Goal: Task Accomplishment & Management: Complete application form

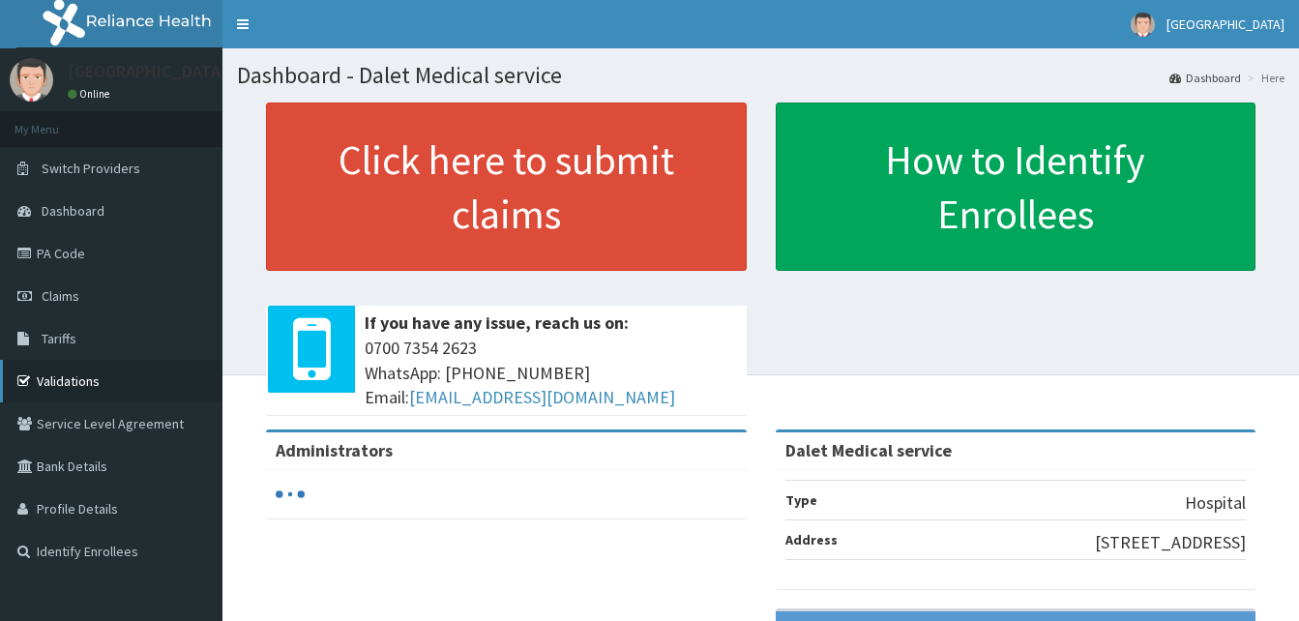
click at [71, 382] on link "Validations" at bounding box center [111, 381] width 222 height 43
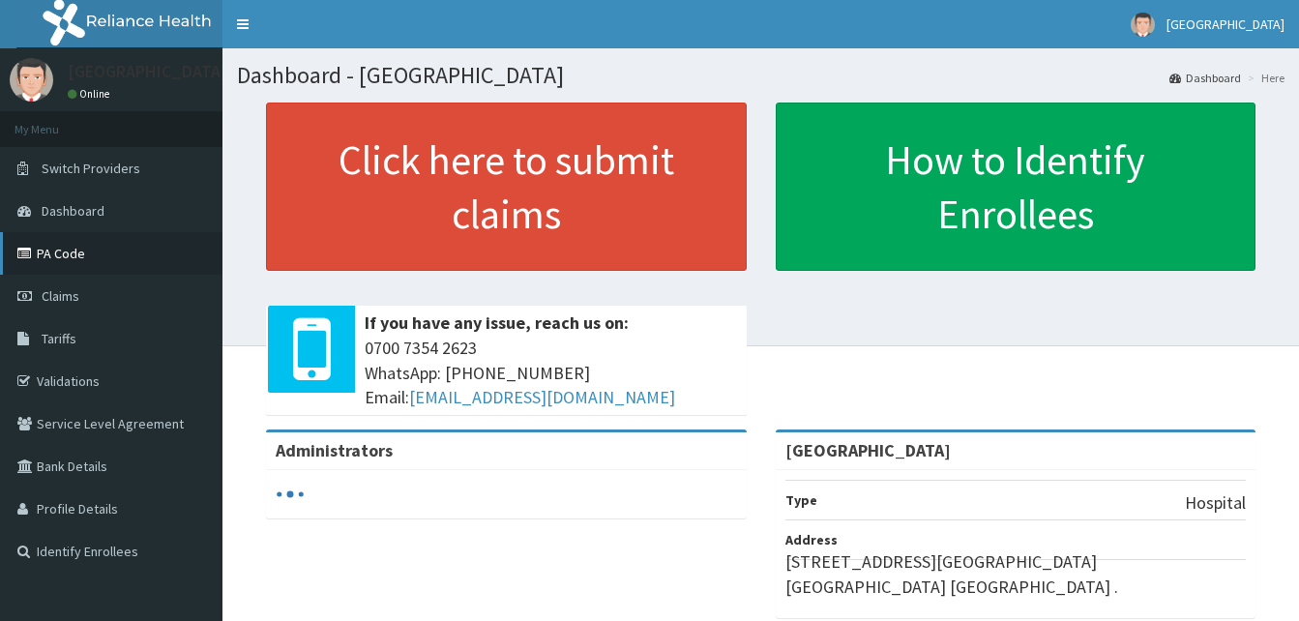
click at [66, 245] on link "PA Code" at bounding box center [111, 253] width 222 height 43
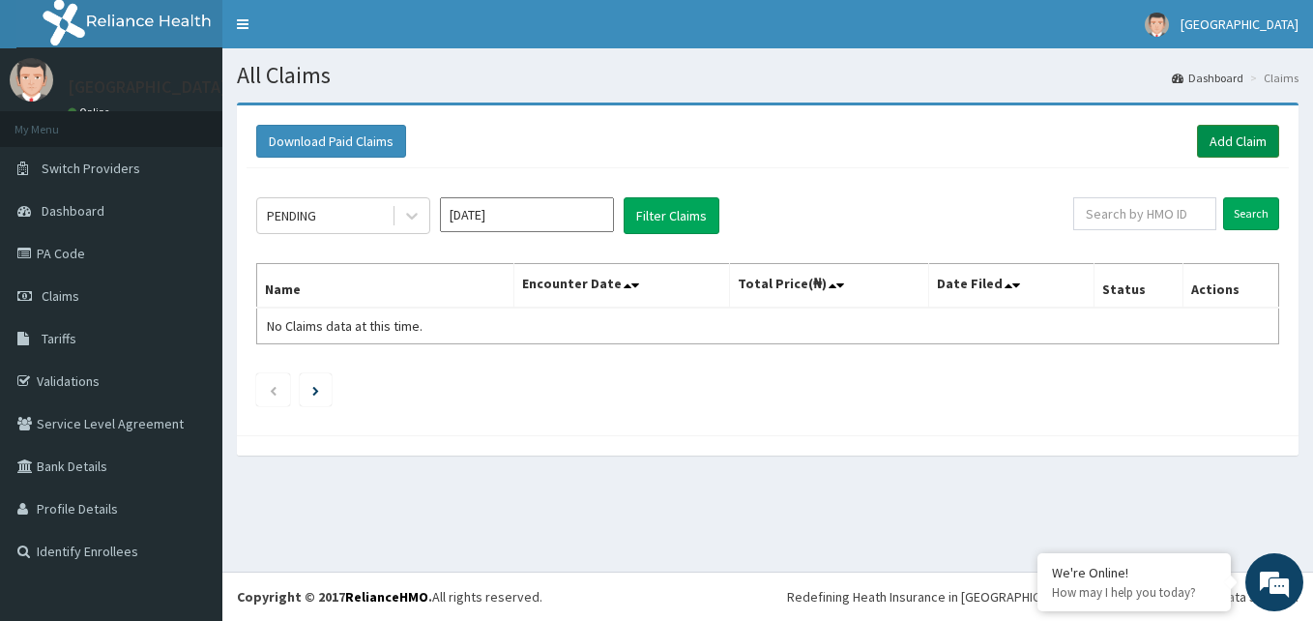
click at [1256, 139] on link "Add Claim" at bounding box center [1238, 141] width 82 height 33
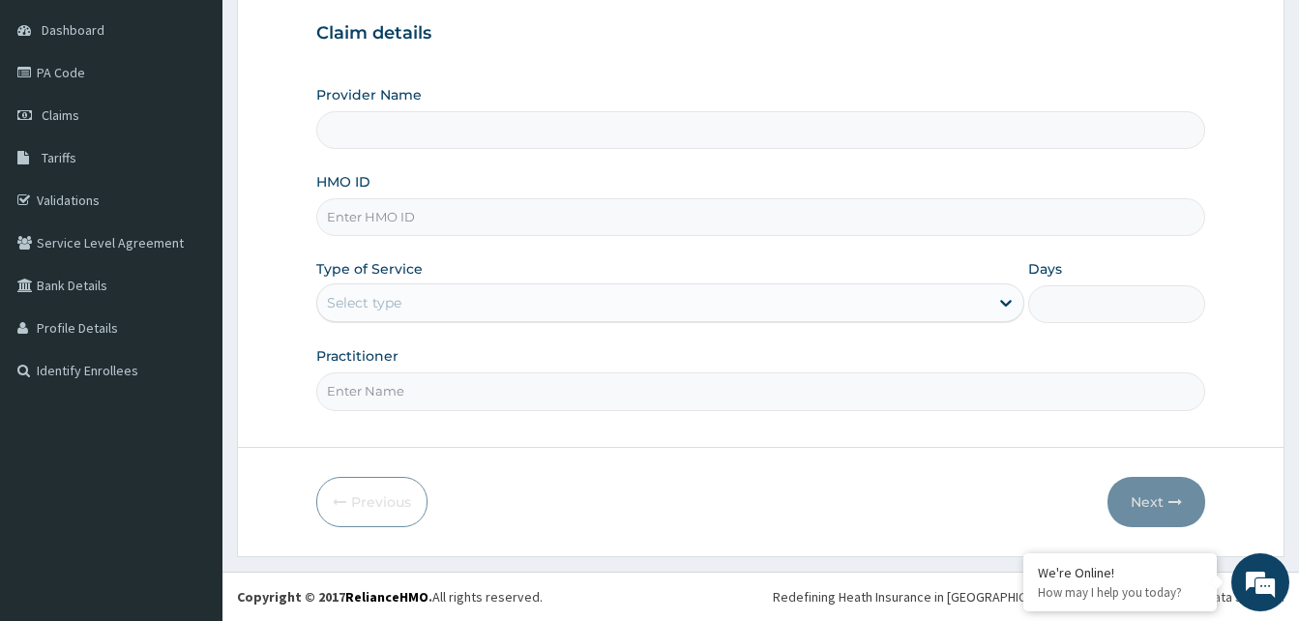
type input "Silverline Hospital"
click at [423, 223] on input "HMO ID" at bounding box center [760, 217] width 889 height 38
type input "OHT/12312/A"
click at [481, 294] on div "Select type" at bounding box center [652, 302] width 671 height 31
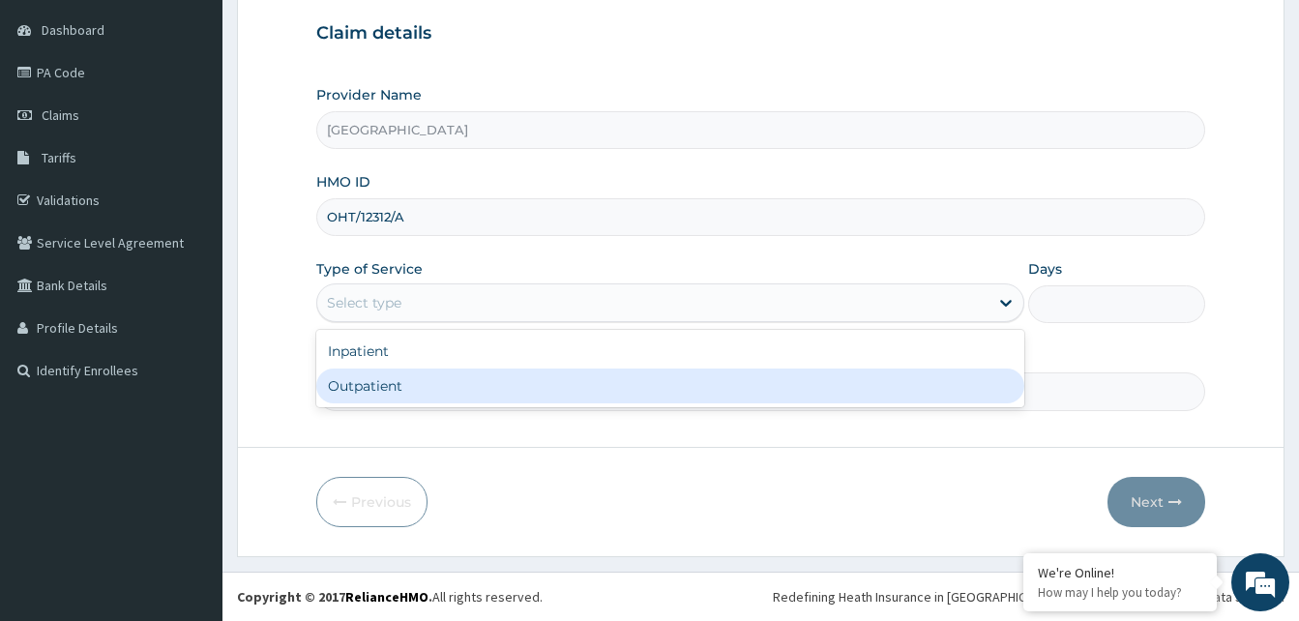
click at [401, 389] on div "Outpatient" at bounding box center [670, 385] width 708 height 35
type input "1"
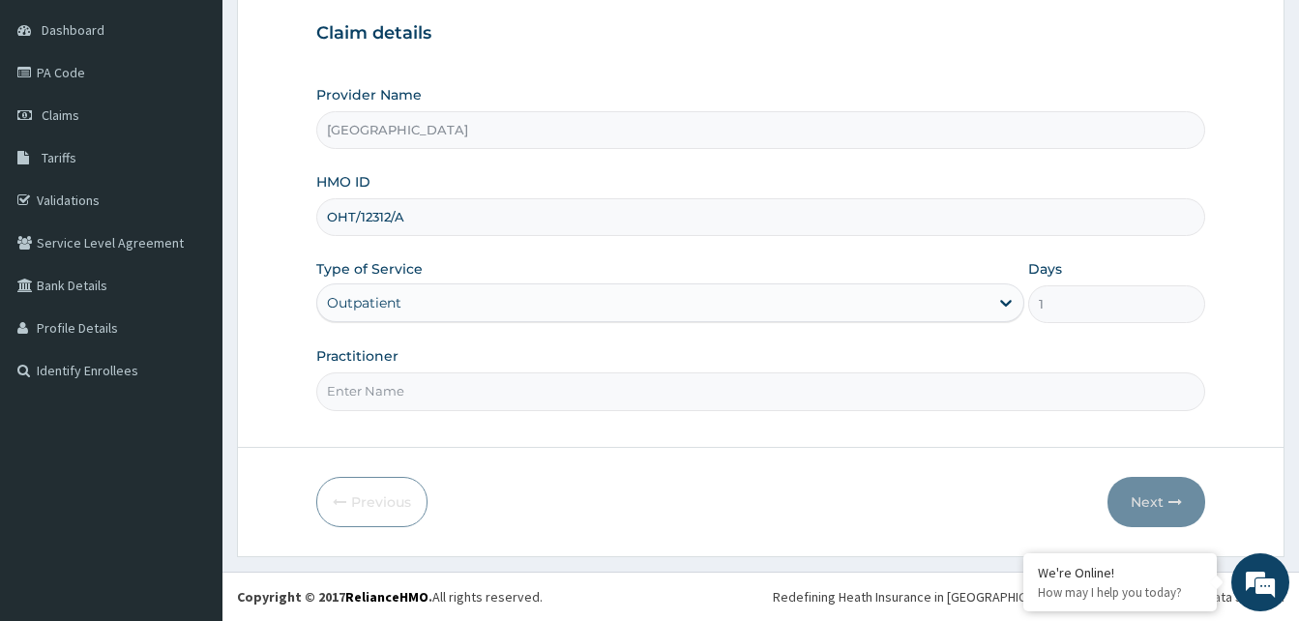
drag, startPoint x: 455, startPoint y: 389, endPoint x: 450, endPoint y: 401, distance: 13.8
click at [455, 391] on input "Practitioner" at bounding box center [760, 391] width 889 height 38
type input "MADU"
click at [1149, 496] on button "Next" at bounding box center [1156, 502] width 98 height 50
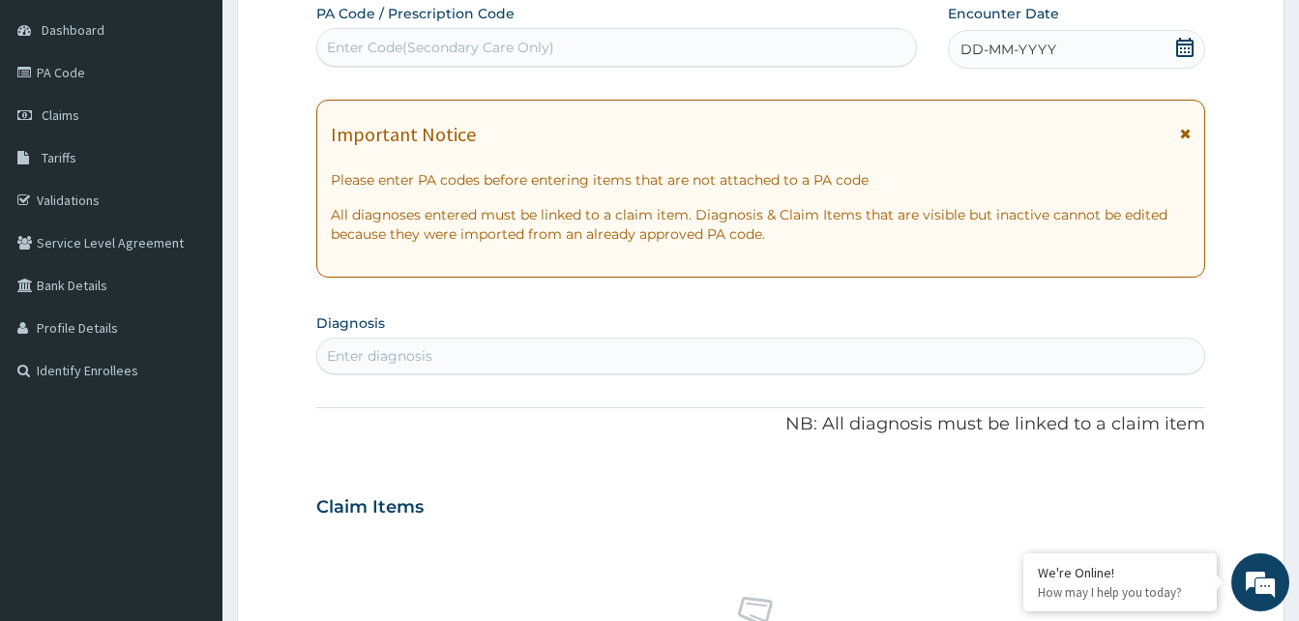
drag, startPoint x: 1187, startPoint y: 134, endPoint x: 1147, endPoint y: 90, distance: 59.6
click at [1181, 130] on icon at bounding box center [1185, 134] width 11 height 14
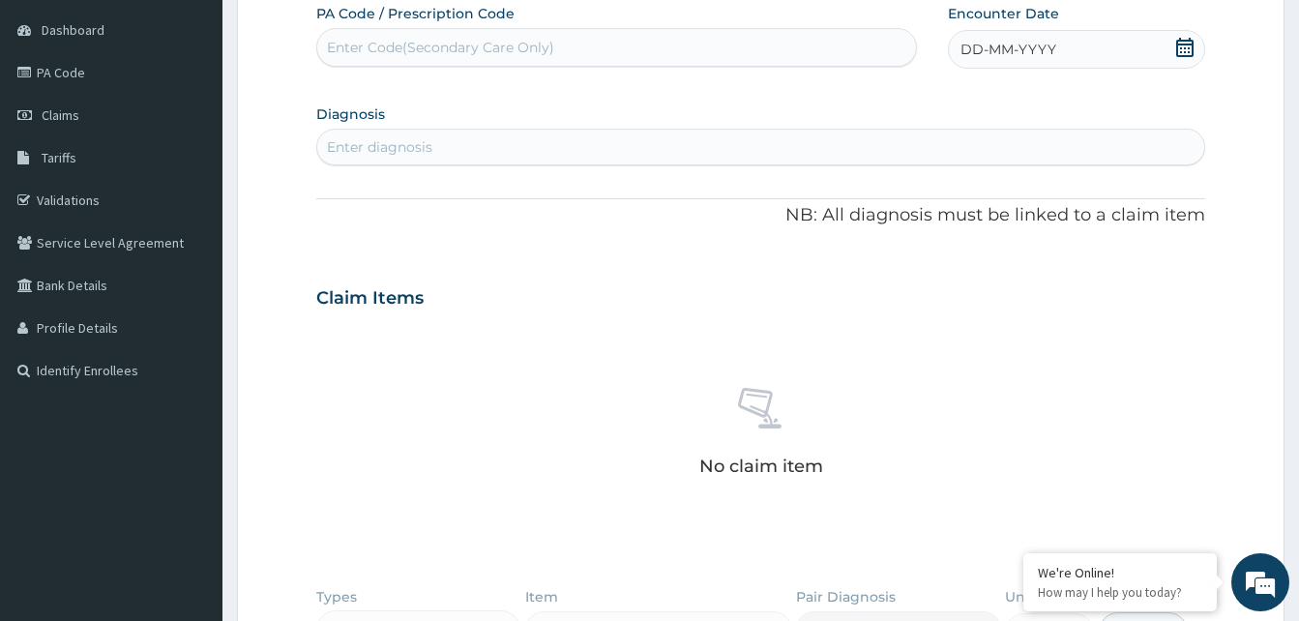
click at [1007, 37] on div "DD-MM-YYYY" at bounding box center [1076, 49] width 257 height 39
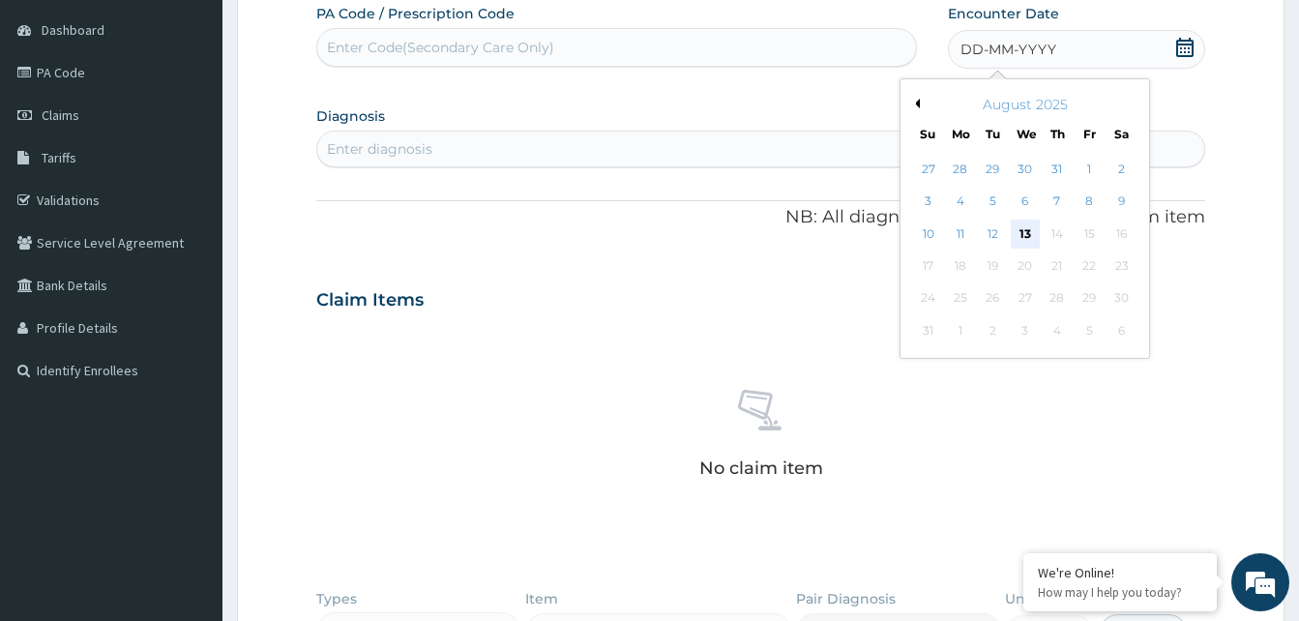
click at [1023, 234] on div "13" at bounding box center [1024, 234] width 29 height 29
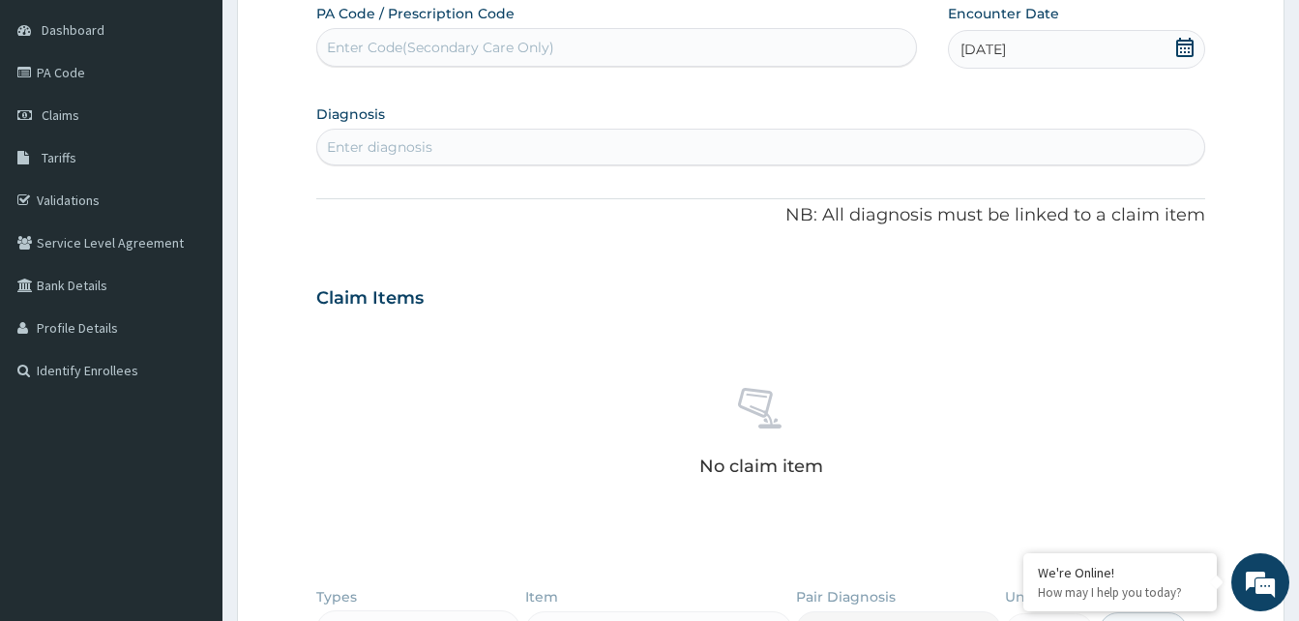
click at [445, 149] on div "Enter diagnosis" at bounding box center [760, 147] width 887 height 31
type input "MALA"
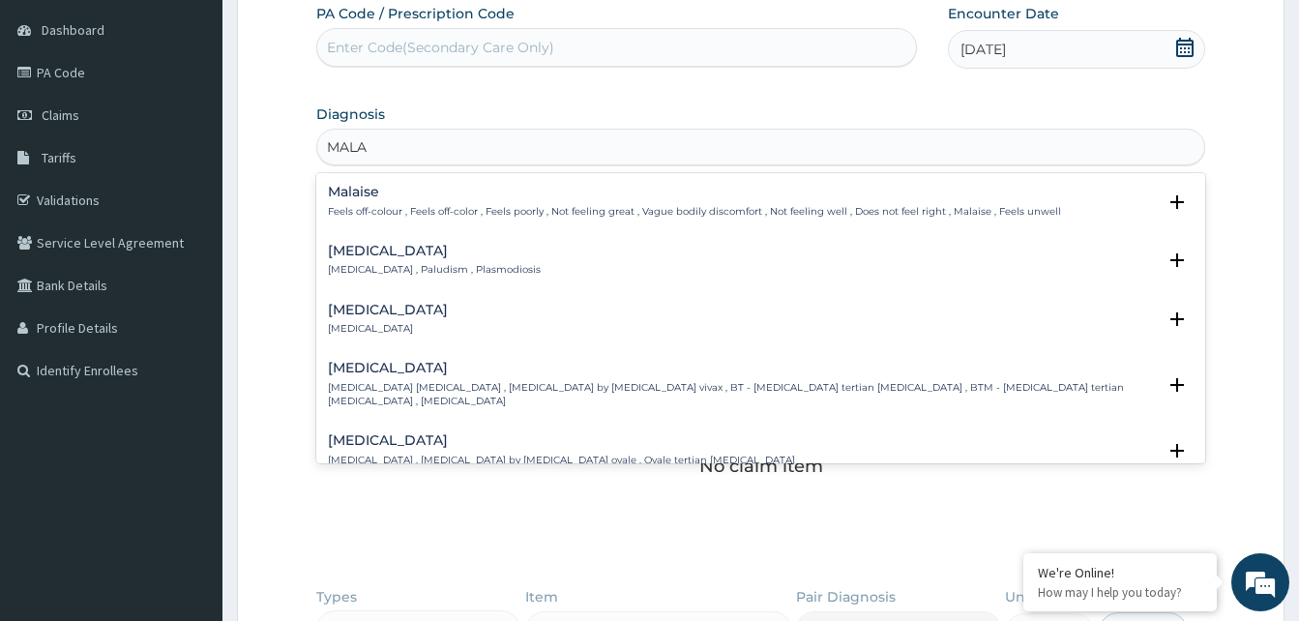
click at [365, 261] on div "Malaria Malaria , Paludism , Plasmodiosis" at bounding box center [434, 261] width 213 height 34
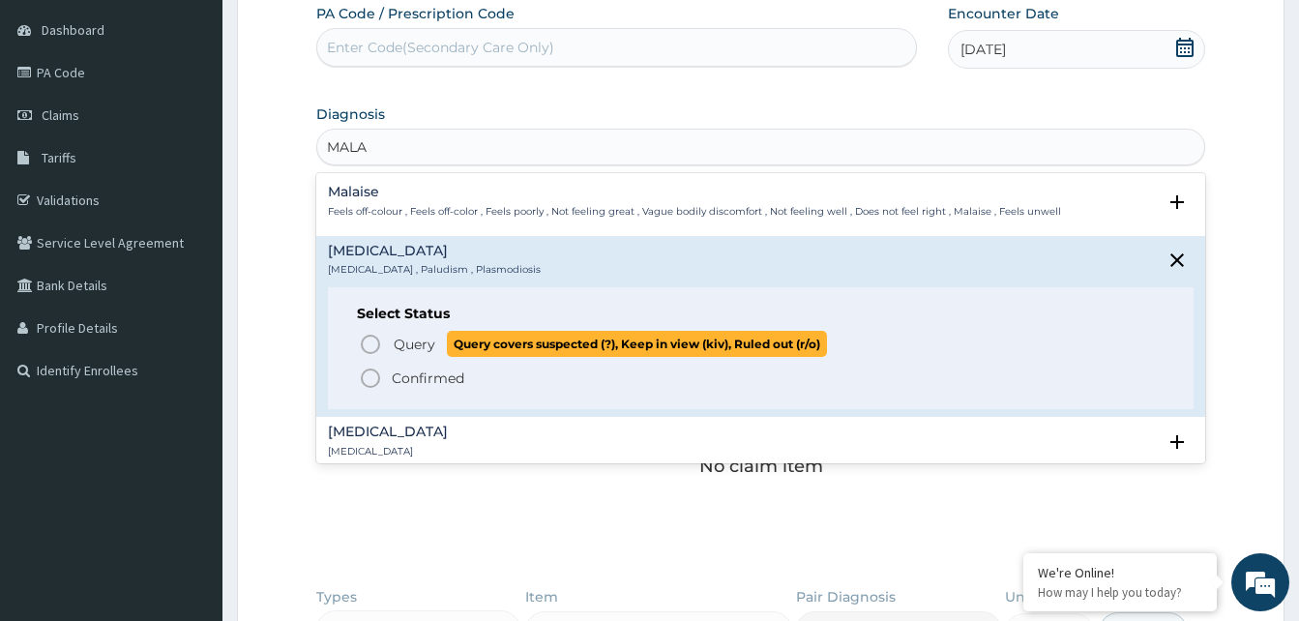
click at [372, 343] on icon "status option query" at bounding box center [370, 344] width 23 height 23
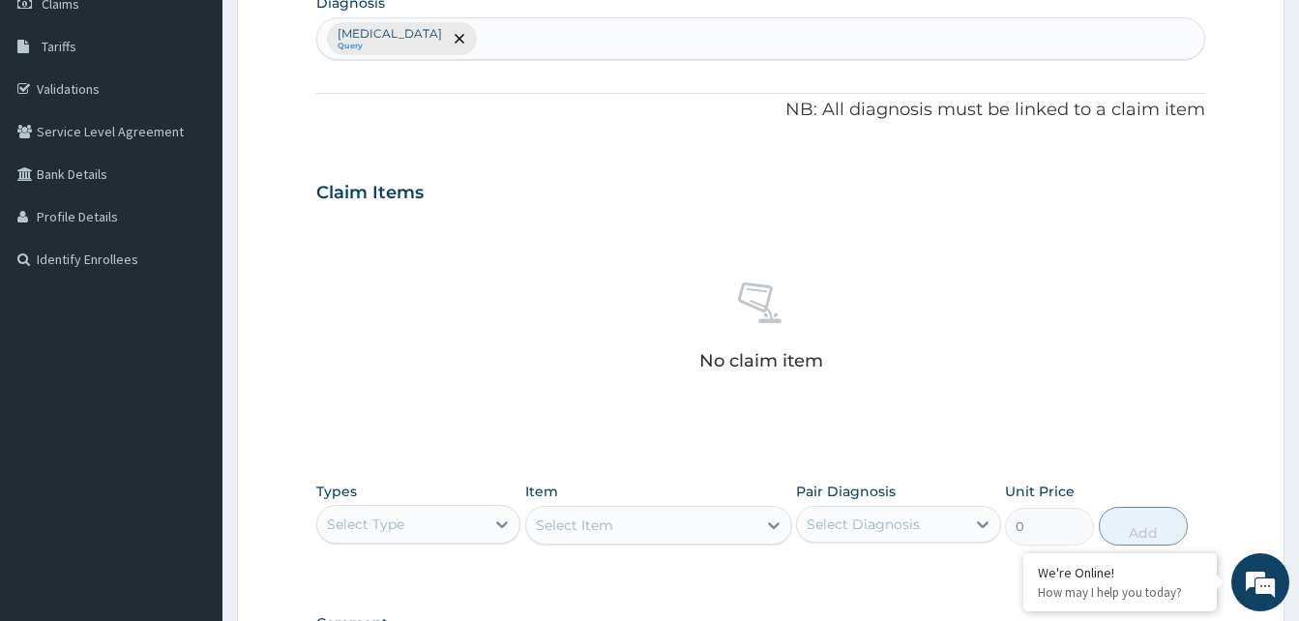
scroll to position [565, 0]
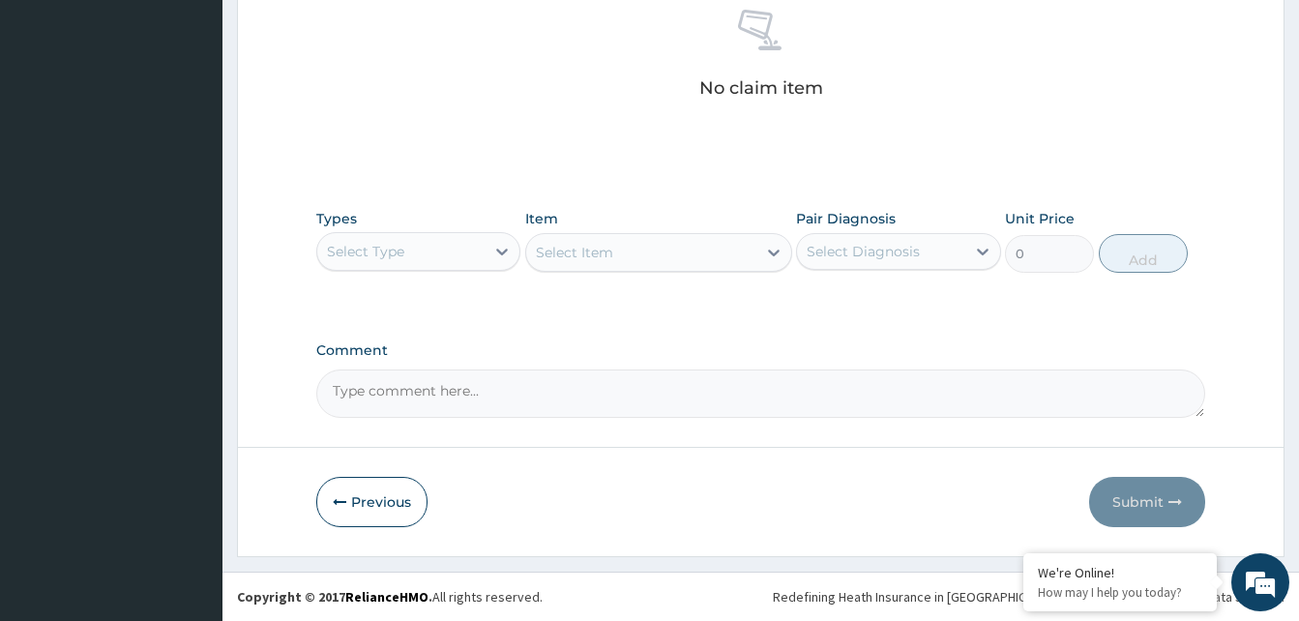
click at [454, 262] on div "Select Type" at bounding box center [400, 251] width 167 height 31
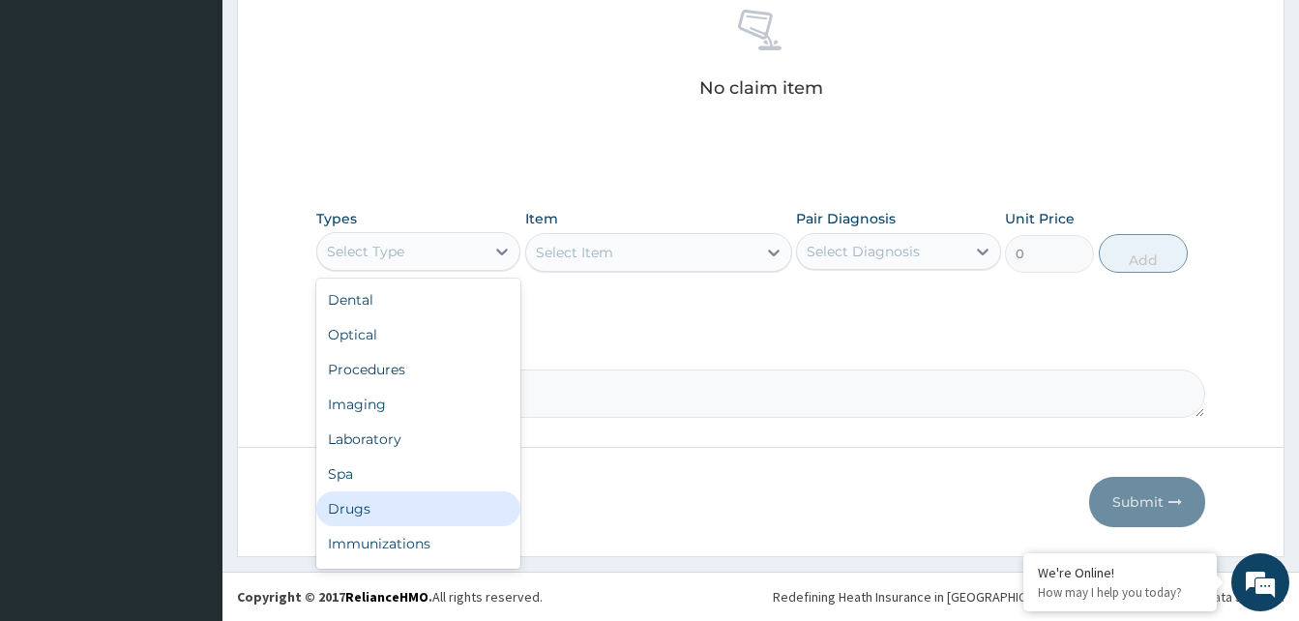
click at [366, 506] on div "Drugs" at bounding box center [418, 508] width 204 height 35
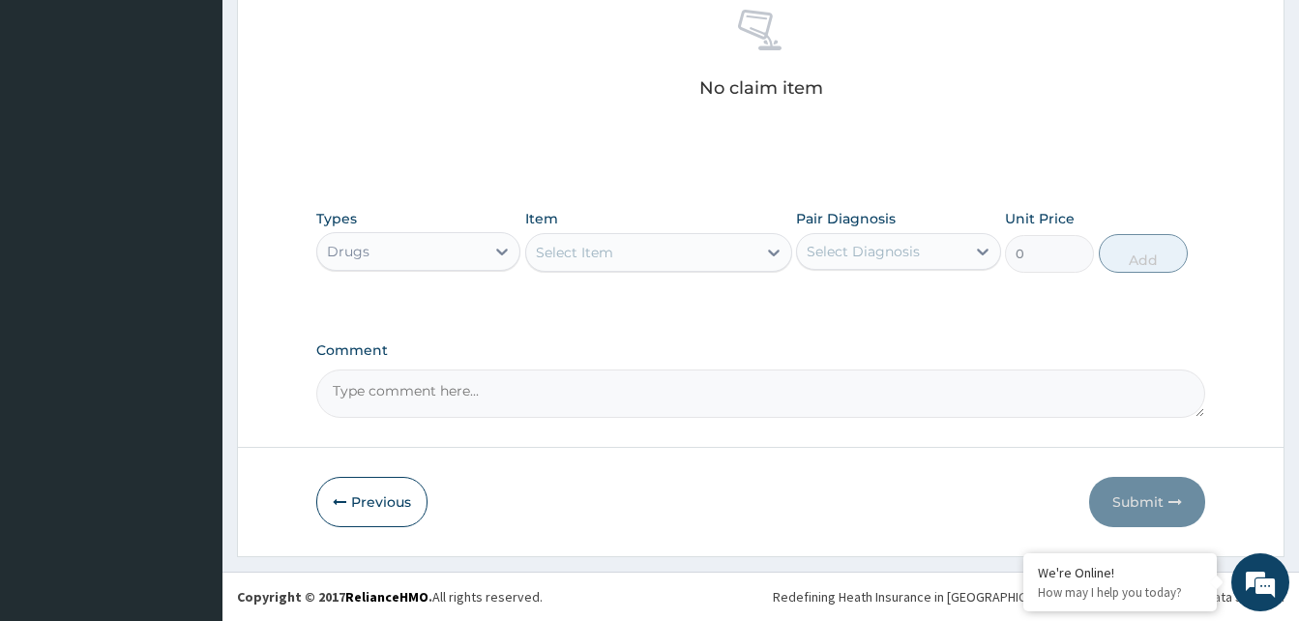
click at [665, 250] on div "Select Item" at bounding box center [641, 252] width 230 height 31
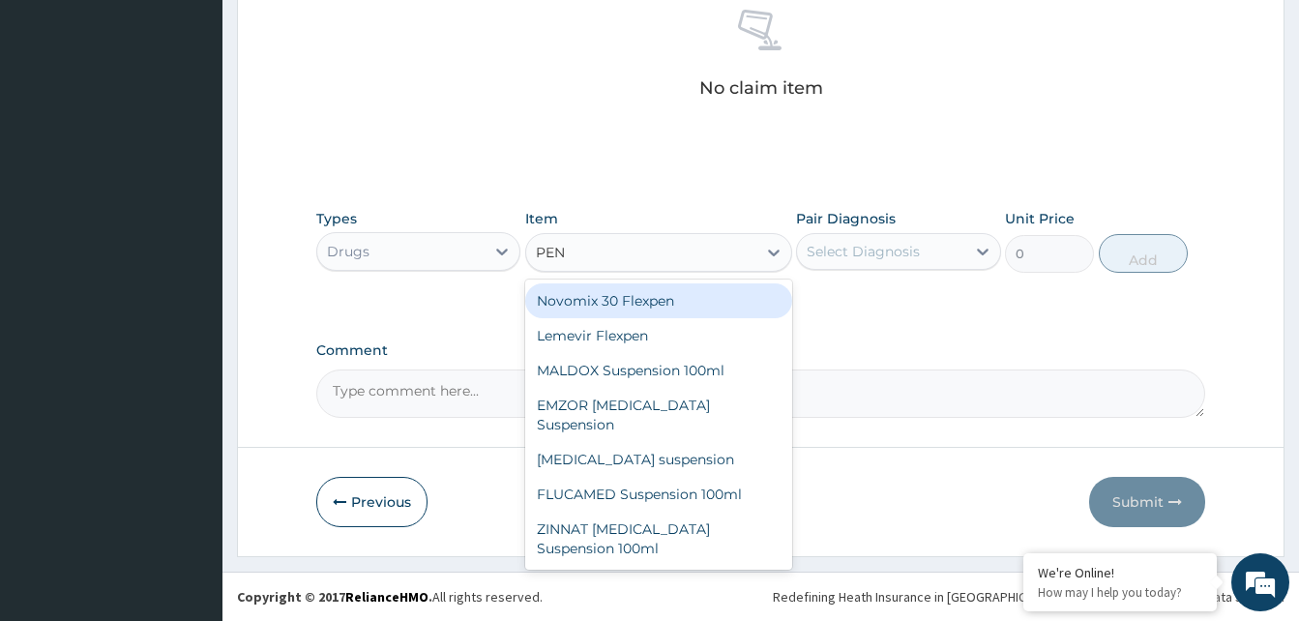
type input "PENT"
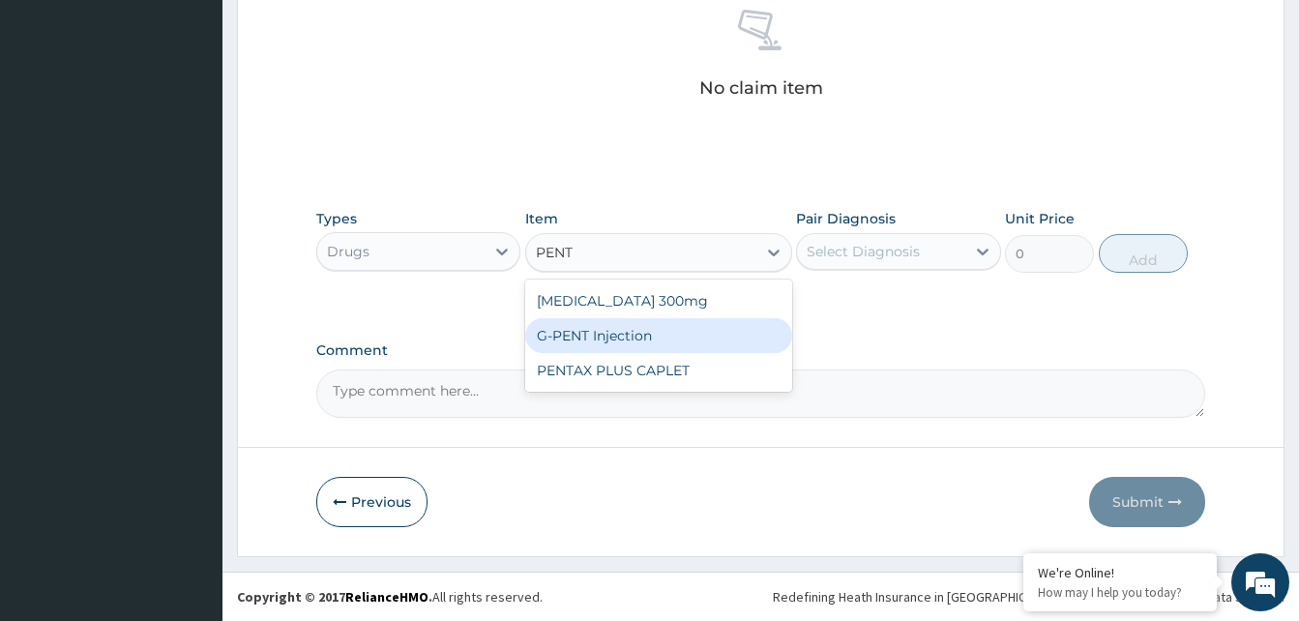
click at [647, 341] on div "G-PENT Injection" at bounding box center [658, 335] width 267 height 35
type input "455.2625"
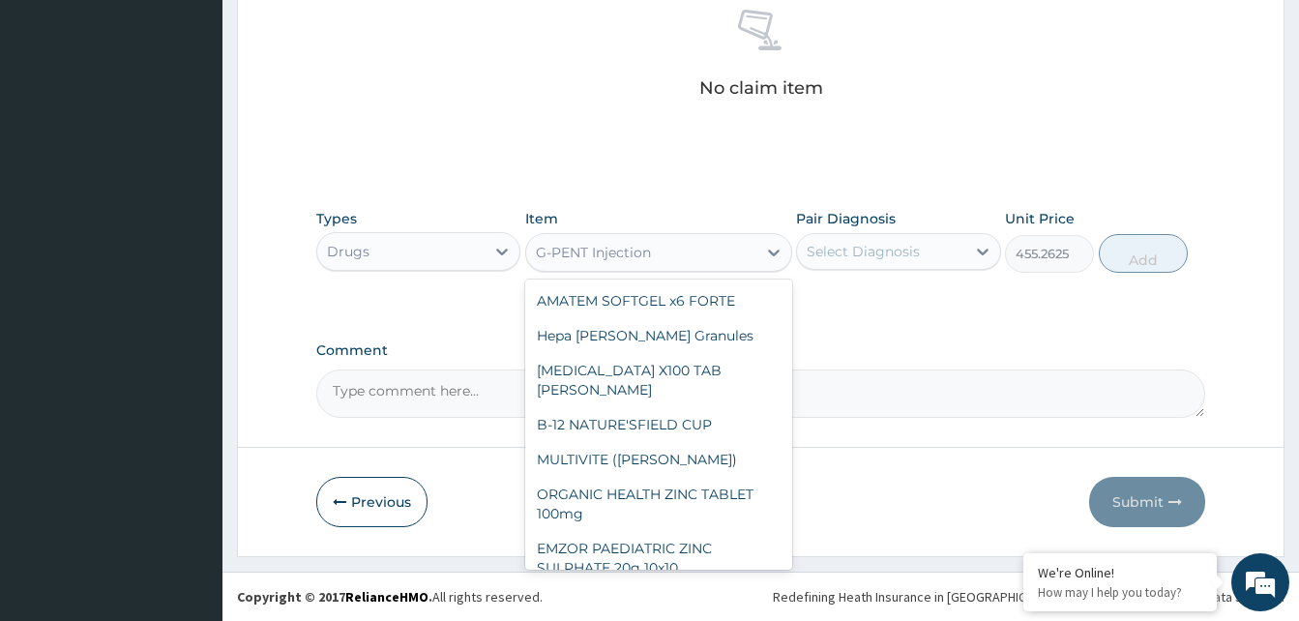
click at [649, 249] on div "G-PENT Injection" at bounding box center [593, 252] width 115 height 19
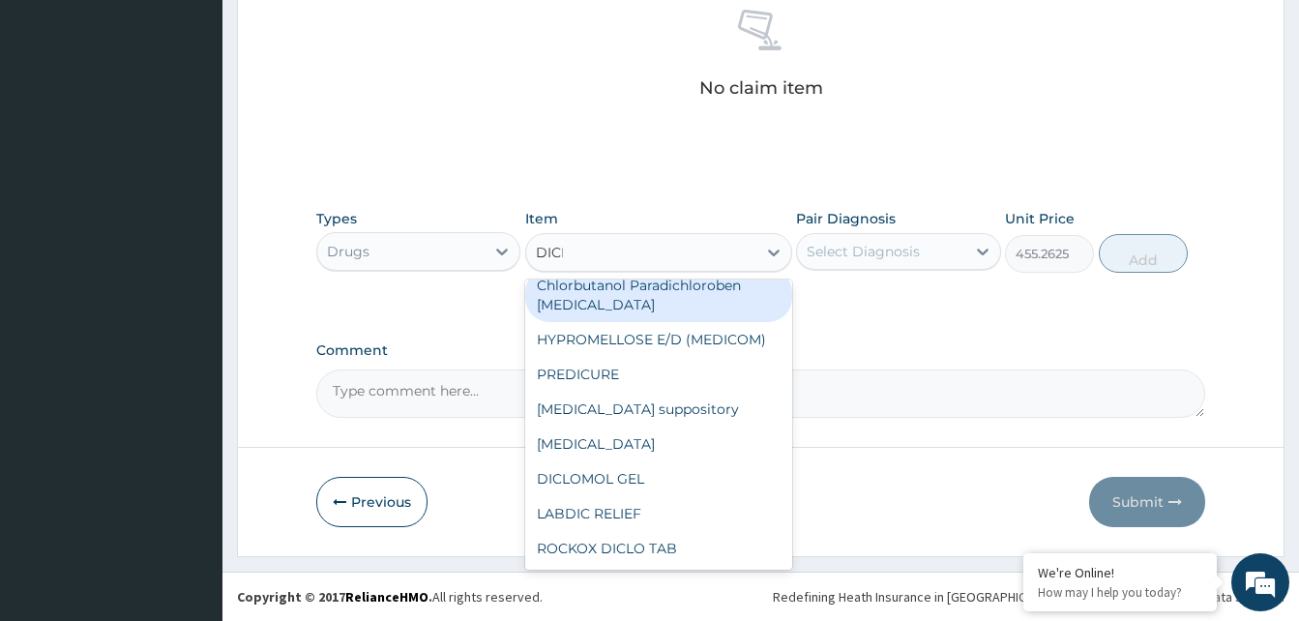
scroll to position [0, 0]
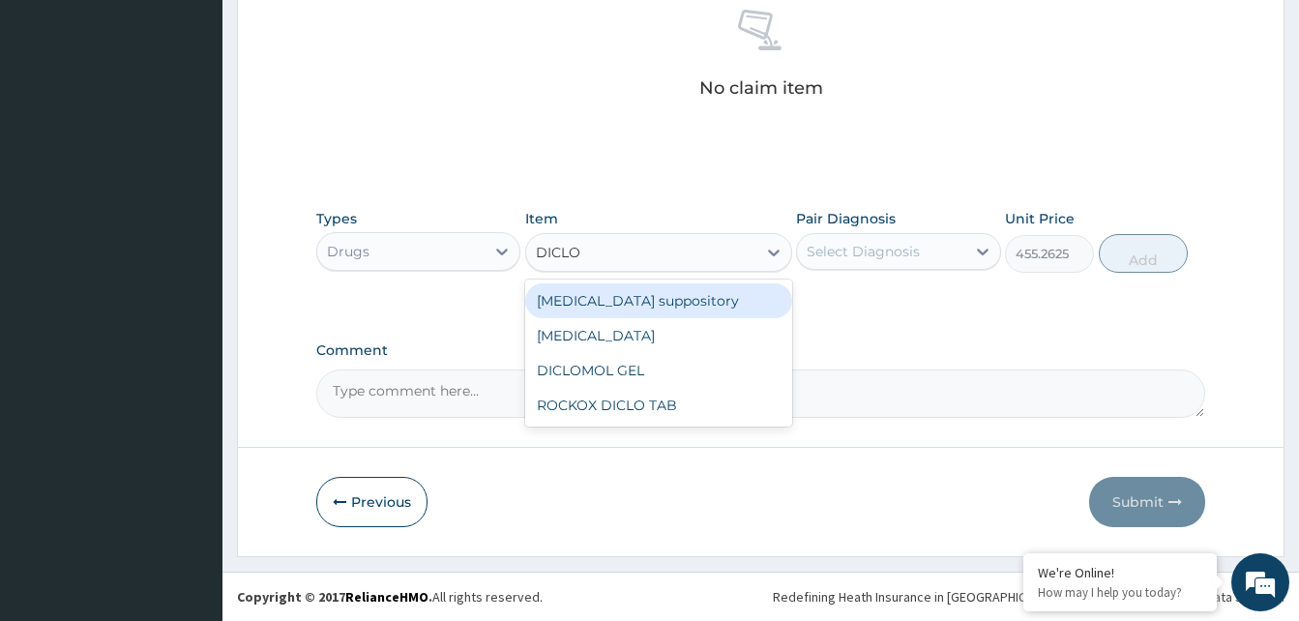
type input "DICLO"
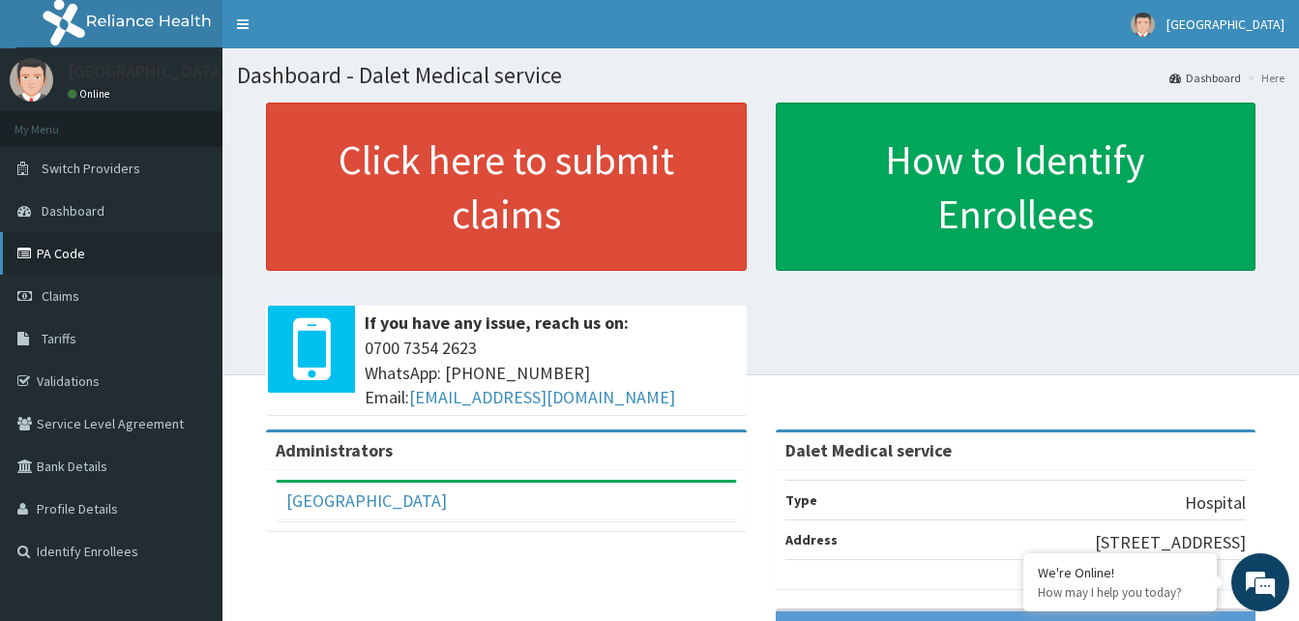
click at [57, 248] on link "PA Code" at bounding box center [111, 253] width 222 height 43
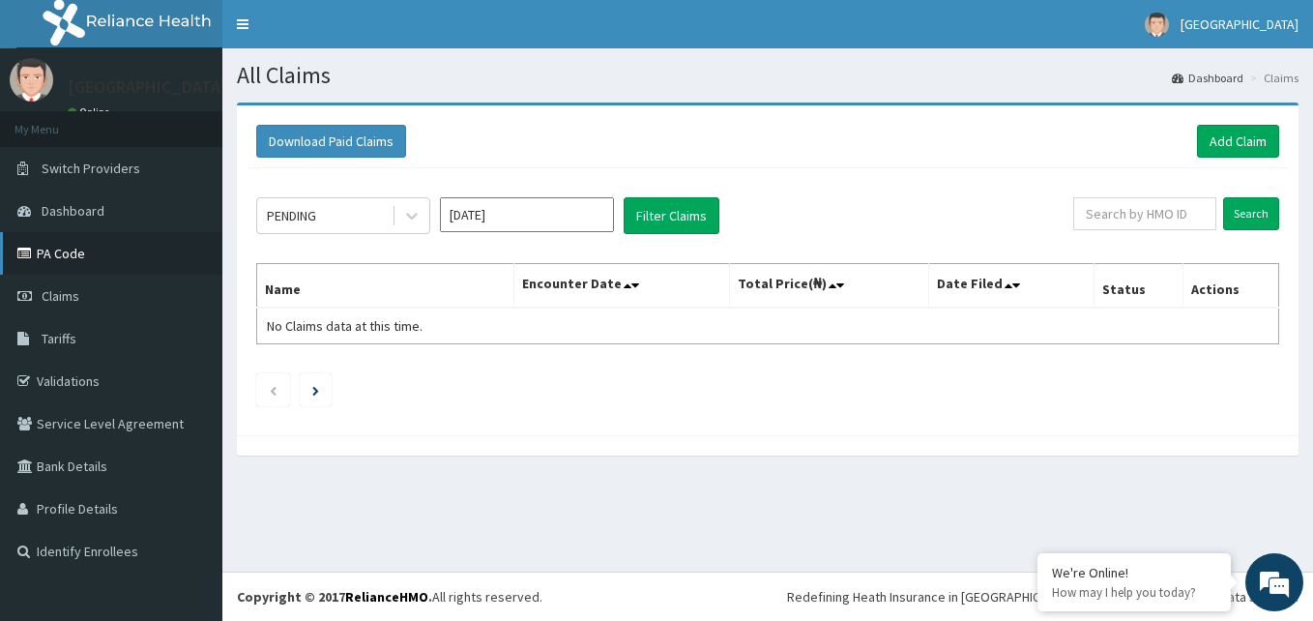
click at [54, 248] on link "PA Code" at bounding box center [111, 253] width 222 height 43
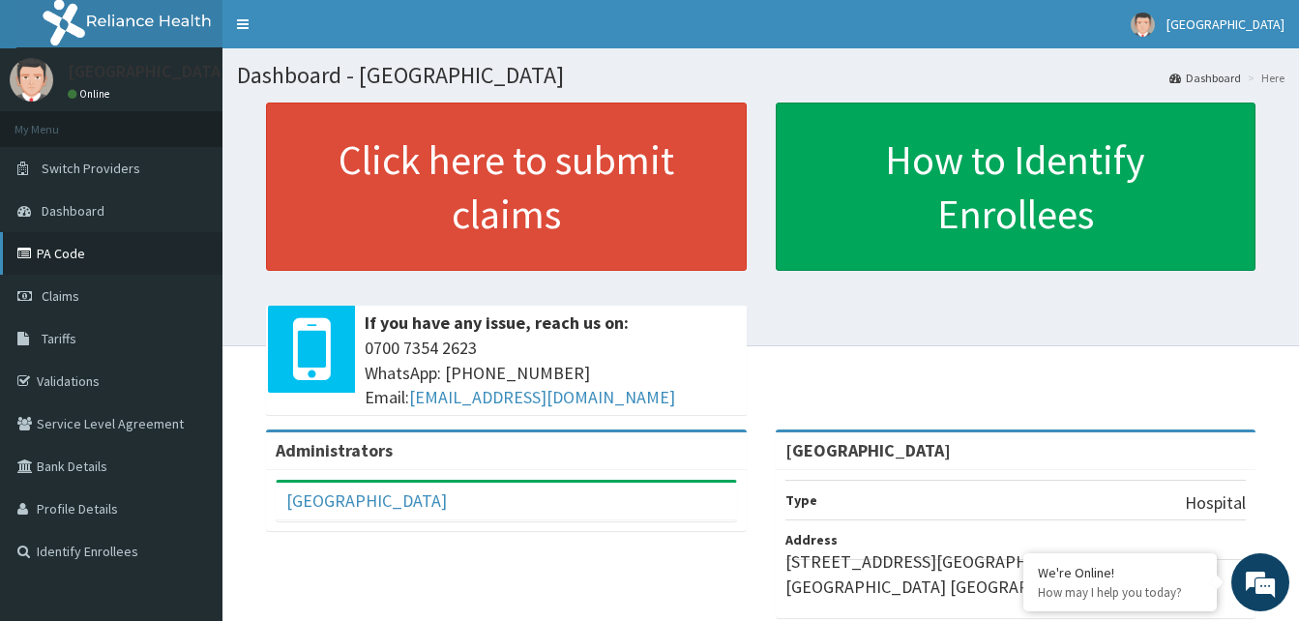
click at [46, 248] on link "PA Code" at bounding box center [111, 253] width 222 height 43
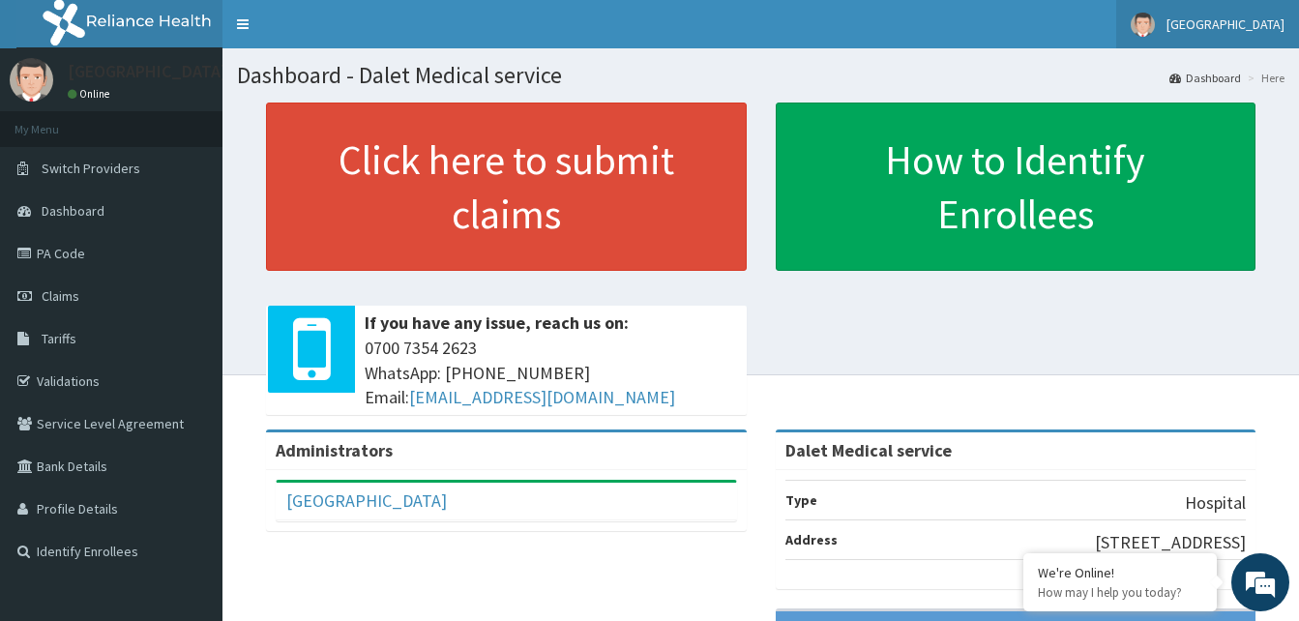
click at [1263, 25] on span "[GEOGRAPHIC_DATA]" at bounding box center [1225, 23] width 118 height 17
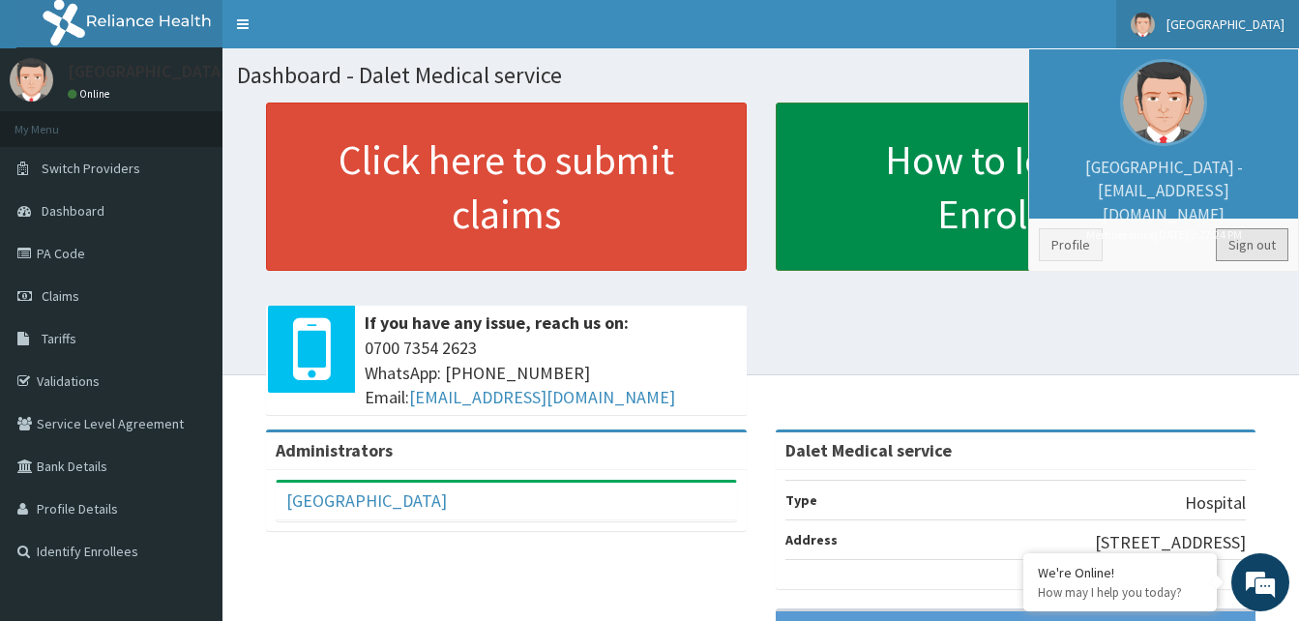
click at [1249, 248] on link "Sign out" at bounding box center [1252, 244] width 73 height 33
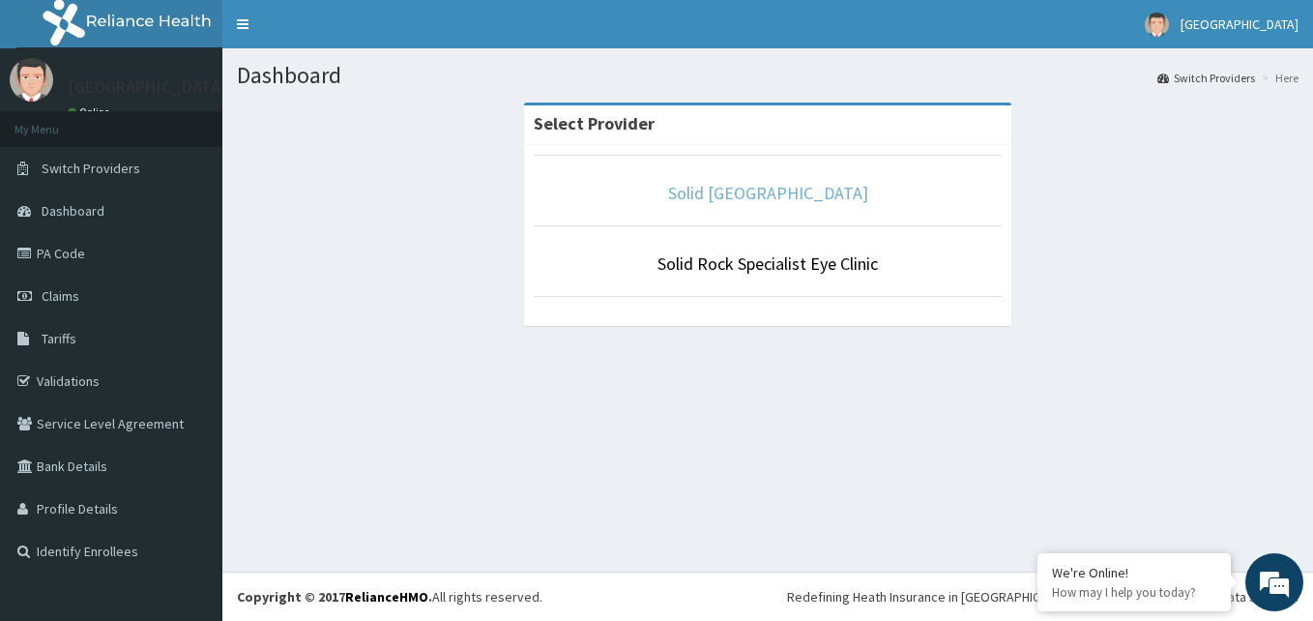
click at [772, 191] on link "Solid [GEOGRAPHIC_DATA]" at bounding box center [768, 193] width 200 height 22
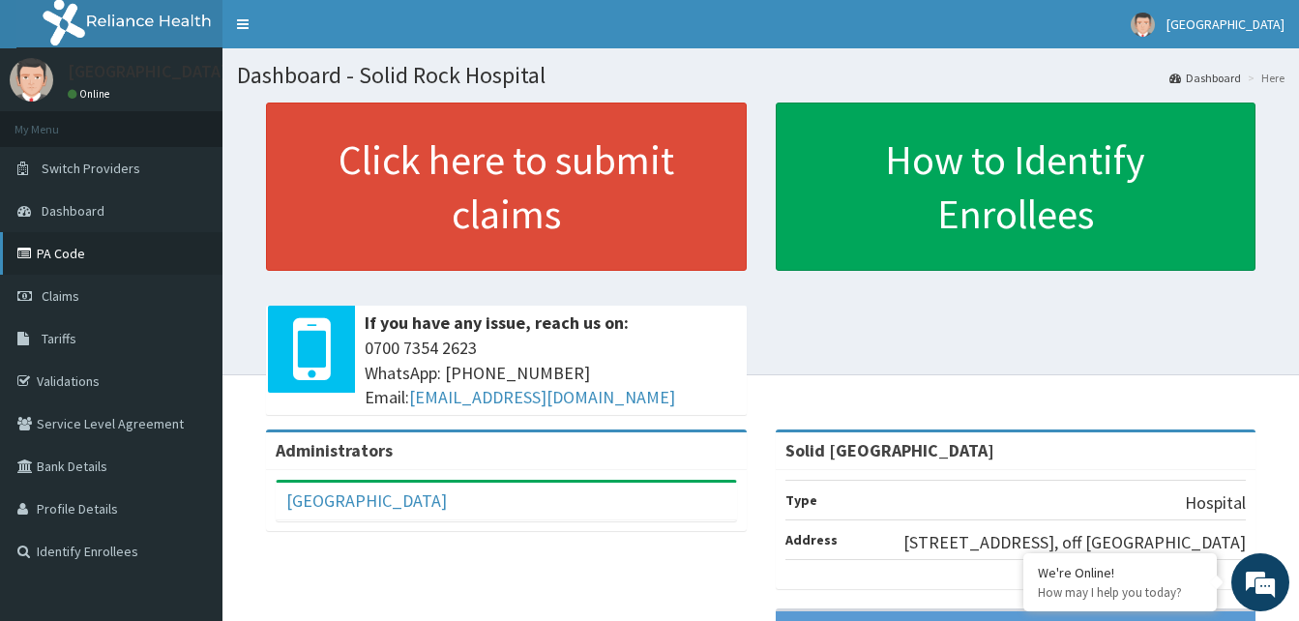
click at [73, 247] on link "PA Code" at bounding box center [111, 253] width 222 height 43
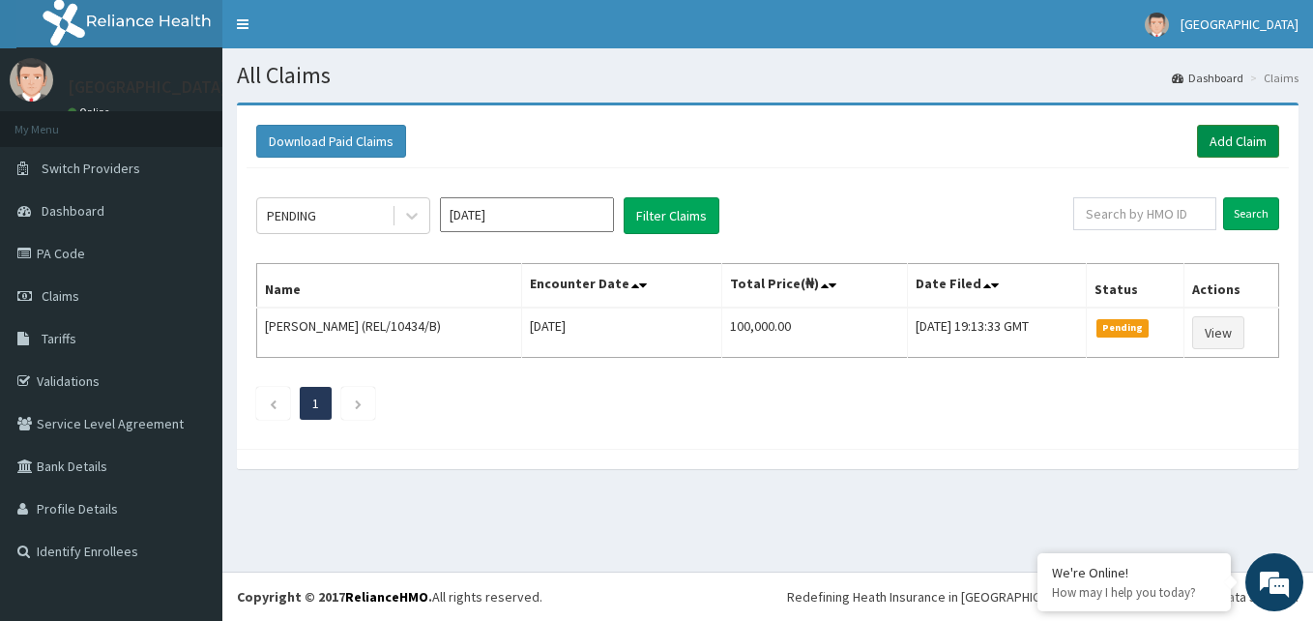
click at [1244, 149] on link "Add Claim" at bounding box center [1238, 141] width 82 height 33
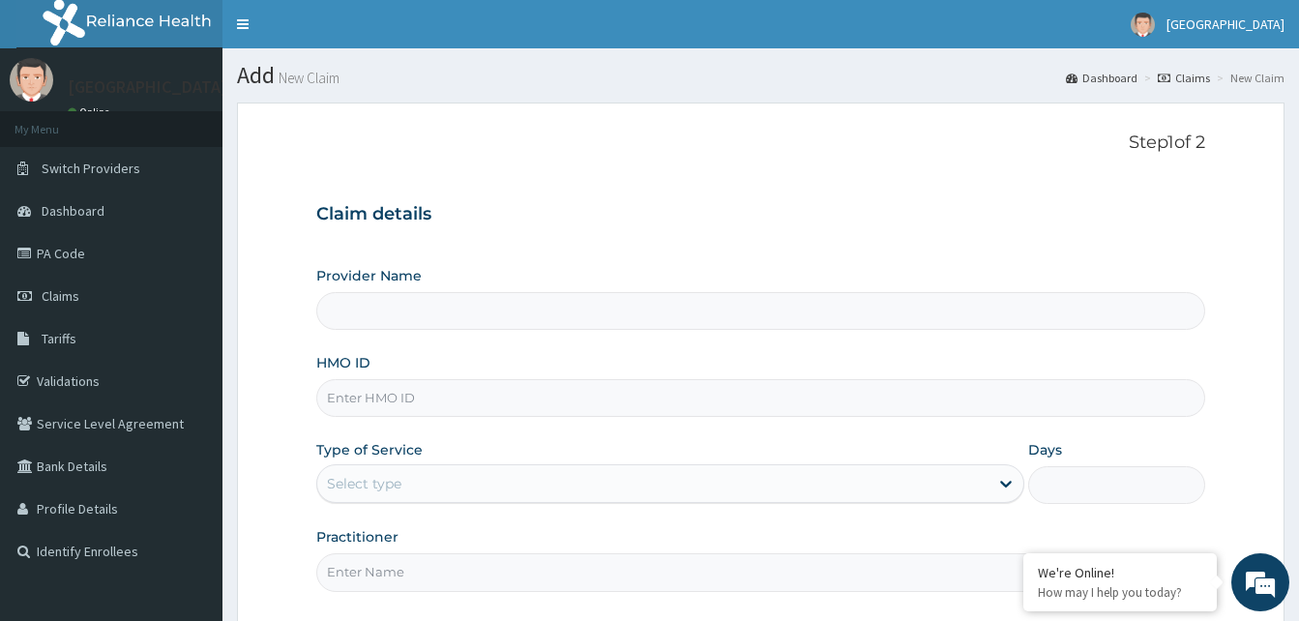
click at [423, 401] on input "HMO ID" at bounding box center [760, 398] width 889 height 38
type input "Solid [GEOGRAPHIC_DATA]"
click at [397, 395] on input "HMO ID" at bounding box center [760, 398] width 889 height 38
drag, startPoint x: 398, startPoint y: 395, endPoint x: 404, endPoint y: 405, distance: 12.1
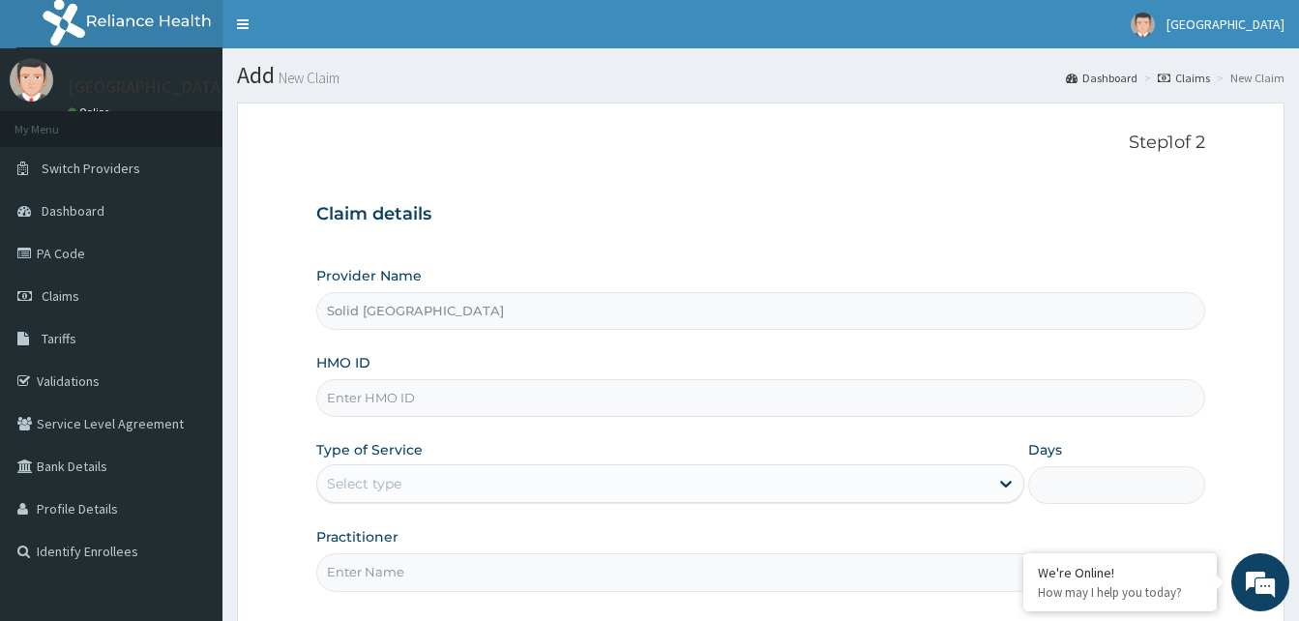
click at [405, 405] on input "HMO ID" at bounding box center [760, 398] width 889 height 38
click at [67, 263] on link "PA Code" at bounding box center [111, 253] width 222 height 43
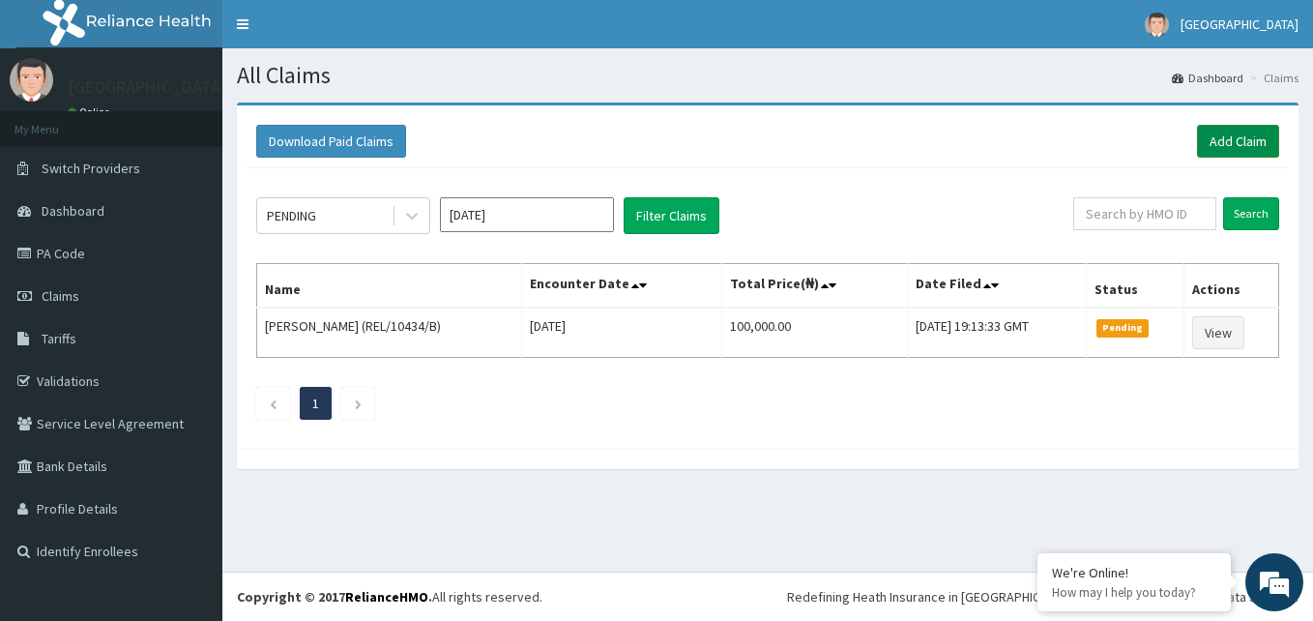
click at [1240, 143] on link "Add Claim" at bounding box center [1238, 141] width 82 height 33
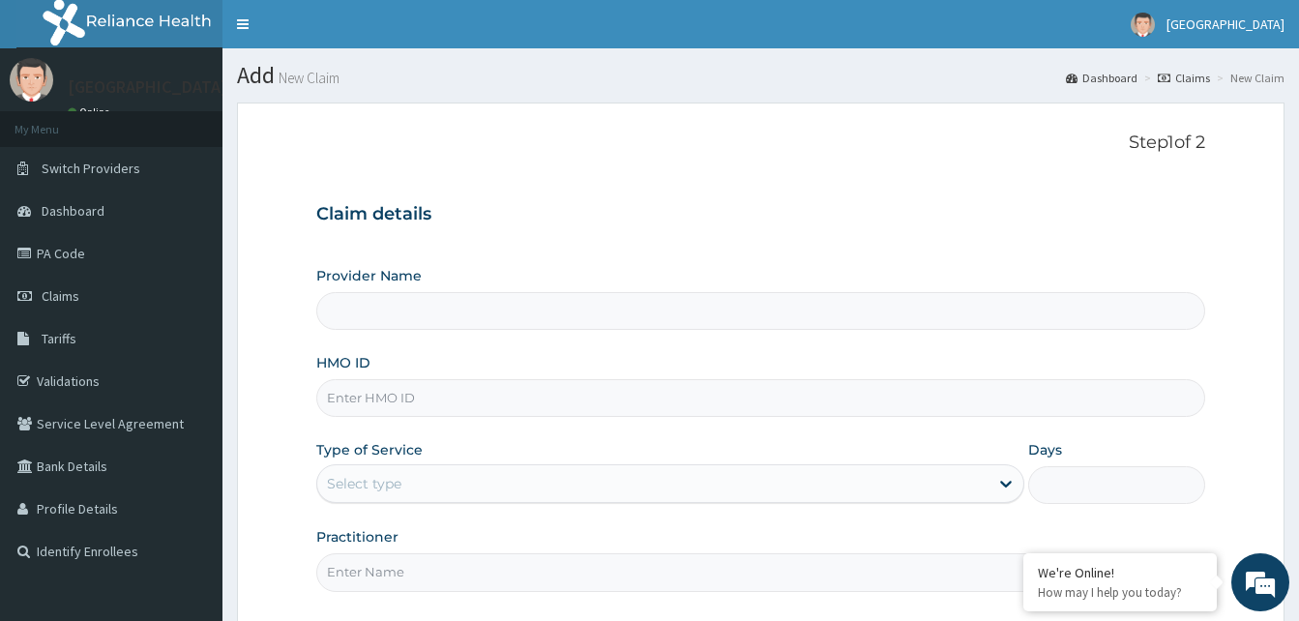
click at [431, 397] on input "HMO ID" at bounding box center [760, 398] width 889 height 38
type input "Solid Rock Hospital"
paste input "WML/10031/E"
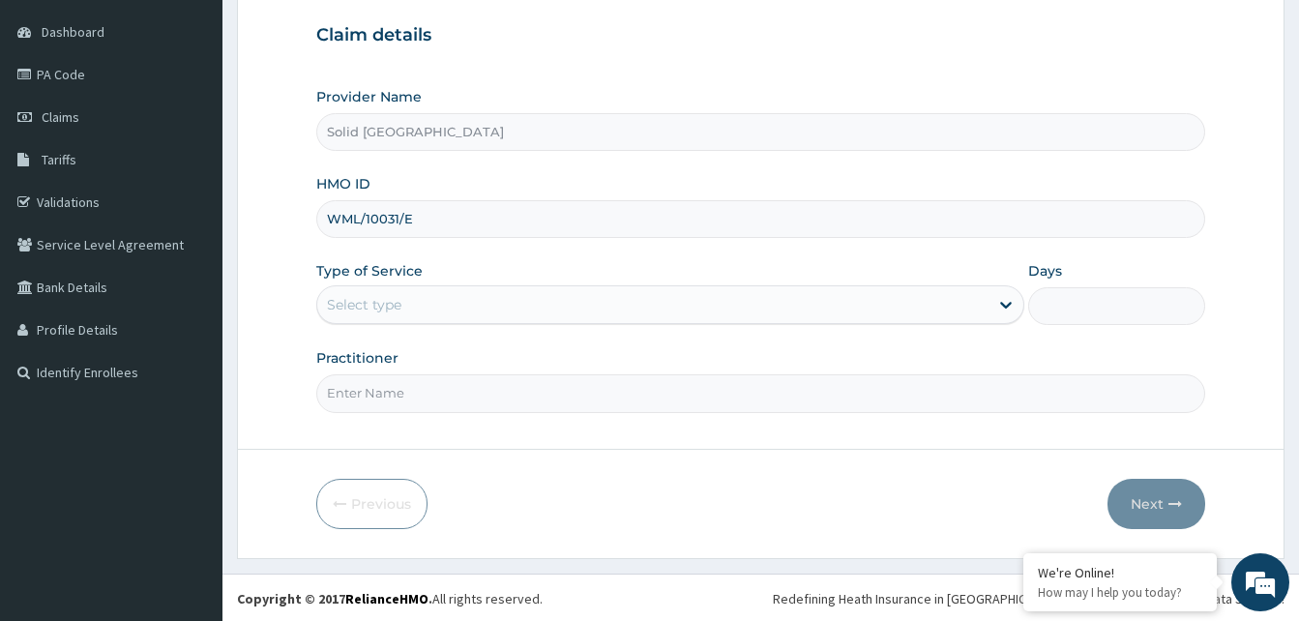
scroll to position [181, 0]
type input "WML/10031/E"
click at [521, 294] on div "Select type" at bounding box center [652, 302] width 671 height 31
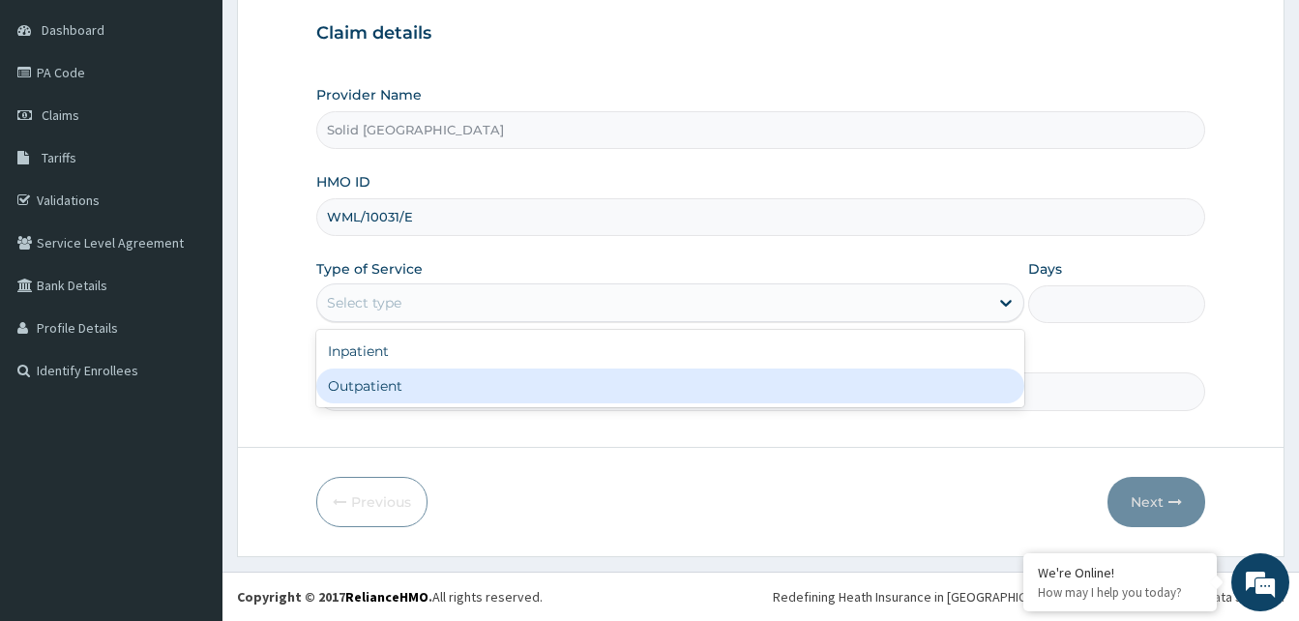
click at [422, 382] on div "Outpatient" at bounding box center [670, 385] width 708 height 35
type input "1"
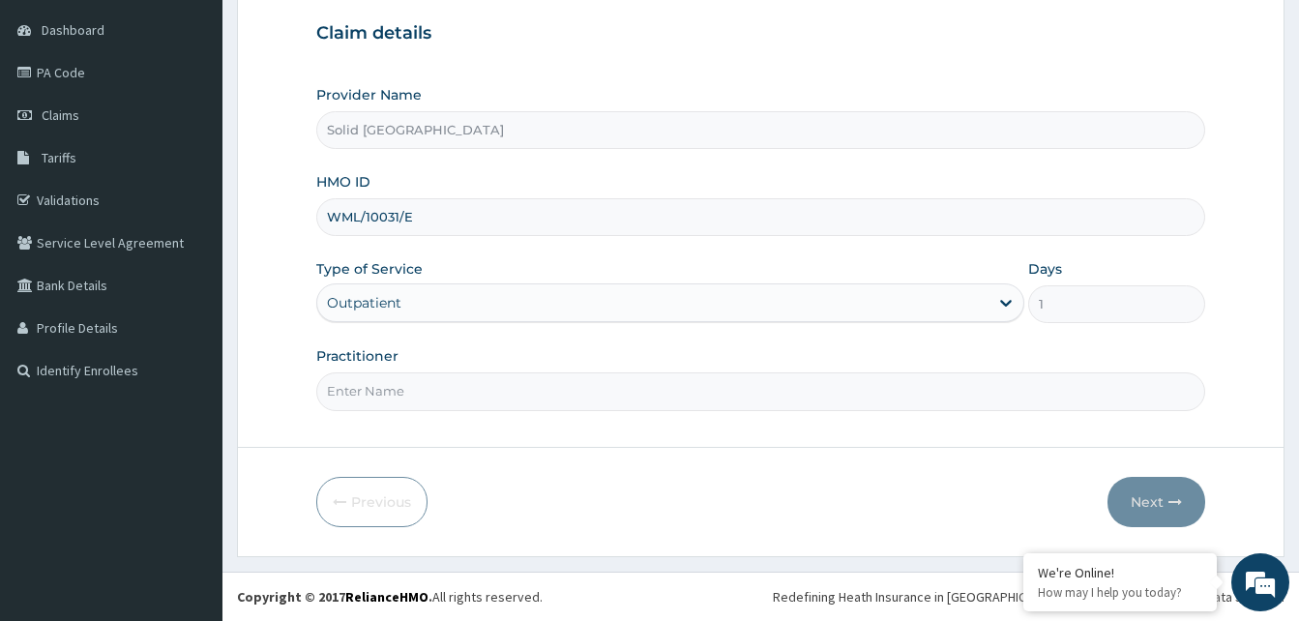
click at [421, 387] on input "Practitioner" at bounding box center [760, 391] width 889 height 38
type input "akinola"
click at [1140, 499] on button "Next" at bounding box center [1156, 502] width 98 height 50
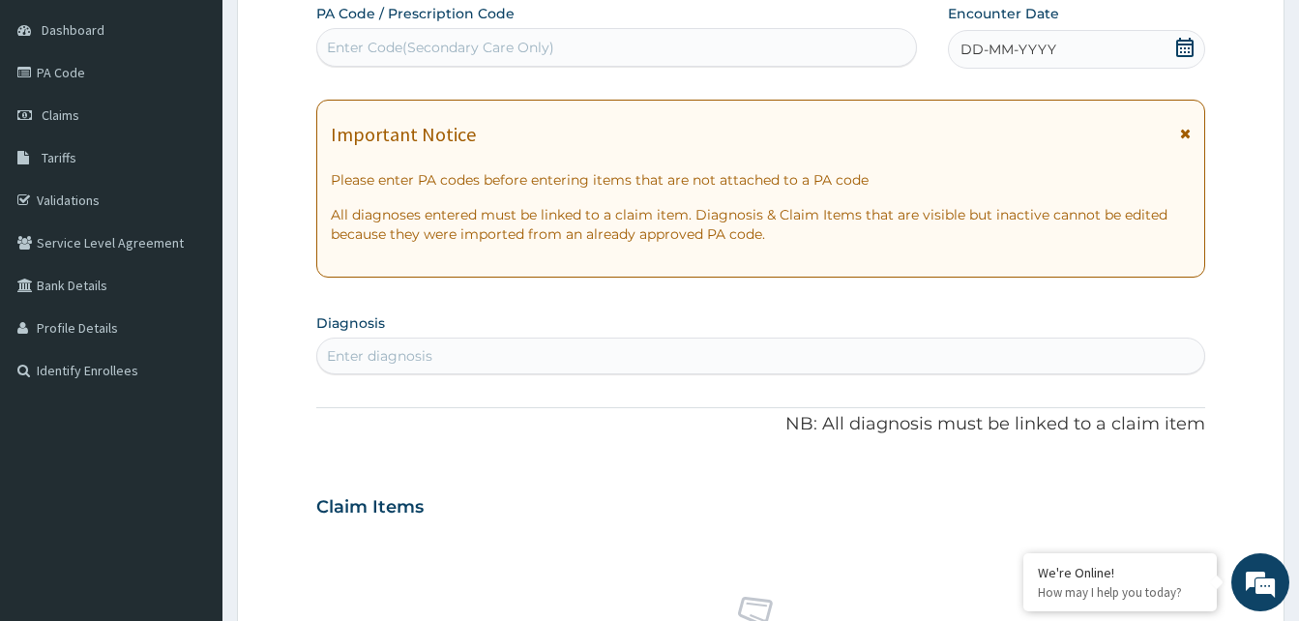
drag, startPoint x: 1183, startPoint y: 133, endPoint x: 1077, endPoint y: 124, distance: 105.9
click at [1178, 132] on div "Important Notice" at bounding box center [761, 139] width 860 height 31
click at [1187, 139] on icon at bounding box center [1185, 134] width 11 height 14
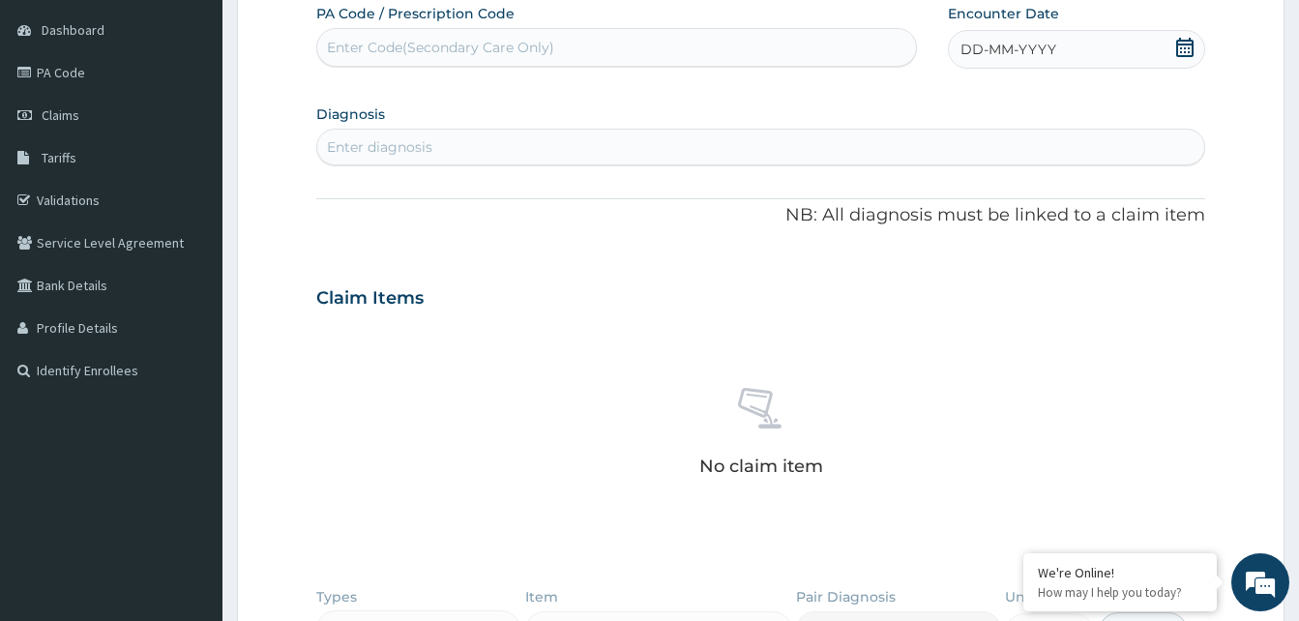
click at [591, 134] on div "Enter diagnosis" at bounding box center [760, 147] width 887 height 31
type input "malar"
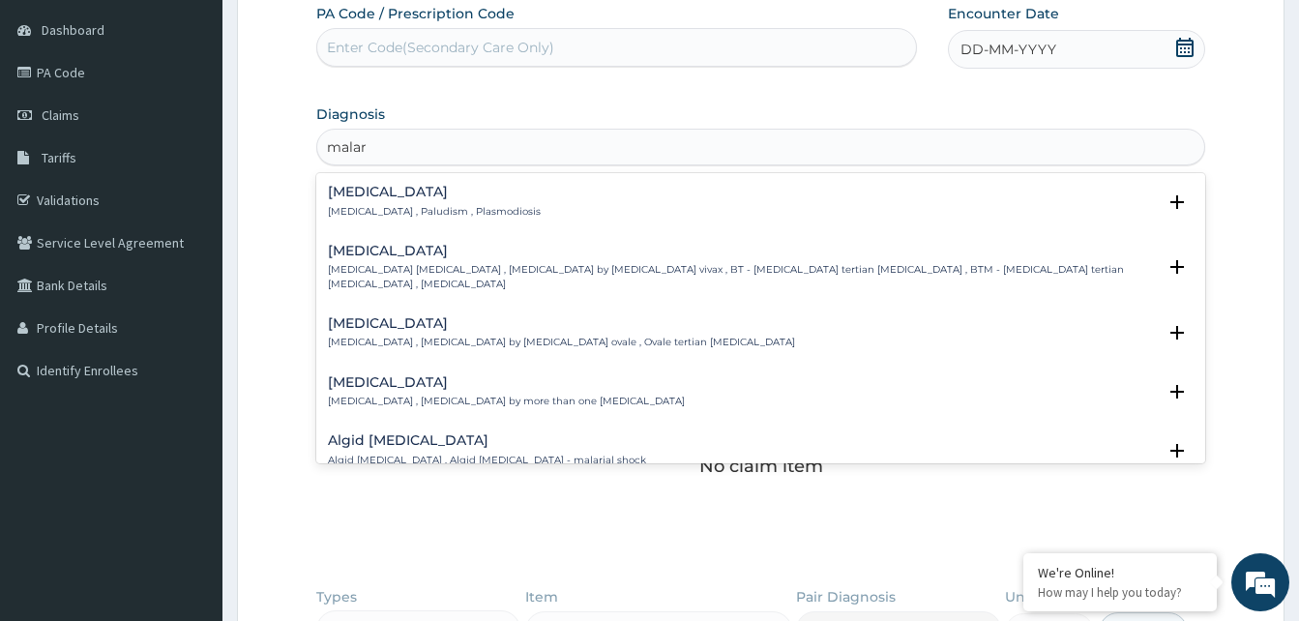
click at [384, 210] on p "Malaria , Paludism , Plasmodiosis" at bounding box center [434, 212] width 213 height 14
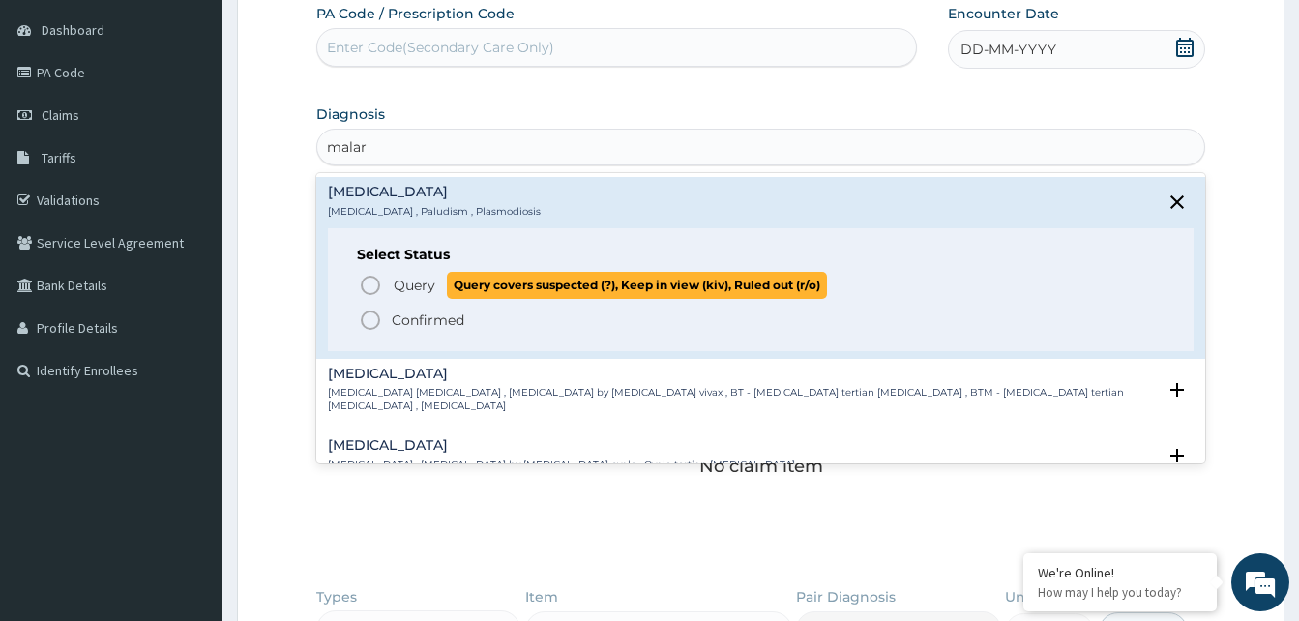
drag, startPoint x: 367, startPoint y: 282, endPoint x: 381, endPoint y: 357, distance: 75.9
click at [364, 282] on icon "status option query" at bounding box center [370, 285] width 23 height 23
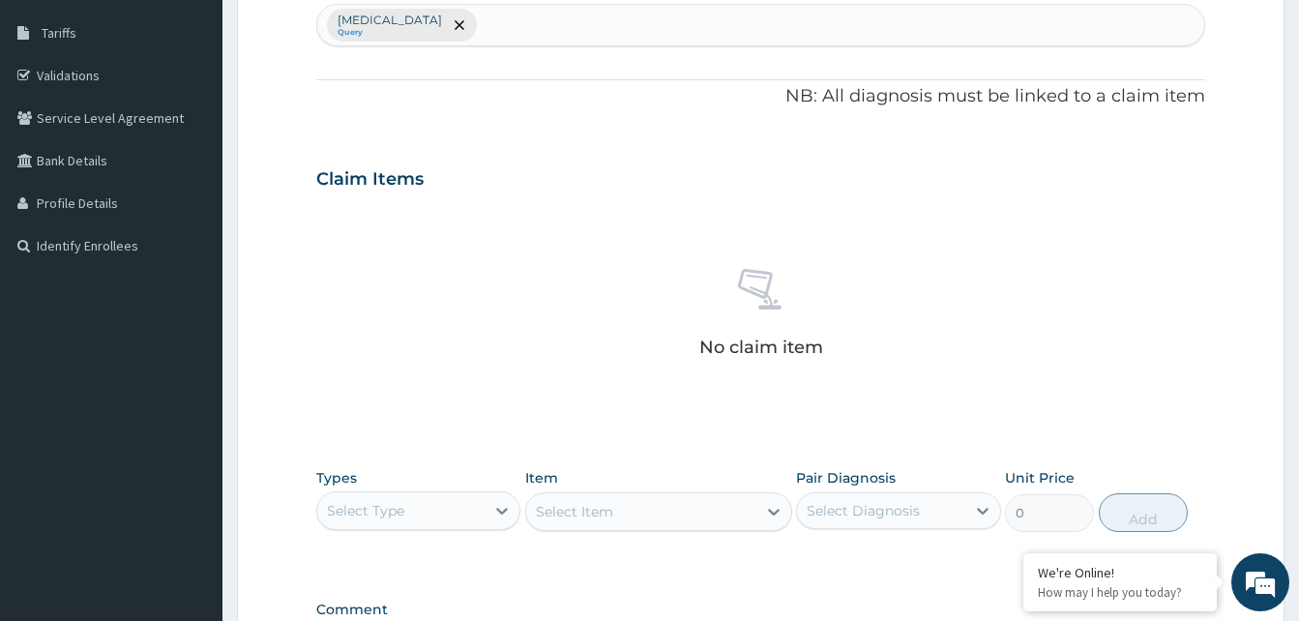
scroll to position [565, 0]
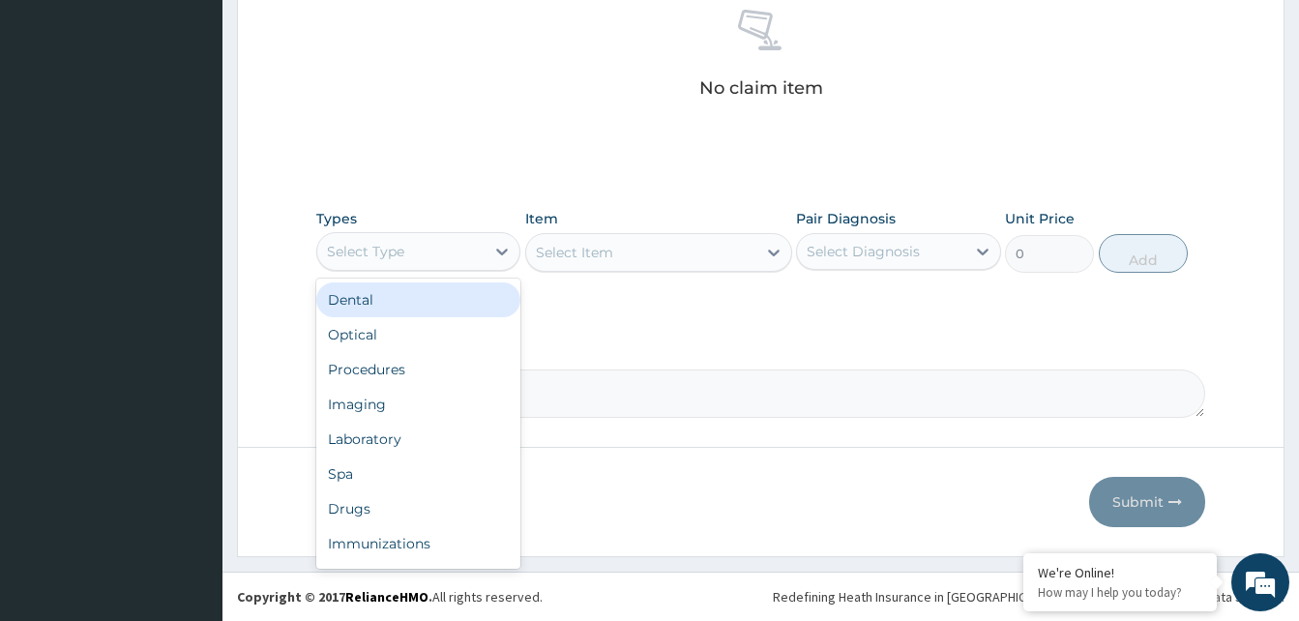
click at [405, 251] on div "Select Type" at bounding box center [400, 251] width 167 height 31
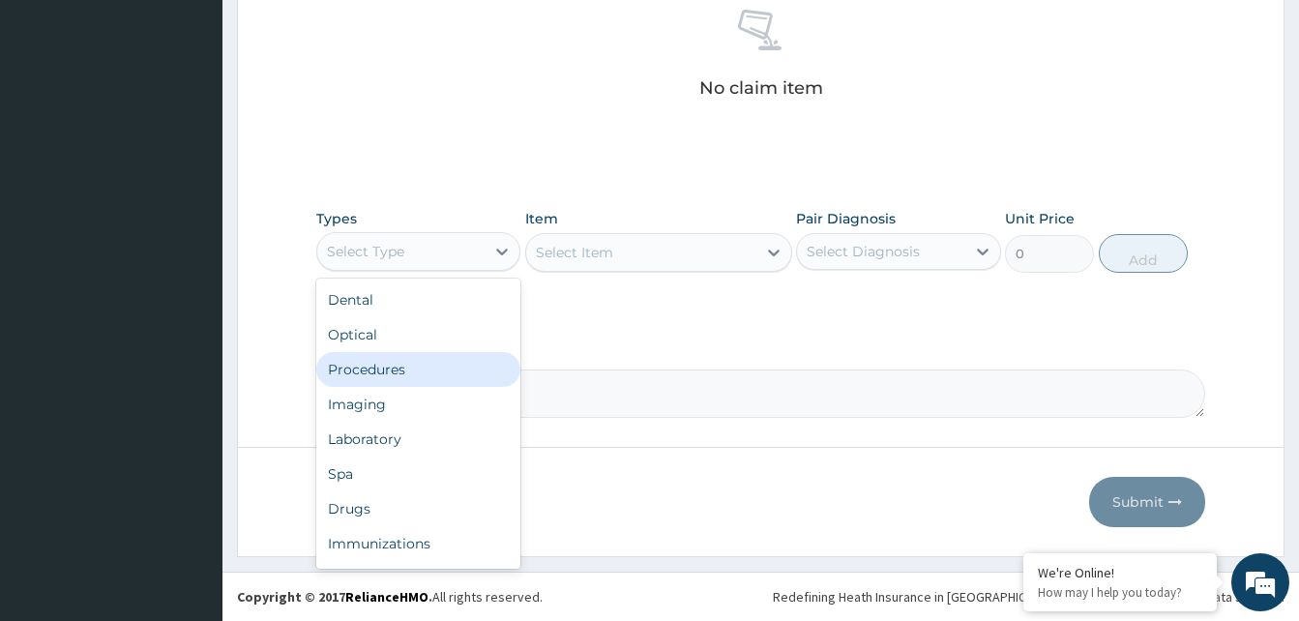
click at [381, 375] on div "Procedures" at bounding box center [418, 369] width 204 height 35
click at [365, 246] on div "Procedures" at bounding box center [365, 251] width 77 height 19
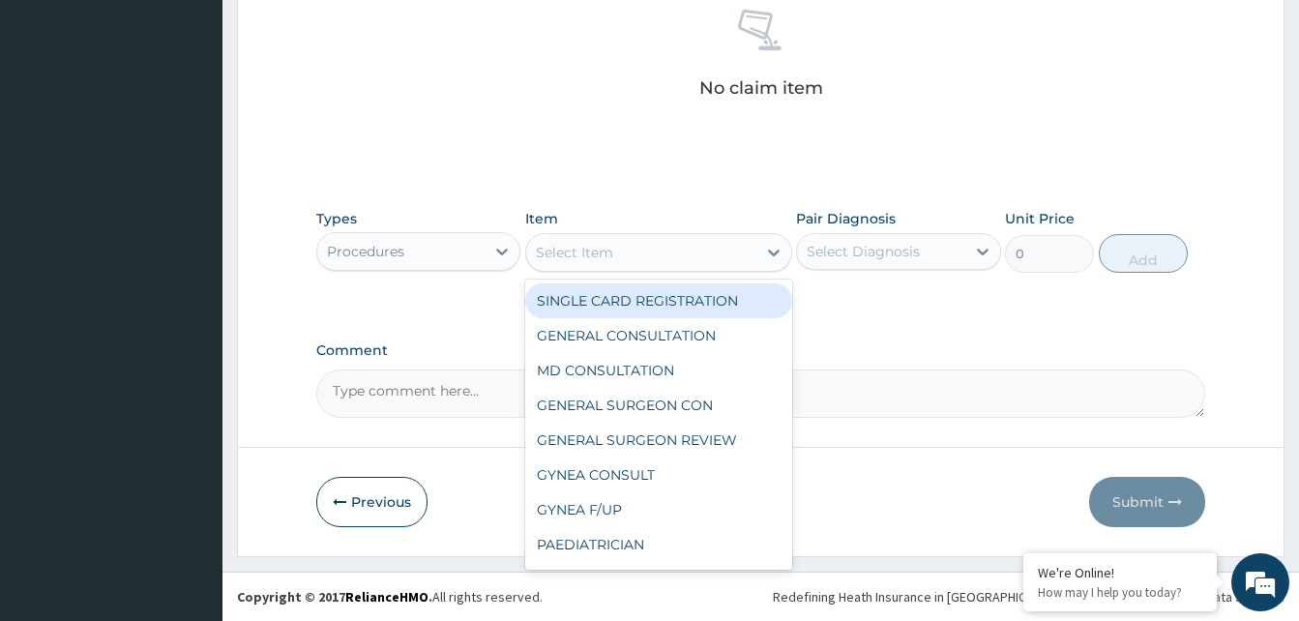
click at [637, 239] on div "Select Item" at bounding box center [641, 252] width 230 height 31
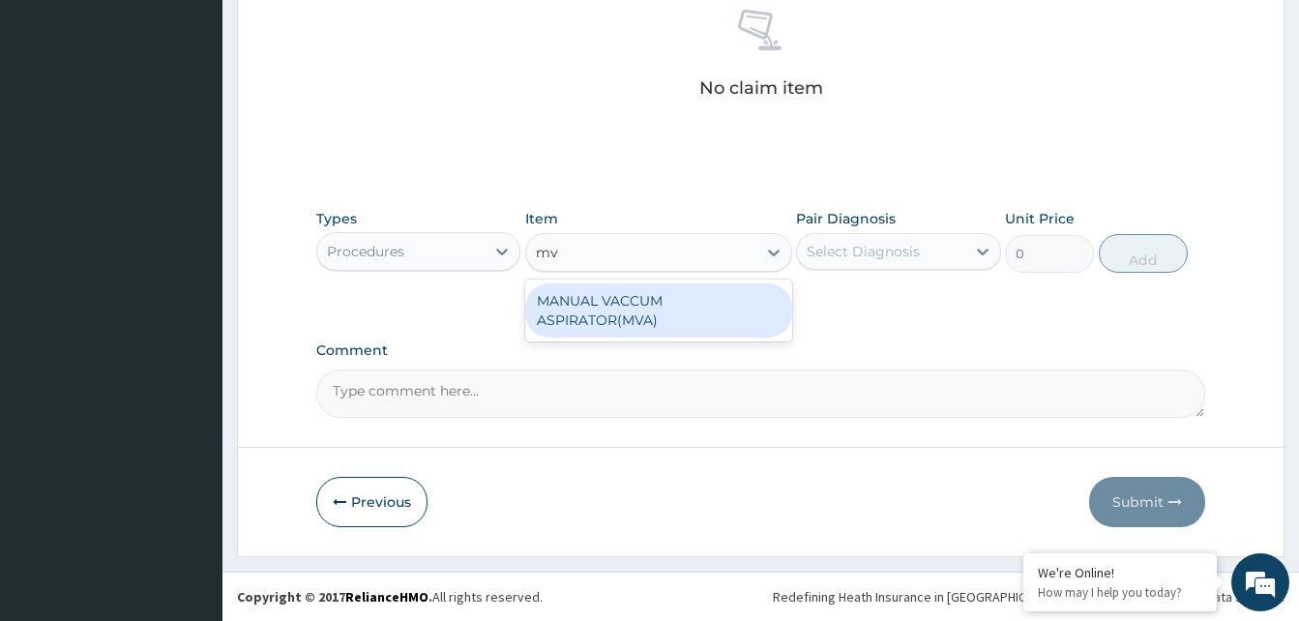
type input "mva"
click at [611, 329] on div "MANUAL VACCUM ASPIRATOR(MVA)" at bounding box center [658, 310] width 267 height 54
type input "200000"
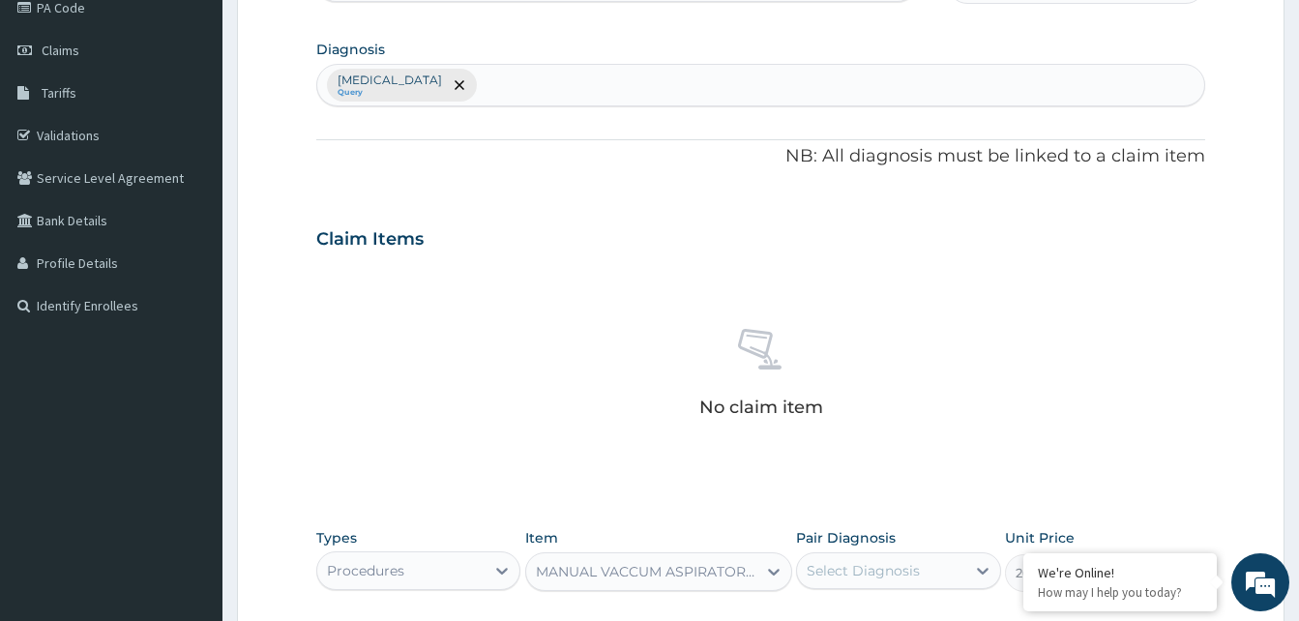
scroll to position [0, 0]
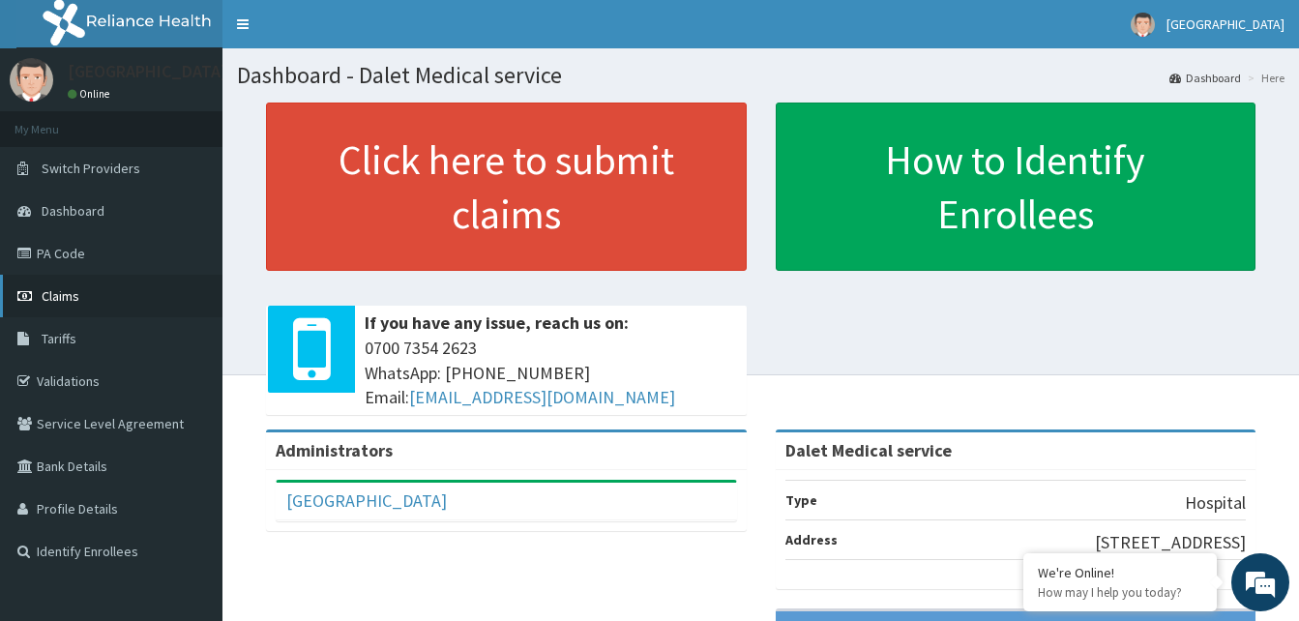
click at [66, 294] on span "Claims" at bounding box center [61, 295] width 38 height 17
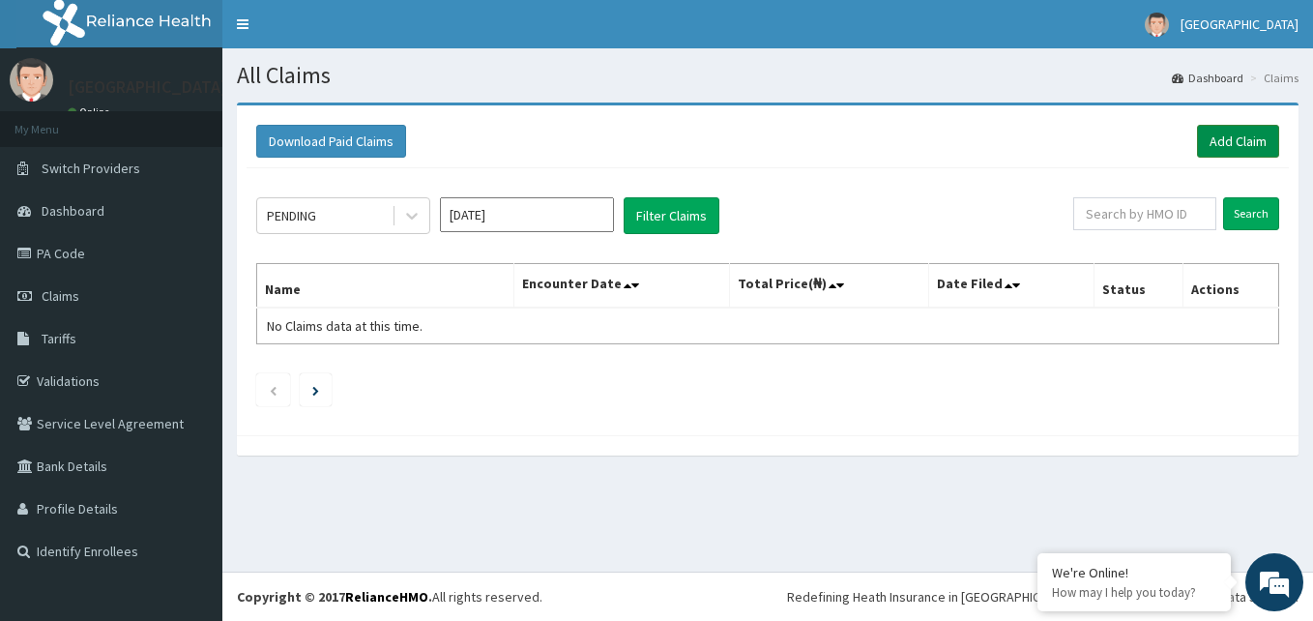
click at [1219, 145] on link "Add Claim" at bounding box center [1238, 141] width 82 height 33
click at [69, 251] on link "PA Code" at bounding box center [111, 253] width 222 height 43
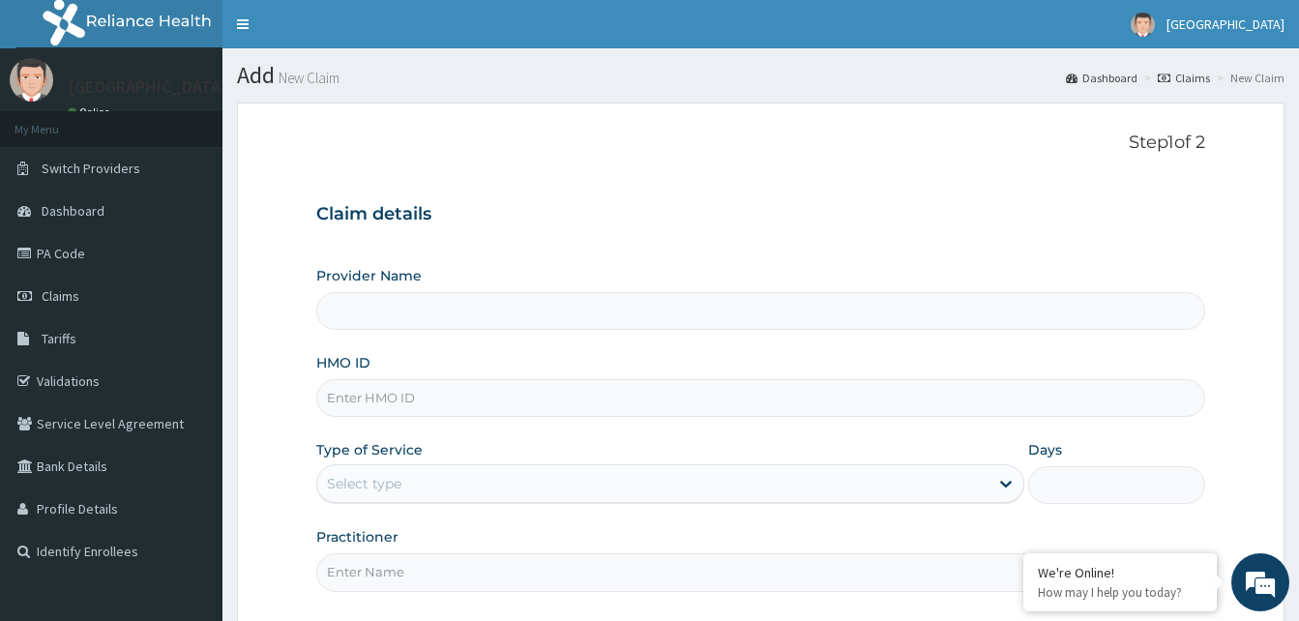
type input "Dalet Medical service"
click at [444, 397] on input "HMO ID" at bounding box center [760, 398] width 889 height 38
paste input "SFA/15311/A"
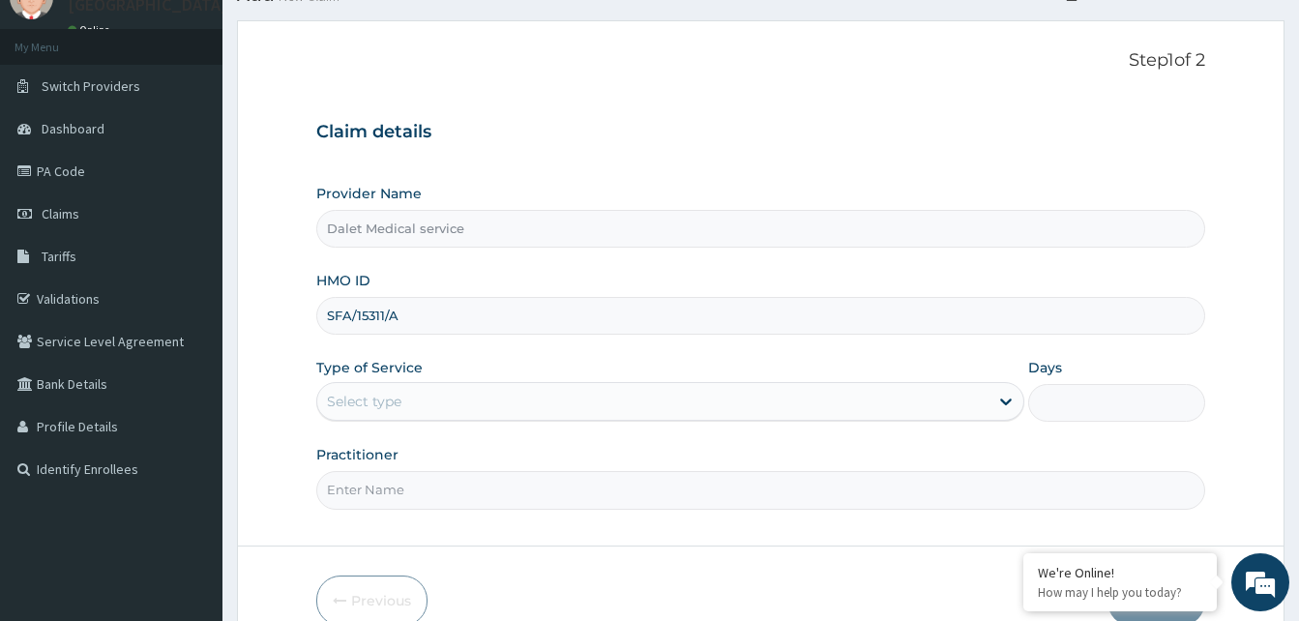
scroll to position [181, 0]
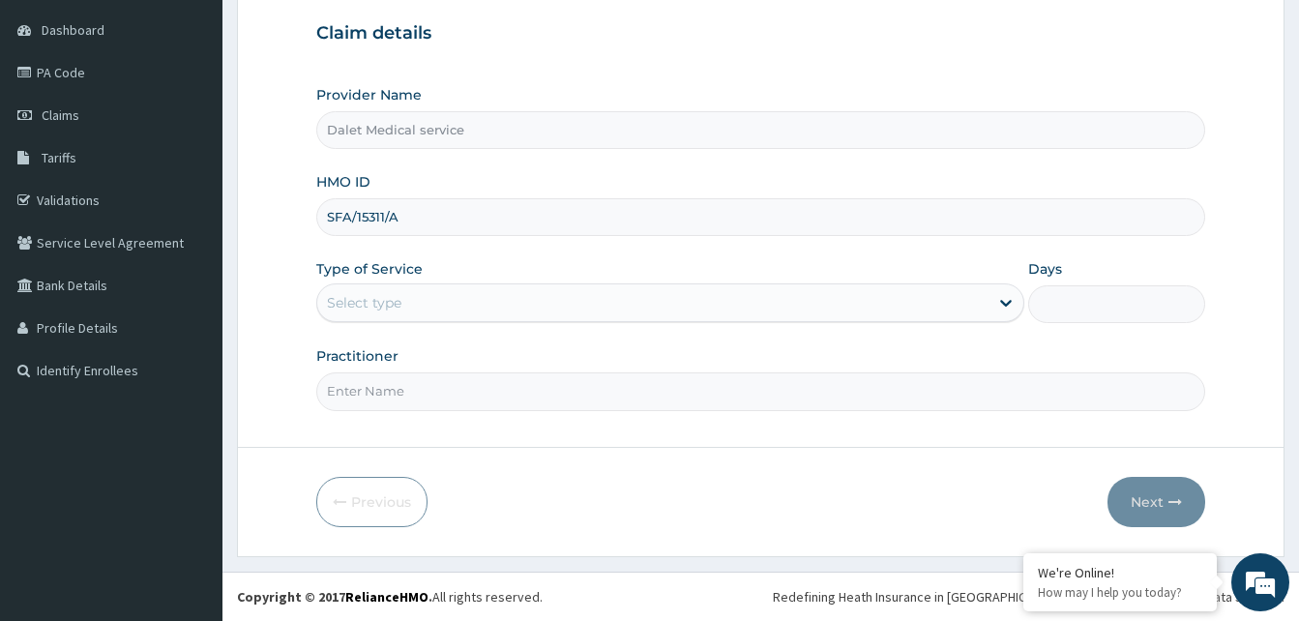
type input "SFA/15311/A"
click at [465, 297] on div "Select type" at bounding box center [652, 302] width 671 height 31
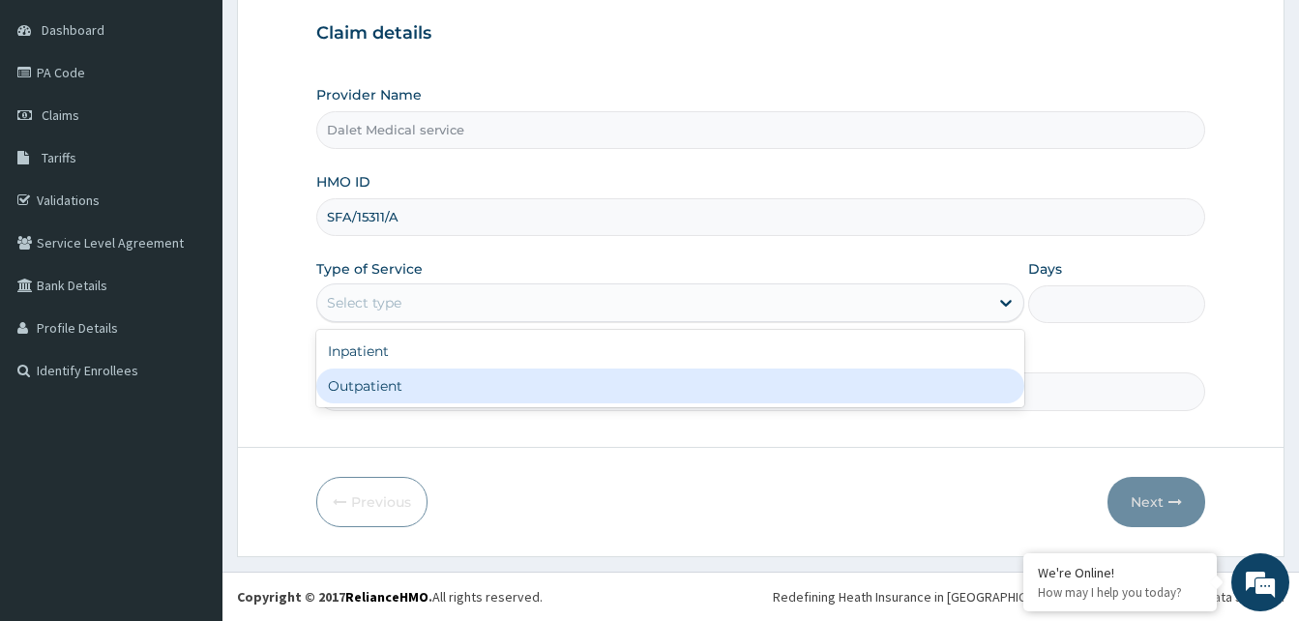
drag, startPoint x: 416, startPoint y: 398, endPoint x: 410, endPoint y: 390, distance: 10.5
click at [416, 397] on div "Outpatient" at bounding box center [670, 385] width 708 height 35
type input "1"
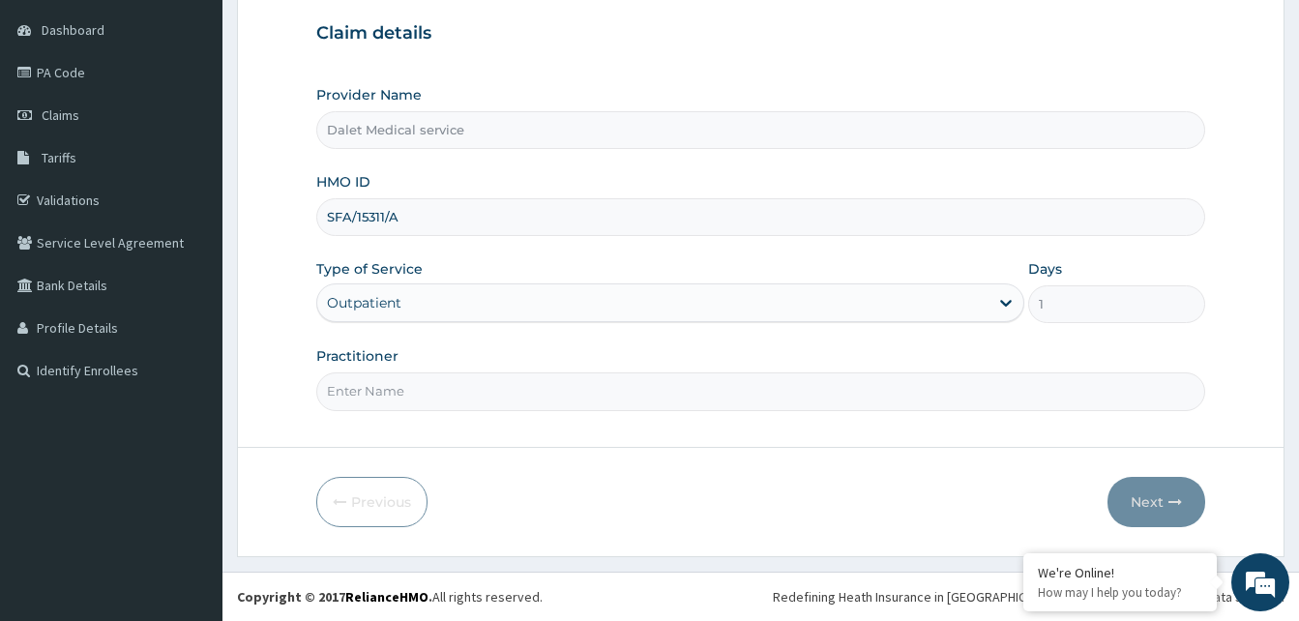
click at [399, 395] on input "Practitioner" at bounding box center [760, 391] width 889 height 38
type input "MADU"
click at [1160, 510] on button "Next" at bounding box center [1156, 502] width 98 height 50
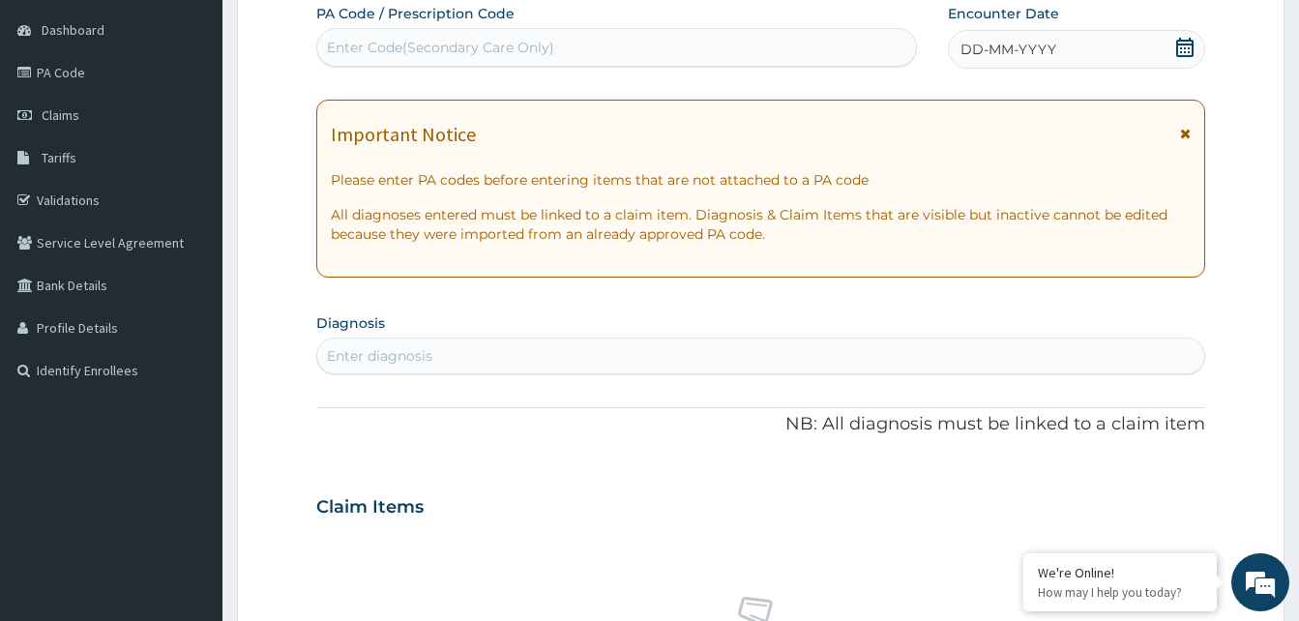
click at [1189, 133] on div "Important Notice Please enter PA codes before entering items that are not attac…" at bounding box center [760, 189] width 889 height 178
click at [1185, 135] on icon at bounding box center [1185, 134] width 11 height 14
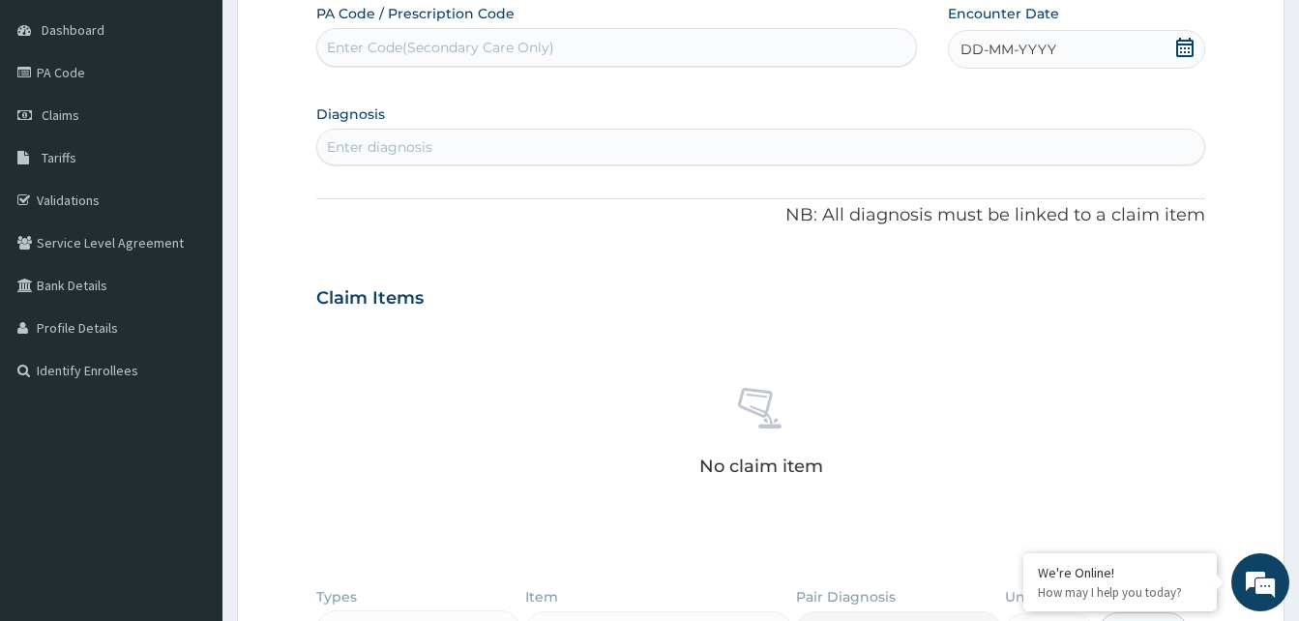
click at [426, 46] on div "Enter Code(Secondary Care Only)" at bounding box center [440, 47] width 227 height 19
paste input "SFA/15311/A"
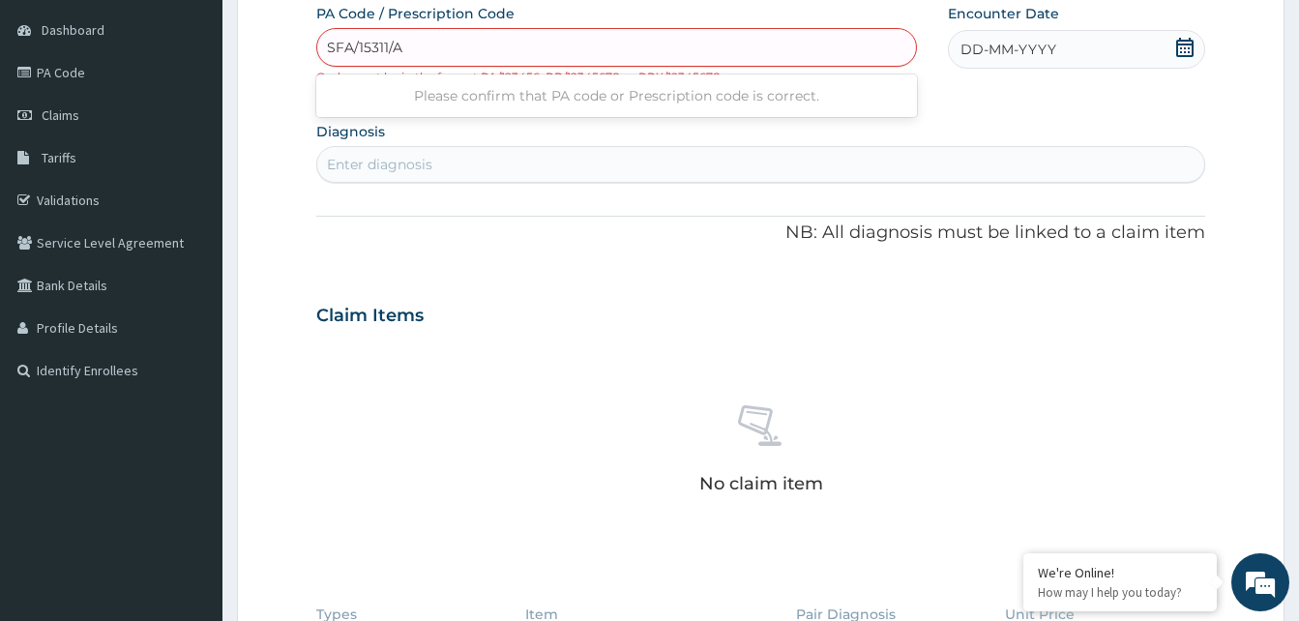
type input "SFA/15311/A"
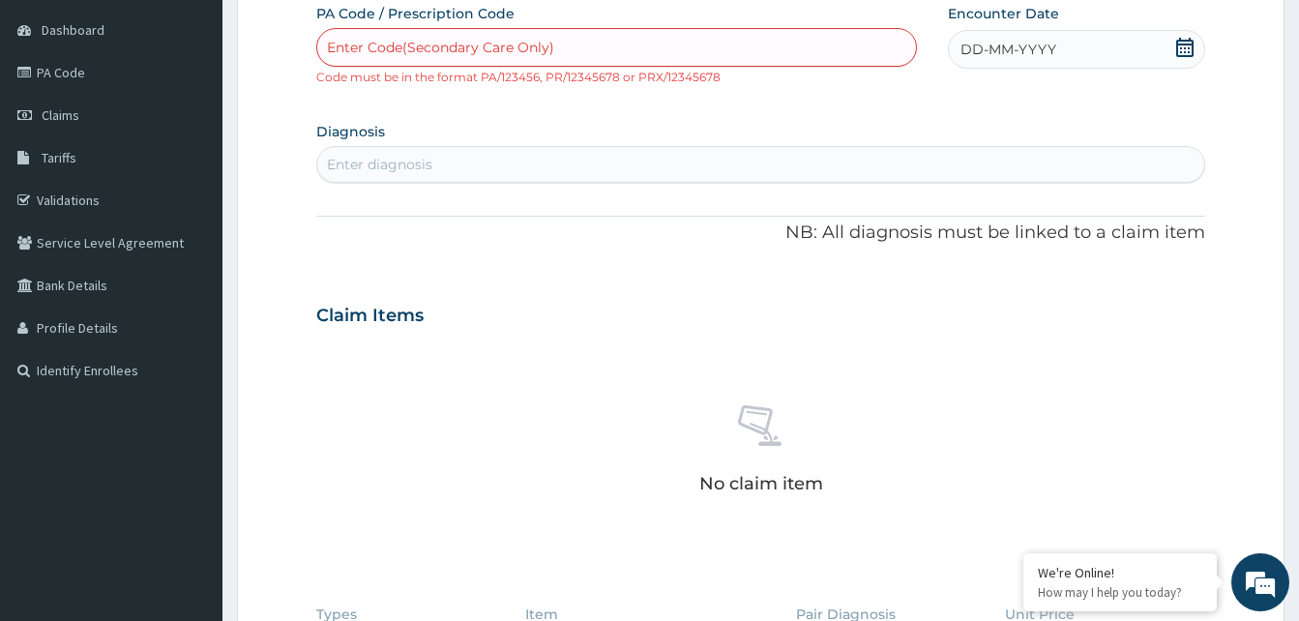
paste input "PA/66BA19"
type input "PA/66BA19"
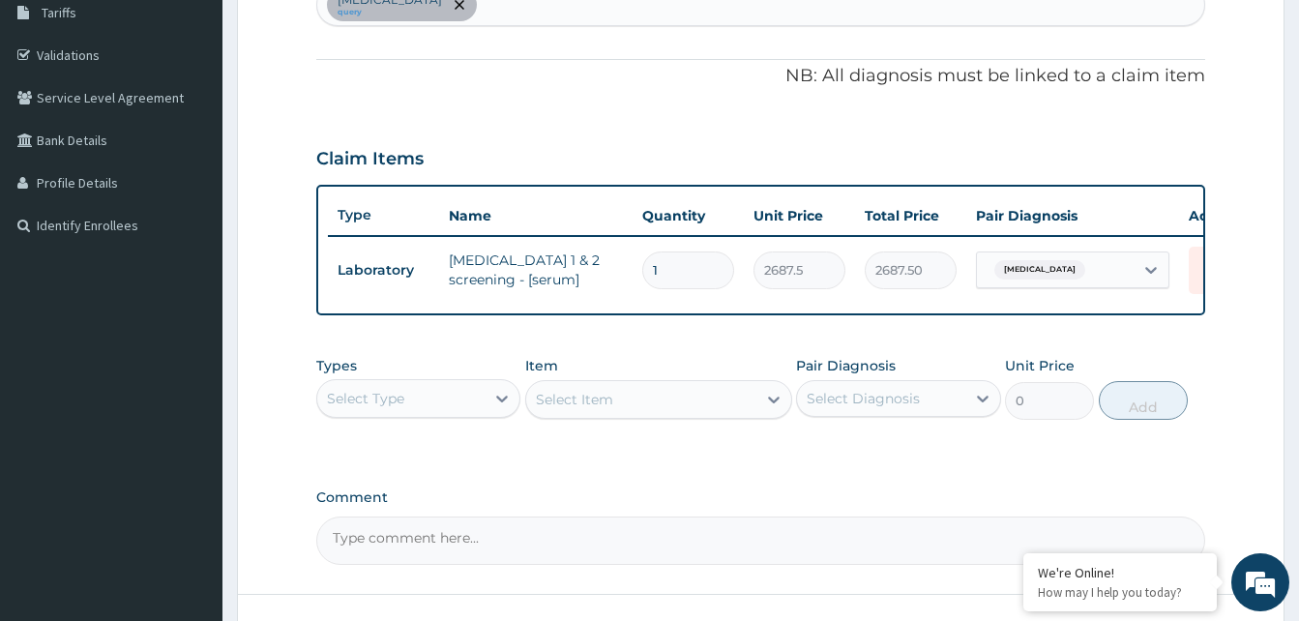
scroll to position [471, 0]
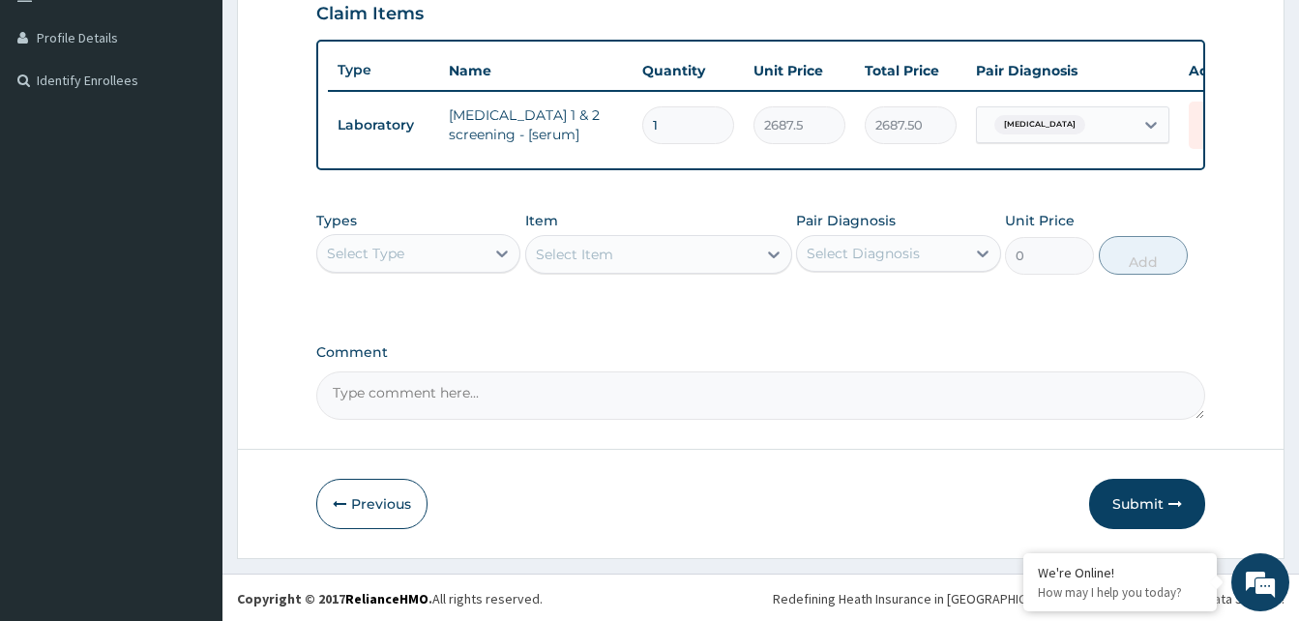
click at [447, 269] on div "Select Type" at bounding box center [400, 253] width 167 height 31
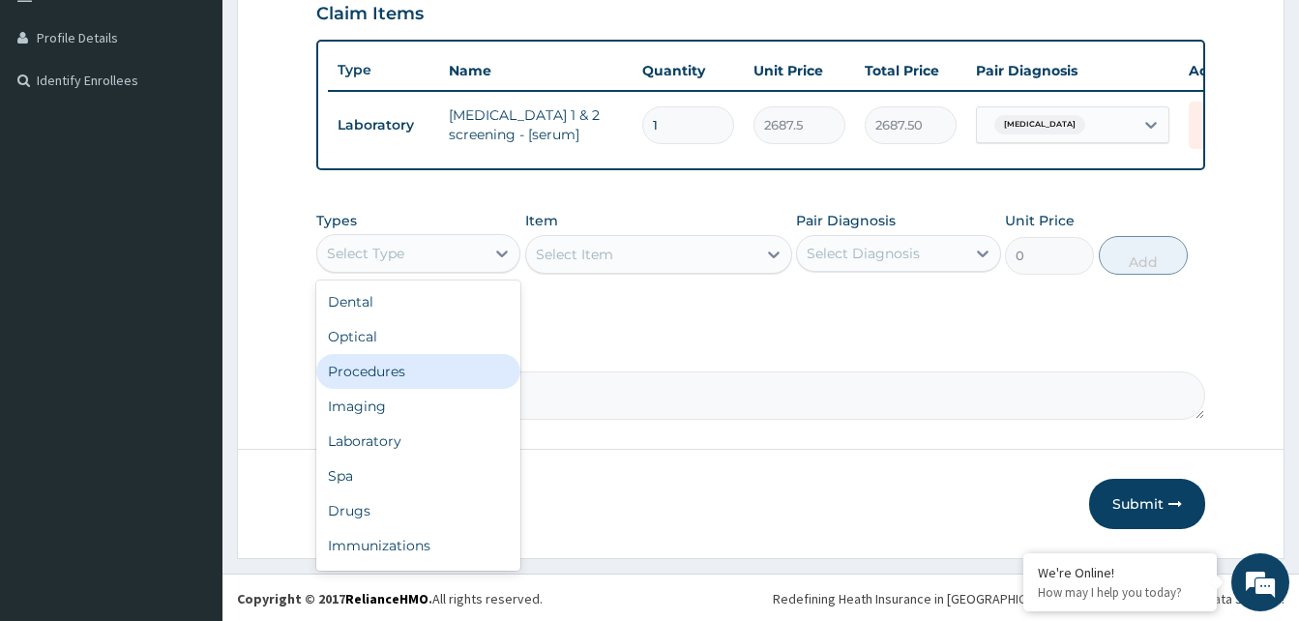
click at [393, 386] on div "Procedures" at bounding box center [418, 371] width 204 height 35
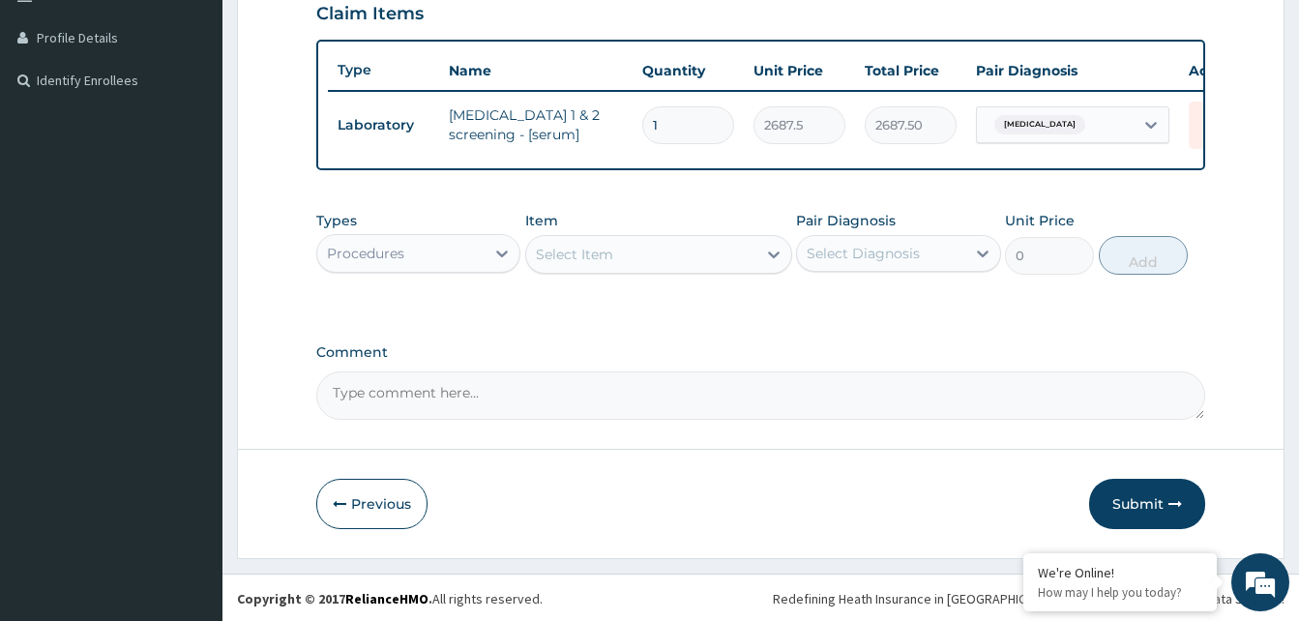
click at [656, 270] on div "Select Item" at bounding box center [641, 254] width 230 height 31
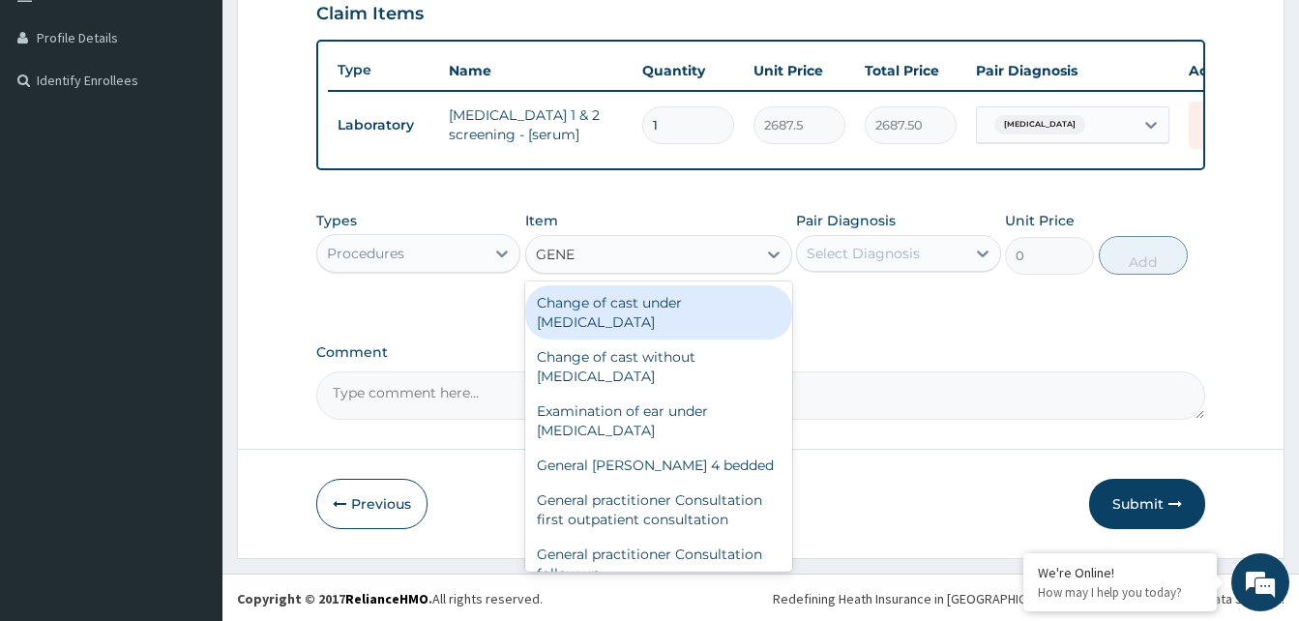
type input "GENER"
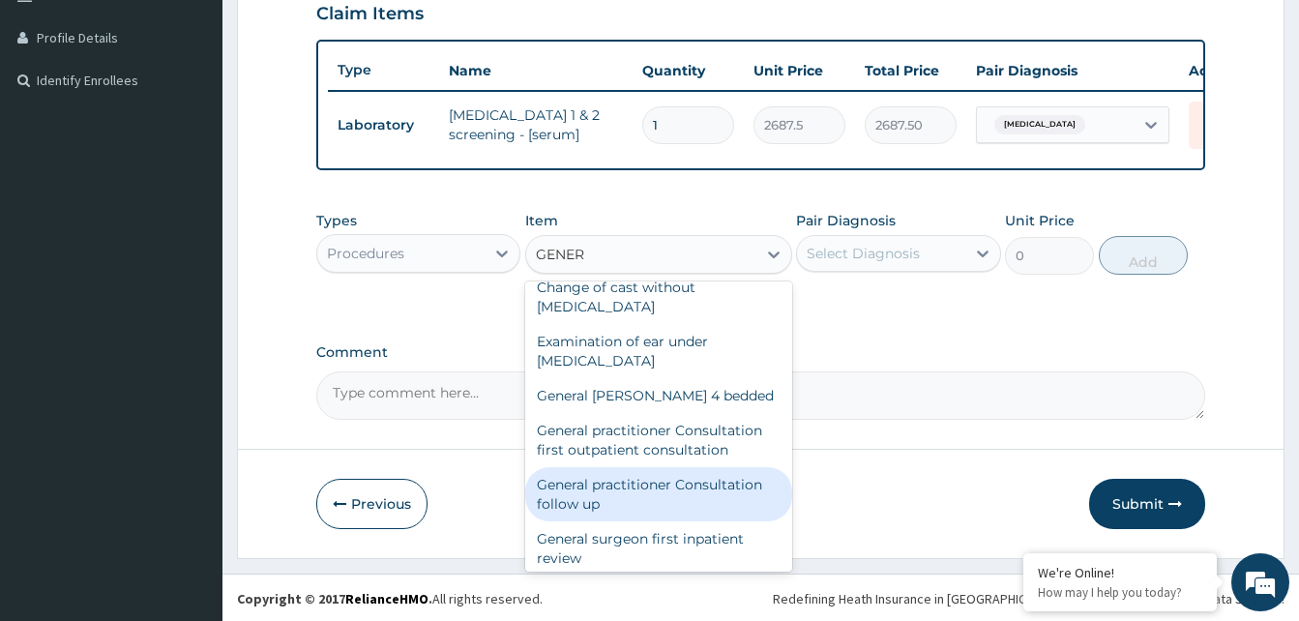
scroll to position [97, 0]
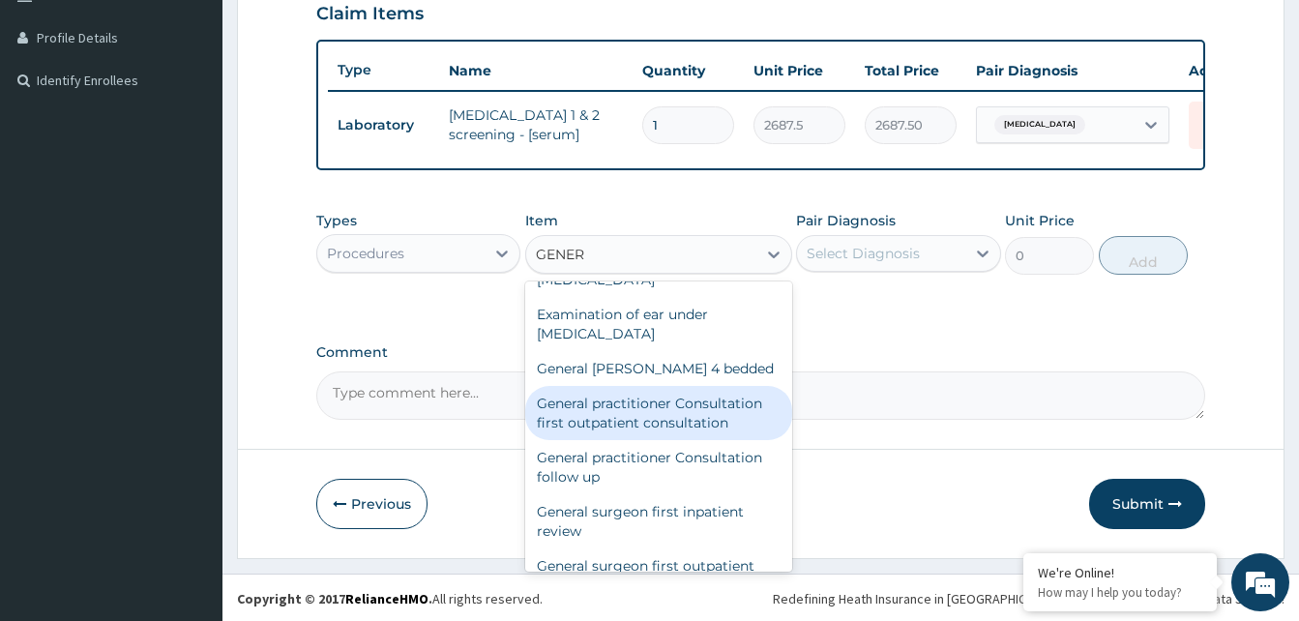
click at [662, 434] on div "General practitioner Consultation first outpatient consultation" at bounding box center [658, 413] width 267 height 54
type input "3547.5"
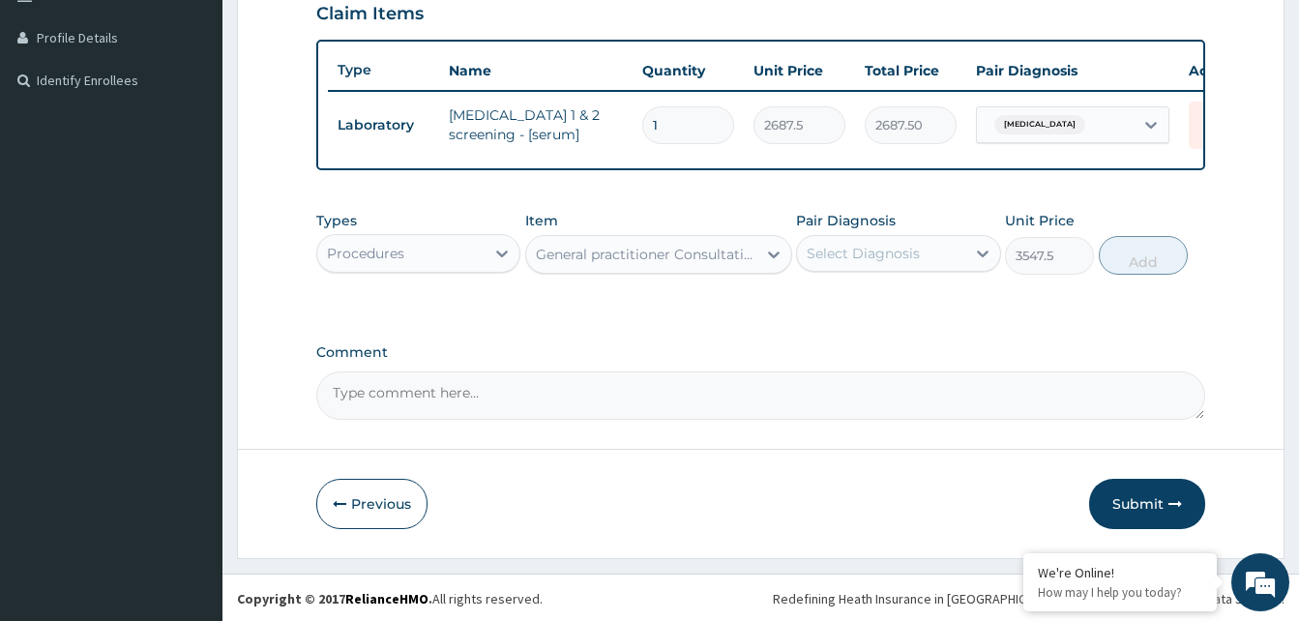
click at [897, 263] on div "Select Diagnosis" at bounding box center [863, 253] width 113 height 19
click at [885, 310] on label "Immunosuppression" at bounding box center [888, 300] width 120 height 19
checkbox input "true"
click at [1131, 275] on button "Add" at bounding box center [1143, 255] width 89 height 39
type input "0"
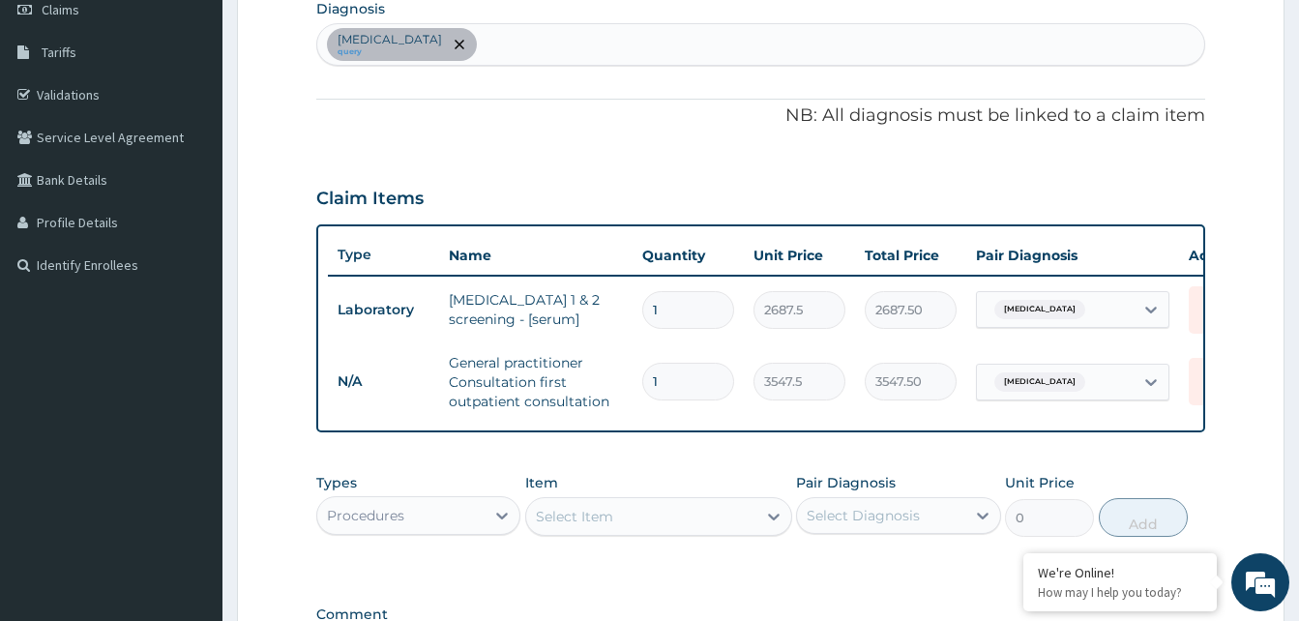
scroll to position [84, 0]
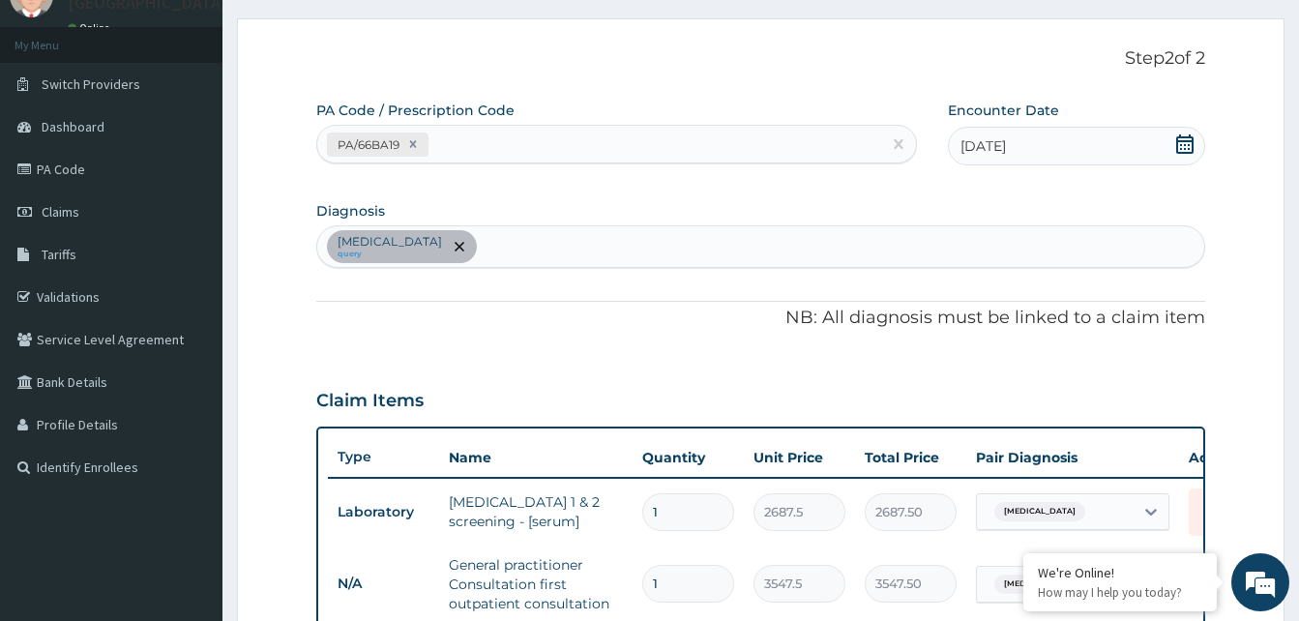
click at [543, 250] on div "Immunosuppression query" at bounding box center [760, 246] width 887 height 41
type input "MALAR"
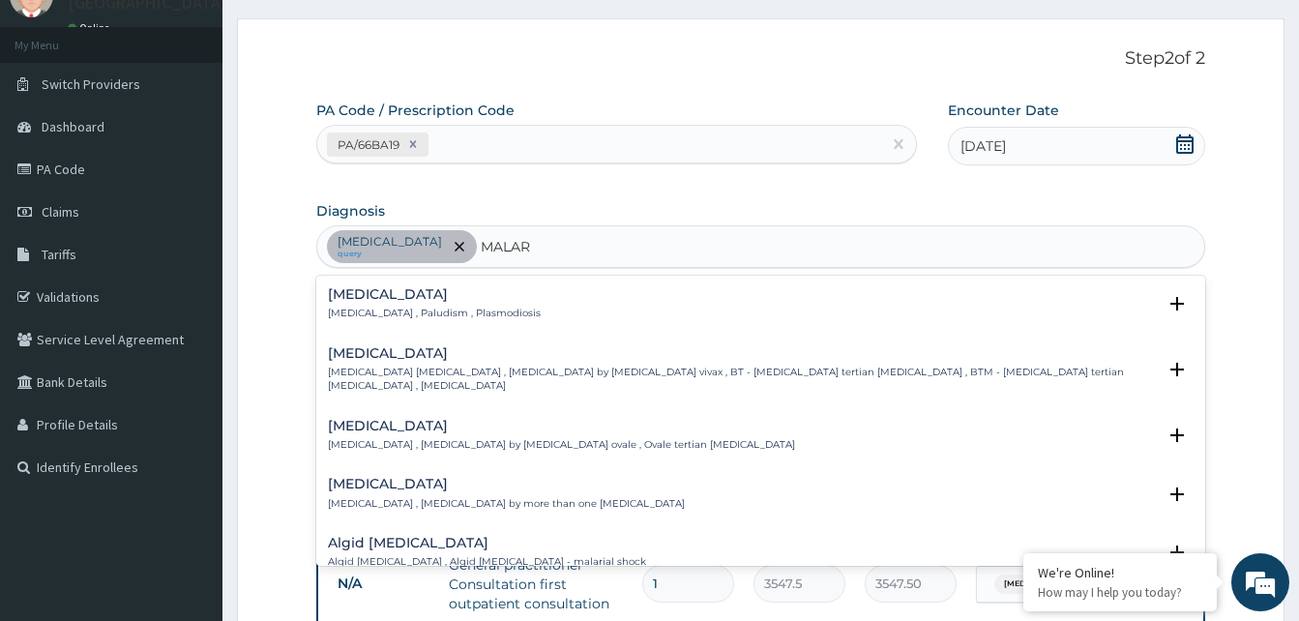
click at [369, 305] on div "Malaria Malaria , Paludism , Plasmodiosis" at bounding box center [434, 304] width 213 height 34
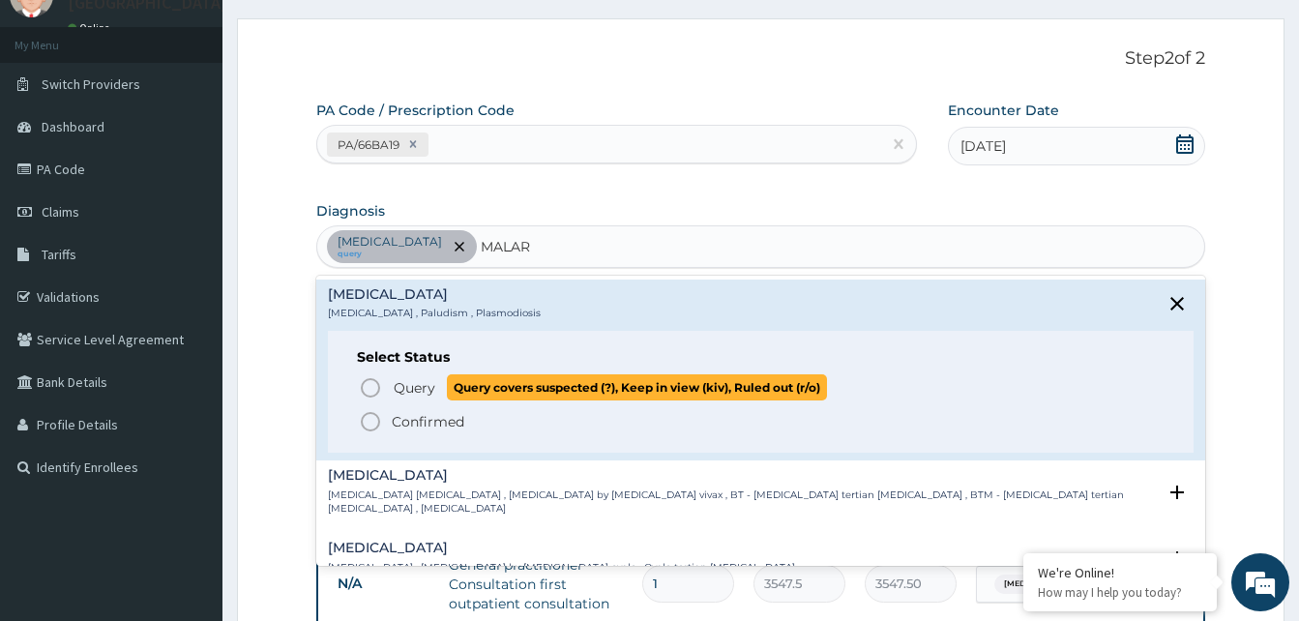
click at [366, 389] on icon "status option query" at bounding box center [370, 387] width 23 height 23
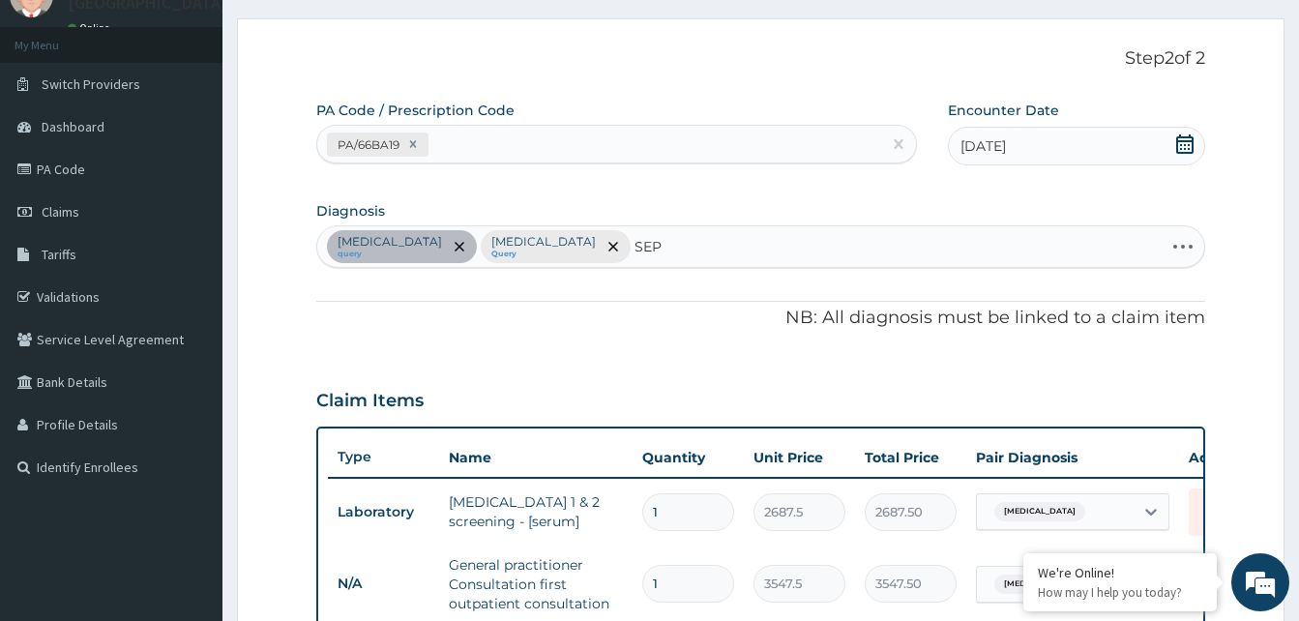
type input "SEPS"
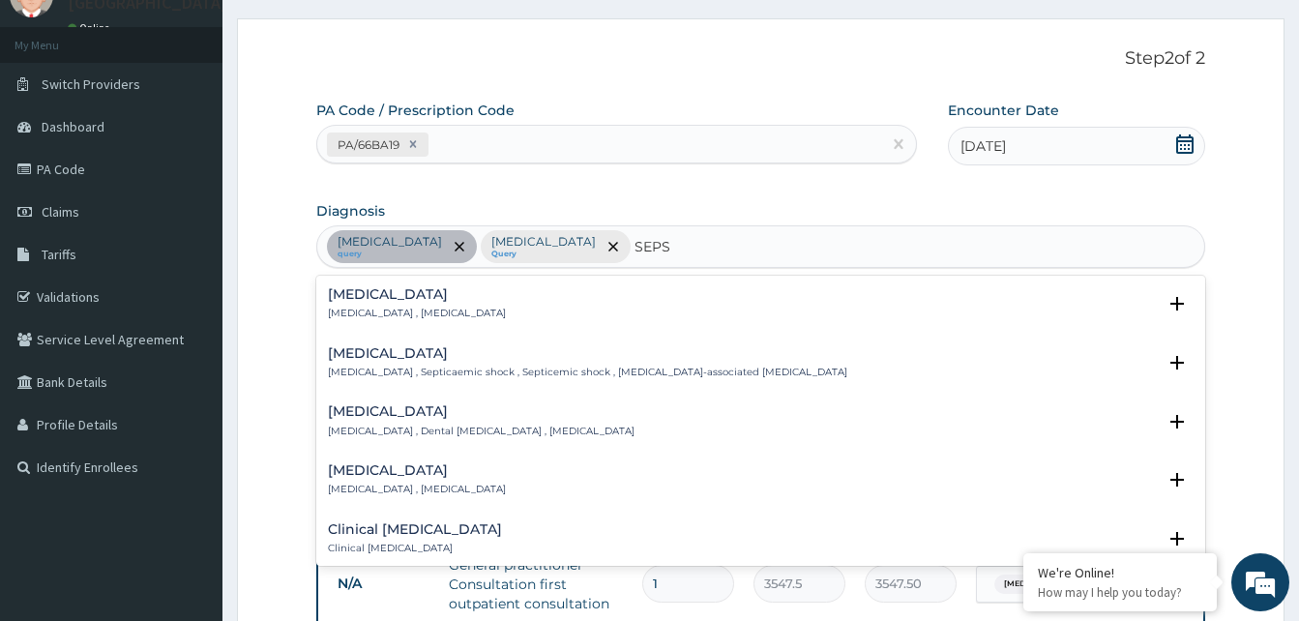
click at [350, 300] on h4 "[MEDICAL_DATA]" at bounding box center [417, 294] width 178 height 15
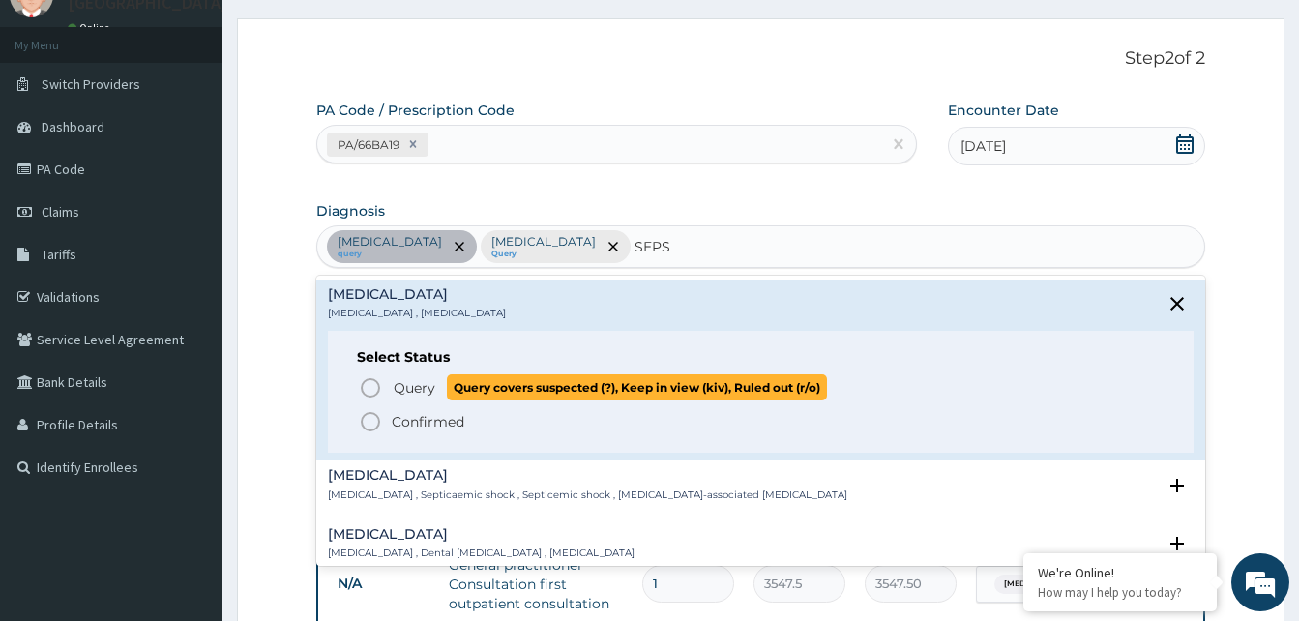
click at [373, 386] on icon "status option query" at bounding box center [370, 387] width 23 height 23
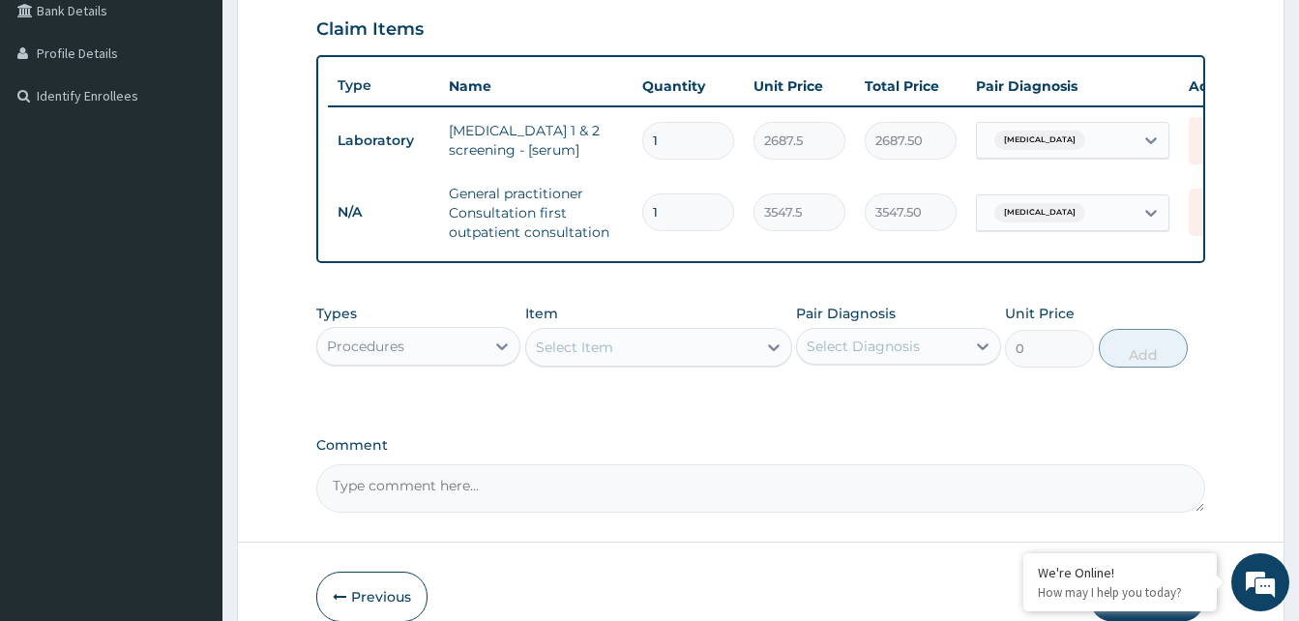
scroll to position [471, 0]
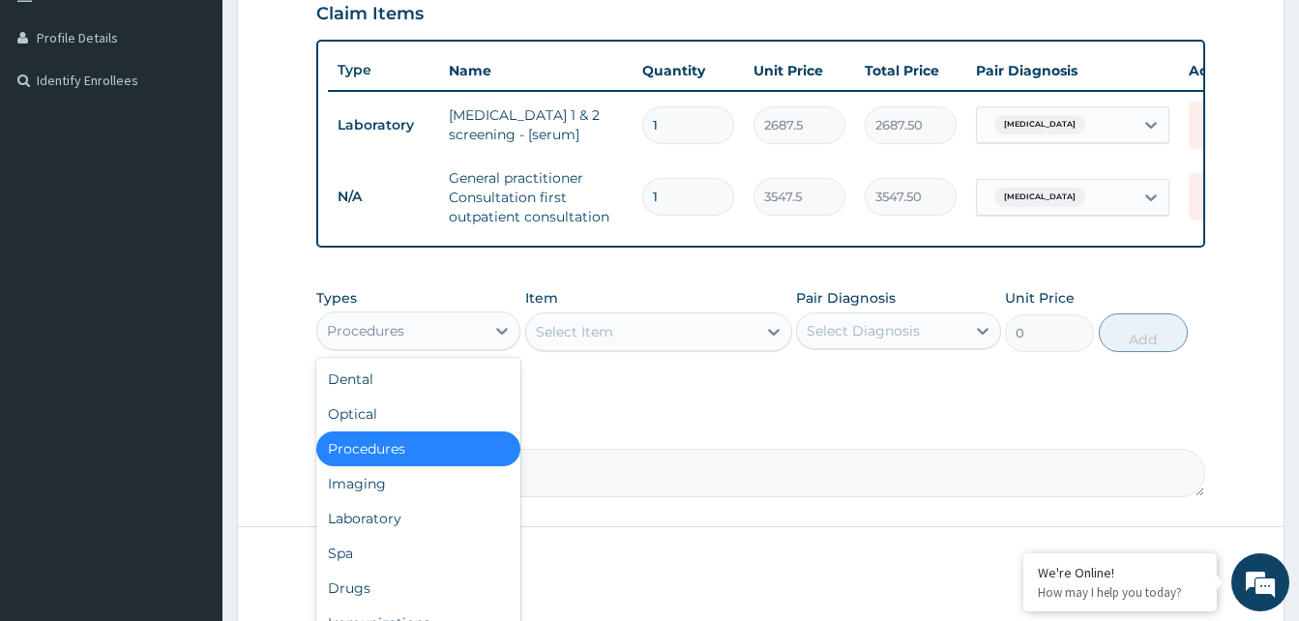
click at [463, 350] on div "Procedures" at bounding box center [418, 330] width 204 height 39
click at [397, 527] on div "Laboratory" at bounding box center [418, 518] width 204 height 35
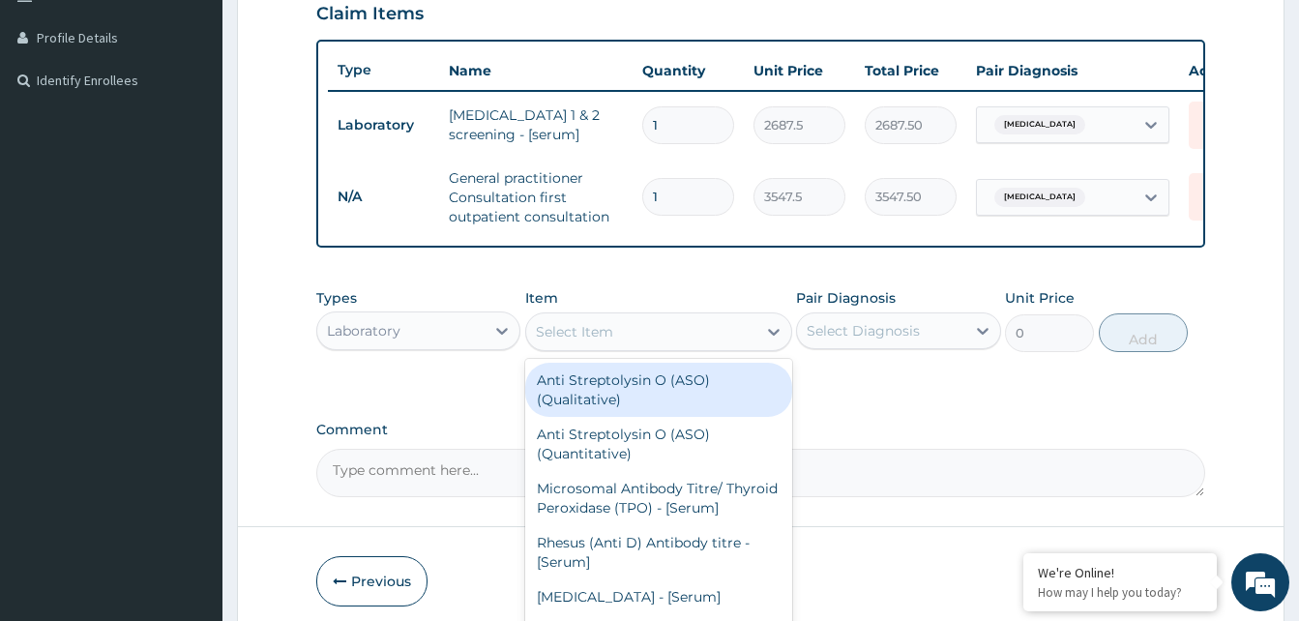
click at [658, 347] on div "Select Item" at bounding box center [641, 331] width 230 height 31
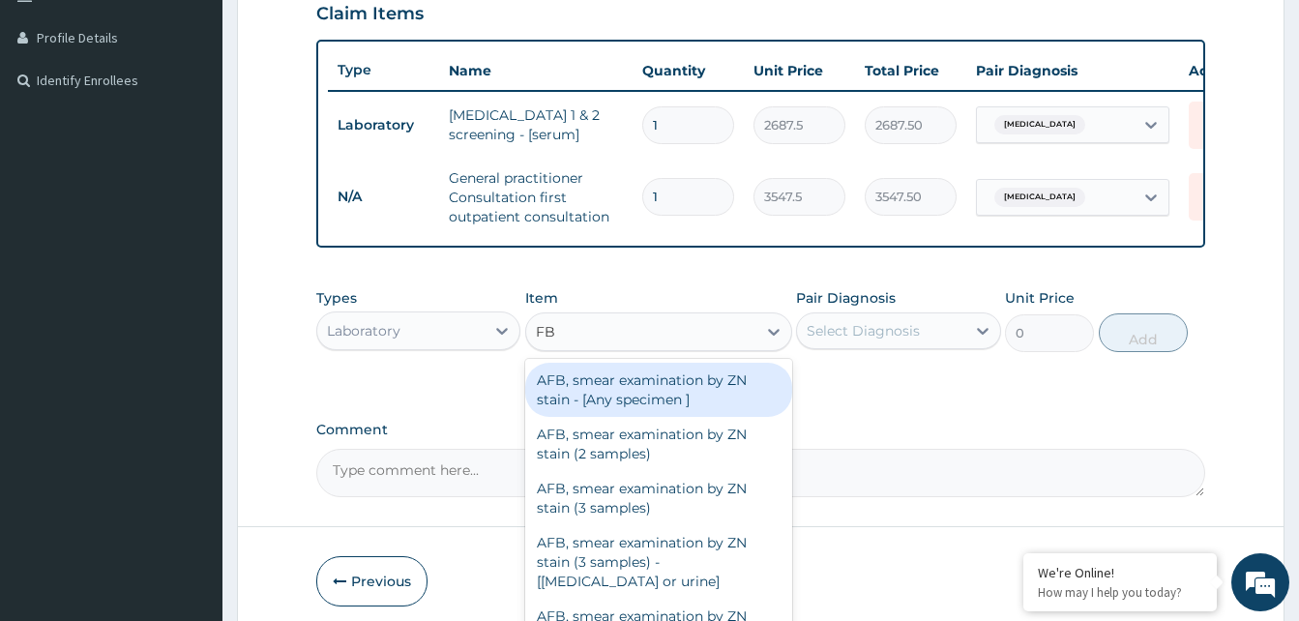
type input "FBC"
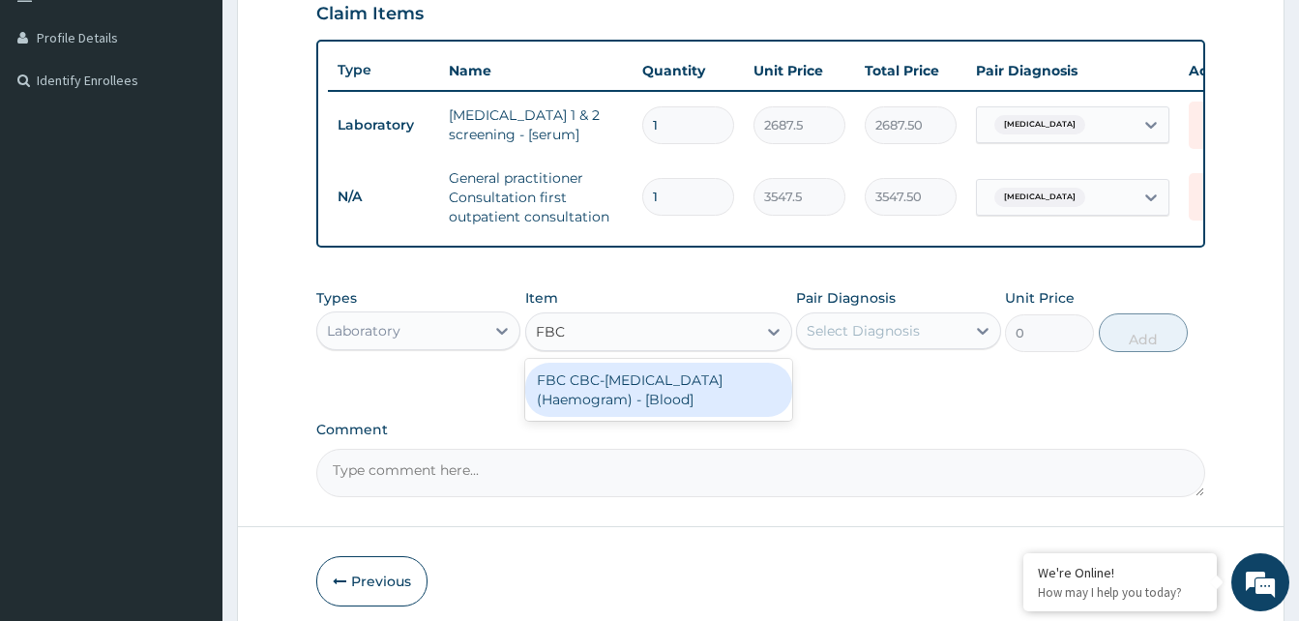
drag, startPoint x: 672, startPoint y: 413, endPoint x: 728, endPoint y: 389, distance: 61.1
click at [672, 411] on div "FBC CBC-[MEDICAL_DATA] (Haemogram) - [Blood]" at bounding box center [658, 390] width 267 height 54
type input "4300"
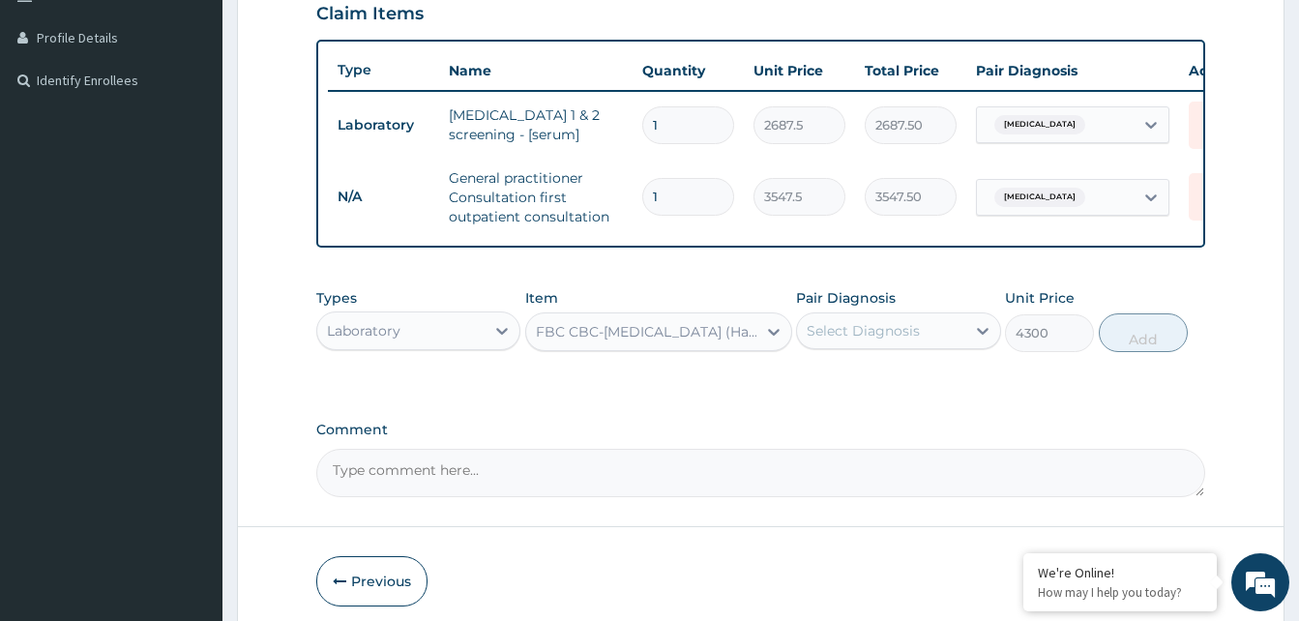
click at [911, 340] on div "Select Diagnosis" at bounding box center [863, 330] width 113 height 19
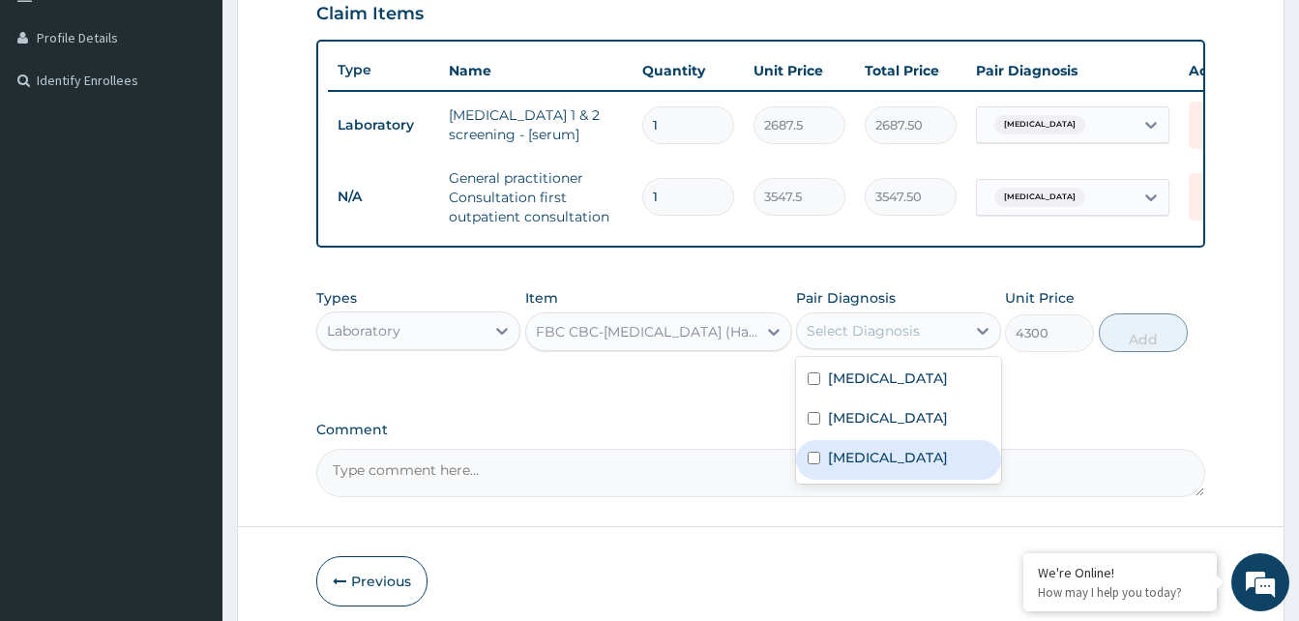
drag, startPoint x: 860, startPoint y: 476, endPoint x: 1072, endPoint y: 391, distance: 228.2
click at [863, 467] on label "Sepsis" at bounding box center [888, 457] width 120 height 19
checkbox input "true"
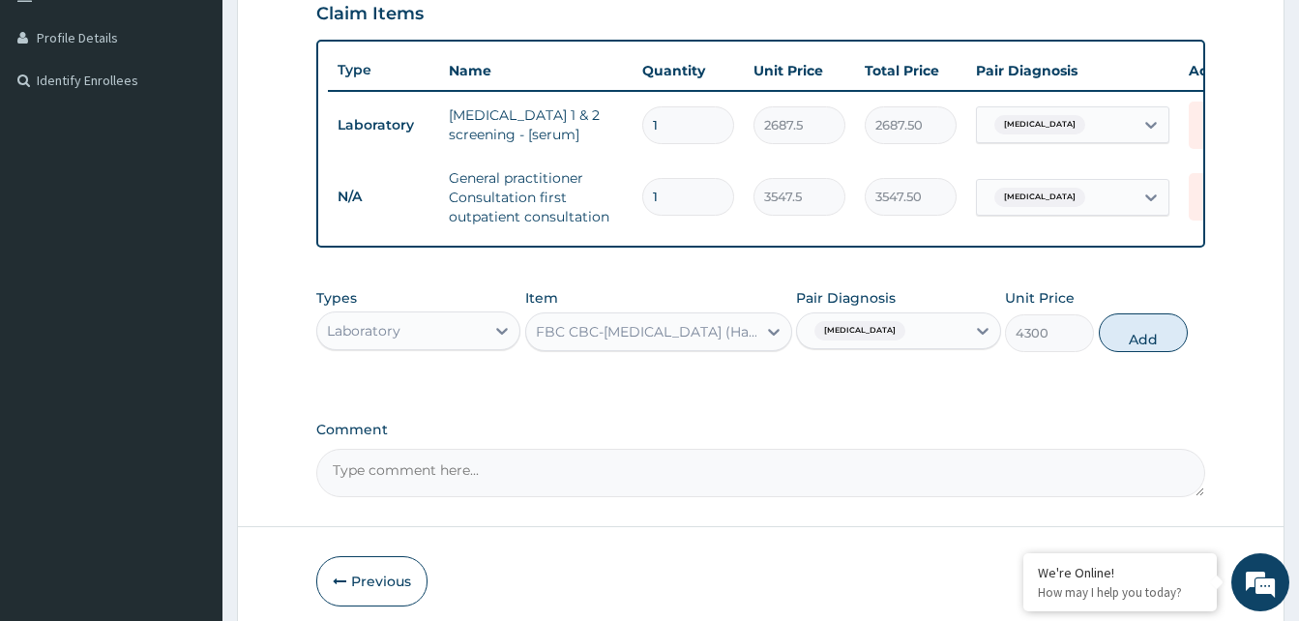
drag, startPoint x: 1174, startPoint y: 351, endPoint x: 1097, endPoint y: 365, distance: 78.5
click at [1170, 352] on button "Add" at bounding box center [1143, 332] width 89 height 39
type input "0"
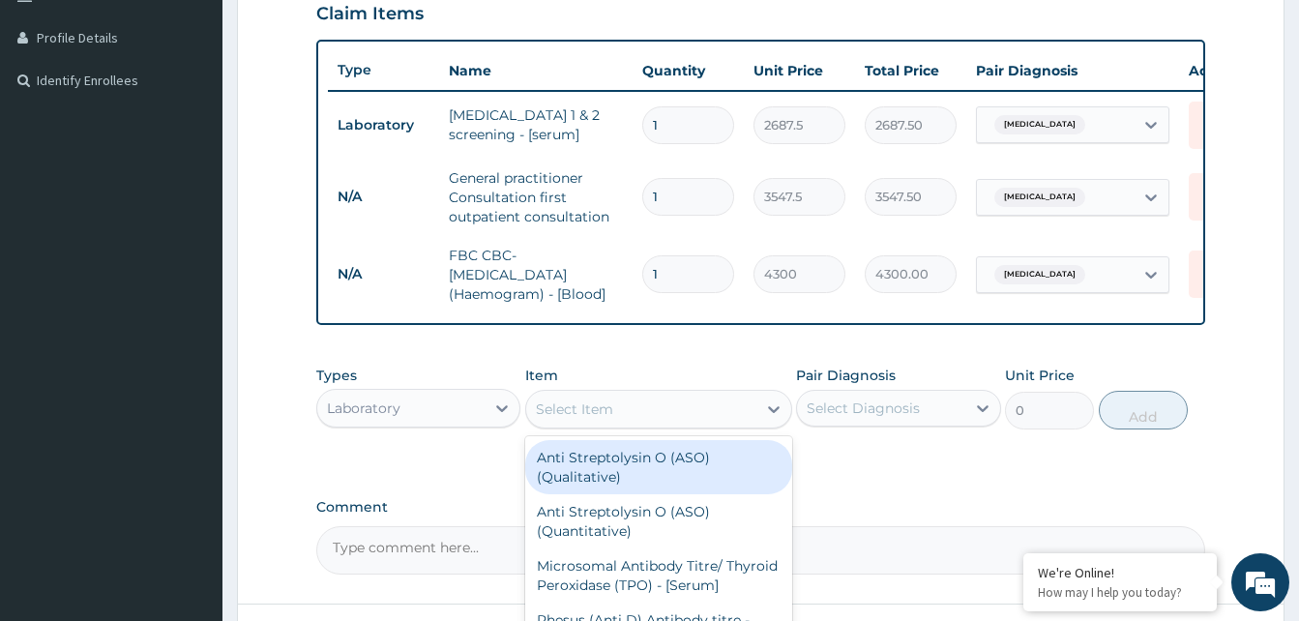
click at [670, 425] on div "Select Item" at bounding box center [641, 409] width 230 height 31
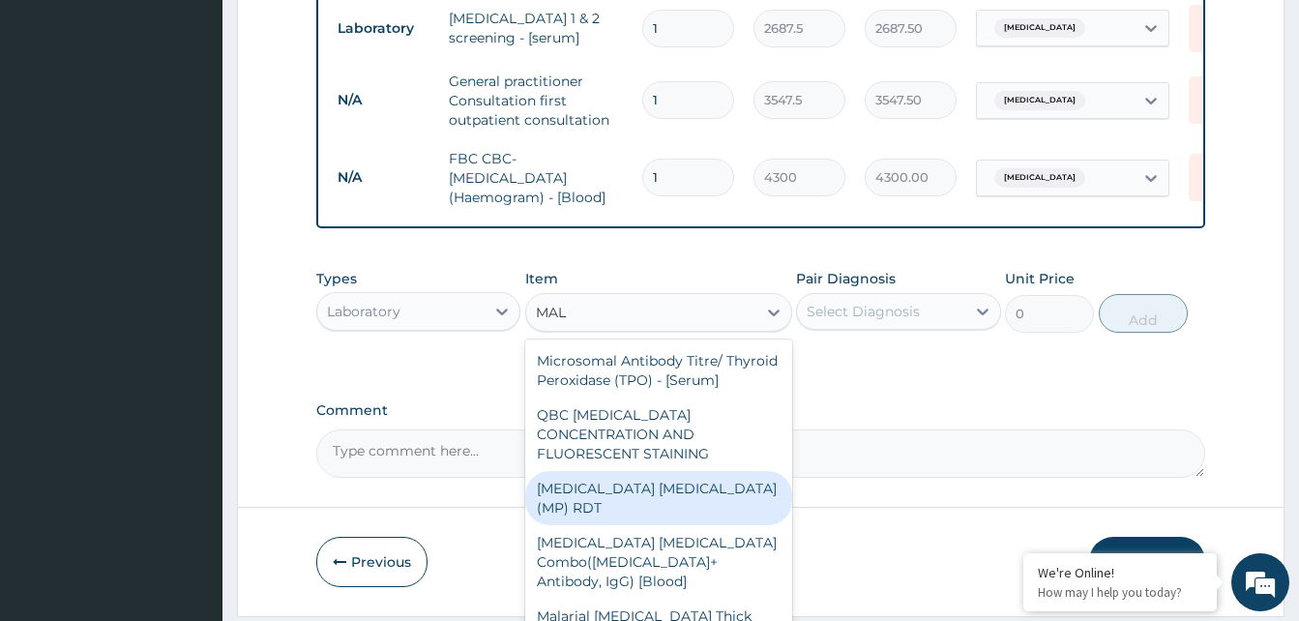
scroll to position [642, 0]
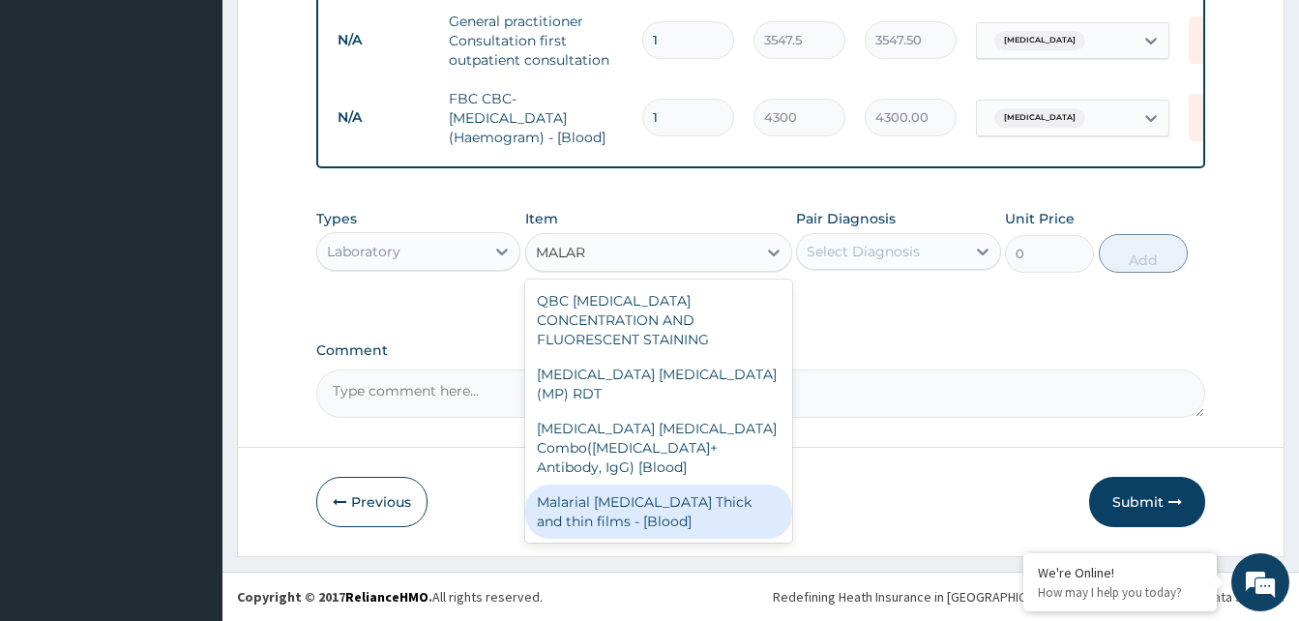
type input "MALARI"
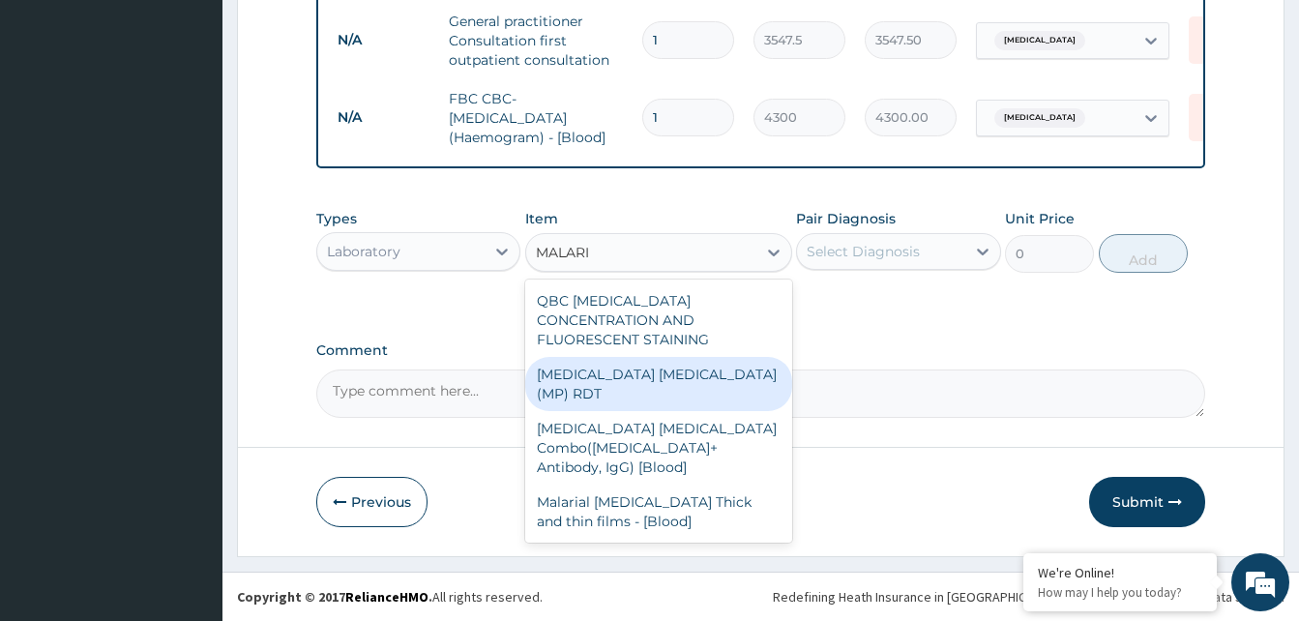
click at [696, 357] on div "MALARIA PARASITE (MP) RDT" at bounding box center [658, 384] width 267 height 54
type input "1612.5"
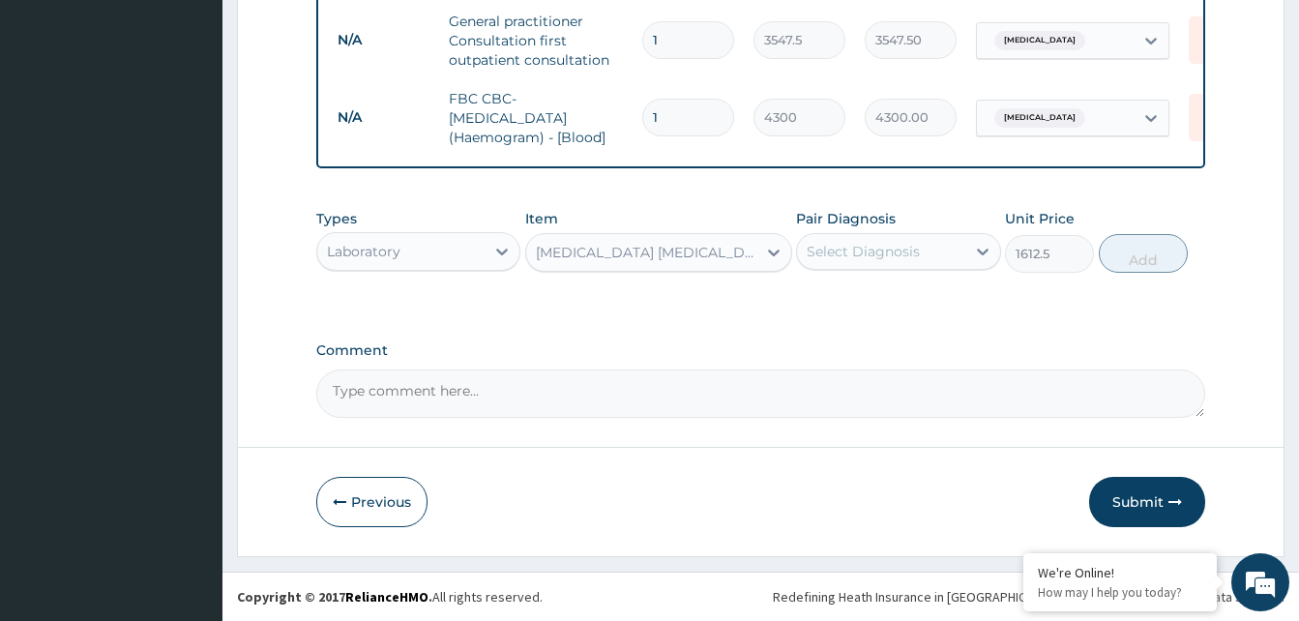
click at [889, 253] on div "Select Diagnosis" at bounding box center [863, 251] width 113 height 19
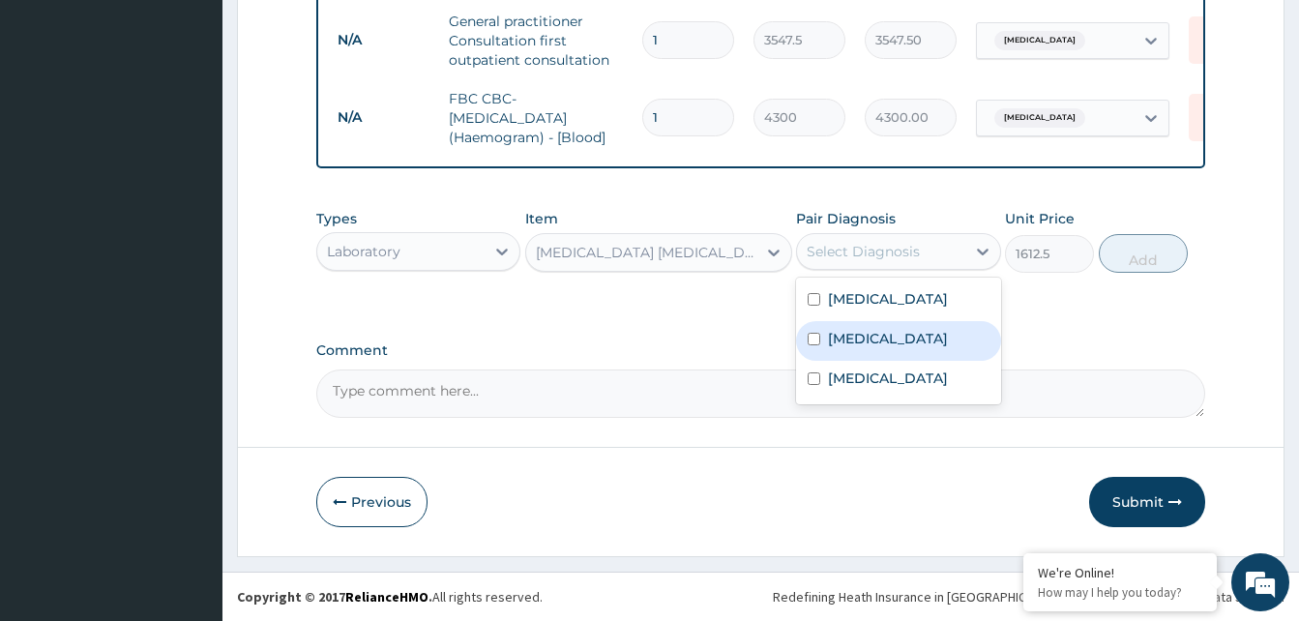
click at [871, 332] on label "Malaria" at bounding box center [888, 338] width 120 height 19
checkbox input "true"
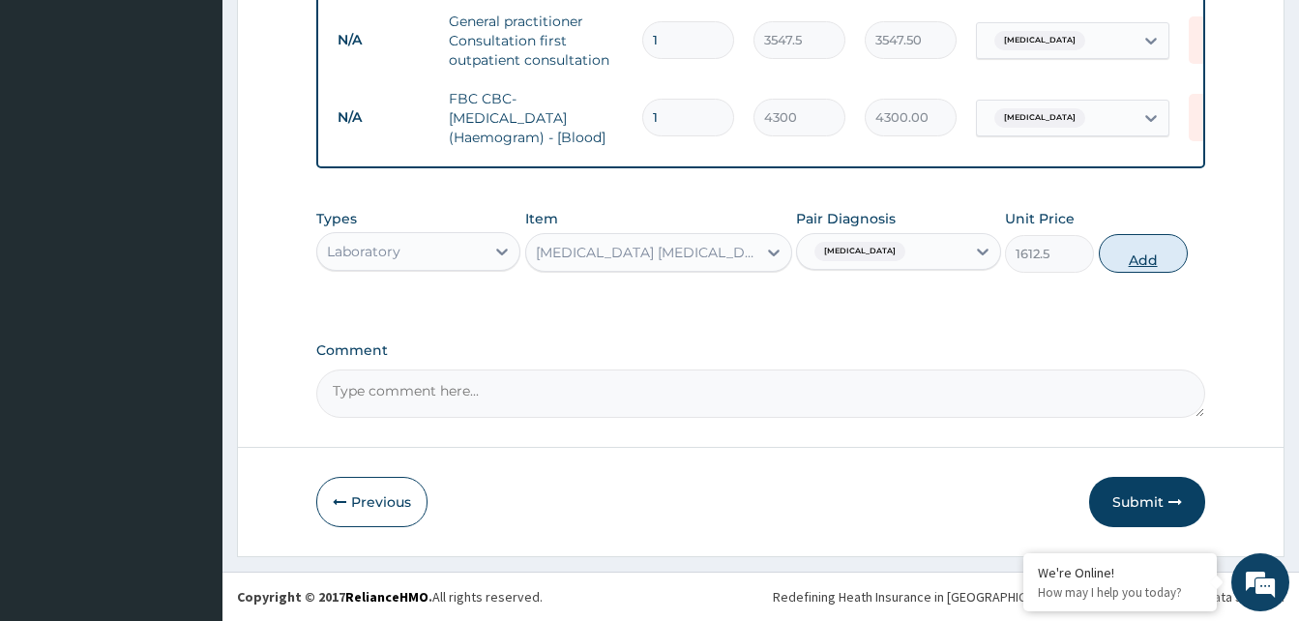
click at [1150, 248] on button "Add" at bounding box center [1143, 253] width 89 height 39
type input "0"
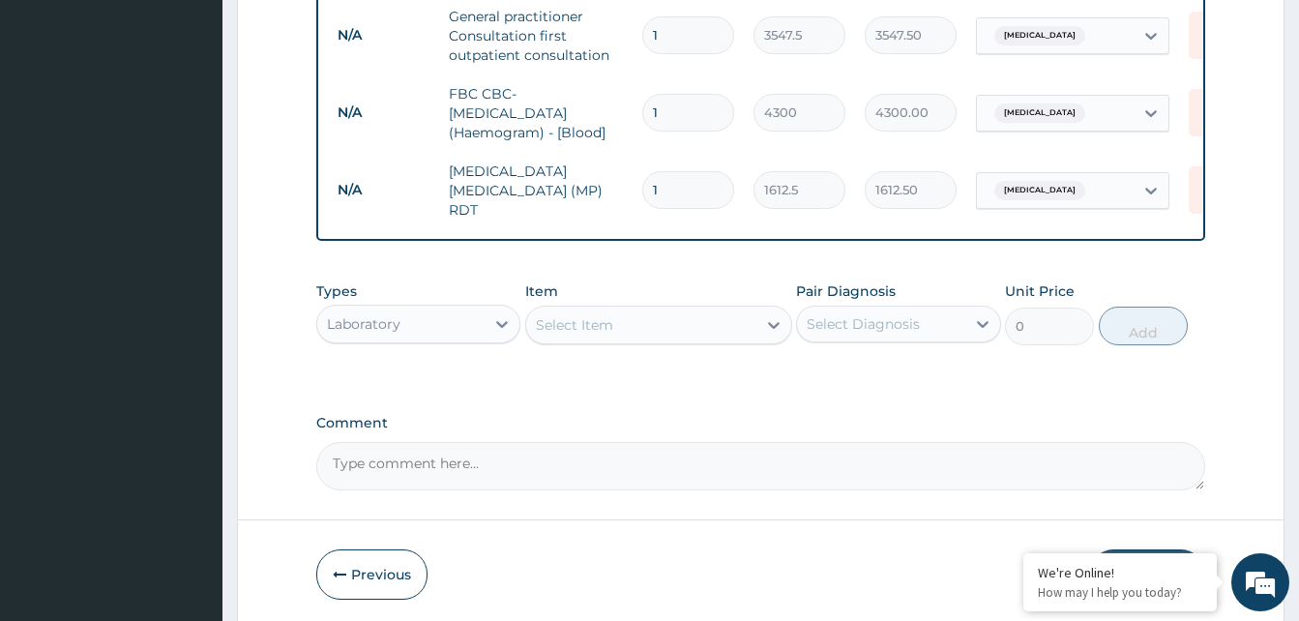
scroll to position [709, 0]
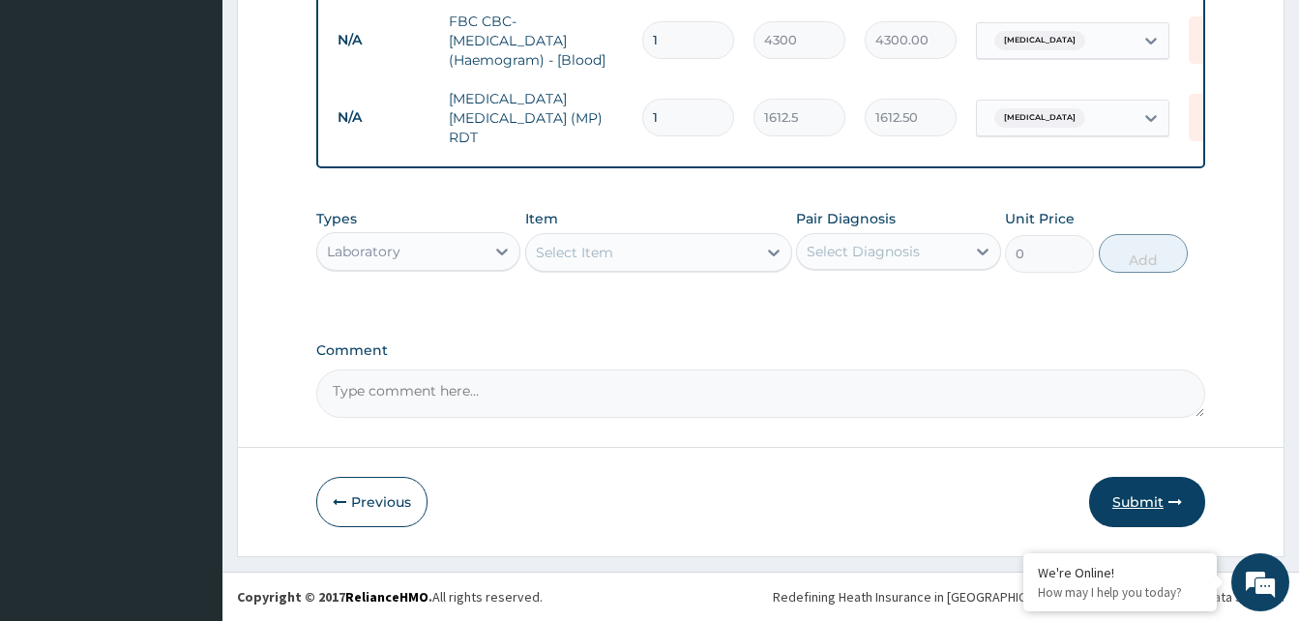
click at [1174, 502] on icon "button" at bounding box center [1175, 502] width 14 height 14
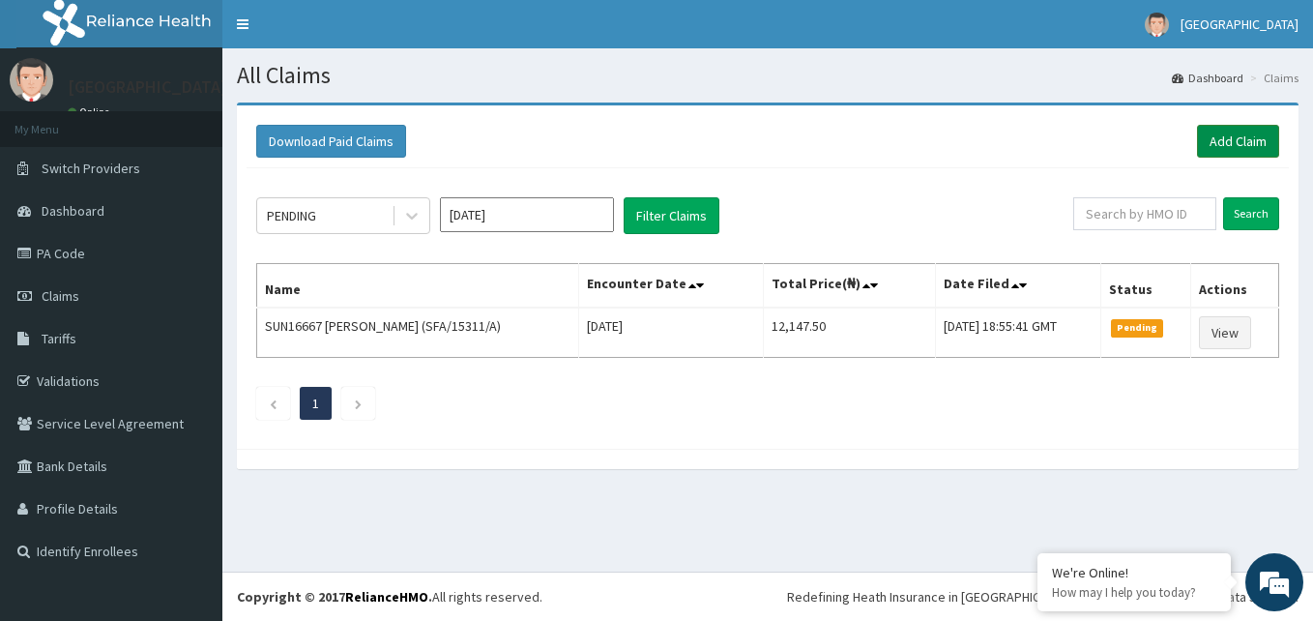
click at [1238, 142] on link "Add Claim" at bounding box center [1238, 141] width 82 height 33
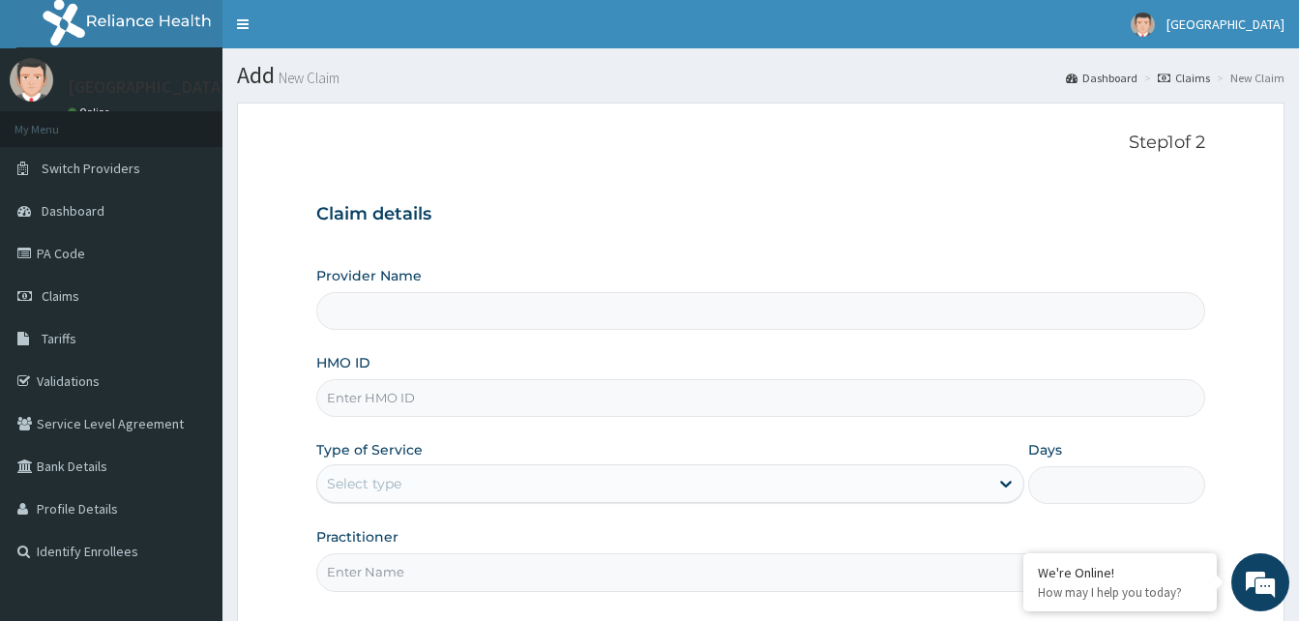
click at [418, 398] on input "HMO ID" at bounding box center [760, 398] width 889 height 38
type input "Dalet Medical service"
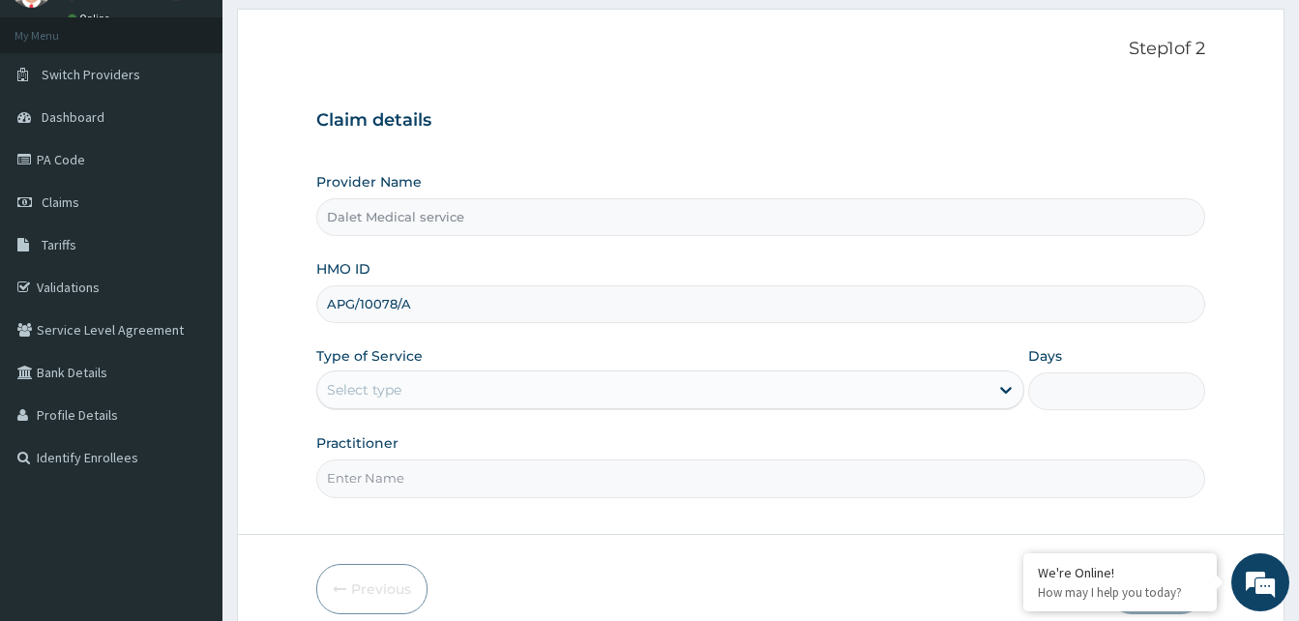
scroll to position [181, 0]
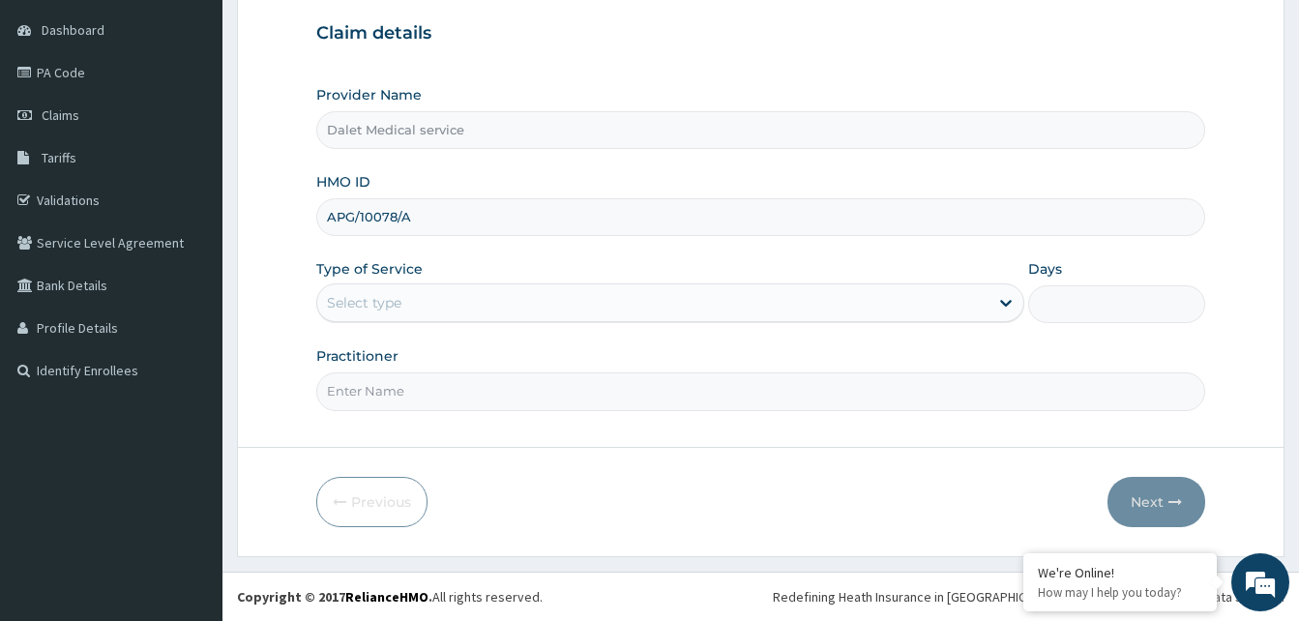
type input "APG/10078/A"
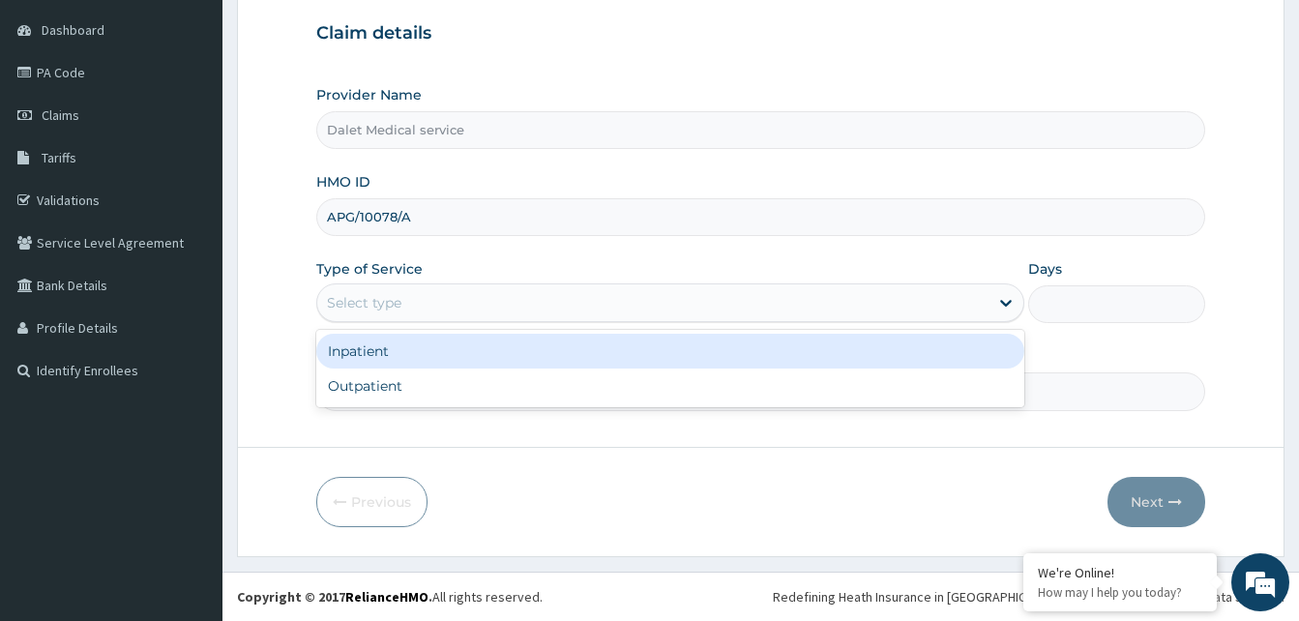
click at [509, 297] on div "Select type" at bounding box center [652, 302] width 671 height 31
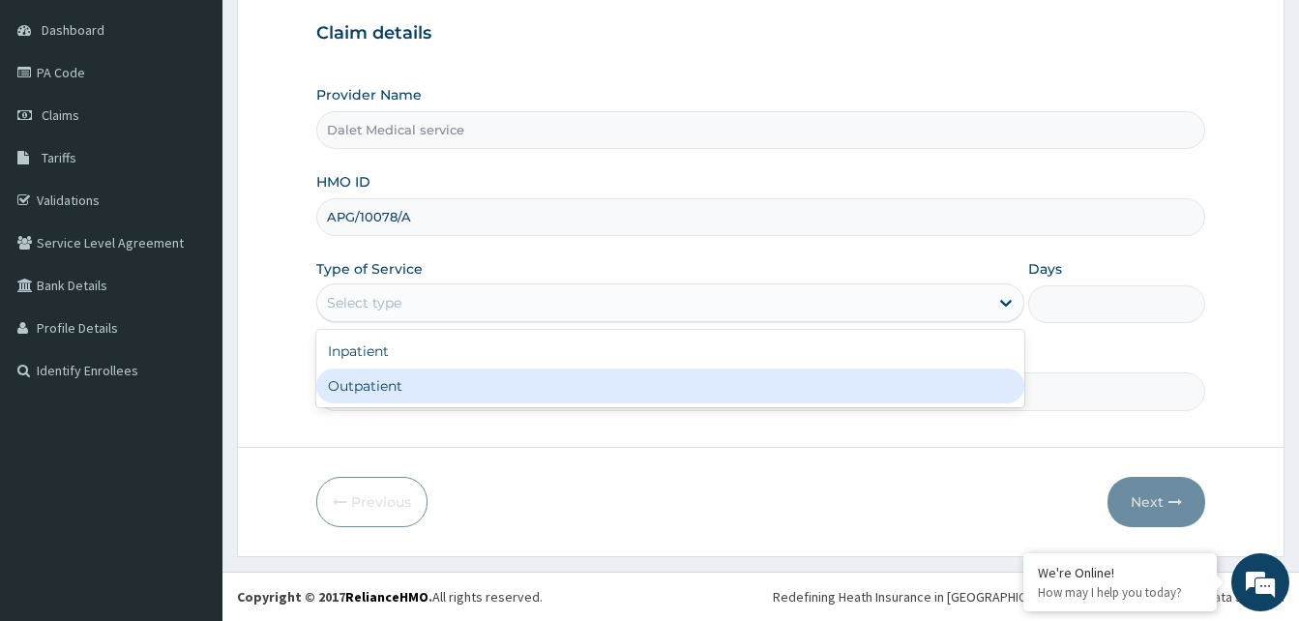
click at [424, 385] on div "Outpatient" at bounding box center [670, 385] width 708 height 35
type input "1"
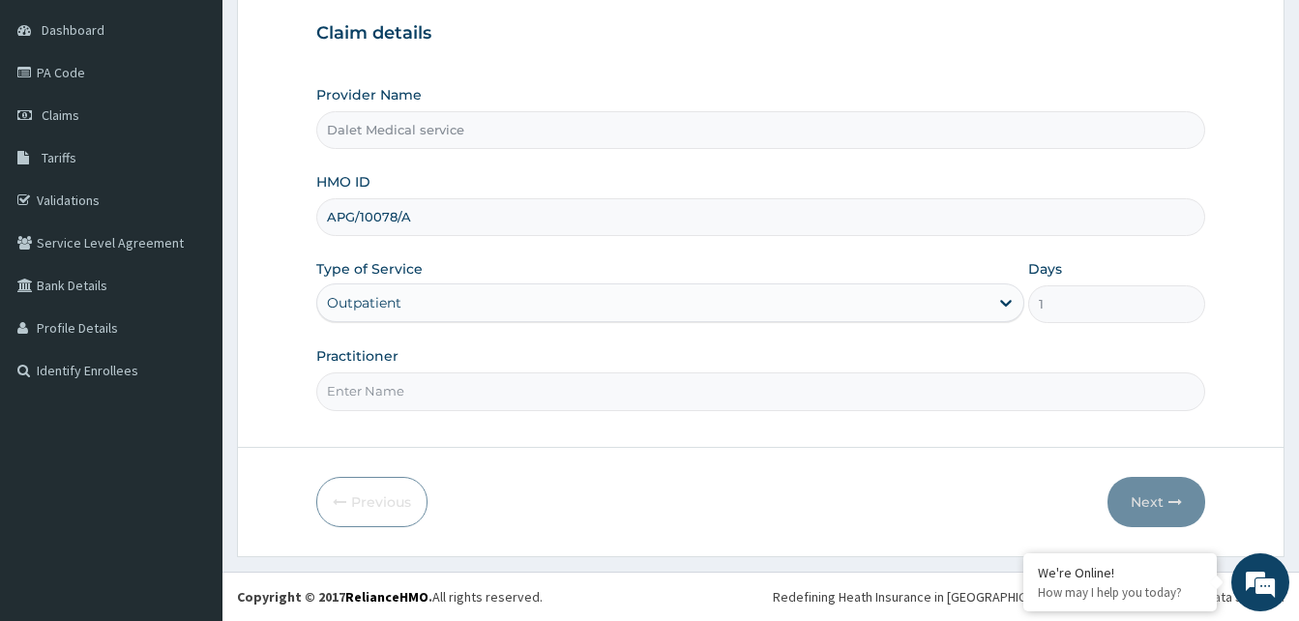
click at [421, 394] on input "Practitioner" at bounding box center [760, 391] width 889 height 38
type input "MADU"
click at [1149, 503] on button "Next" at bounding box center [1156, 502] width 98 height 50
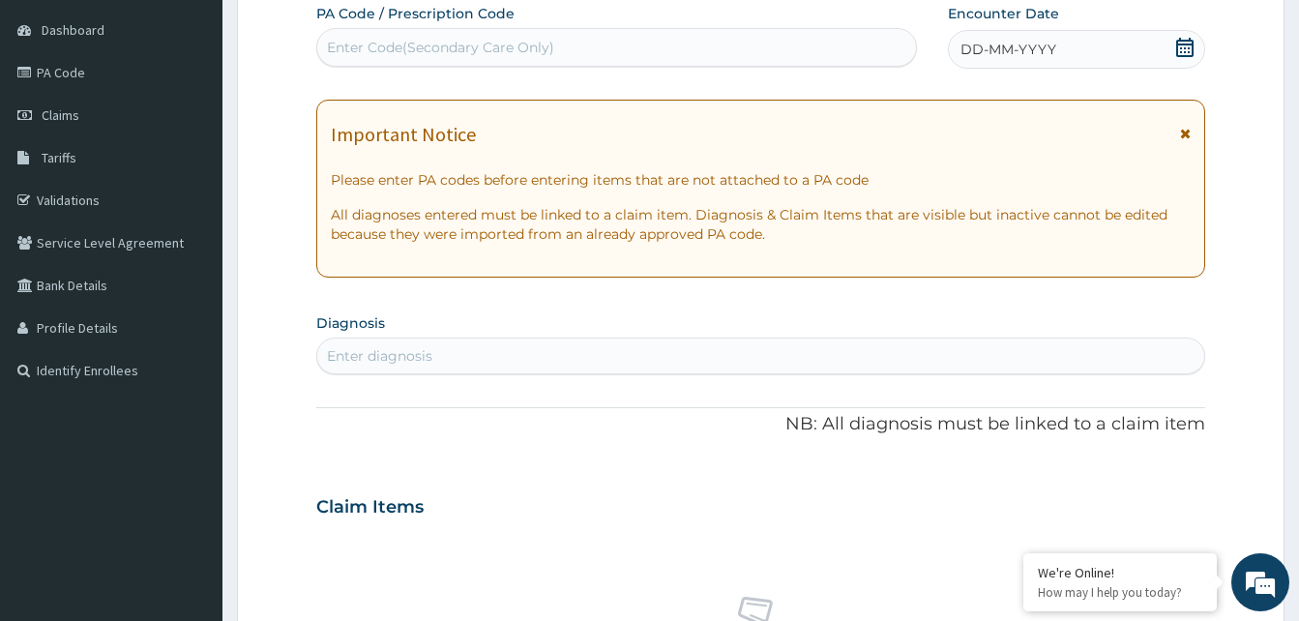
click at [1188, 132] on icon at bounding box center [1185, 134] width 11 height 14
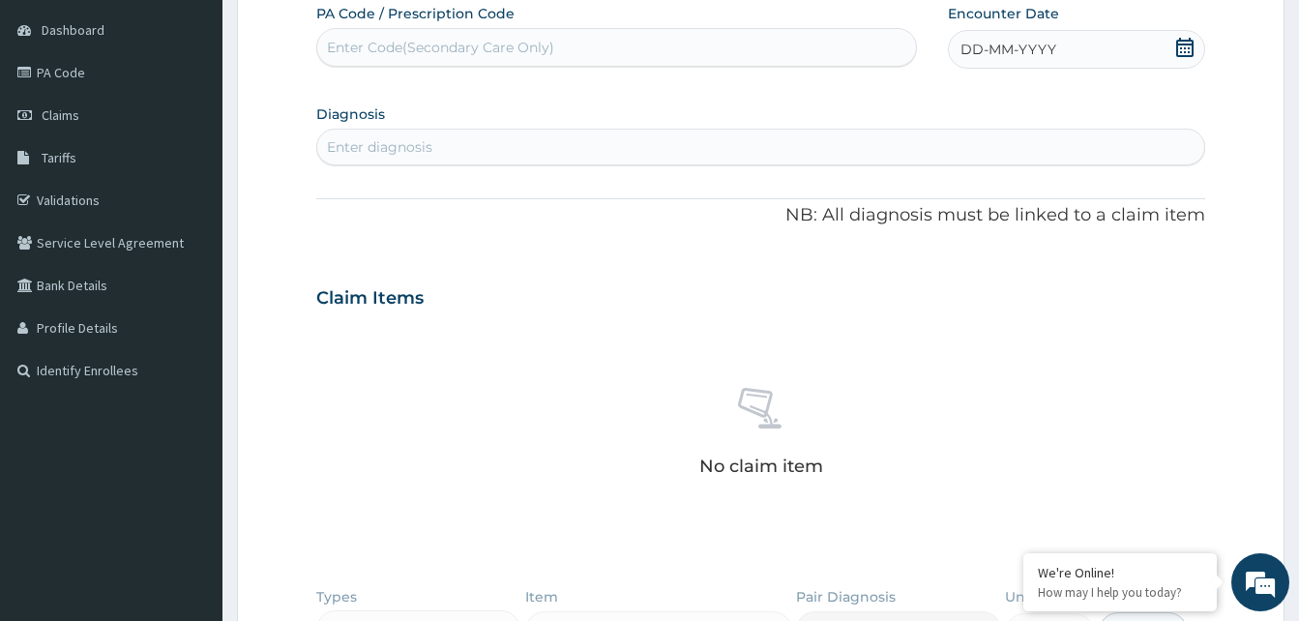
click at [996, 50] on span "DD-MM-YYYY" at bounding box center [1008, 49] width 96 height 19
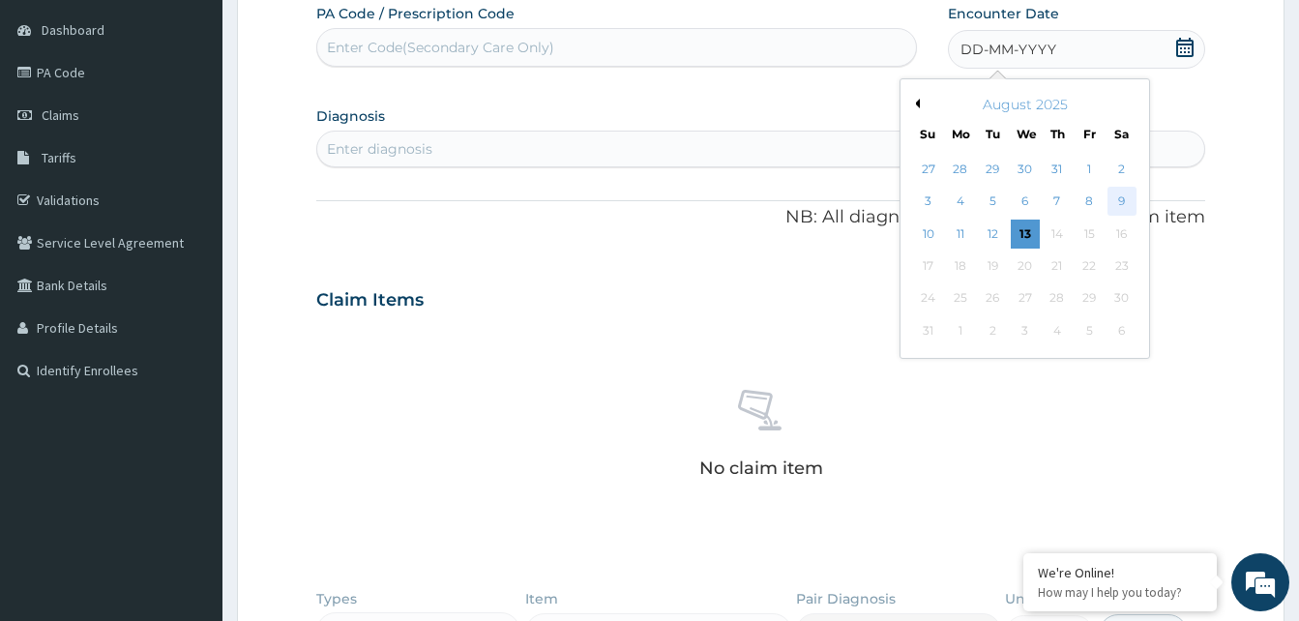
click at [1123, 199] on div "9" at bounding box center [1120, 202] width 29 height 29
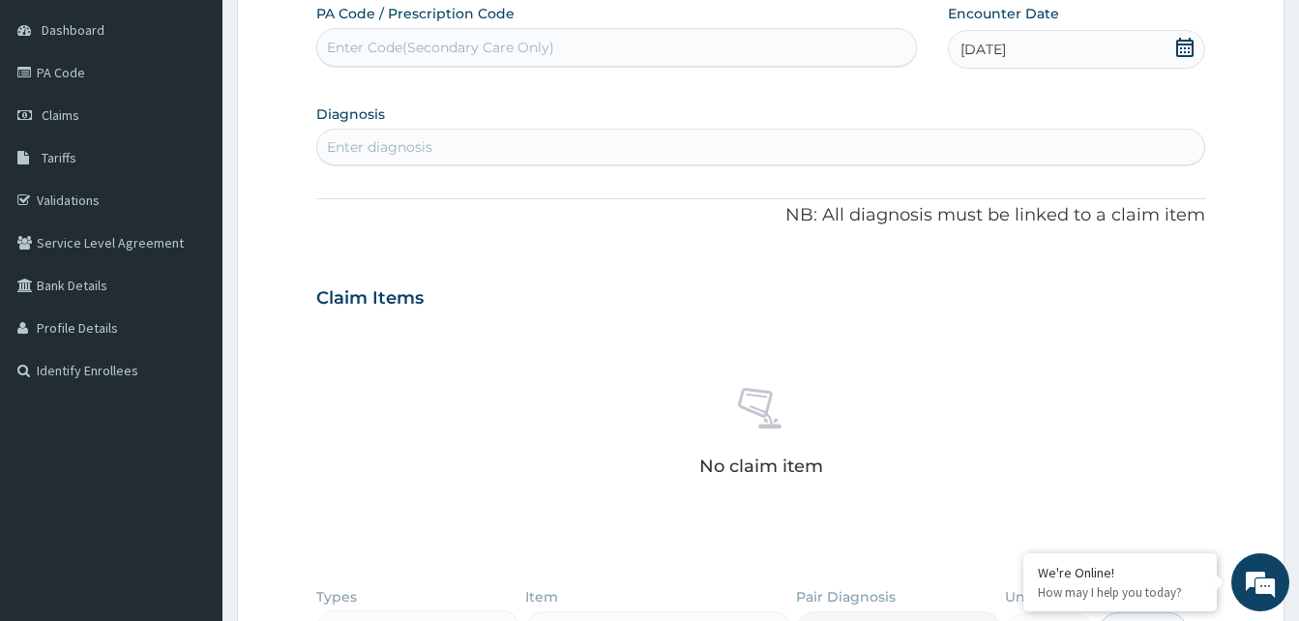
drag, startPoint x: 431, startPoint y: 51, endPoint x: 426, endPoint y: 36, distance: 16.5
click at [431, 50] on div "Enter Code(Secondary Care Only)" at bounding box center [440, 47] width 227 height 19
paste input "PA/897FF8"
type input "PA/897FF8"
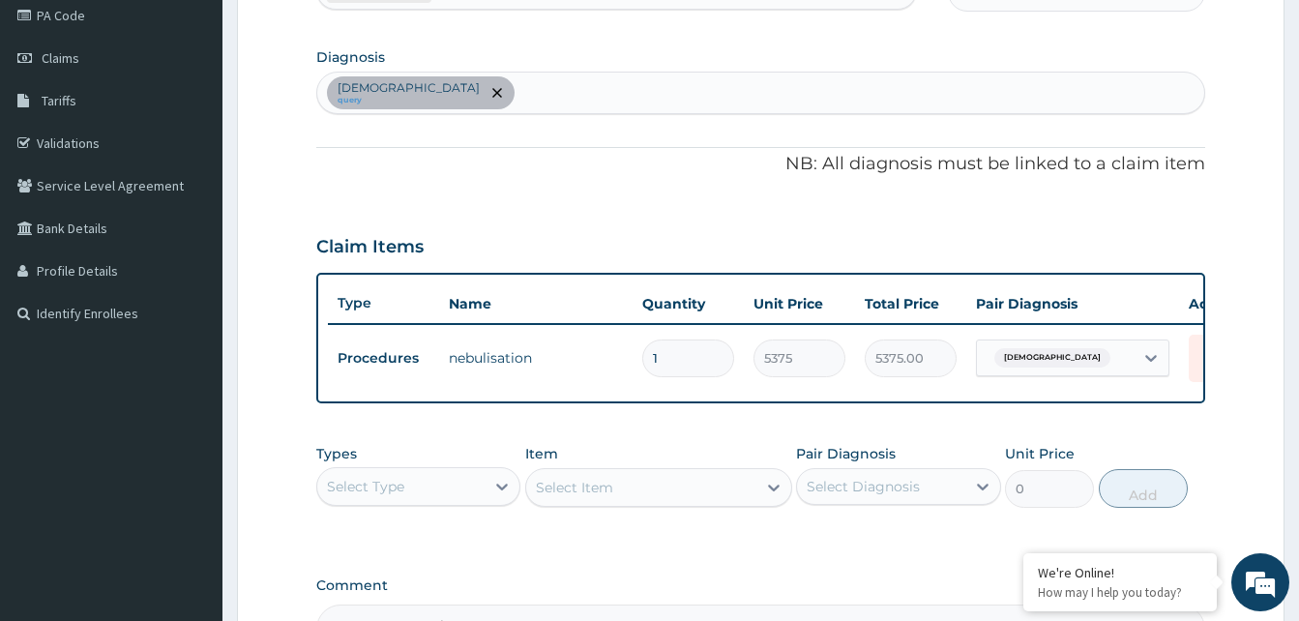
scroll to position [278, 0]
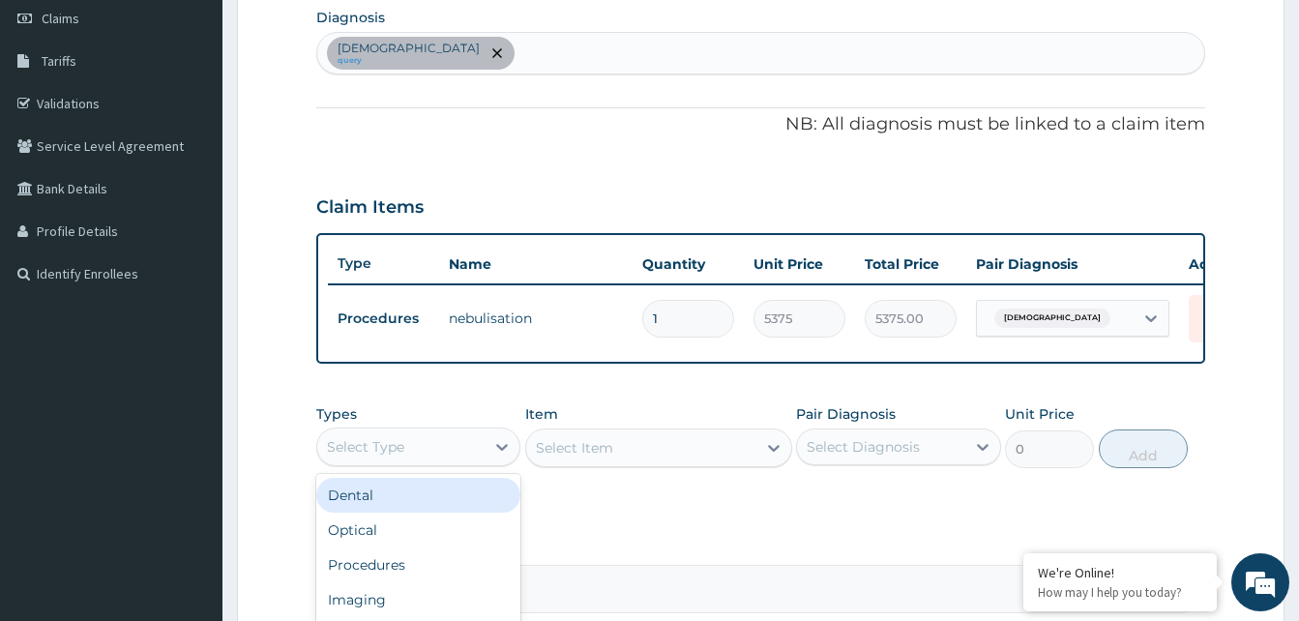
click at [438, 457] on div "Select Type" at bounding box center [400, 446] width 167 height 31
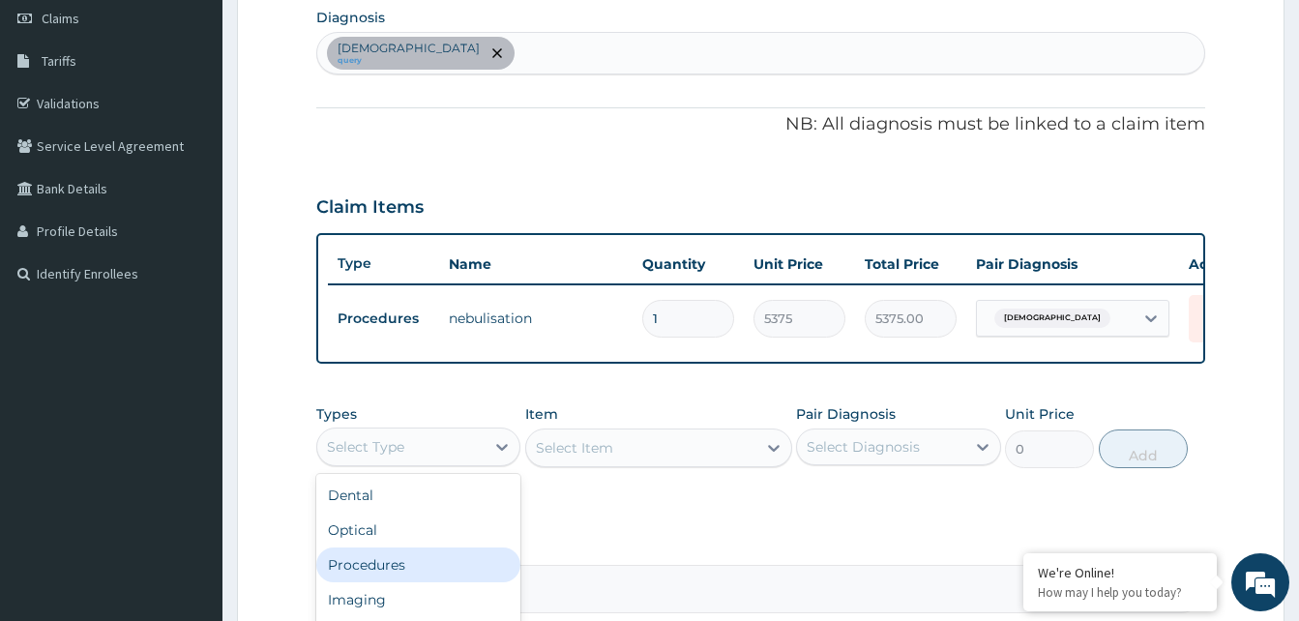
click at [410, 577] on div "Procedures" at bounding box center [418, 564] width 204 height 35
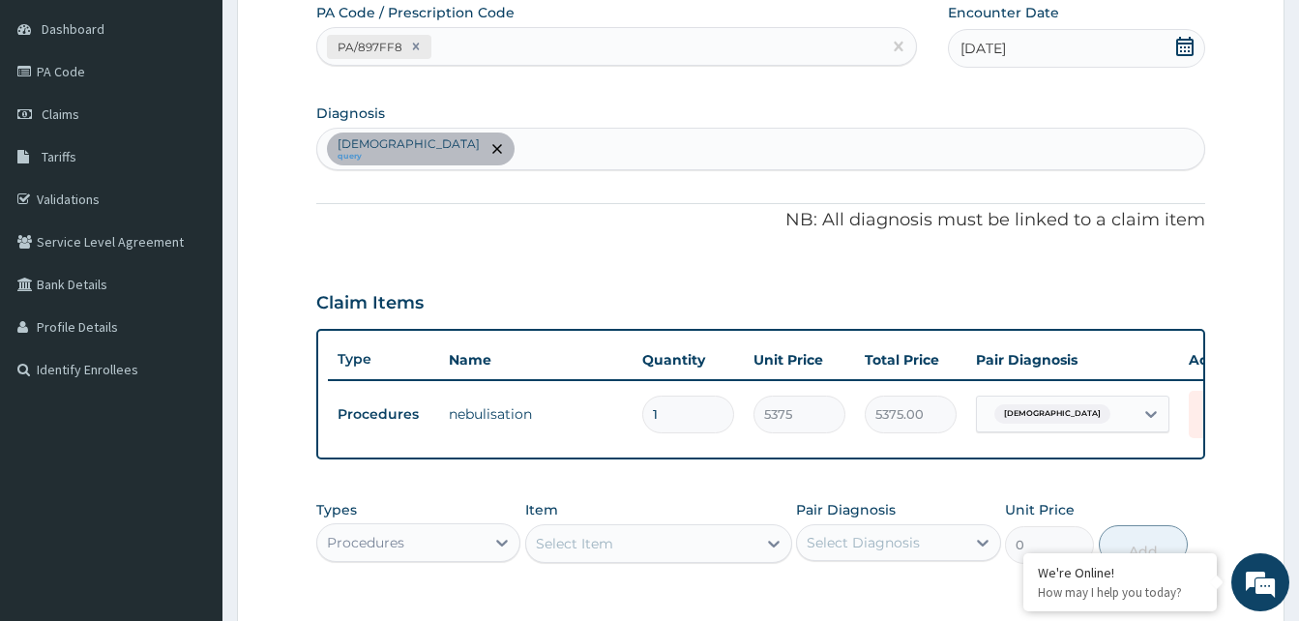
scroll to position [181, 0]
click at [487, 147] on div "Asthma query" at bounding box center [760, 150] width 887 height 41
type input "MALARI"
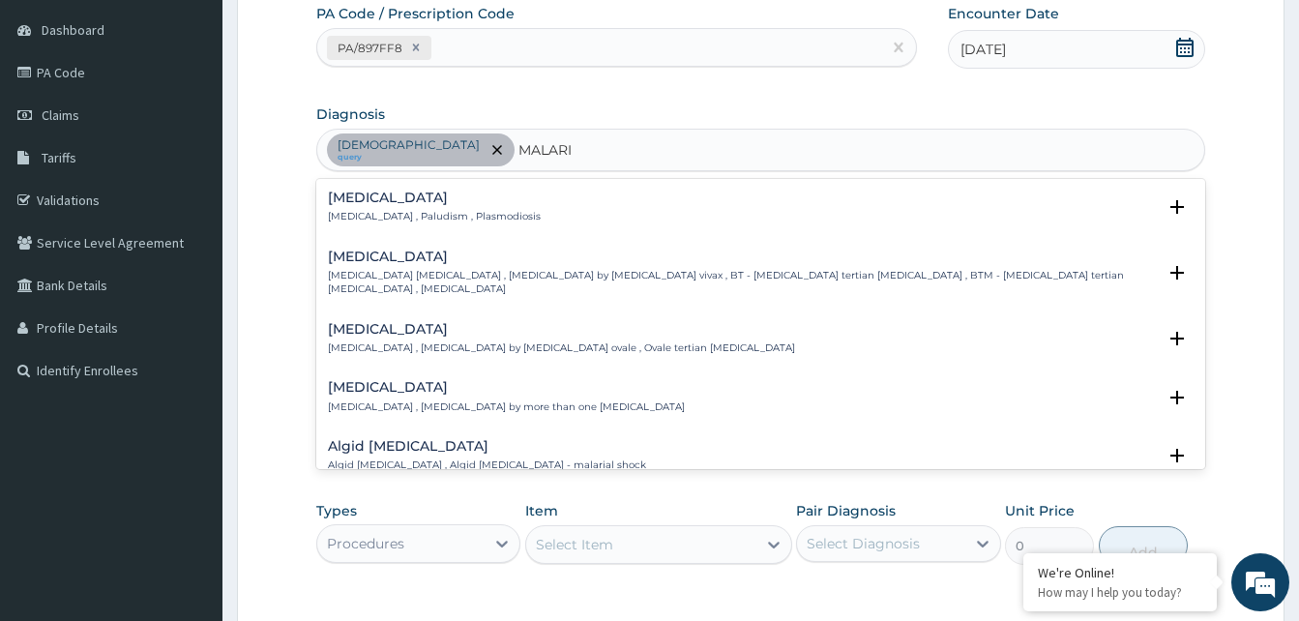
click at [367, 199] on h4 "Malaria" at bounding box center [434, 198] width 213 height 15
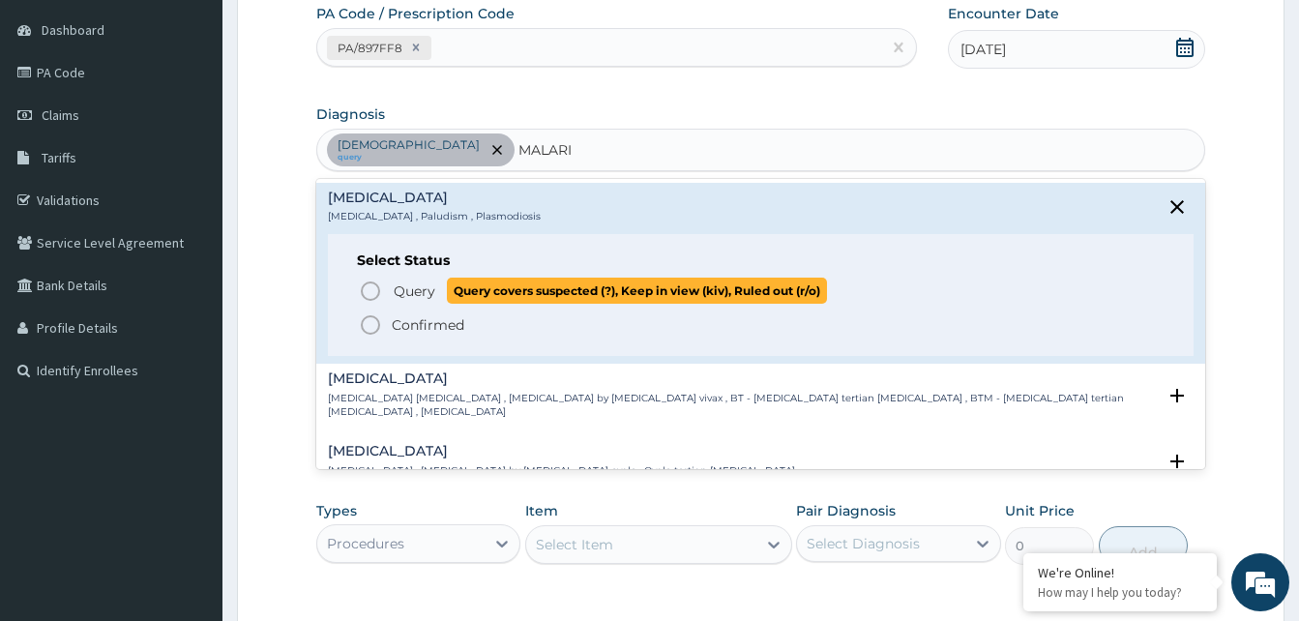
click at [372, 283] on icon "status option query" at bounding box center [370, 290] width 23 height 23
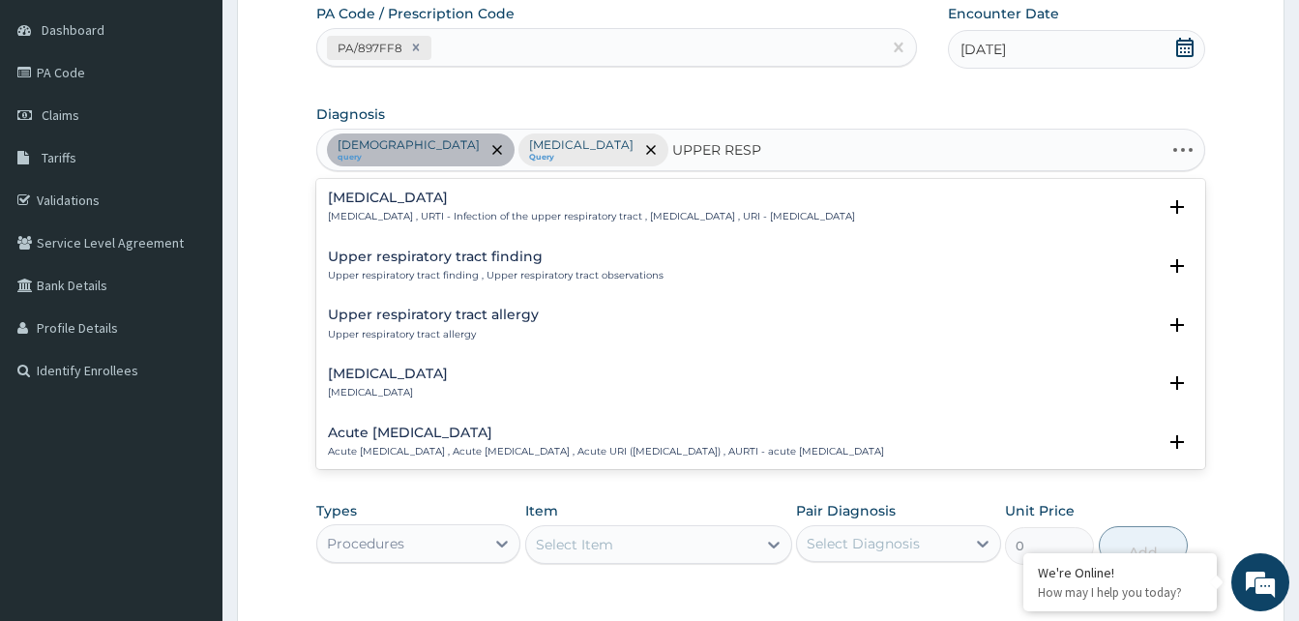
type input "UPPER RESPI"
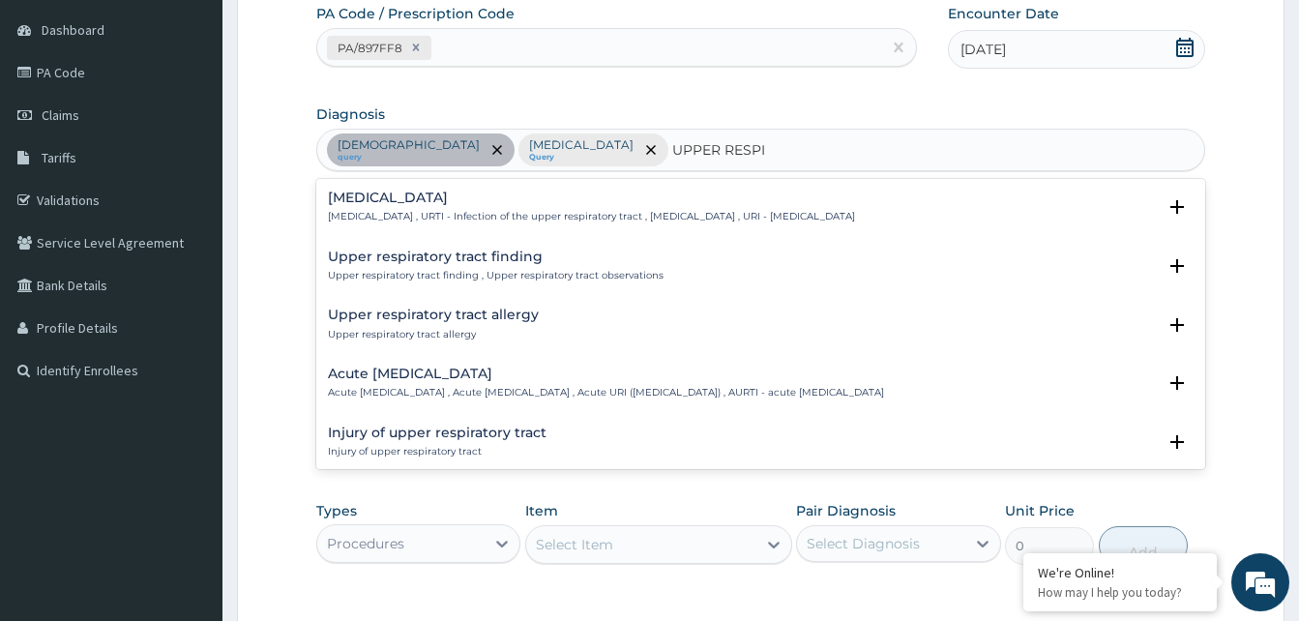
click at [455, 384] on div "Acute upper respiratory infection Acute upper respiratory infection , Acute upp…" at bounding box center [606, 384] width 556 height 34
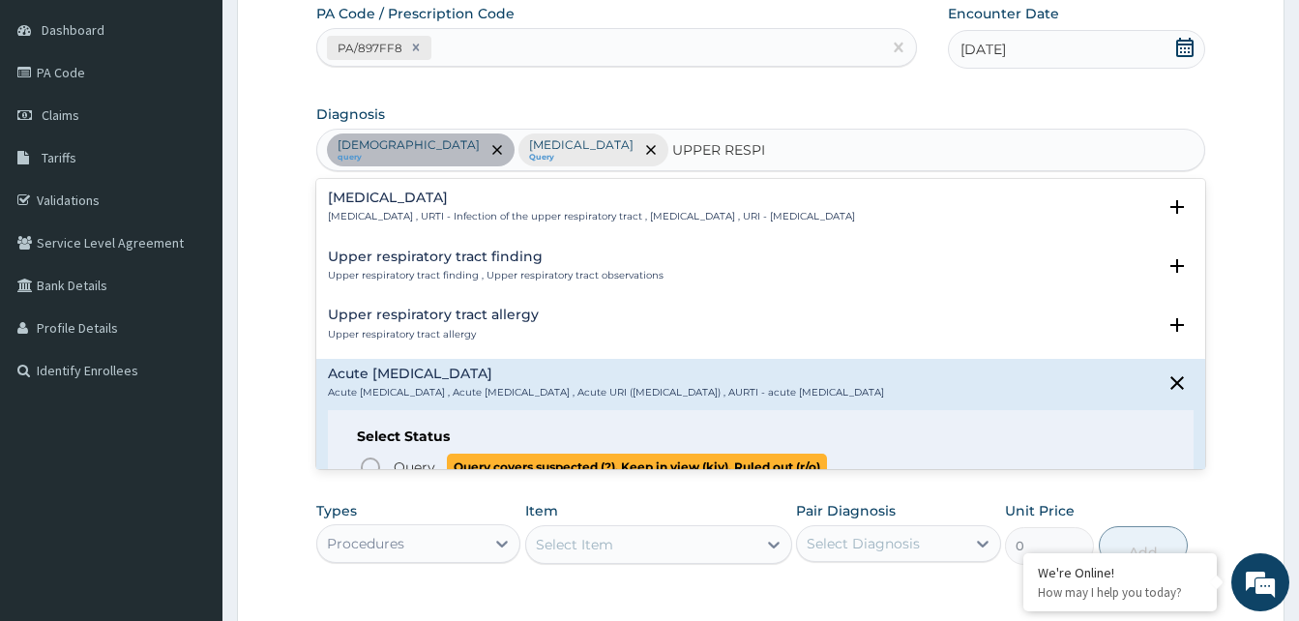
click at [370, 462] on icon "status option query" at bounding box center [370, 466] width 23 height 23
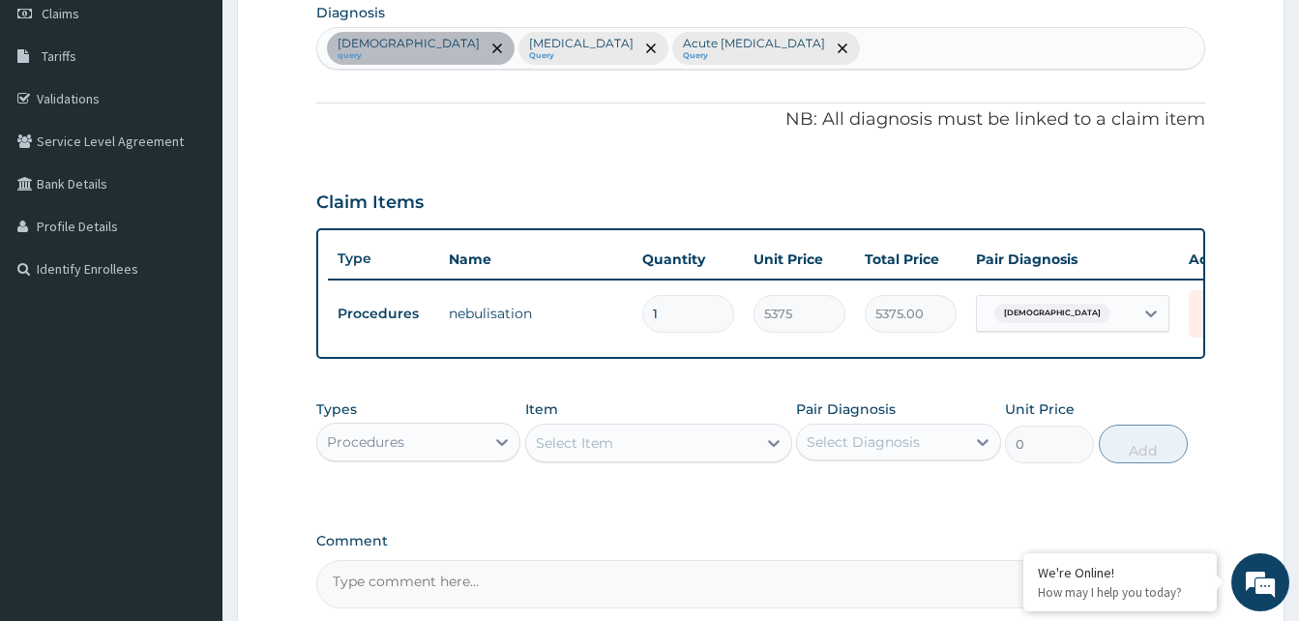
scroll to position [374, 0]
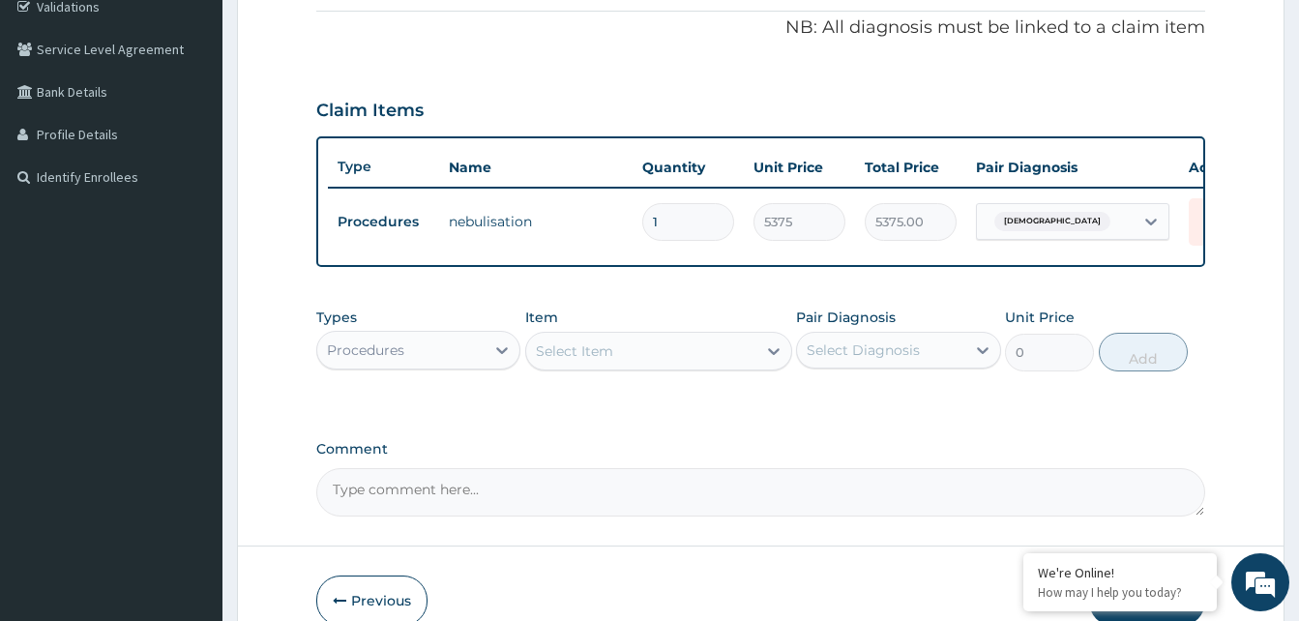
click at [610, 358] on div "Select Item" at bounding box center [574, 350] width 77 height 19
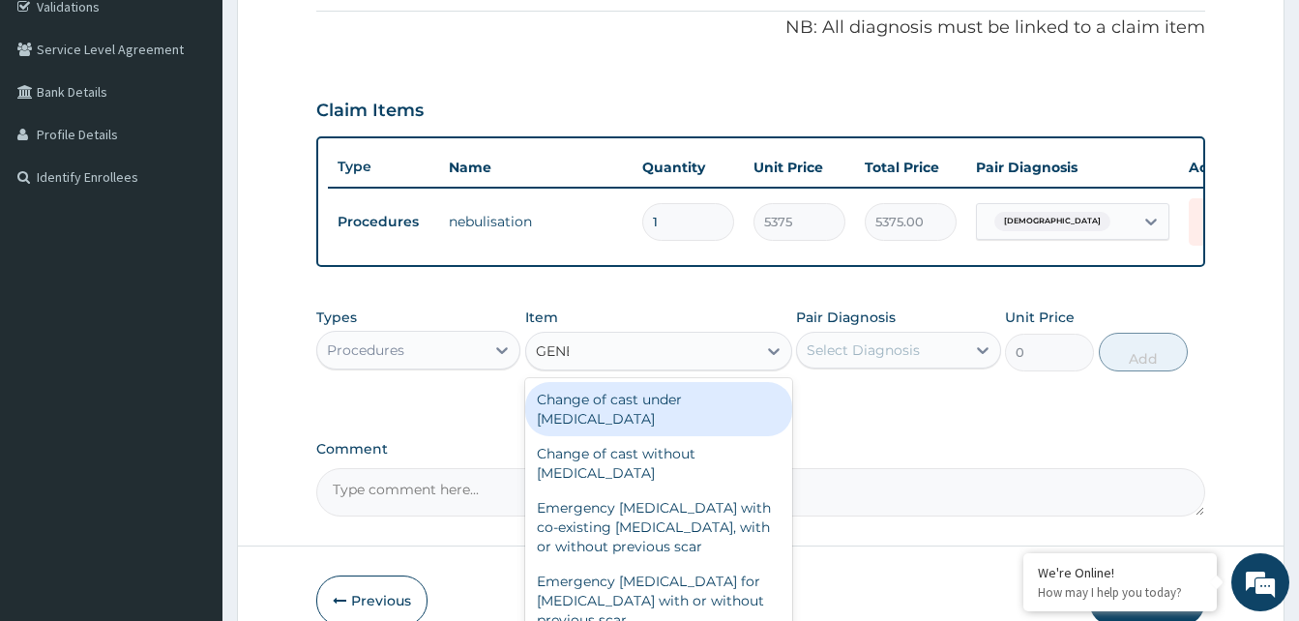
type input "GENER"
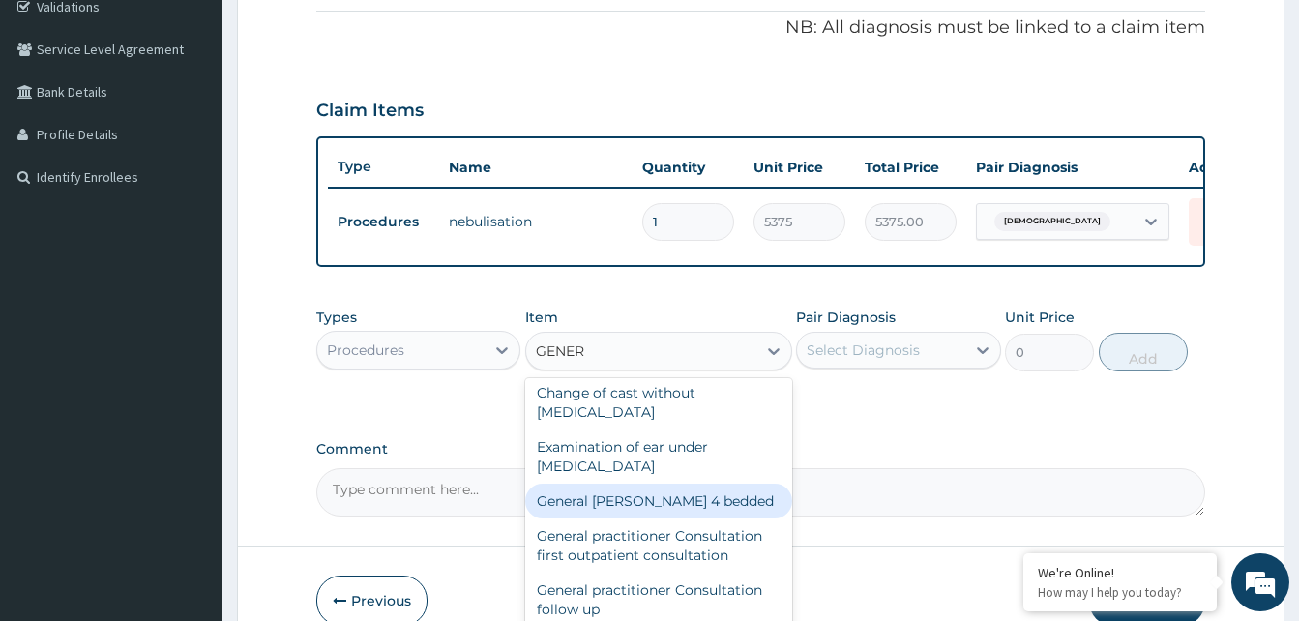
scroll to position [97, 0]
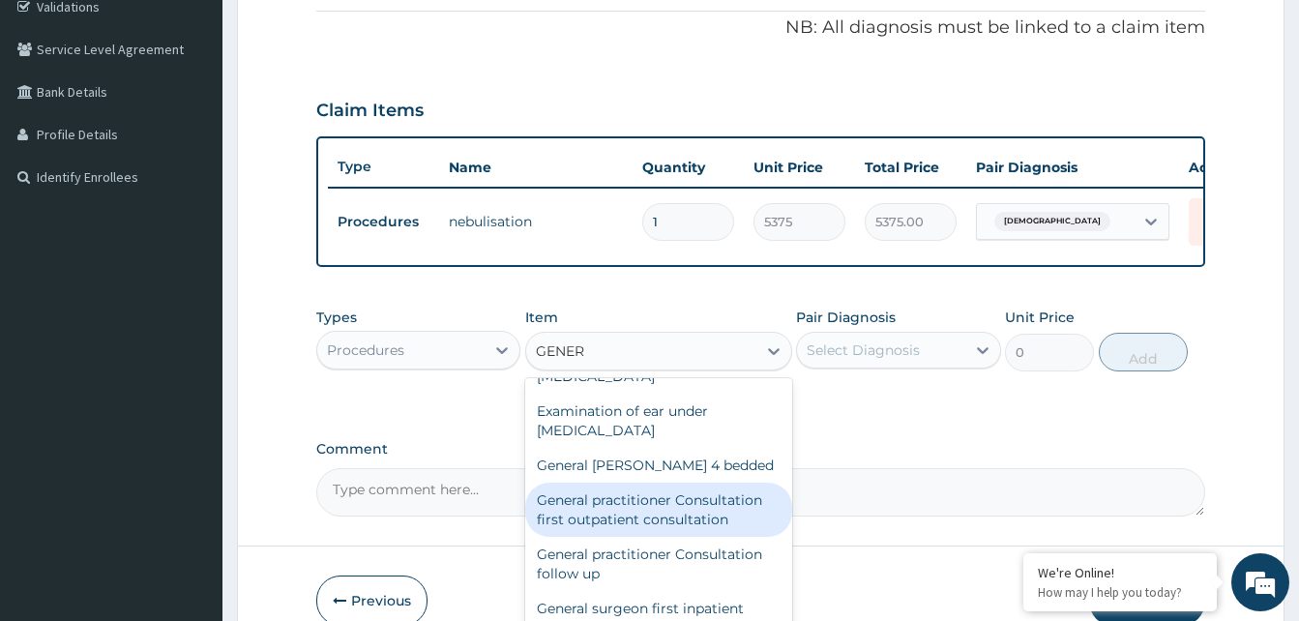
click at [677, 530] on div "General practitioner Consultation first outpatient consultation" at bounding box center [658, 510] width 267 height 54
type input "3547.5"
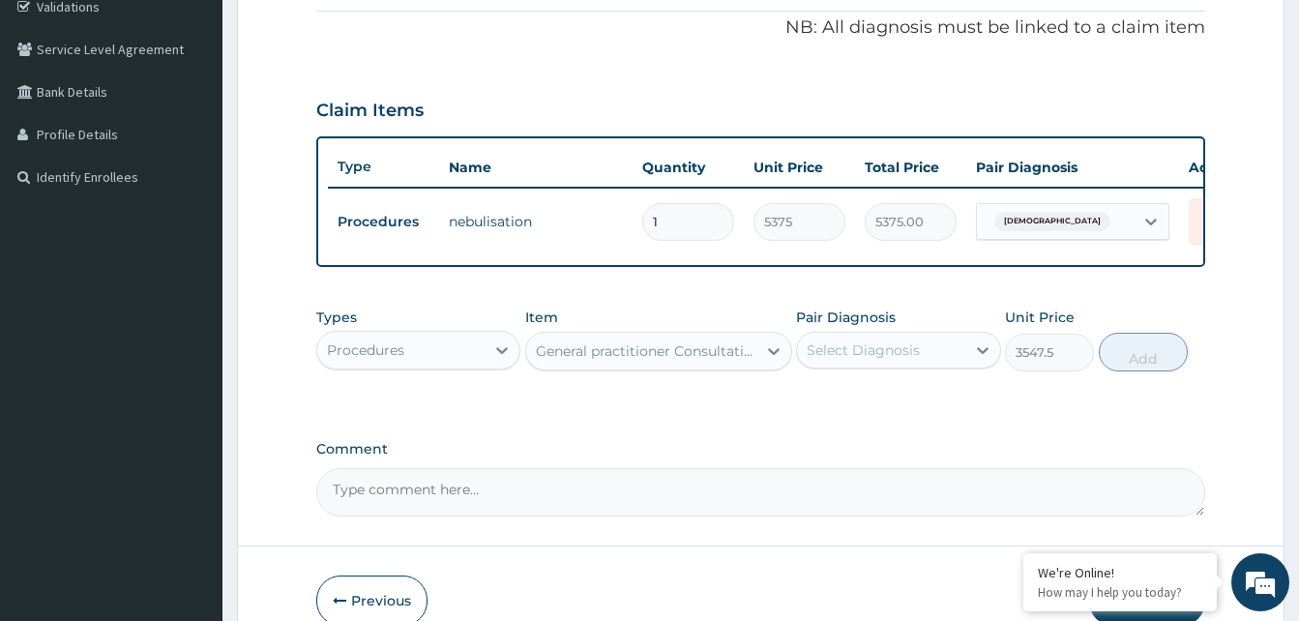
click at [893, 360] on div "Select Diagnosis" at bounding box center [863, 349] width 113 height 19
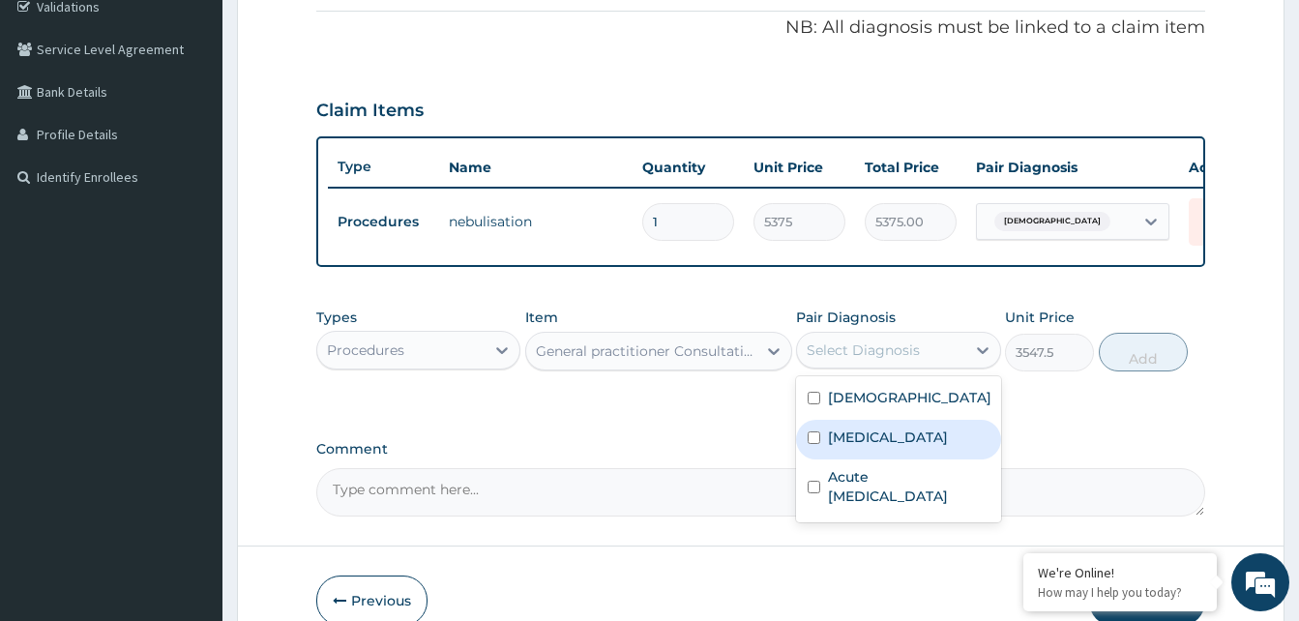
drag, startPoint x: 867, startPoint y: 450, endPoint x: 1021, endPoint y: 415, distance: 157.7
click at [889, 444] on div "Malaria" at bounding box center [898, 440] width 204 height 40
checkbox input "true"
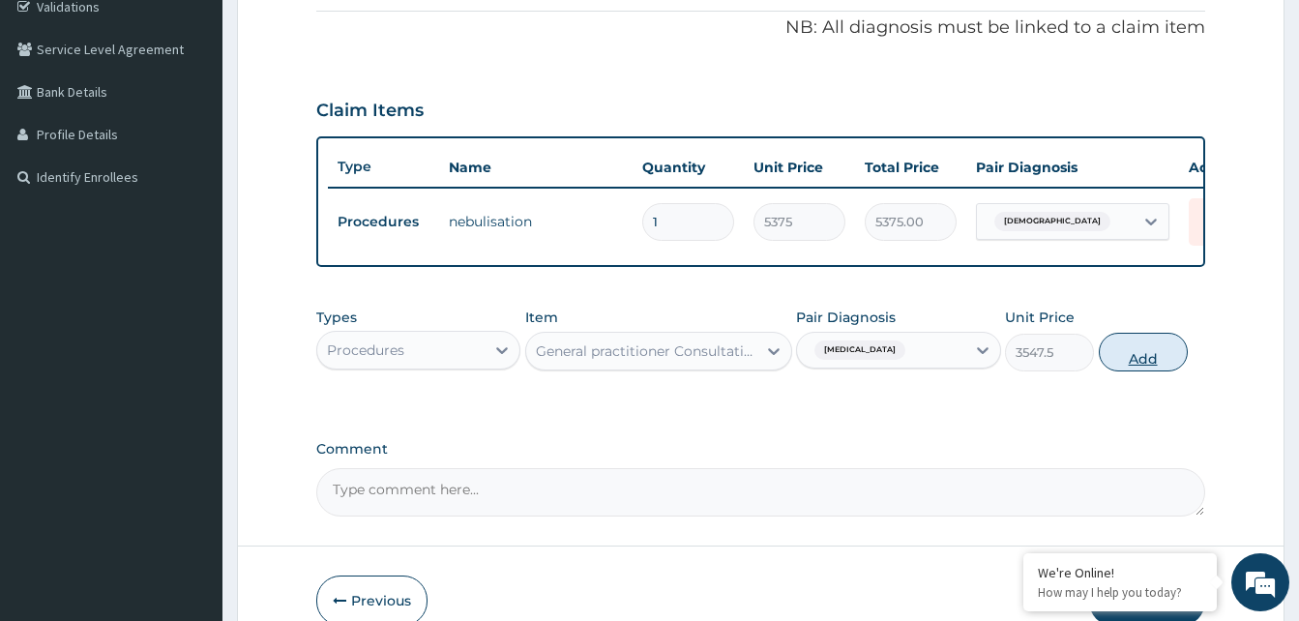
click at [1138, 368] on button "Add" at bounding box center [1143, 352] width 89 height 39
type input "0"
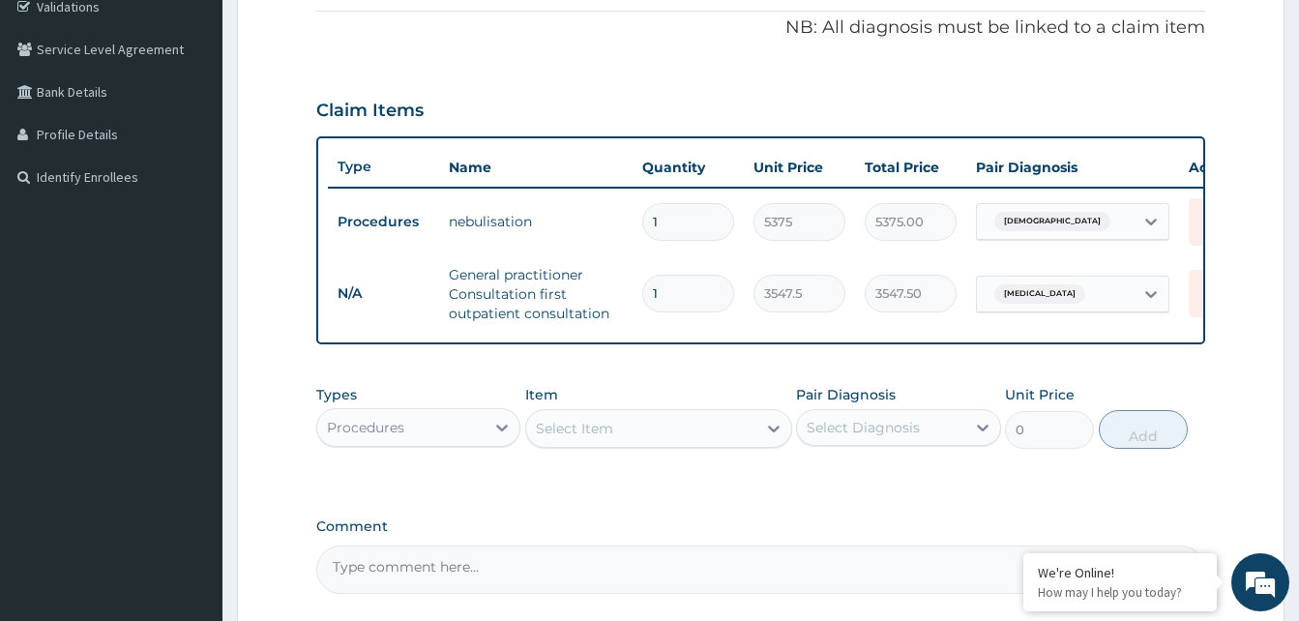
click at [439, 443] on div "Procedures" at bounding box center [400, 427] width 167 height 31
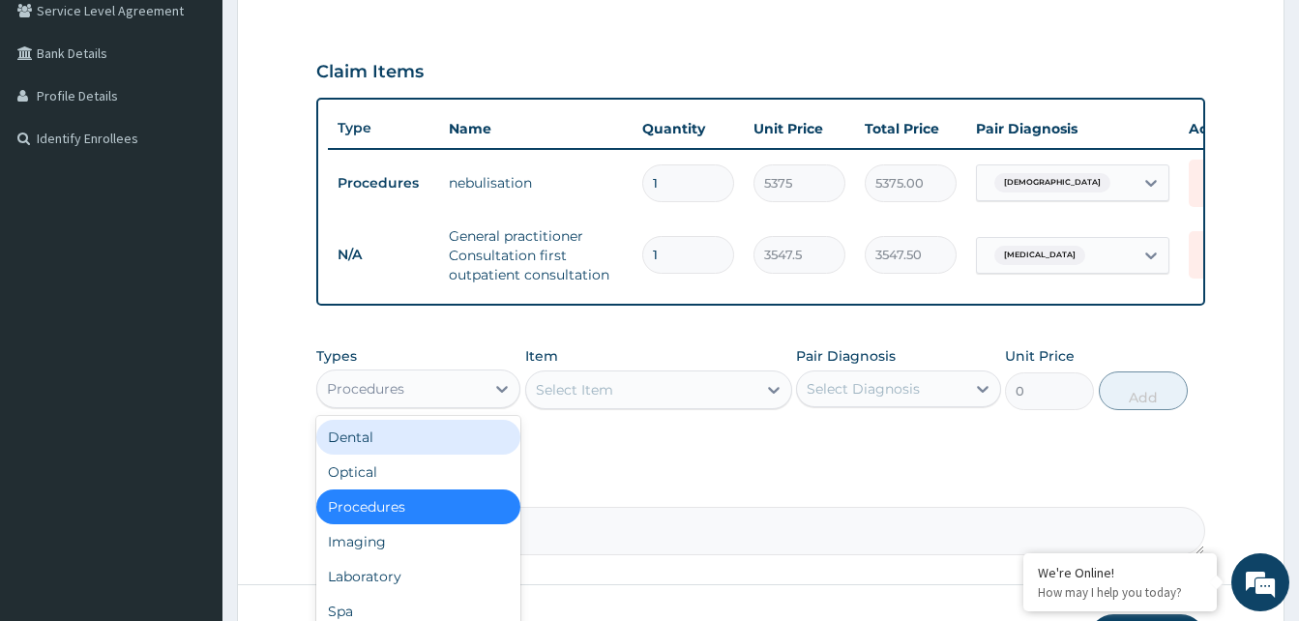
scroll to position [471, 0]
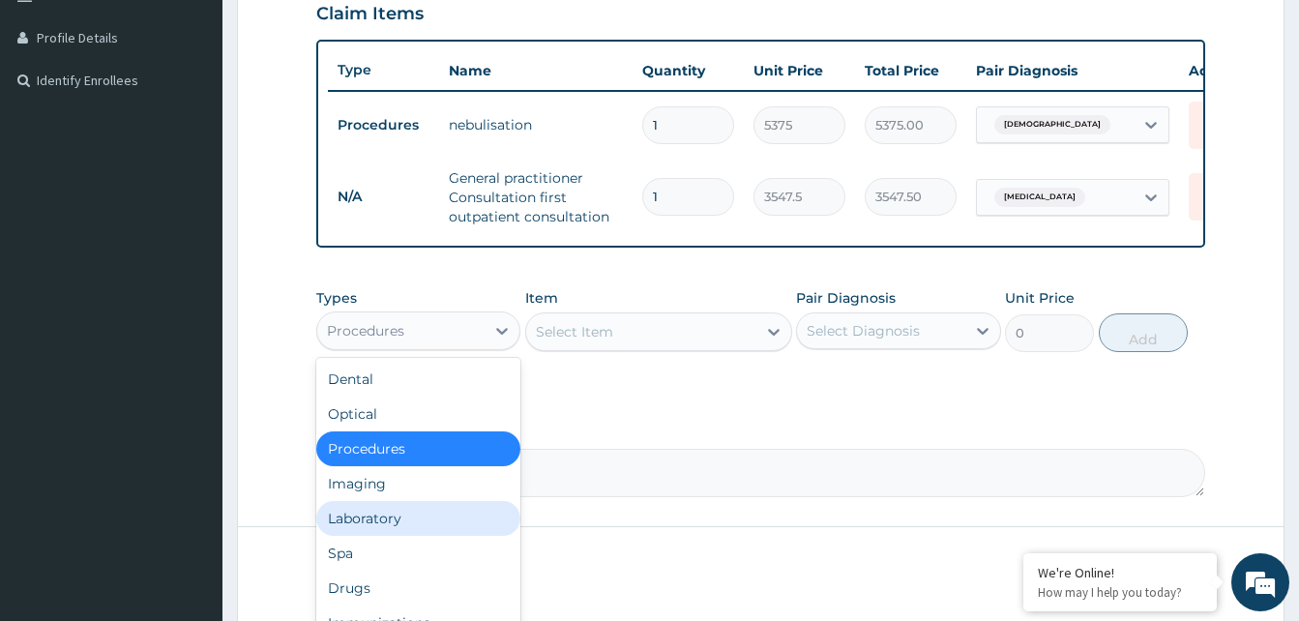
click at [375, 524] on div "Laboratory" at bounding box center [418, 518] width 204 height 35
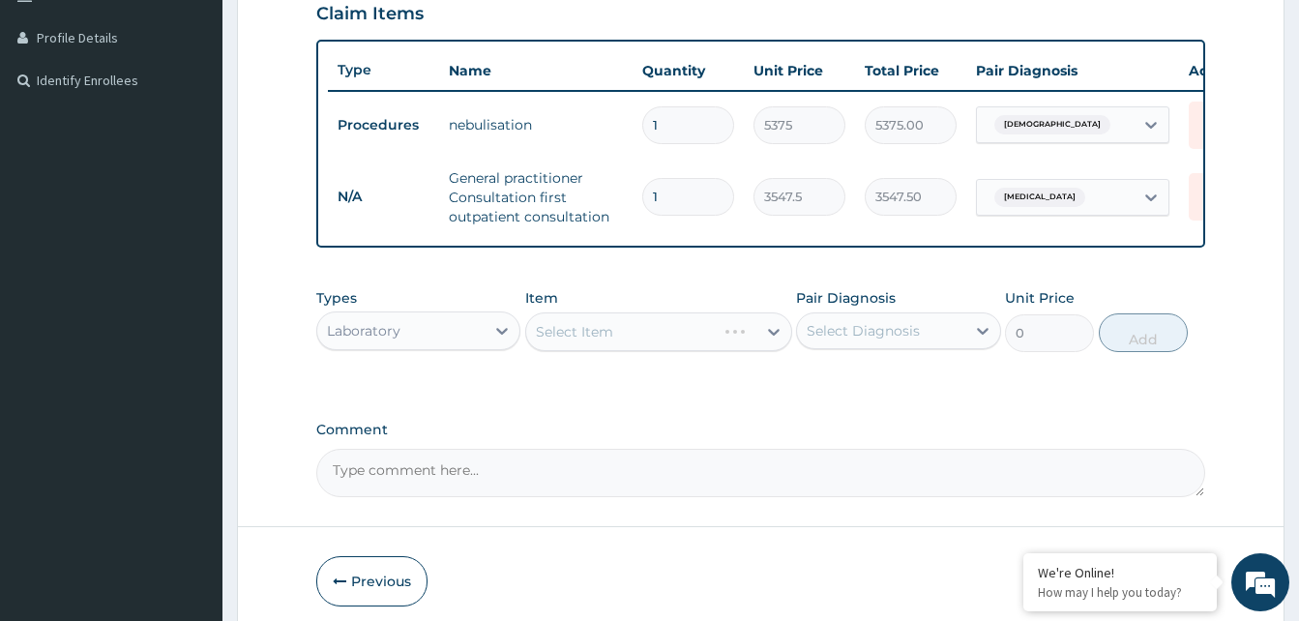
click at [619, 348] on div "Select Item" at bounding box center [658, 331] width 267 height 39
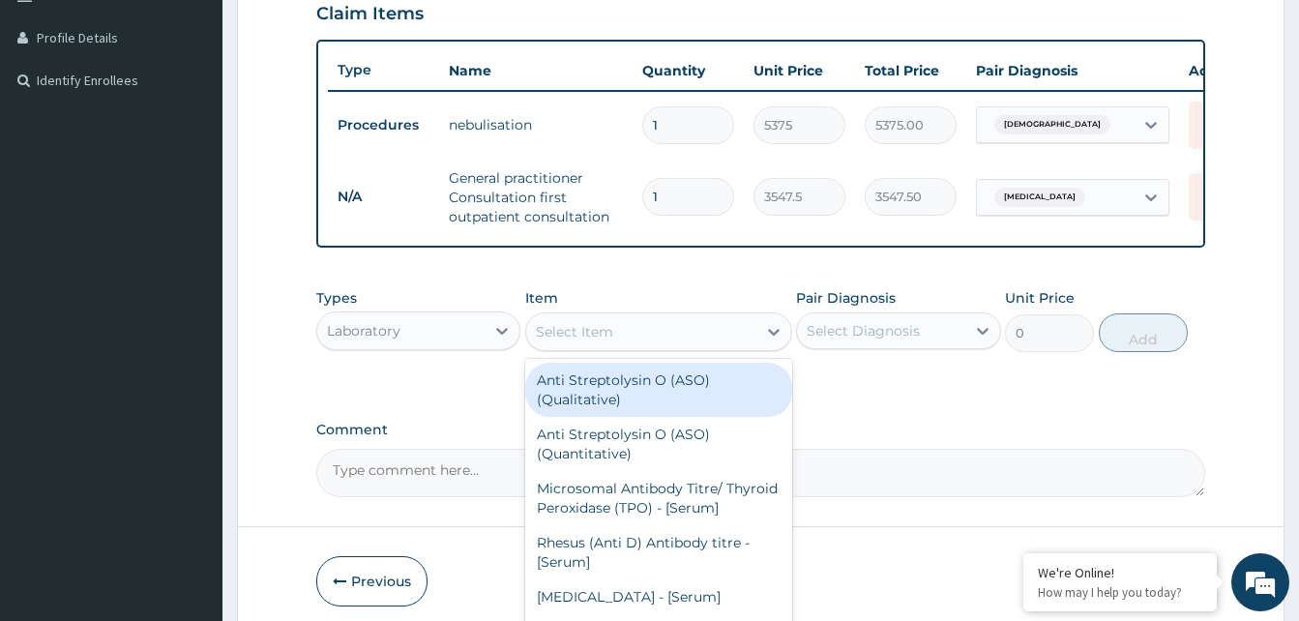
click at [652, 346] on div "Select Item" at bounding box center [641, 331] width 230 height 31
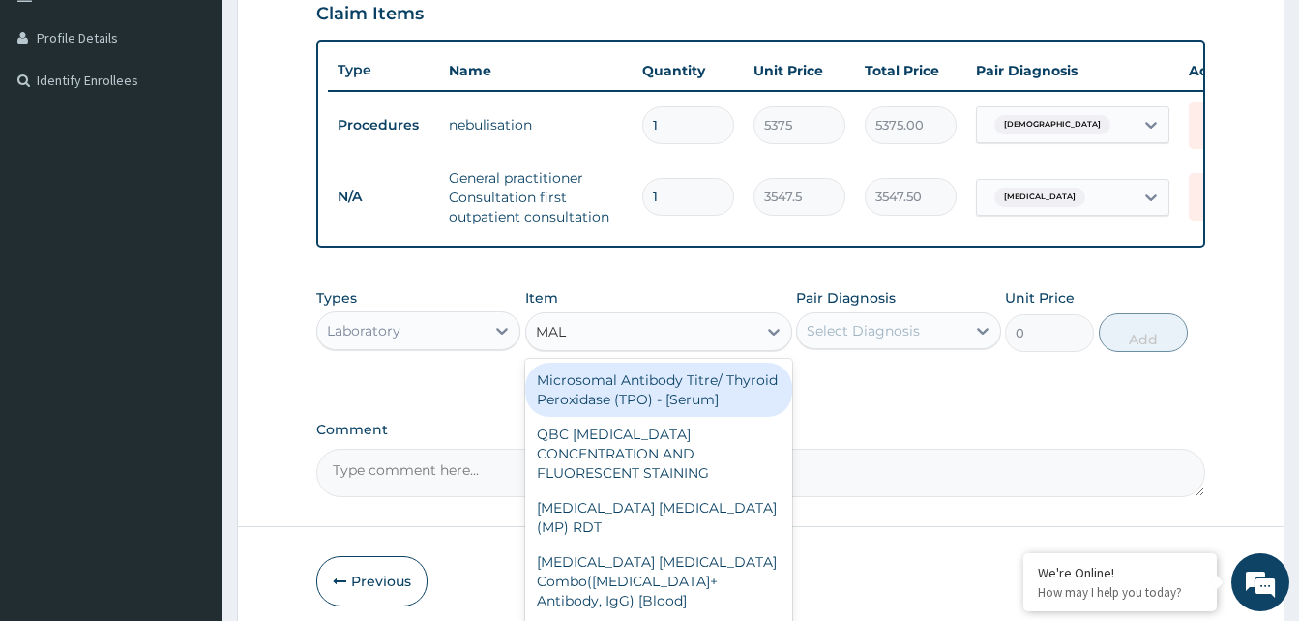
type input "MALA"
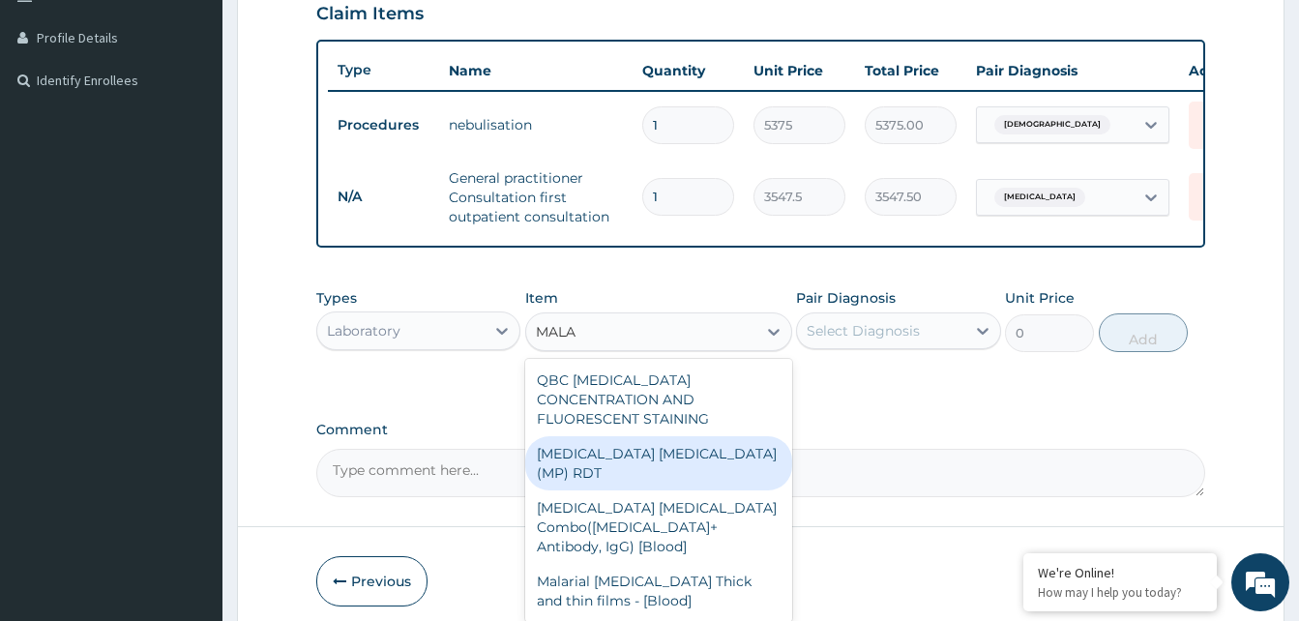
click at [658, 444] on div "MALARIA PARASITE (MP) RDT" at bounding box center [658, 463] width 267 height 54
type input "1612.5"
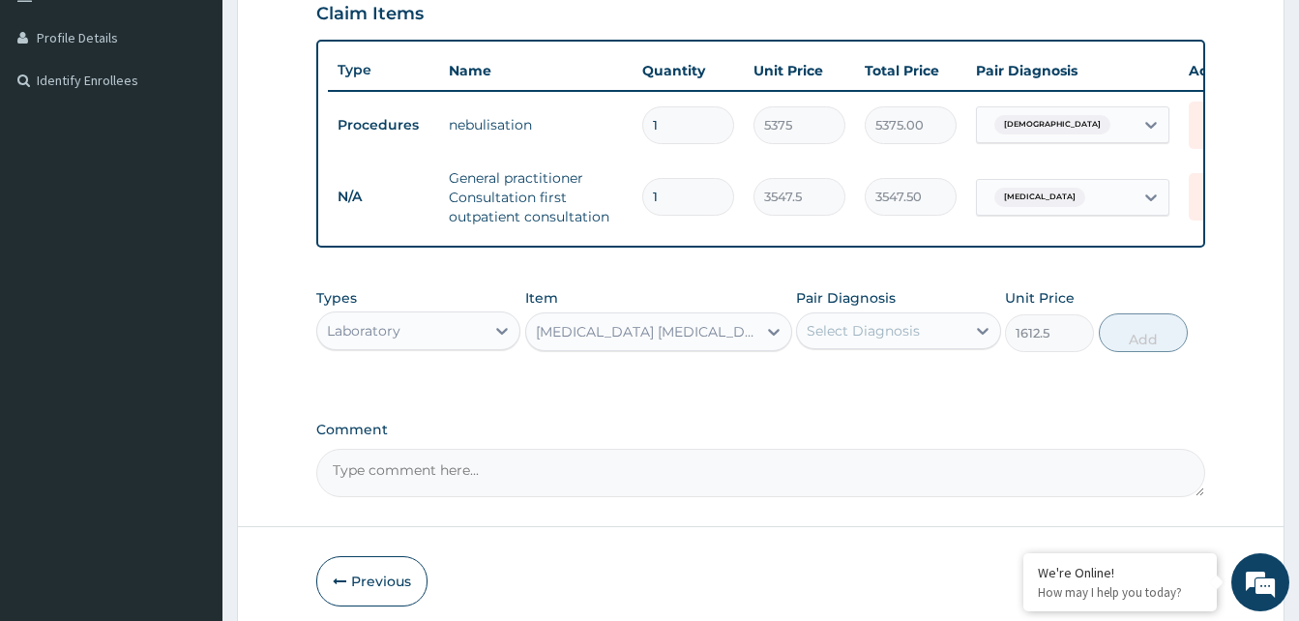
click at [853, 340] on div "Select Diagnosis" at bounding box center [863, 330] width 113 height 19
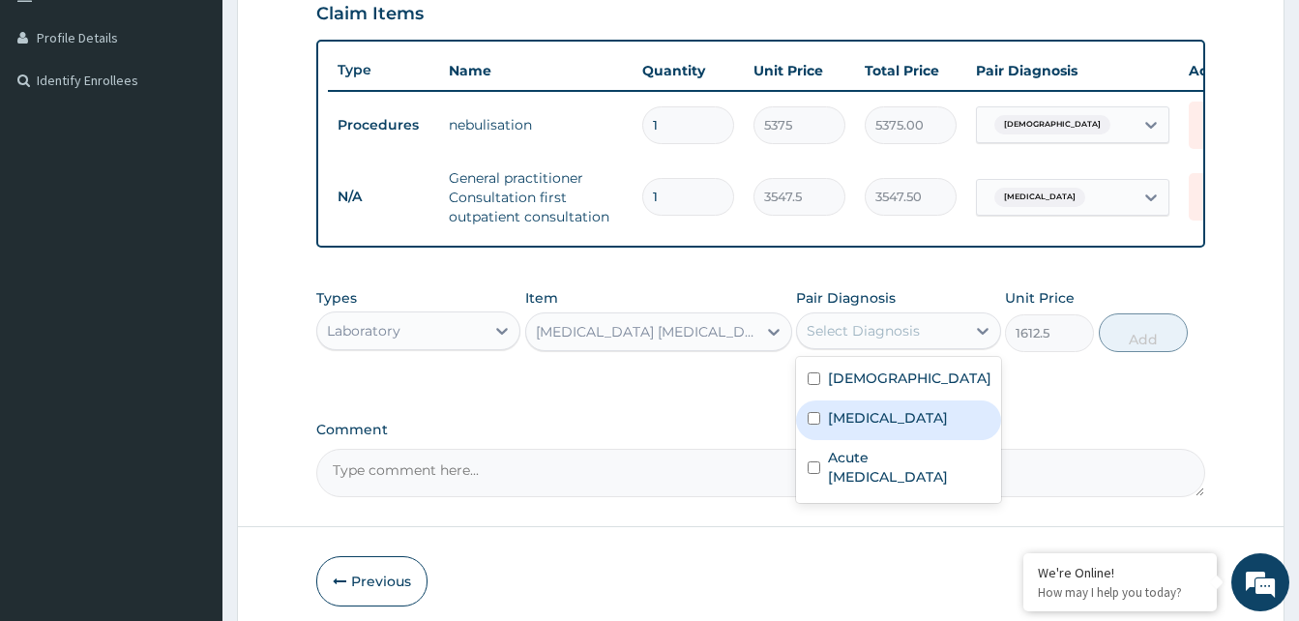
drag, startPoint x: 865, startPoint y: 431, endPoint x: 1176, endPoint y: 370, distance: 317.3
click at [878, 424] on label "Malaria" at bounding box center [888, 417] width 120 height 19
checkbox input "true"
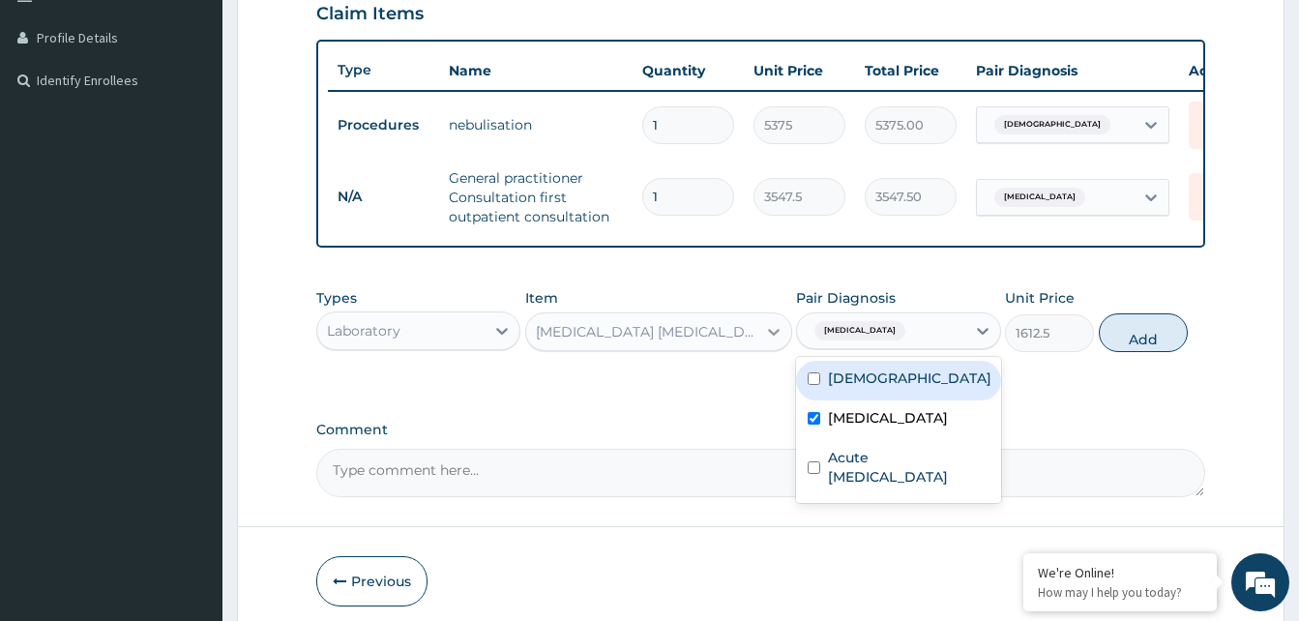
drag, startPoint x: 1156, startPoint y: 348, endPoint x: 764, endPoint y: 402, distance: 395.4
click at [1135, 351] on button "Add" at bounding box center [1143, 332] width 89 height 39
type input "0"
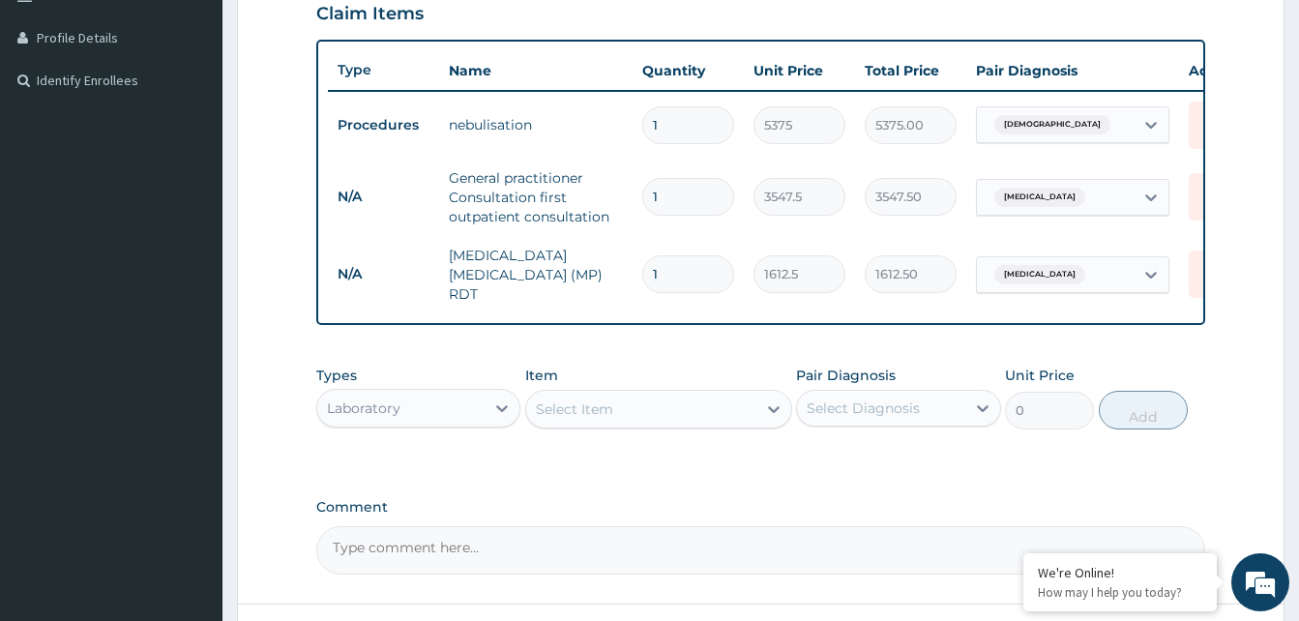
click at [621, 421] on div "Select Item" at bounding box center [641, 409] width 230 height 31
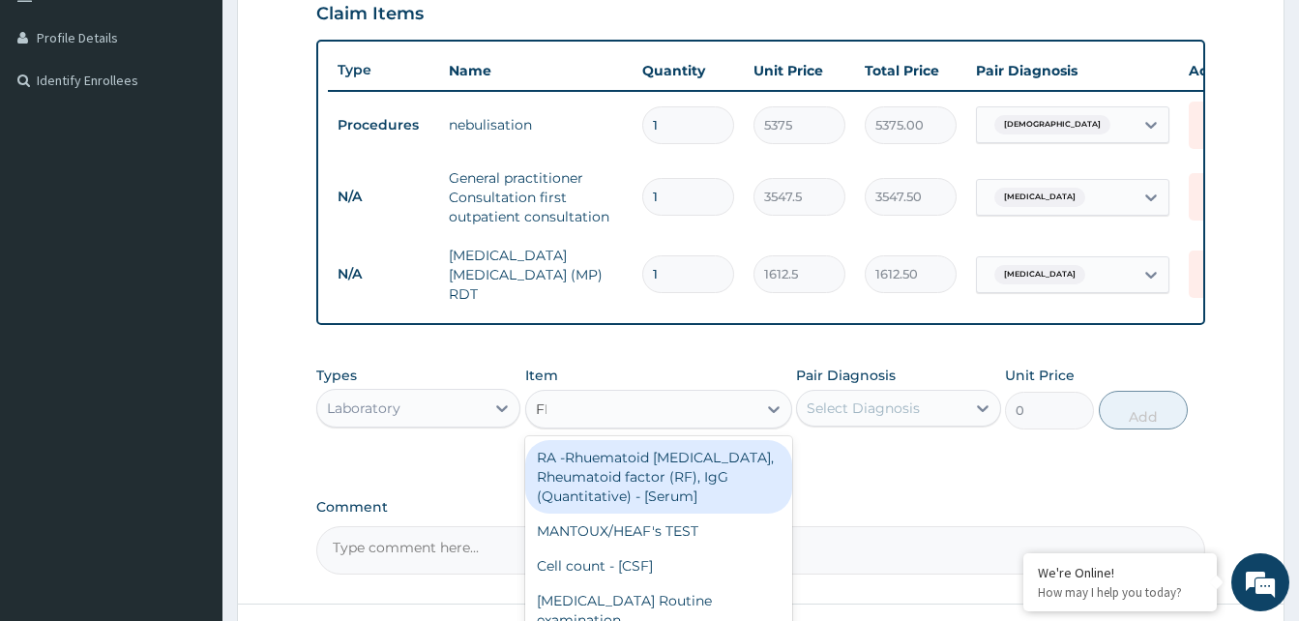
type input "FBC"
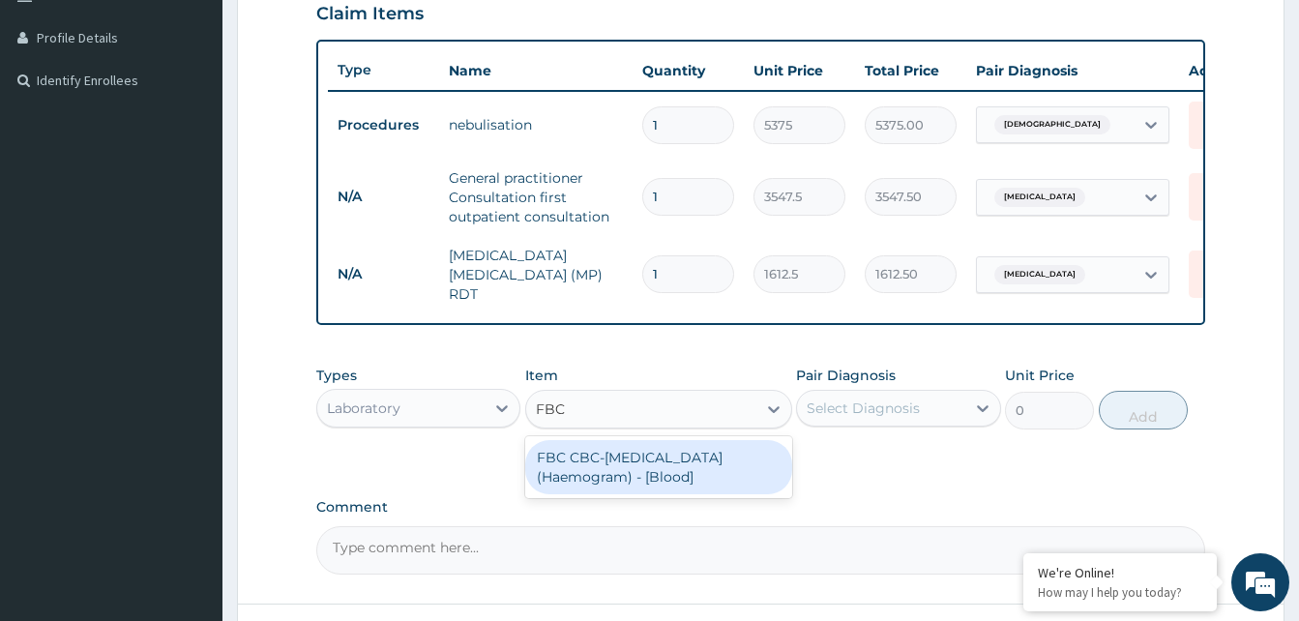
click at [663, 477] on div "FBC CBC-Complete Blood Count (Haemogram) - [Blood]" at bounding box center [658, 467] width 267 height 54
type input "4300"
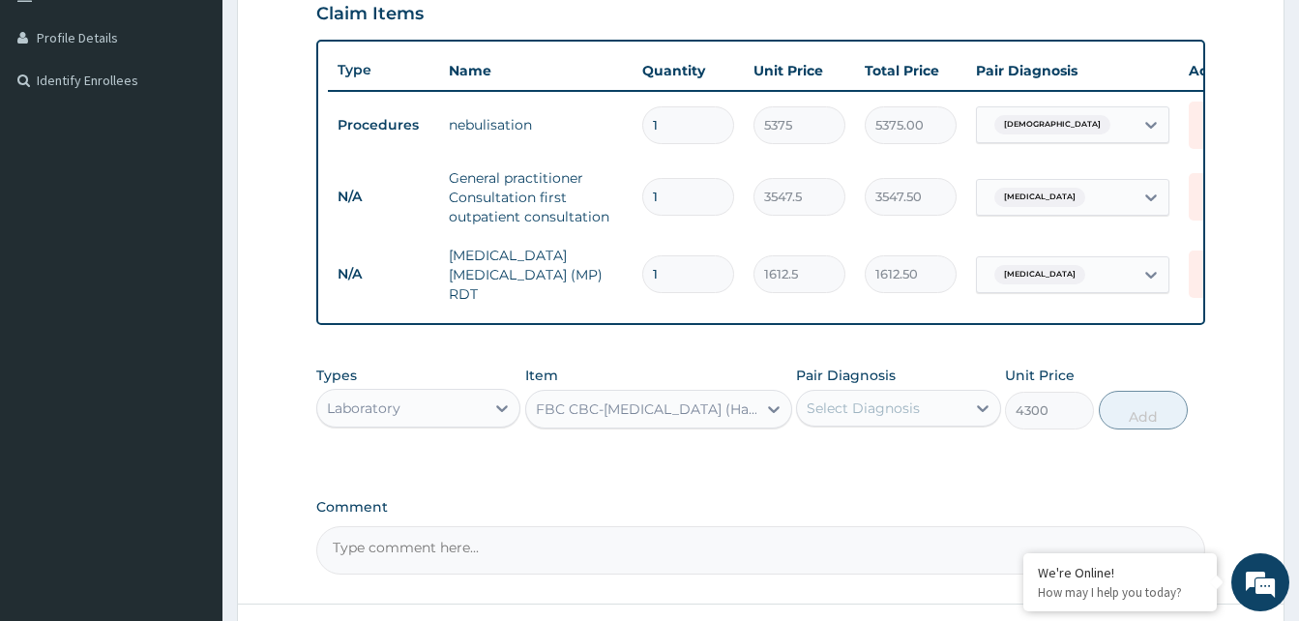
click at [913, 422] on div "Select Diagnosis" at bounding box center [880, 408] width 167 height 31
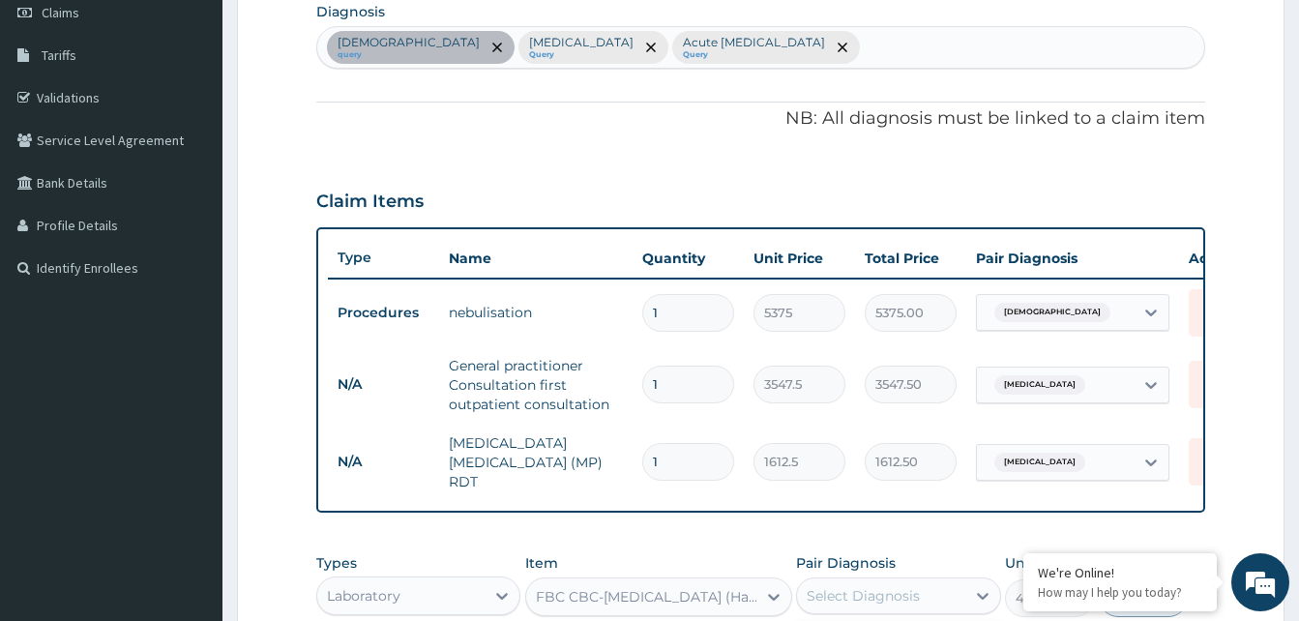
scroll to position [278, 0]
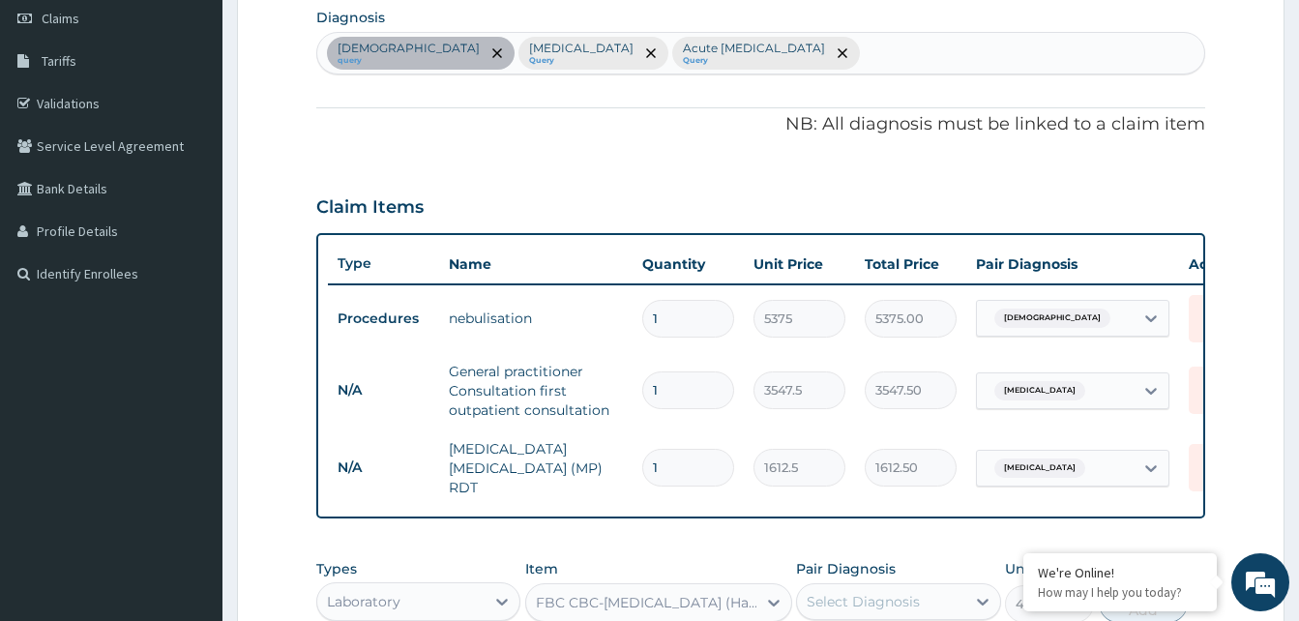
click at [782, 44] on div "Asthma query Malaria Query Acute upper respiratory infection Query" at bounding box center [760, 53] width 887 height 41
type input "SEPSI"
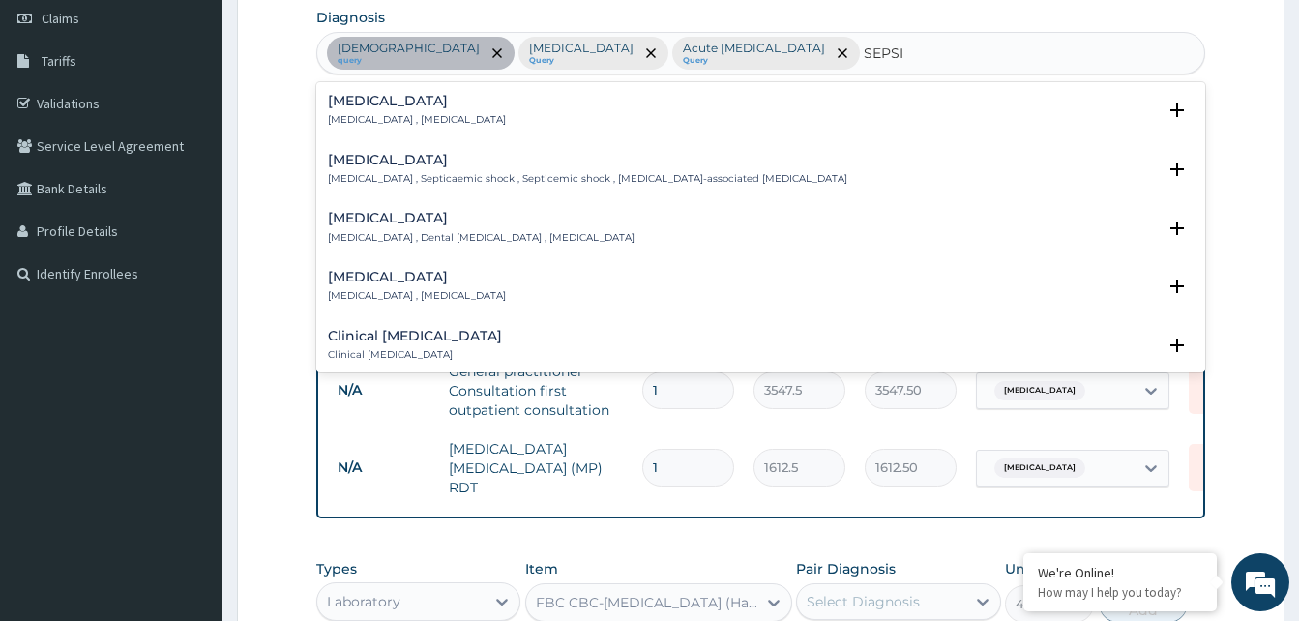
click at [389, 105] on h4 "Sepsis" at bounding box center [417, 101] width 178 height 15
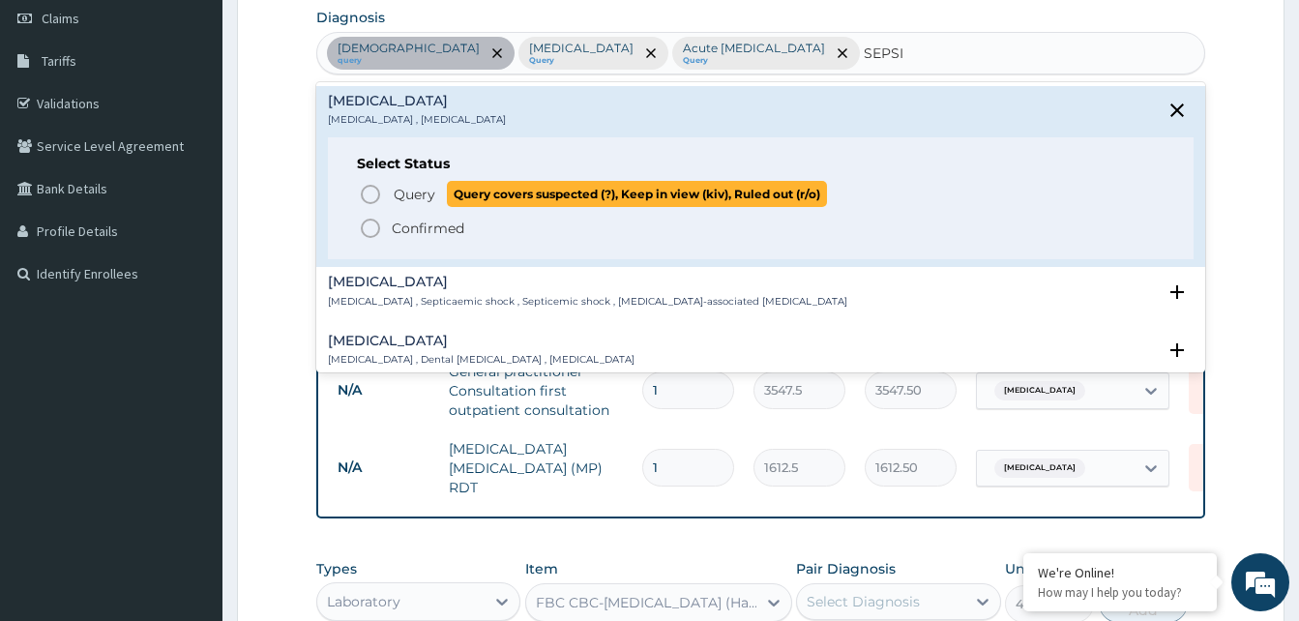
drag, startPoint x: 371, startPoint y: 191, endPoint x: 668, endPoint y: 248, distance: 302.1
click at [370, 191] on icon "status option query" at bounding box center [370, 194] width 23 height 23
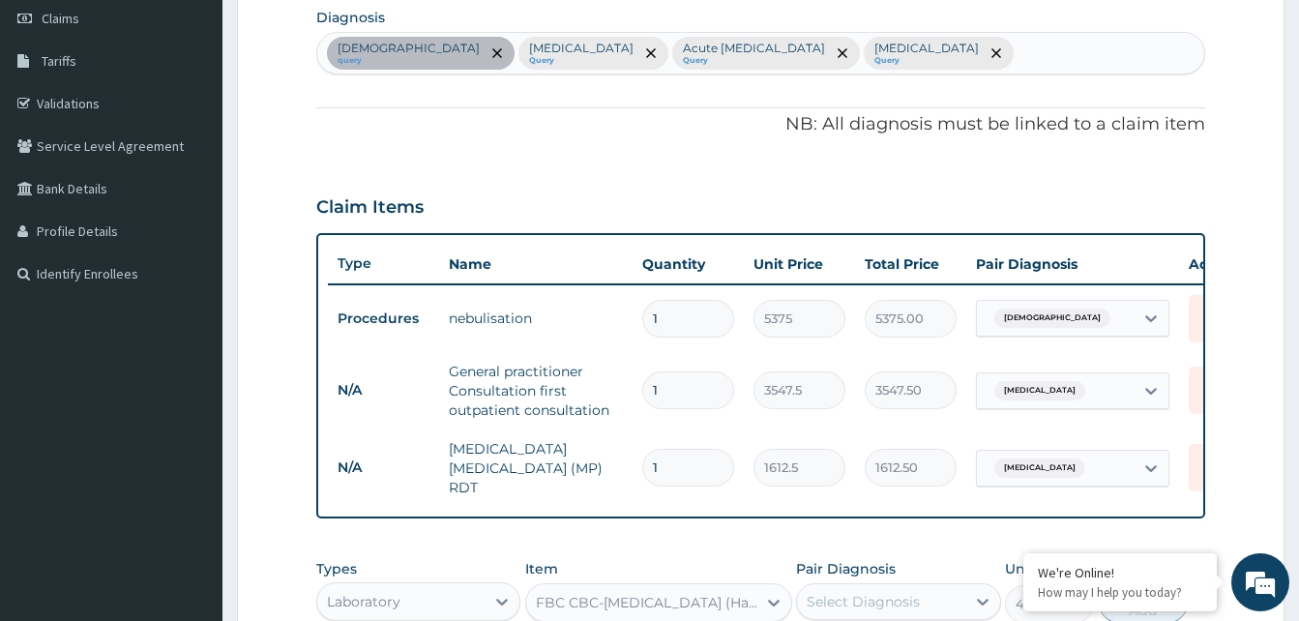
scroll to position [471, 0]
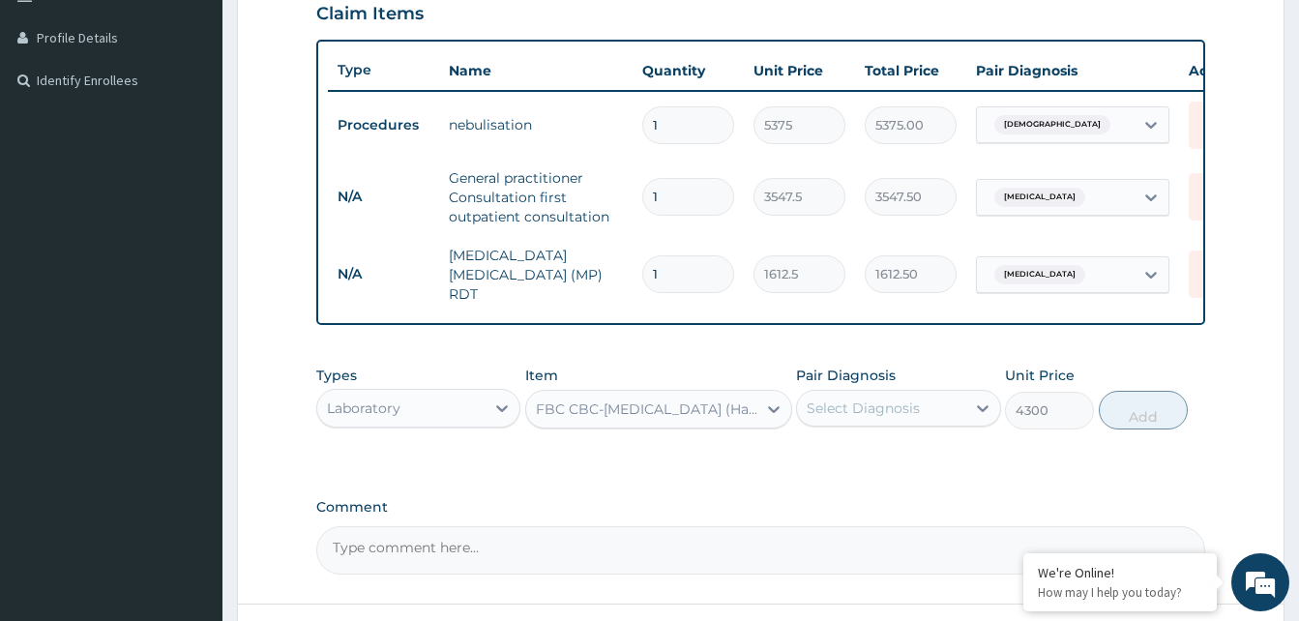
click at [864, 411] on div "Select Diagnosis" at bounding box center [863, 407] width 113 height 19
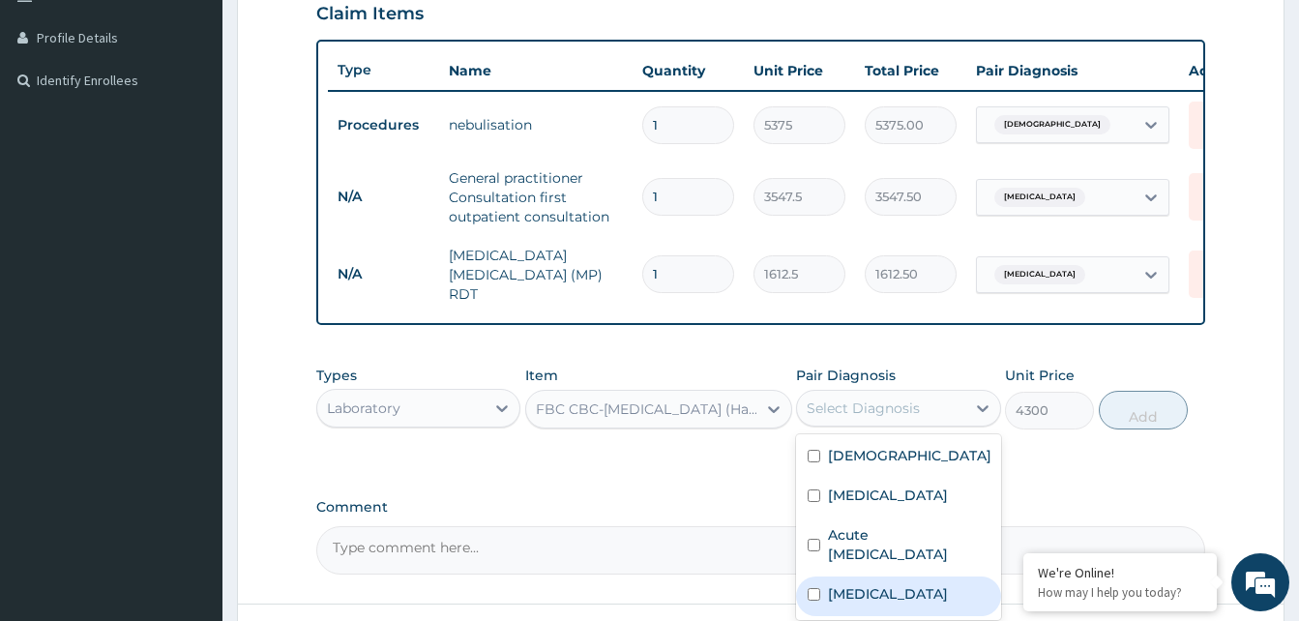
click at [844, 592] on label "Sepsis" at bounding box center [888, 593] width 120 height 19
checkbox input "true"
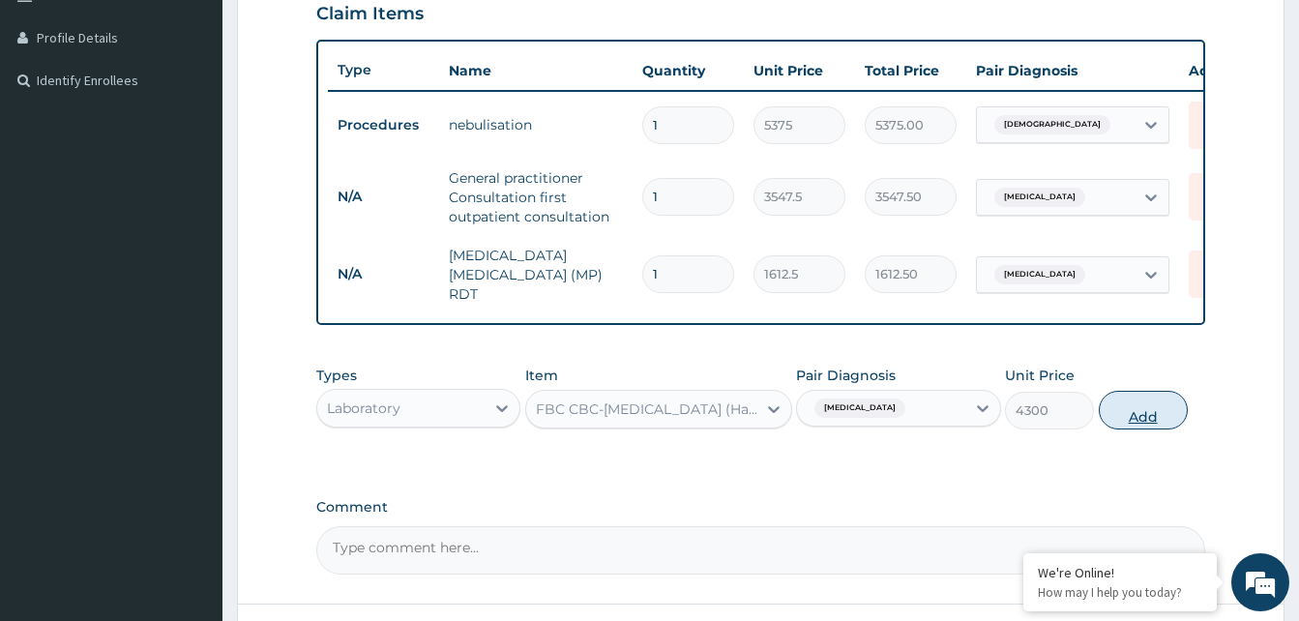
click at [1131, 412] on button "Add" at bounding box center [1143, 410] width 89 height 39
type input "0"
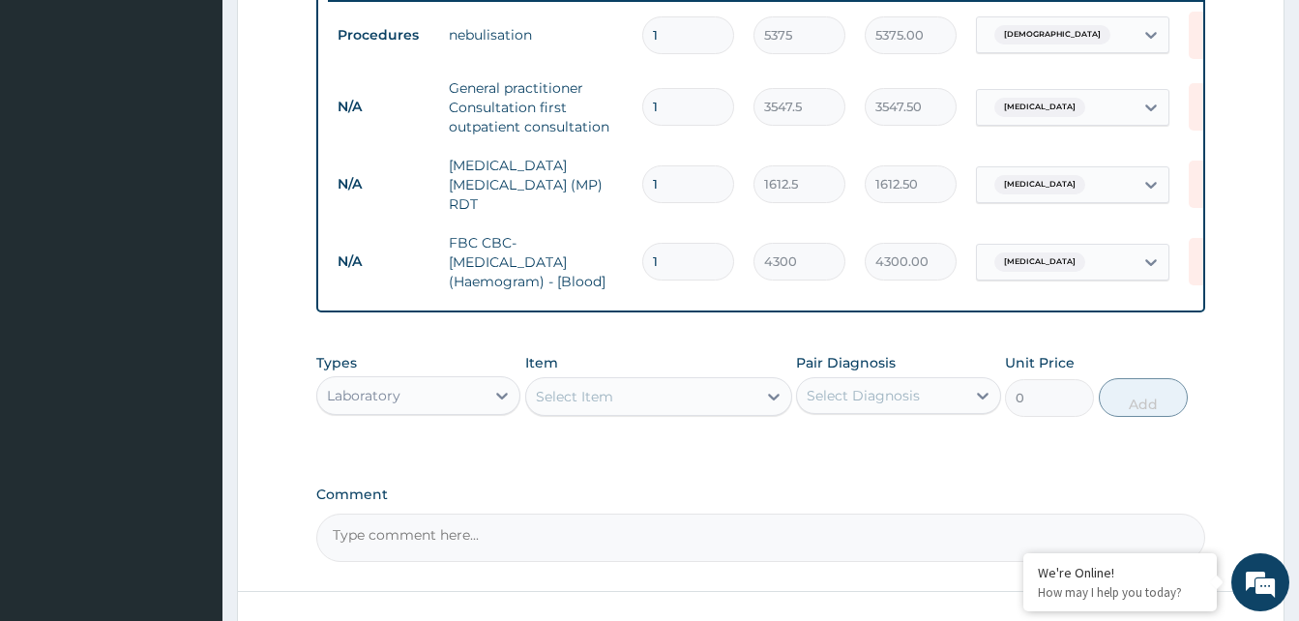
scroll to position [709, 0]
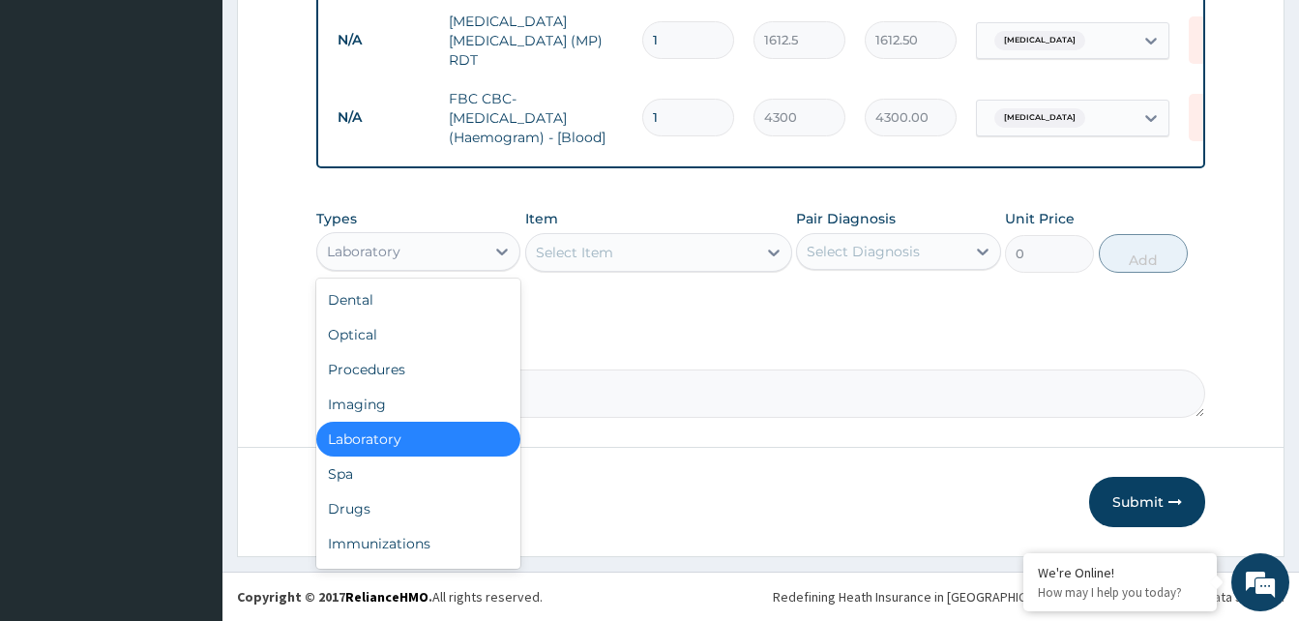
click at [413, 252] on div "Laboratory" at bounding box center [400, 251] width 167 height 31
drag, startPoint x: 352, startPoint y: 505, endPoint x: 375, endPoint y: 488, distance: 28.4
click at [352, 504] on div "Drugs" at bounding box center [418, 508] width 204 height 35
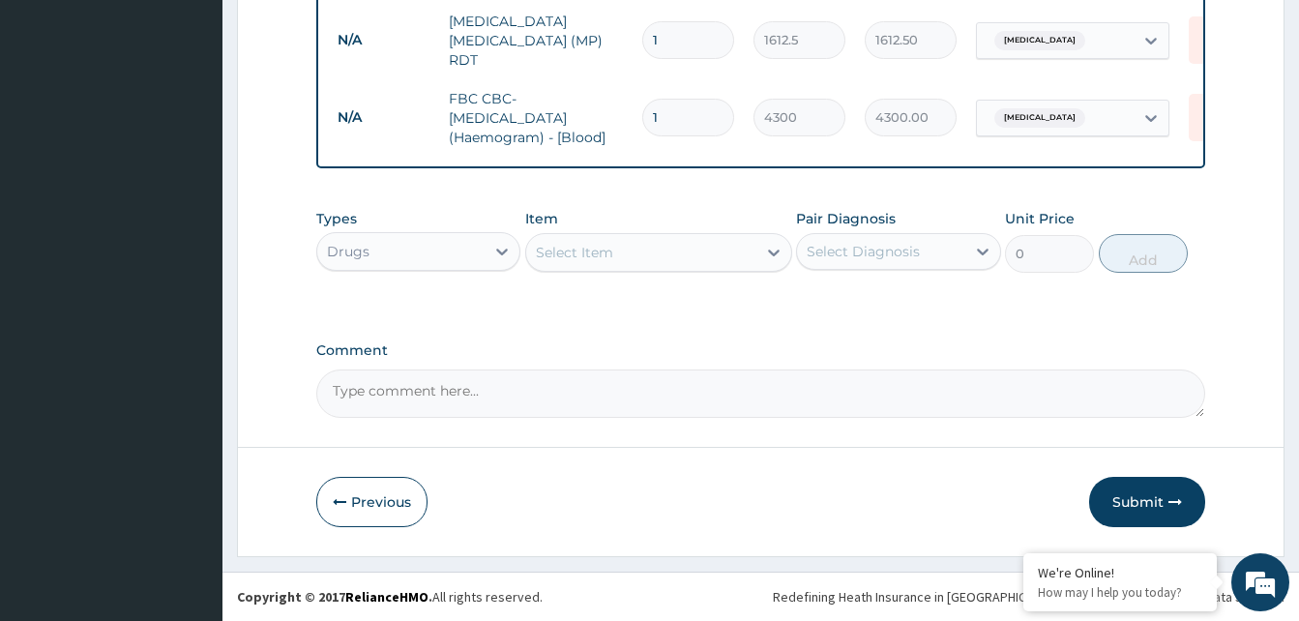
click at [663, 250] on div "Select Item" at bounding box center [641, 252] width 230 height 31
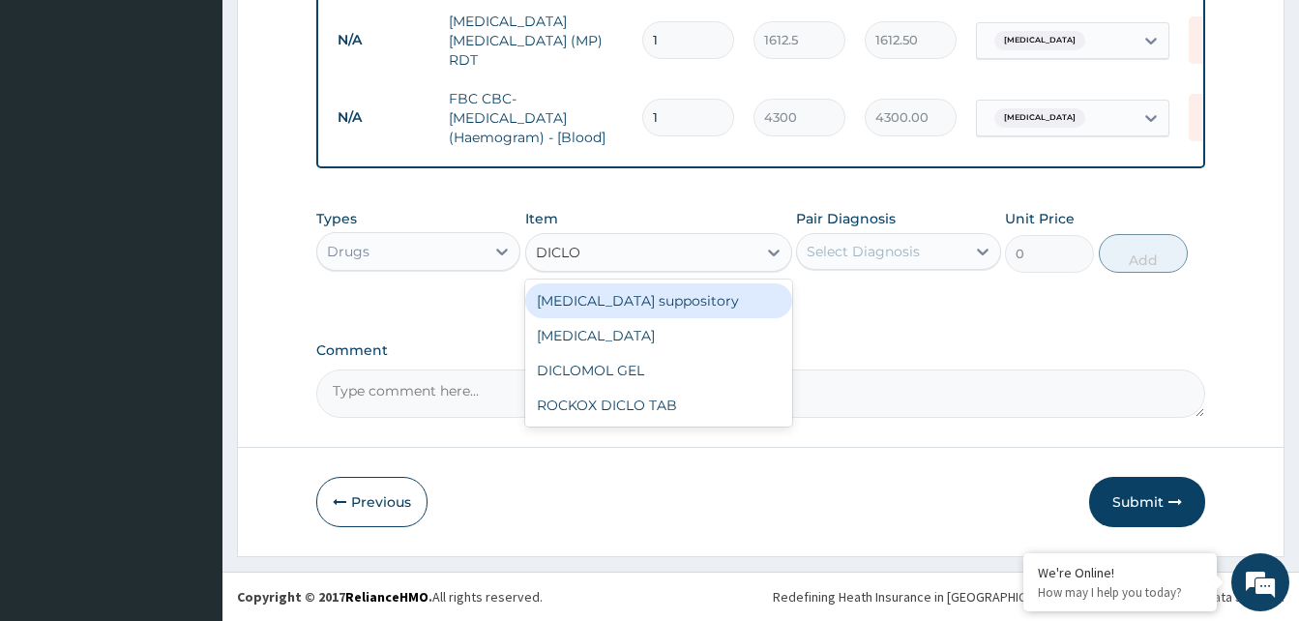
type input "DICLOF"
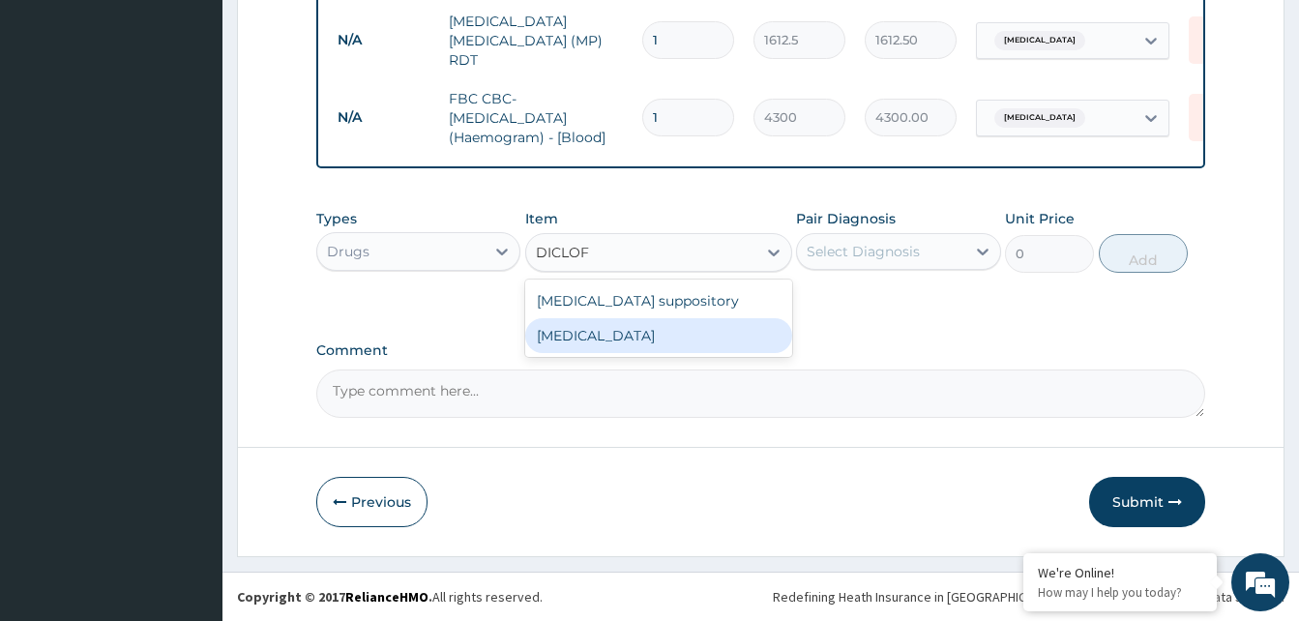
drag, startPoint x: 641, startPoint y: 334, endPoint x: 792, endPoint y: 296, distance: 155.5
click at [648, 331] on div "Diclofenac" at bounding box center [658, 335] width 267 height 35
type input "591.25"
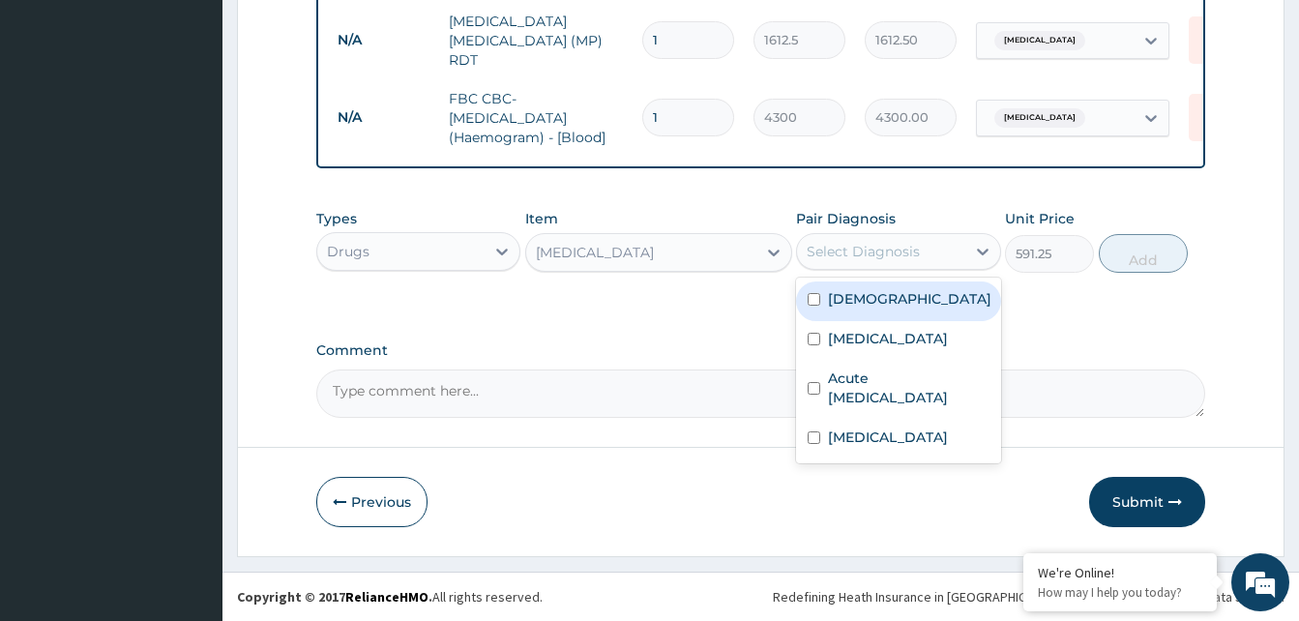
click at [886, 256] on div "Select Diagnosis" at bounding box center [863, 251] width 113 height 19
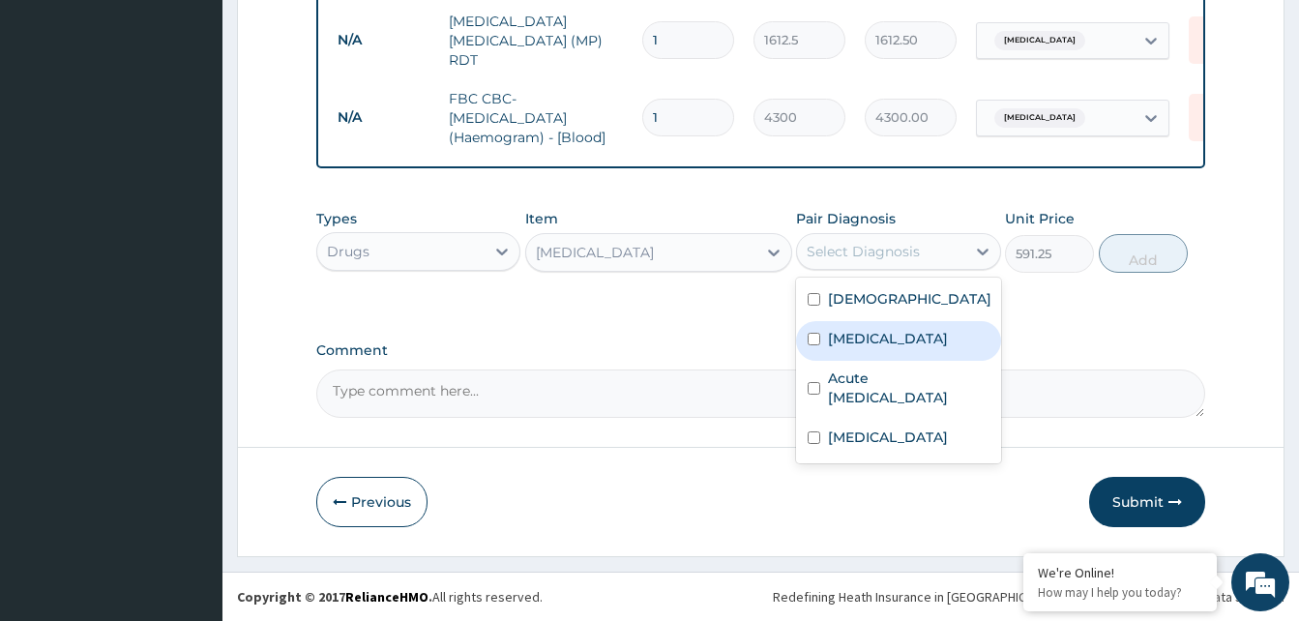
click at [874, 338] on label "Malaria" at bounding box center [888, 338] width 120 height 19
checkbox input "true"
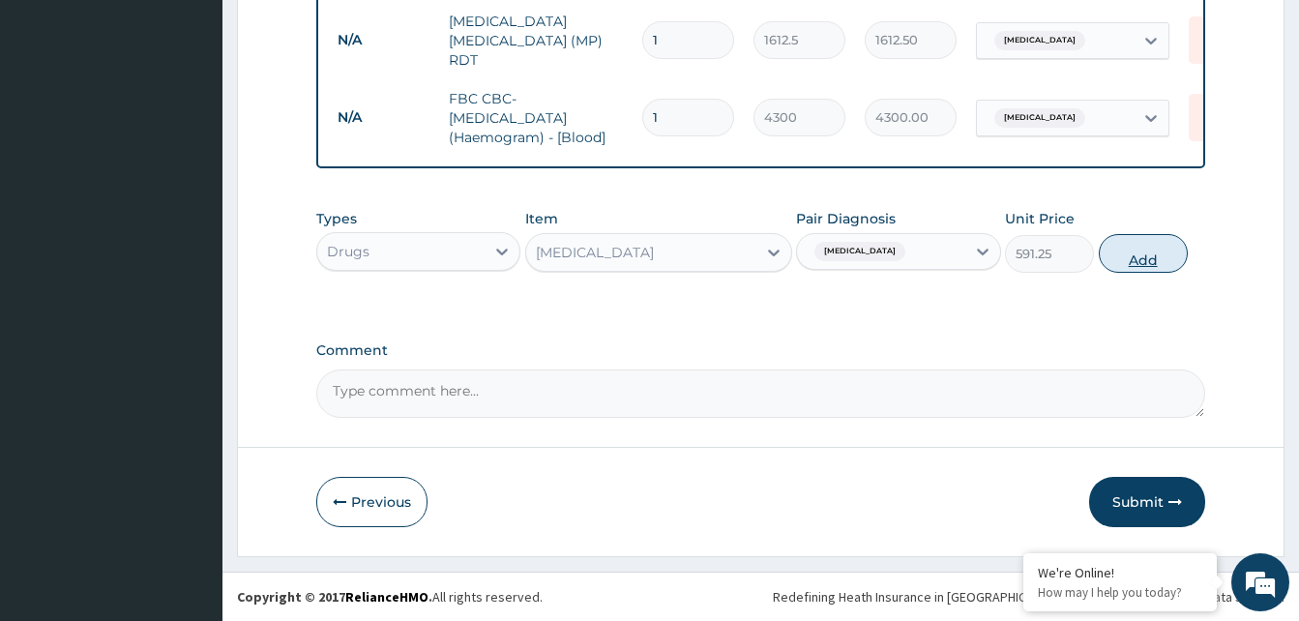
click at [1134, 256] on button "Add" at bounding box center [1143, 253] width 89 height 39
type input "0"
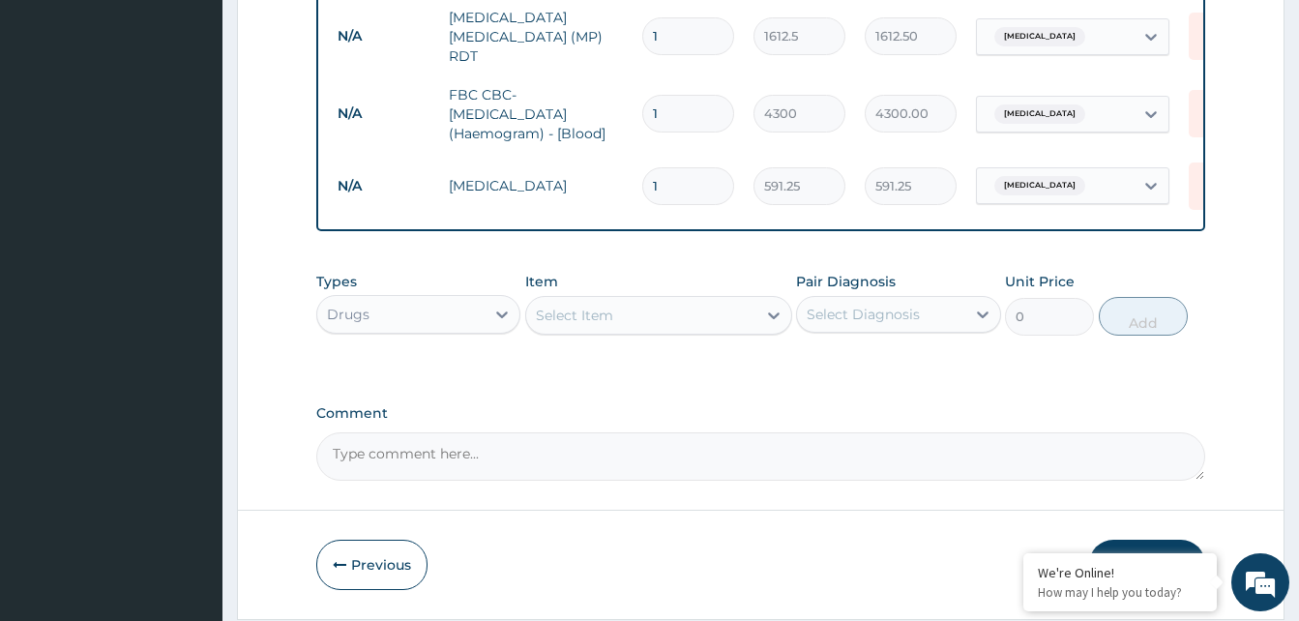
click at [577, 314] on div "Select Item" at bounding box center [574, 315] width 77 height 19
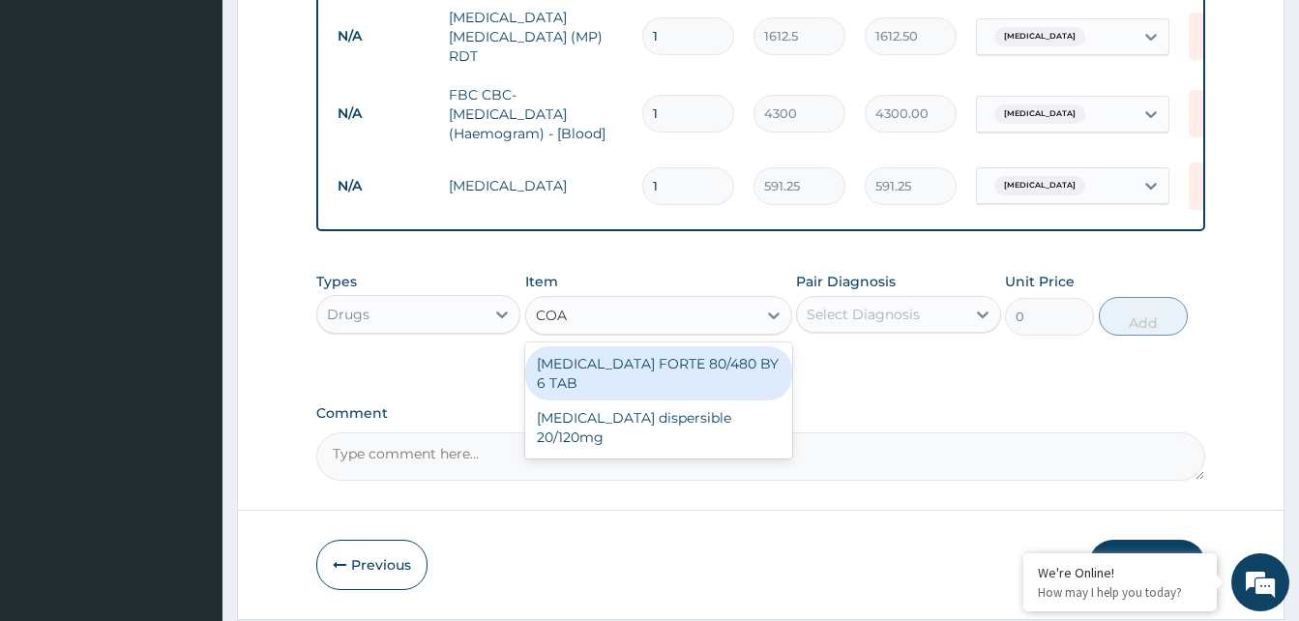
type input "COAR"
drag, startPoint x: 694, startPoint y: 367, endPoint x: 710, endPoint y: 358, distance: 18.2
click at [695, 367] on div "COARTEM FORTE 80/480 BY 6 TAB" at bounding box center [658, 373] width 267 height 54
type input "449.35"
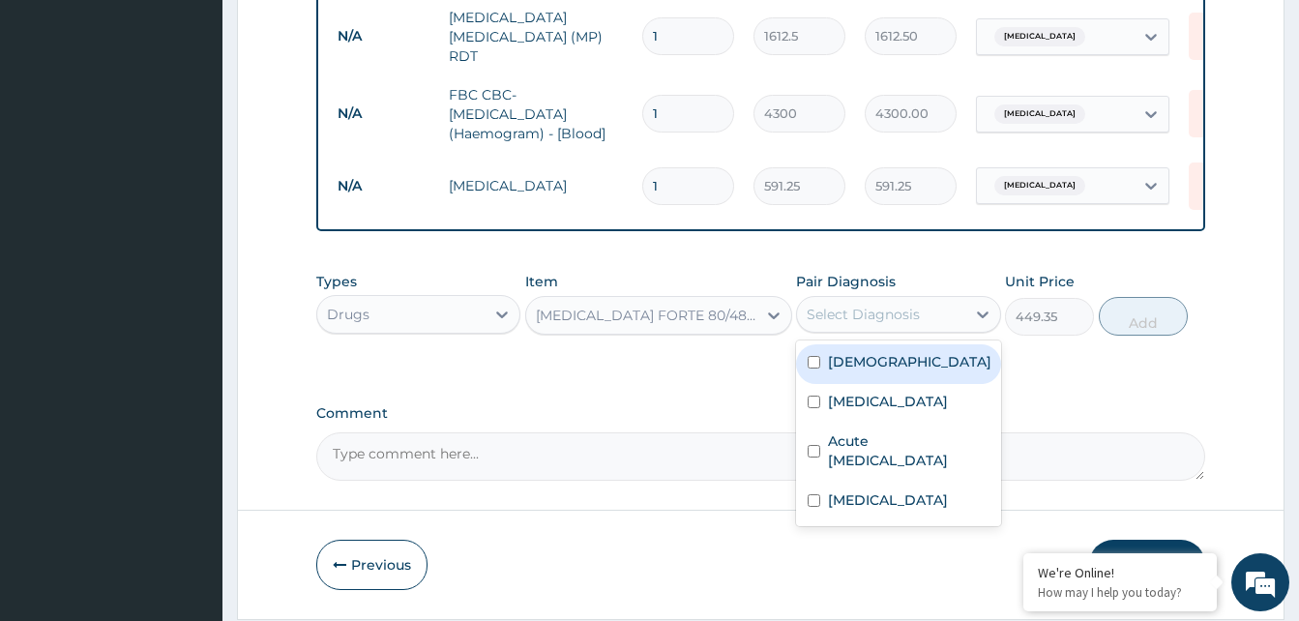
click at [899, 324] on div "Select Diagnosis" at bounding box center [863, 314] width 113 height 19
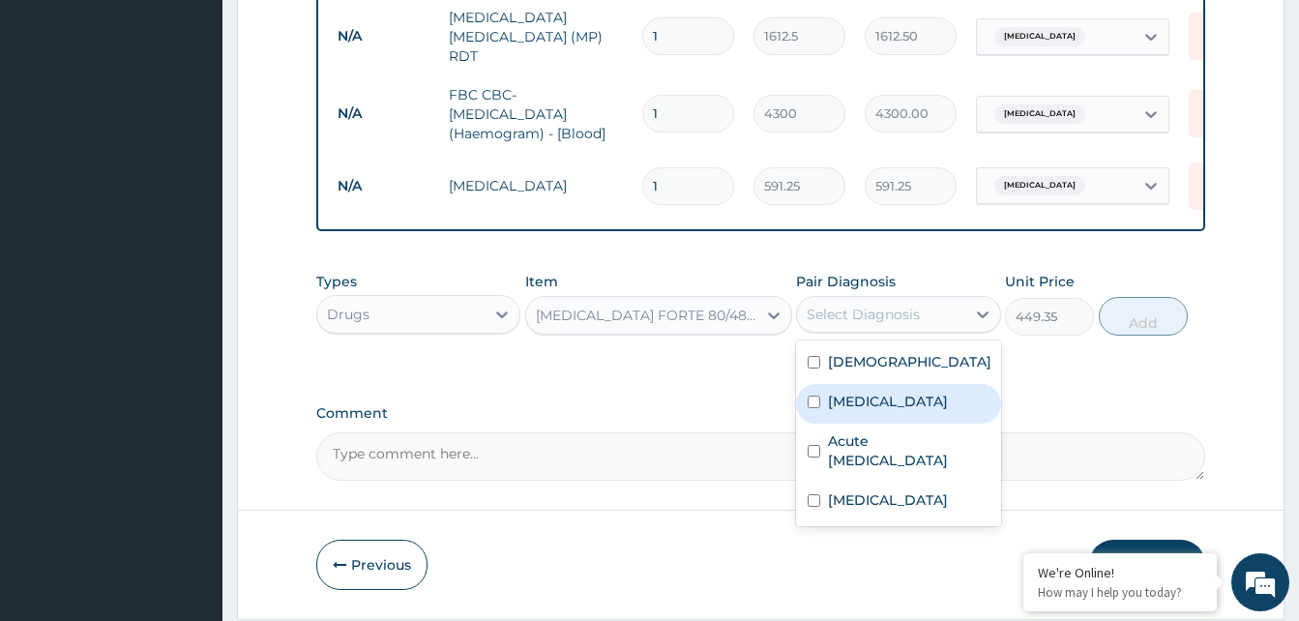
click at [866, 410] on label "Malaria" at bounding box center [888, 401] width 120 height 19
checkbox input "true"
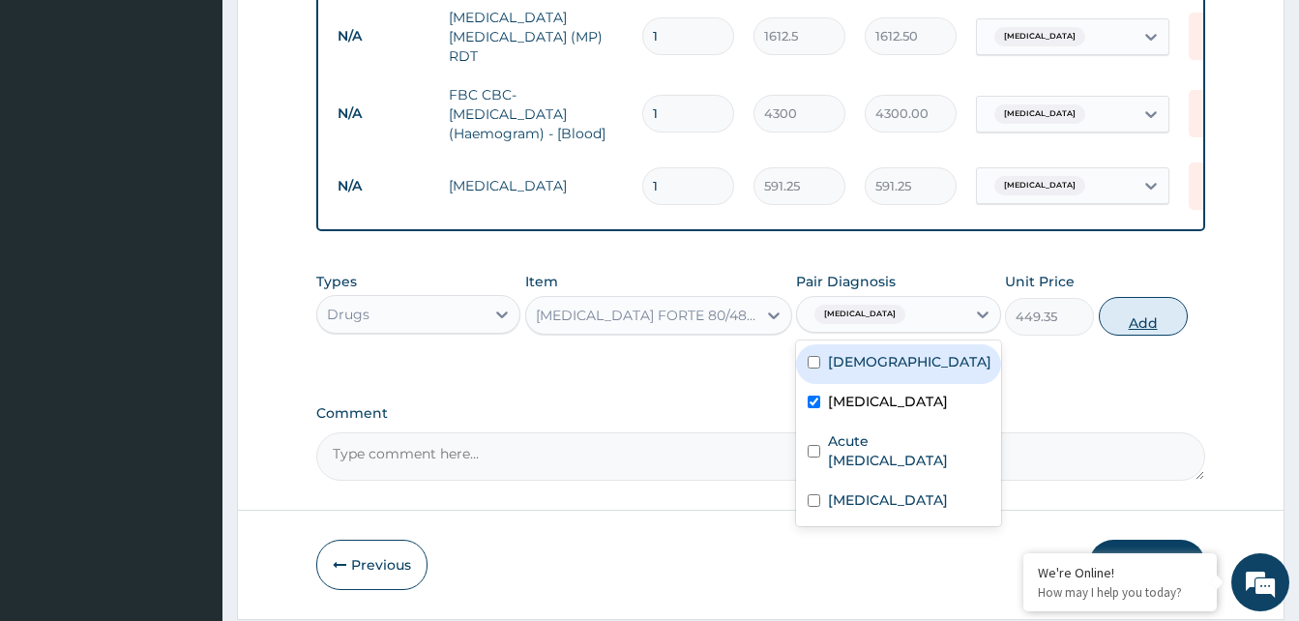
click at [1127, 325] on button "Add" at bounding box center [1143, 316] width 89 height 39
type input "0"
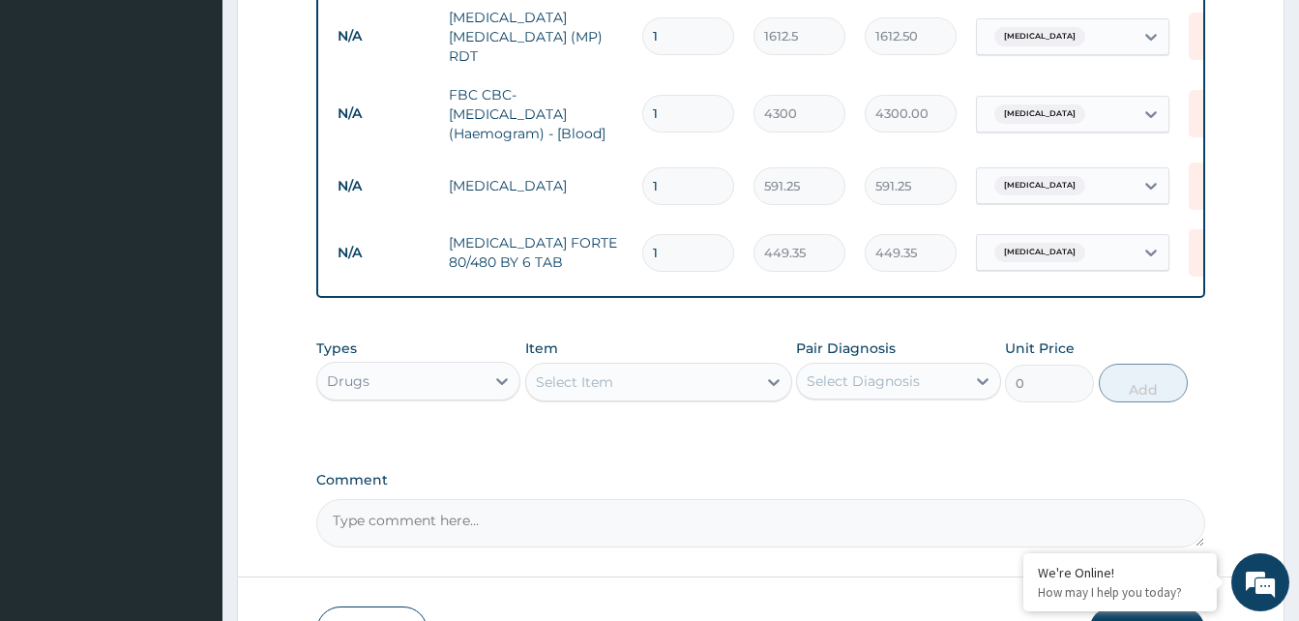
type input "0.00"
type input "6"
type input "2696.10"
type input "6"
click at [662, 390] on div "Select Item" at bounding box center [641, 382] width 230 height 31
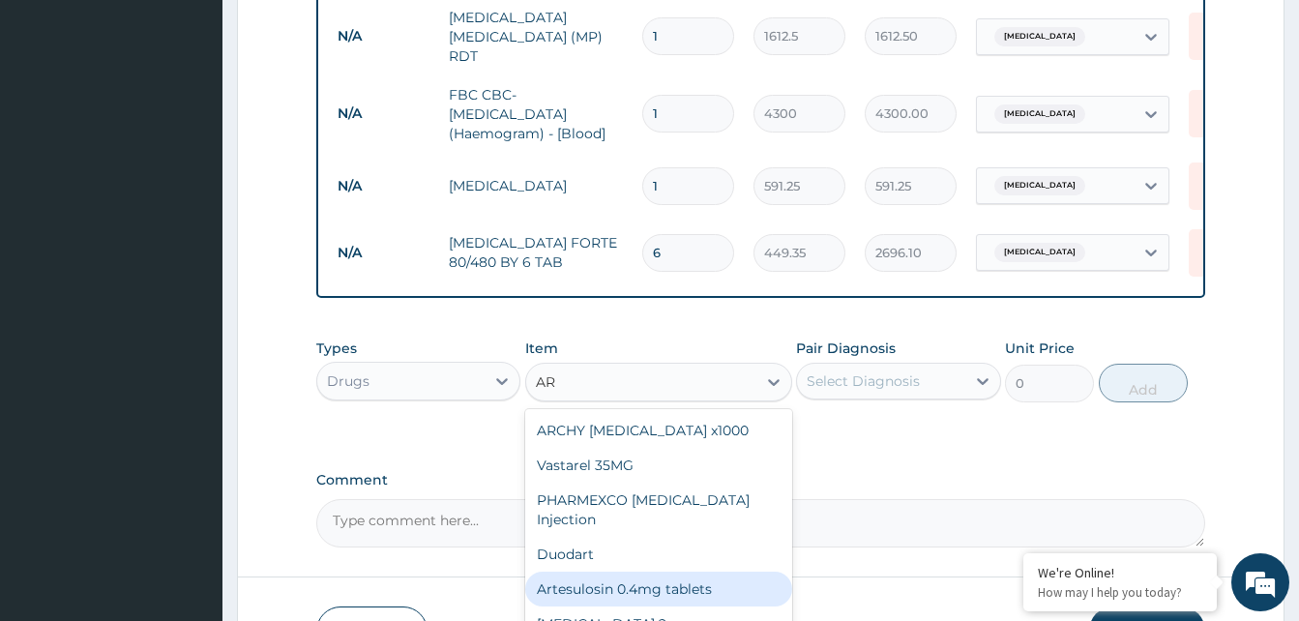
type input "A"
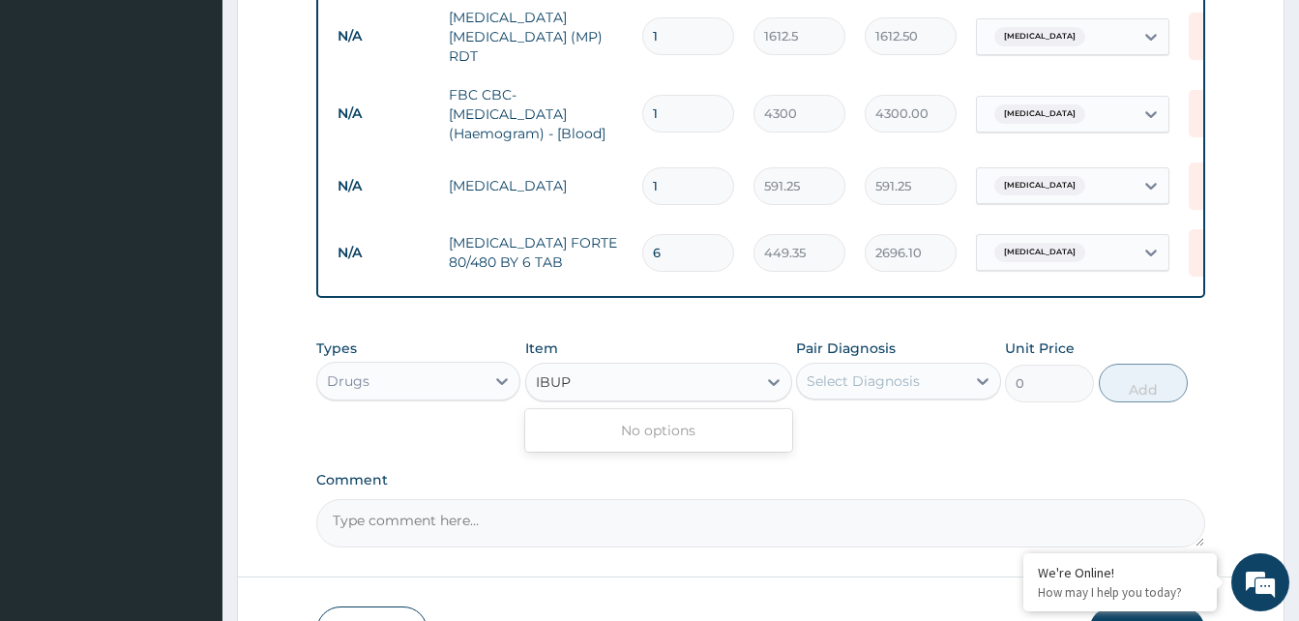
type input "IBU"
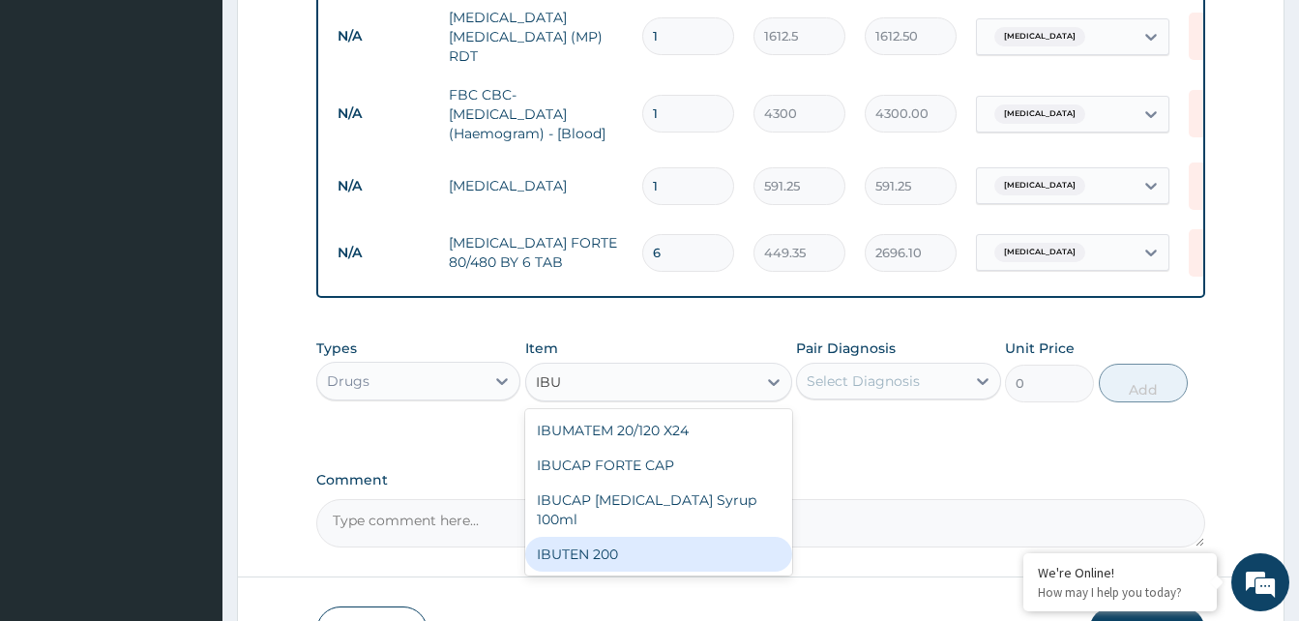
click at [611, 557] on div "IBUTEN 200" at bounding box center [658, 554] width 267 height 35
type input "82.775"
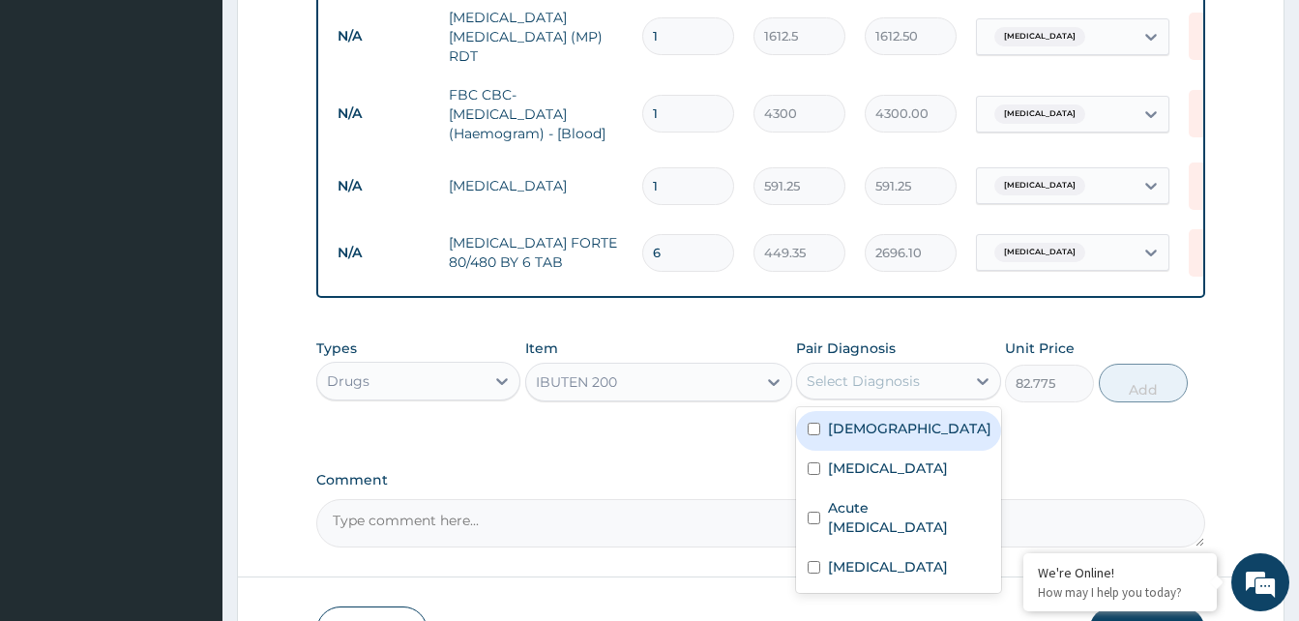
click at [870, 391] on div "Select Diagnosis" at bounding box center [863, 380] width 113 height 19
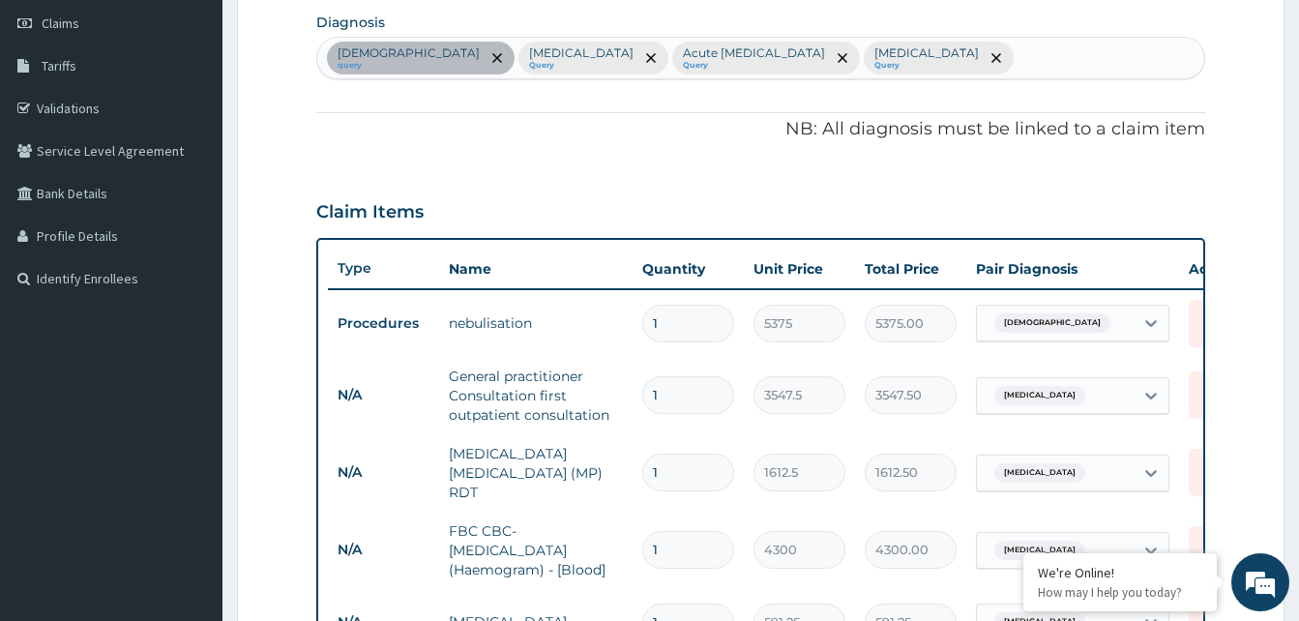
scroll to position [129, 0]
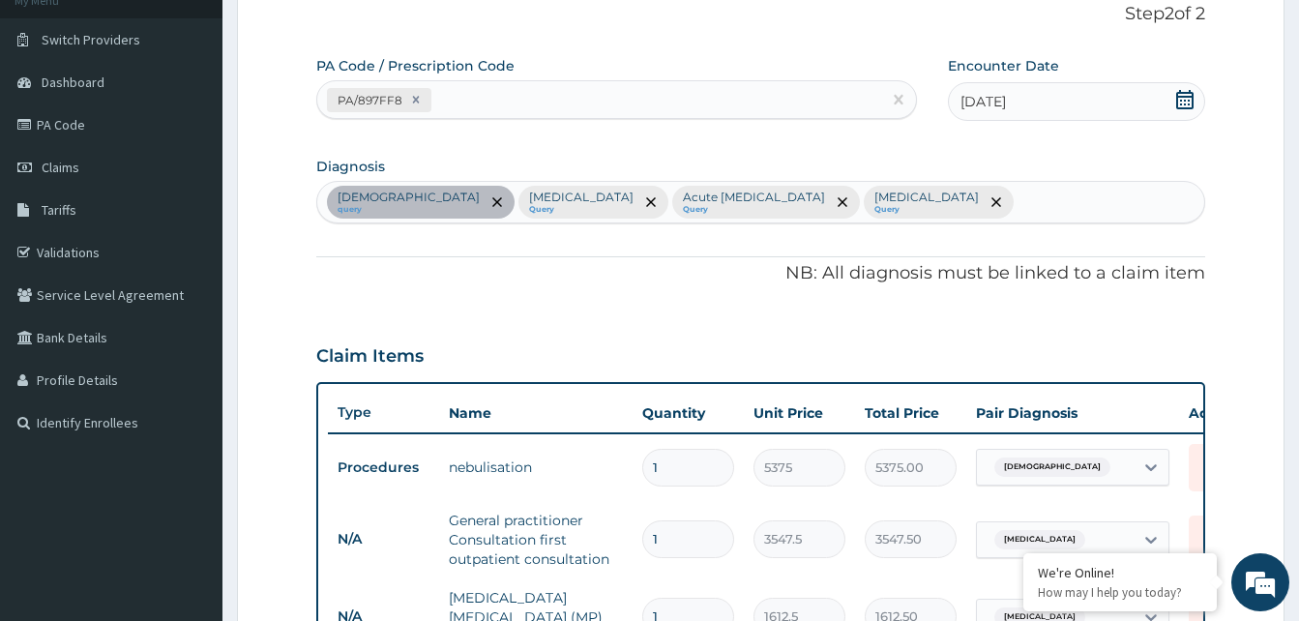
click at [896, 198] on div "Asthma query Malaria Query Acute upper respiratory infection Query Sepsis Query" at bounding box center [760, 202] width 887 height 41
type input "MYAL"
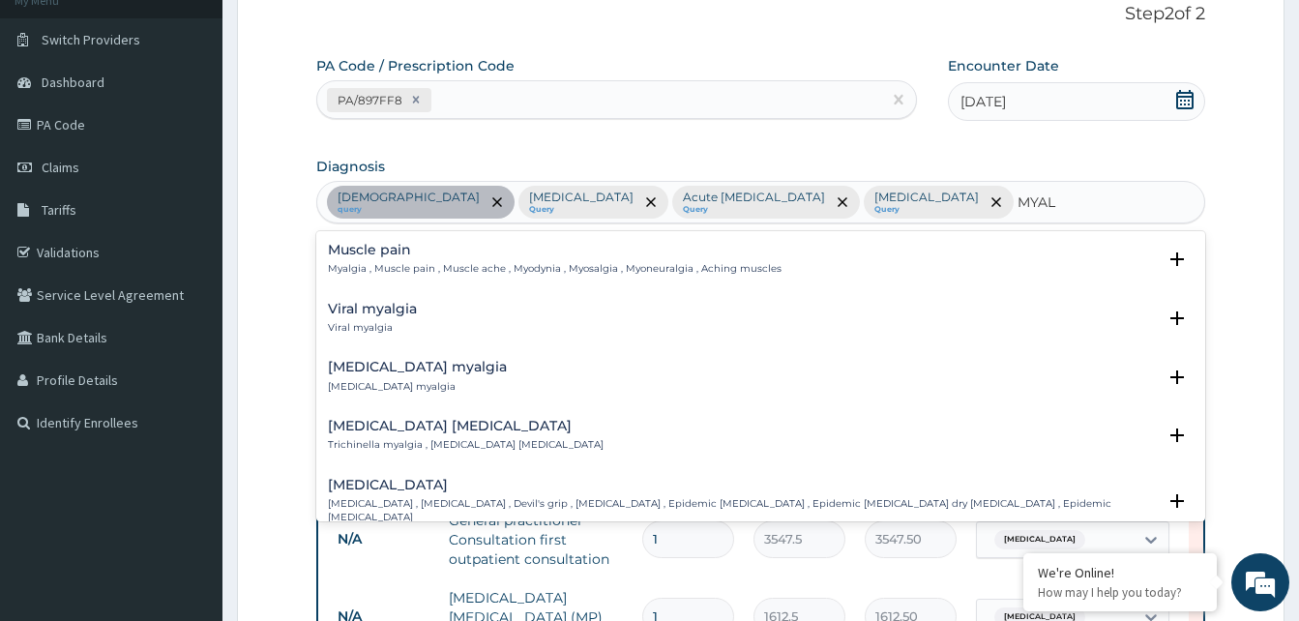
click at [372, 263] on p "Myalgia , Muscle pain , Muscle ache , Myodynia , Myosalgia , Myoneuralgia , Ach…" at bounding box center [555, 269] width 454 height 14
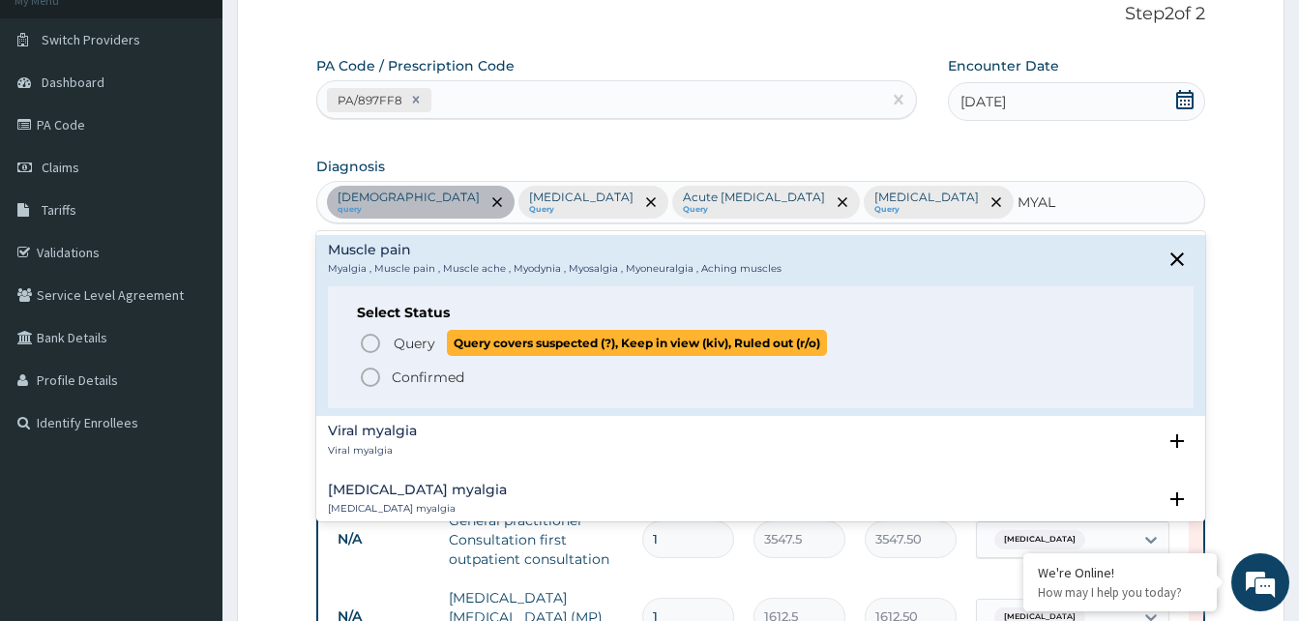
drag, startPoint x: 368, startPoint y: 338, endPoint x: 482, endPoint y: 353, distance: 114.2
click at [367, 338] on icon "status option query" at bounding box center [370, 343] width 23 height 23
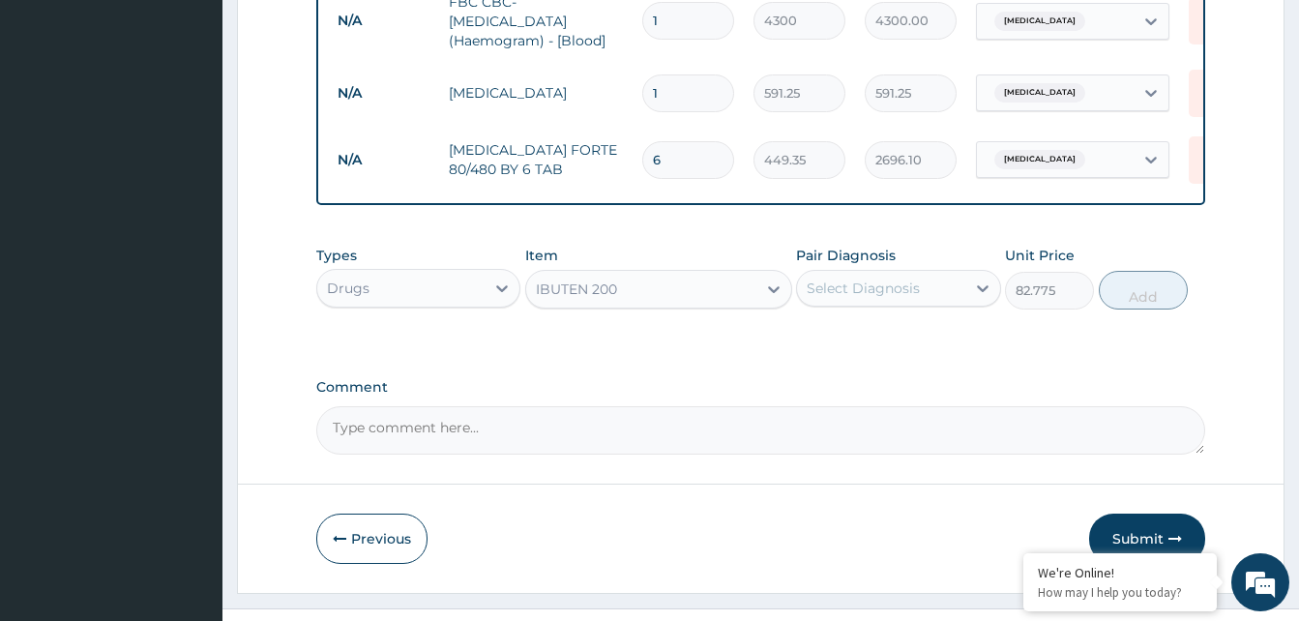
scroll to position [806, 0]
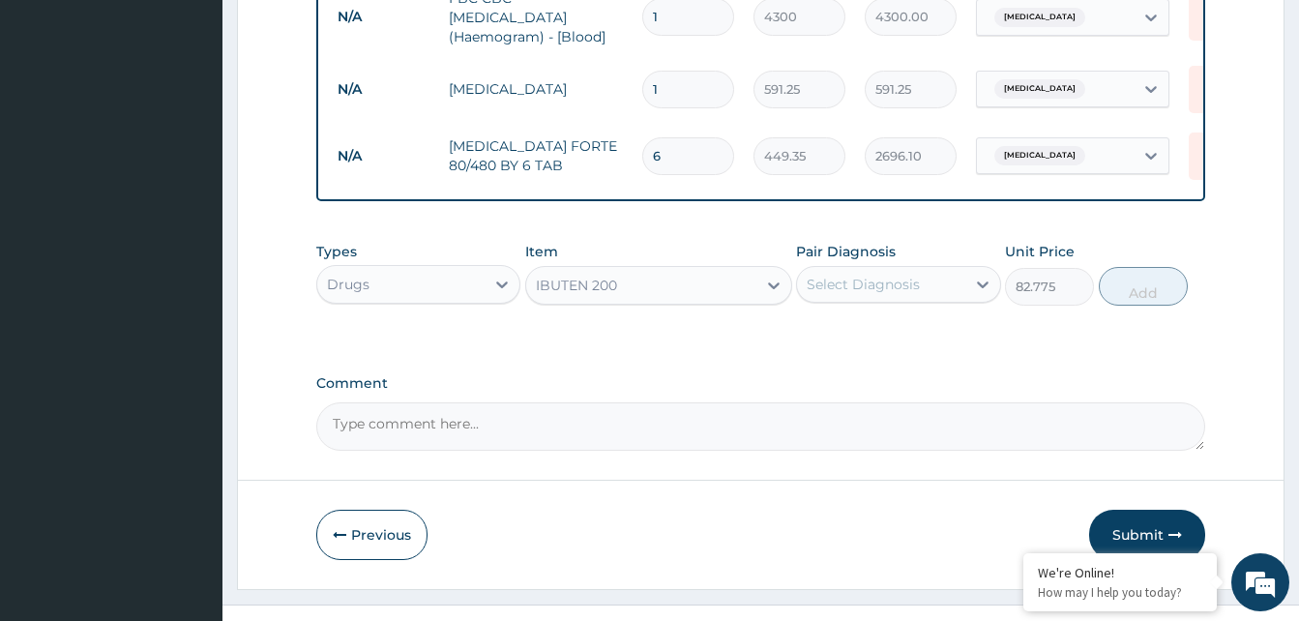
click at [869, 294] on div "Select Diagnosis" at bounding box center [863, 284] width 113 height 19
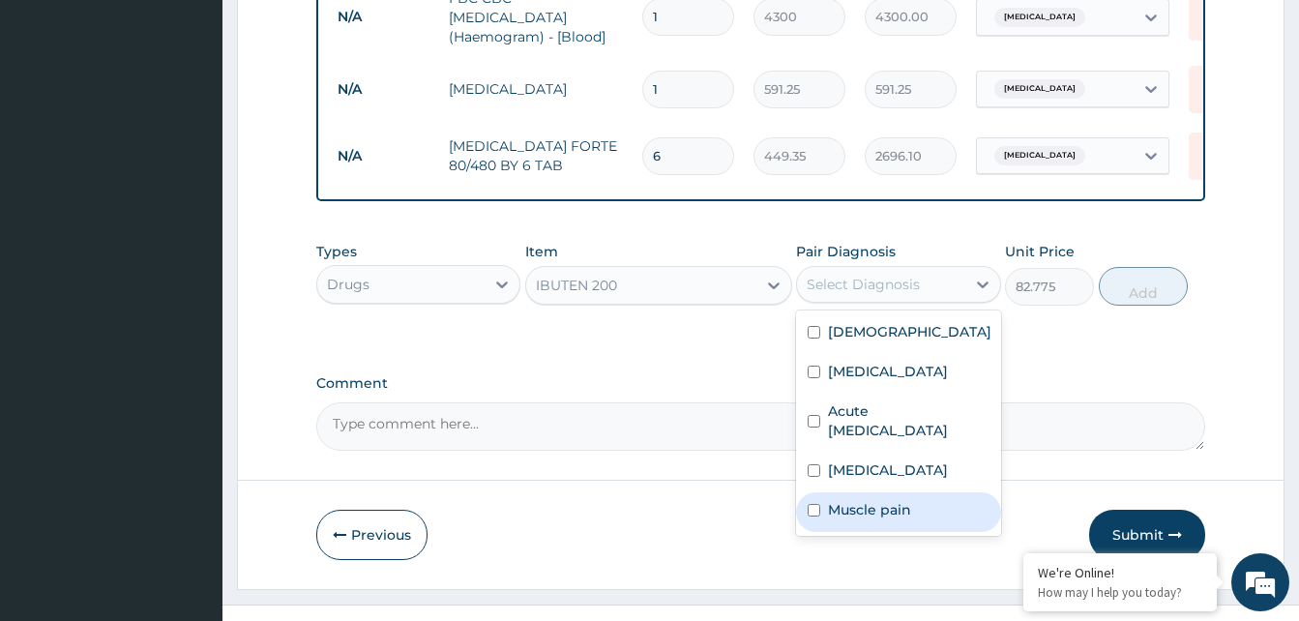
drag, startPoint x: 855, startPoint y: 513, endPoint x: 1221, endPoint y: 306, distance: 420.9
click at [855, 506] on label "Muscle pain" at bounding box center [869, 509] width 83 height 19
checkbox input "true"
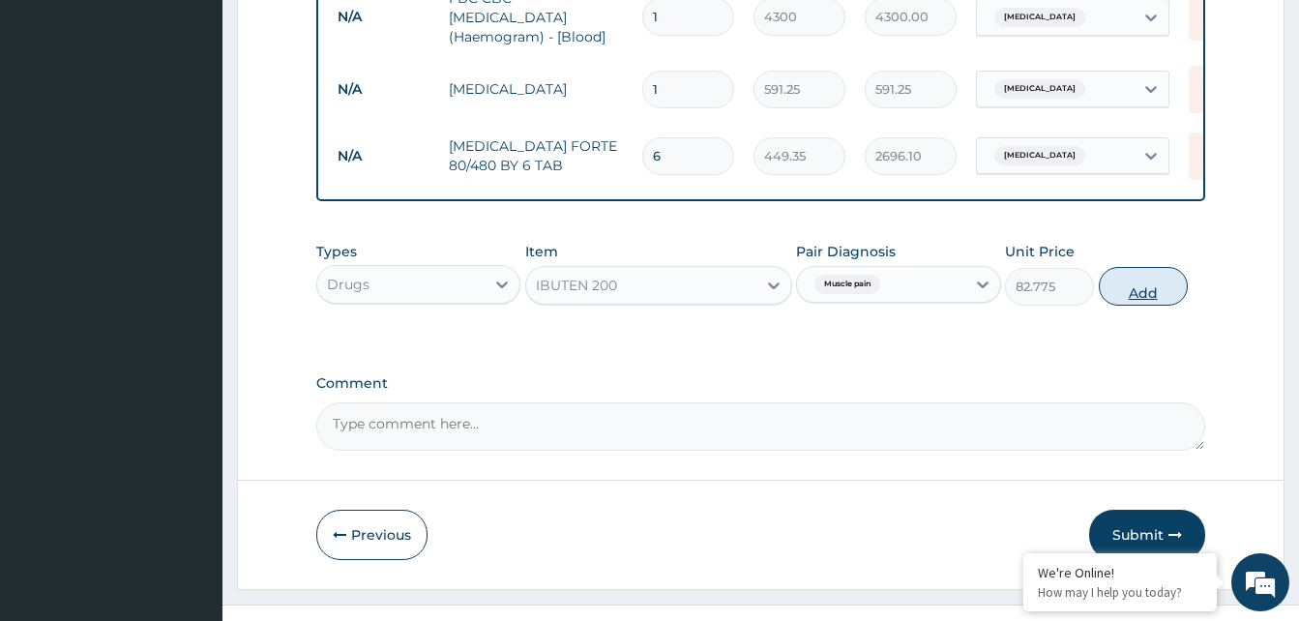
click at [1134, 293] on button "Add" at bounding box center [1143, 286] width 89 height 39
type input "0"
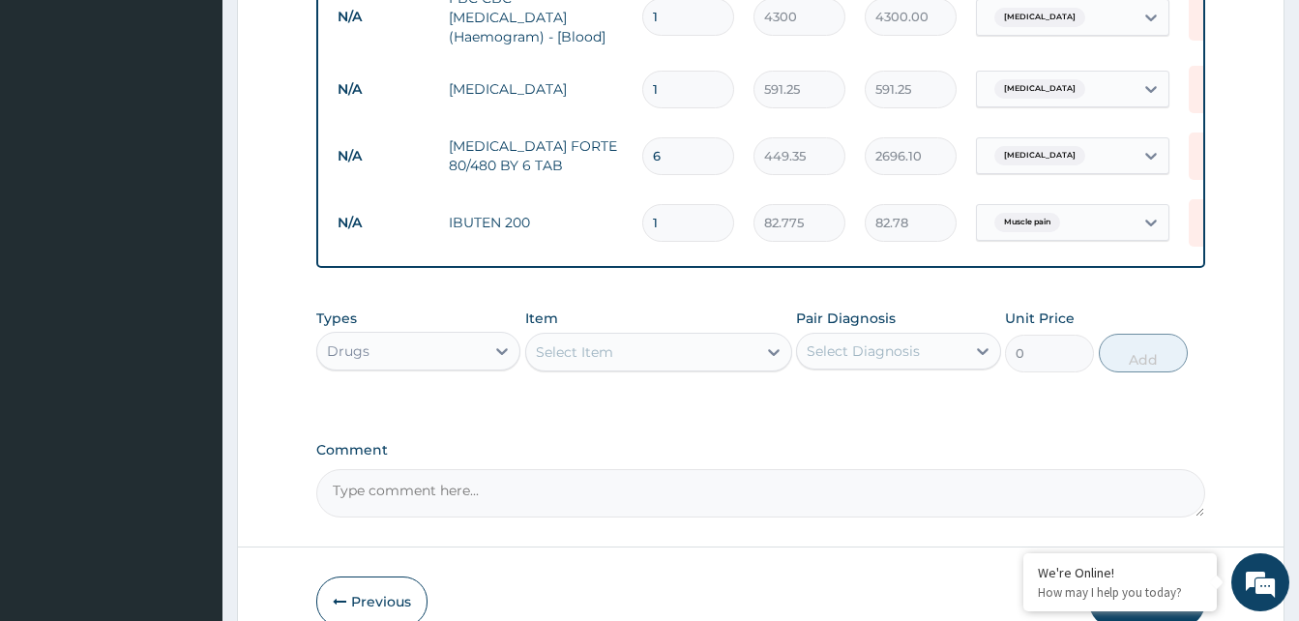
type input "0.00"
type input "2"
type input "165.55"
type input "20"
type input "1655.50"
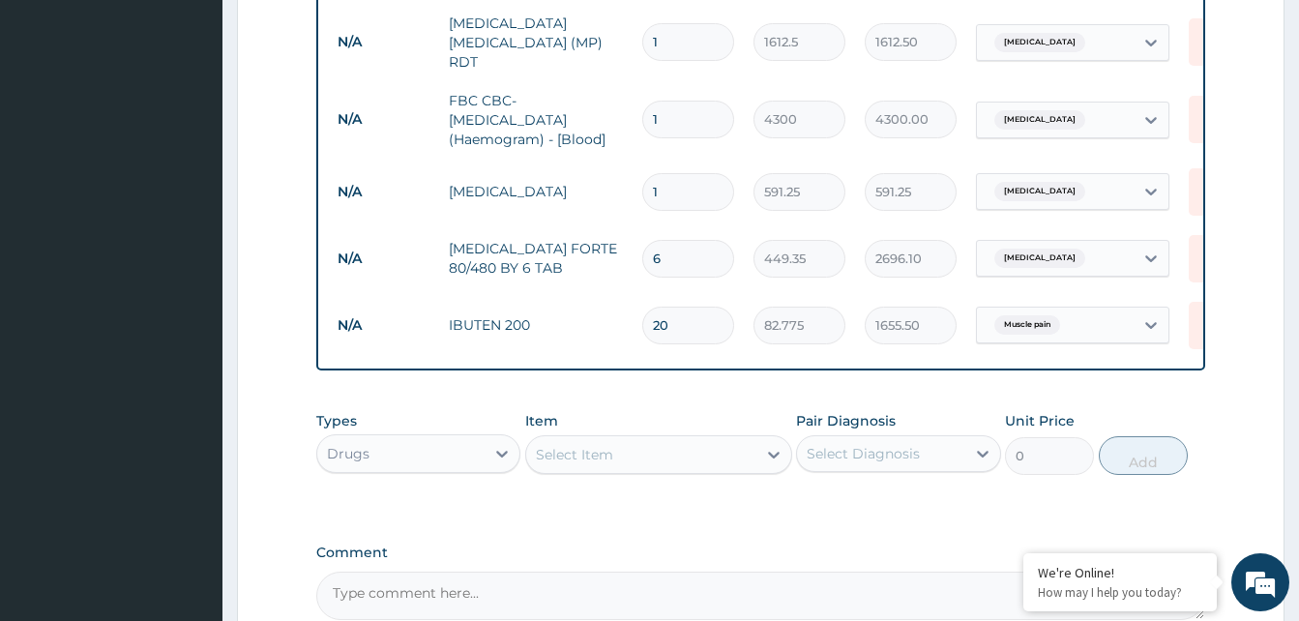
scroll to position [709, 0]
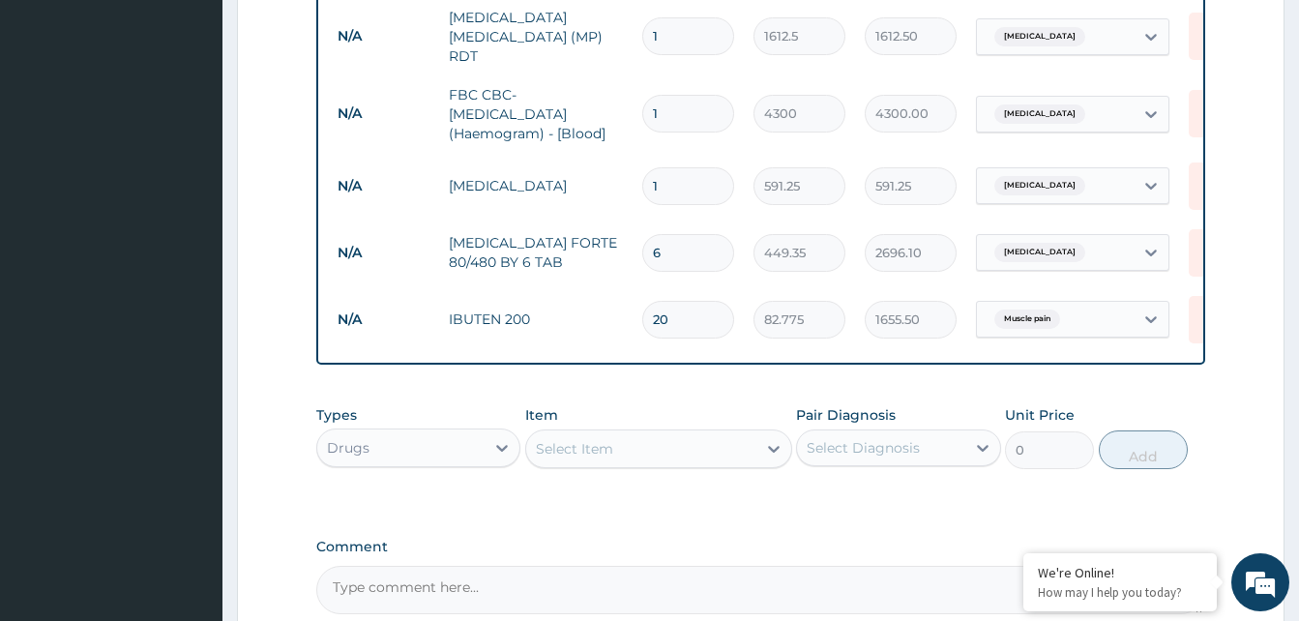
type input "20"
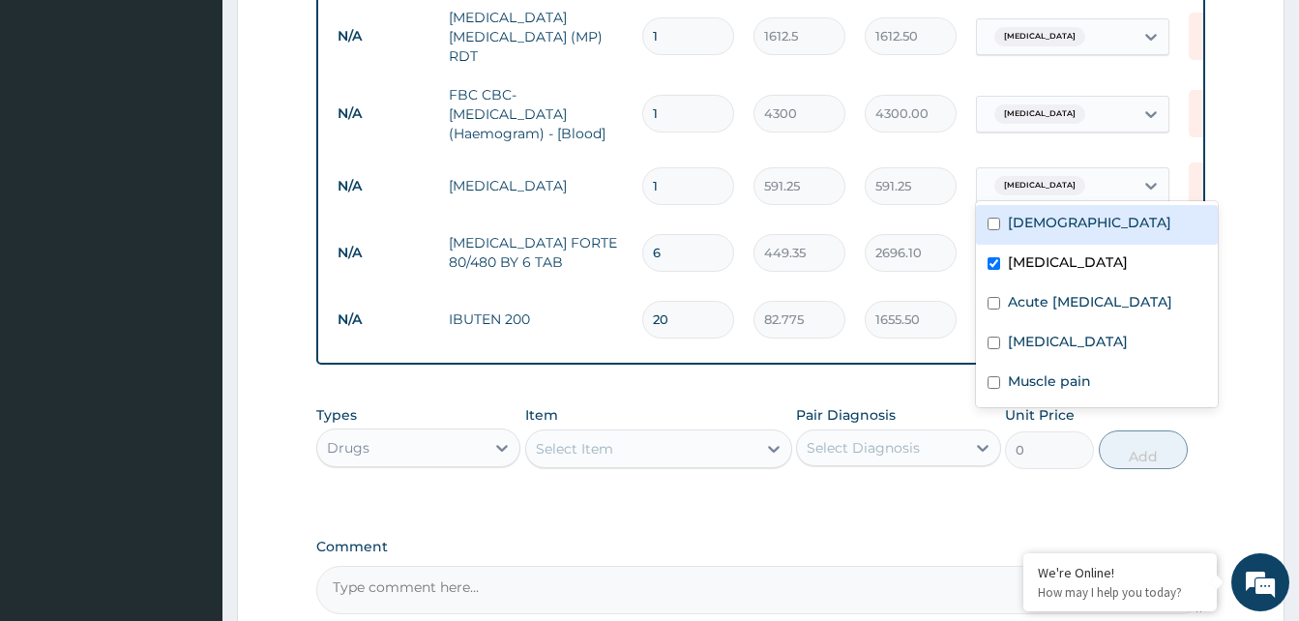
click at [1085, 178] on div "Malaria" at bounding box center [1055, 185] width 157 height 33
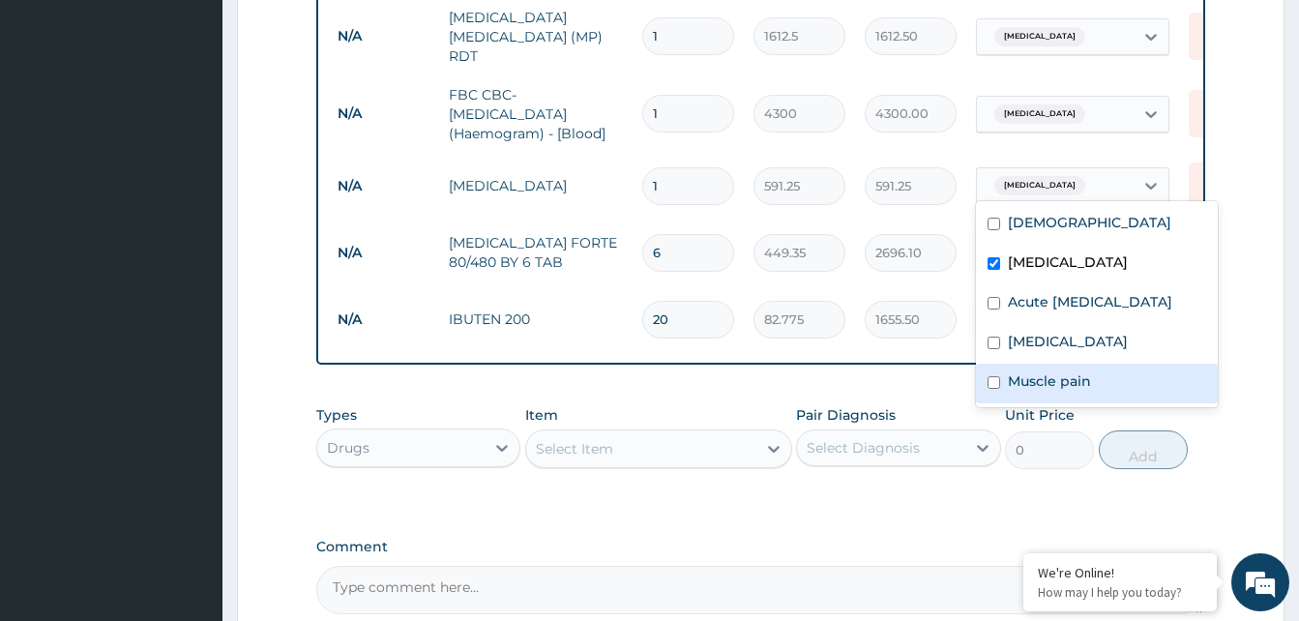
drag, startPoint x: 996, startPoint y: 401, endPoint x: 986, endPoint y: 289, distance: 112.6
click at [995, 389] on input "checkbox" at bounding box center [993, 382] width 13 height 13
checkbox input "true"
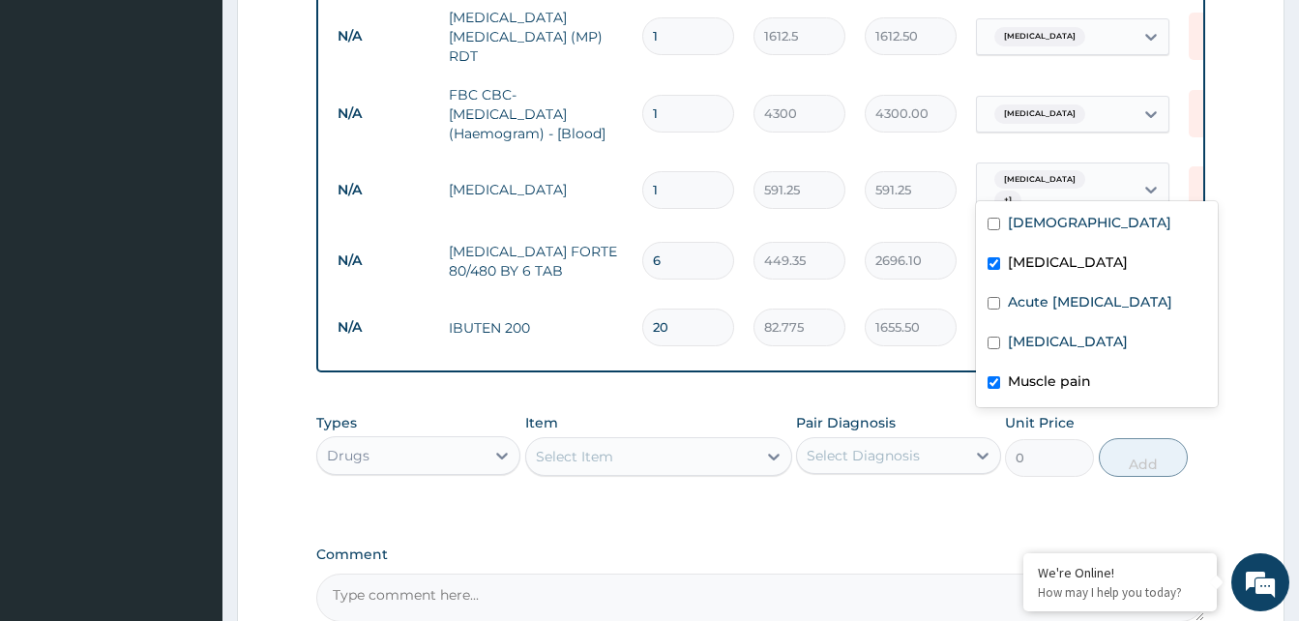
drag, startPoint x: 993, startPoint y: 259, endPoint x: 1019, endPoint y: 261, distance: 26.2
click at [992, 259] on input "checkbox" at bounding box center [993, 263] width 13 height 13
checkbox input "false"
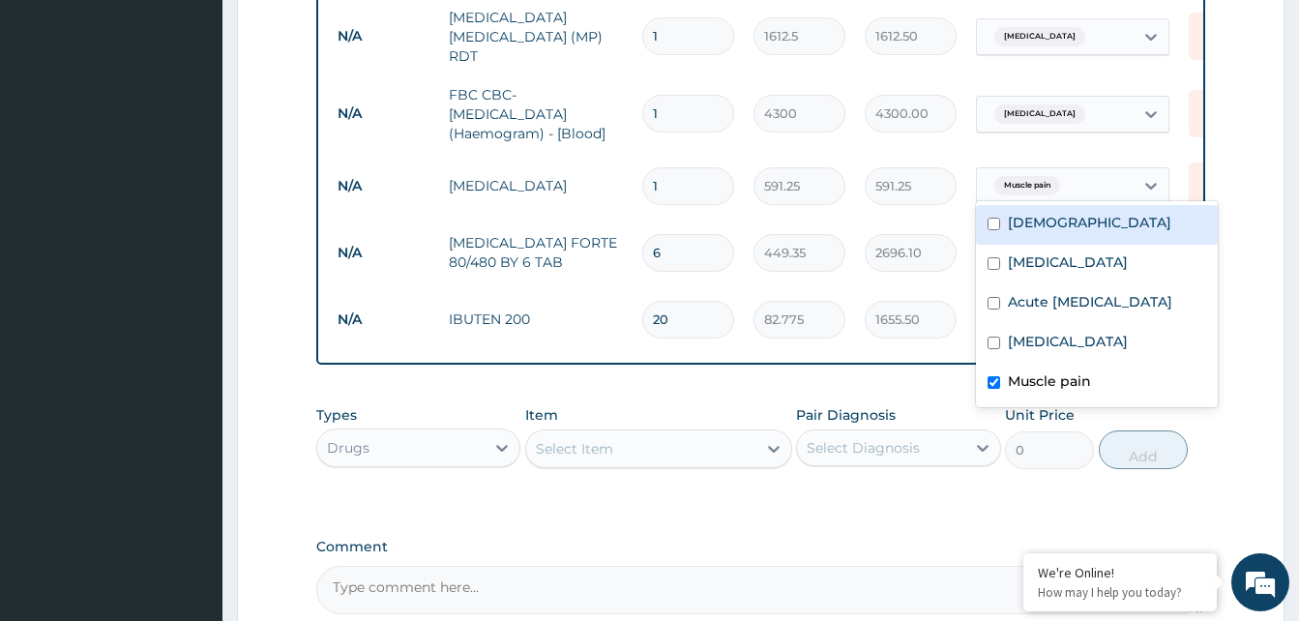
click at [1229, 193] on form "Step 2 of 2 PA Code / Prescription Code PA/897FF8 Encounter Date 09-08-2025 Dia…" at bounding box center [760, 73] width 1047 height 1359
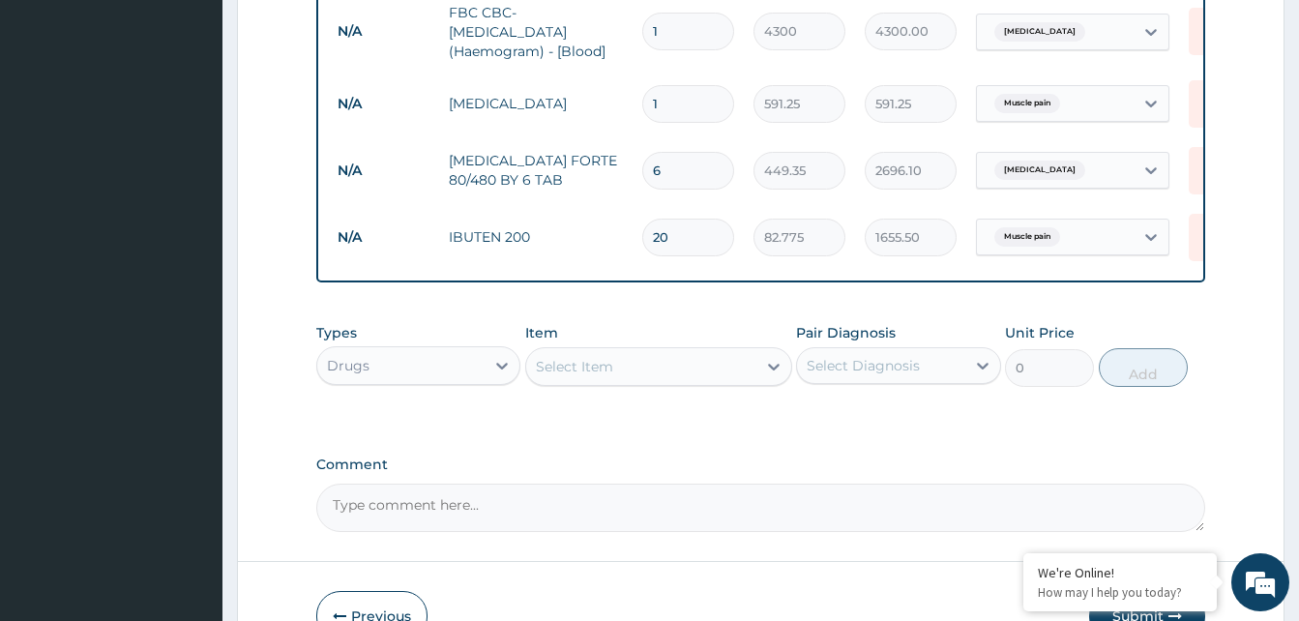
scroll to position [902, 0]
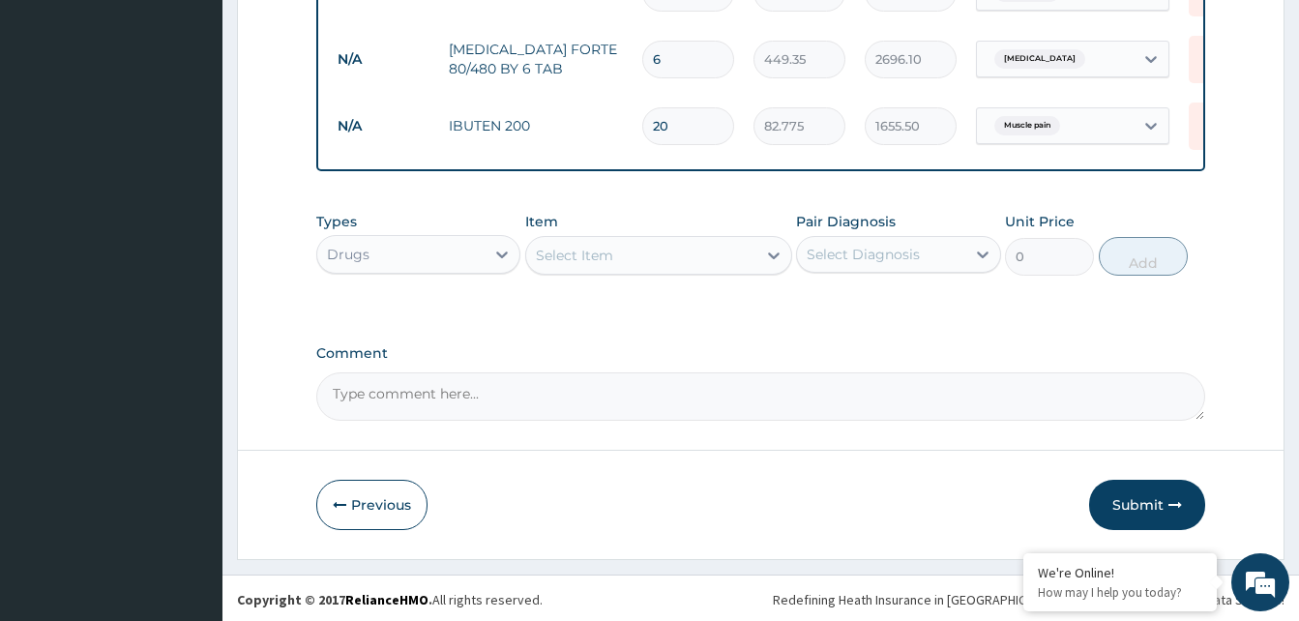
click at [669, 262] on div "Select Item" at bounding box center [641, 255] width 230 height 31
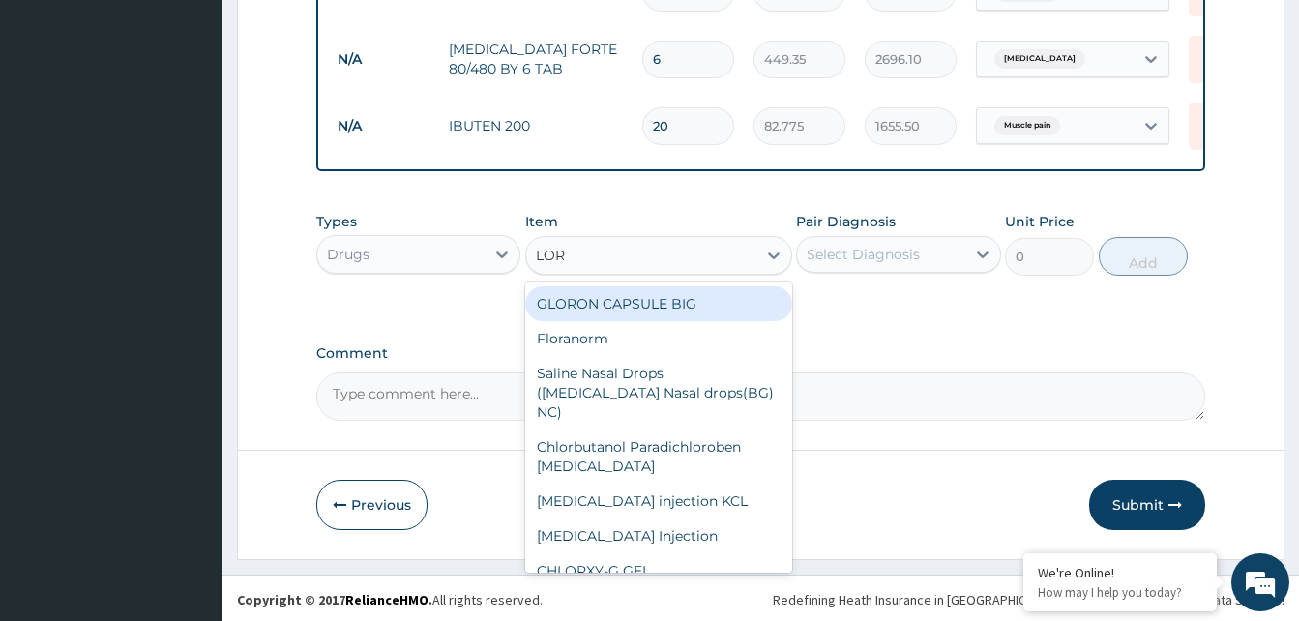
type input "LORA"
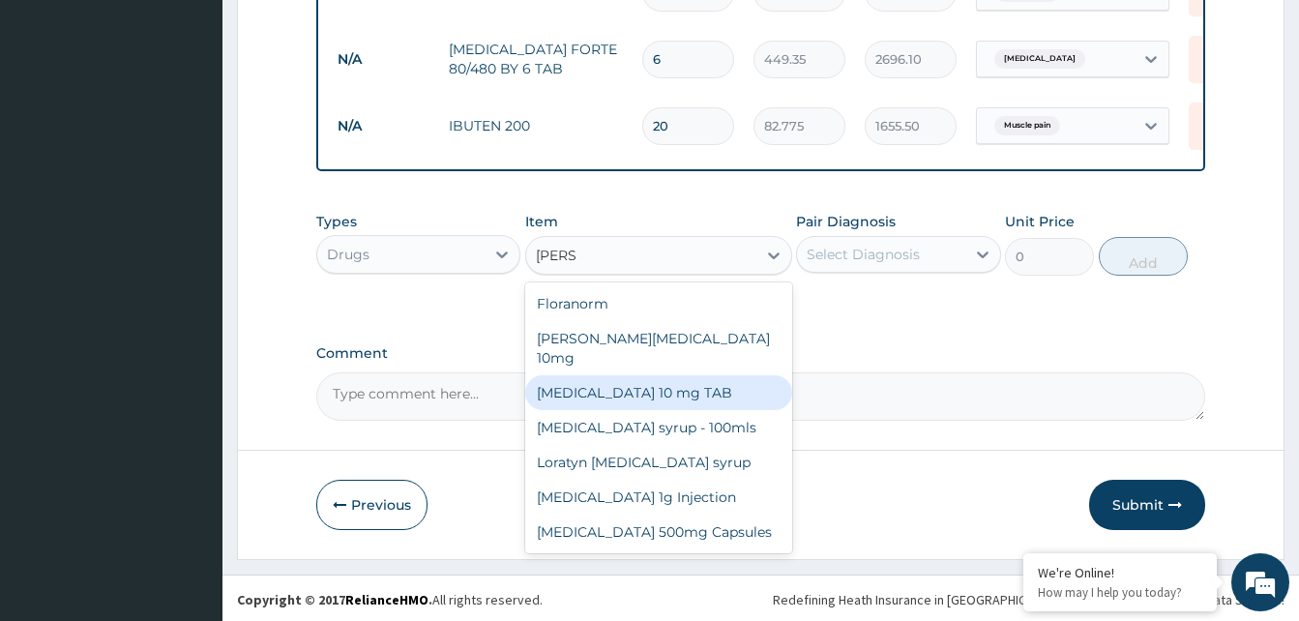
drag, startPoint x: 645, startPoint y: 372, endPoint x: 749, endPoint y: 284, distance: 136.6
click at [643, 375] on div "LORATADINE 10 mg TAB" at bounding box center [658, 392] width 267 height 35
type input "59.125"
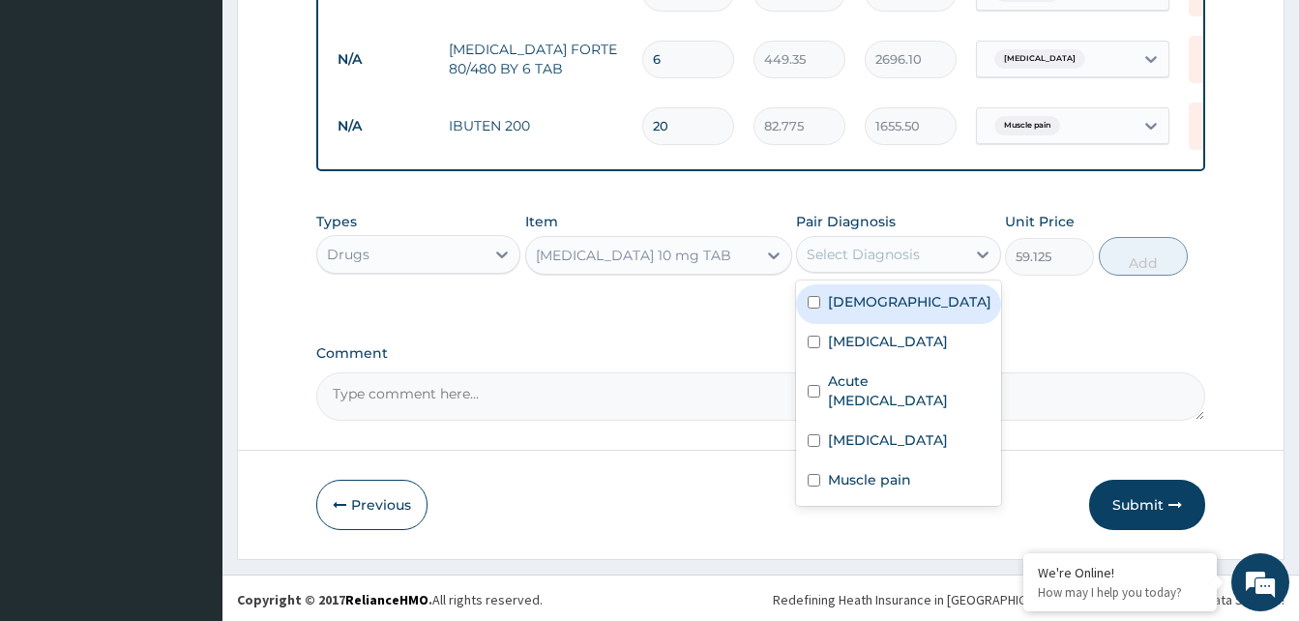
click at [848, 264] on div "Select Diagnosis" at bounding box center [863, 254] width 113 height 19
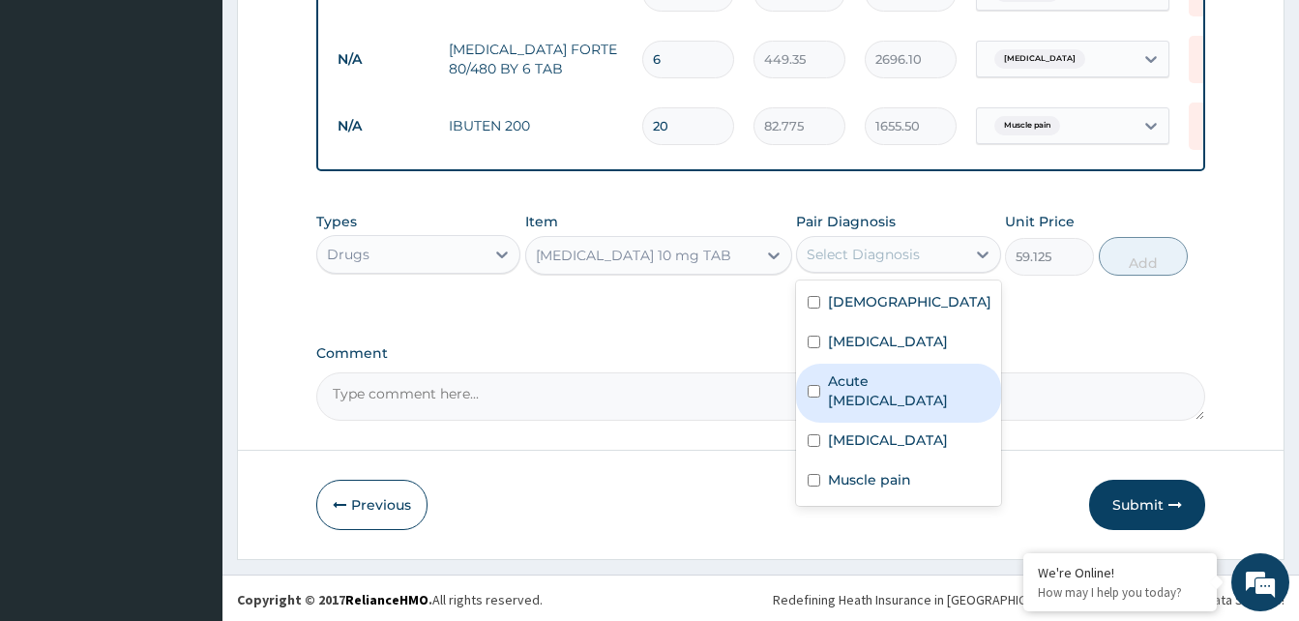
drag, startPoint x: 862, startPoint y: 398, endPoint x: 1016, endPoint y: 339, distance: 165.6
click at [871, 390] on label "Acute upper respiratory infection" at bounding box center [908, 390] width 161 height 39
checkbox input "true"
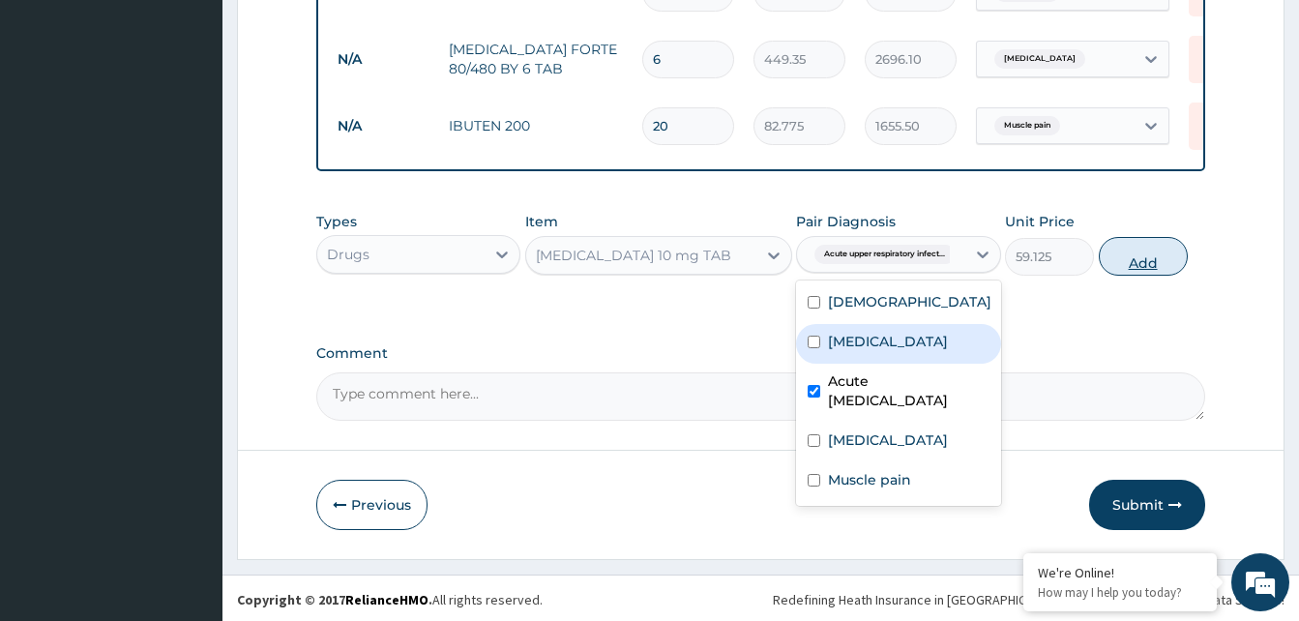
click at [1154, 269] on button "Add" at bounding box center [1143, 256] width 89 height 39
type input "0"
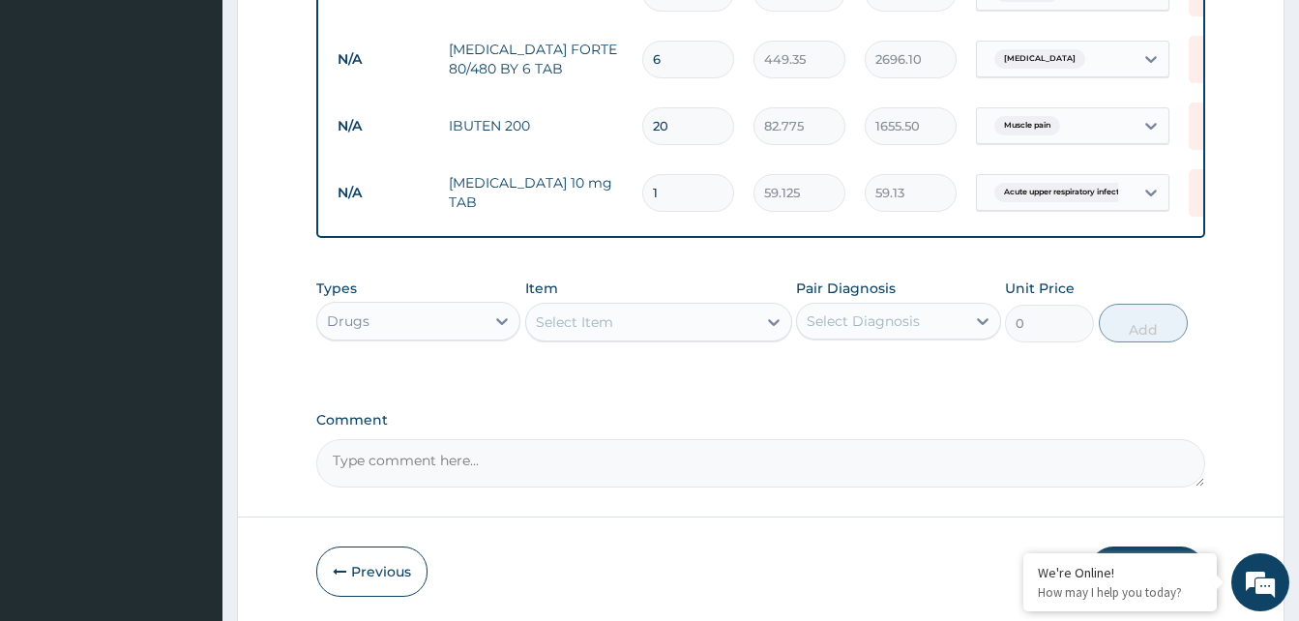
type input "0.00"
type input "5"
type input "295.63"
type input "5"
click at [634, 327] on div "Select Item" at bounding box center [641, 322] width 230 height 31
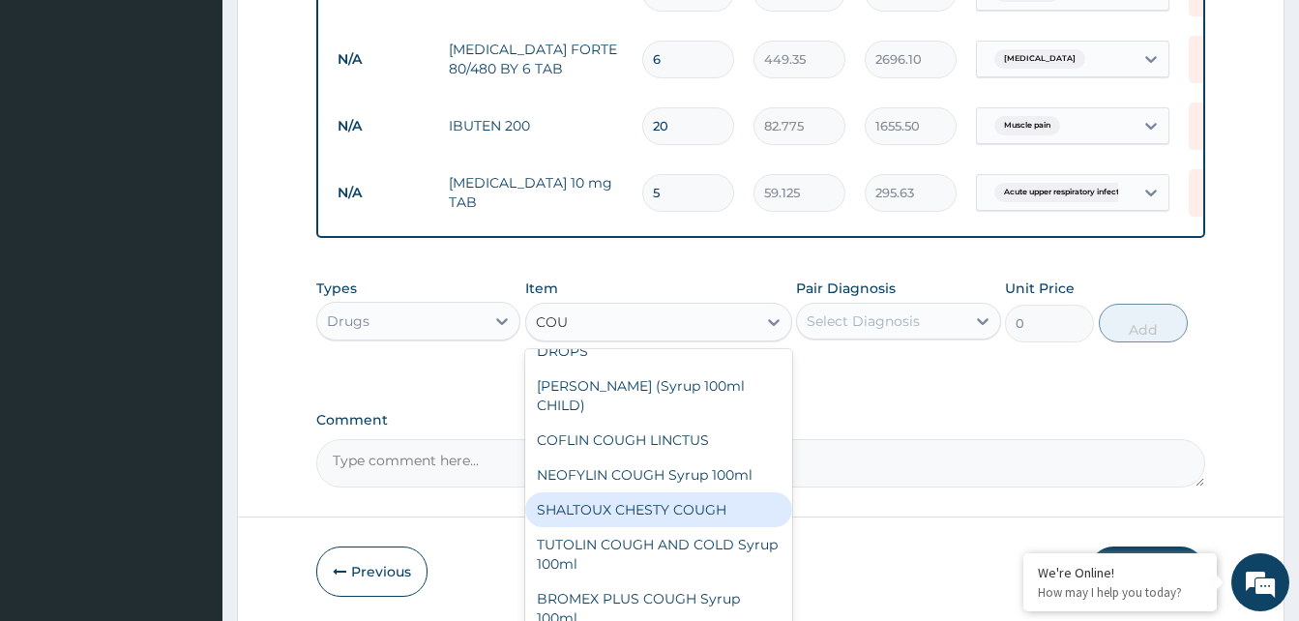
scroll to position [0, 0]
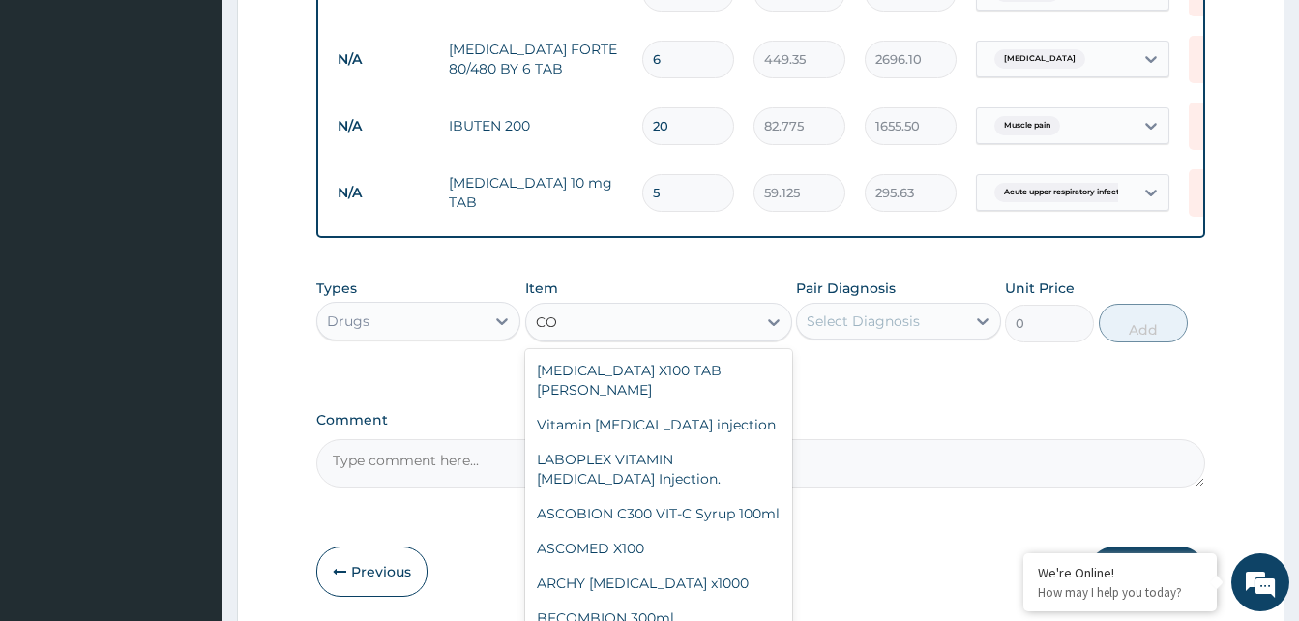
type input "C"
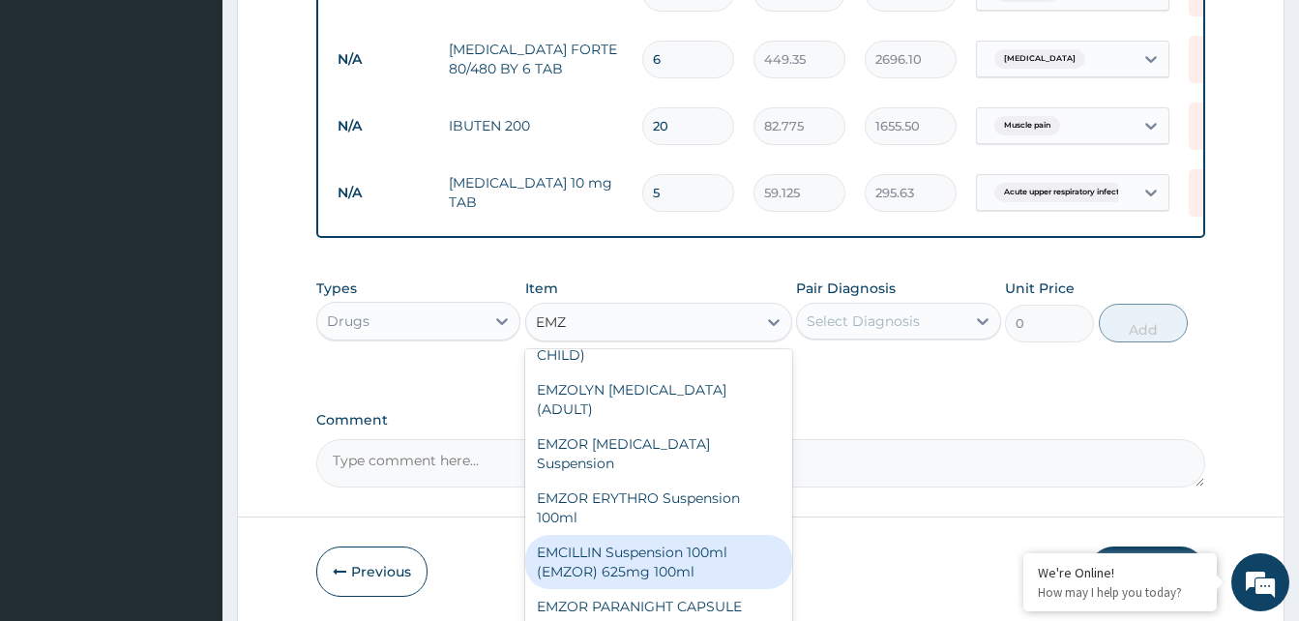
scroll to position [197, 0]
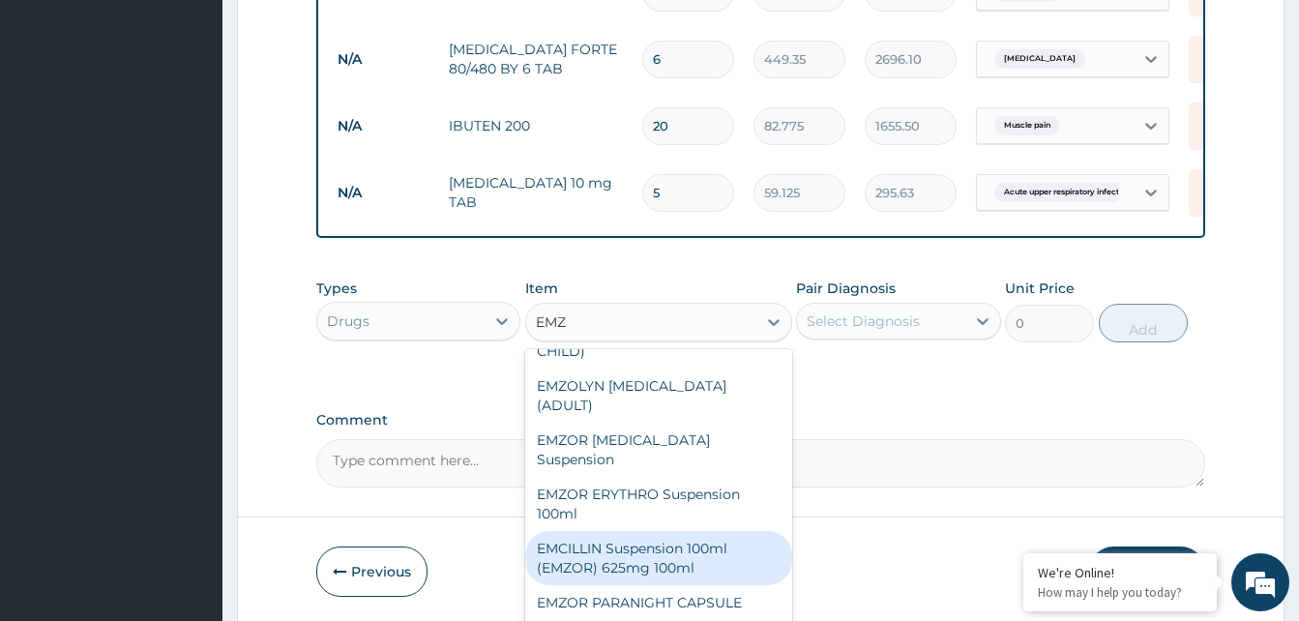
type input "EMZ"
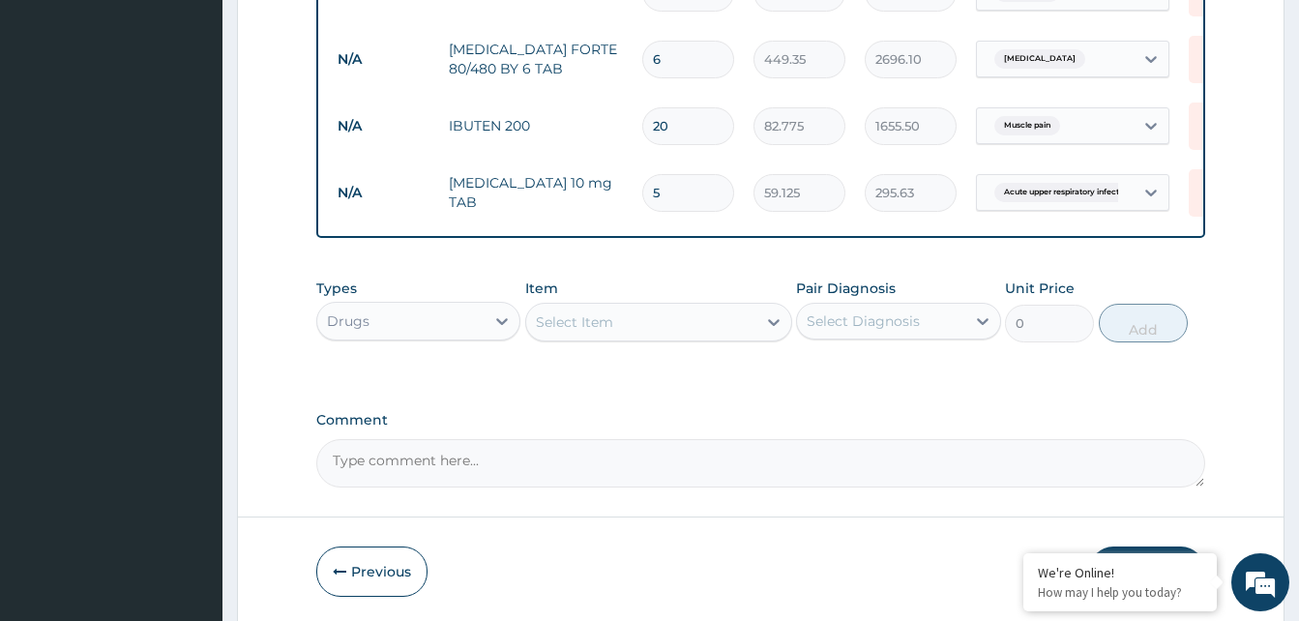
click div "Comment"
click div "Select Item"
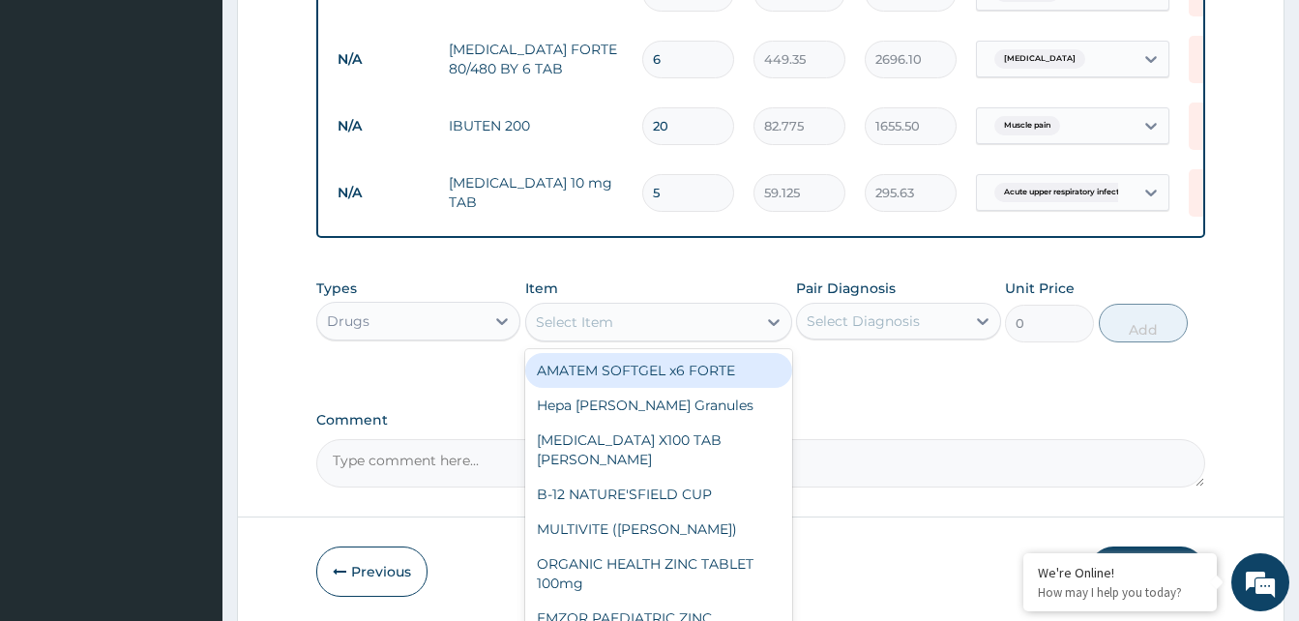
click div "Select Item"
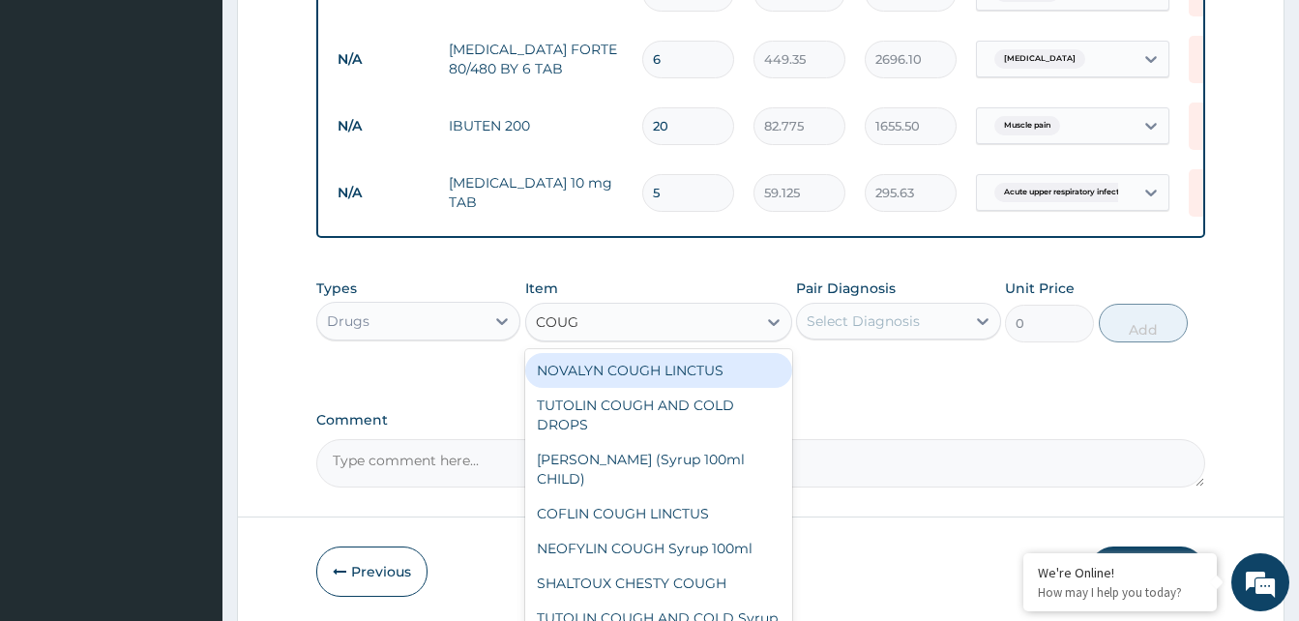
type input "COUGH"
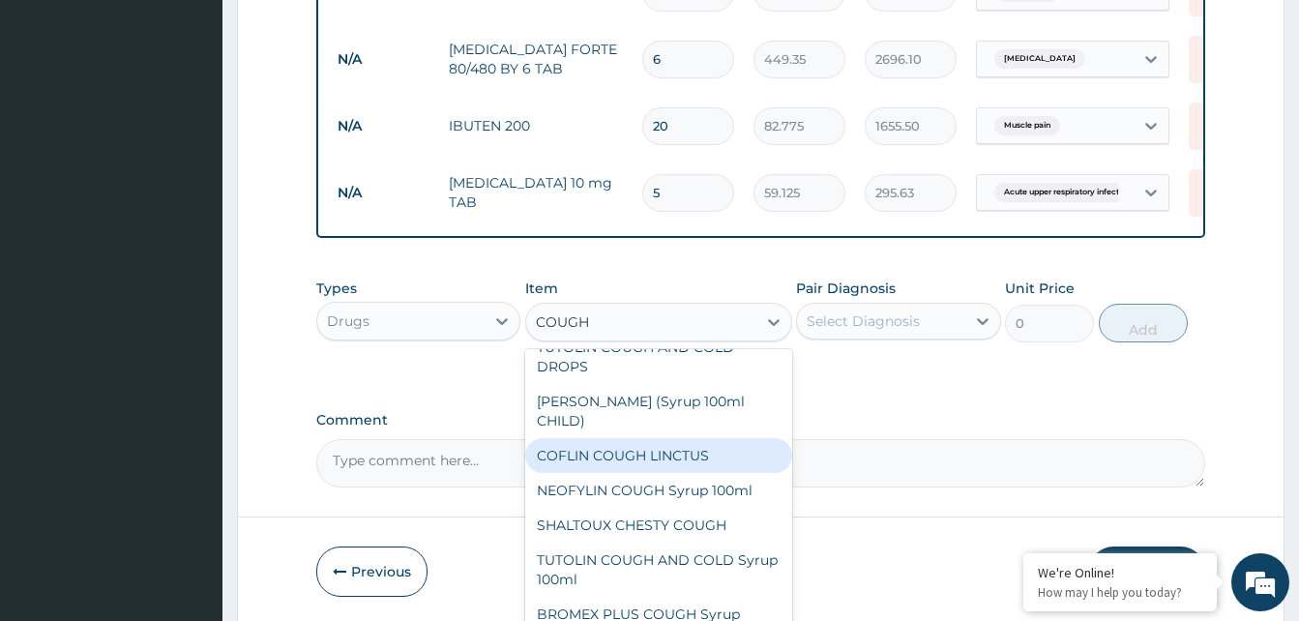
scroll to position [97, 0]
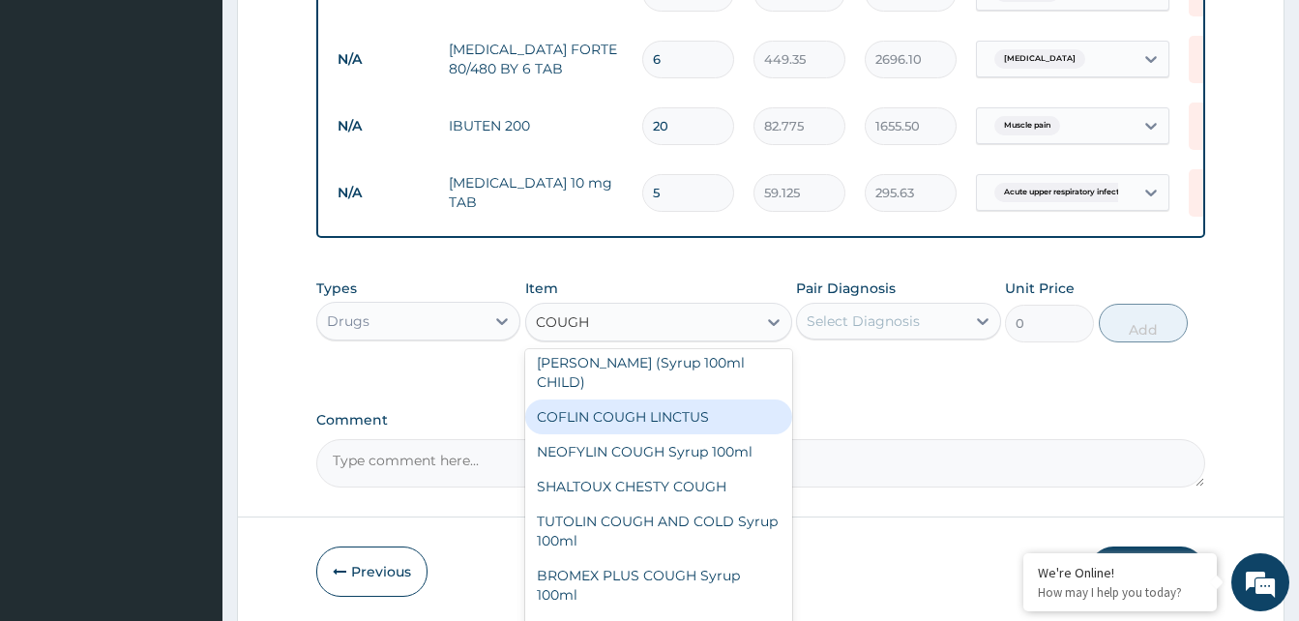
click div "COFLIN COUGH LINCTUS"
type input "1182.5"
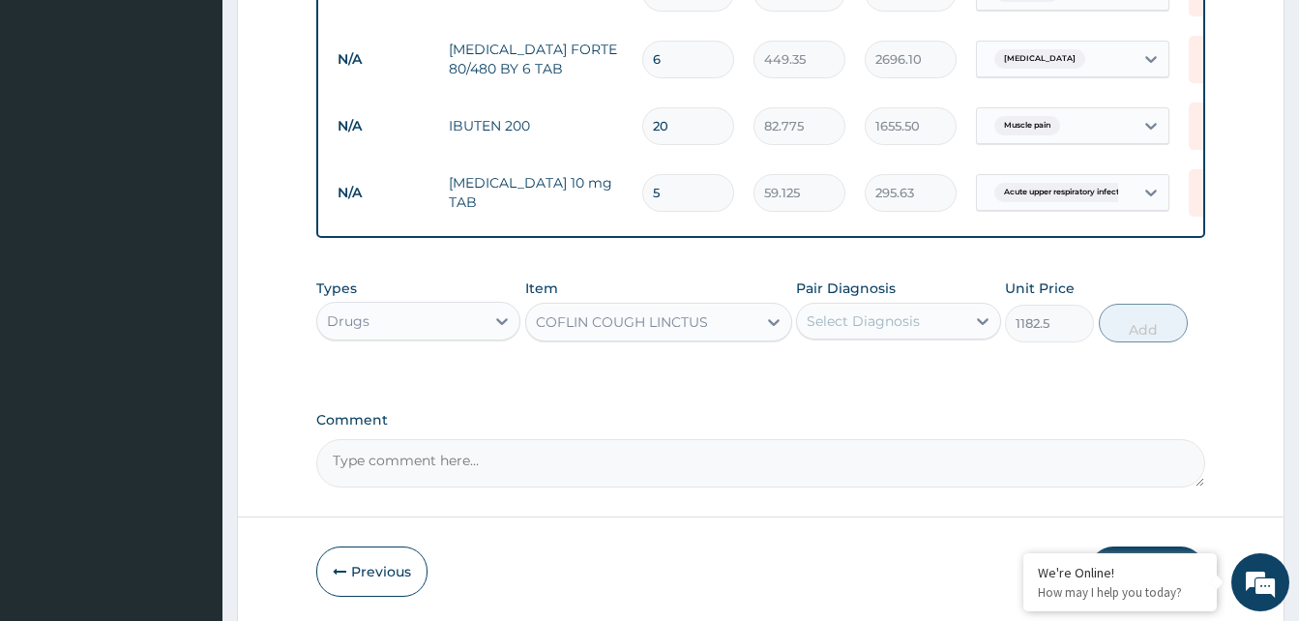
click div "COFLIN COUGH LINCTUS"
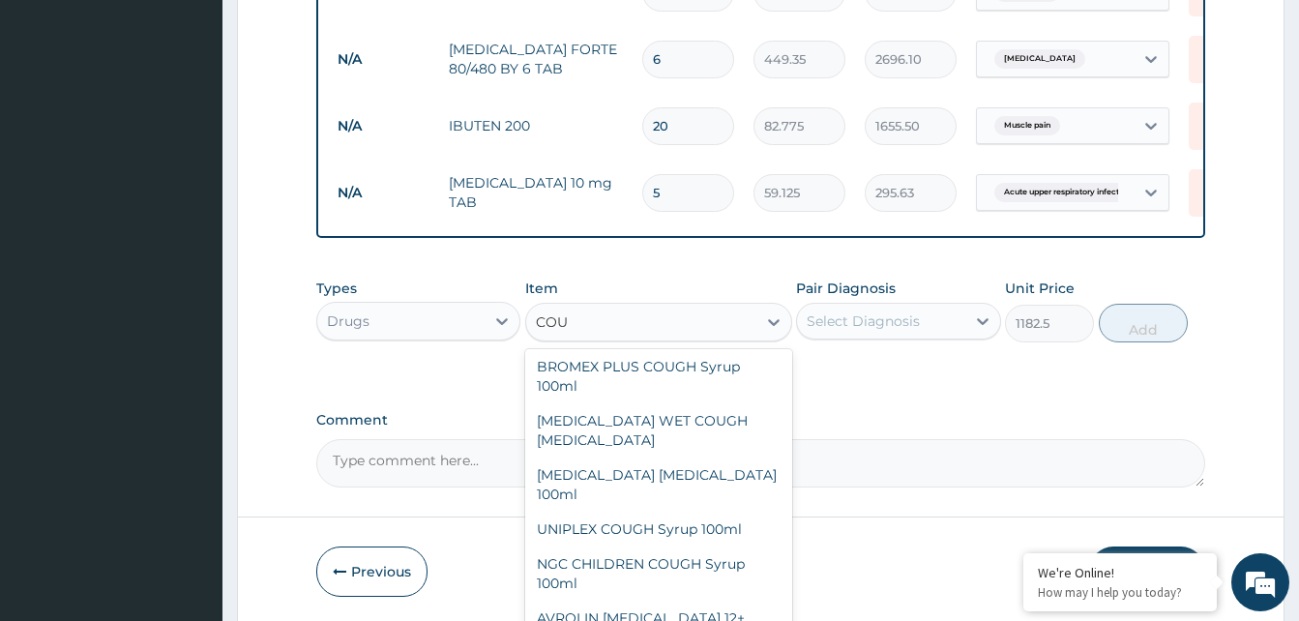
scroll to position [43, 0]
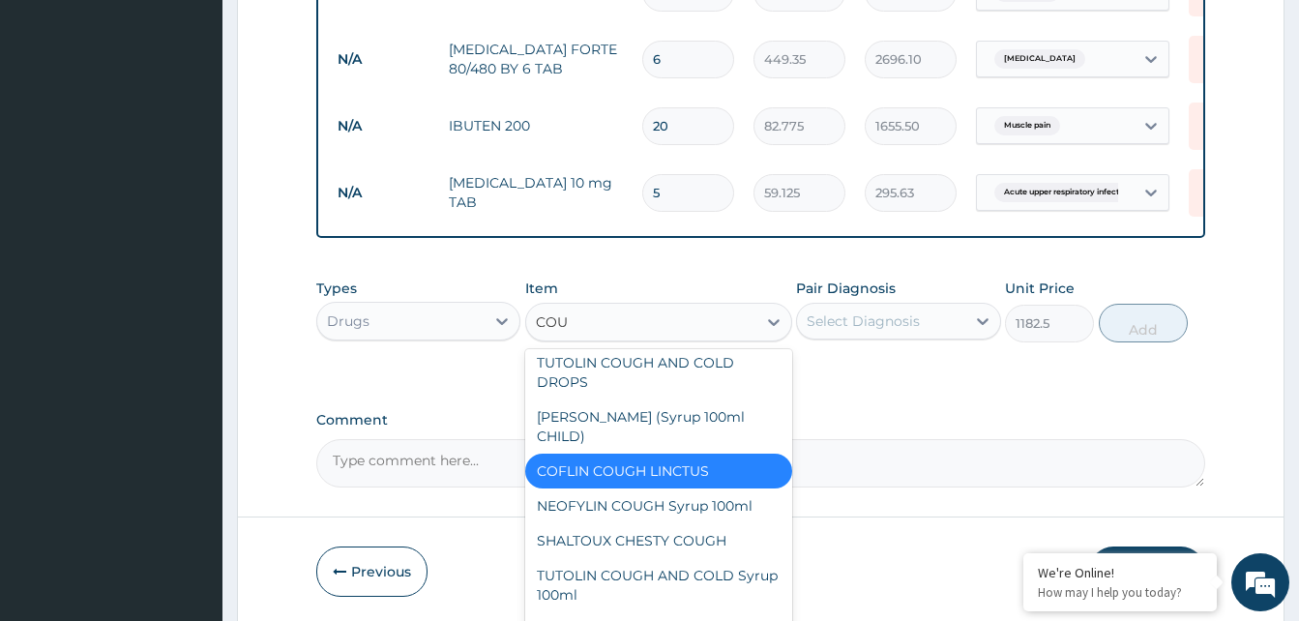
type input "COUG"
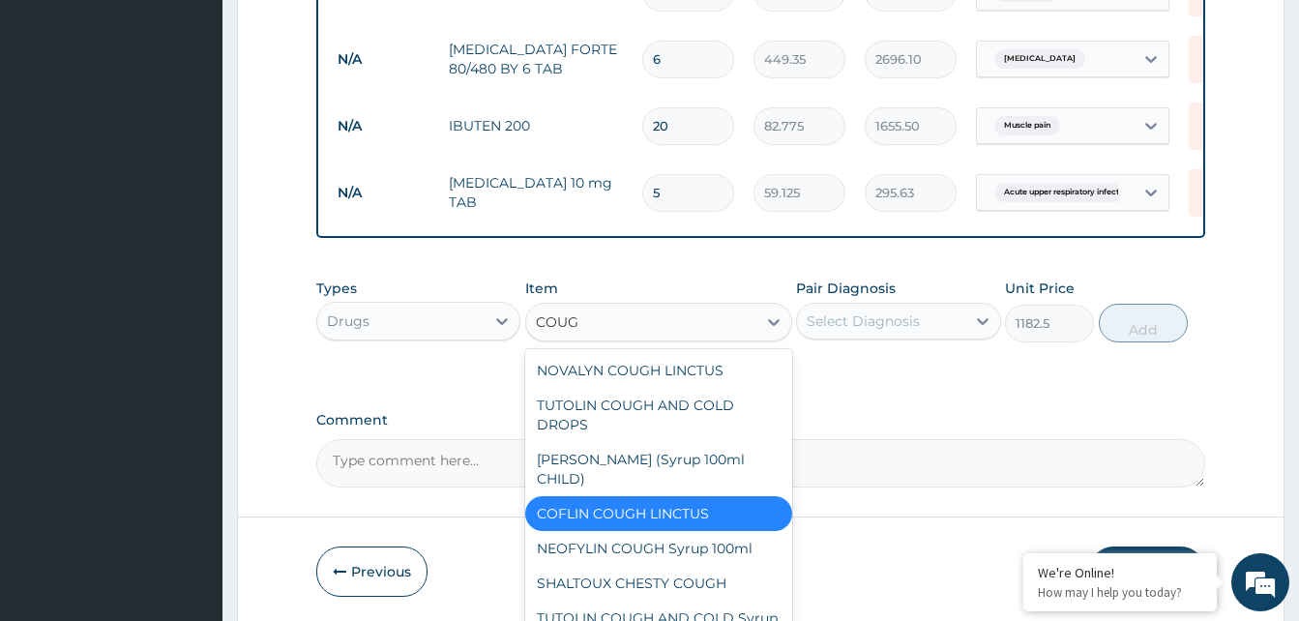
scroll to position [193, 0]
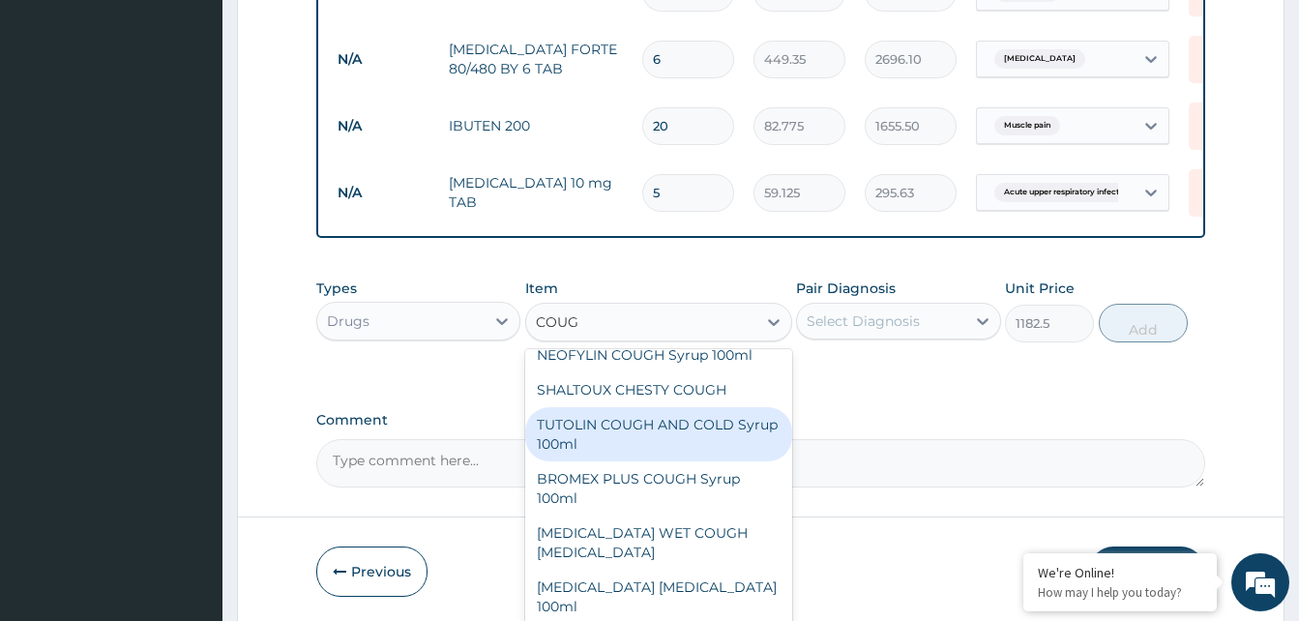
click div "TUTOLIN COUGH AND COLD Syrup 100ml"
type input "1537.25"
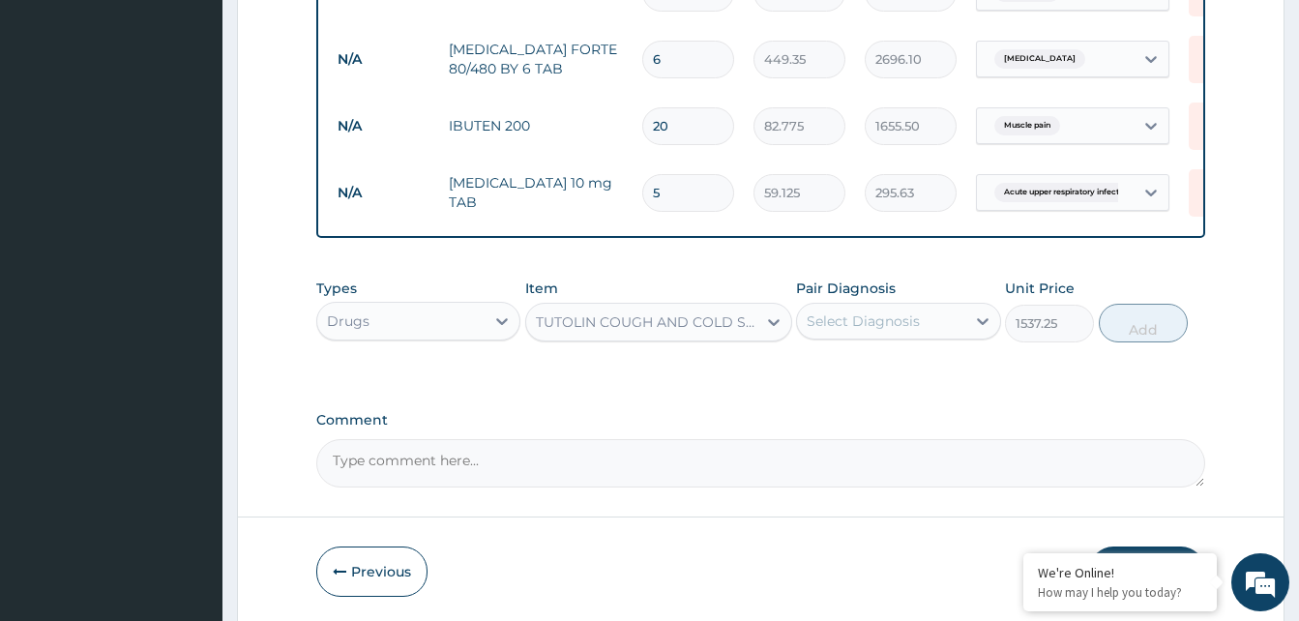
click div "TUTOLIN COUGH AND COLD Syrup 100ml"
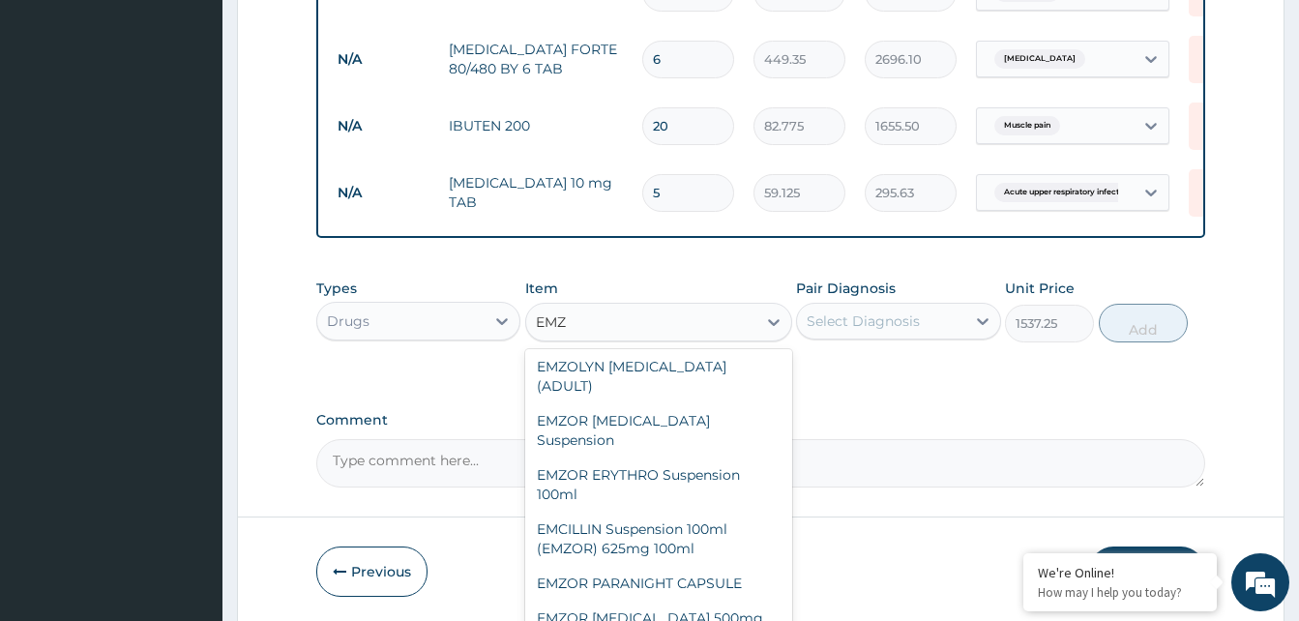
scroll to position [197, 0]
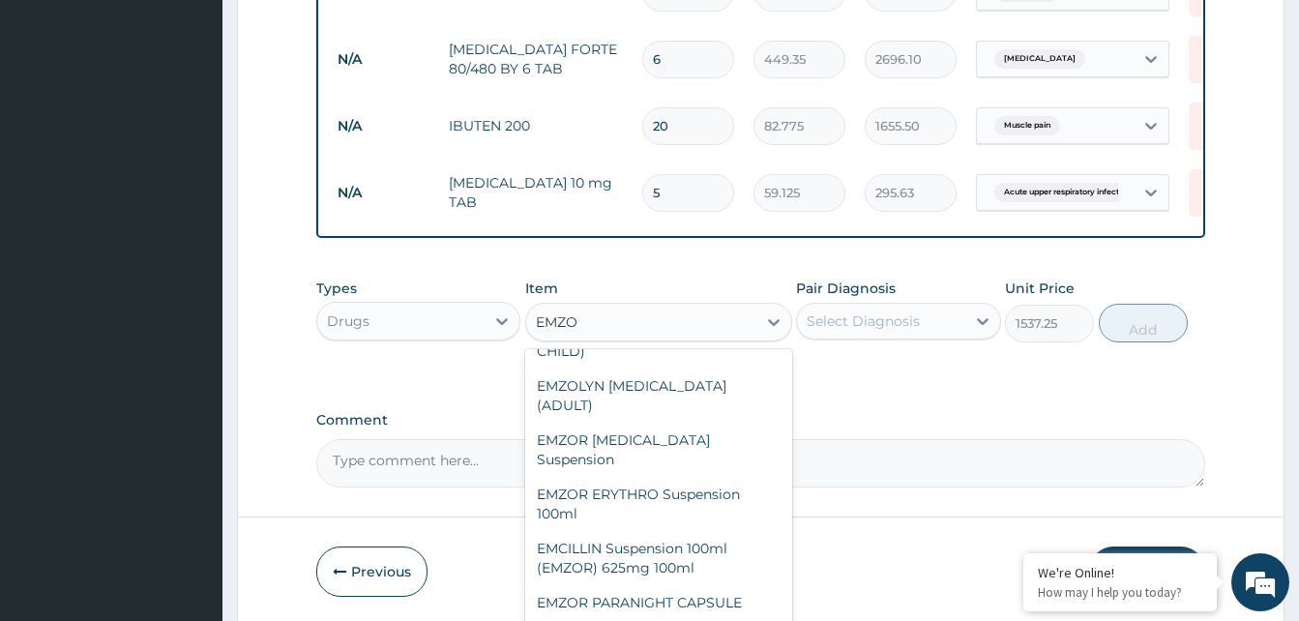
type input "EMZOL"
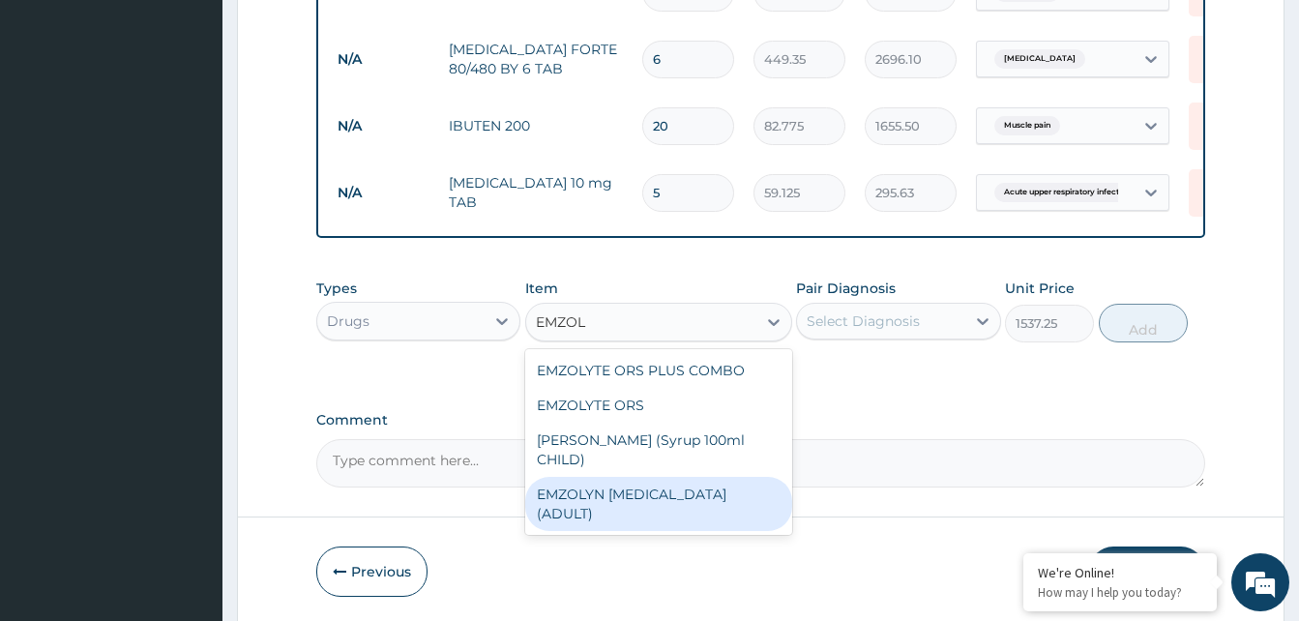
drag, startPoint x: 648, startPoint y: 495, endPoint x: 707, endPoint y: 419, distance: 96.5
click div "EMZOLYN EXPECTORANT (ADULT)"
type input "1182.5"
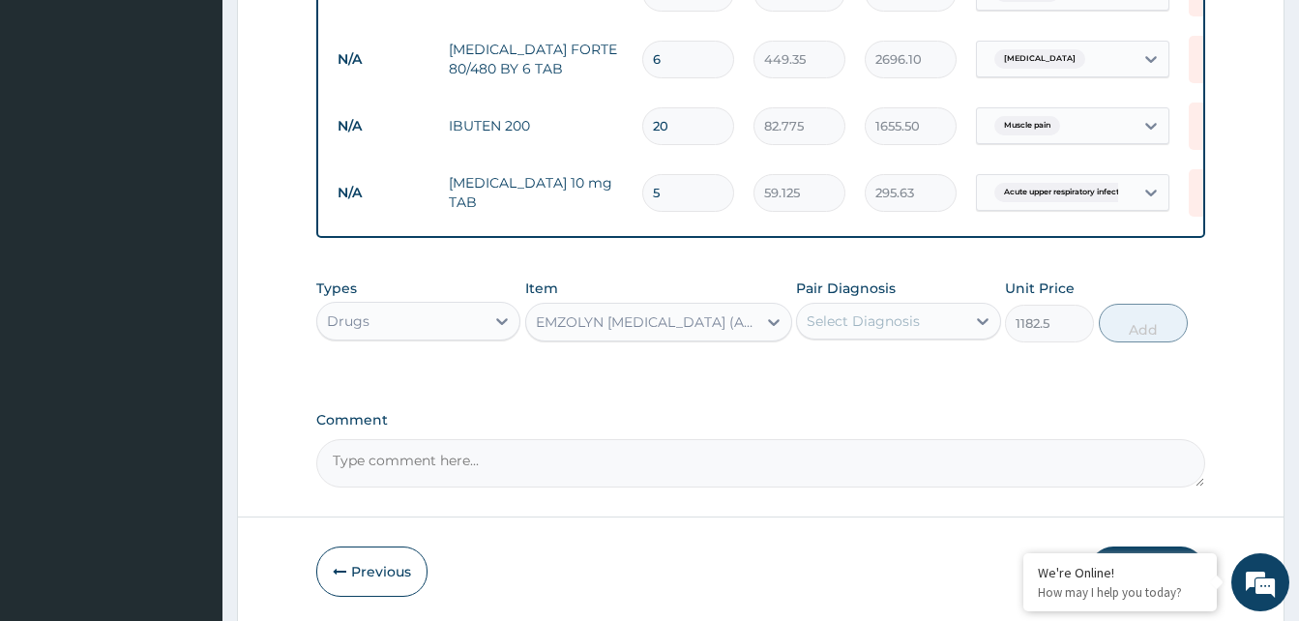
click div "Select Diagnosis"
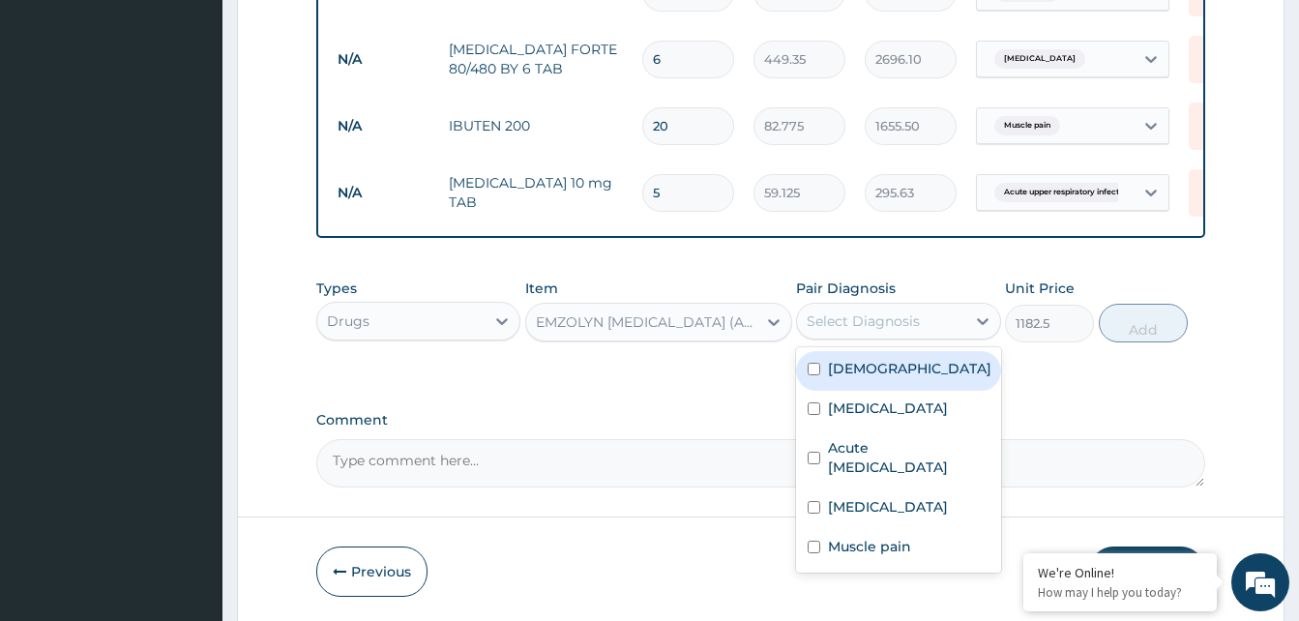
click label "Asthma"
checkbox input "true"
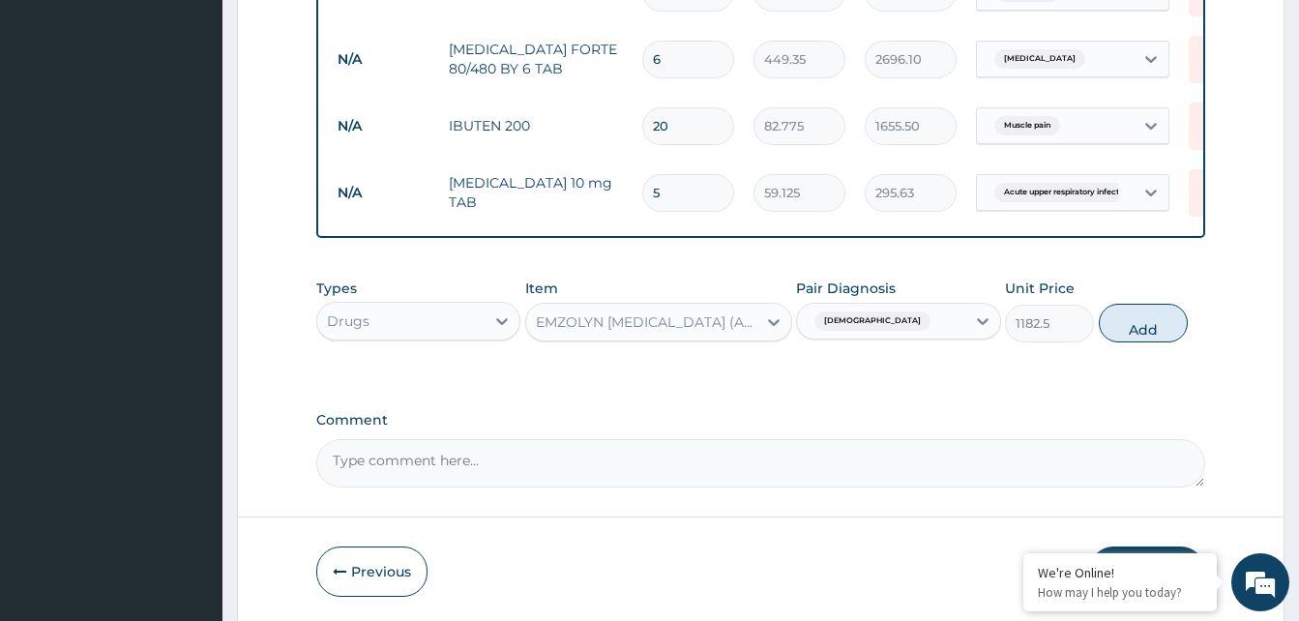
click button "Add"
type input "0"
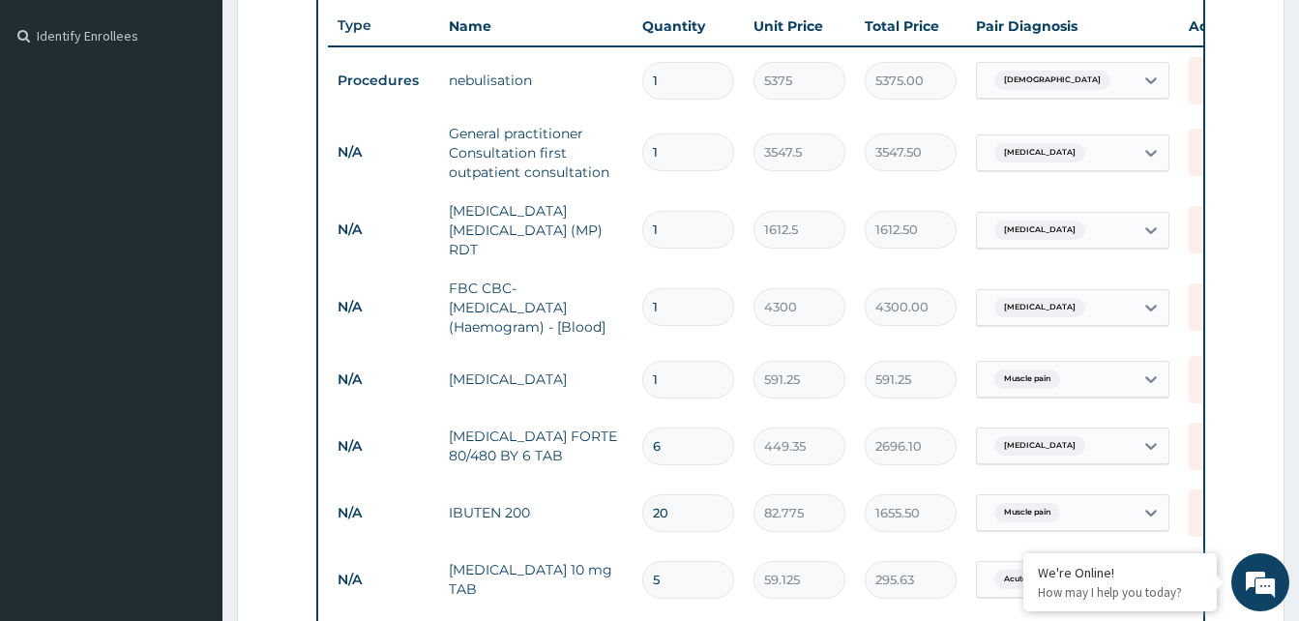
scroll to position [129, 0]
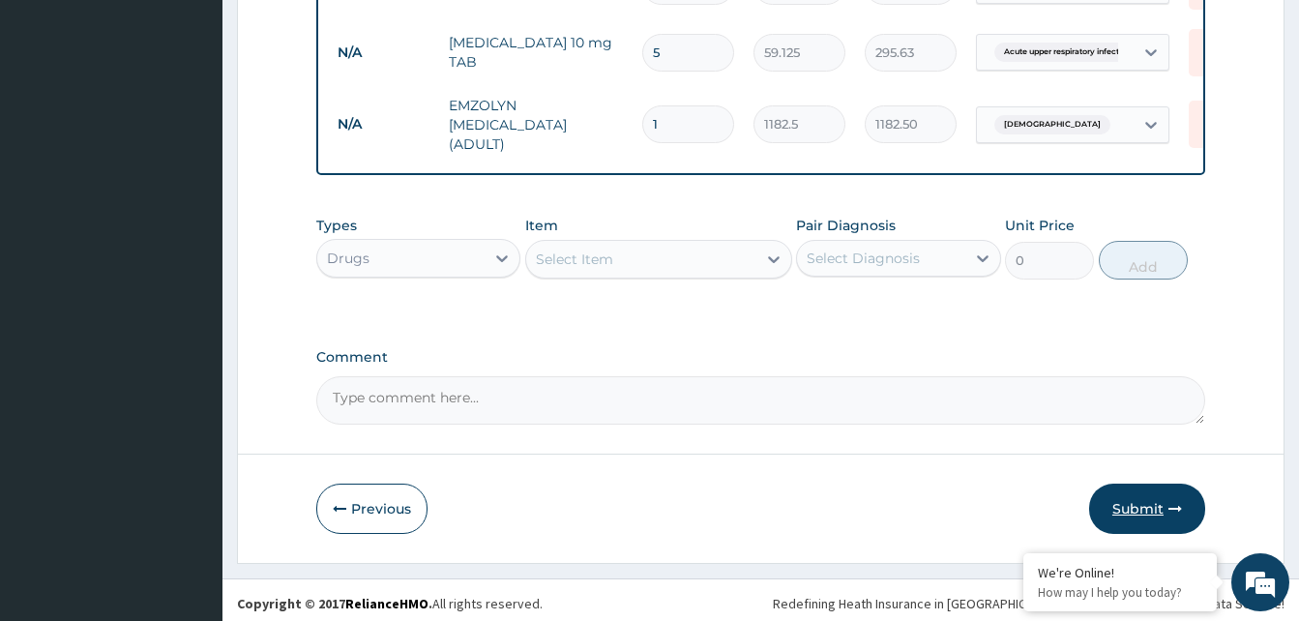
click button "Submit"
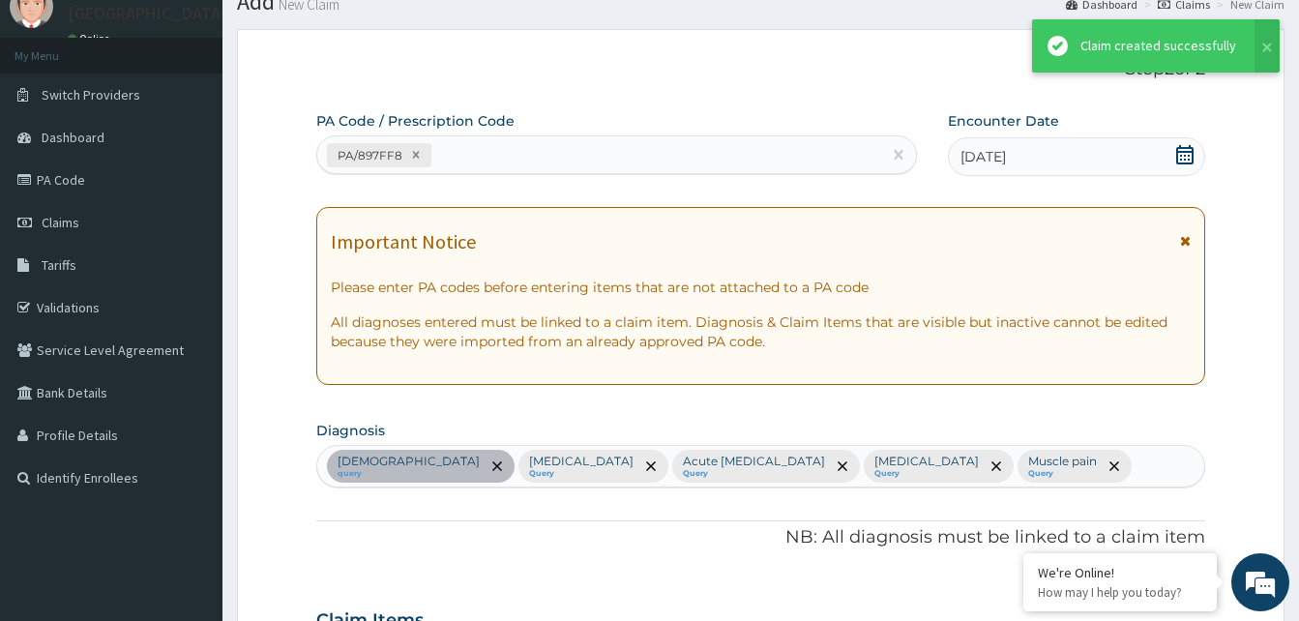
scroll to position [1043, 0]
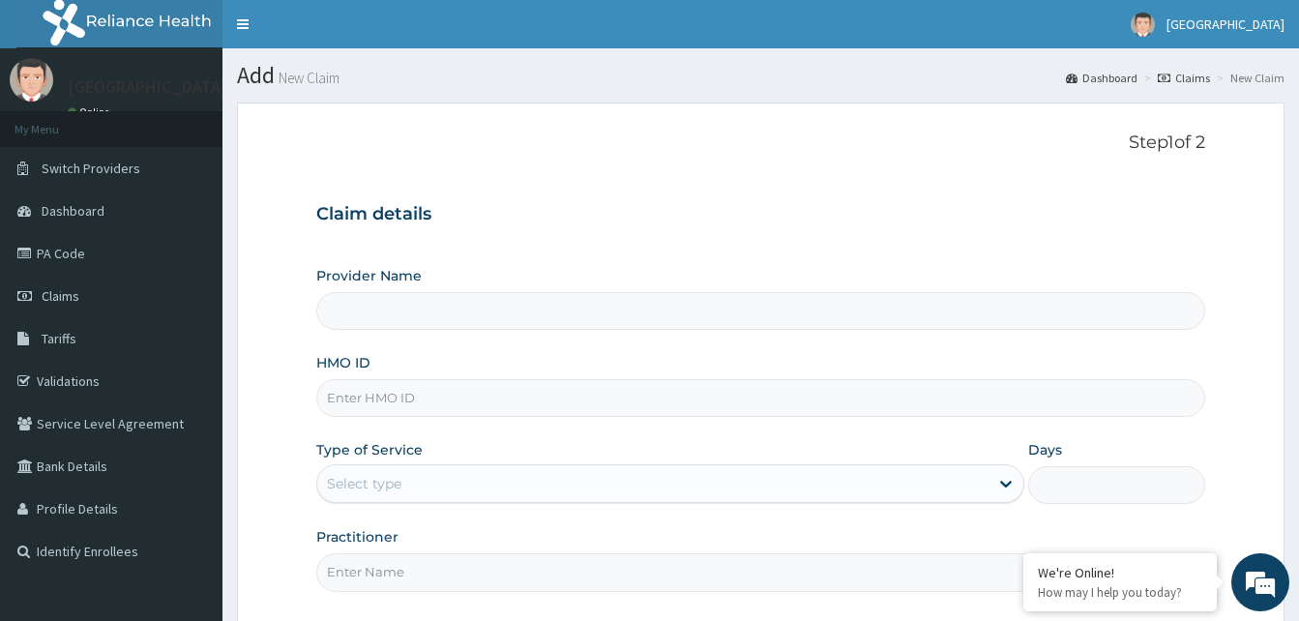
scroll to position [181, 0]
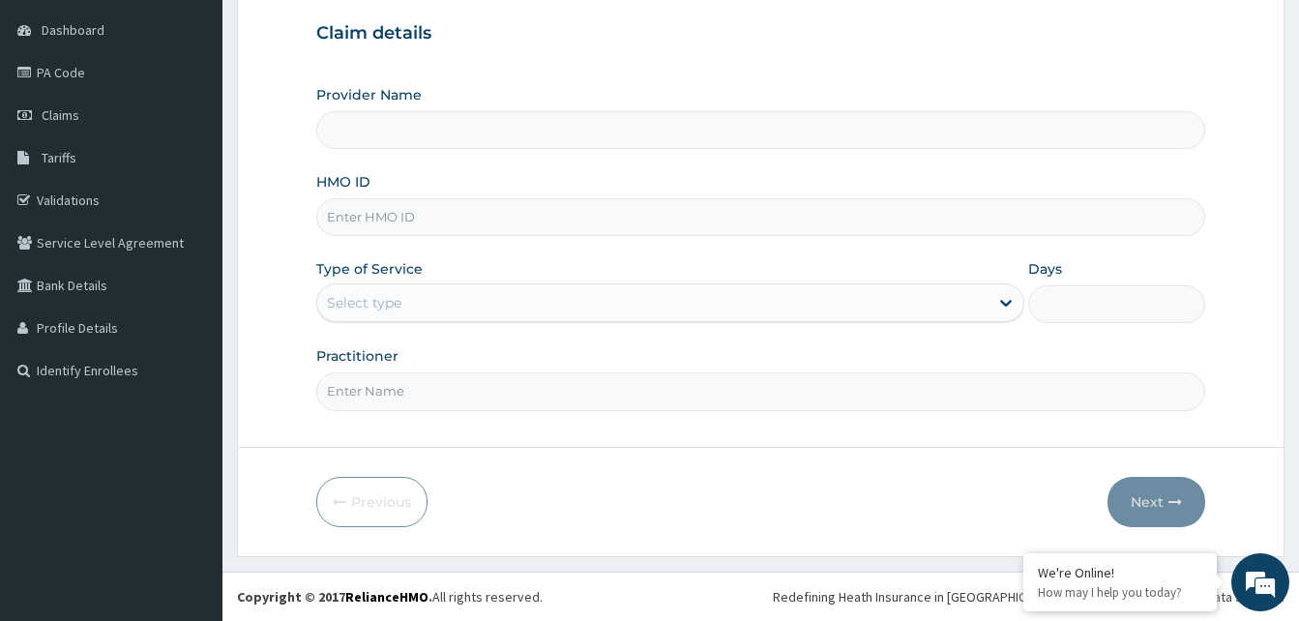
type input "Dalet Medical service"
click at [441, 208] on input "HMO ID" at bounding box center [760, 217] width 889 height 38
paste input "APG/10078/A"
type input "APG/10078/A"
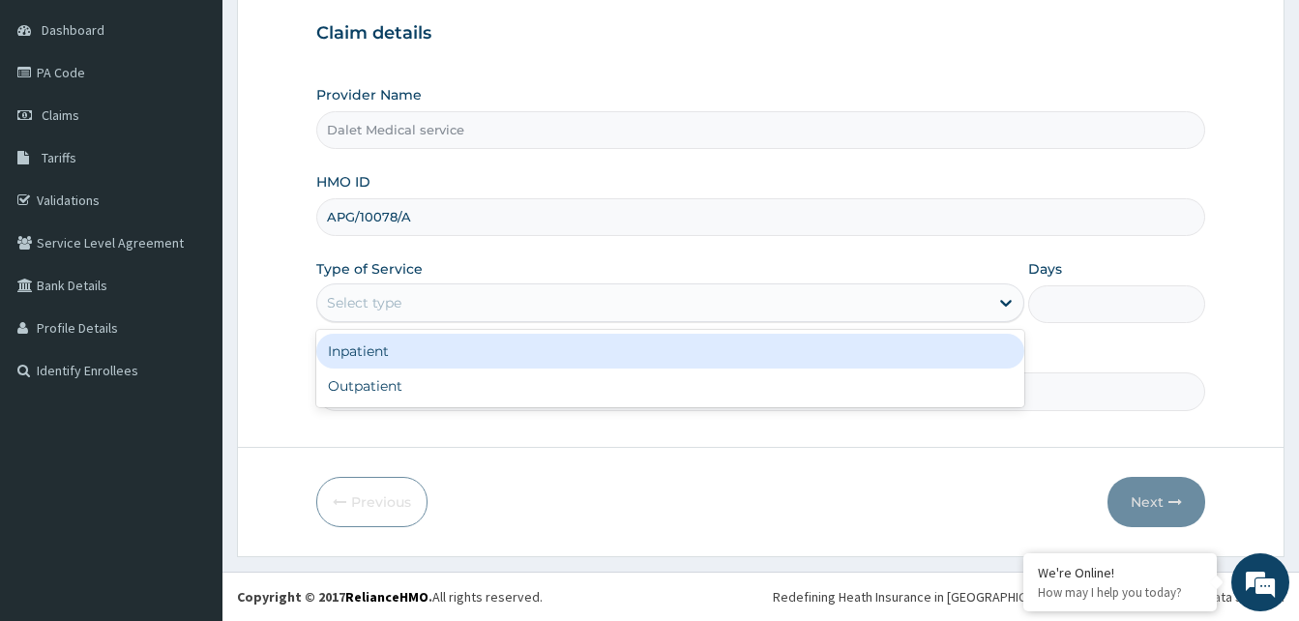
click at [433, 295] on div "Select type" at bounding box center [652, 302] width 671 height 31
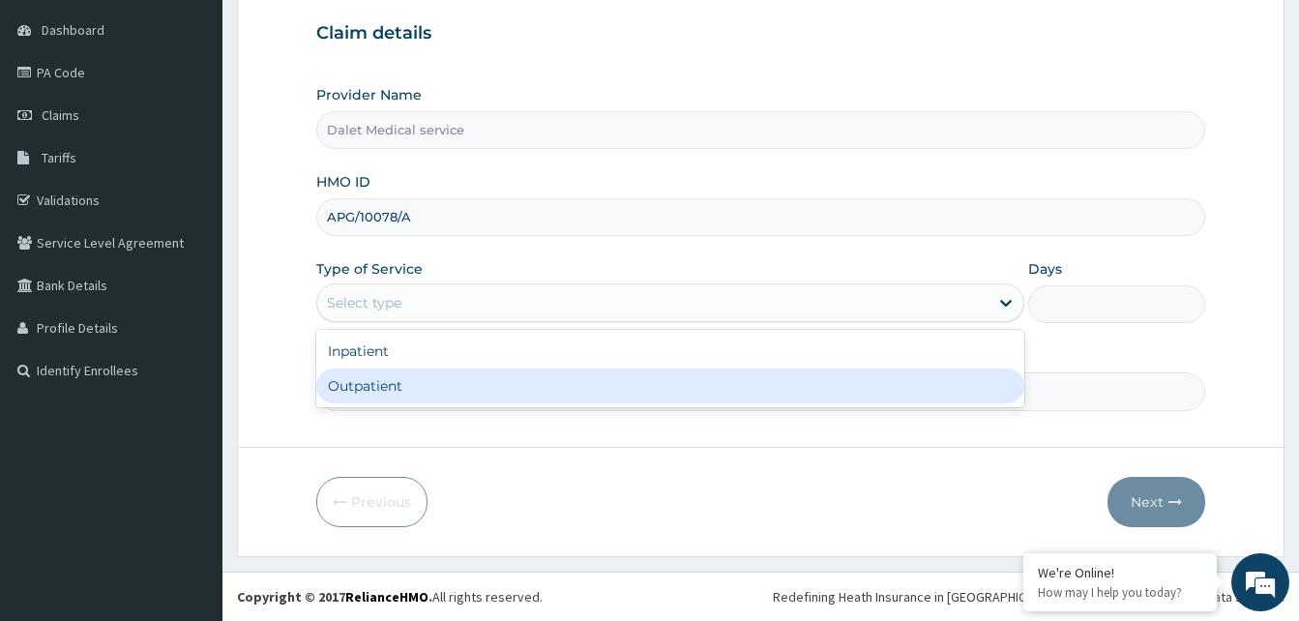
click at [403, 386] on div "Outpatient" at bounding box center [670, 385] width 708 height 35
type input "1"
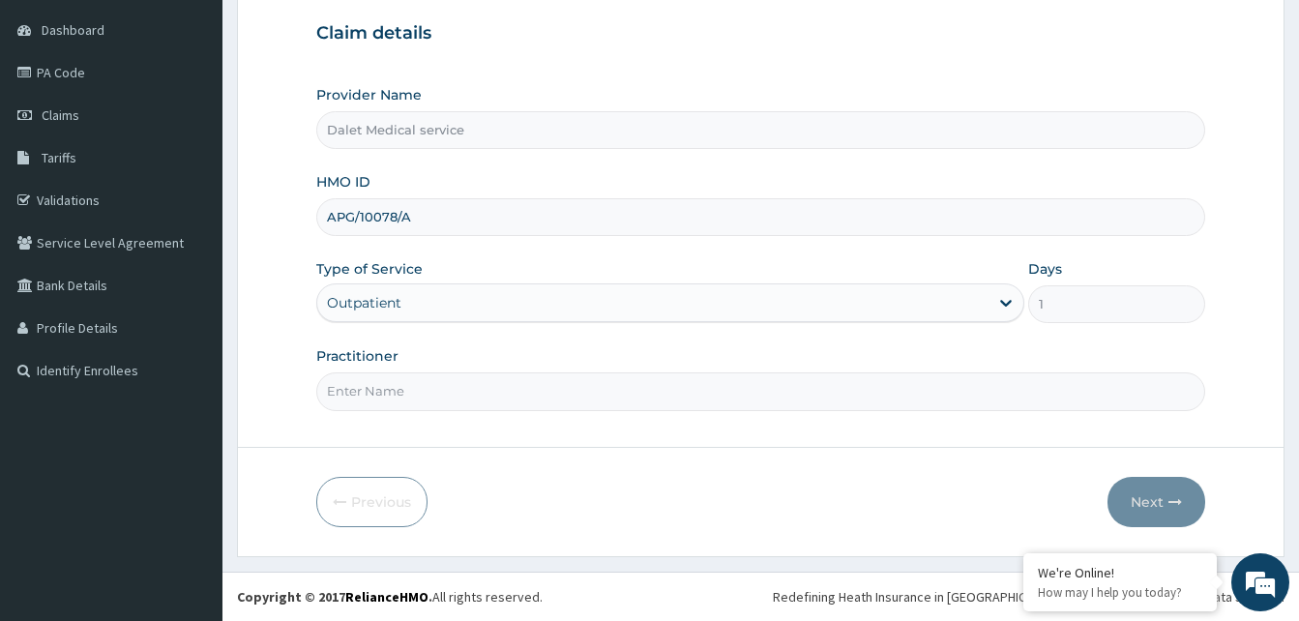
scroll to position [0, 0]
click at [456, 397] on input "Practitioner" at bounding box center [760, 391] width 889 height 38
type input "MADU"
click at [1158, 496] on button "Next" at bounding box center [1156, 502] width 98 height 50
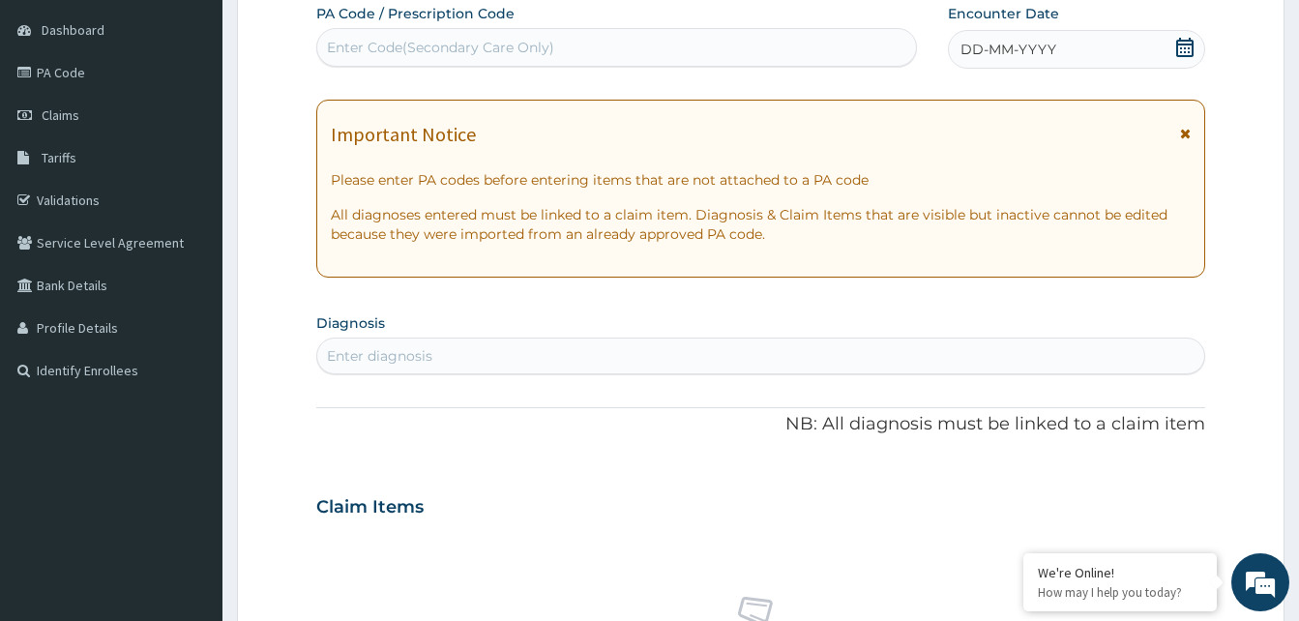
click at [1182, 138] on icon at bounding box center [1185, 134] width 11 height 14
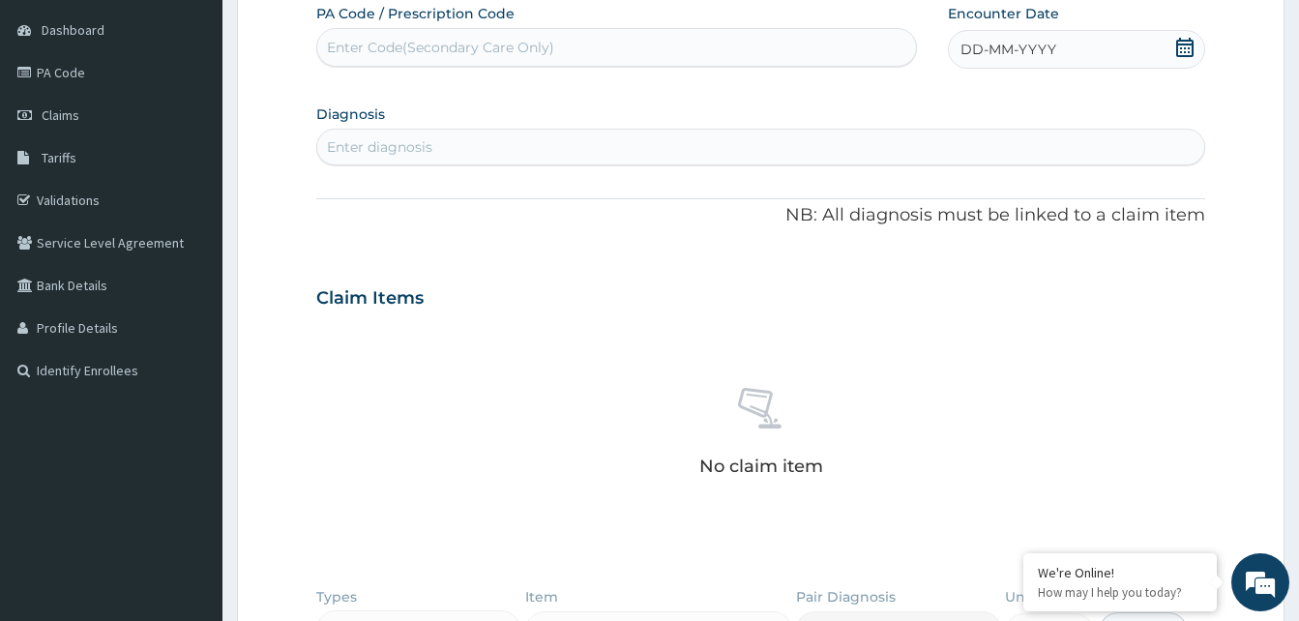
click at [450, 51] on div "Enter Code(Secondary Care Only)" at bounding box center [440, 47] width 227 height 19
paste input "PA/B46F10"
type input "PA/B46F10"
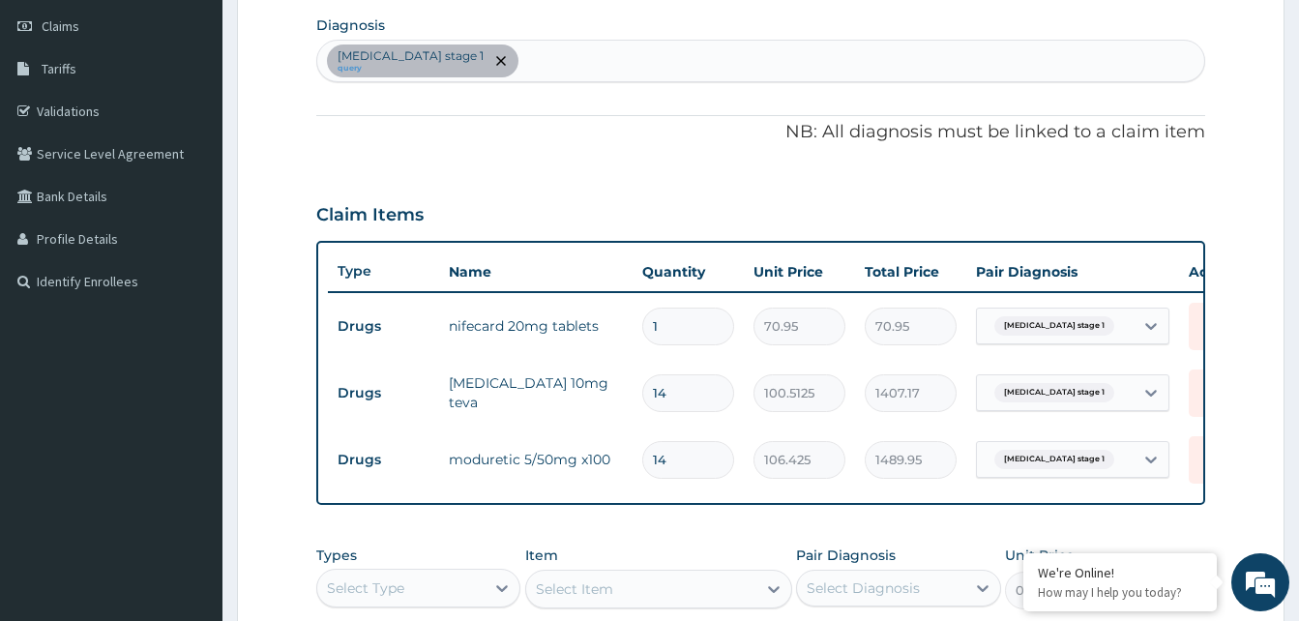
scroll to position [387, 0]
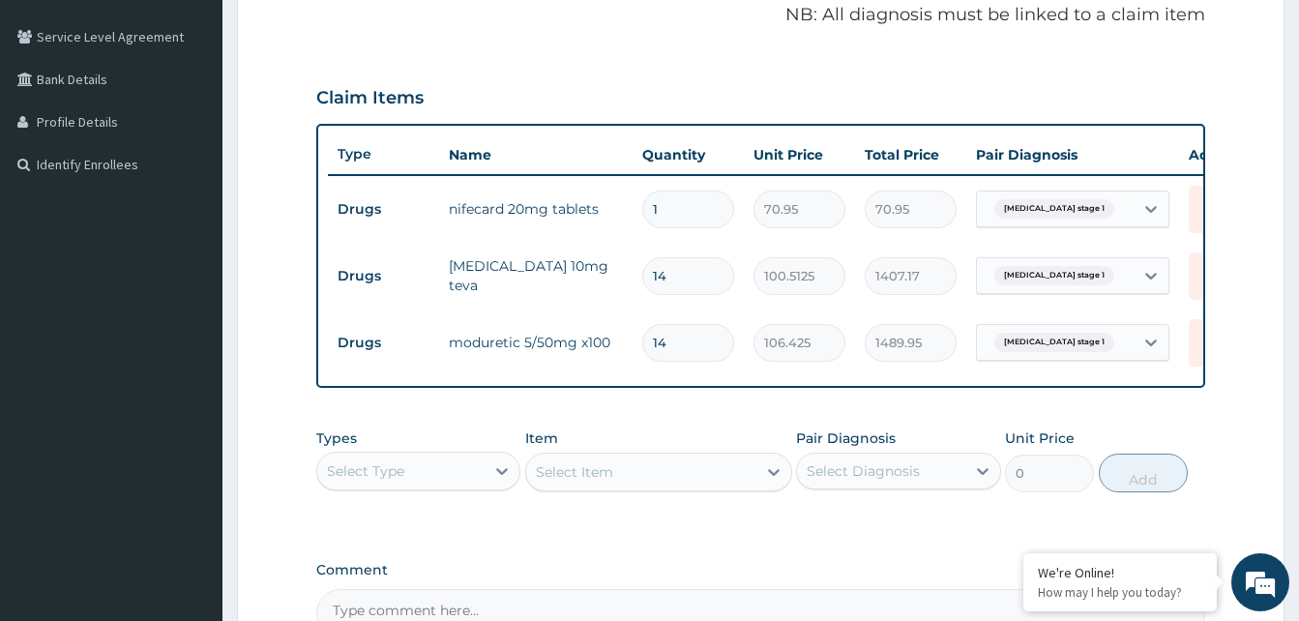
click at [411, 486] on div "Select Type" at bounding box center [400, 470] width 167 height 31
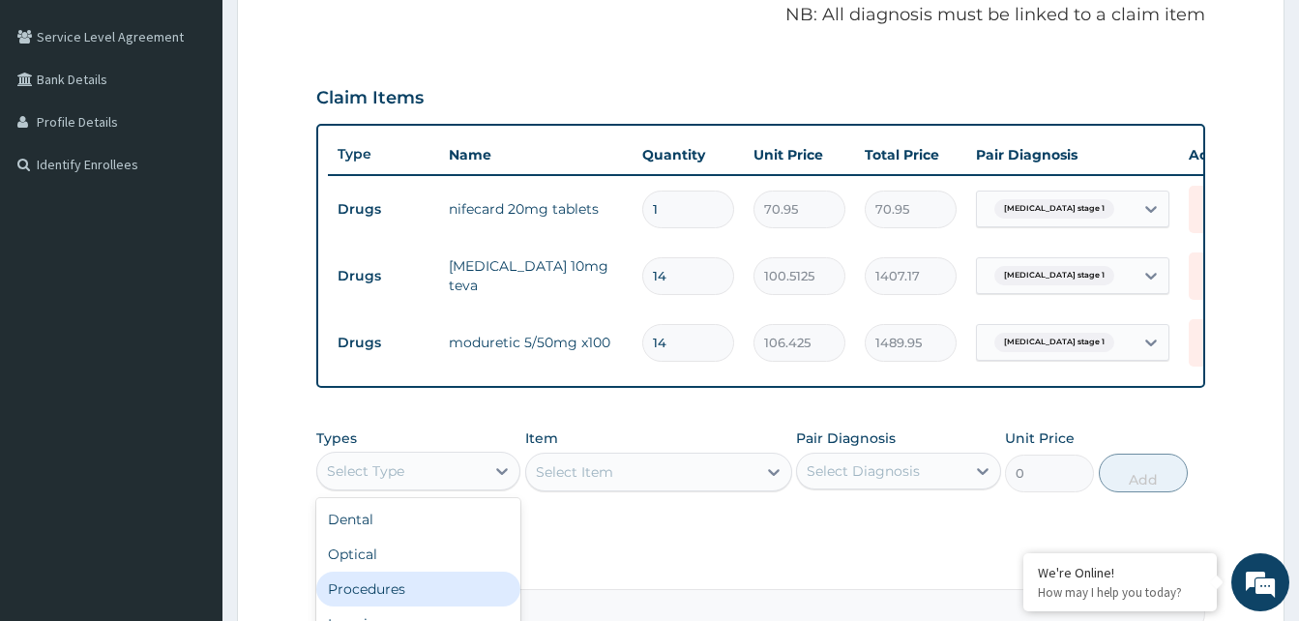
click at [379, 602] on div "Procedures" at bounding box center [418, 589] width 204 height 35
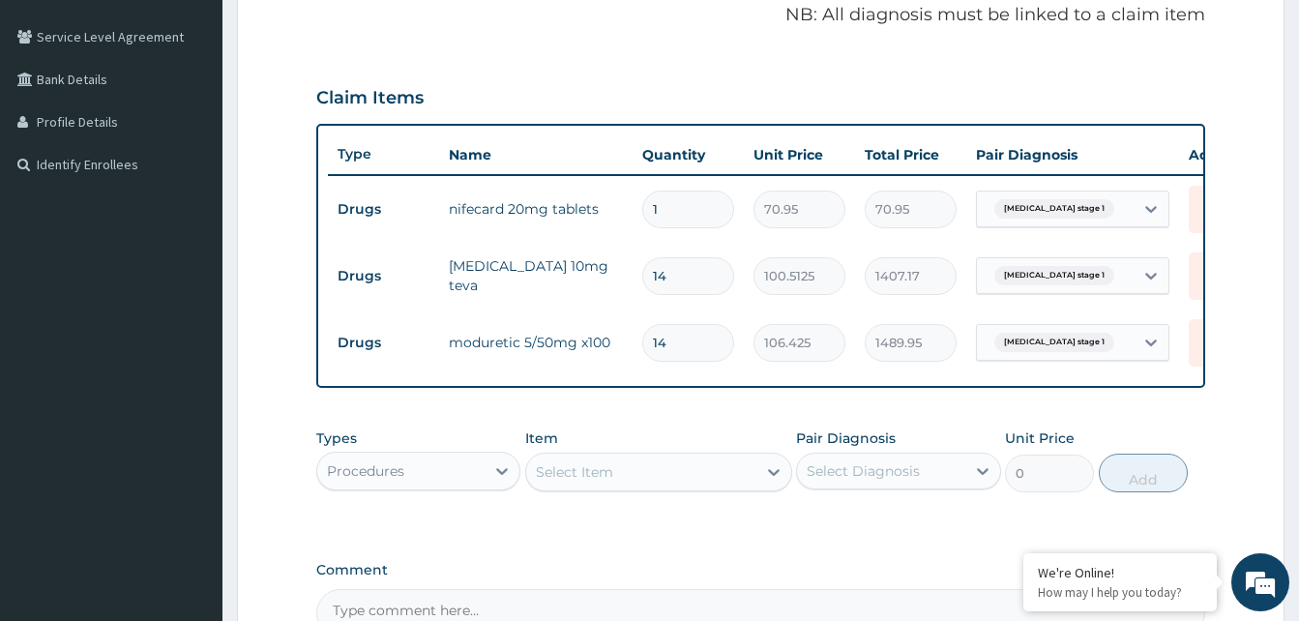
click at [632, 484] on div "Select Item" at bounding box center [641, 471] width 230 height 31
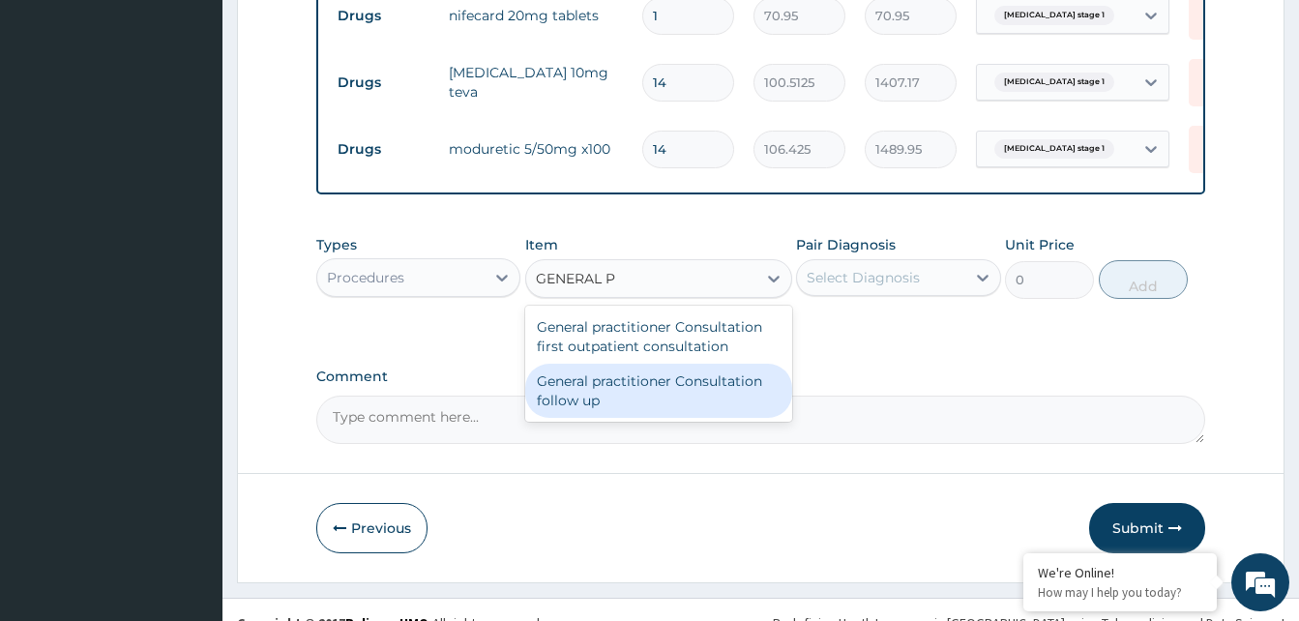
scroll to position [0, 0]
type input "GENERAL PRA"
click at [672, 402] on div "General practitioner Consultation follow up" at bounding box center [658, 391] width 267 height 54
type input "2365"
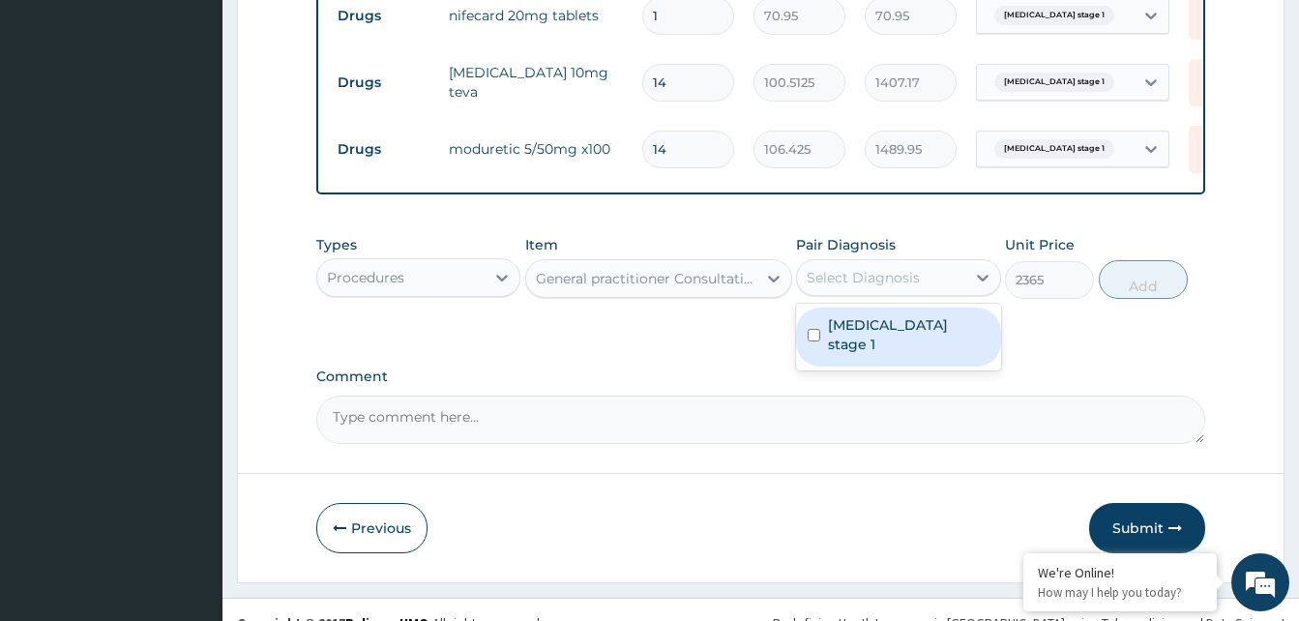
click at [884, 287] on div "Select Diagnosis" at bounding box center [863, 277] width 113 height 19
click at [897, 340] on label "Hypertension stage 1" at bounding box center [908, 334] width 161 height 39
checkbox input "true"
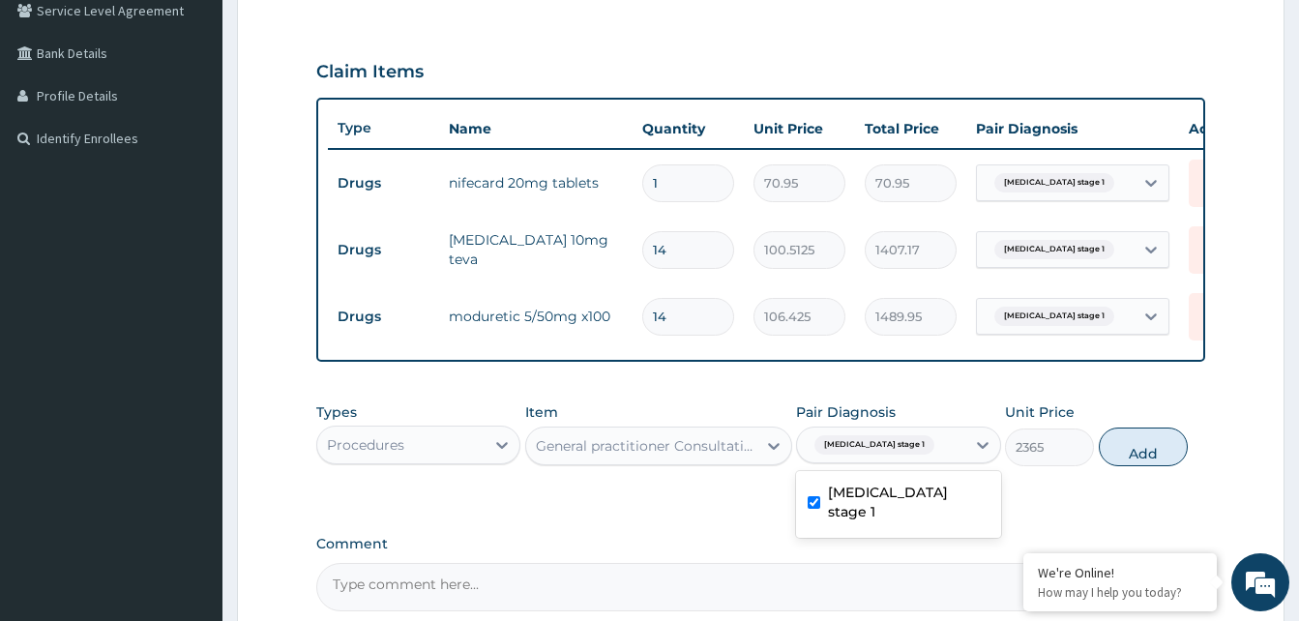
scroll to position [580, 0]
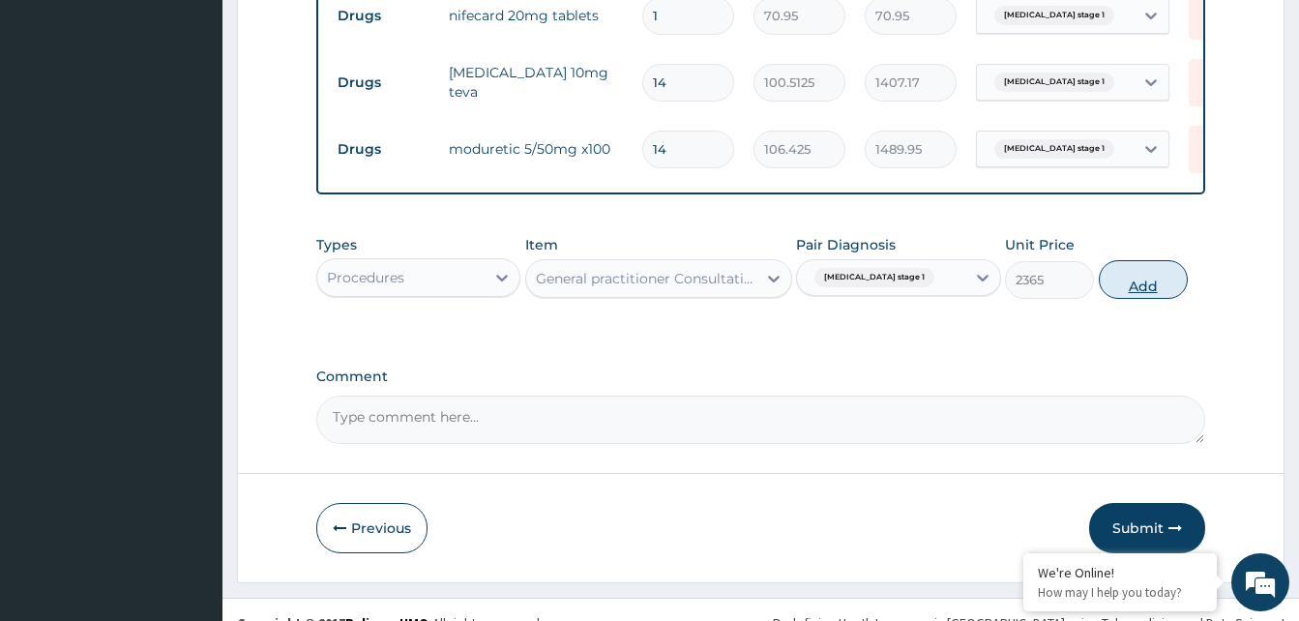
click at [1126, 299] on button "Add" at bounding box center [1143, 279] width 89 height 39
type input "0"
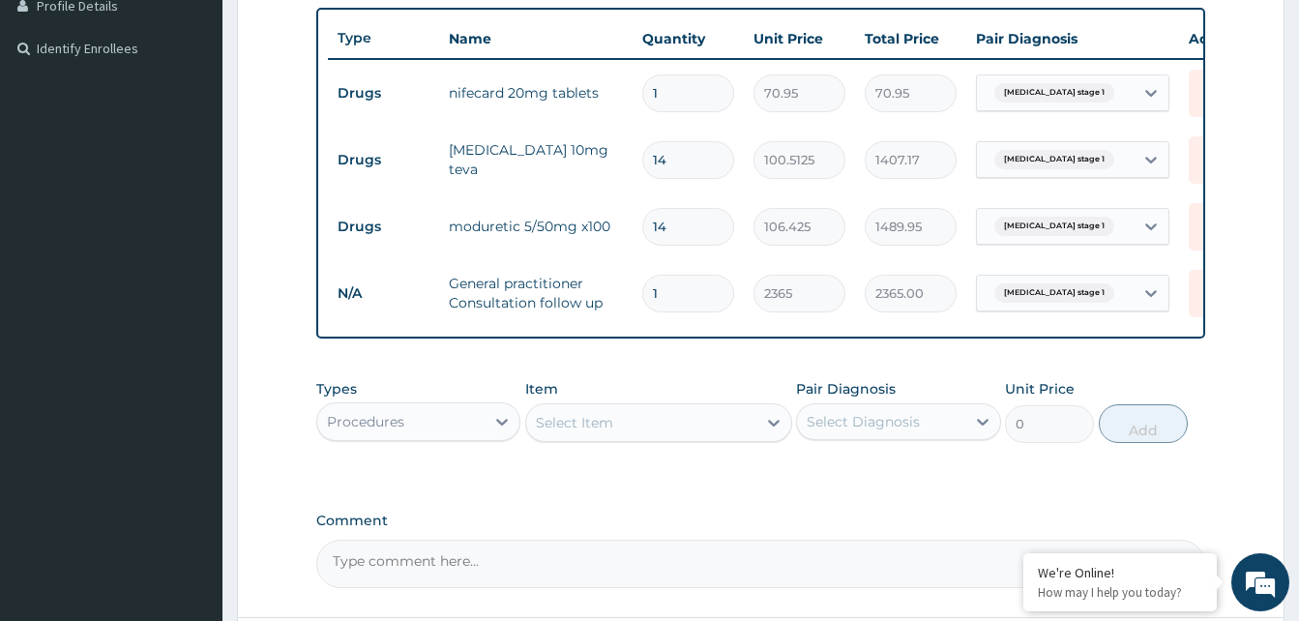
scroll to position [688, 0]
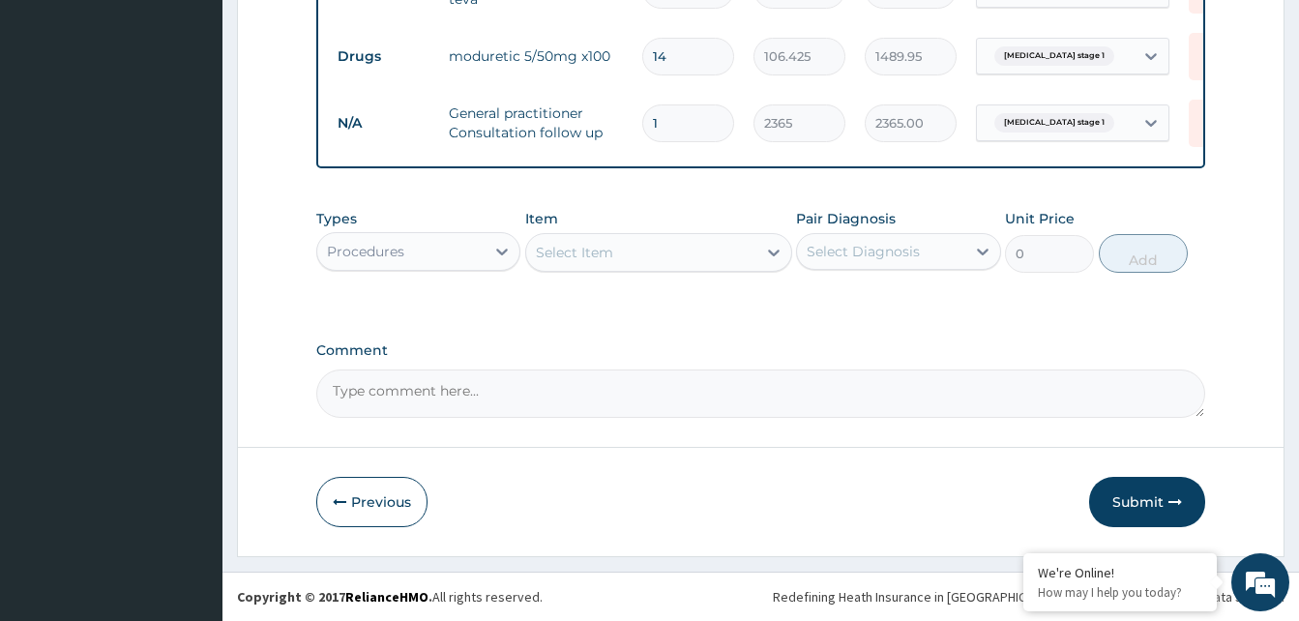
click at [1148, 499] on button "Submit" at bounding box center [1147, 502] width 116 height 50
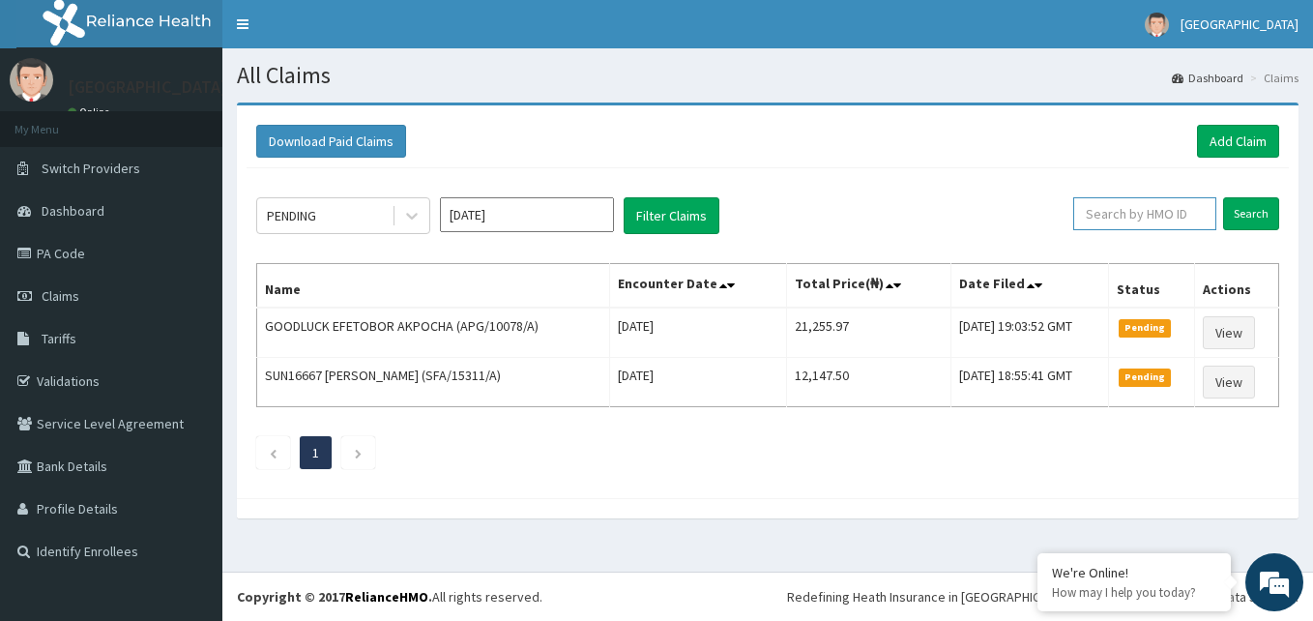
click at [1160, 218] on input "text" at bounding box center [1144, 213] width 143 height 33
paste input "NGL/10122/A"
type input "NGL/10122/A"
click at [1241, 213] on input "Search" at bounding box center [1251, 213] width 56 height 33
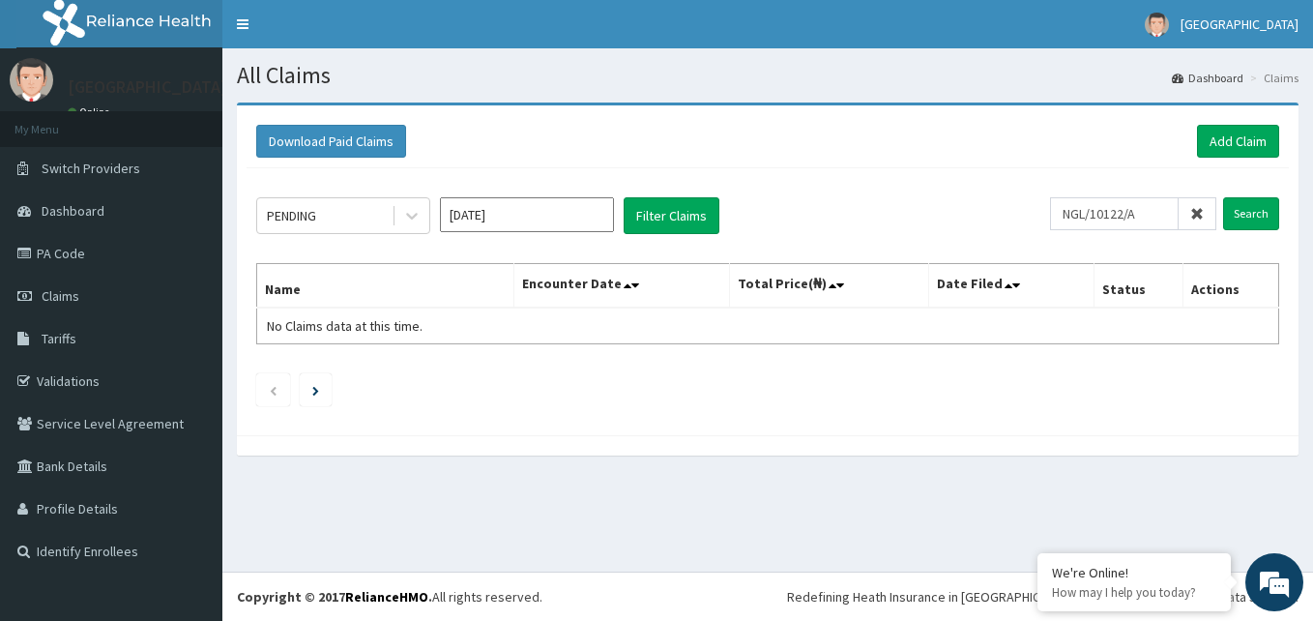
click at [528, 207] on input "[DATE]" at bounding box center [527, 214] width 174 height 35
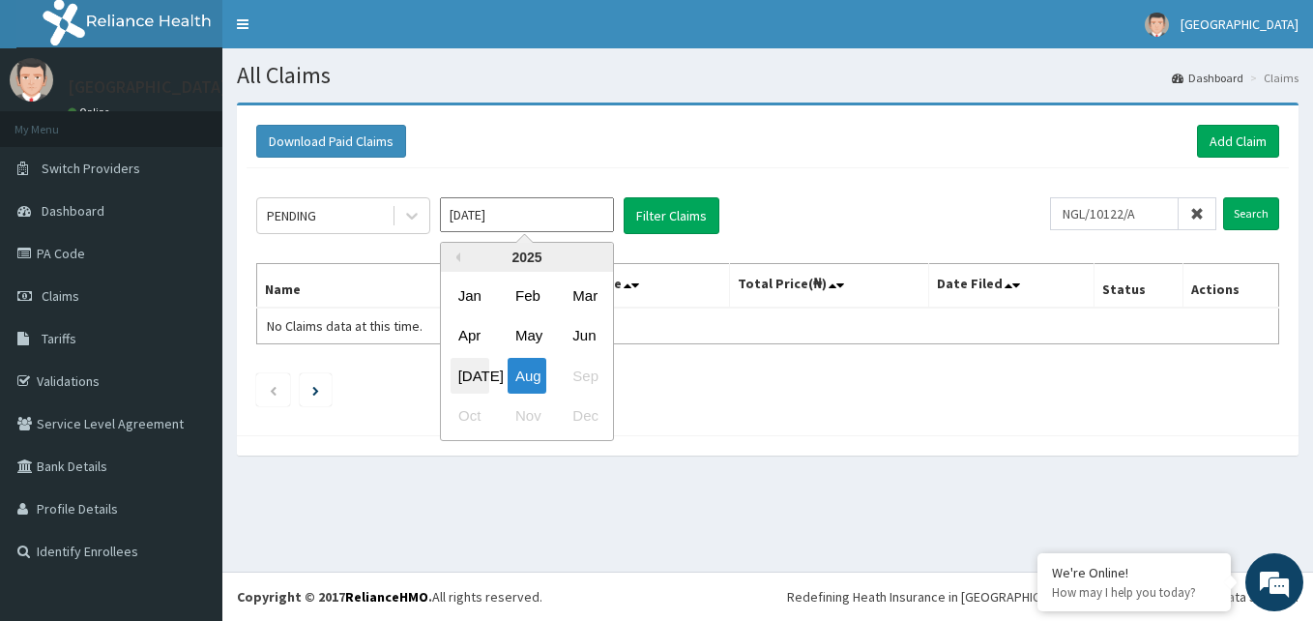
click at [472, 372] on div "[DATE]" at bounding box center [470, 376] width 39 height 36
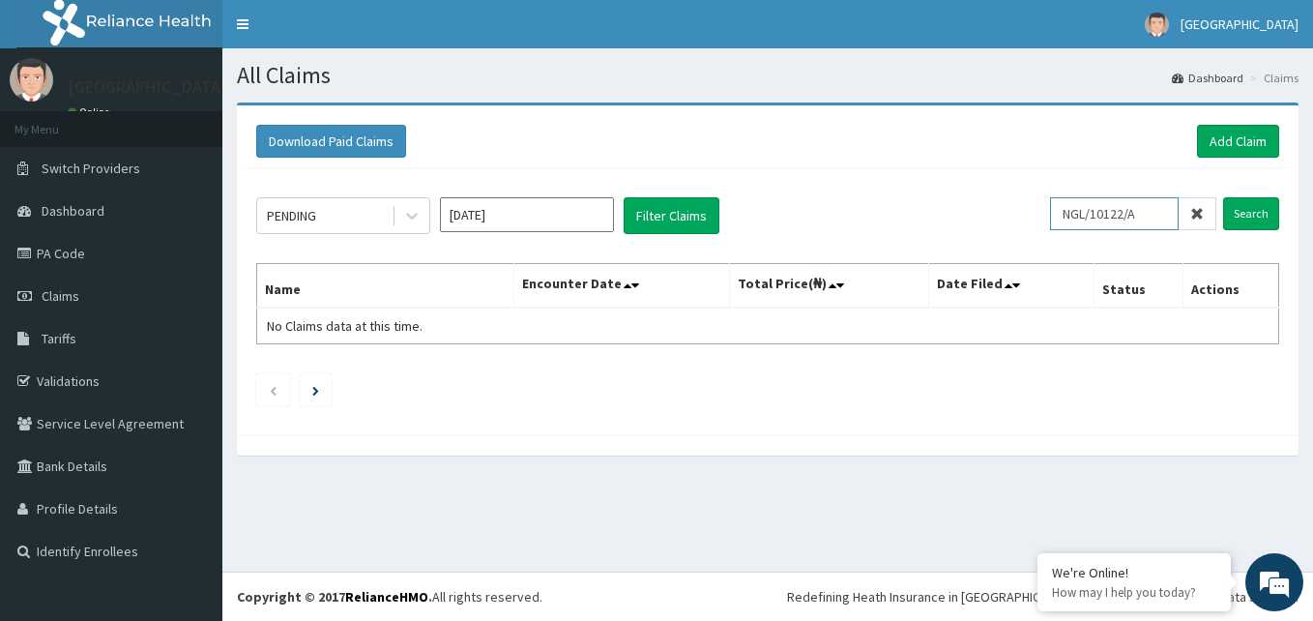
click at [1151, 217] on input "NGL/10122/A" at bounding box center [1114, 213] width 129 height 33
click at [1264, 214] on input "Search" at bounding box center [1251, 213] width 56 height 33
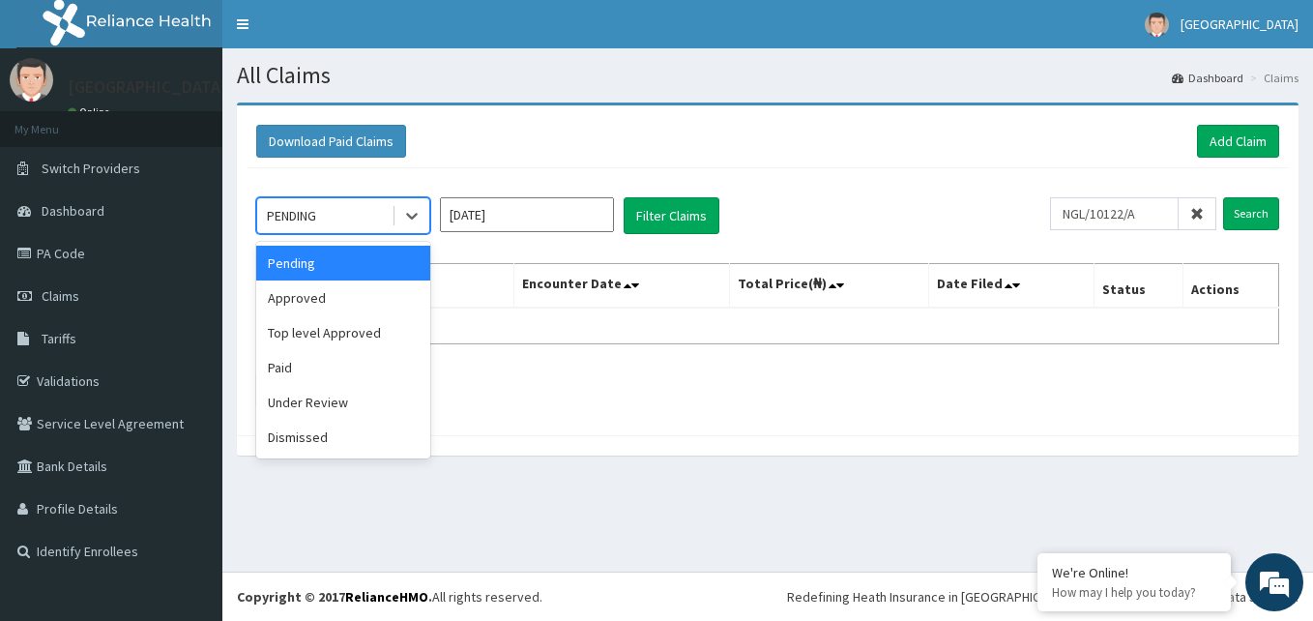
click at [347, 224] on div "PENDING" at bounding box center [324, 215] width 134 height 31
click at [326, 297] on div "Approved" at bounding box center [343, 297] width 174 height 35
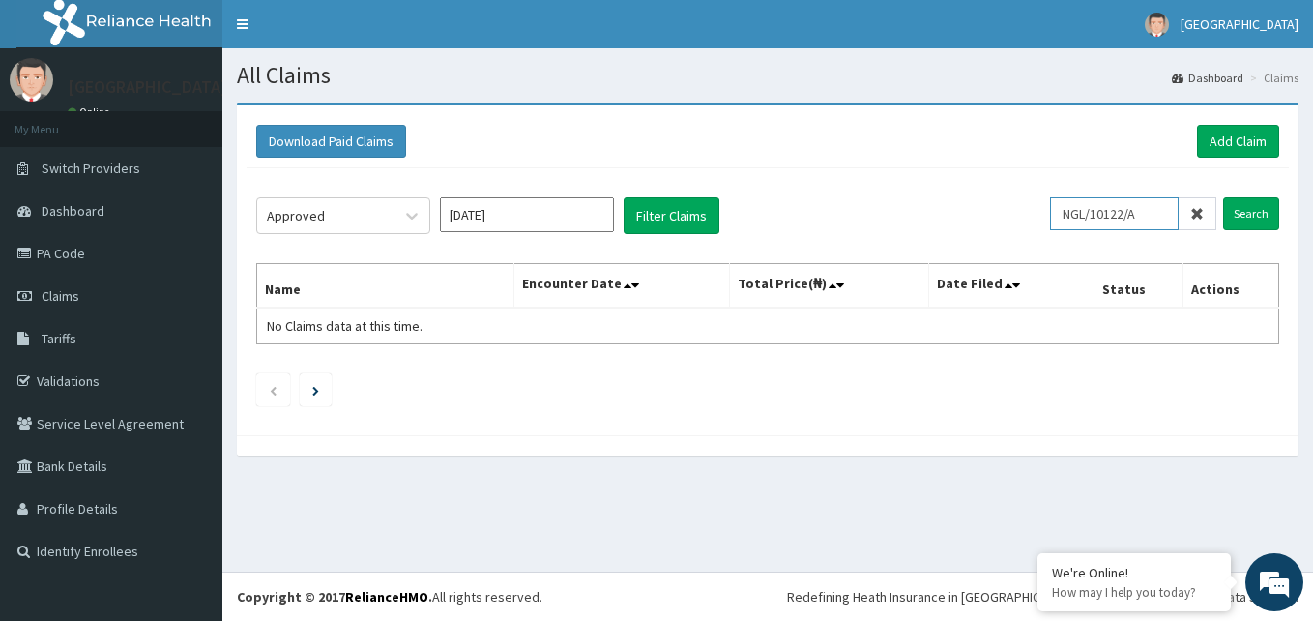
click at [1154, 211] on input "NGL/10122/A" at bounding box center [1114, 213] width 129 height 33
click at [1252, 211] on input "Search" at bounding box center [1251, 213] width 56 height 33
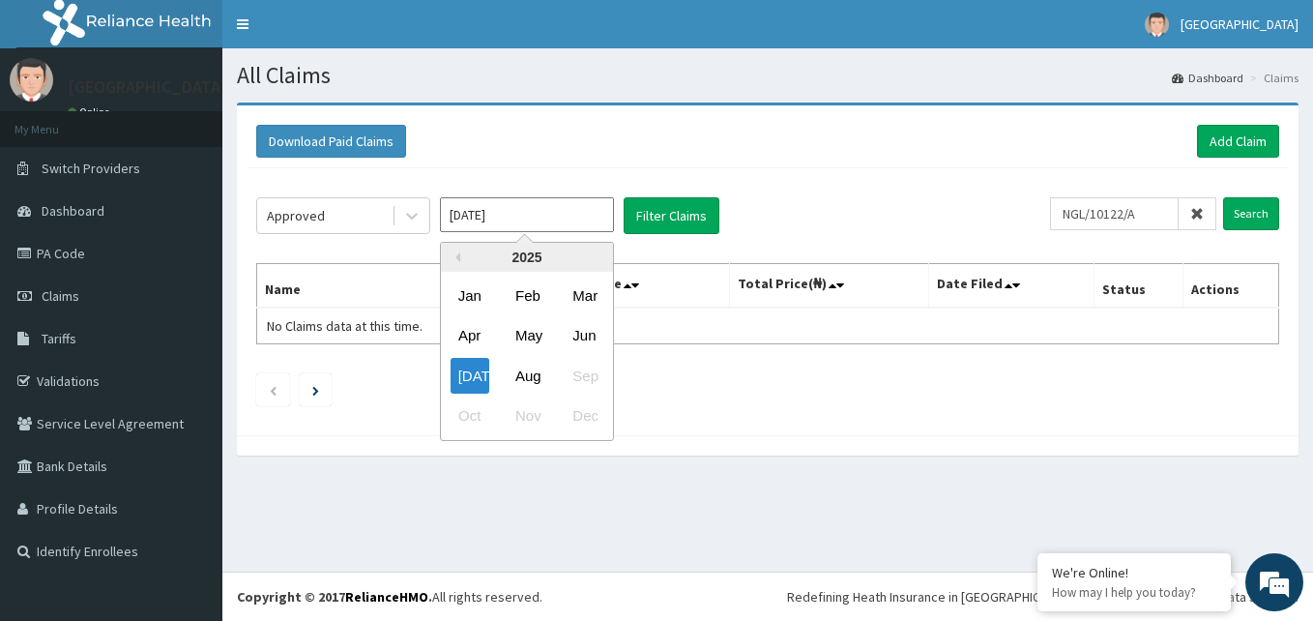
click at [529, 220] on input "[DATE]" at bounding box center [527, 214] width 174 height 35
click at [582, 333] on div "Jun" at bounding box center [584, 336] width 39 height 36
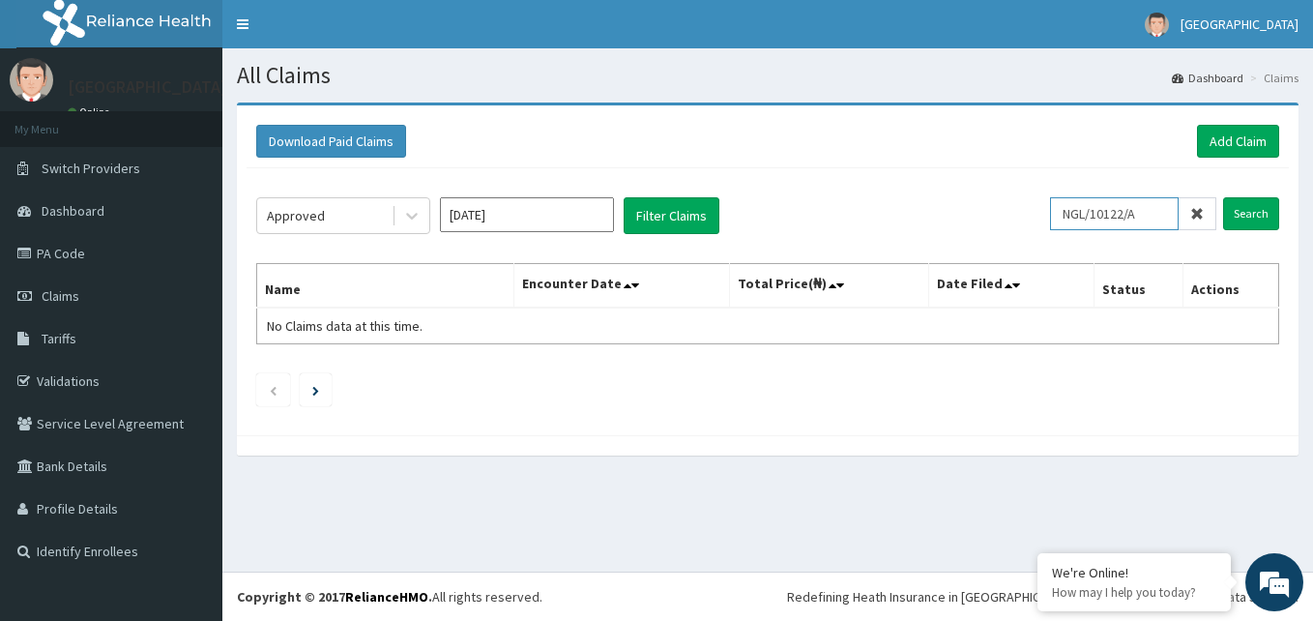
drag, startPoint x: 1148, startPoint y: 216, endPoint x: 1159, endPoint y: 216, distance: 10.6
click at [1148, 216] on input "NGL/10122/A" at bounding box center [1114, 213] width 129 height 33
click at [1265, 214] on input "Search" at bounding box center [1251, 213] width 56 height 33
click at [365, 219] on div "Approved" at bounding box center [324, 215] width 134 height 31
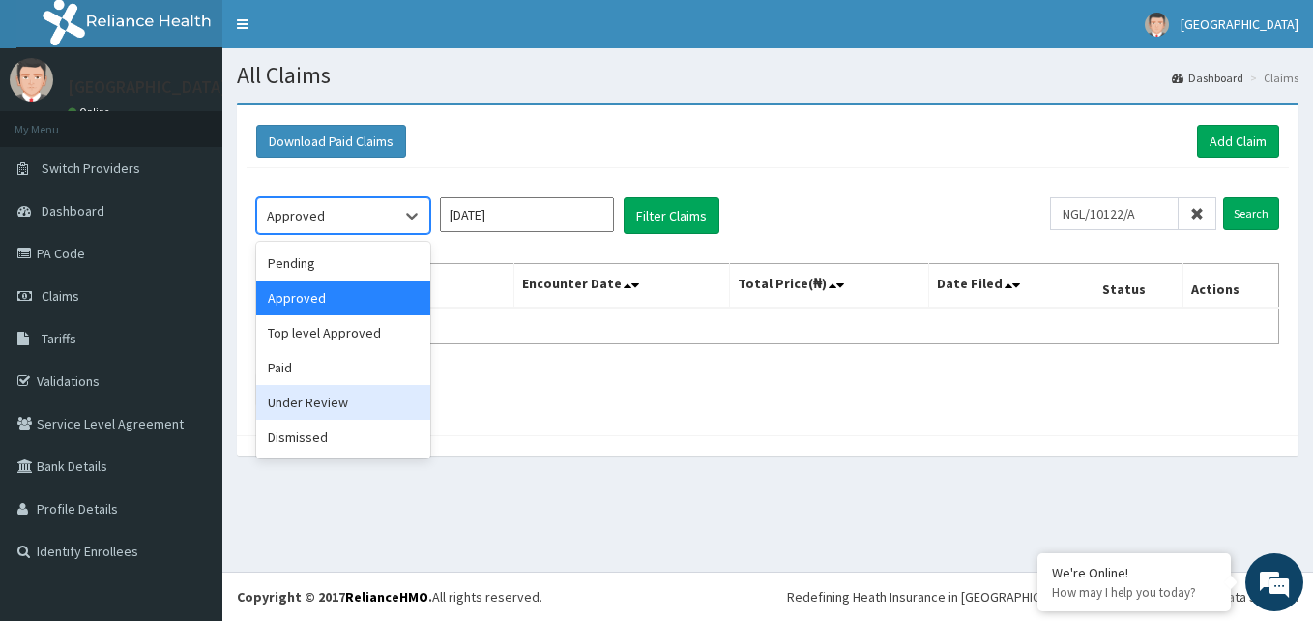
click at [341, 399] on div "Under Review" at bounding box center [343, 402] width 174 height 35
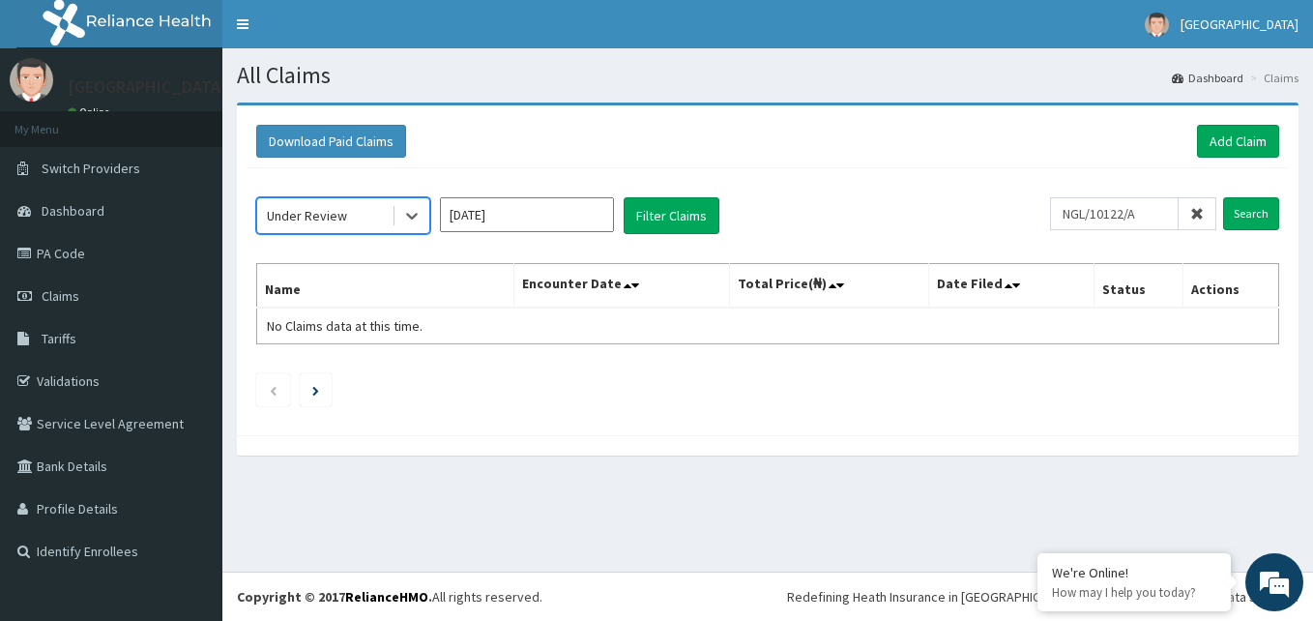
click at [527, 222] on input "Jun 2025" at bounding box center [527, 214] width 174 height 35
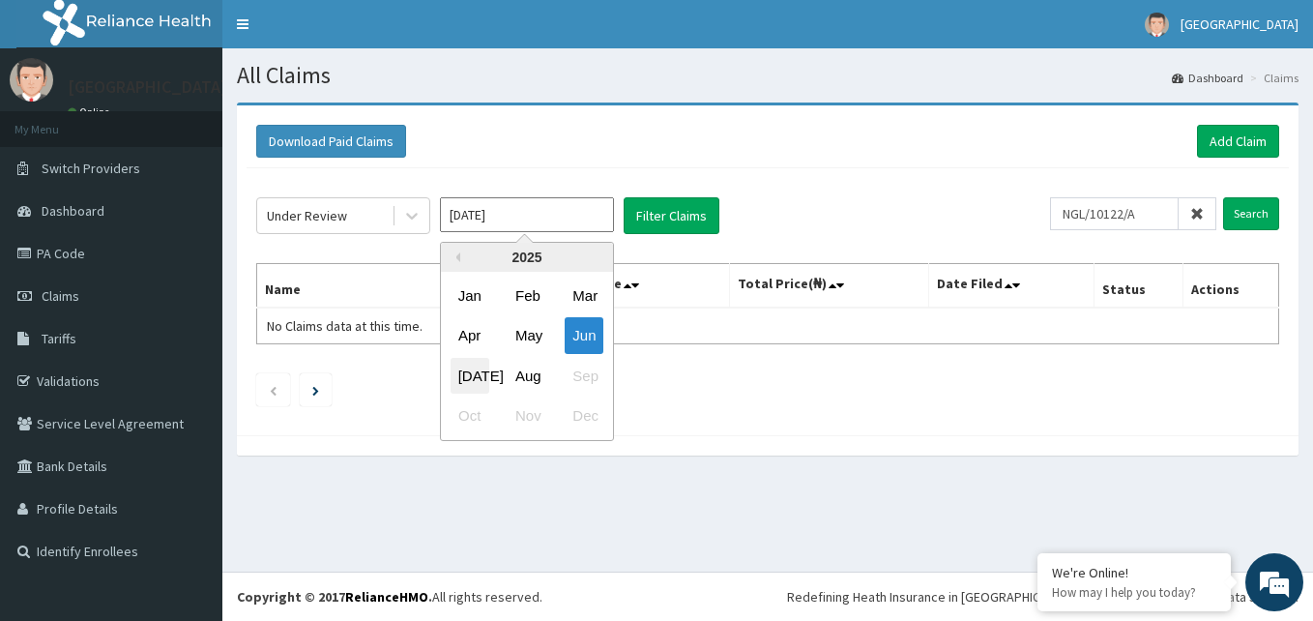
click at [475, 367] on div "Jul" at bounding box center [470, 376] width 39 height 36
type input "Jul 2025"
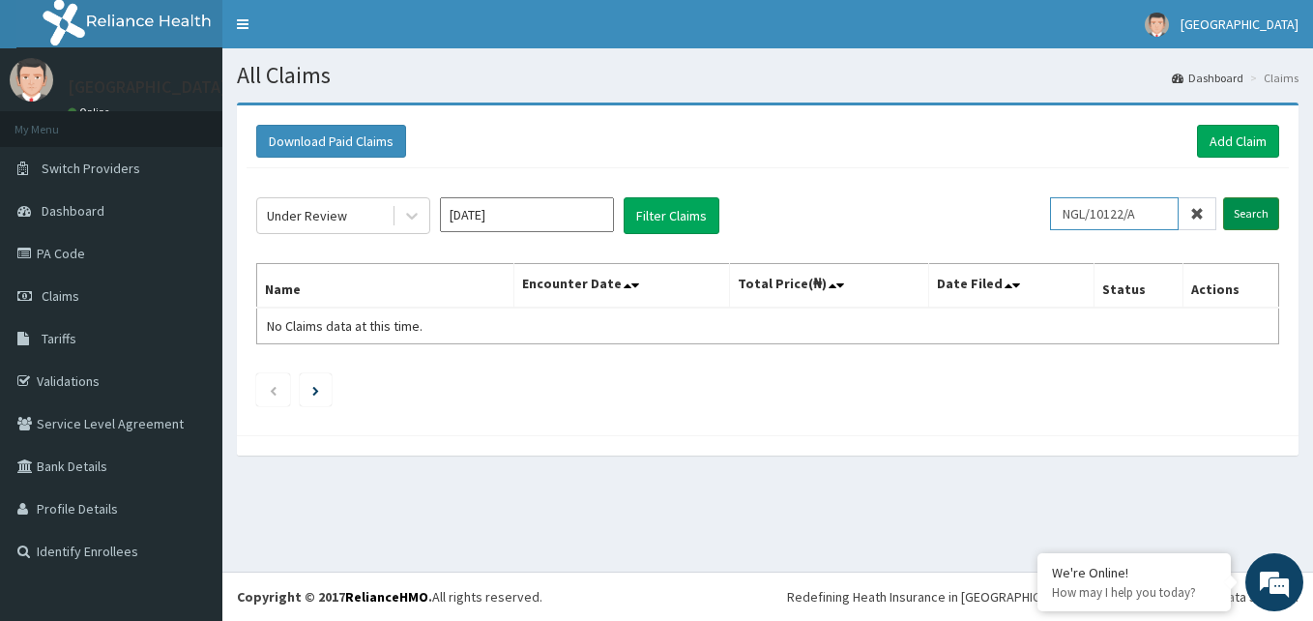
drag, startPoint x: 1164, startPoint y: 213, endPoint x: 1239, endPoint y: 222, distance: 75.1
click at [1164, 215] on input "NGL/10122/A" at bounding box center [1114, 213] width 129 height 33
click at [1261, 217] on input "Search" at bounding box center [1251, 213] width 56 height 33
click at [1240, 133] on link "Add Claim" at bounding box center [1238, 141] width 82 height 33
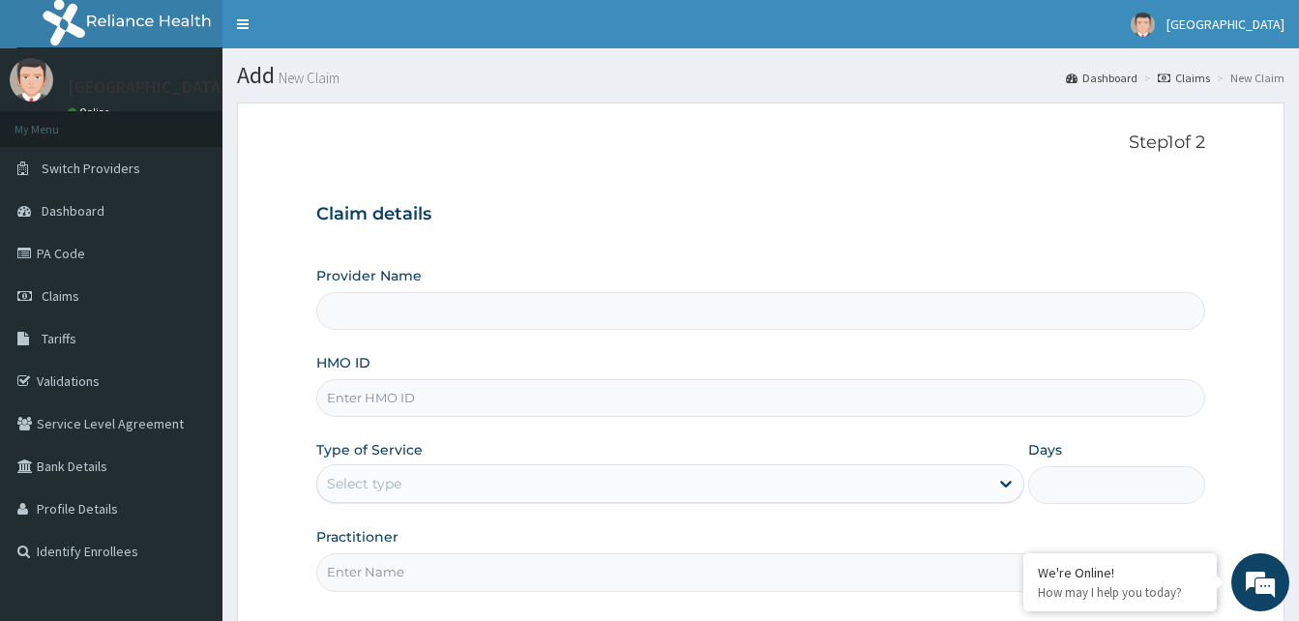
type input "Dalet Medical service"
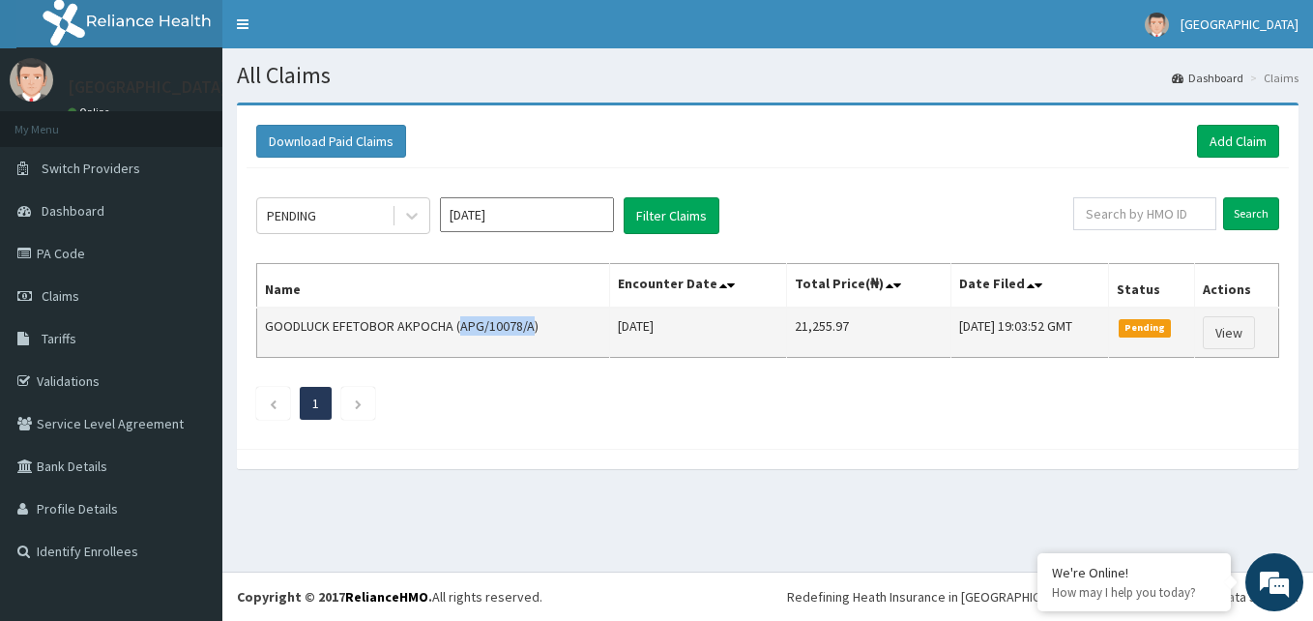
drag, startPoint x: 460, startPoint y: 324, endPoint x: 530, endPoint y: 323, distance: 69.6
click at [530, 323] on td "GOODLUCK EFETOBOR AKPOCHA (APG/10078/A)" at bounding box center [433, 333] width 353 height 50
copy td "APG/10078/A"
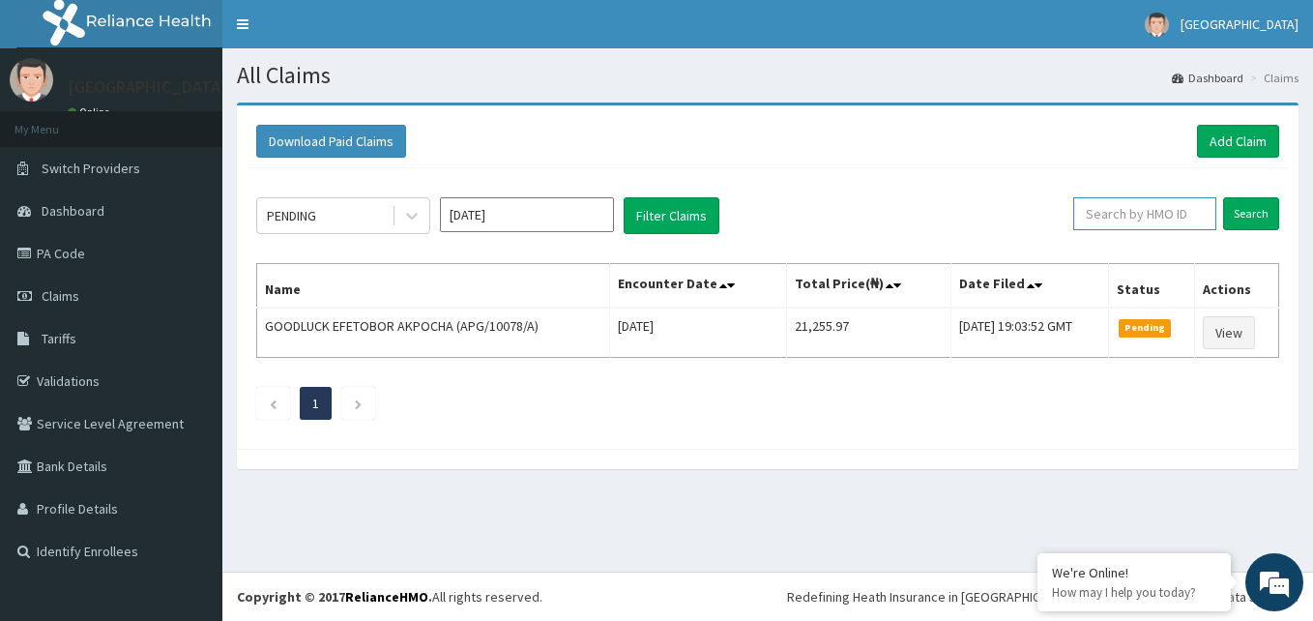
click at [1142, 212] on input "text" at bounding box center [1144, 213] width 143 height 33
paste input "APG/10078/A"
type input "APG/10078/A"
click at [1247, 216] on input "Search" at bounding box center [1251, 213] width 56 height 33
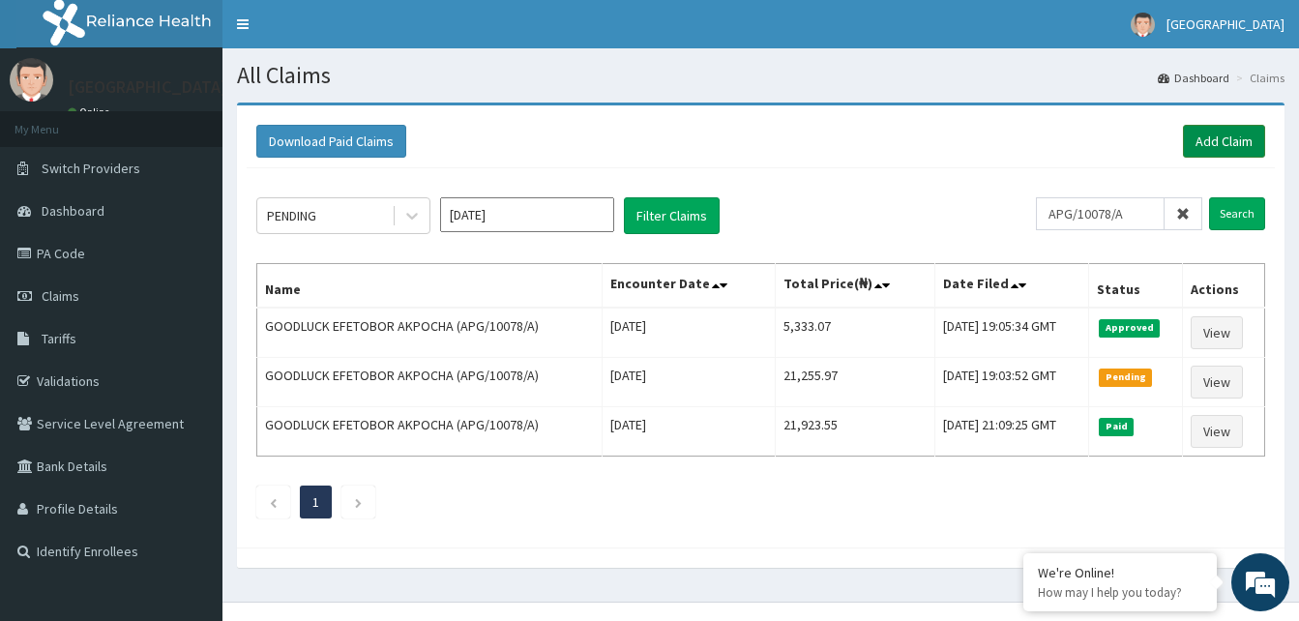
click at [1208, 143] on link "Add Claim" at bounding box center [1224, 141] width 82 height 33
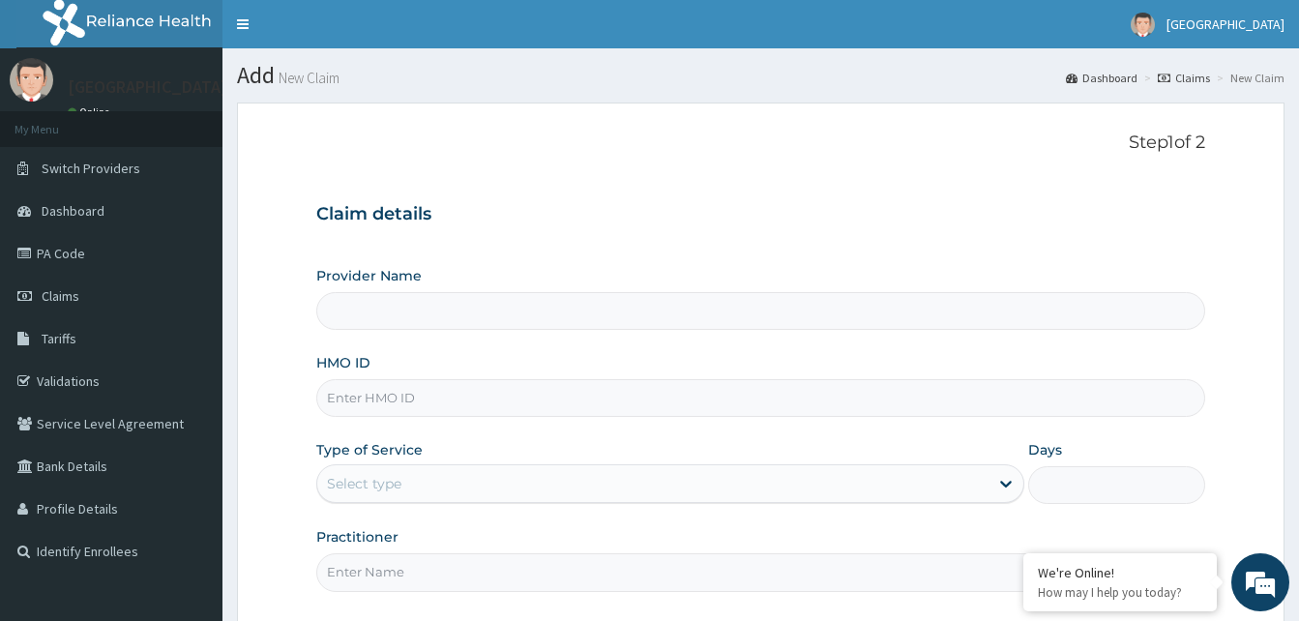
type input "Dalet Medical service"
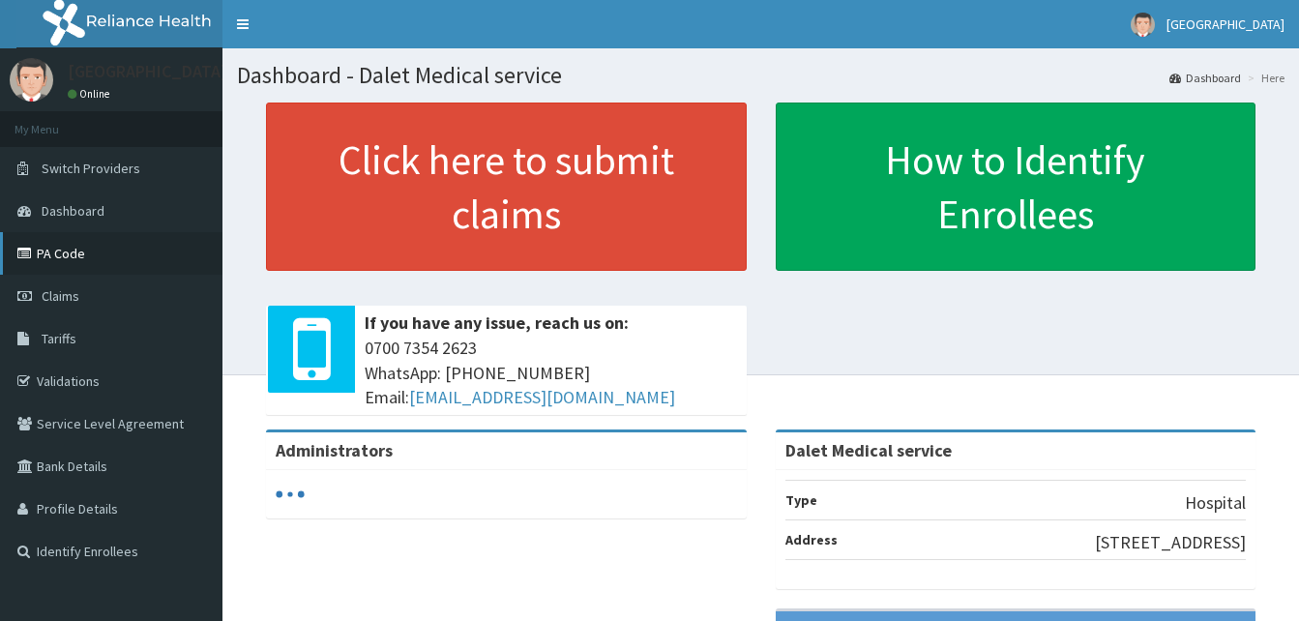
click at [73, 253] on link "PA Code" at bounding box center [111, 253] width 222 height 43
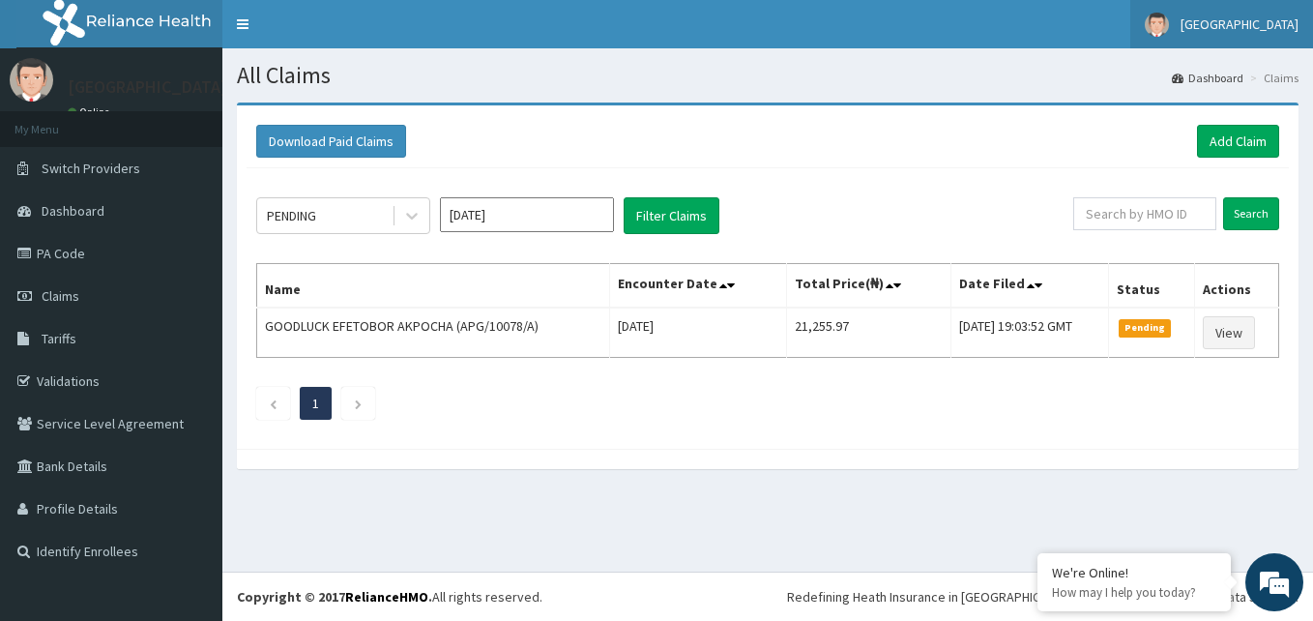
click at [1216, 18] on span "[GEOGRAPHIC_DATA]" at bounding box center [1240, 23] width 118 height 17
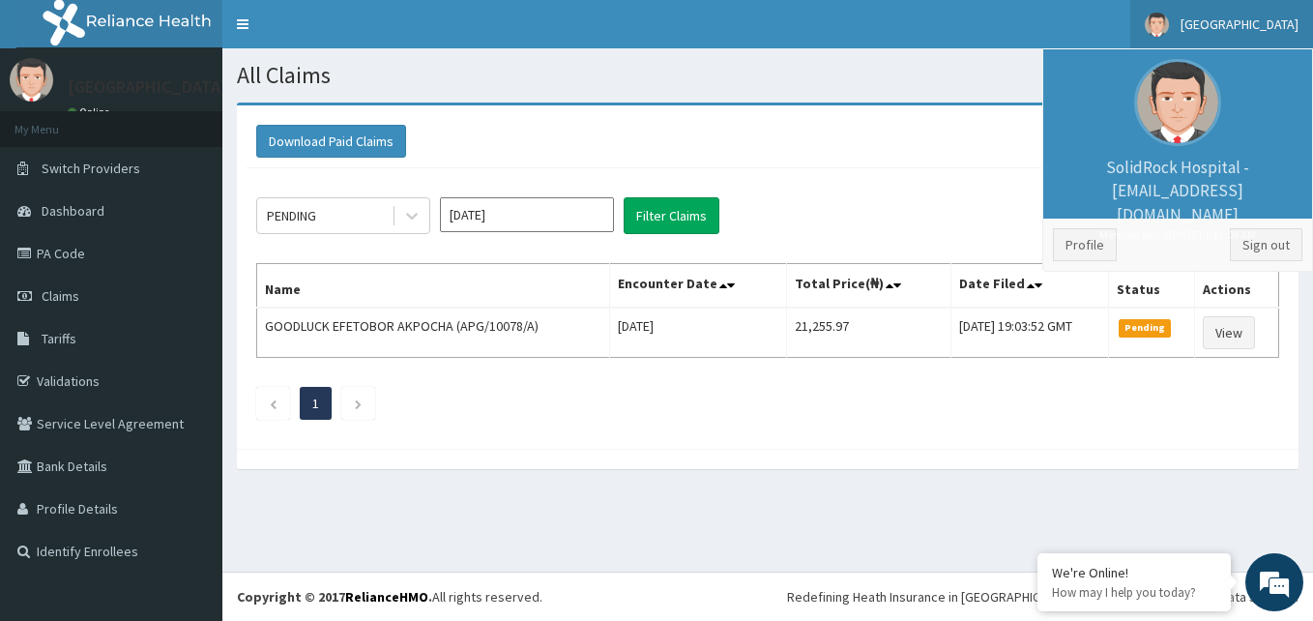
click at [862, 154] on div "Download Paid Claims Add Claim" at bounding box center [767, 141] width 1023 height 33
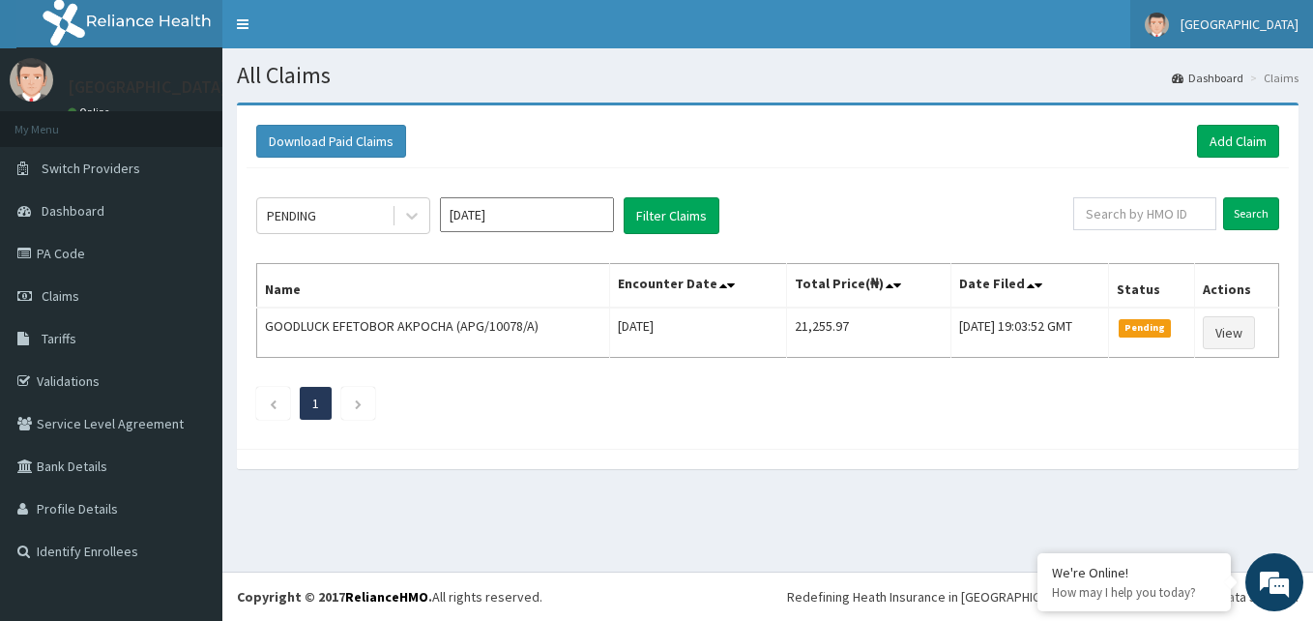
click at [1256, 24] on span "[GEOGRAPHIC_DATA]" at bounding box center [1240, 23] width 118 height 17
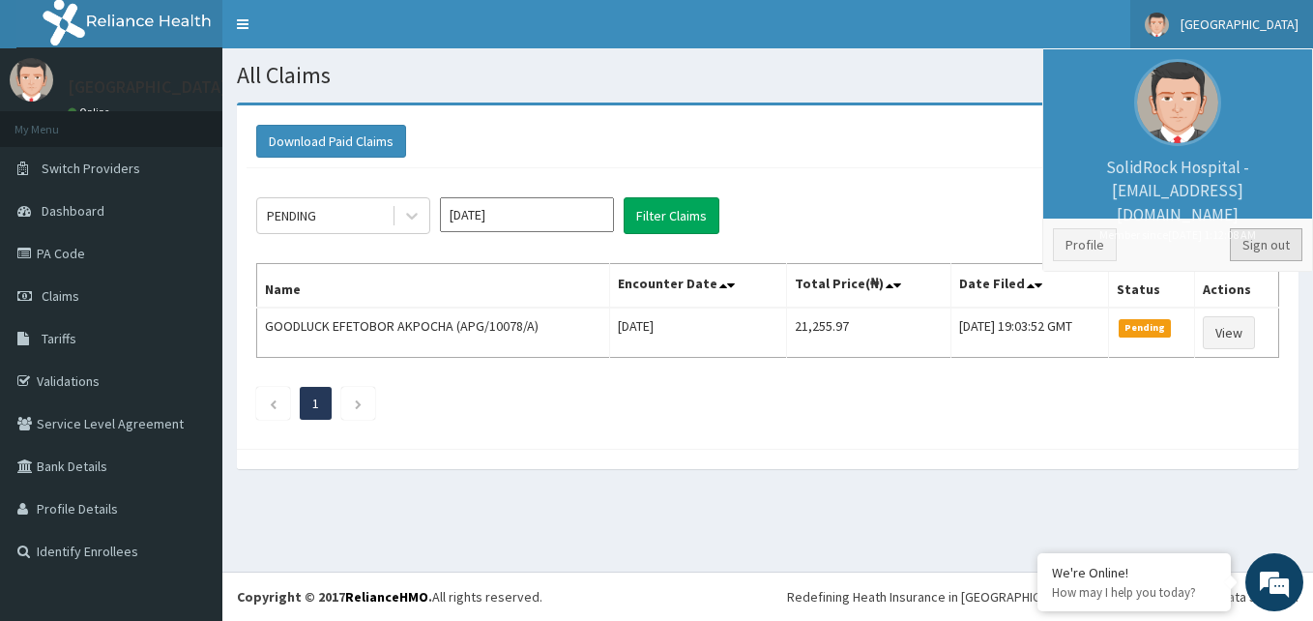
click at [1263, 249] on link "Sign out" at bounding box center [1266, 244] width 73 height 33
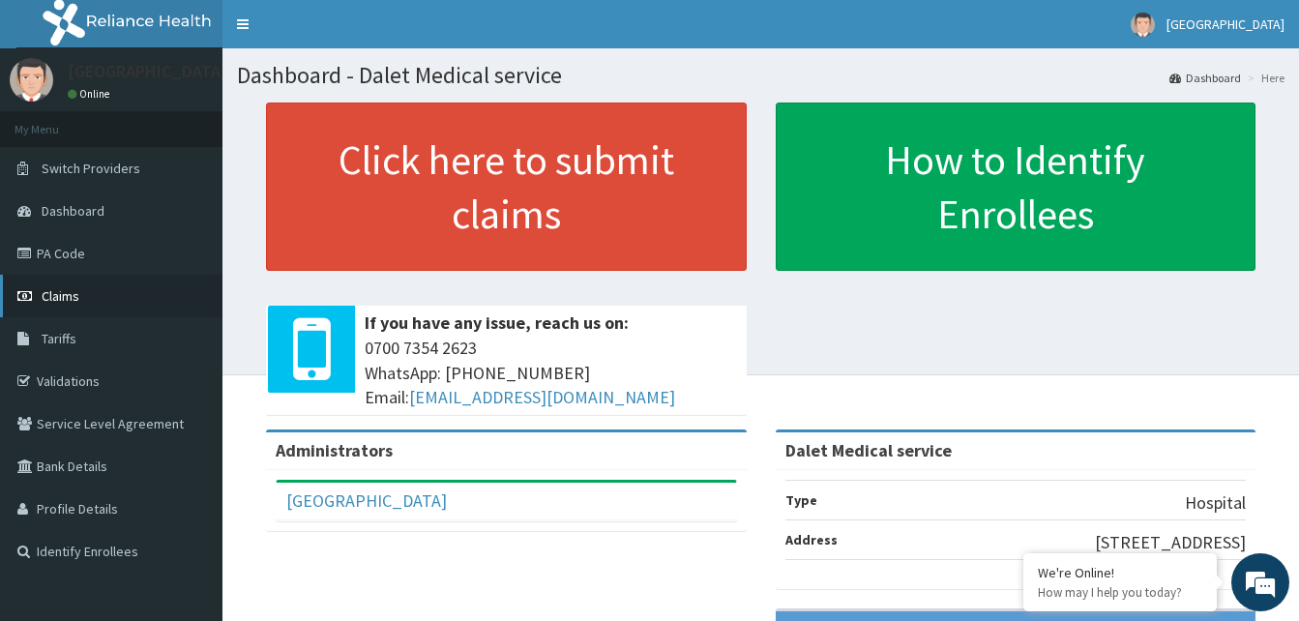
click at [64, 295] on span "Claims" at bounding box center [61, 295] width 38 height 17
click at [50, 245] on link "PA Code" at bounding box center [111, 253] width 222 height 43
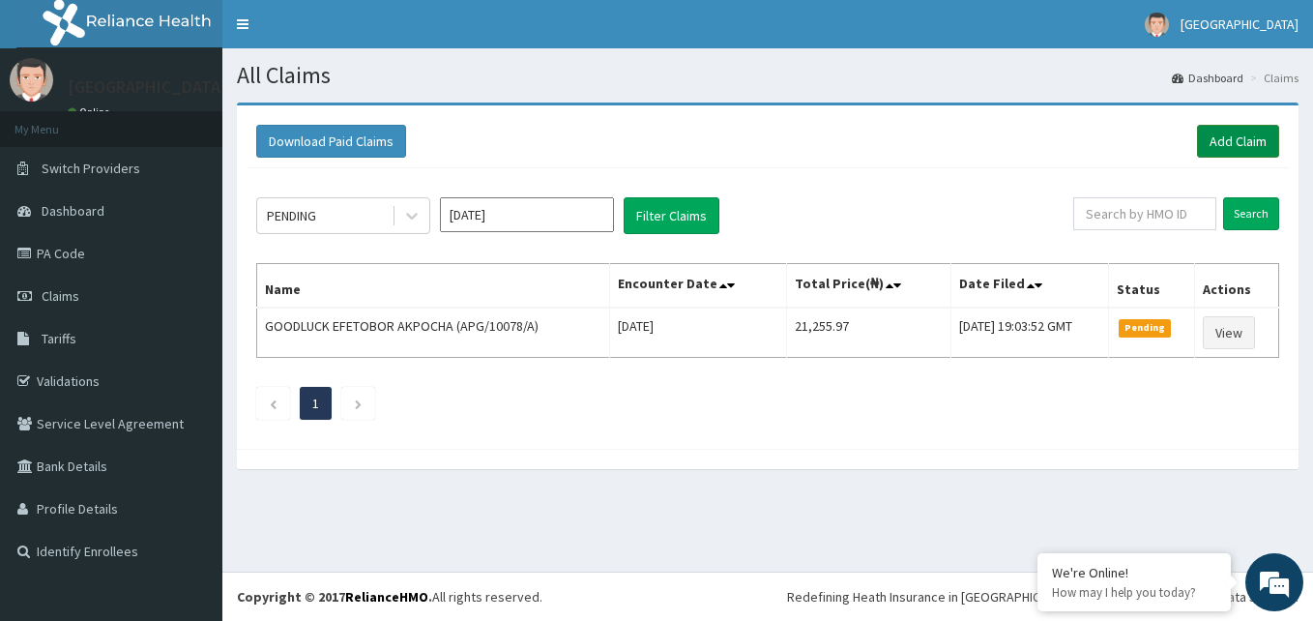
click at [1217, 132] on link "Add Claim" at bounding box center [1238, 141] width 82 height 33
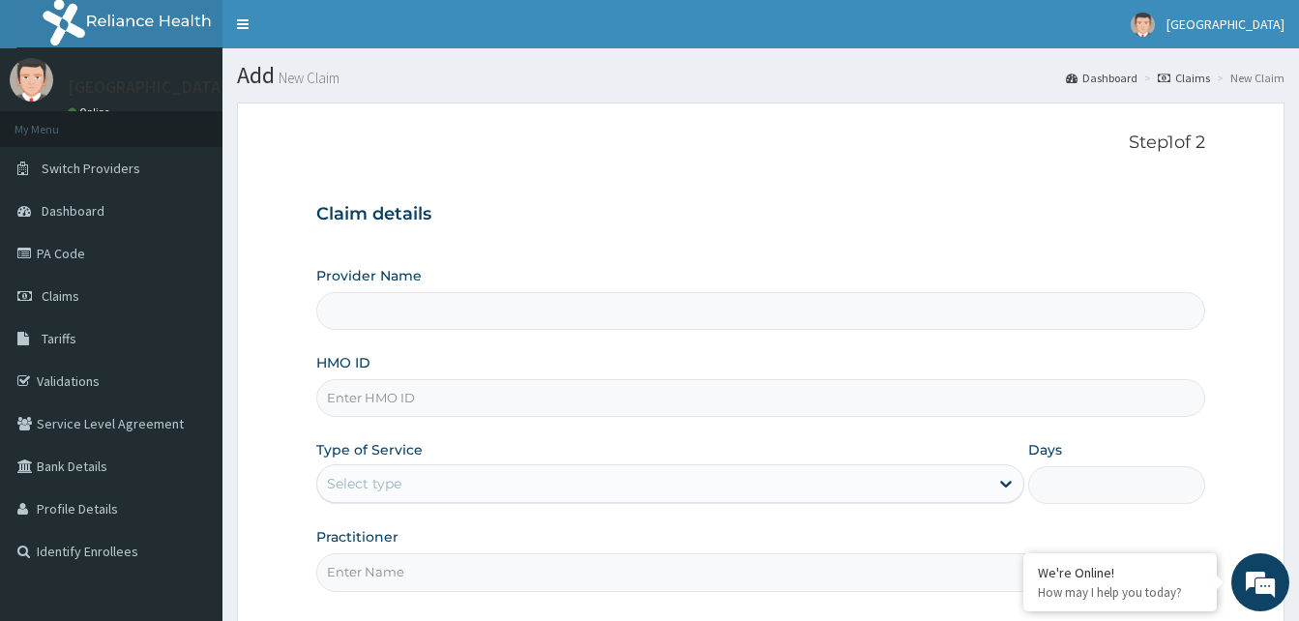
type input "Dalet Medical service"
click at [466, 400] on input "HMO ID" at bounding box center [760, 398] width 889 height 38
paste input "NGL/10122/A"
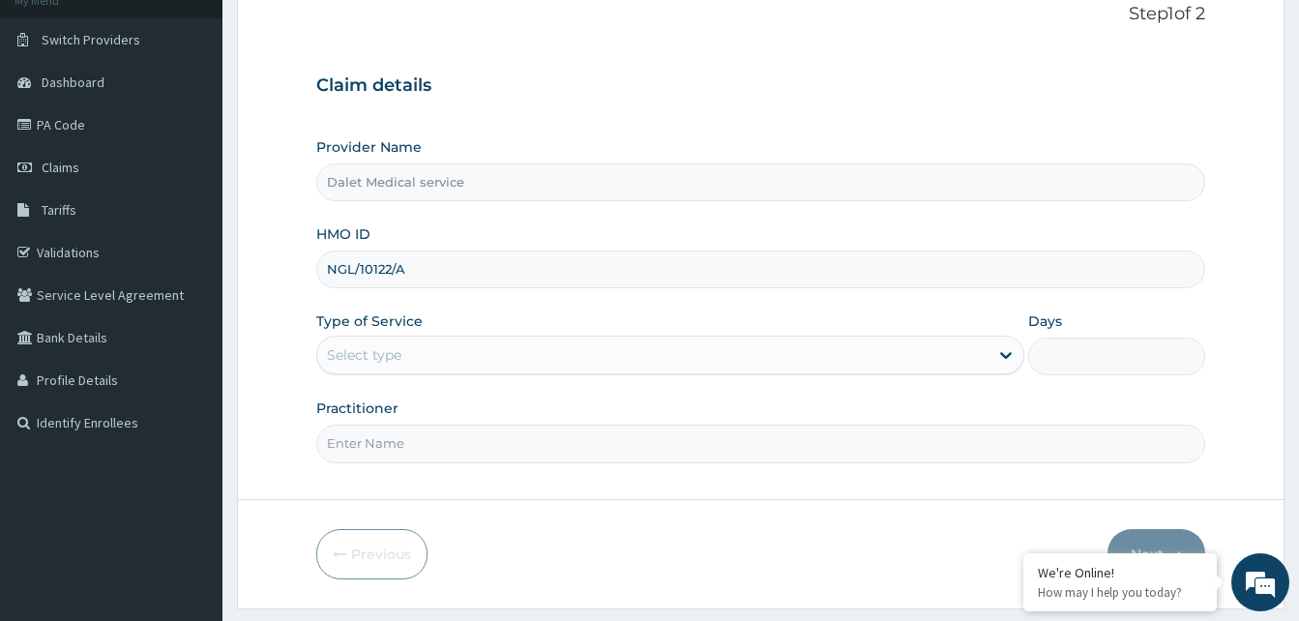
scroll to position [181, 0]
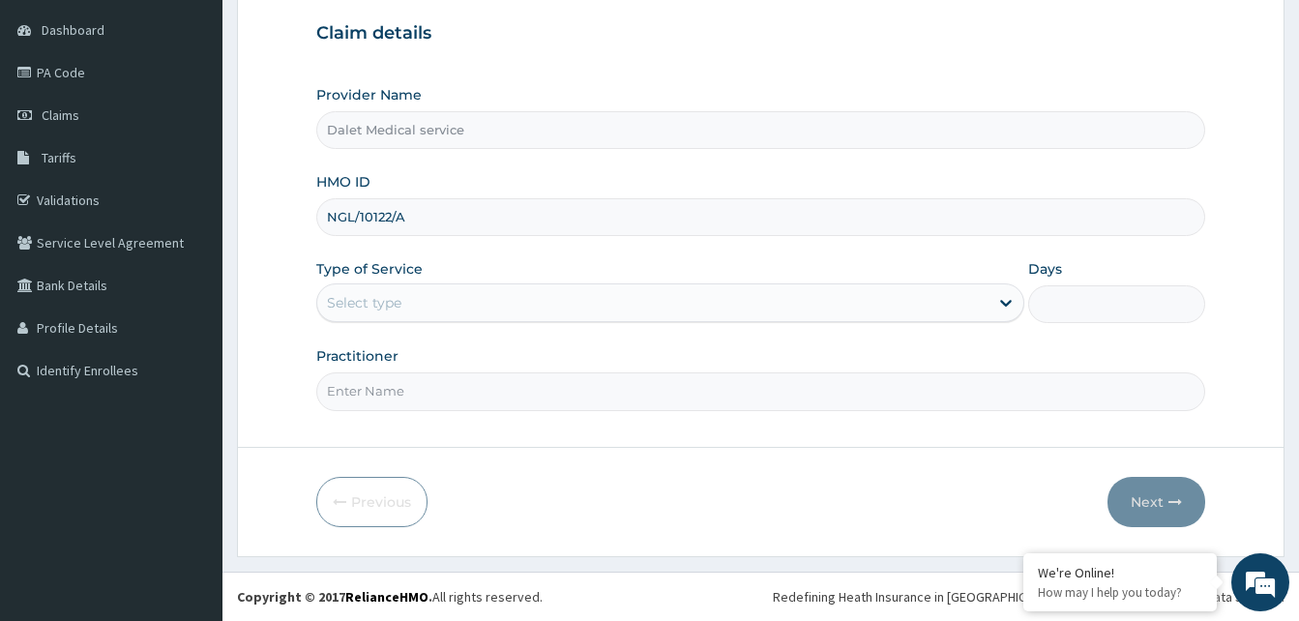
type input "NGL/10122/A"
click at [447, 289] on div "Select type" at bounding box center [652, 302] width 671 height 31
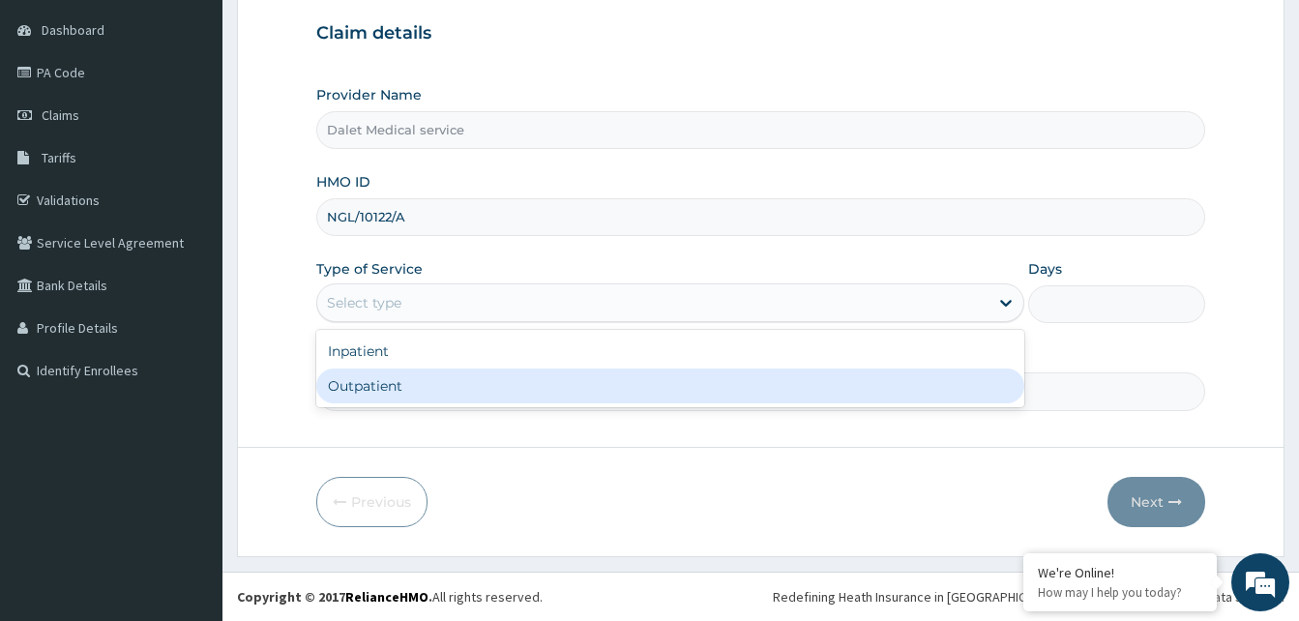
click at [394, 378] on div "Outpatient" at bounding box center [670, 385] width 708 height 35
type input "1"
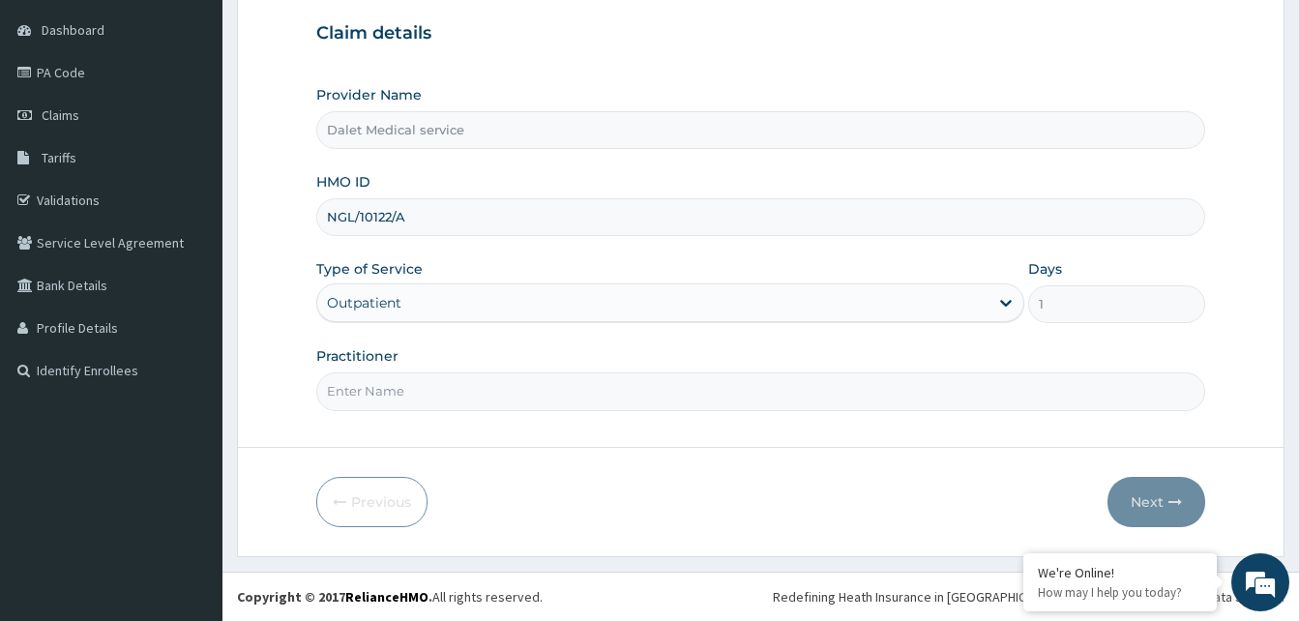
click at [444, 392] on input "Practitioner" at bounding box center [760, 391] width 889 height 38
type input "MADU"
click at [1153, 508] on button "Next" at bounding box center [1156, 502] width 98 height 50
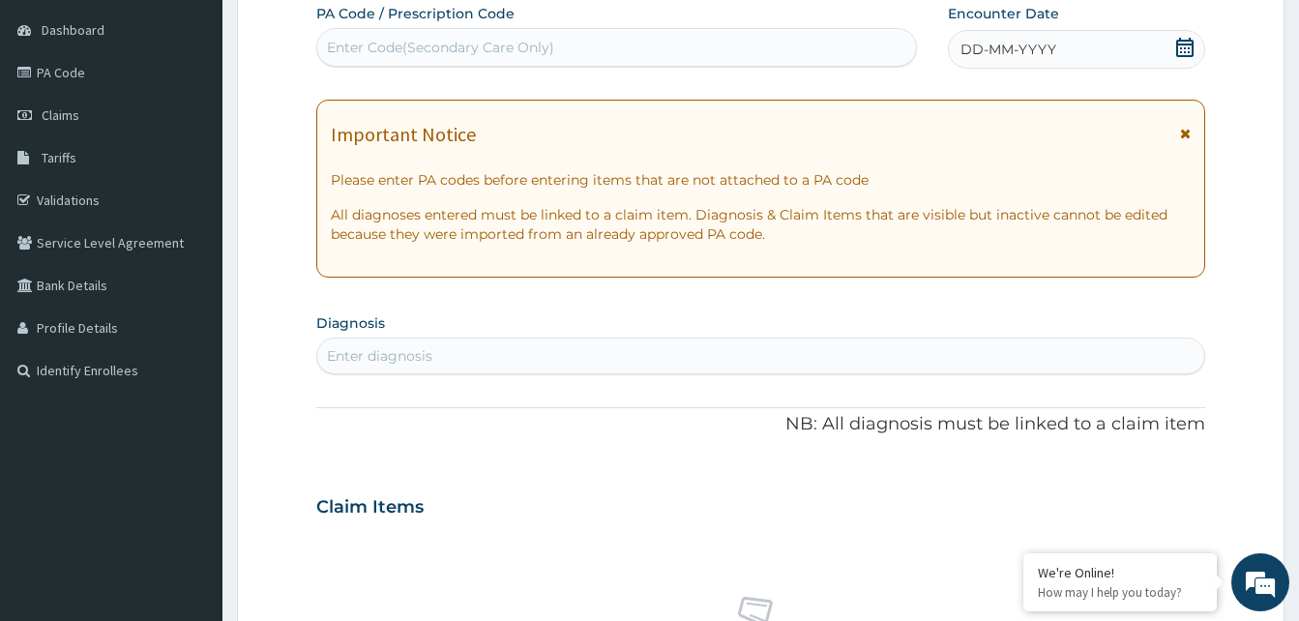
click at [1187, 131] on icon at bounding box center [1185, 134] width 11 height 14
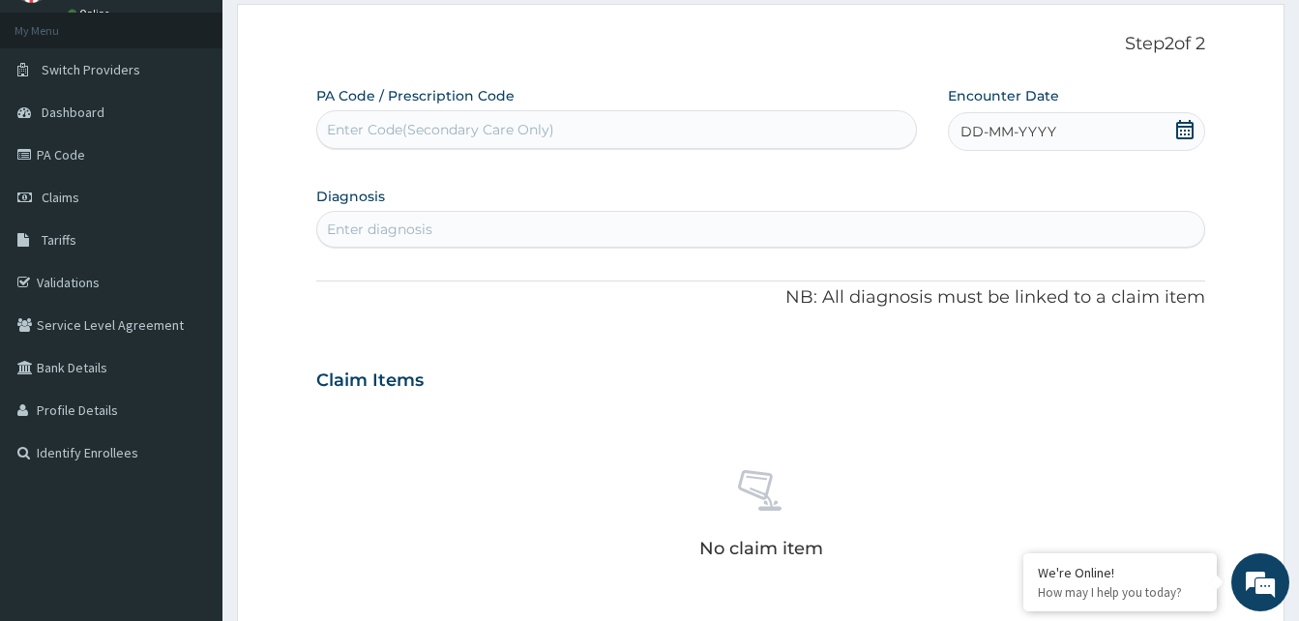
scroll to position [0, 0]
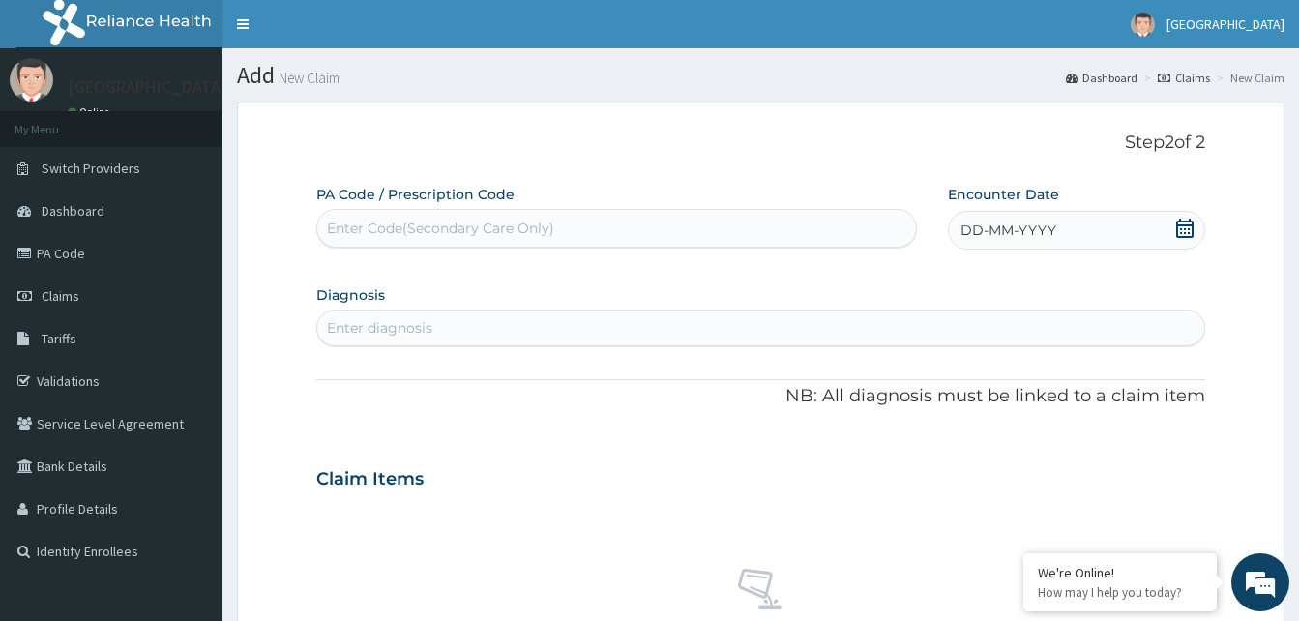
click at [413, 334] on div "Enter diagnosis" at bounding box center [379, 327] width 105 height 19
click at [988, 226] on span "DD-MM-YYYY" at bounding box center [1008, 229] width 96 height 19
click at [1061, 384] on div "7" at bounding box center [1057, 382] width 29 height 29
click at [573, 322] on div "Enter diagnosis" at bounding box center [760, 327] width 887 height 31
type input "MALAR"
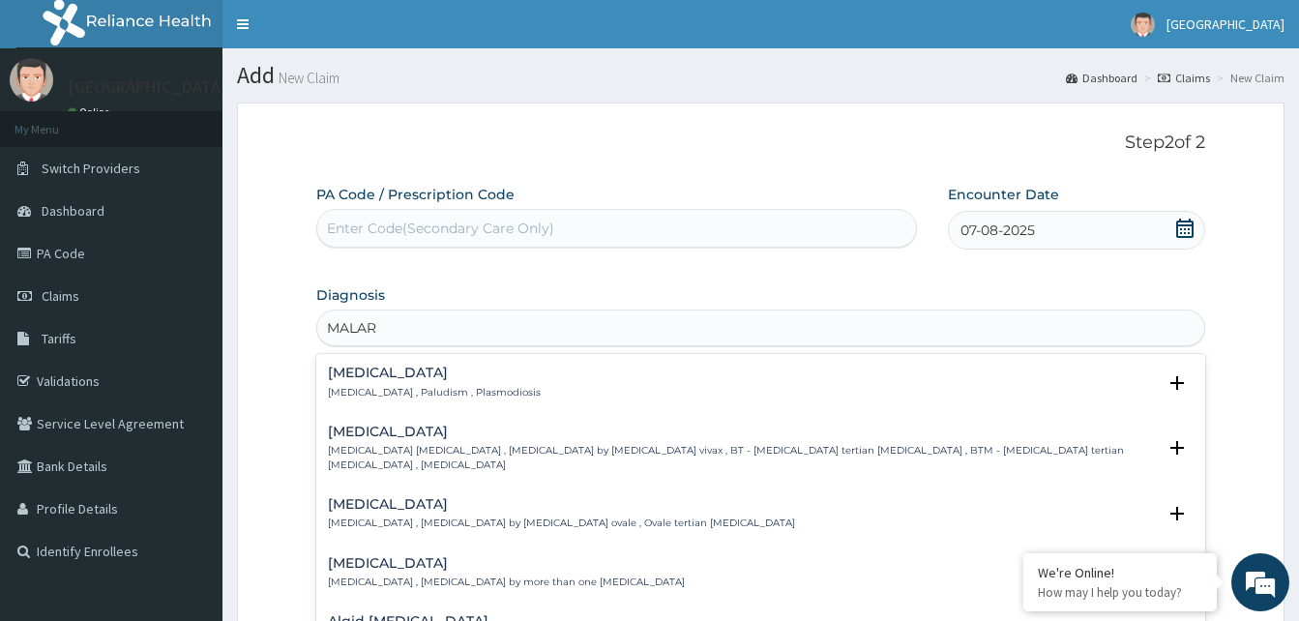
click at [367, 393] on p "[MEDICAL_DATA] , Paludism , Plasmodiosis" at bounding box center [434, 393] width 213 height 14
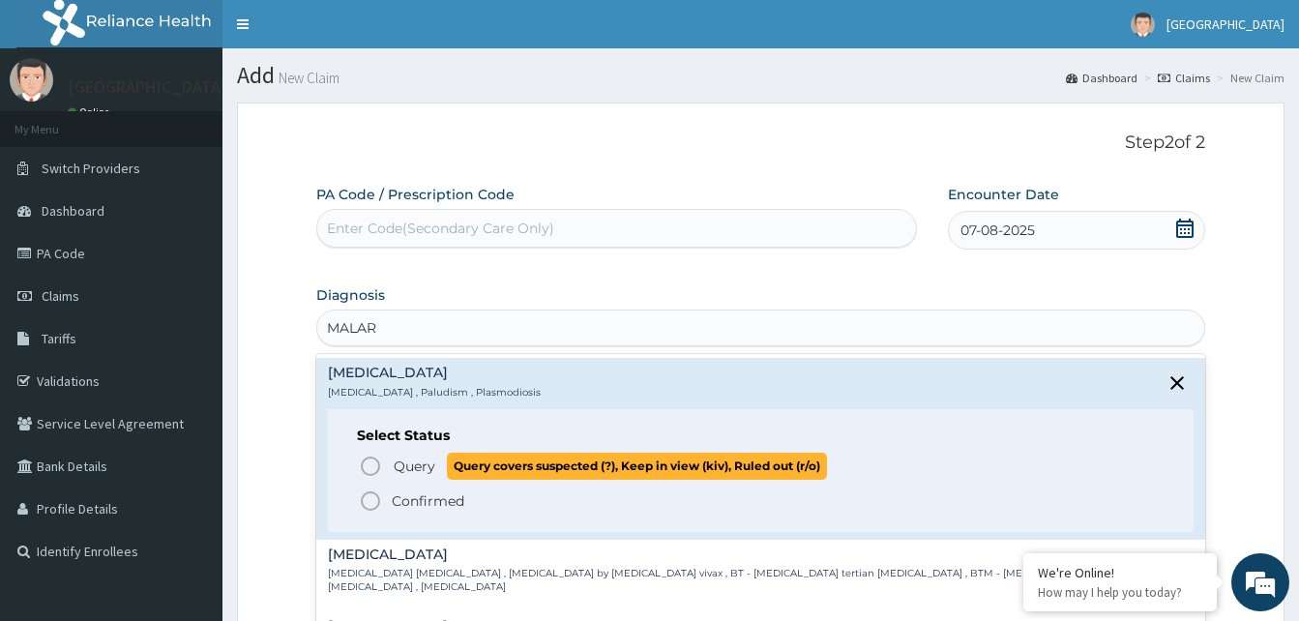
drag, startPoint x: 378, startPoint y: 461, endPoint x: 373, endPoint y: 449, distance: 13.5
click at [374, 461] on icon "status option query" at bounding box center [370, 466] width 23 height 23
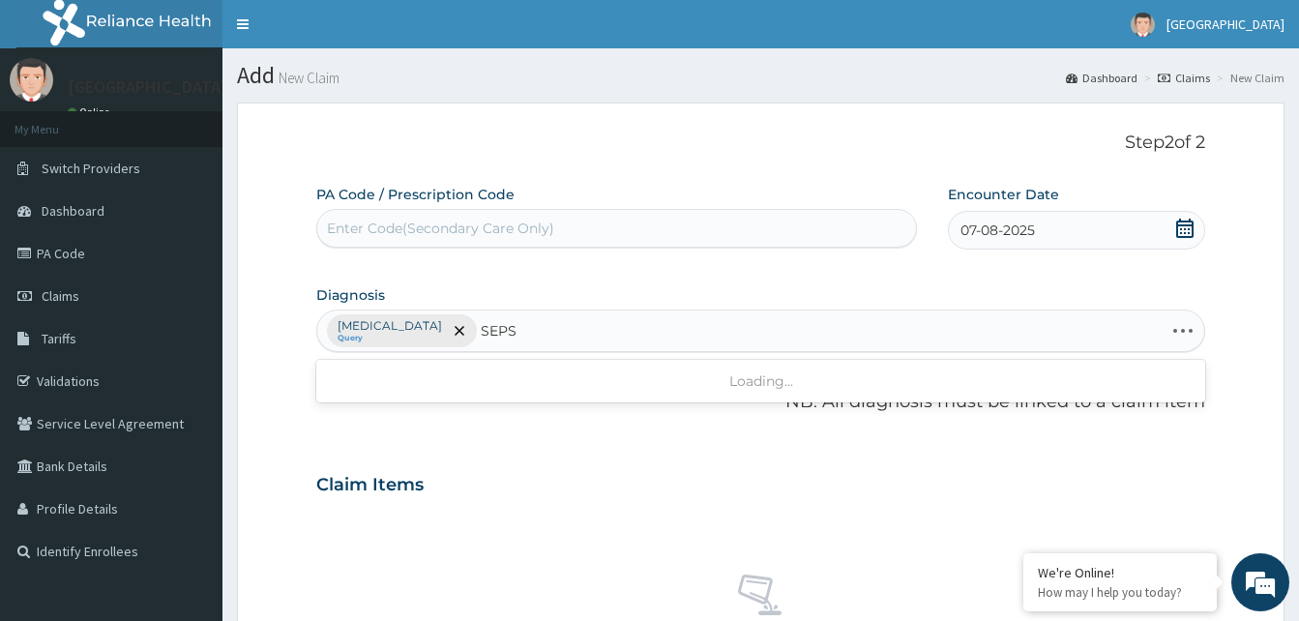
type input "SEPSI"
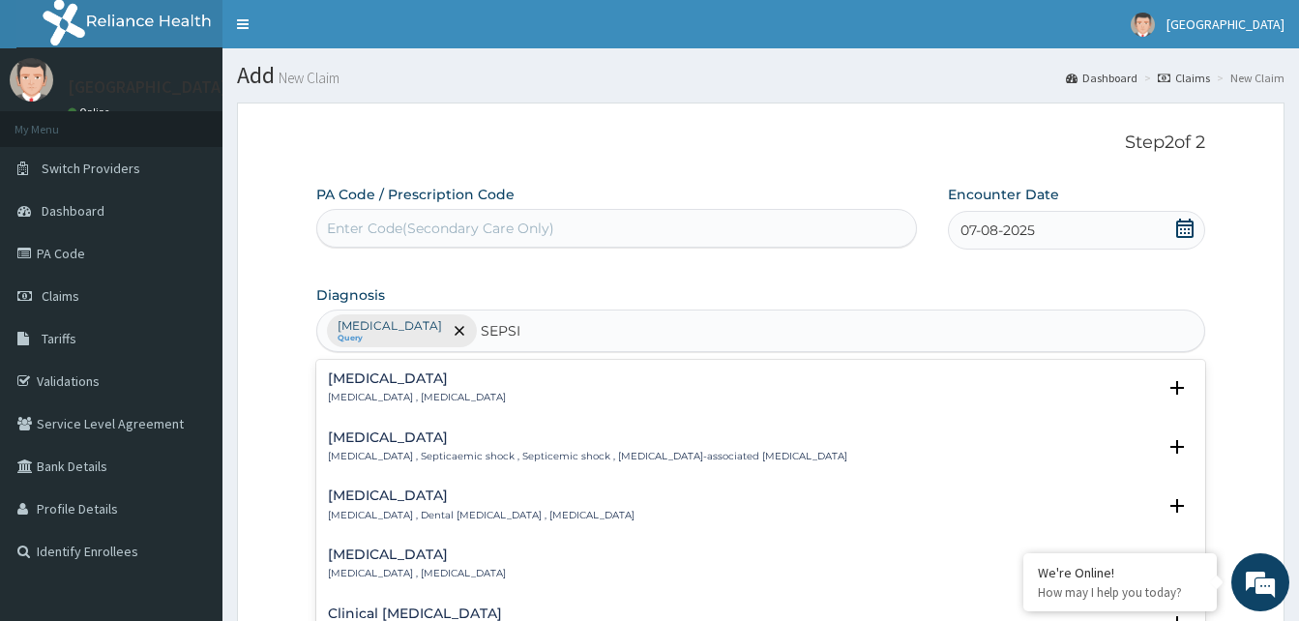
click at [336, 395] on p "[MEDICAL_DATA] , [MEDICAL_DATA]" at bounding box center [417, 398] width 178 height 14
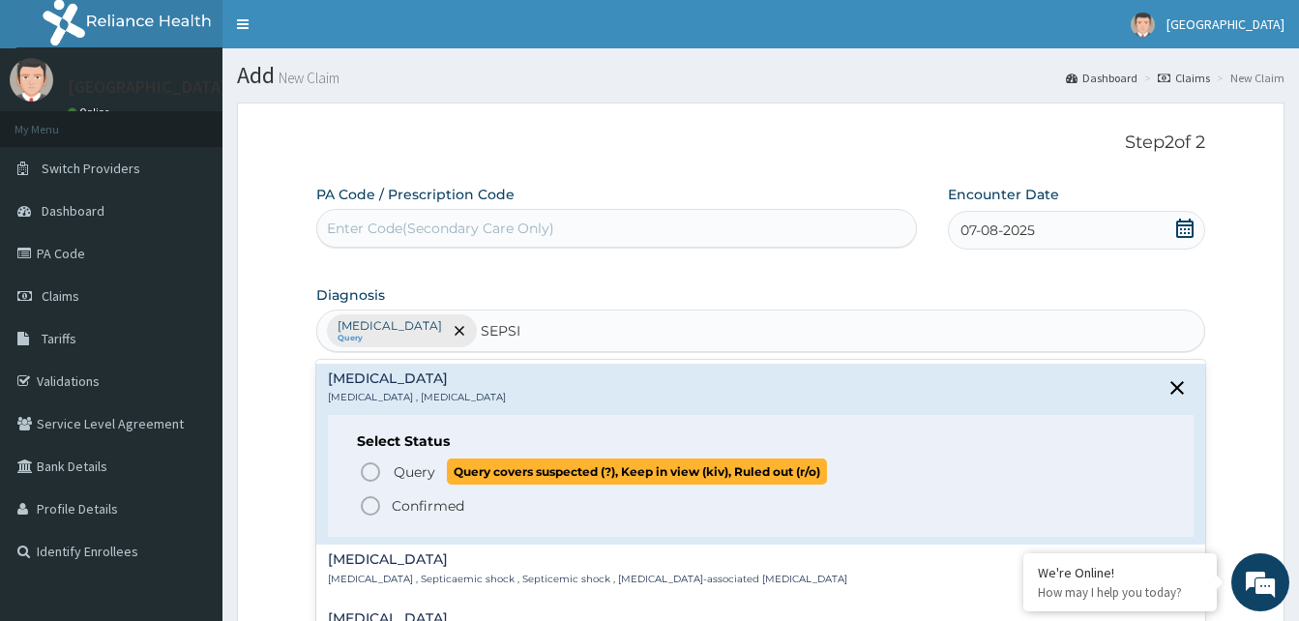
click at [371, 468] on icon "status option query" at bounding box center [370, 471] width 23 height 23
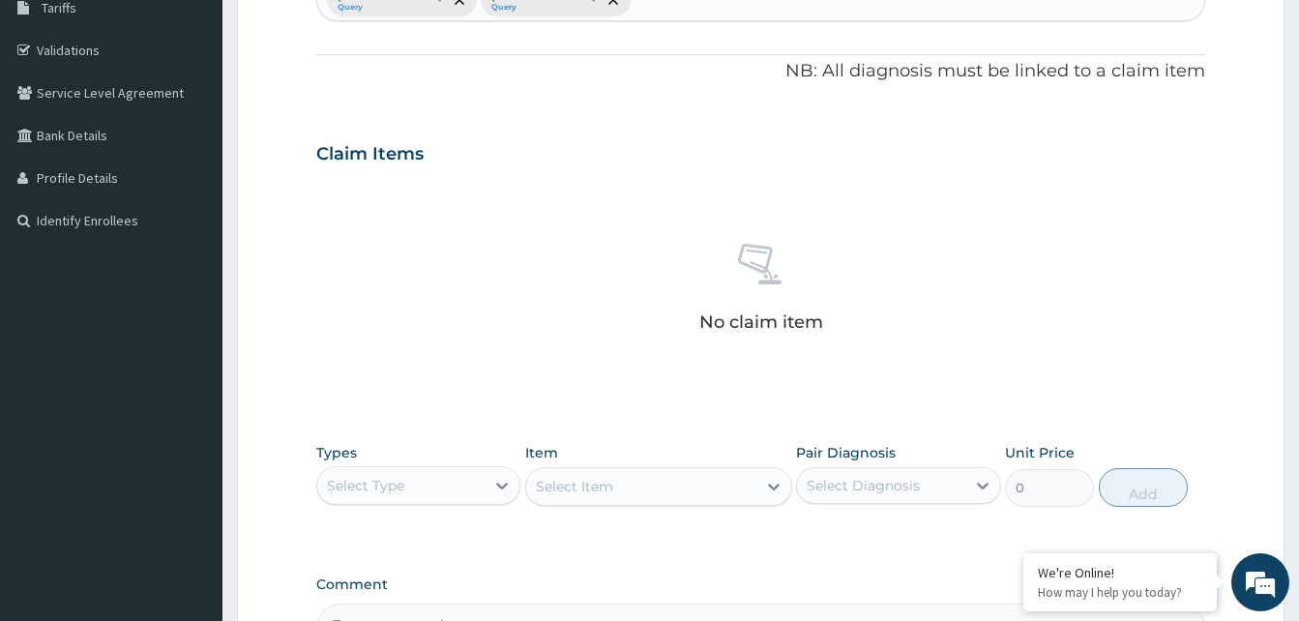
scroll to position [484, 0]
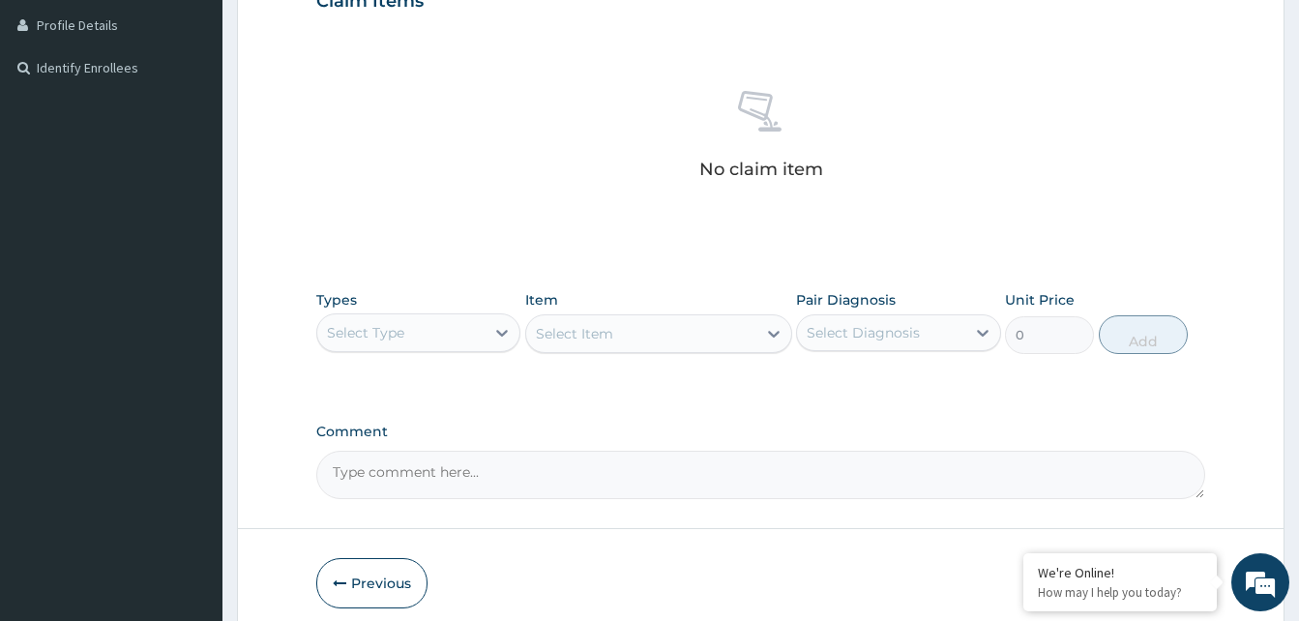
click at [428, 342] on div "Select Type" at bounding box center [400, 332] width 167 height 31
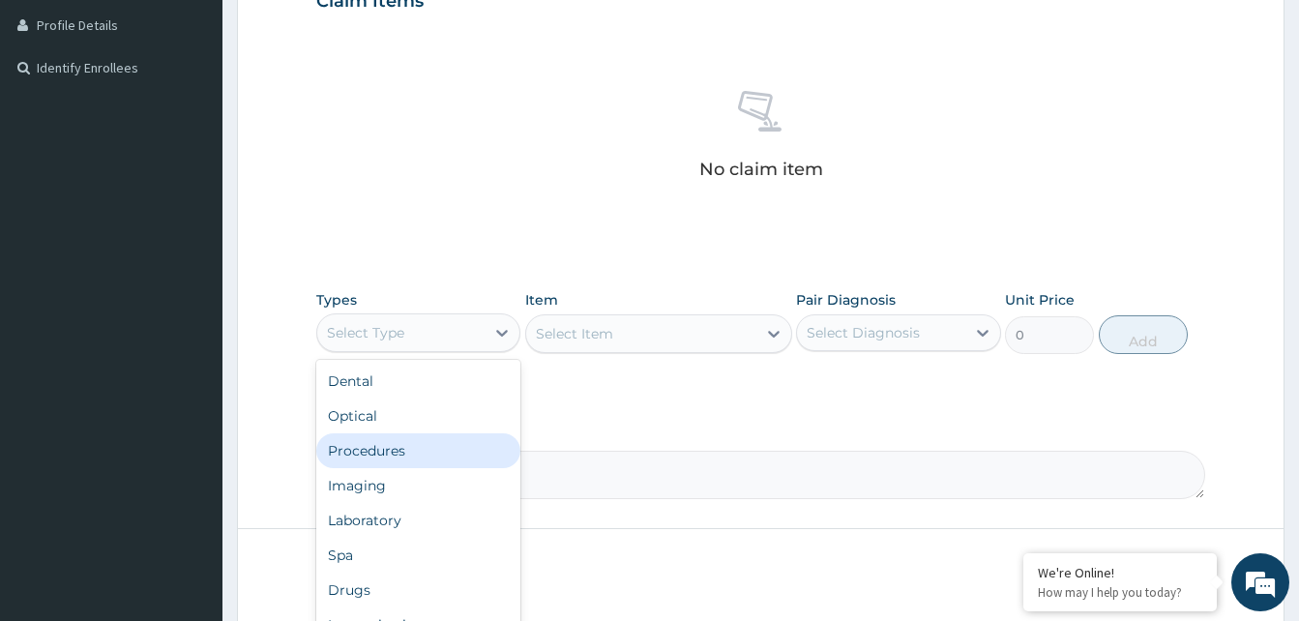
click at [388, 454] on div "Procedures" at bounding box center [418, 450] width 204 height 35
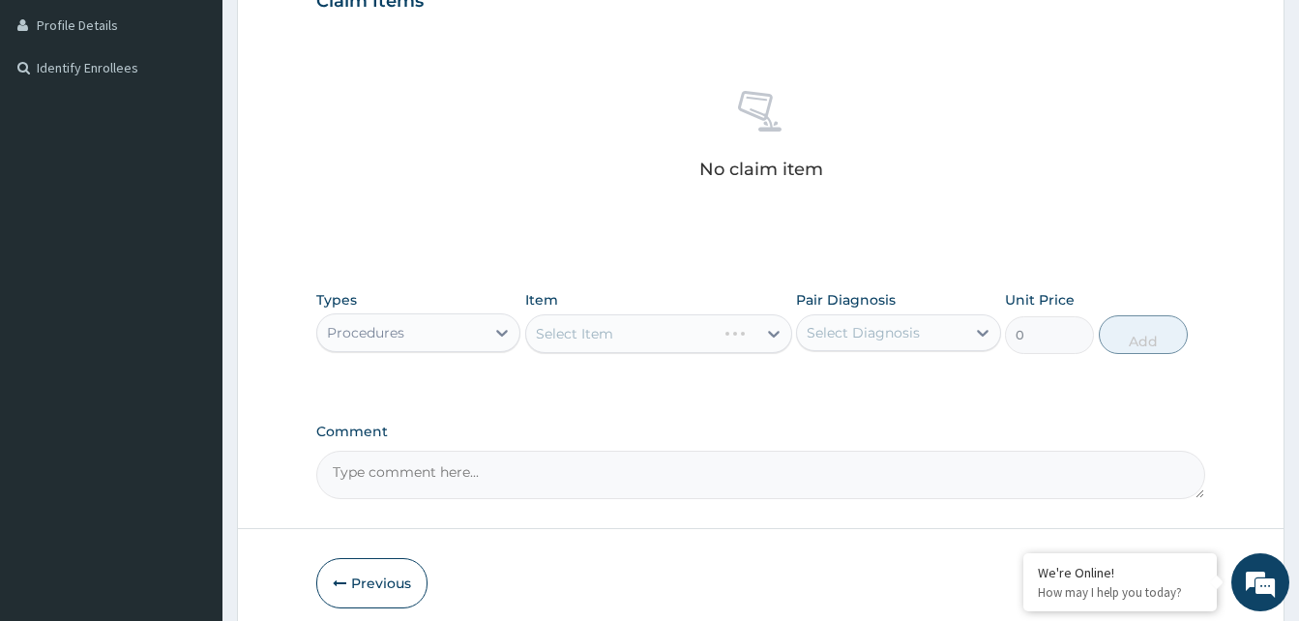
click at [679, 335] on div "Select Item" at bounding box center [658, 333] width 267 height 39
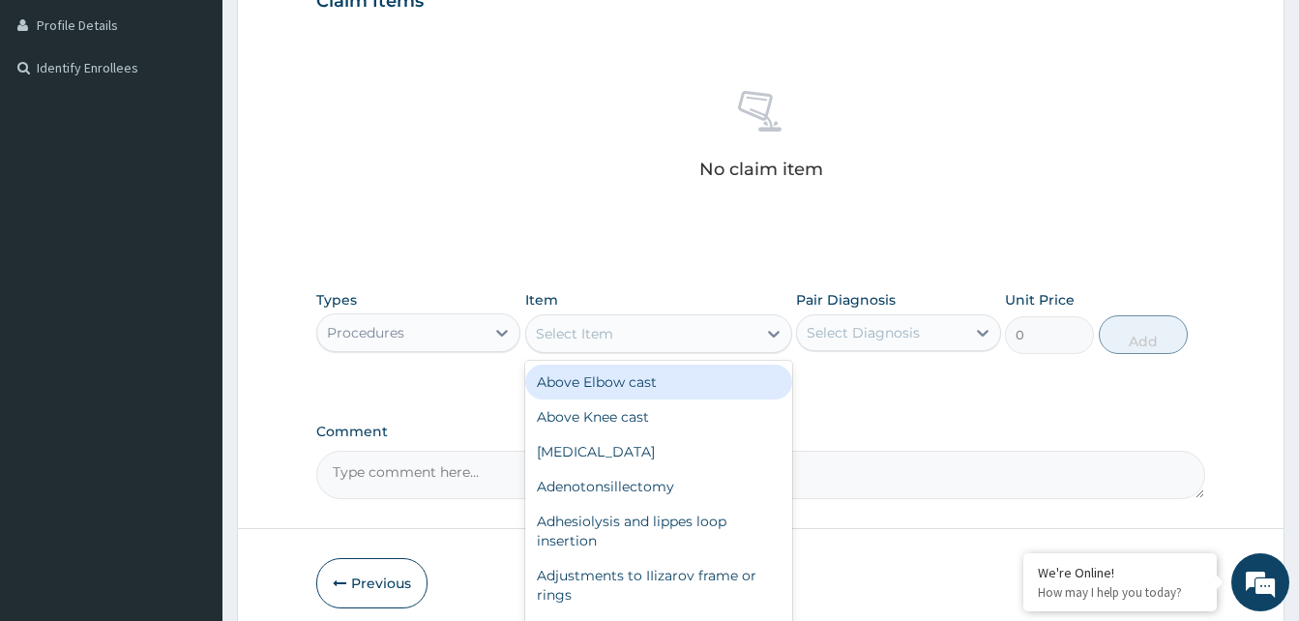
click at [679, 335] on div "Select Item" at bounding box center [641, 333] width 230 height 31
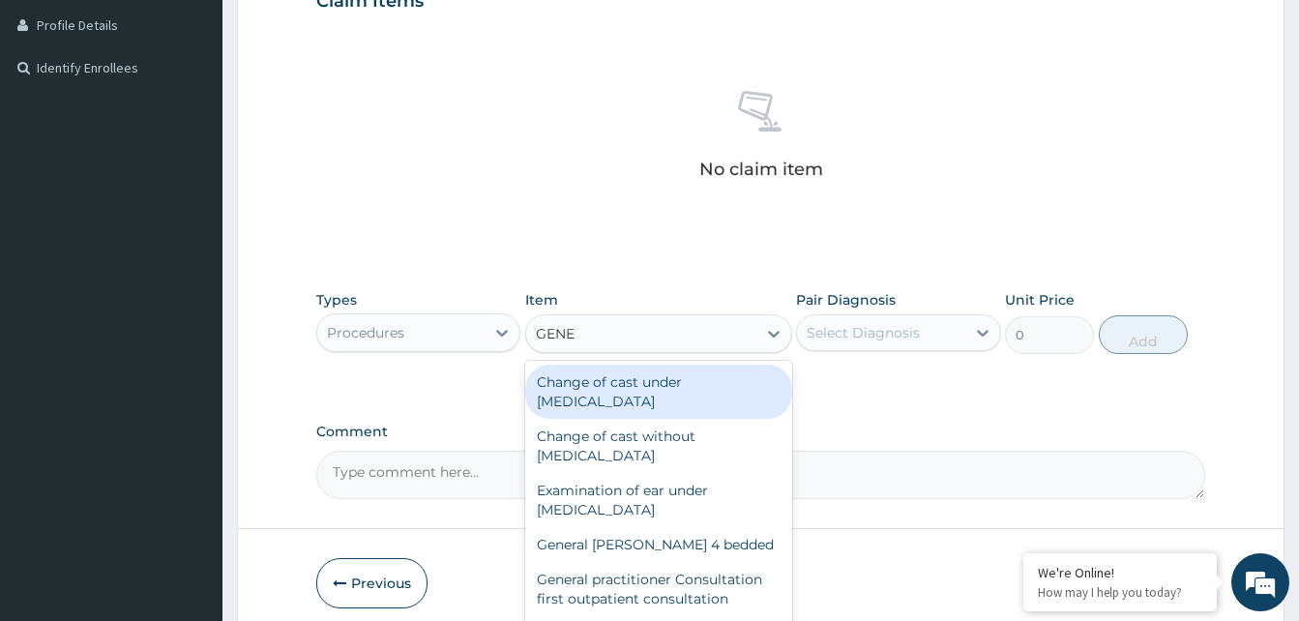
type input "GENER"
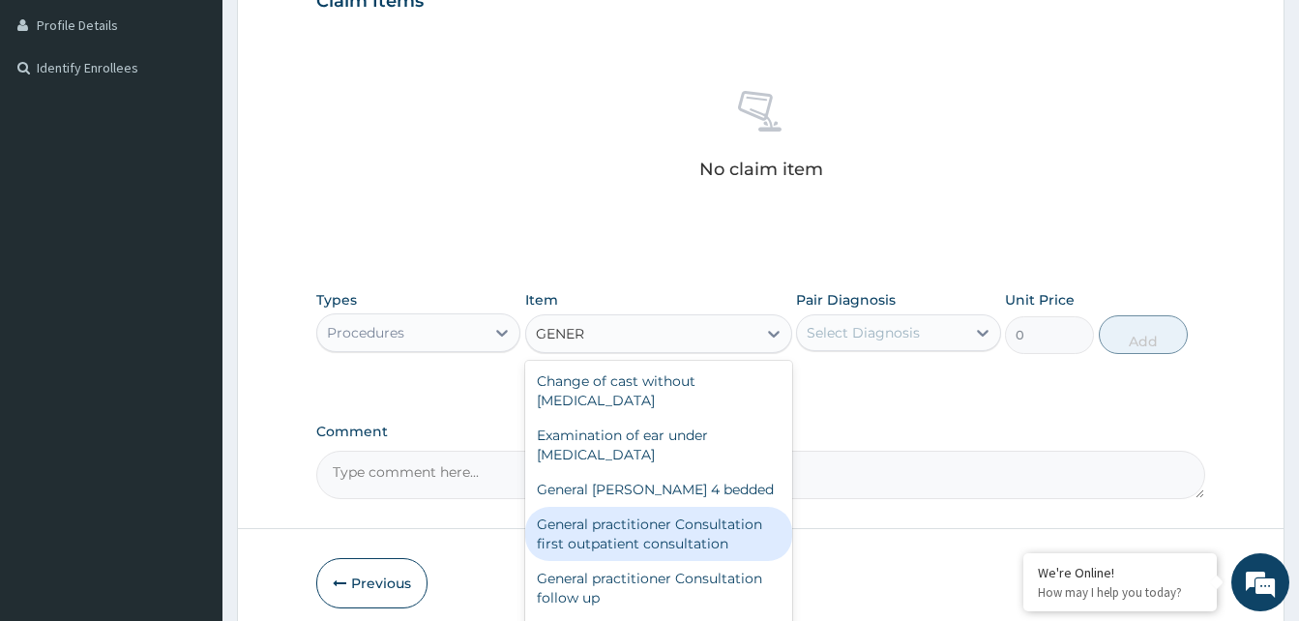
scroll to position [97, 0]
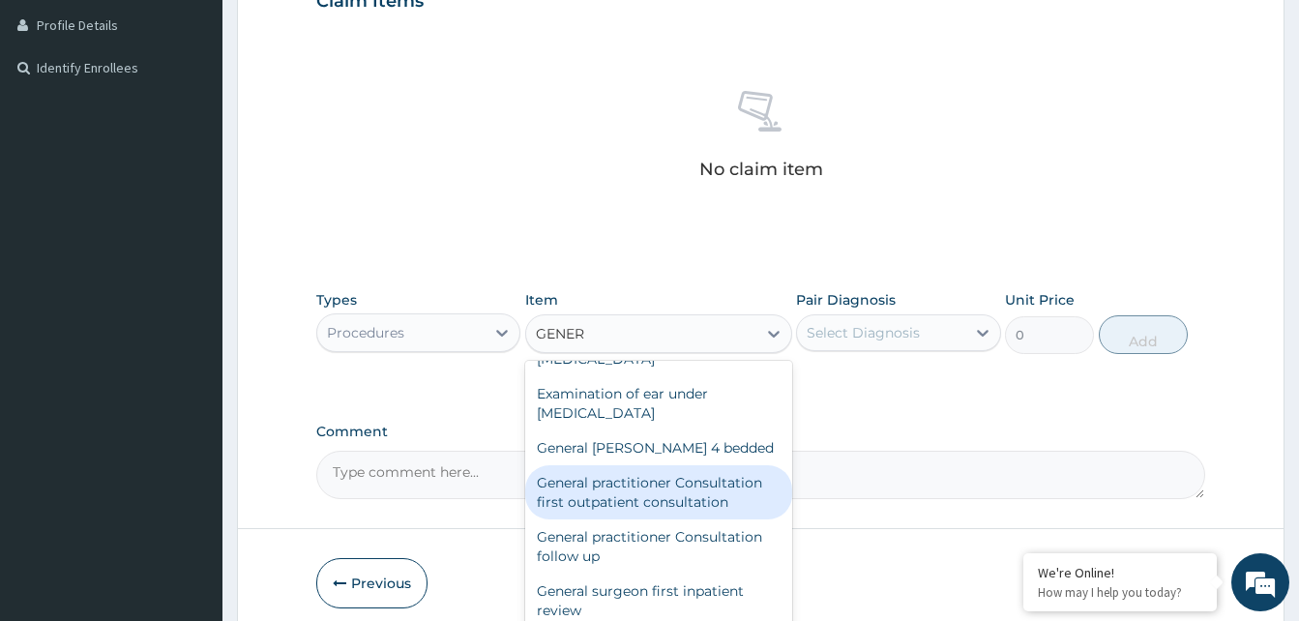
click at [660, 493] on div "General practitioner Consultation first outpatient consultation" at bounding box center [658, 492] width 267 height 54
type input "3547.5"
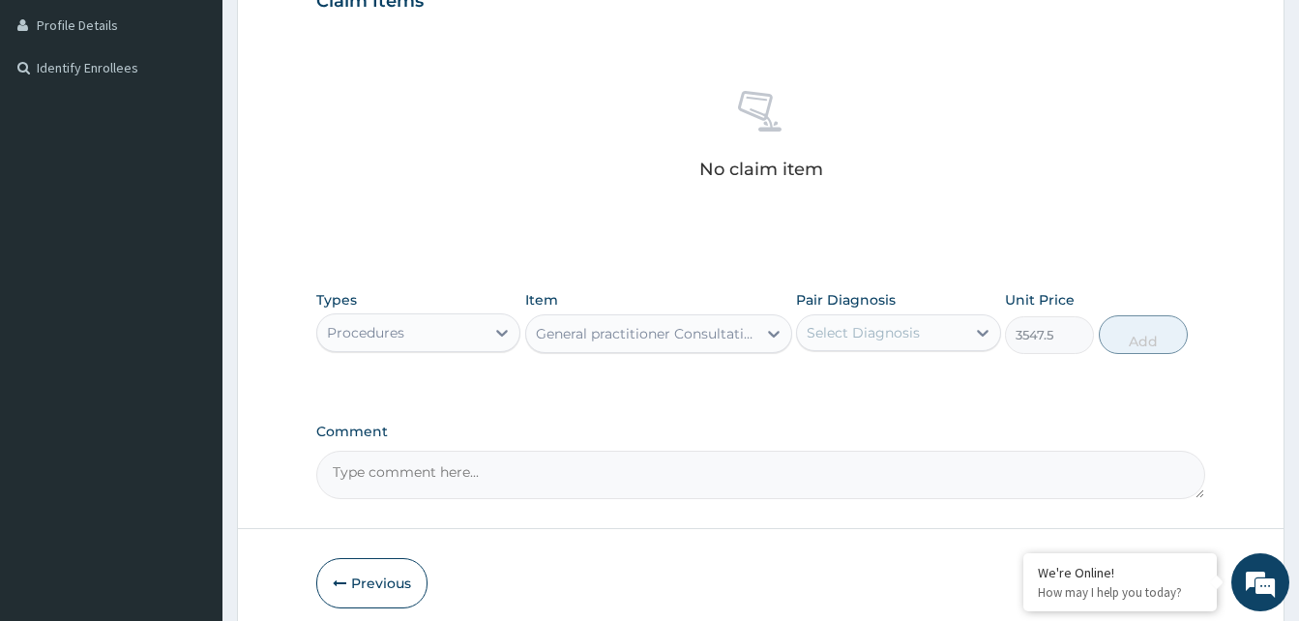
click at [836, 337] on div "Select Diagnosis" at bounding box center [863, 332] width 113 height 19
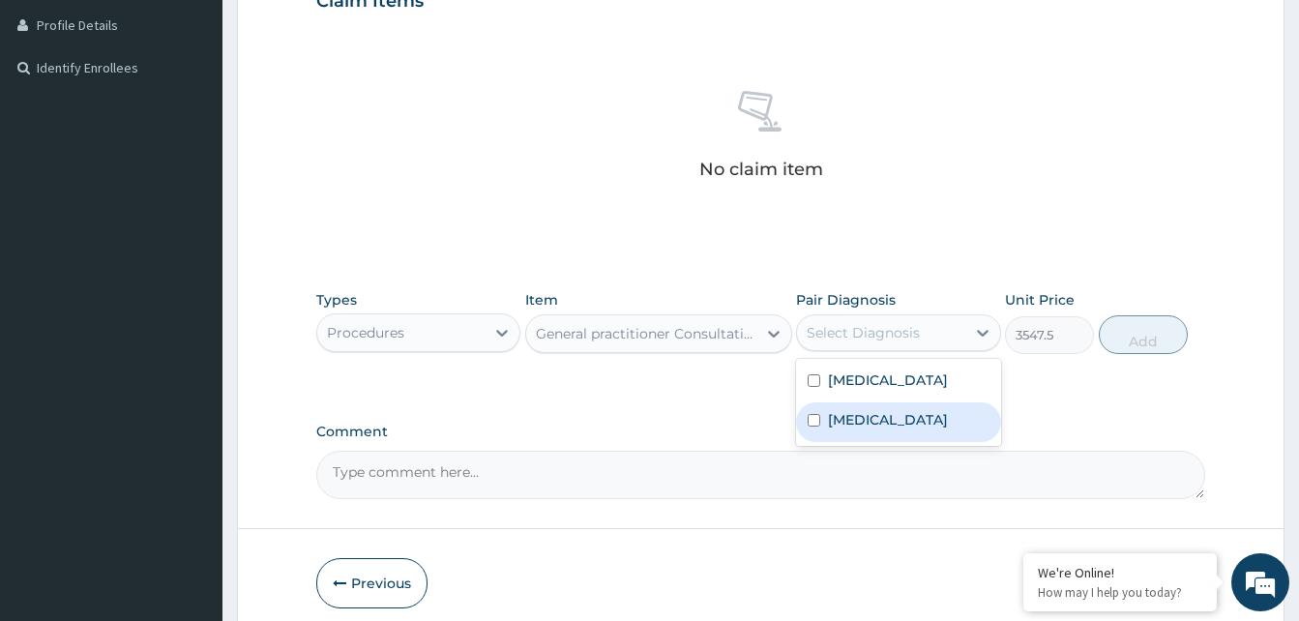
click at [855, 418] on label "[MEDICAL_DATA]" at bounding box center [888, 419] width 120 height 19
checkbox input "true"
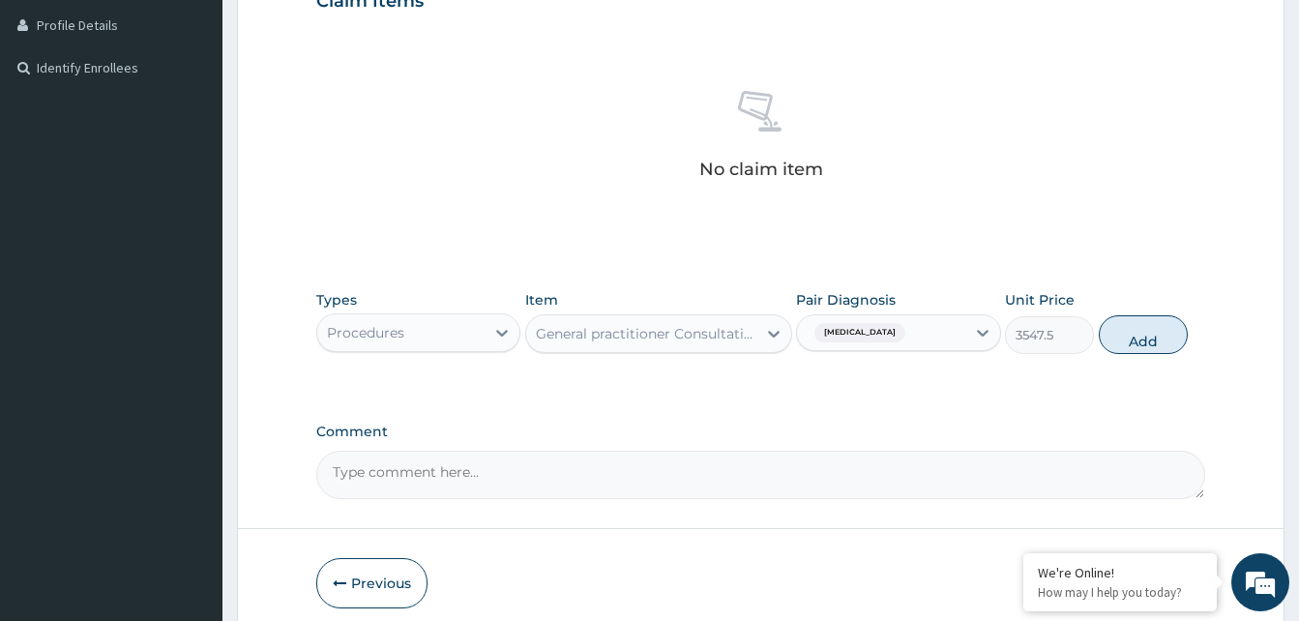
drag, startPoint x: 1157, startPoint y: 345, endPoint x: 1031, endPoint y: 350, distance: 125.8
click at [1145, 348] on button "Add" at bounding box center [1143, 334] width 89 height 39
type input "0"
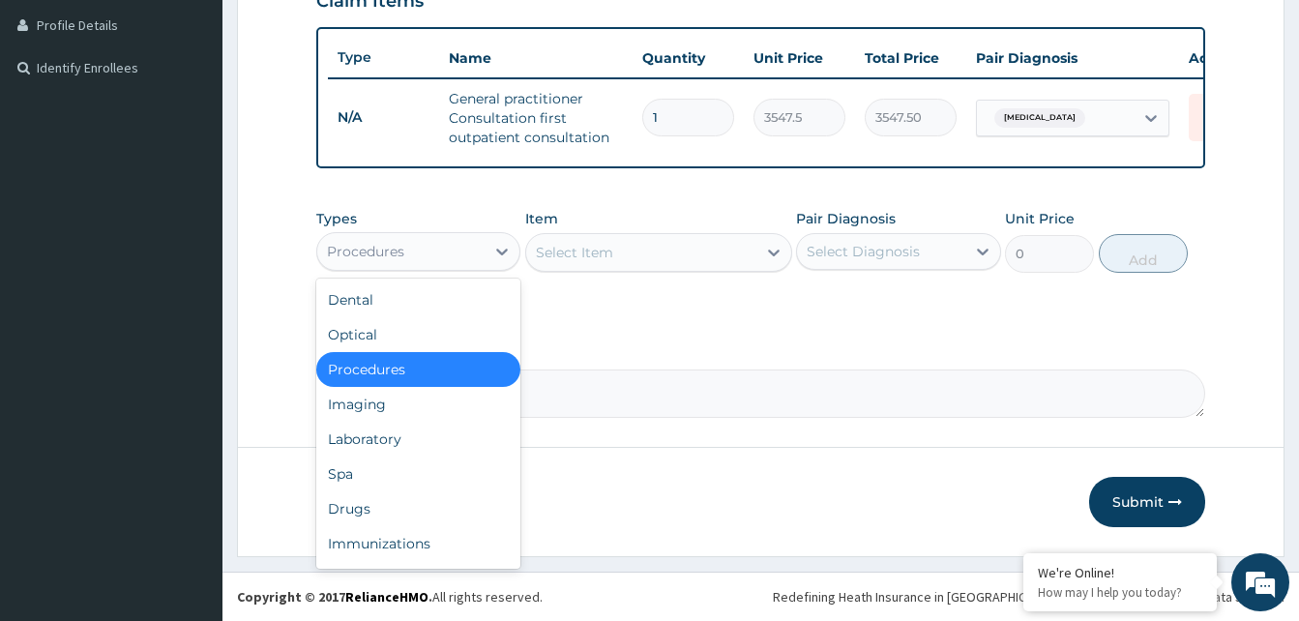
drag, startPoint x: 398, startPoint y: 270, endPoint x: 402, endPoint y: 327, distance: 57.2
click at [397, 261] on div "Procedures" at bounding box center [365, 251] width 77 height 19
click at [381, 452] on div "Laboratory" at bounding box center [418, 439] width 204 height 35
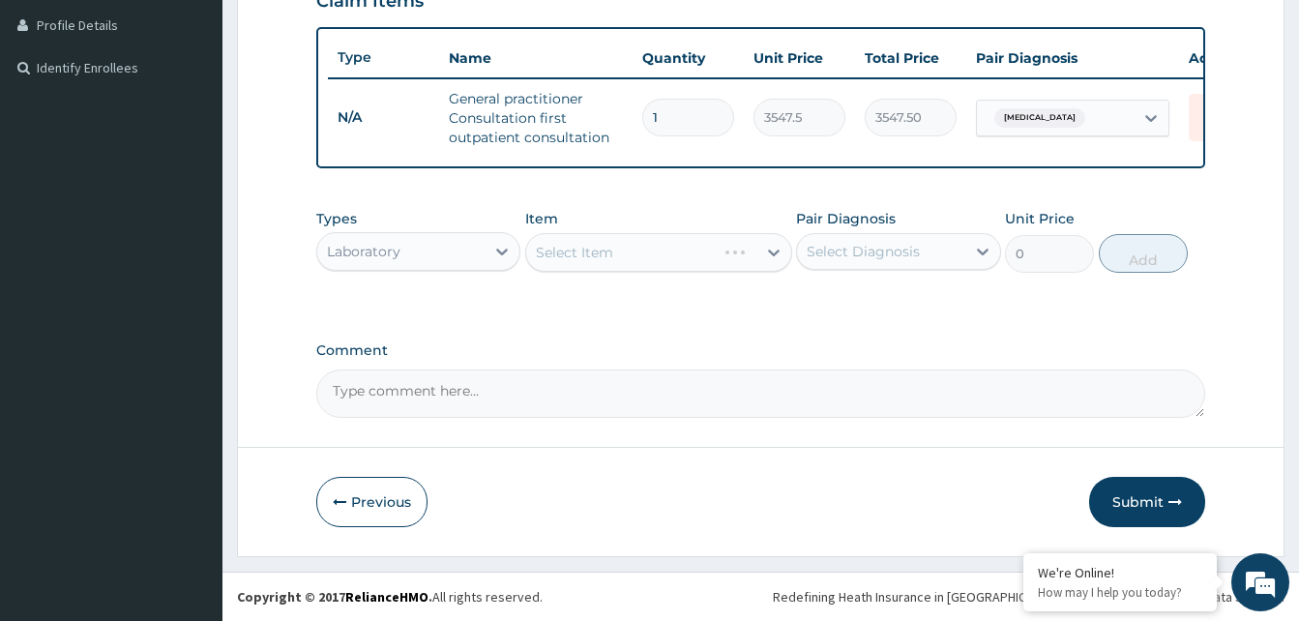
click at [613, 269] on div "Select Item" at bounding box center [658, 252] width 267 height 39
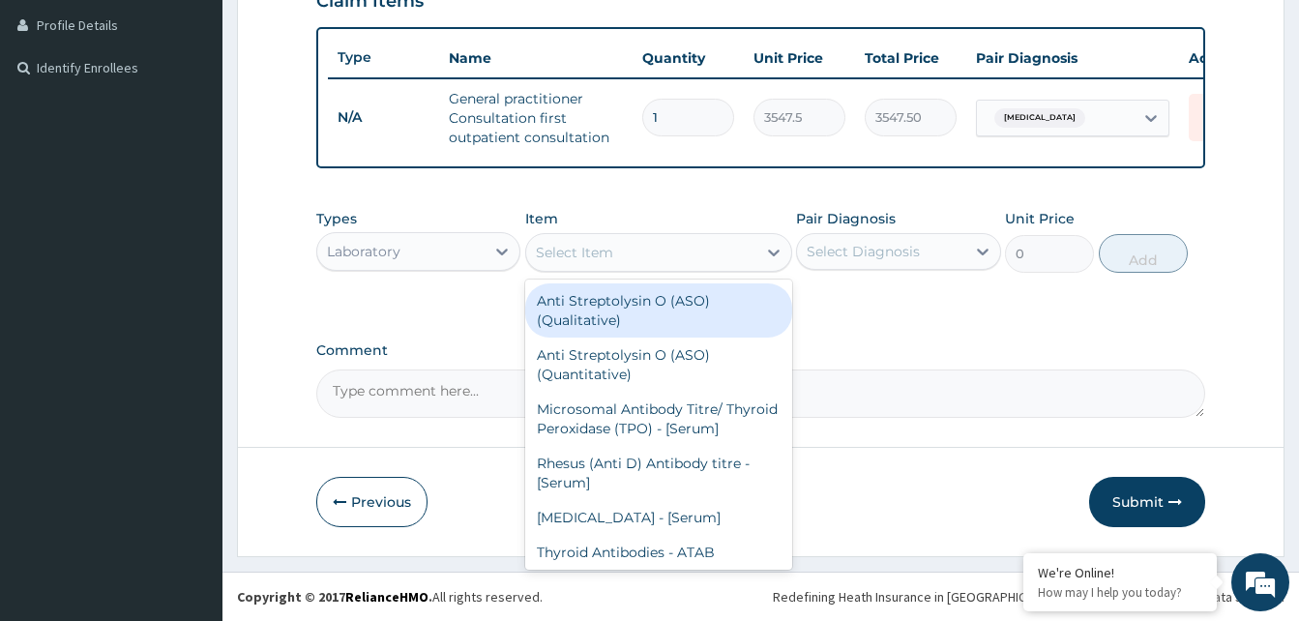
click at [613, 268] on div "Select Item" at bounding box center [641, 252] width 230 height 31
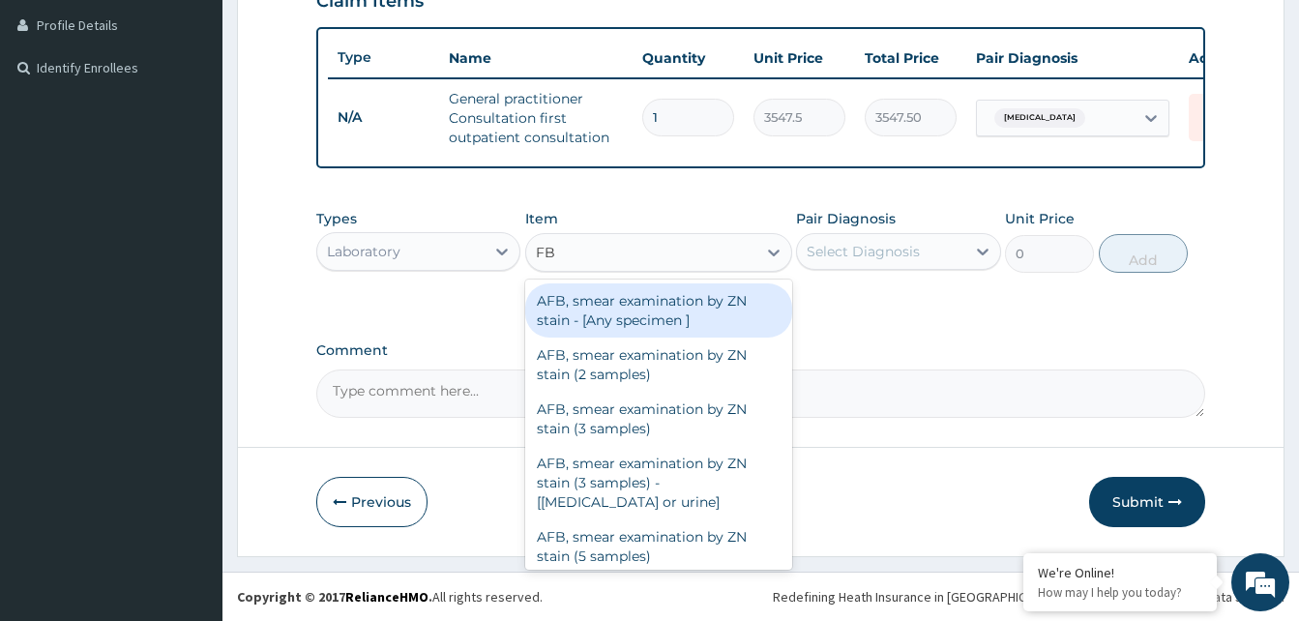
type input "FBC"
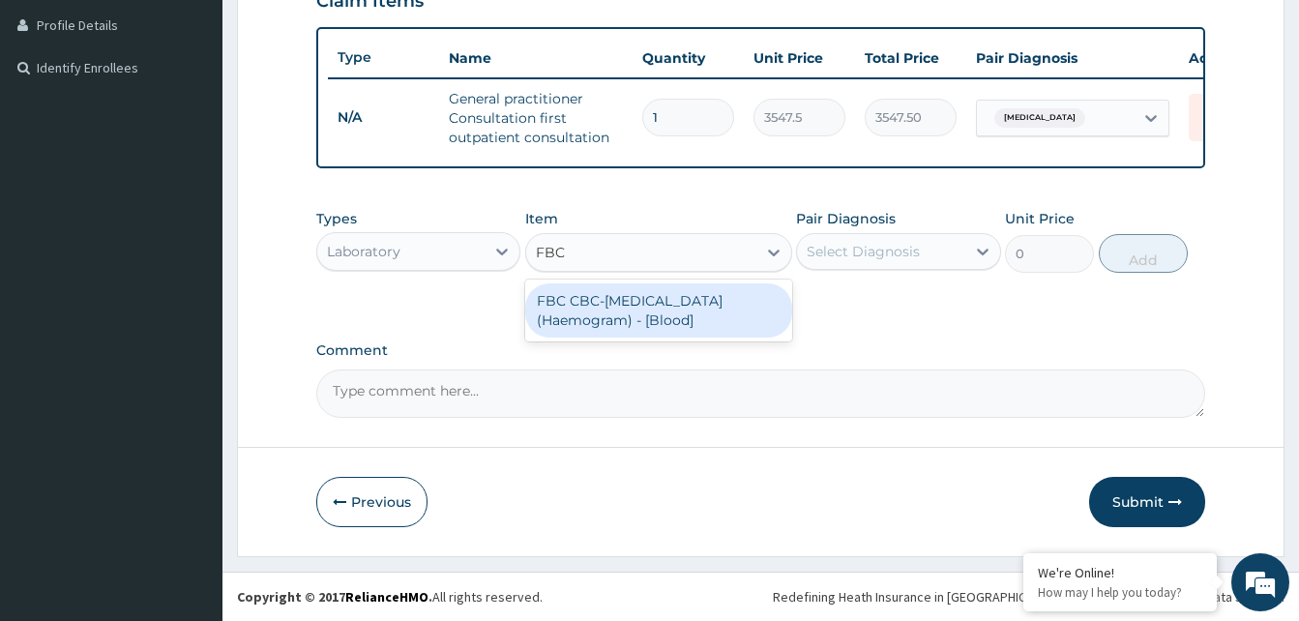
drag, startPoint x: 625, startPoint y: 328, endPoint x: 828, endPoint y: 299, distance: 205.1
click at [624, 325] on div "FBC CBC-[MEDICAL_DATA] (Haemogram) - [Blood]" at bounding box center [658, 310] width 267 height 54
type input "4300"
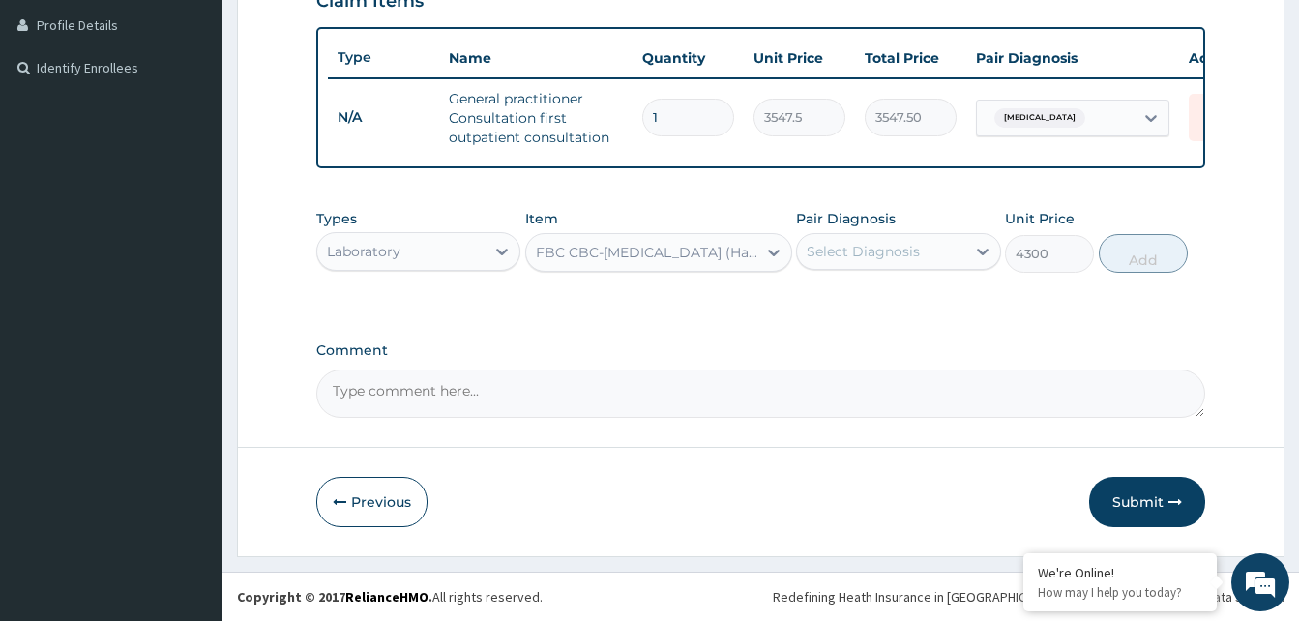
click at [901, 261] on div "Select Diagnosis" at bounding box center [863, 251] width 113 height 19
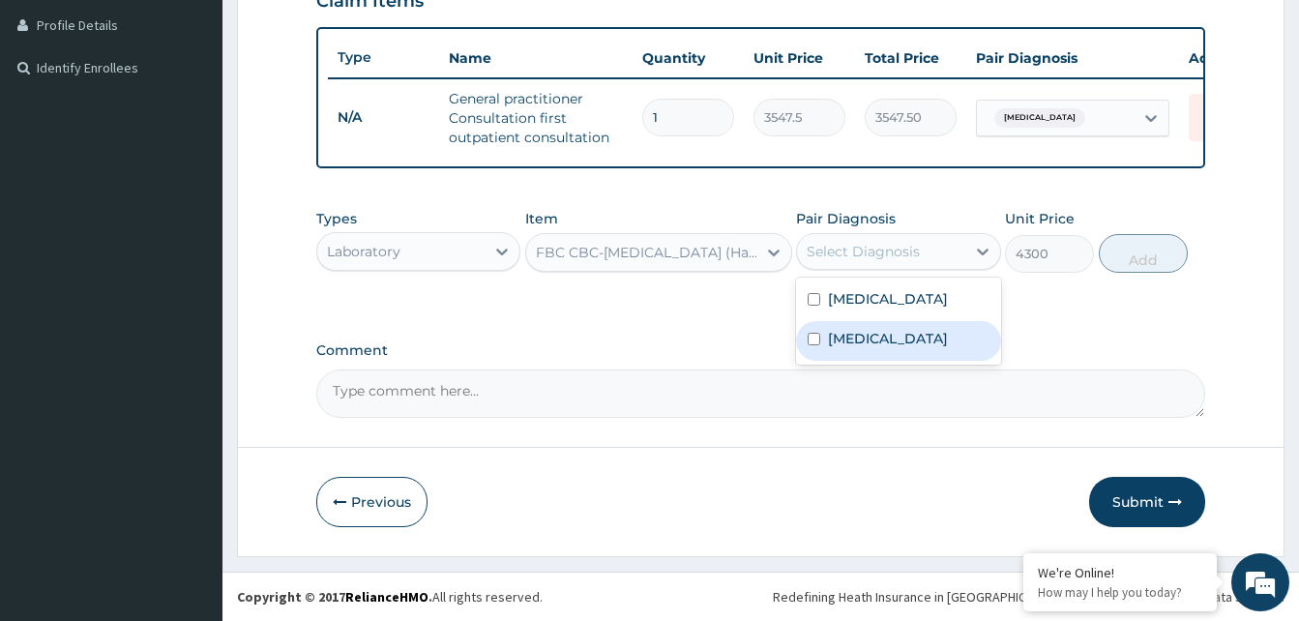
click at [859, 346] on label "[MEDICAL_DATA]" at bounding box center [888, 338] width 120 height 19
checkbox input "true"
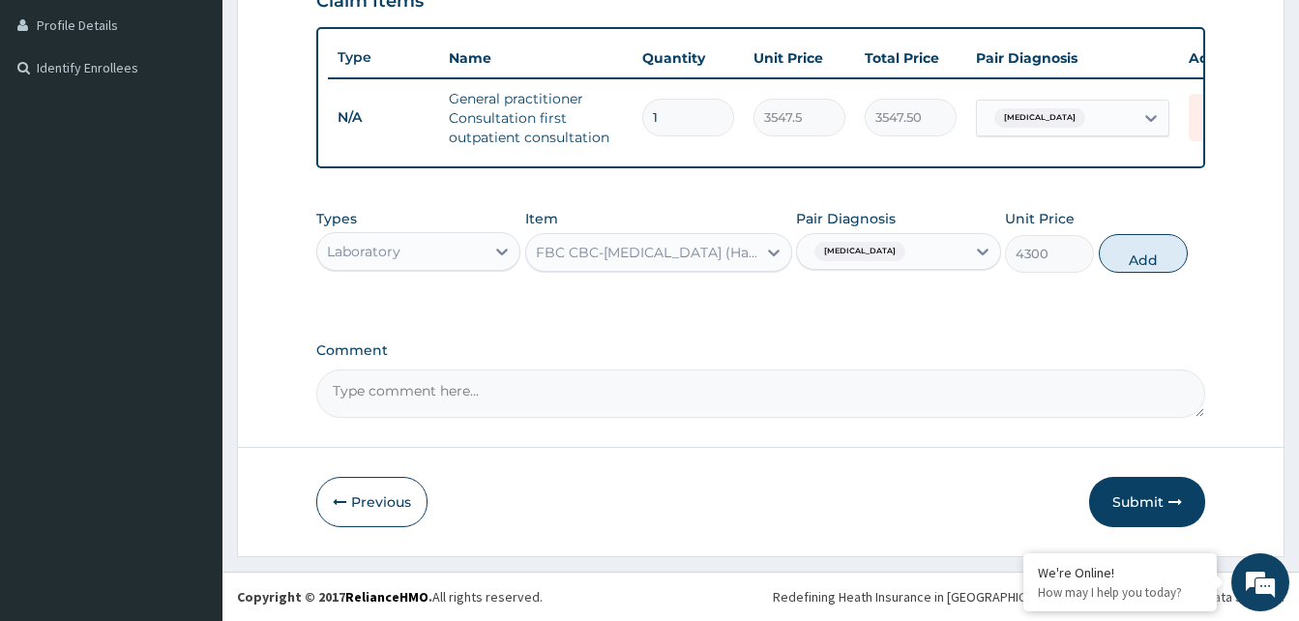
drag, startPoint x: 1141, startPoint y: 271, endPoint x: 1131, endPoint y: 275, distance: 10.4
click at [1140, 271] on button "Add" at bounding box center [1143, 253] width 89 height 39
type input "0"
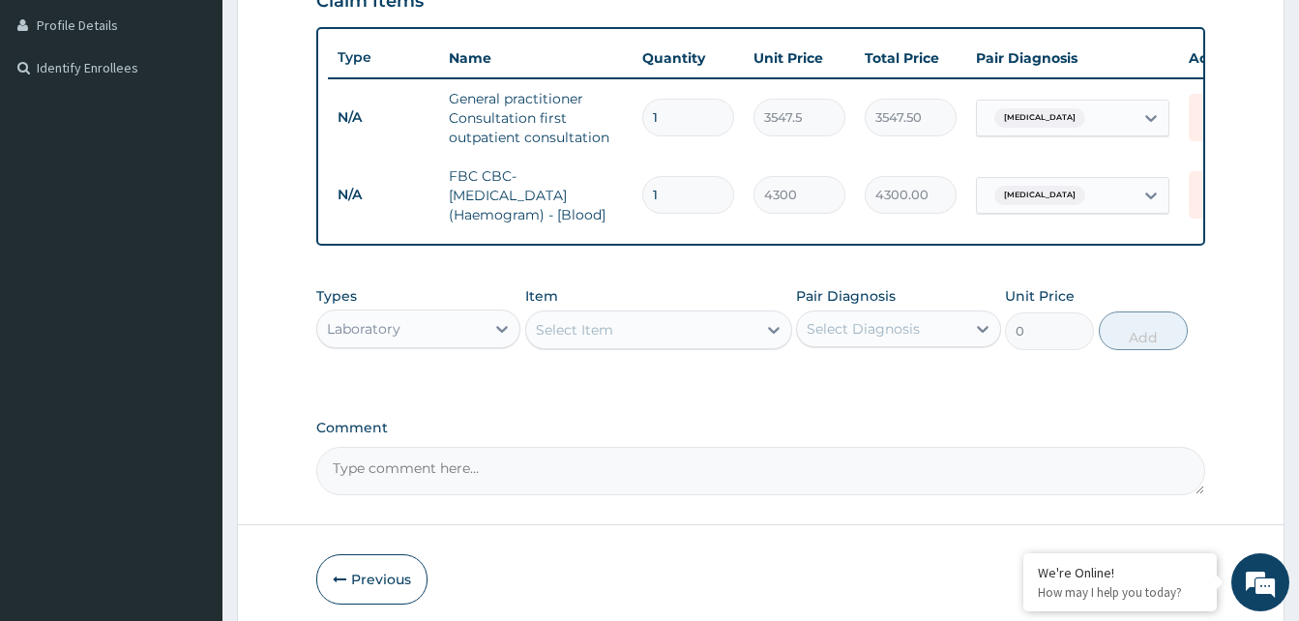
scroll to position [575, 0]
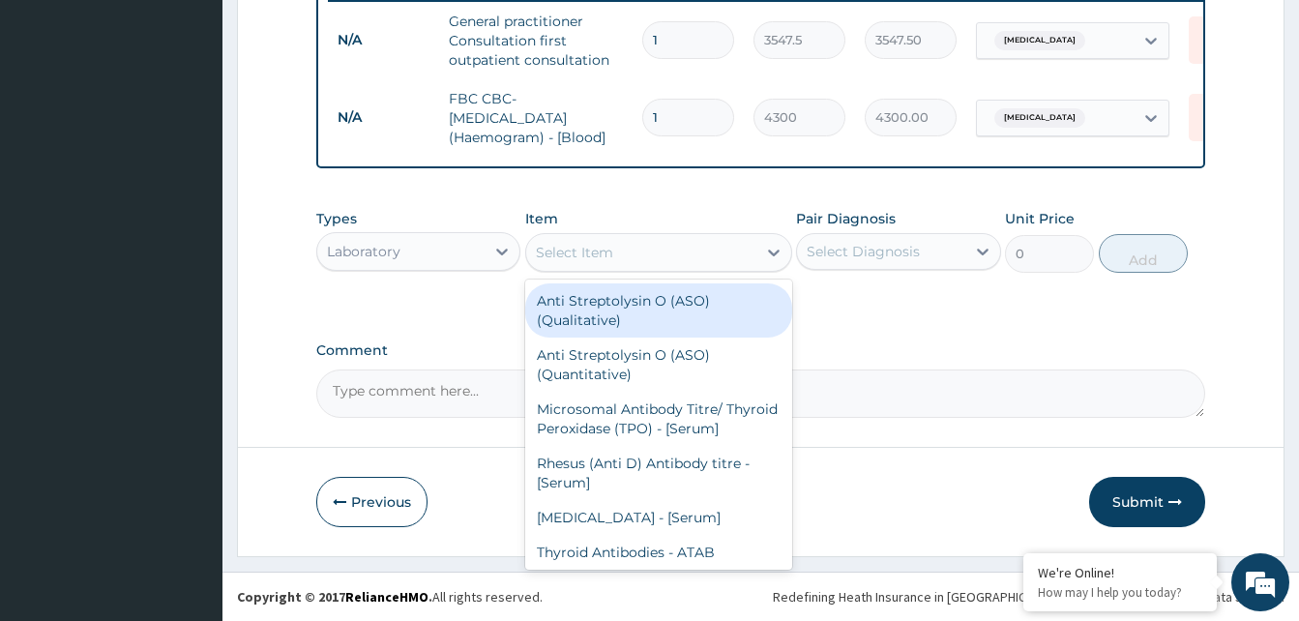
click at [596, 245] on div "Select Item" at bounding box center [574, 252] width 77 height 19
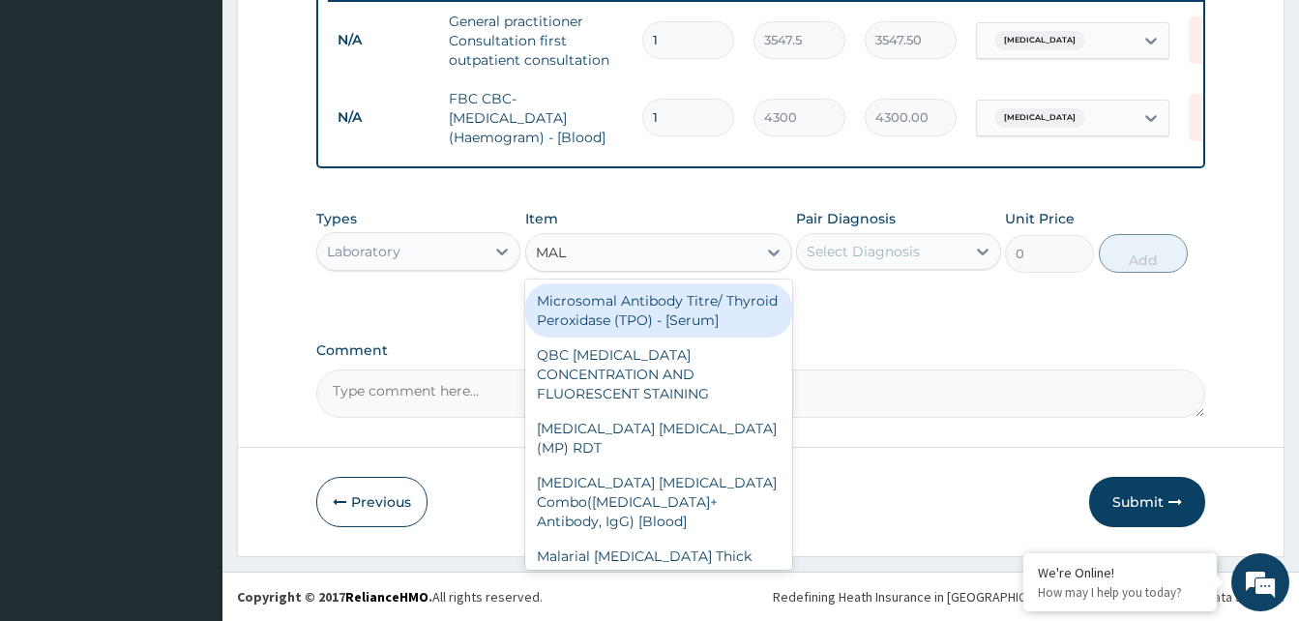
type input "MALA"
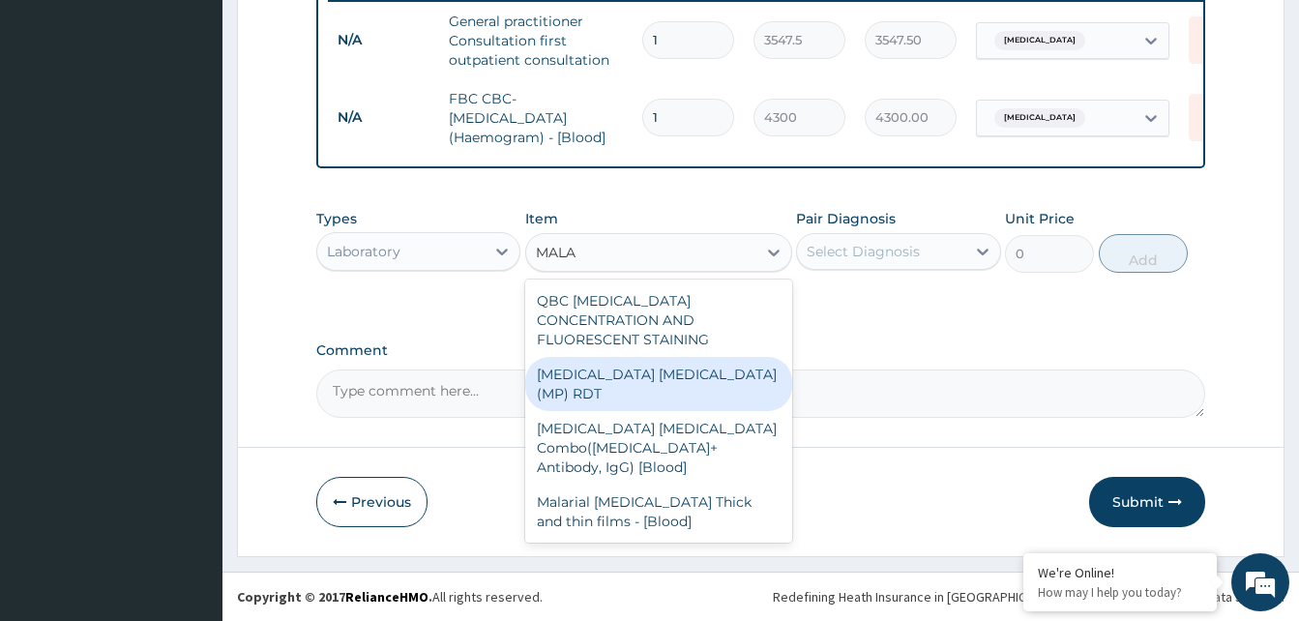
drag, startPoint x: 627, startPoint y: 351, endPoint x: 930, endPoint y: 294, distance: 309.0
click at [664, 357] on div "MALARIA PARASITE (MP) RDT" at bounding box center [658, 384] width 267 height 54
type input "1612.5"
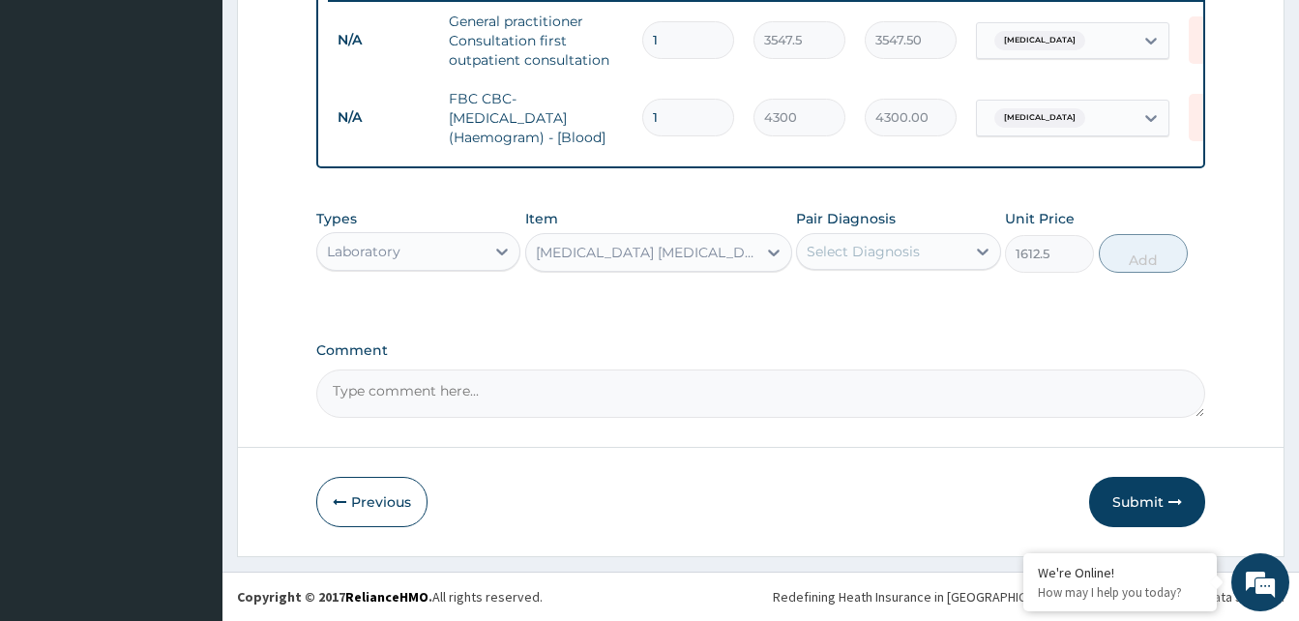
click at [877, 255] on div "Select Diagnosis" at bounding box center [863, 251] width 113 height 19
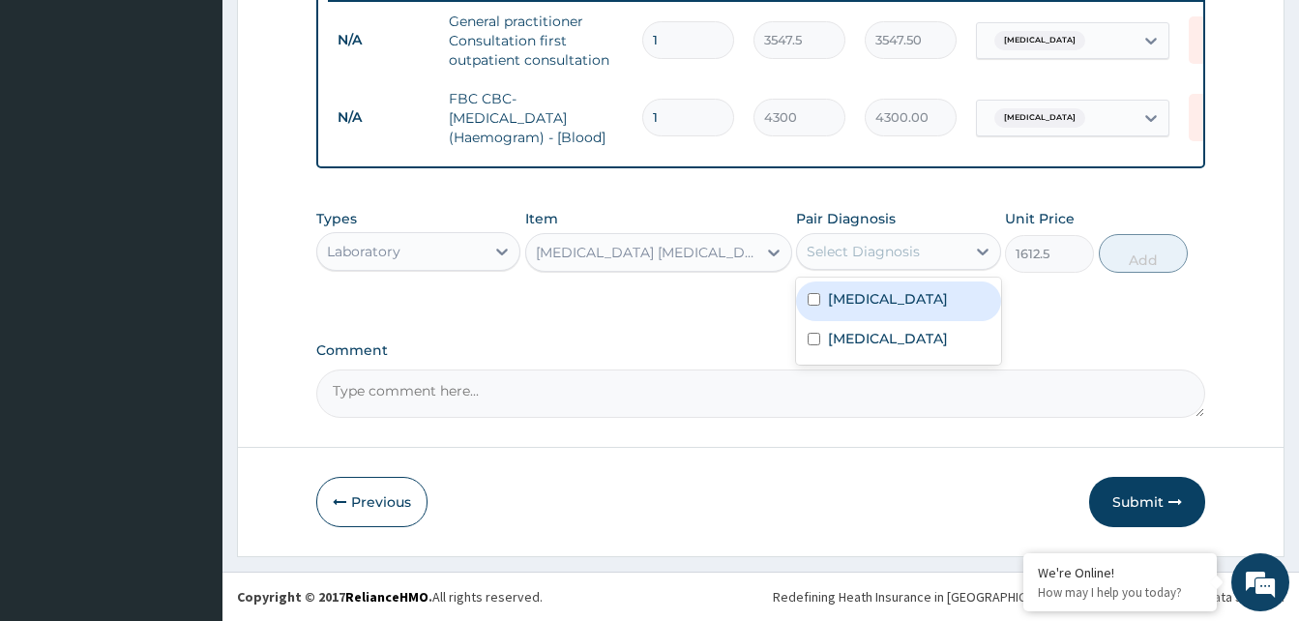
drag, startPoint x: 862, startPoint y: 292, endPoint x: 1057, endPoint y: 271, distance: 196.5
click at [871, 292] on label "Malaria" at bounding box center [888, 298] width 120 height 19
checkbox input "true"
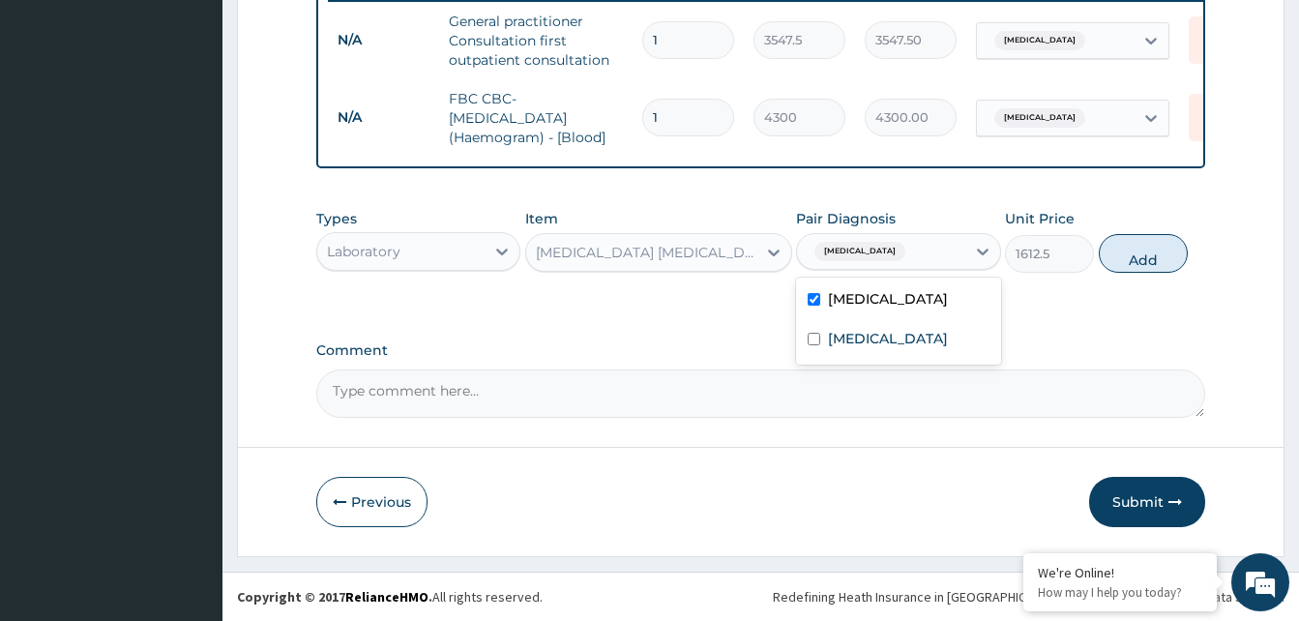
click at [1131, 258] on button "Add" at bounding box center [1143, 253] width 89 height 39
type input "0"
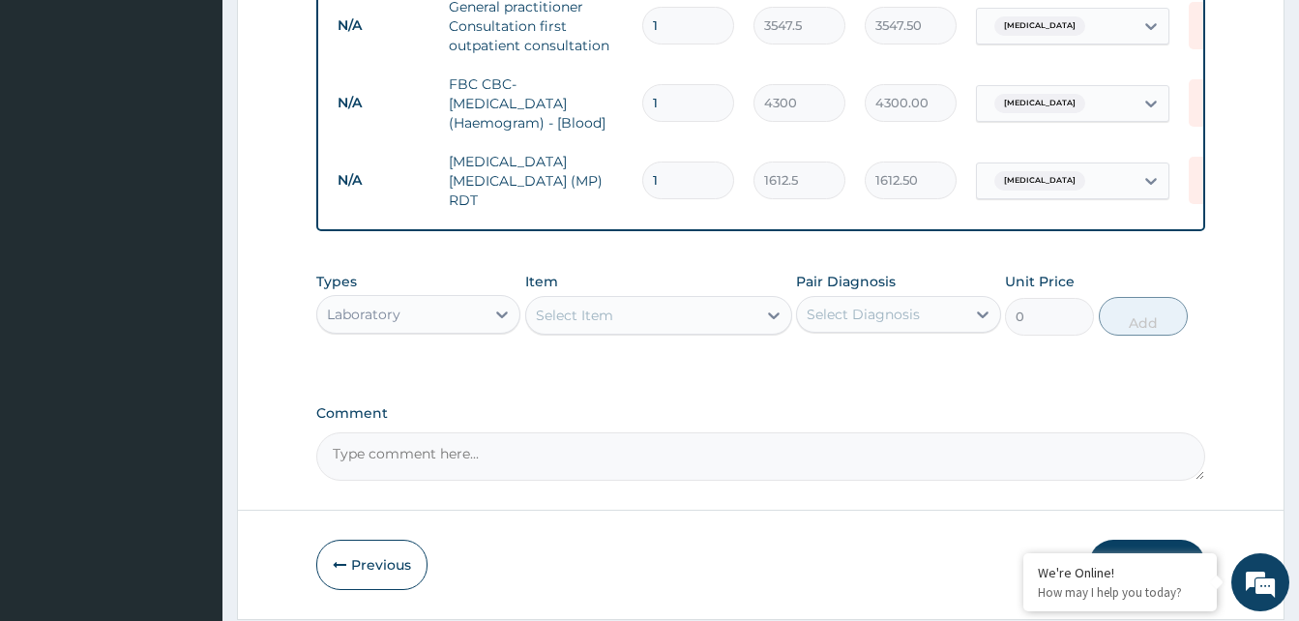
drag, startPoint x: 455, startPoint y: 324, endPoint x: 445, endPoint y: 338, distance: 18.0
click at [454, 325] on div "Laboratory" at bounding box center [400, 314] width 167 height 31
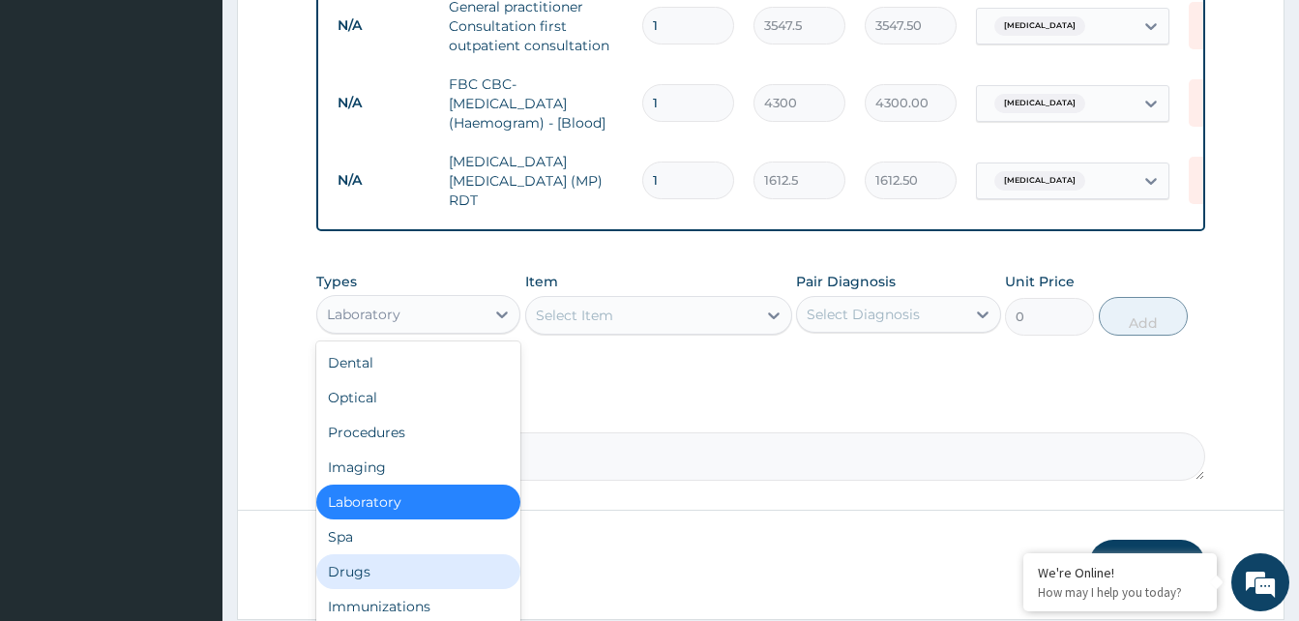
click at [374, 577] on div "Drugs" at bounding box center [418, 571] width 204 height 35
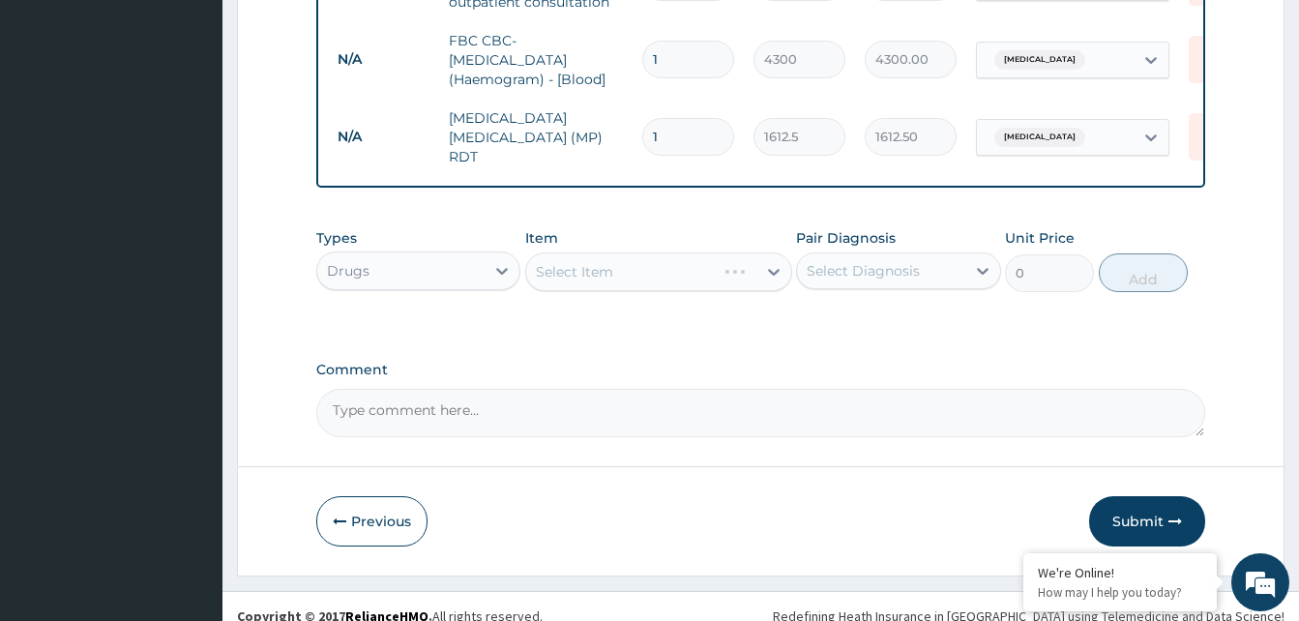
scroll to position [642, 0]
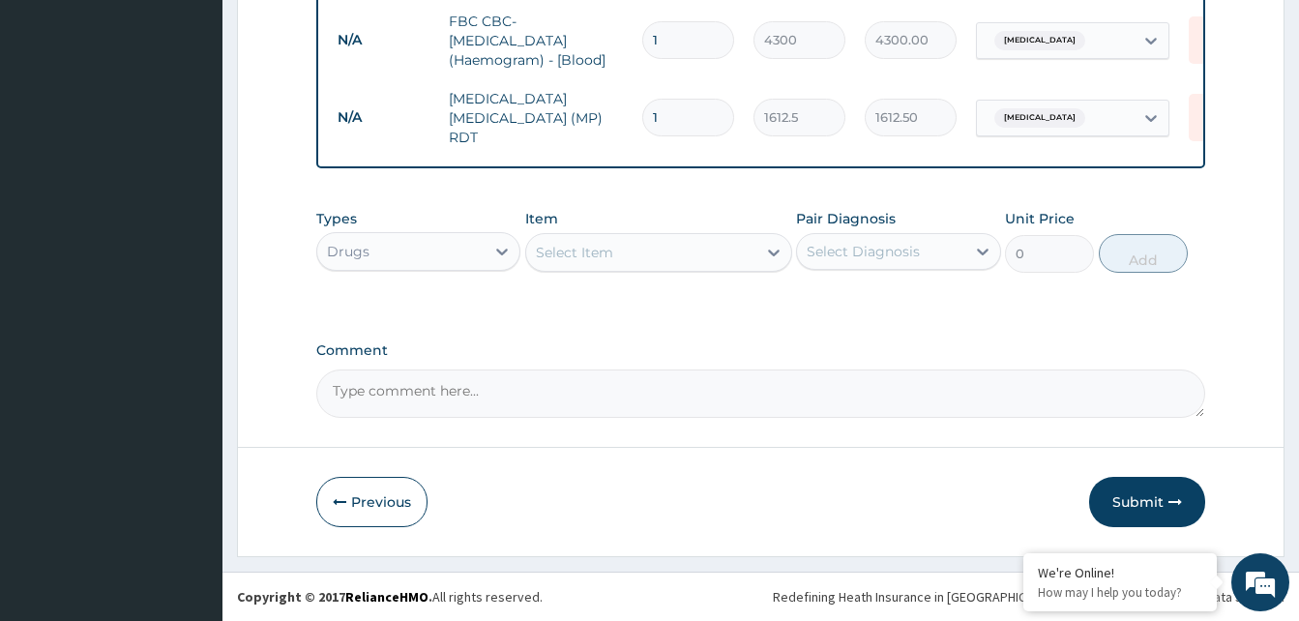
click at [636, 249] on div "Select Item" at bounding box center [641, 252] width 230 height 31
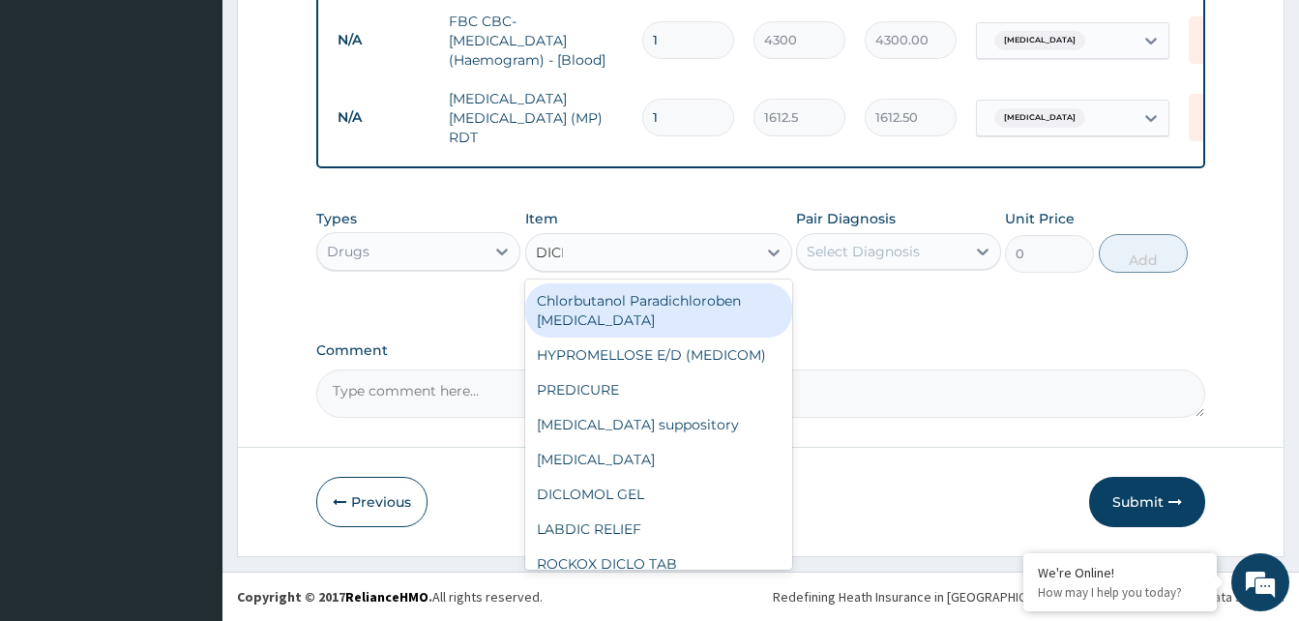
type input "DICLO"
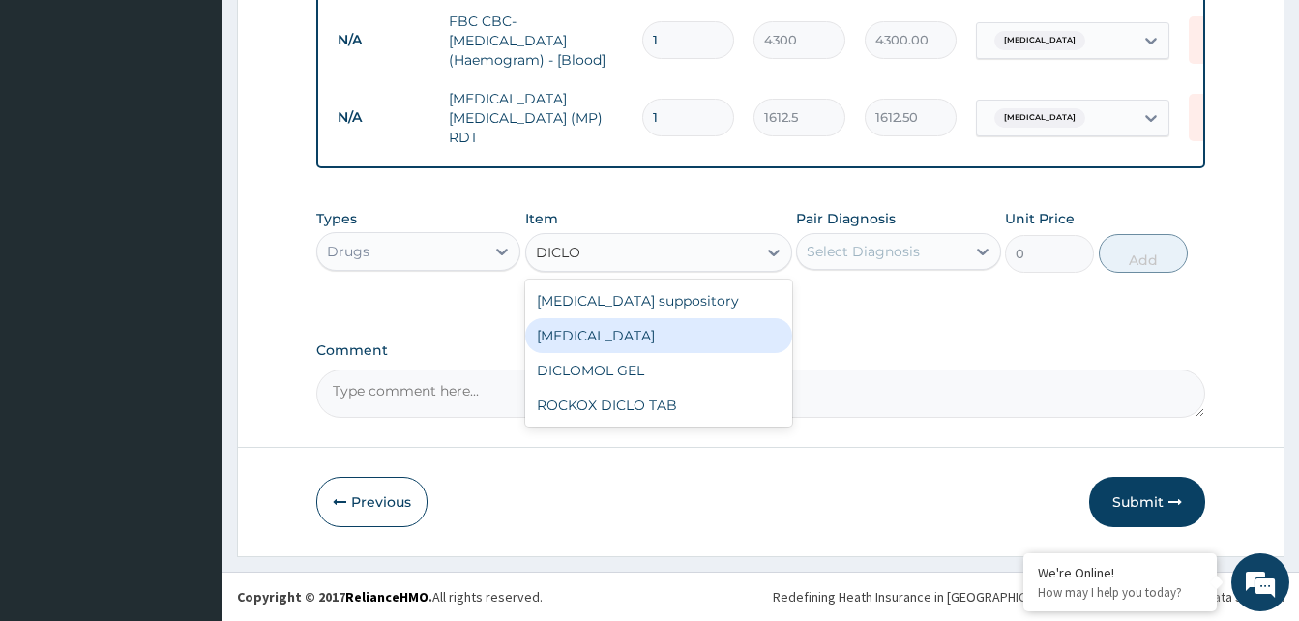
click at [601, 320] on div "Diclofenac" at bounding box center [658, 335] width 267 height 35
type input "591.25"
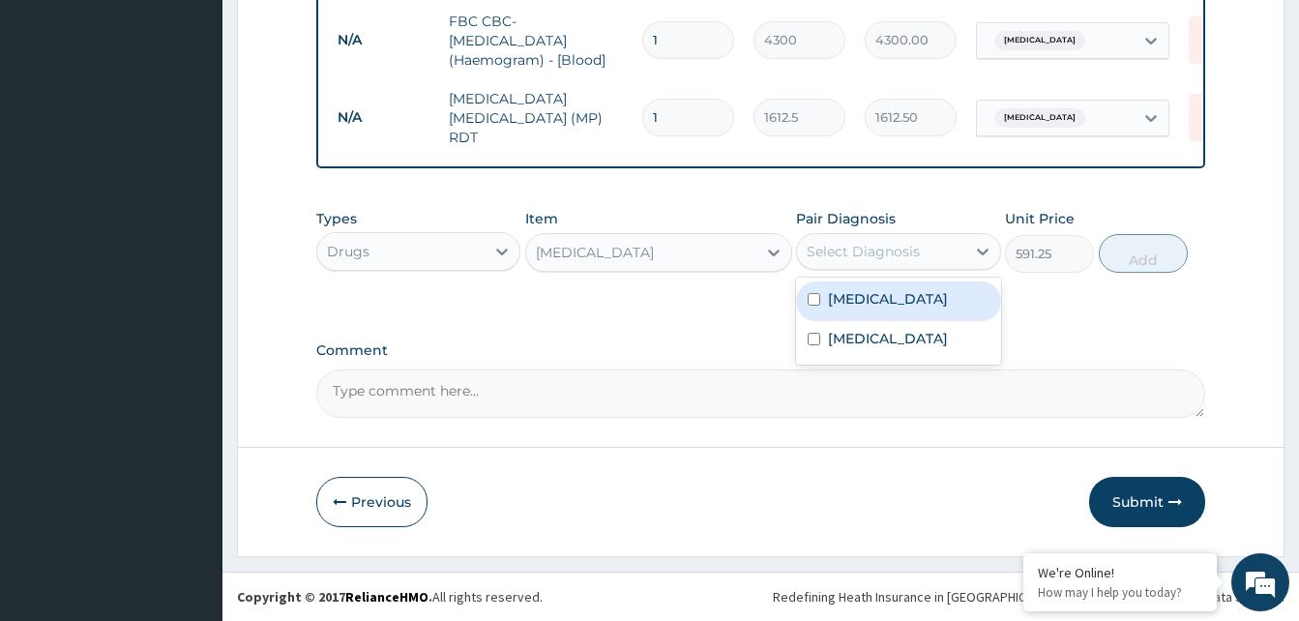
click at [872, 247] on div "Select Diagnosis" at bounding box center [863, 251] width 113 height 19
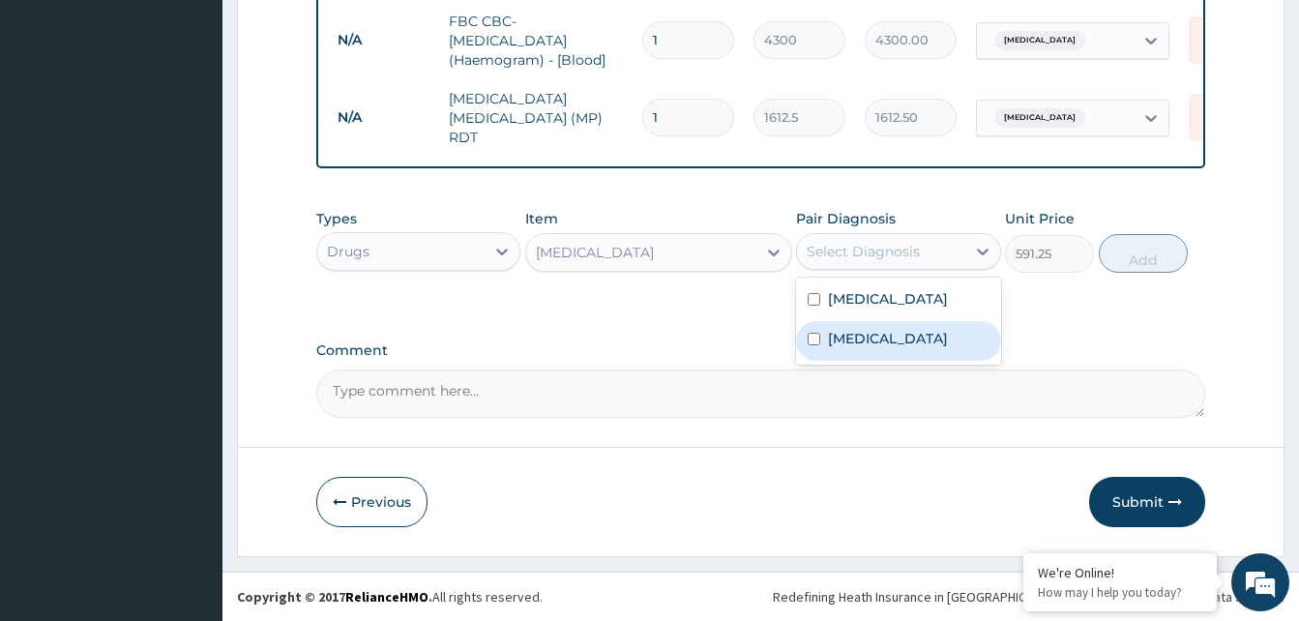
drag, startPoint x: 871, startPoint y: 336, endPoint x: 911, endPoint y: 308, distance: 48.0
click at [889, 323] on div "[MEDICAL_DATA]" at bounding box center [898, 341] width 204 height 40
checkbox input "true"
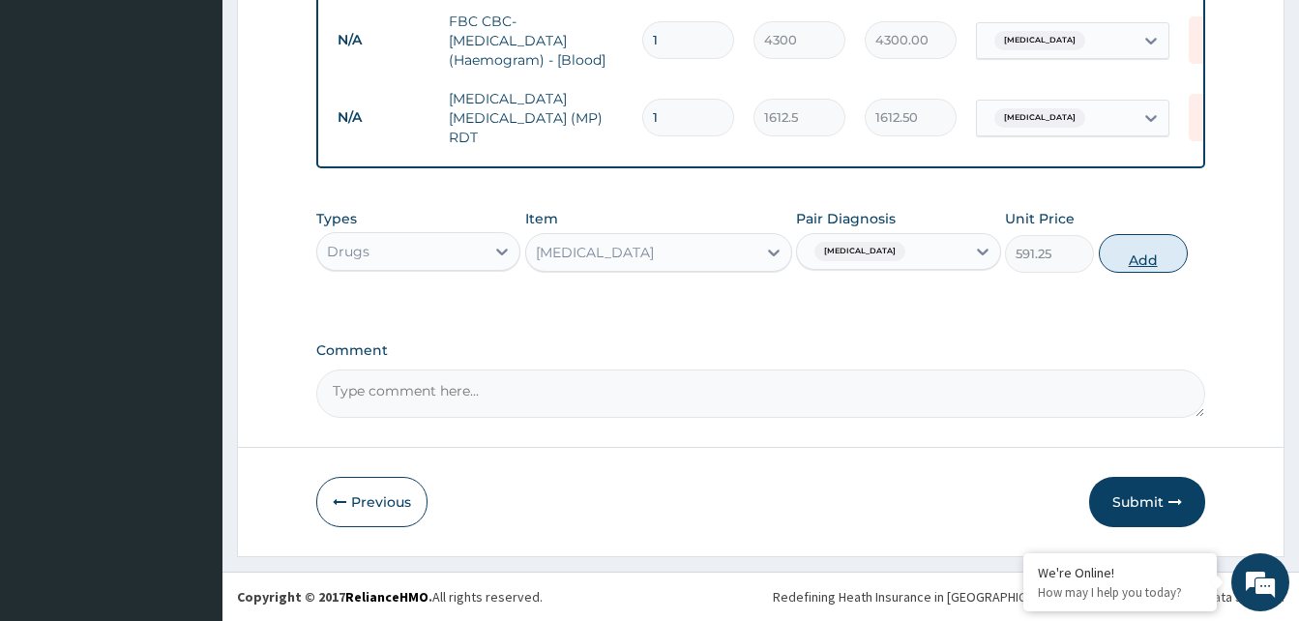
drag, startPoint x: 1138, startPoint y: 258, endPoint x: 741, endPoint y: 314, distance: 401.4
click at [1134, 261] on button "Add" at bounding box center [1143, 253] width 89 height 39
type input "0"
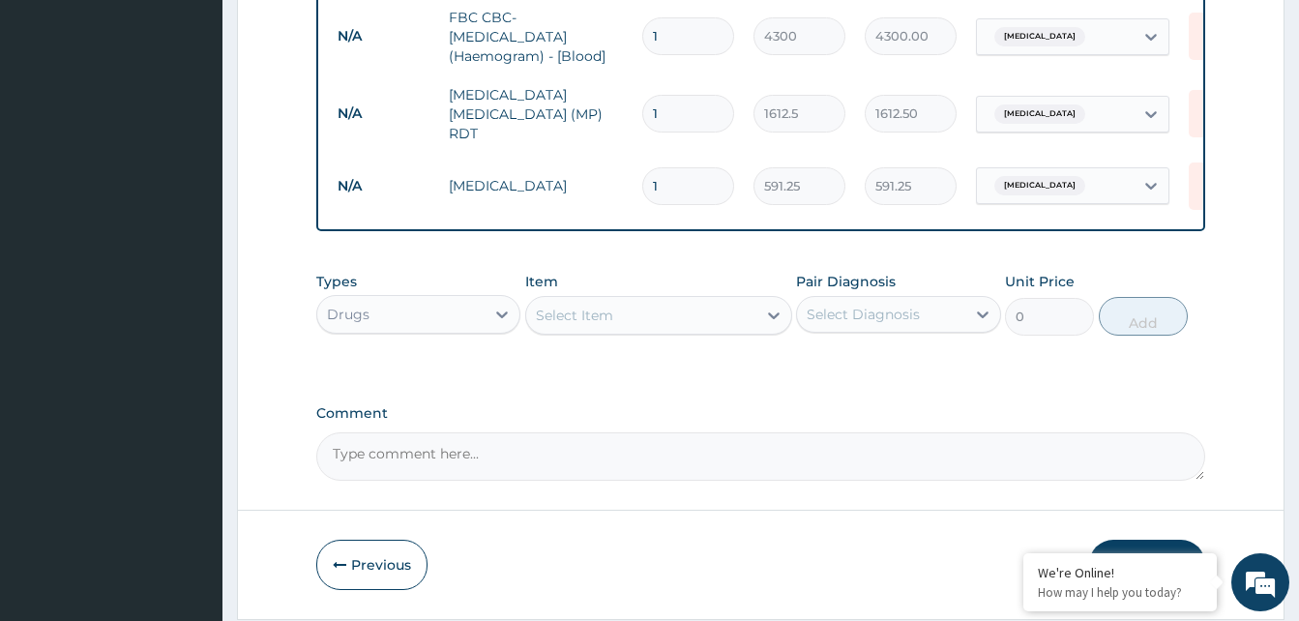
click at [629, 319] on div "Select Item" at bounding box center [641, 315] width 230 height 31
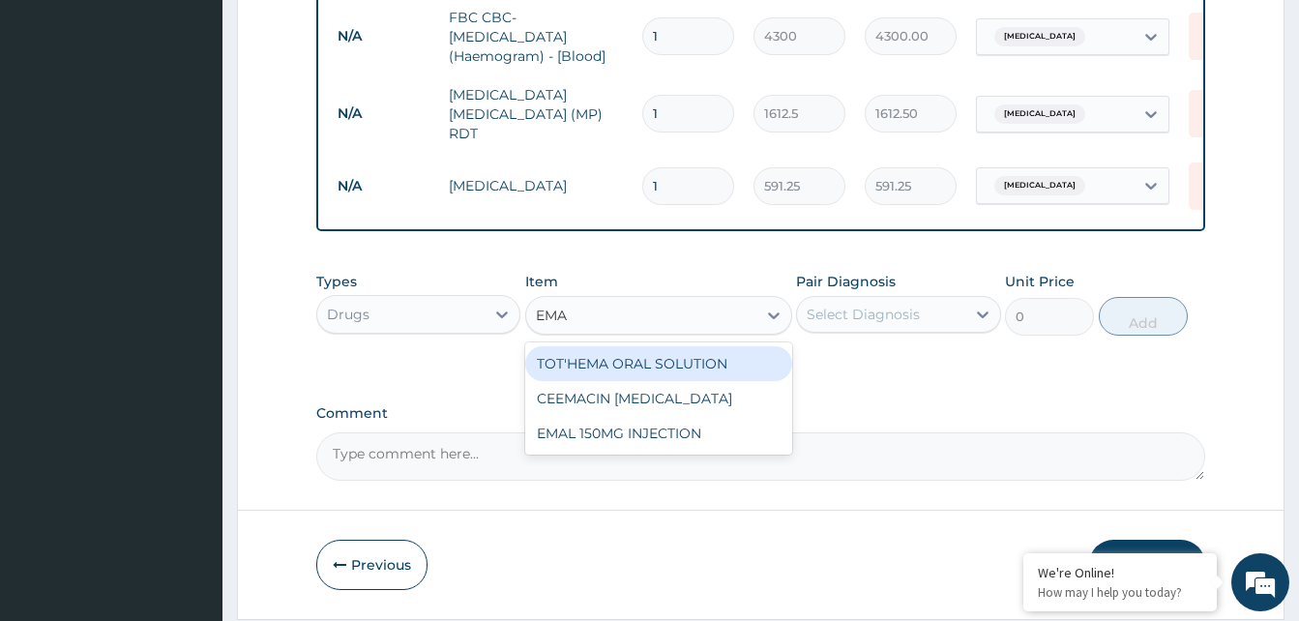
type input "EMAL"
click at [661, 369] on div "EMAL 150MG INJECTION" at bounding box center [658, 363] width 267 height 35
type input "3000"
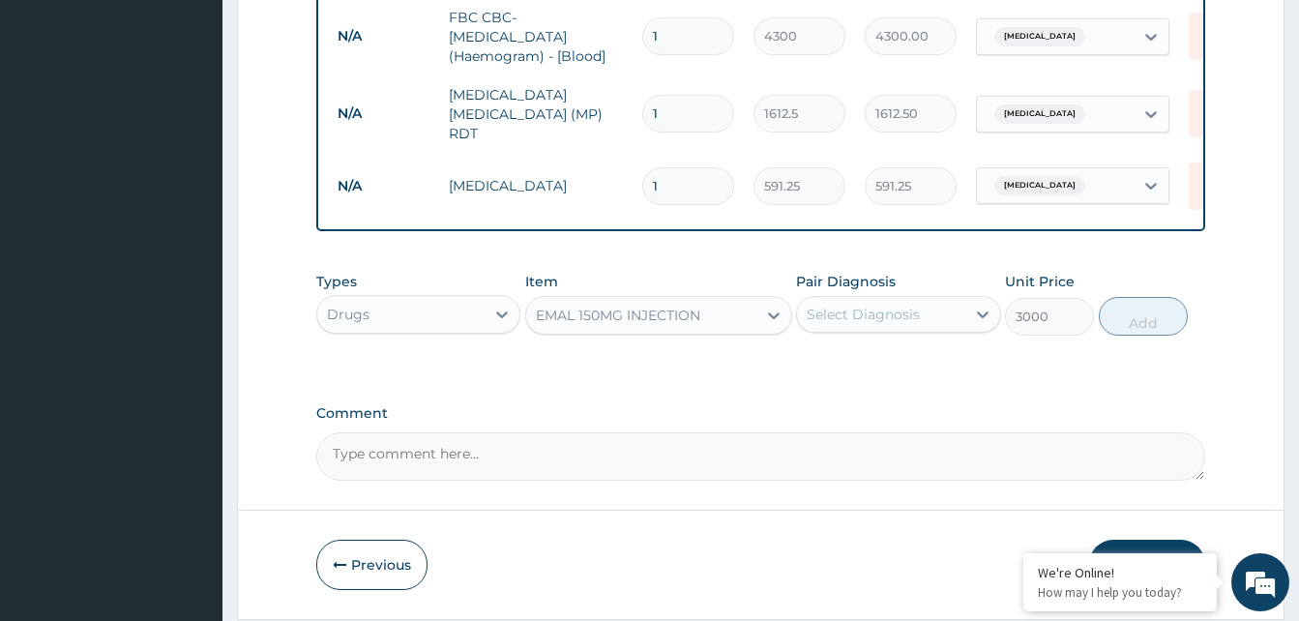
click at [860, 336] on div "Pair Diagnosis Select Diagnosis" at bounding box center [898, 304] width 204 height 64
click at [874, 318] on div "Select Diagnosis" at bounding box center [863, 314] width 113 height 19
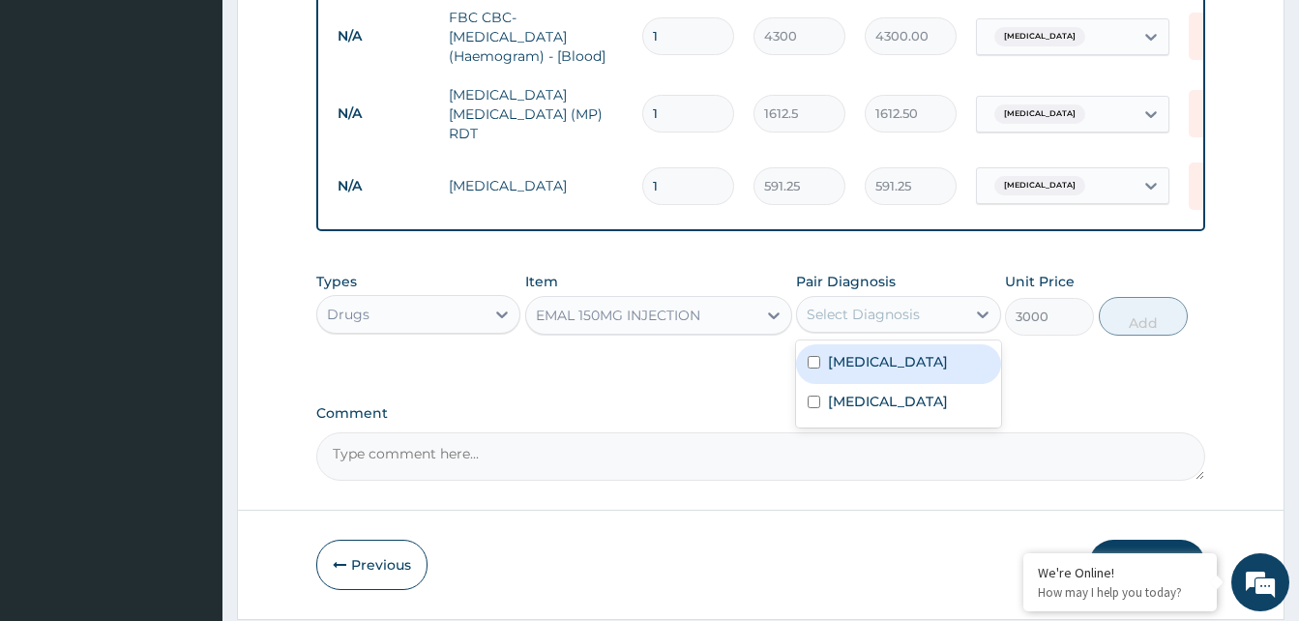
click at [866, 363] on label "Malaria" at bounding box center [888, 361] width 120 height 19
checkbox input "true"
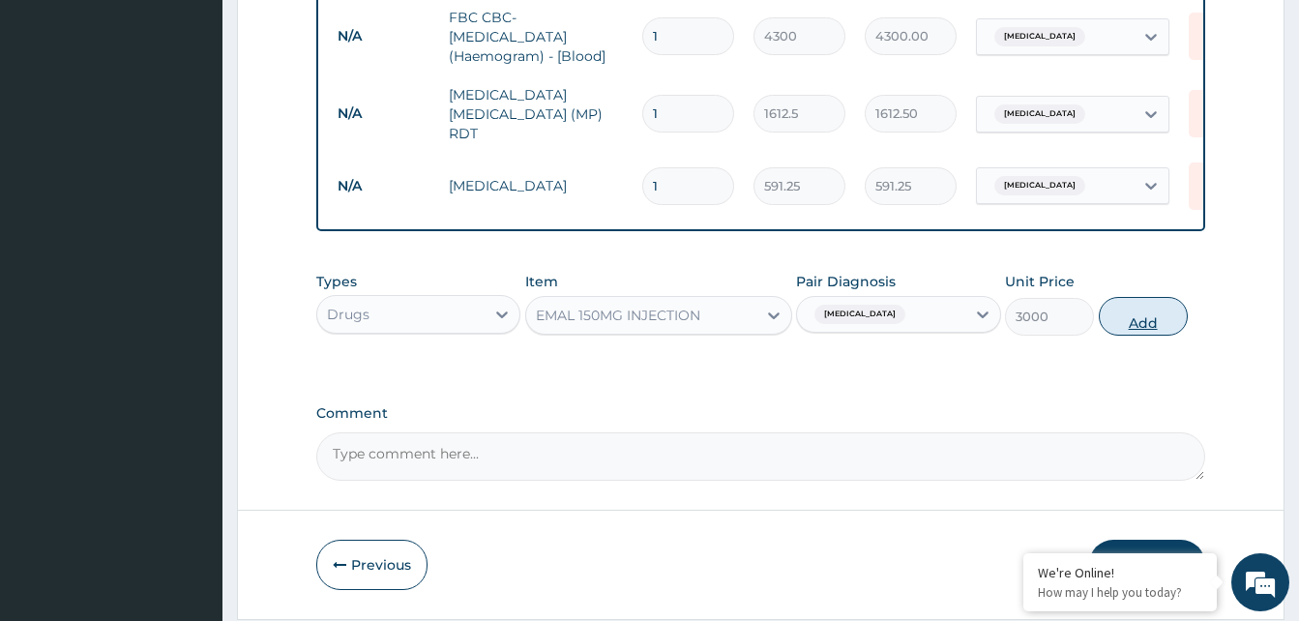
click at [1129, 322] on button "Add" at bounding box center [1143, 316] width 89 height 39
type input "0"
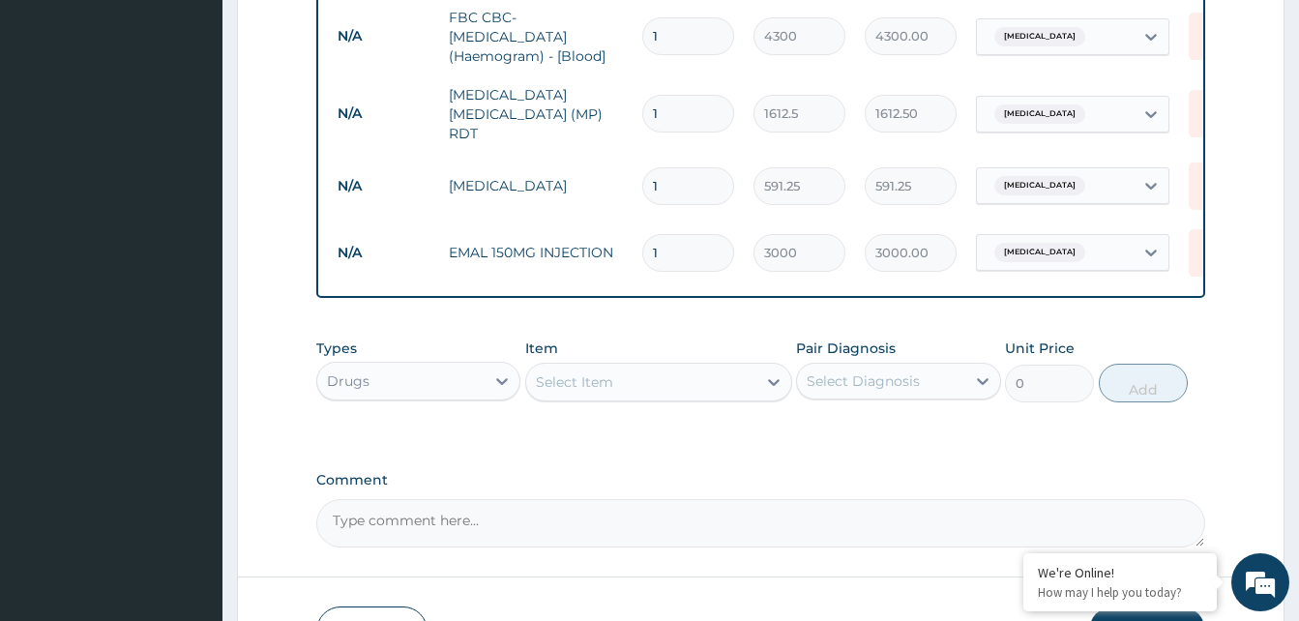
type input "0.00"
type input "3"
type input "9000.00"
type input "3"
click at [615, 390] on div "Select Item" at bounding box center [641, 382] width 230 height 31
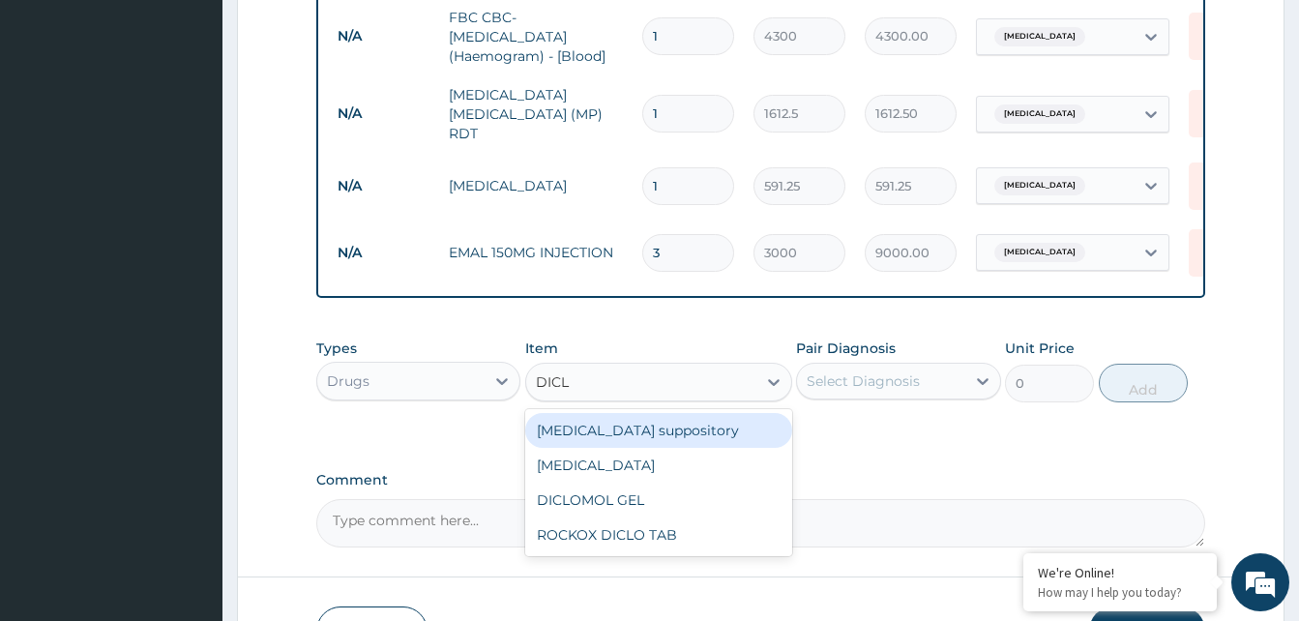
type input "DICLO"
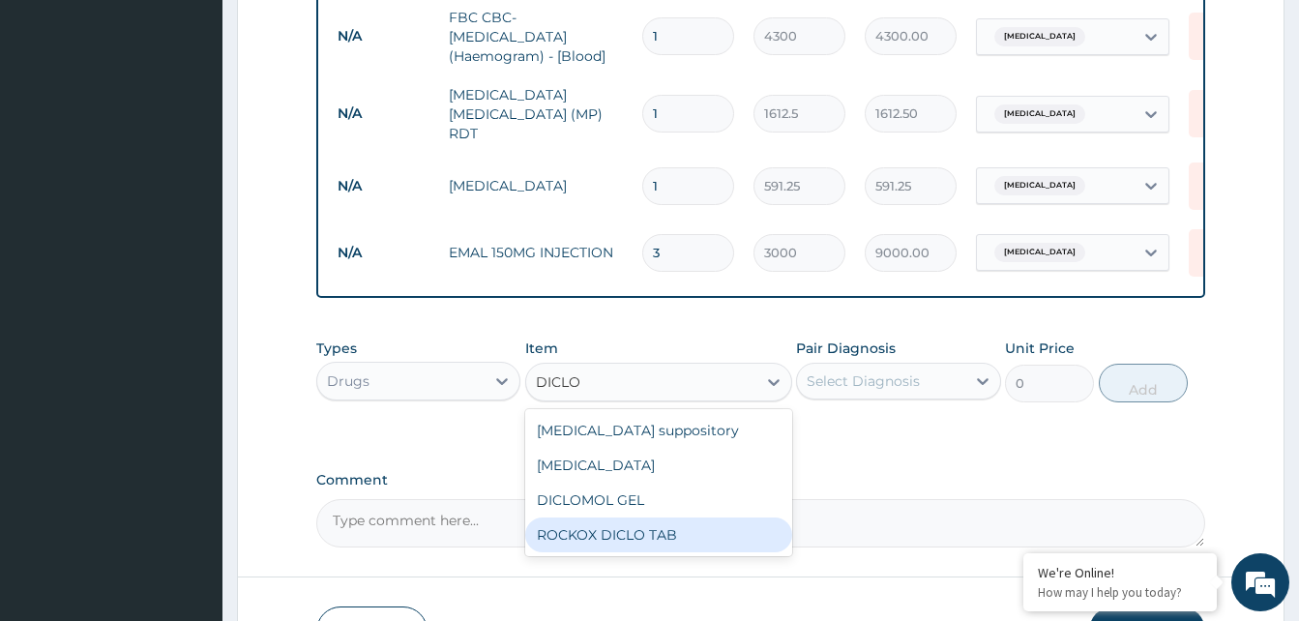
click at [614, 543] on div "ROCKOX DICLO TAB" at bounding box center [658, 534] width 267 height 35
type input "82.775"
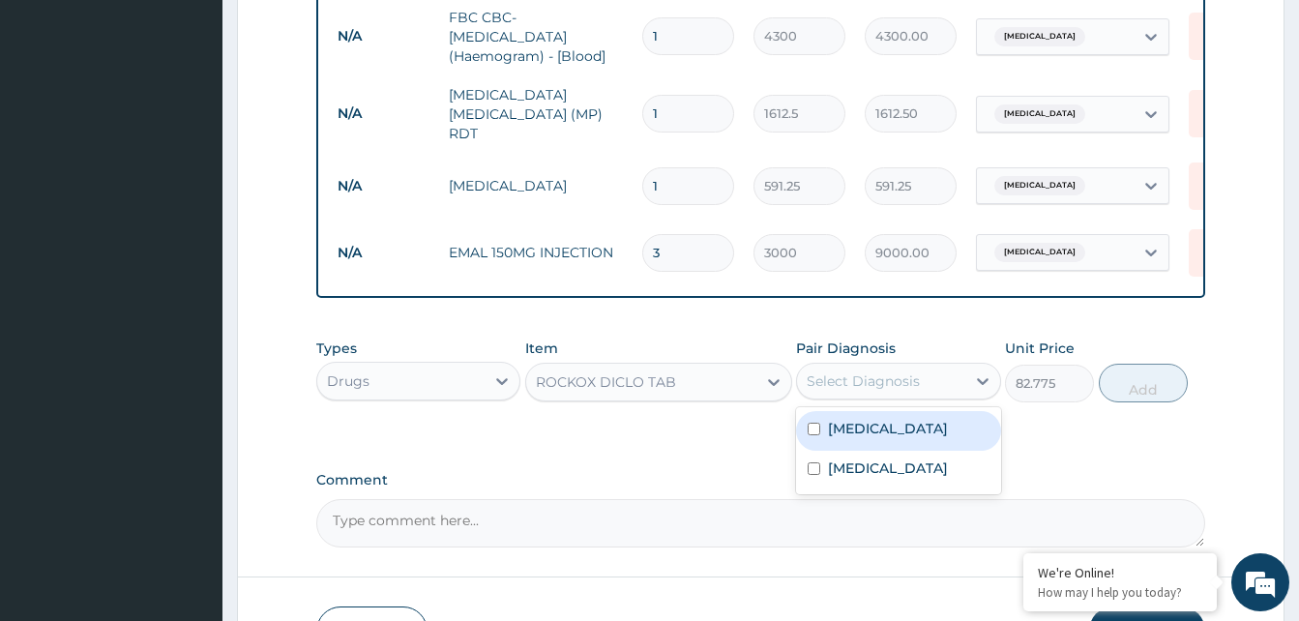
click at [909, 391] on div "Select Diagnosis" at bounding box center [863, 380] width 113 height 19
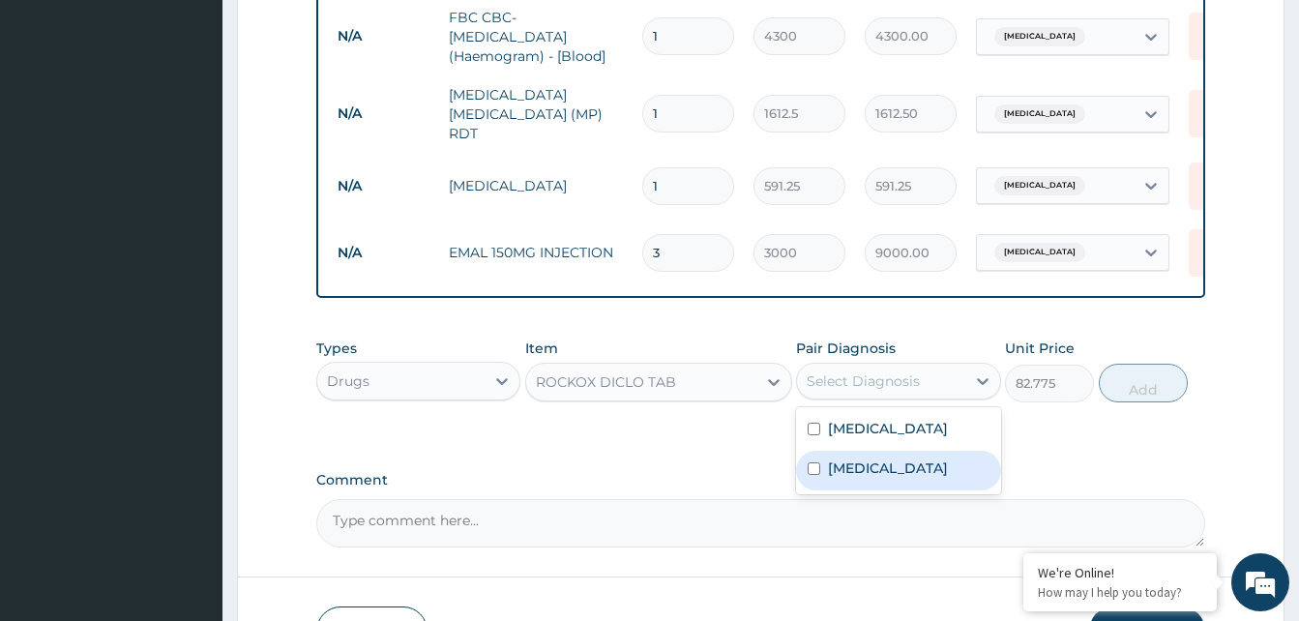
drag, startPoint x: 864, startPoint y: 476, endPoint x: 882, endPoint y: 463, distance: 22.3
click at [866, 474] on label "[MEDICAL_DATA]" at bounding box center [888, 467] width 120 height 19
checkbox input "true"
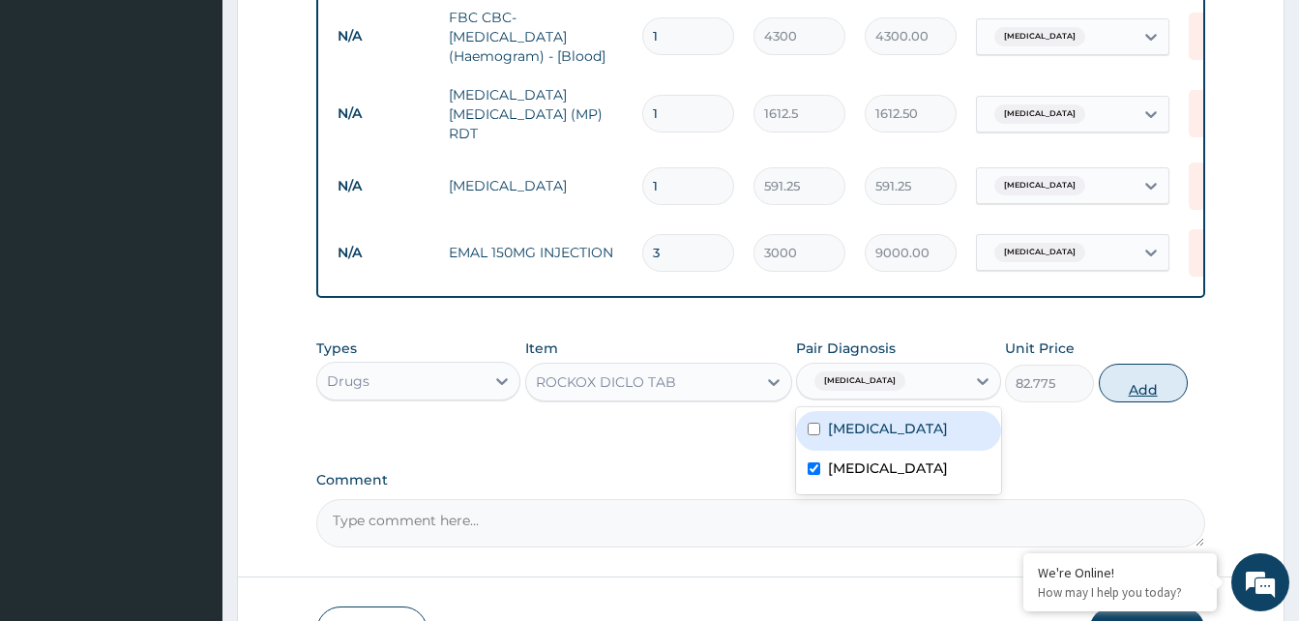
click at [1163, 393] on button "Add" at bounding box center [1143, 383] width 89 height 39
type input "0"
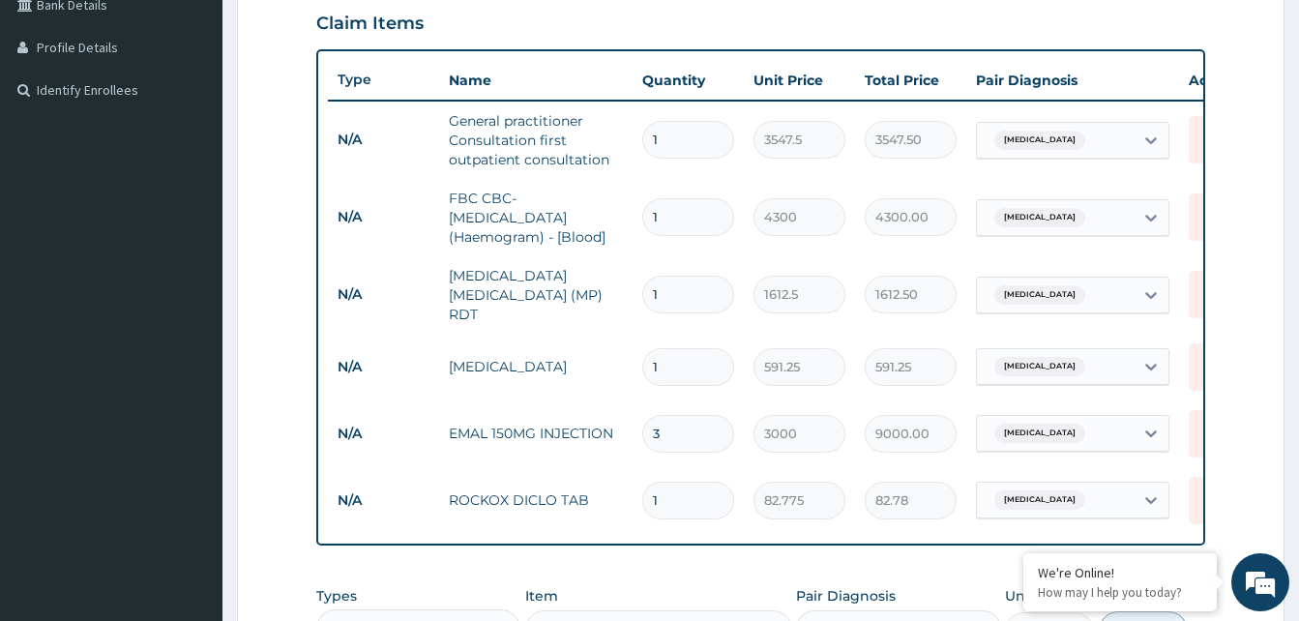
scroll to position [255, 0]
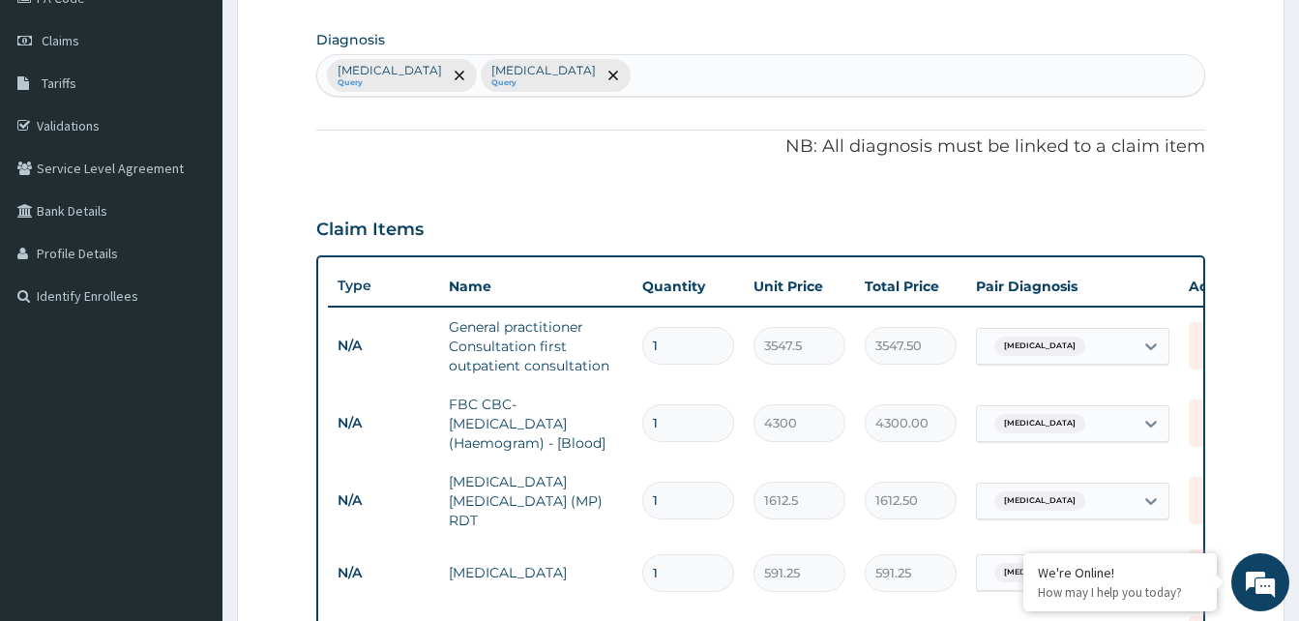
click at [538, 70] on div "Malaria Query Sepsis Query" at bounding box center [760, 75] width 887 height 41
type input "MYALGI"
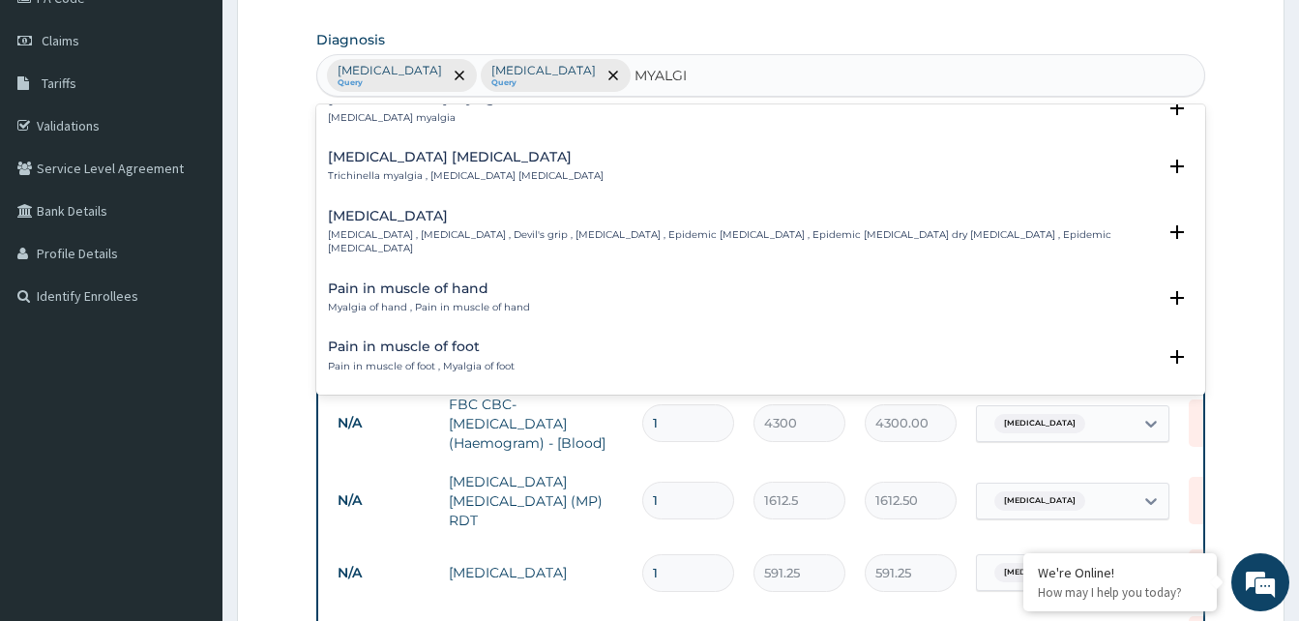
scroll to position [0, 0]
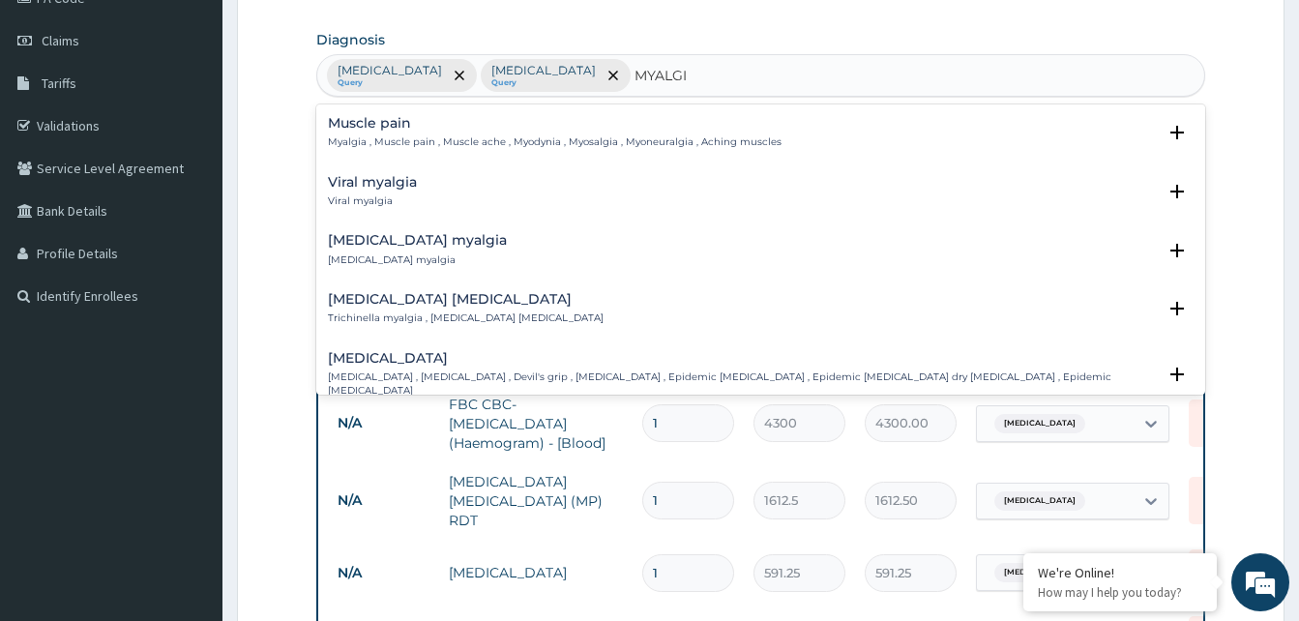
click at [365, 116] on h4 "Muscle pain" at bounding box center [555, 123] width 454 height 15
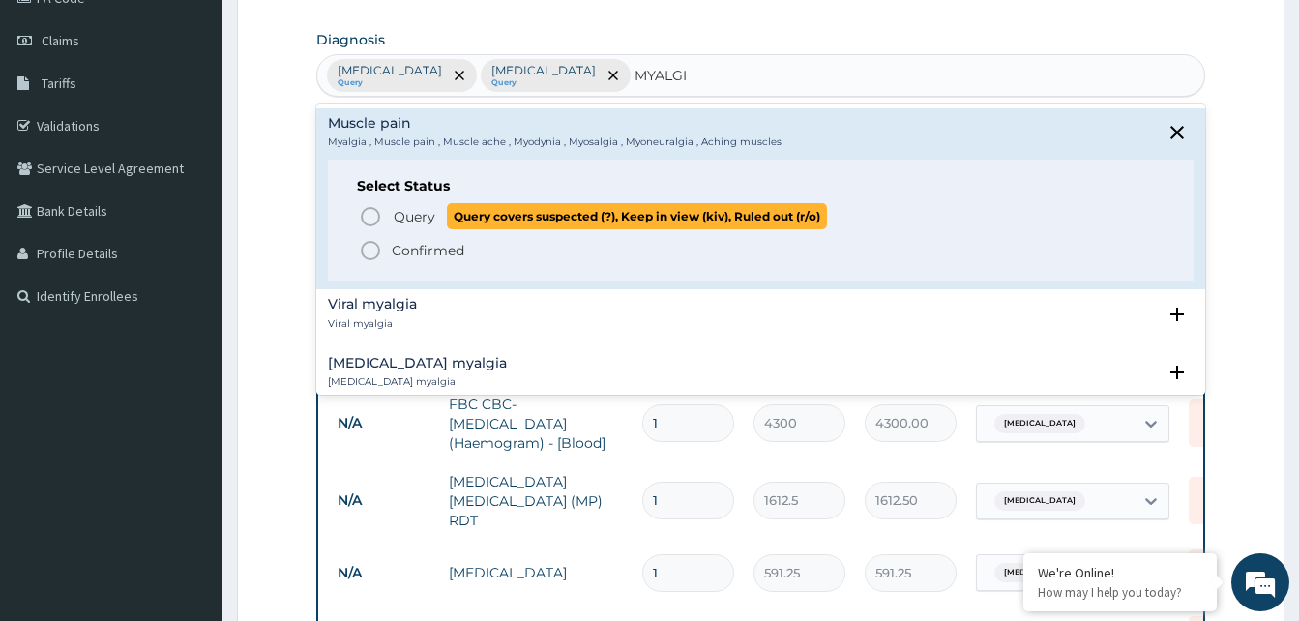
click at [368, 215] on icon "status option query" at bounding box center [370, 216] width 23 height 23
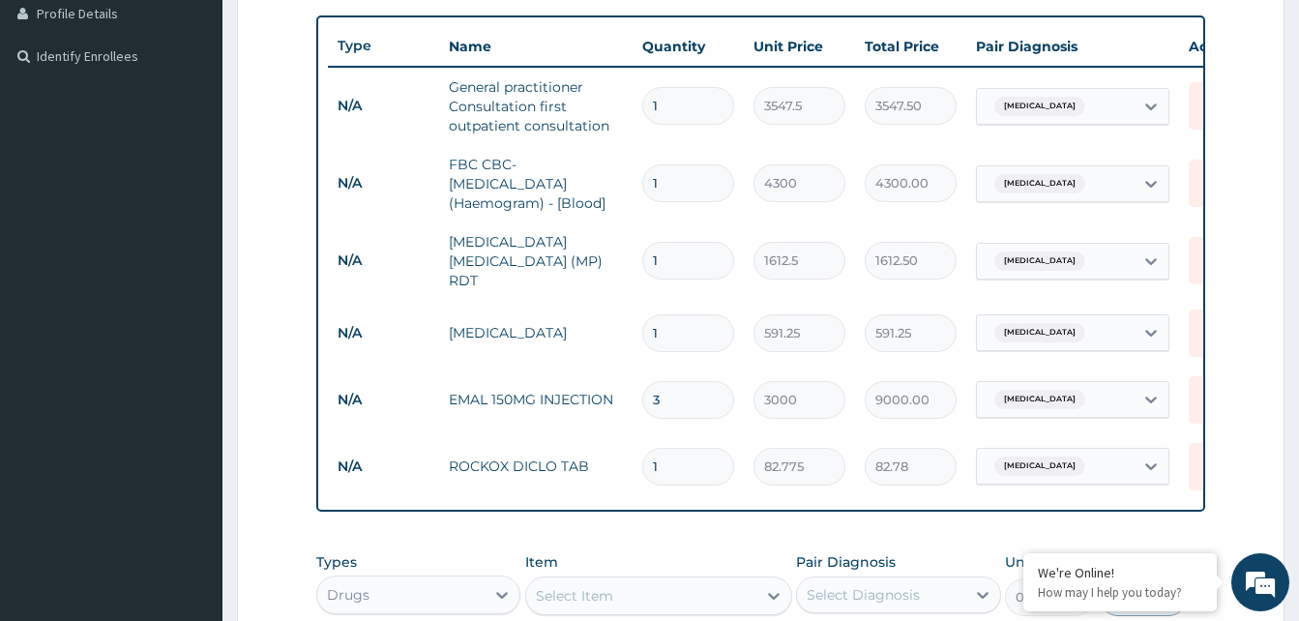
scroll to position [642, 0]
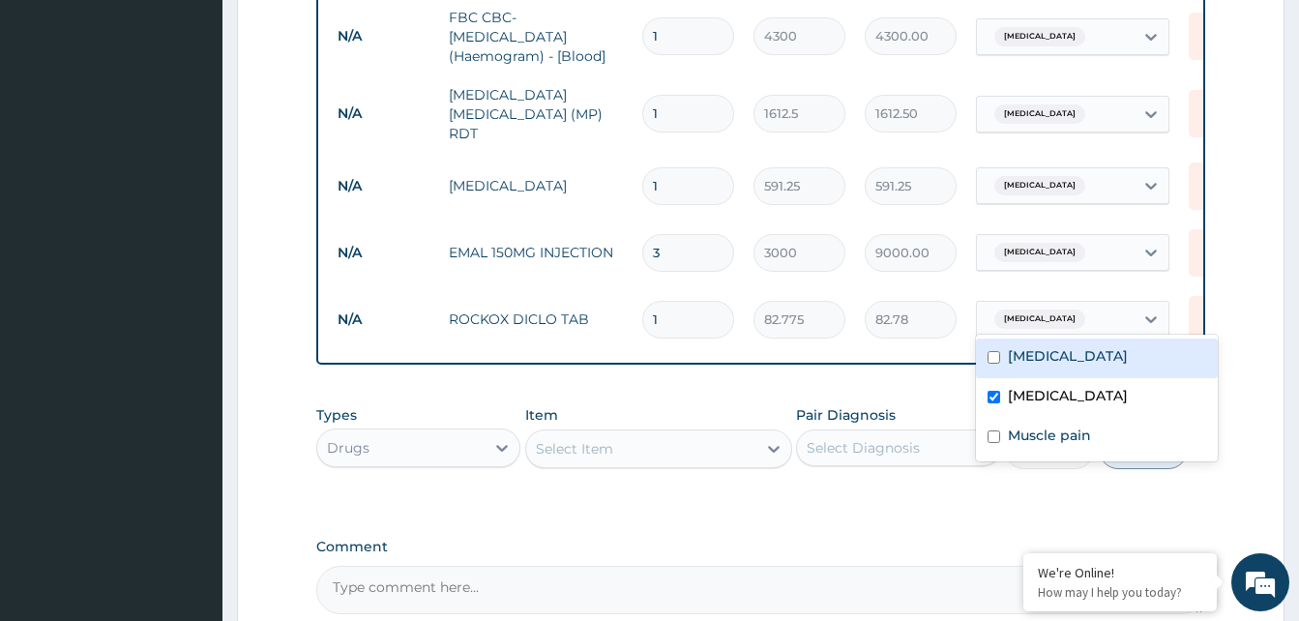
click at [1042, 307] on div "[MEDICAL_DATA]" at bounding box center [1037, 319] width 102 height 25
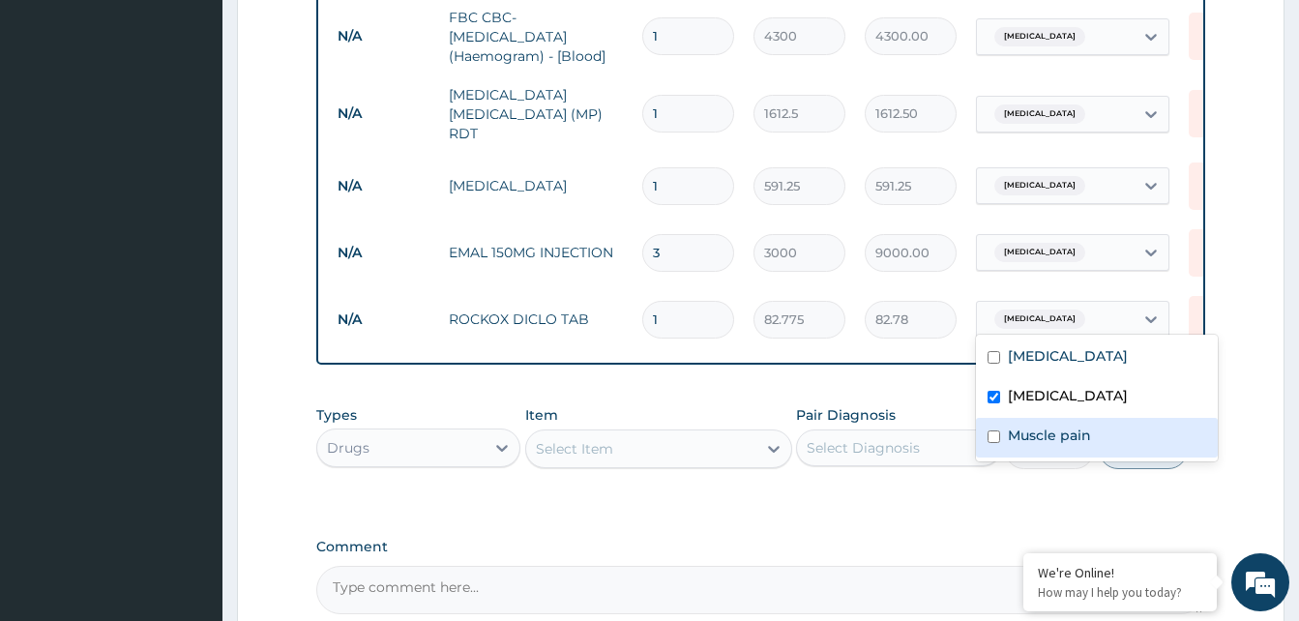
click at [1017, 438] on label "Muscle pain" at bounding box center [1049, 435] width 83 height 19
checkbox input "true"
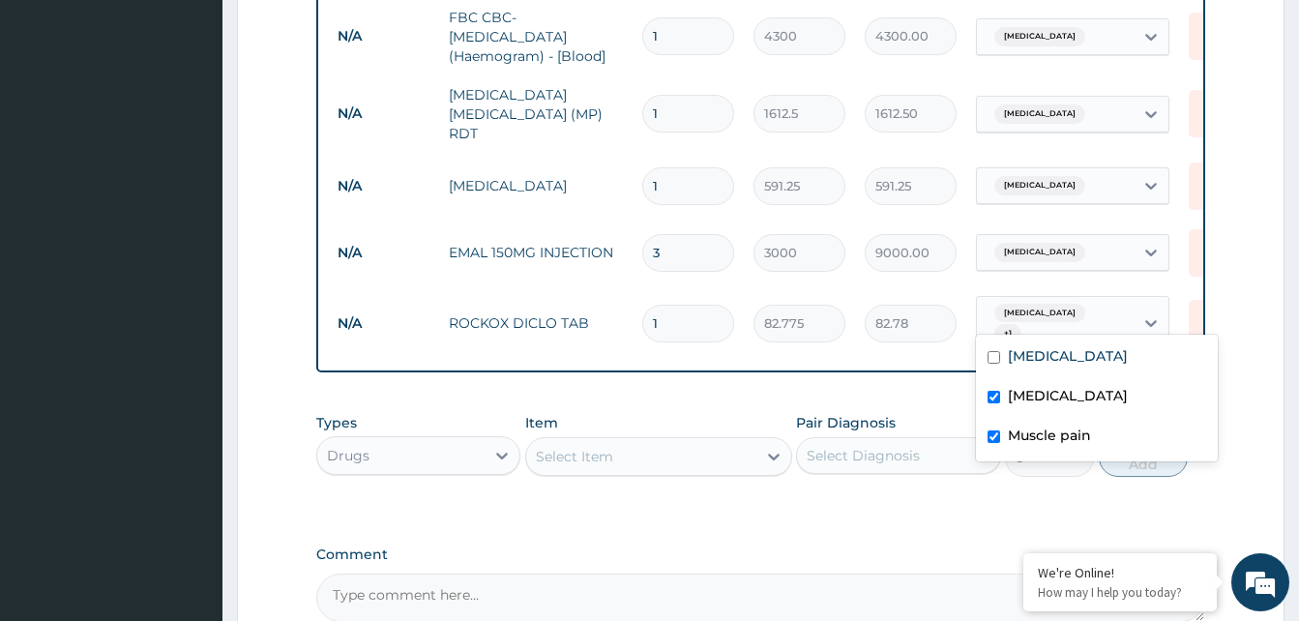
click at [997, 396] on input "checkbox" at bounding box center [993, 397] width 13 height 13
checkbox input "false"
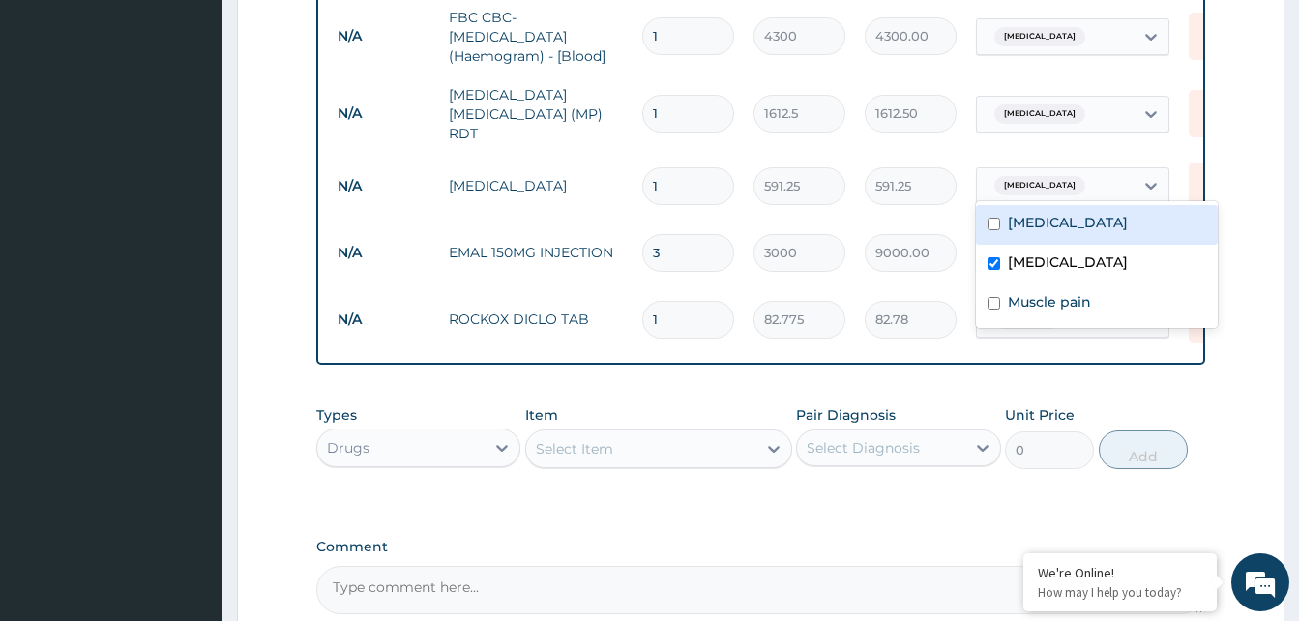
click at [1059, 180] on div "[MEDICAL_DATA]" at bounding box center [1055, 185] width 157 height 33
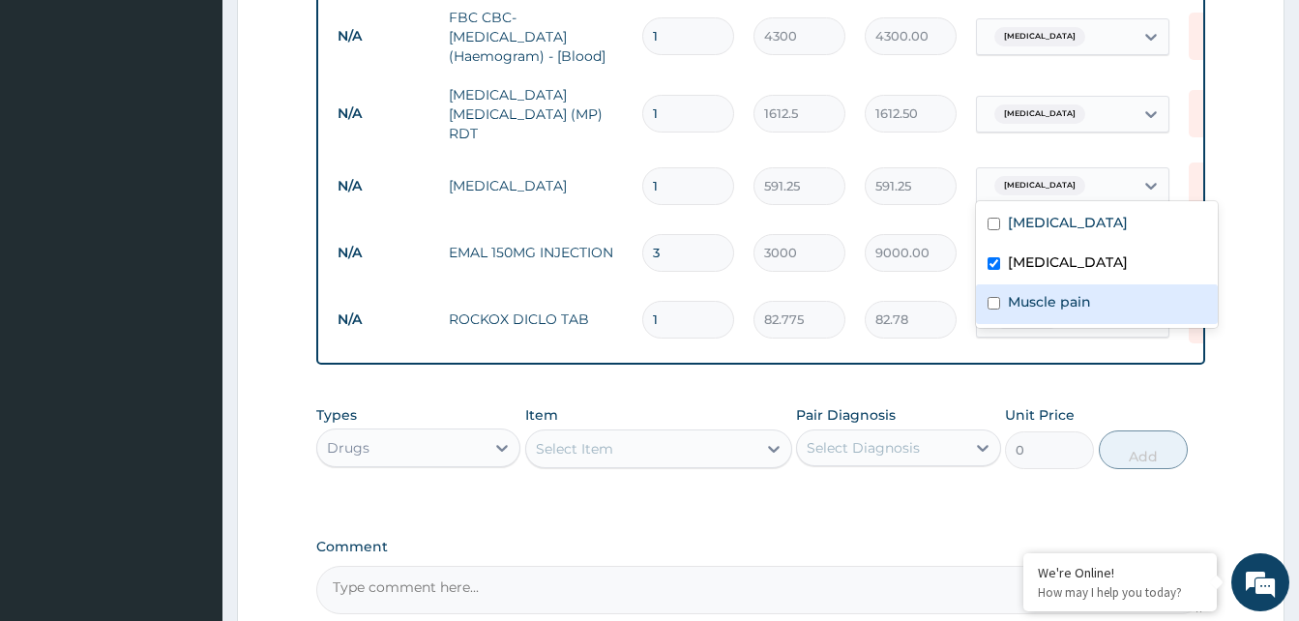
click at [998, 300] on input "checkbox" at bounding box center [993, 303] width 13 height 13
checkbox input "true"
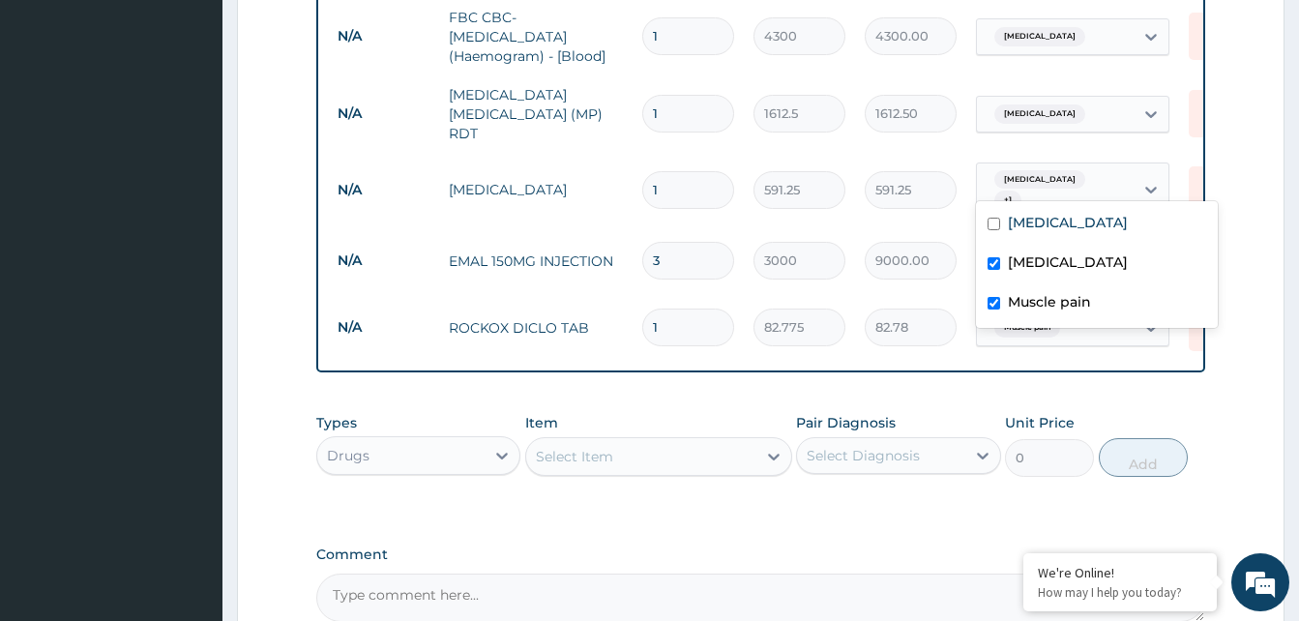
click at [1003, 259] on div "[MEDICAL_DATA]" at bounding box center [1097, 265] width 242 height 40
checkbox input "false"
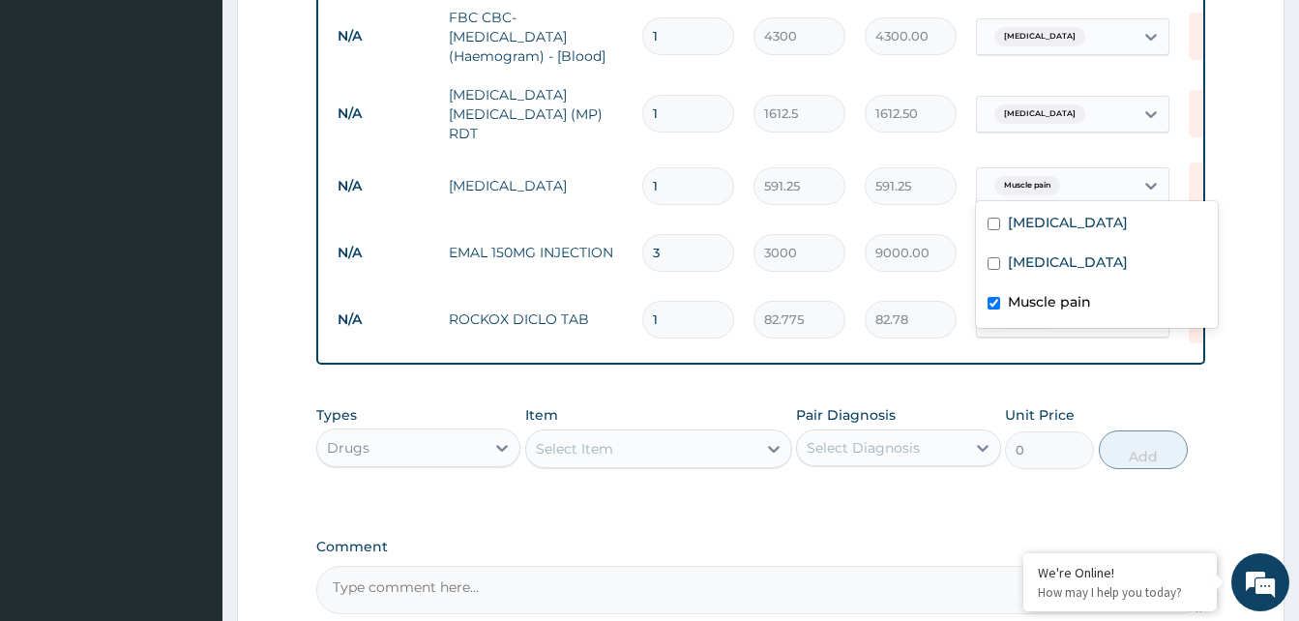
drag, startPoint x: 810, startPoint y: 533, endPoint x: 776, endPoint y: 501, distance: 47.2
click at [808, 532] on div "PA Code / Prescription Code Enter Code(Secondary Care Only) Encounter Date 07-0…" at bounding box center [760, 79] width 889 height 1072
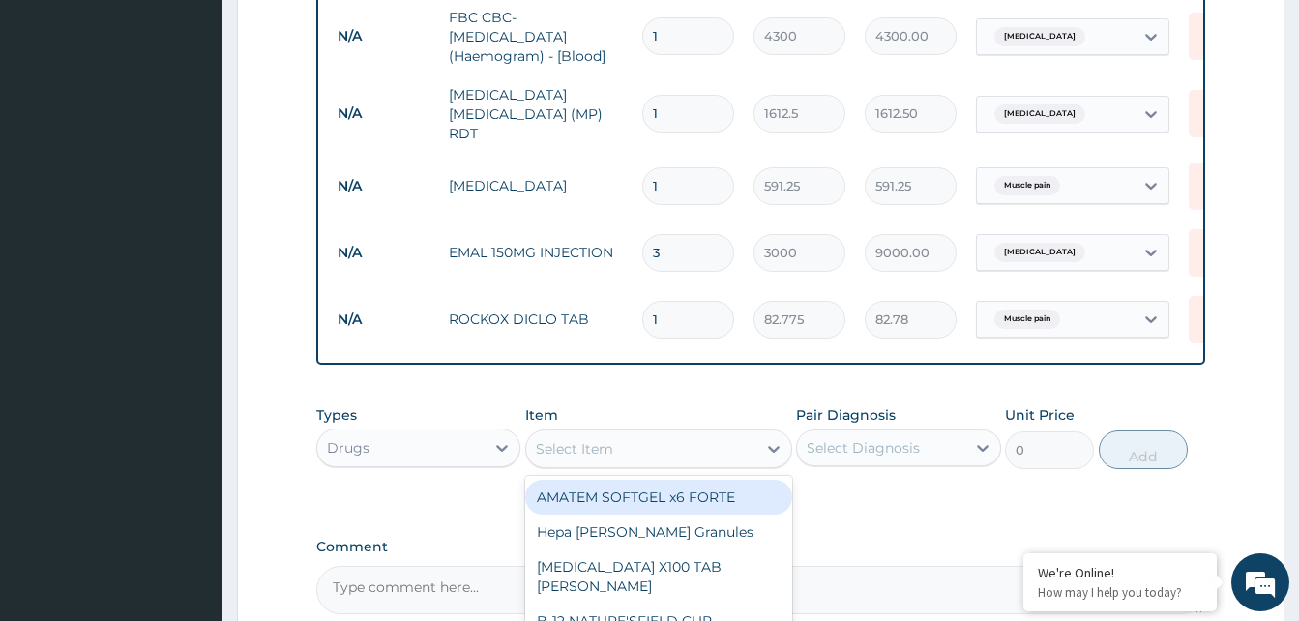
click at [576, 455] on div "Select Item" at bounding box center [574, 448] width 77 height 19
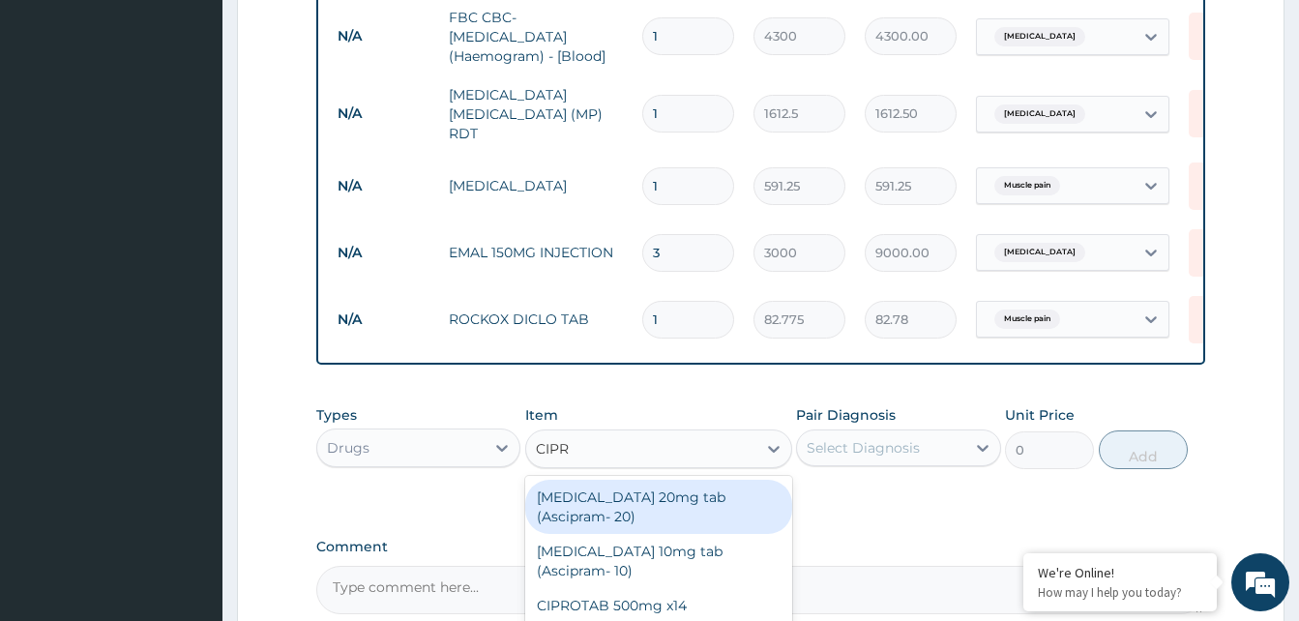
type input "[MEDICAL_DATA]"
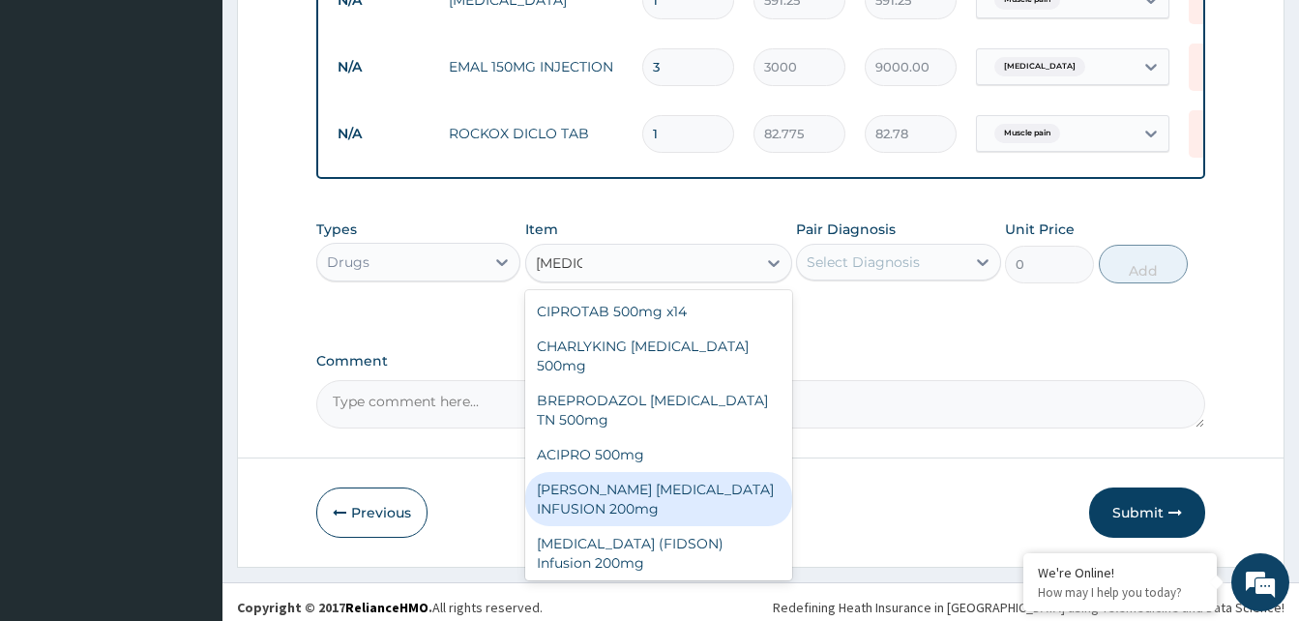
scroll to position [836, 0]
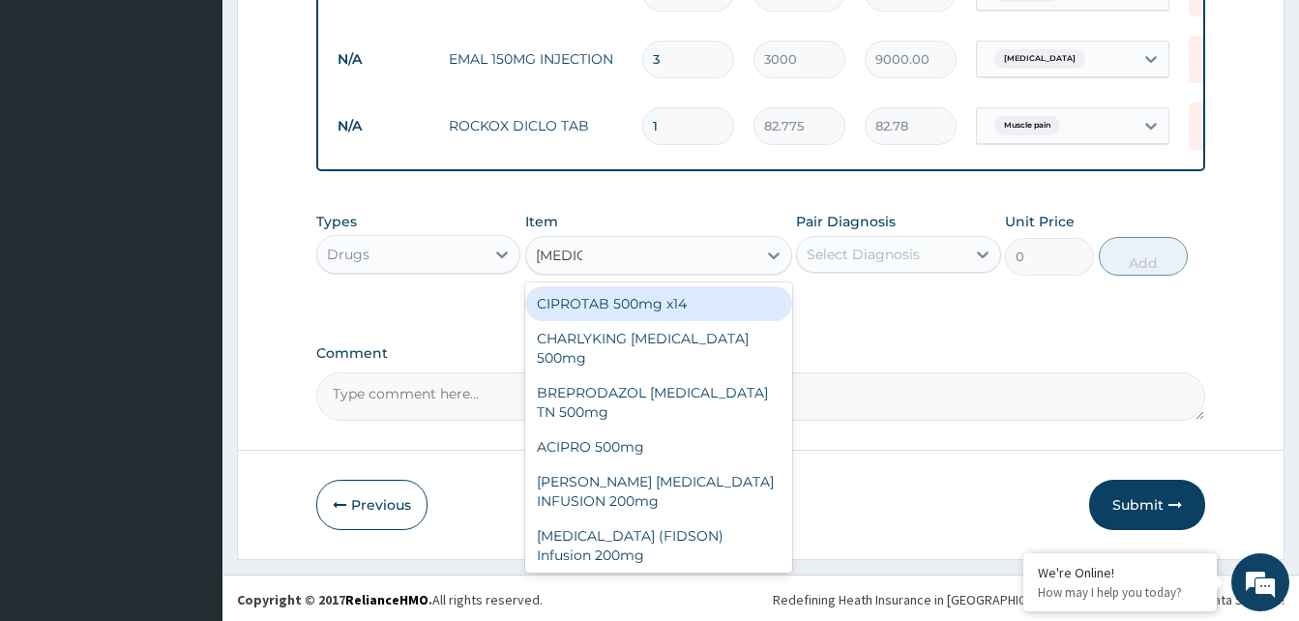
click at [638, 308] on div "CIPROTAB 500mg x14" at bounding box center [658, 303] width 267 height 35
type input "319.275"
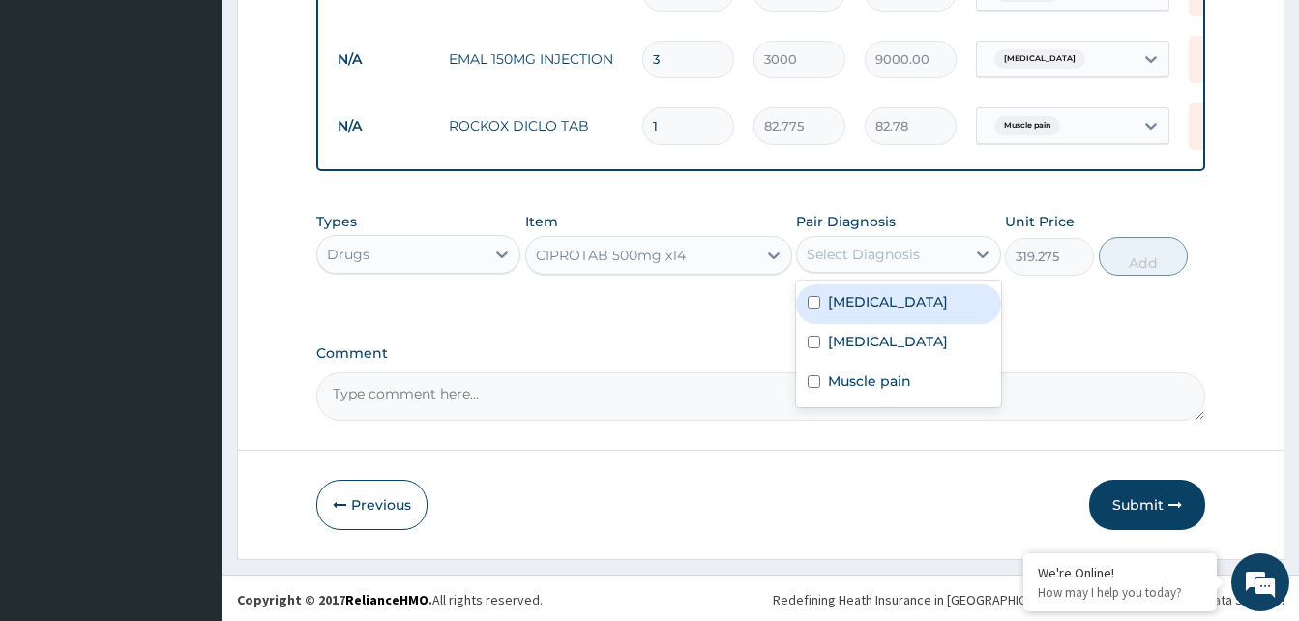
click at [866, 264] on div "Select Diagnosis" at bounding box center [863, 254] width 113 height 19
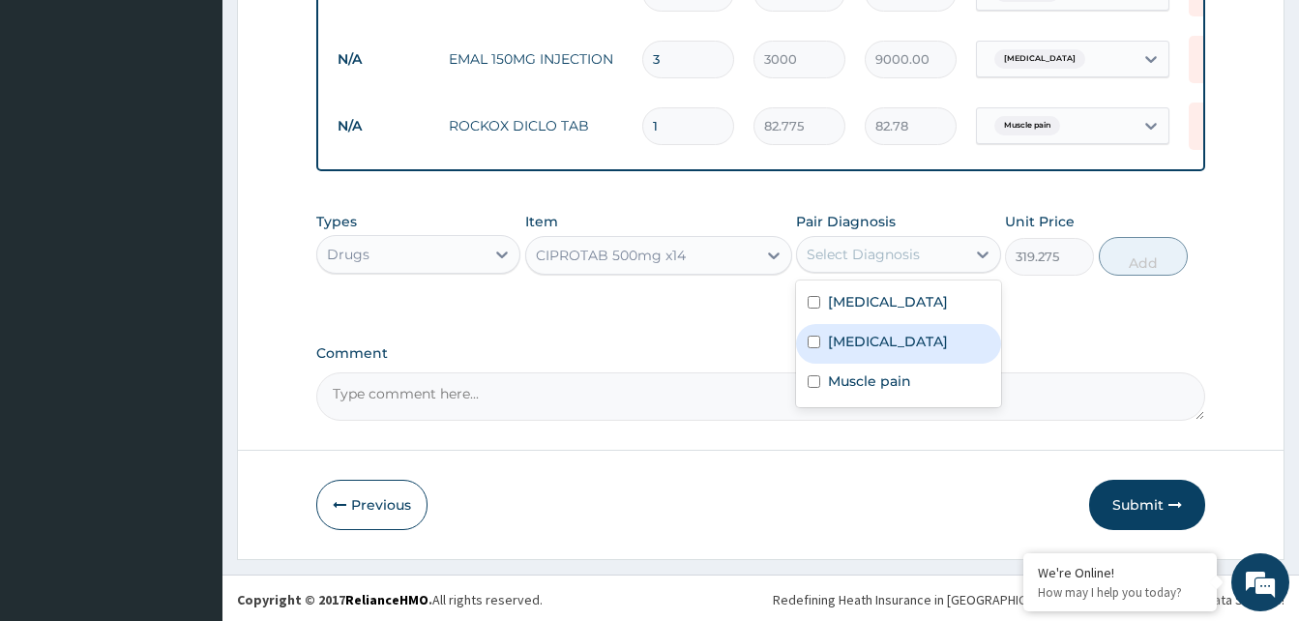
drag, startPoint x: 847, startPoint y: 352, endPoint x: 1008, endPoint y: 299, distance: 169.1
click at [847, 344] on label "[MEDICAL_DATA]" at bounding box center [888, 341] width 120 height 19
checkbox input "true"
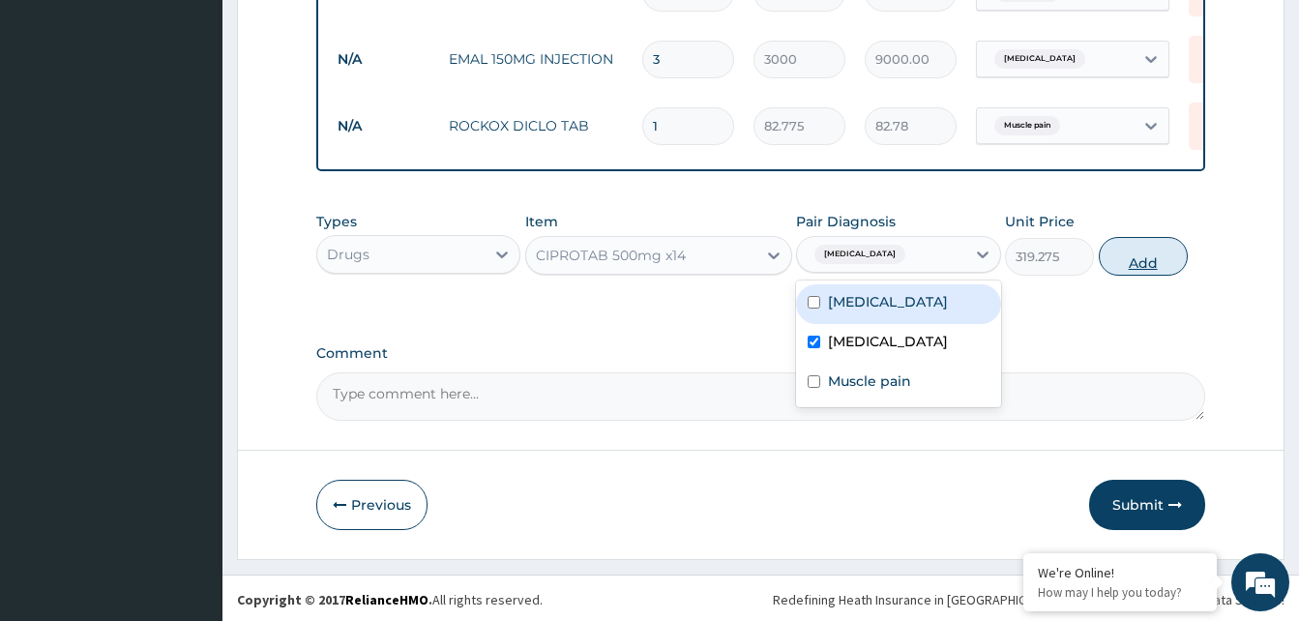
click at [1155, 265] on button "Add" at bounding box center [1143, 256] width 89 height 39
type input "0"
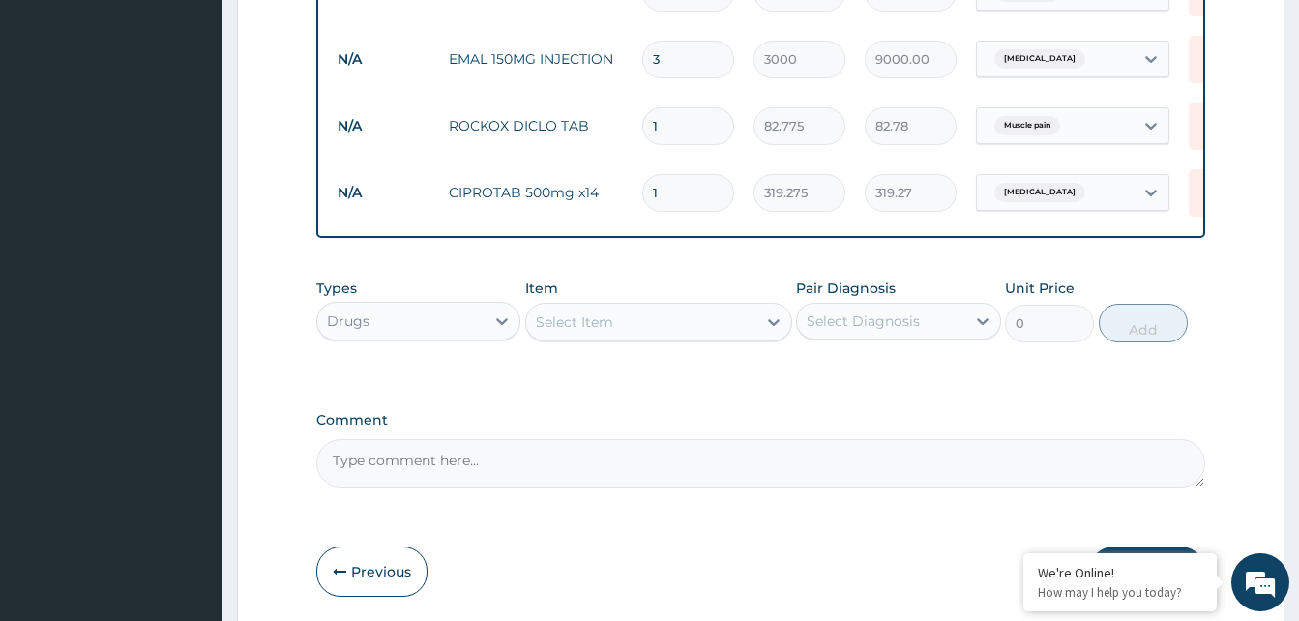
type input "10"
type input "3192.75"
type input "10"
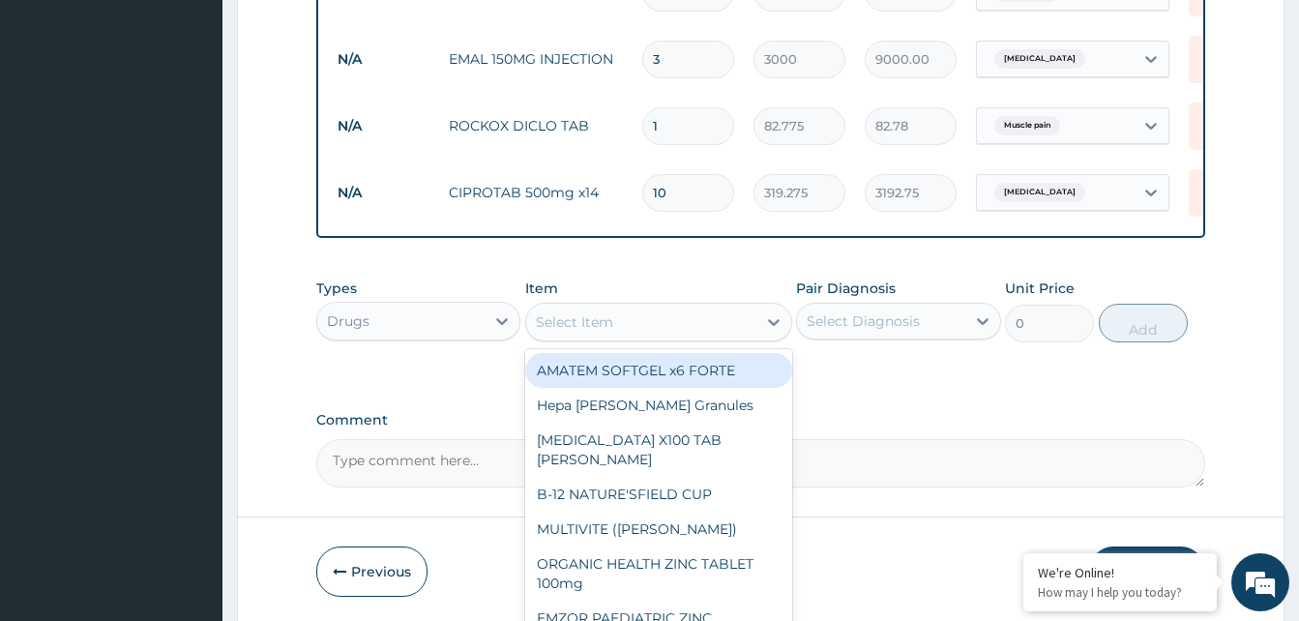
click at [587, 321] on div "Select Item" at bounding box center [574, 321] width 77 height 19
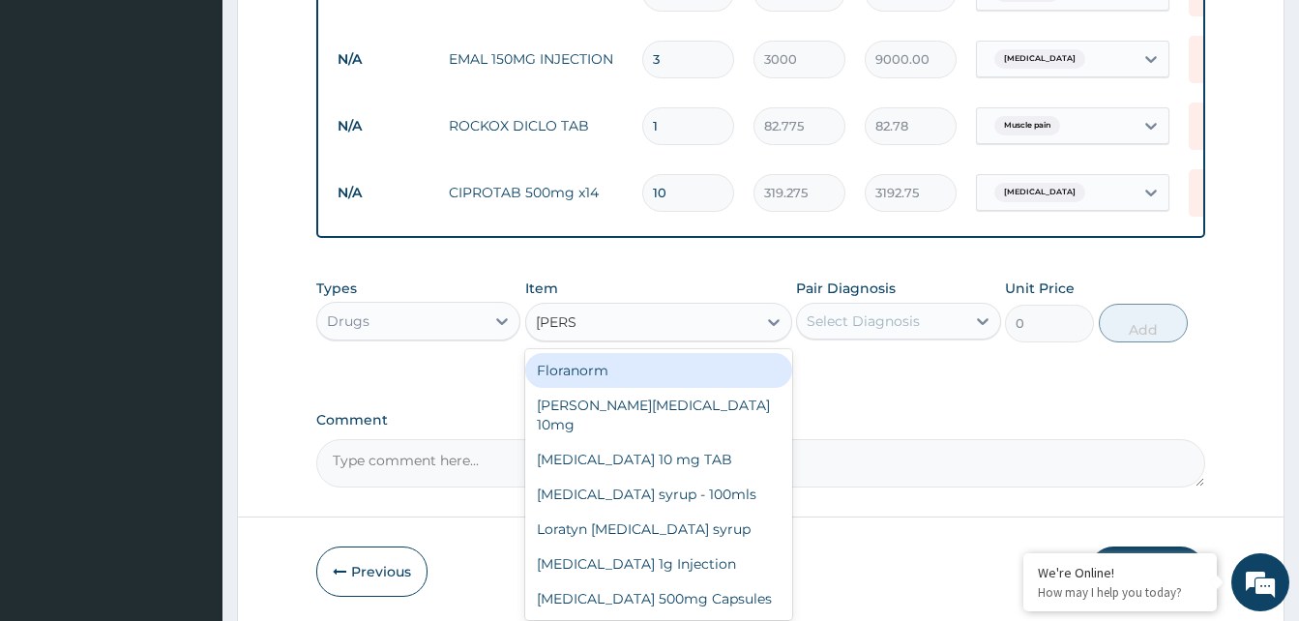
type input "LORAT"
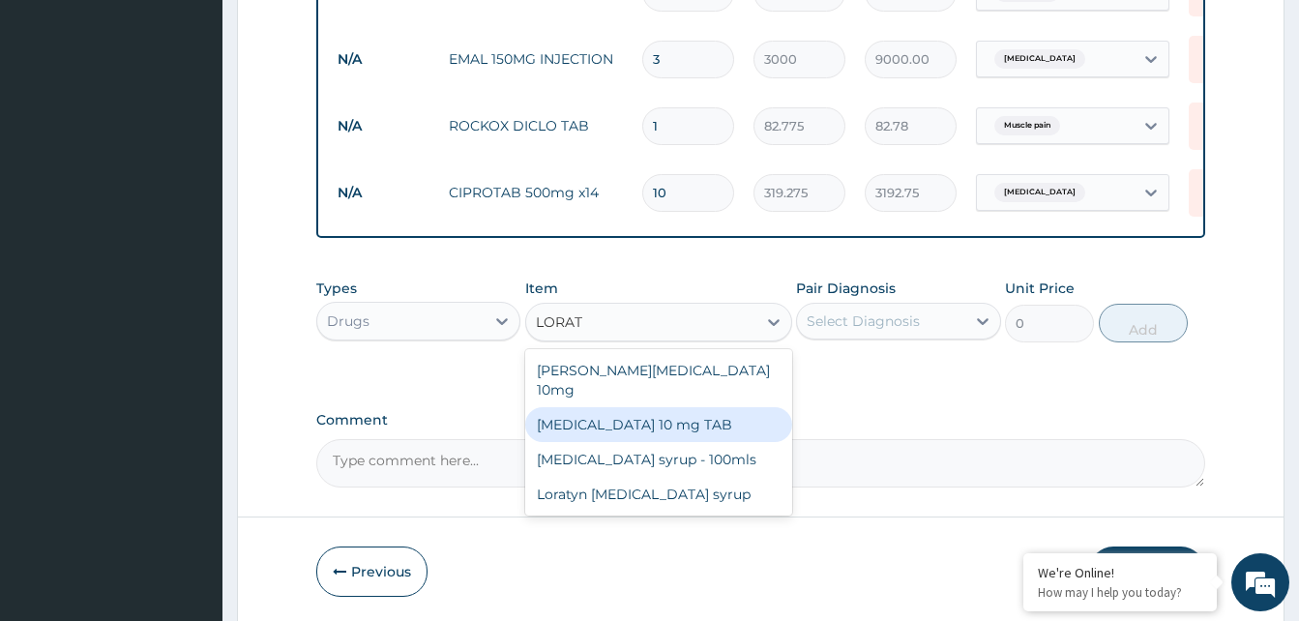
drag, startPoint x: 623, startPoint y: 410, endPoint x: 839, endPoint y: 353, distance: 224.0
click at [628, 407] on div "[MEDICAL_DATA] 10 mg TAB" at bounding box center [658, 424] width 267 height 35
type input "59.125"
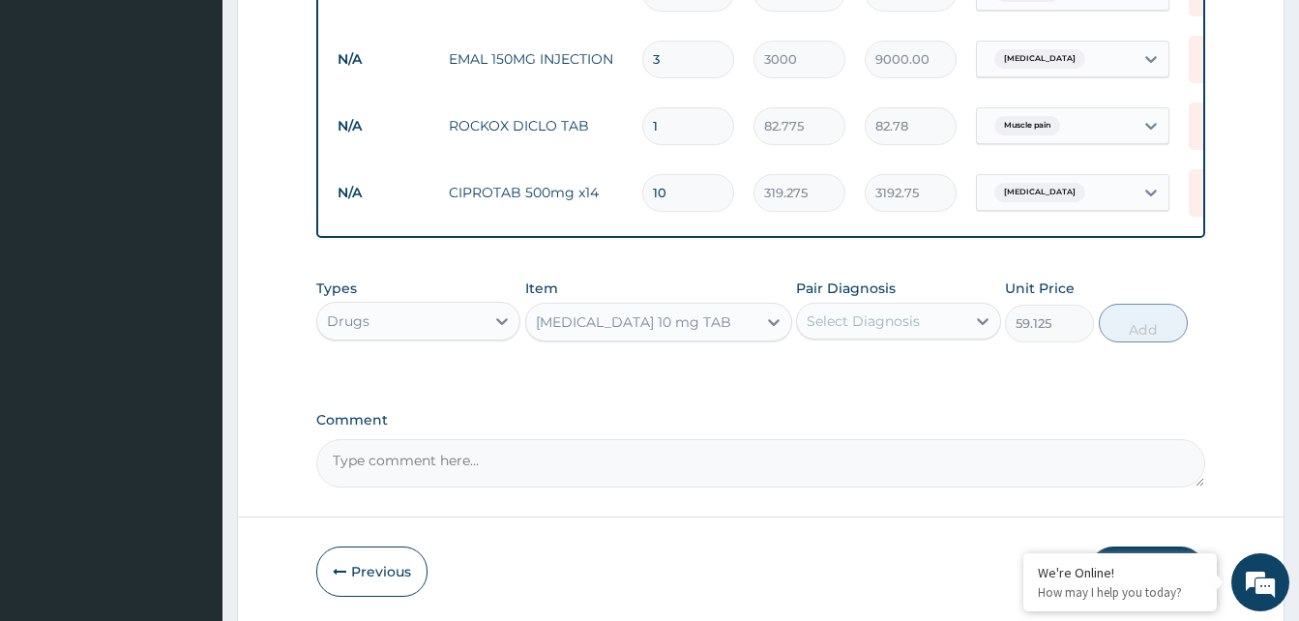
click at [875, 331] on div "Select Diagnosis" at bounding box center [863, 320] width 113 height 19
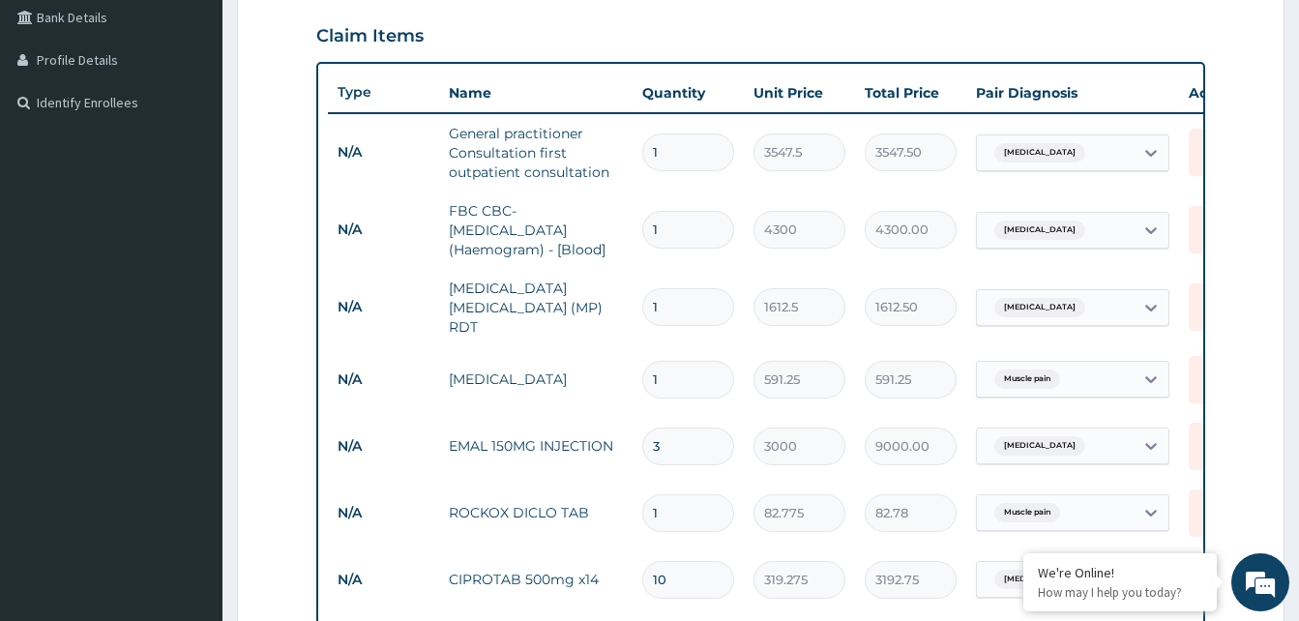
scroll to position [255, 0]
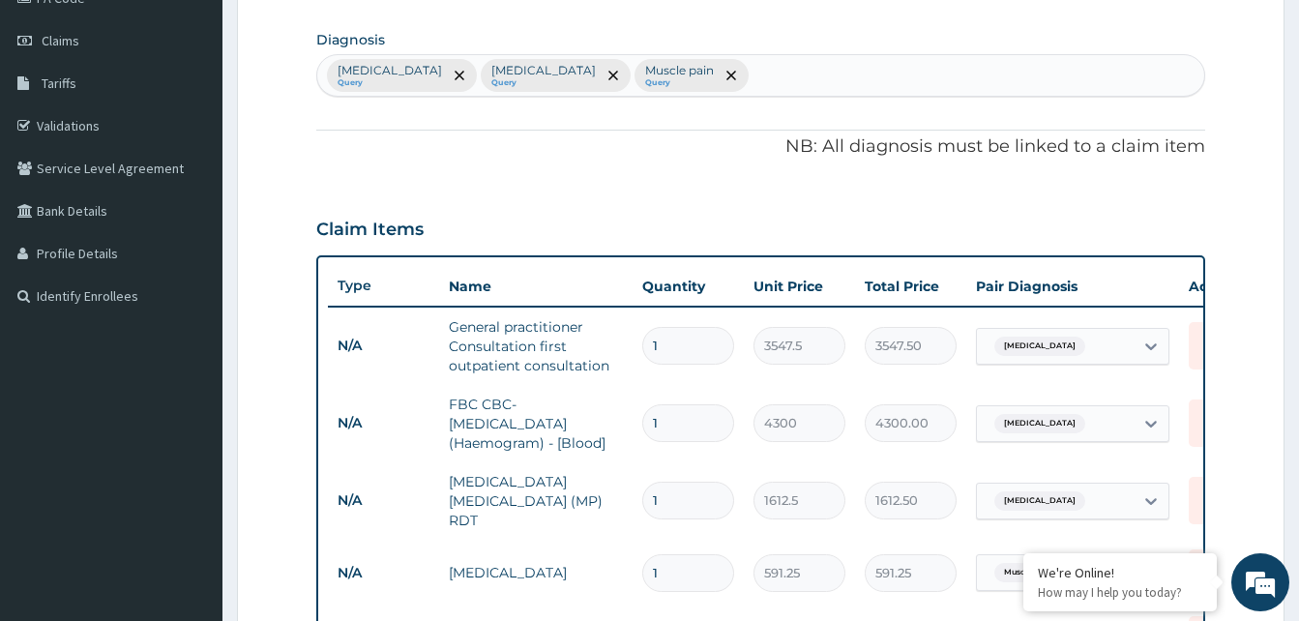
click at [664, 61] on div "Malaria Query Sepsis Query Muscle pain Query" at bounding box center [760, 75] width 887 height 41
type input "UPPER RESPIRAT"
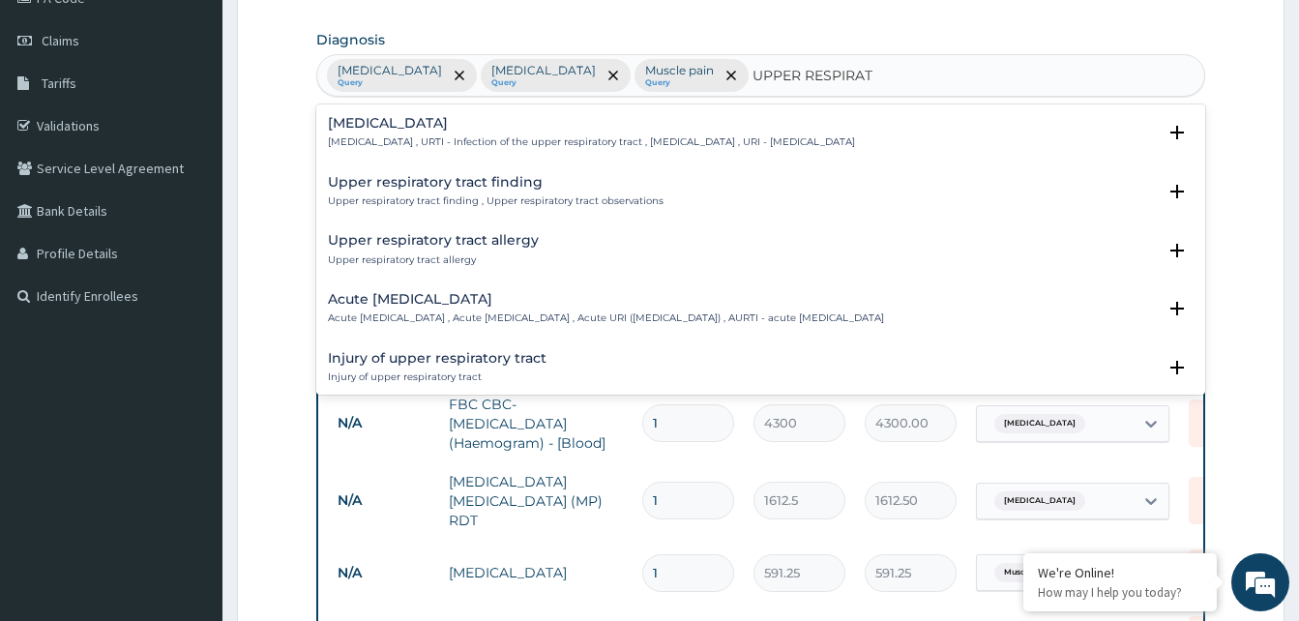
click at [381, 316] on p "Acute upper respiratory infection , Acute upper respiratory tract infection , A…" at bounding box center [606, 318] width 556 height 14
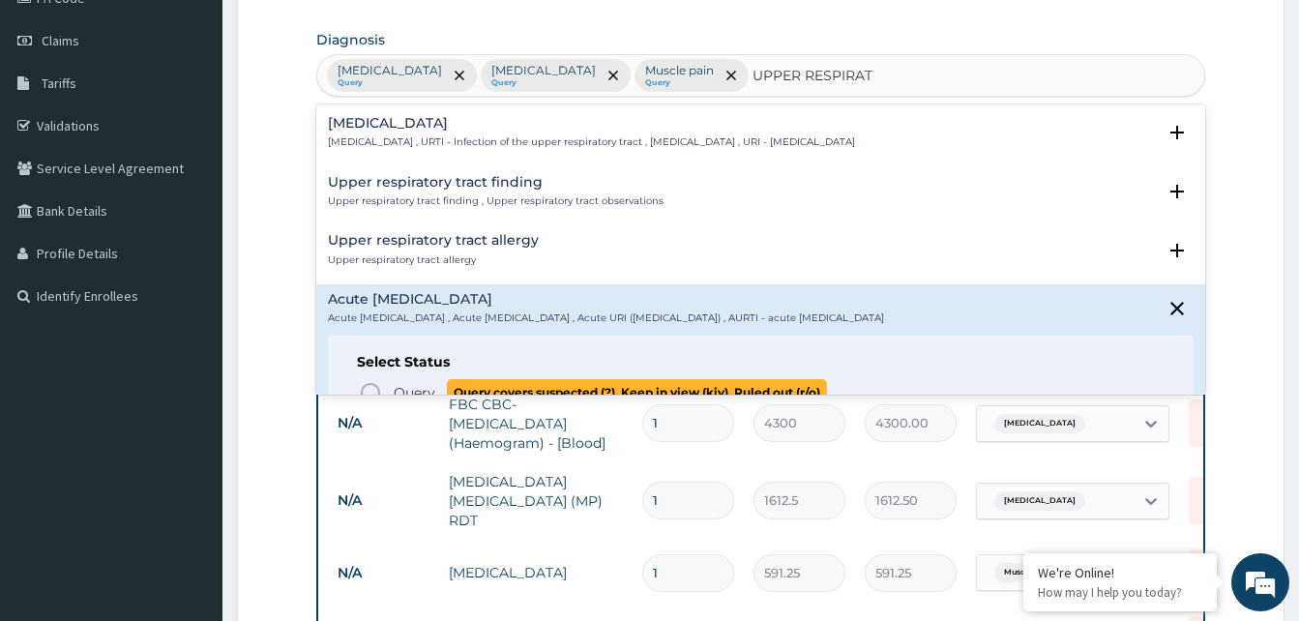
click at [371, 381] on icon "status option query" at bounding box center [370, 392] width 23 height 23
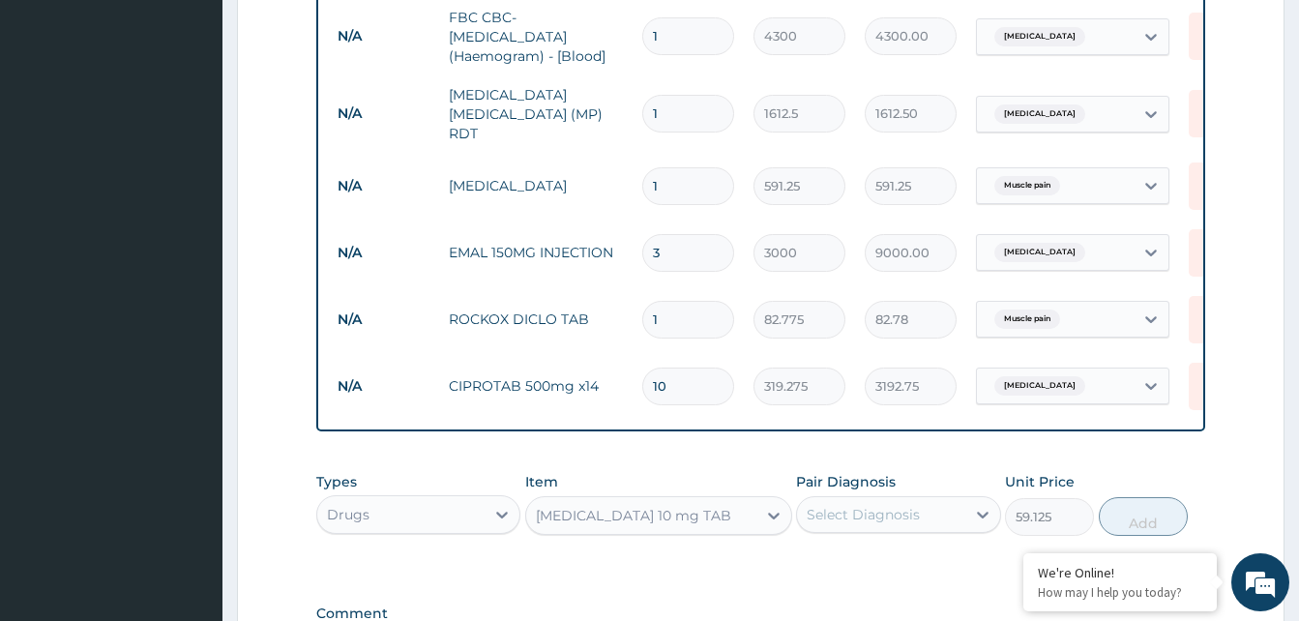
scroll to position [909, 0]
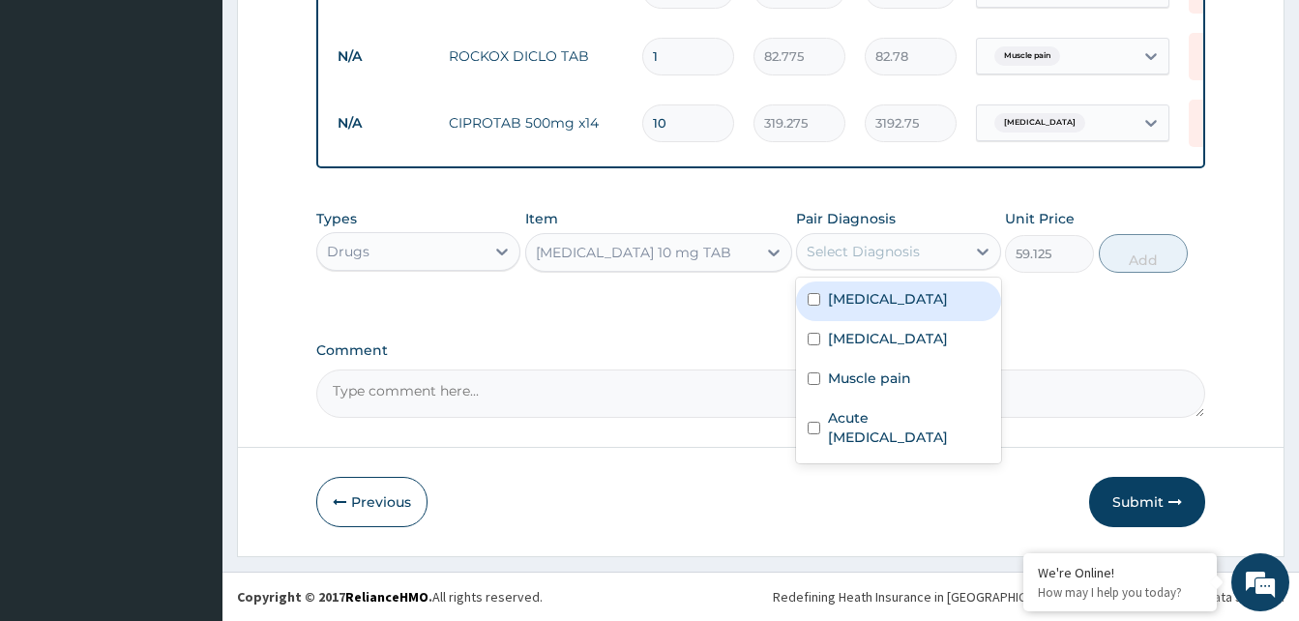
click at [890, 240] on div "Select Diagnosis" at bounding box center [880, 251] width 167 height 31
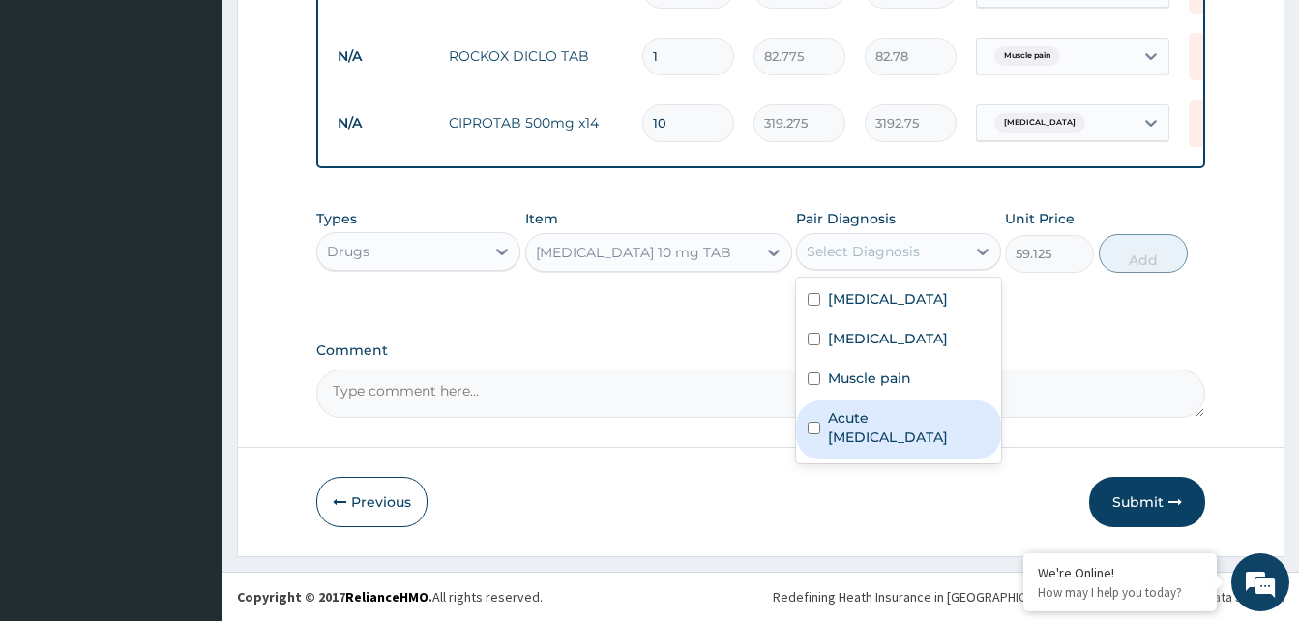
click at [864, 424] on label "Acute upper respiratory infection" at bounding box center [908, 427] width 161 height 39
checkbox input "true"
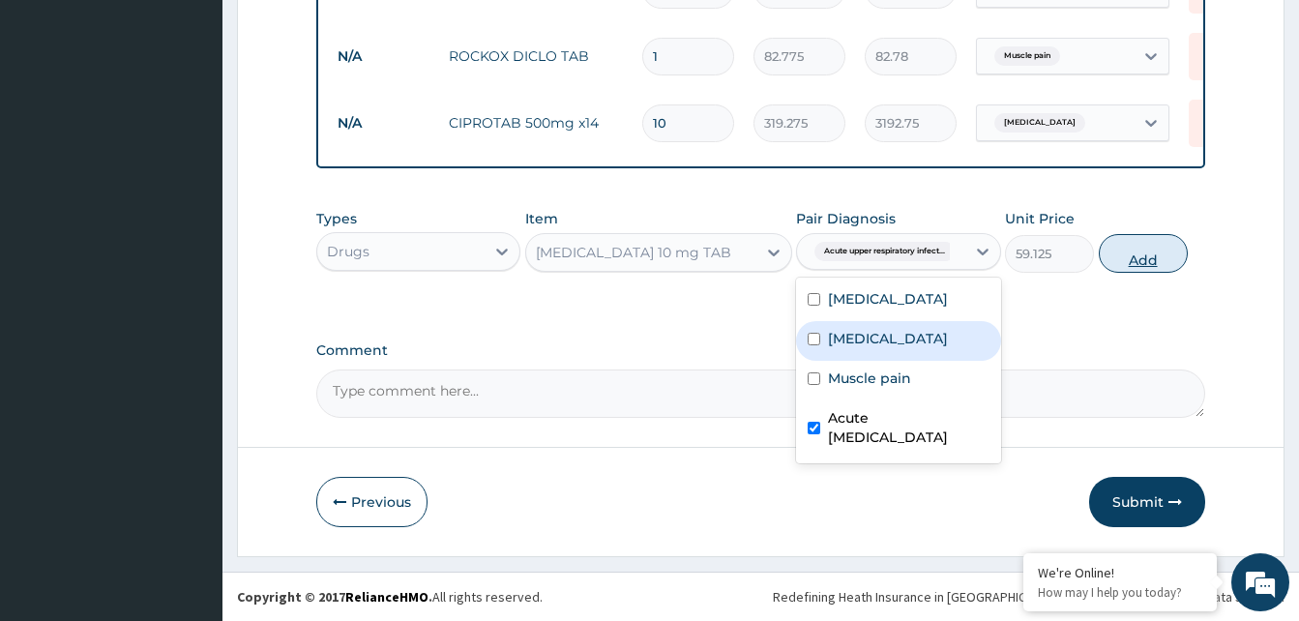
click at [1168, 259] on button "Add" at bounding box center [1143, 253] width 89 height 39
type input "0"
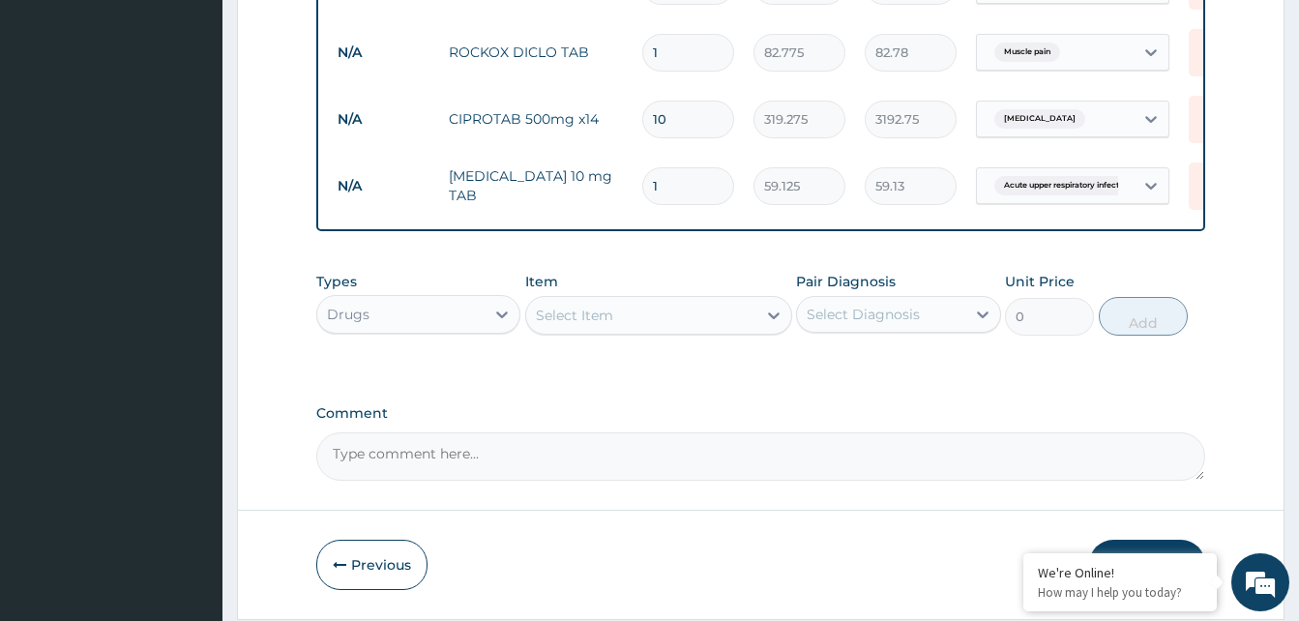
type input "0.00"
type input "5"
type input "295.63"
type input "5"
click at [632, 311] on div "Select Item" at bounding box center [641, 315] width 230 height 31
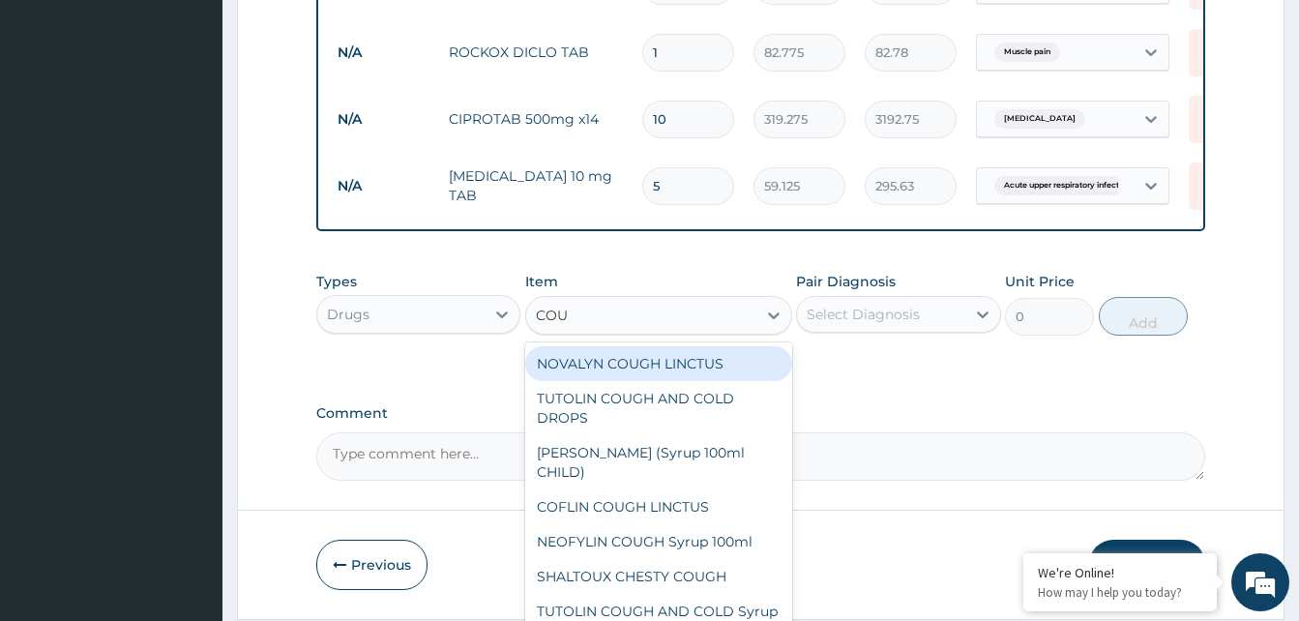
type input "COUG"
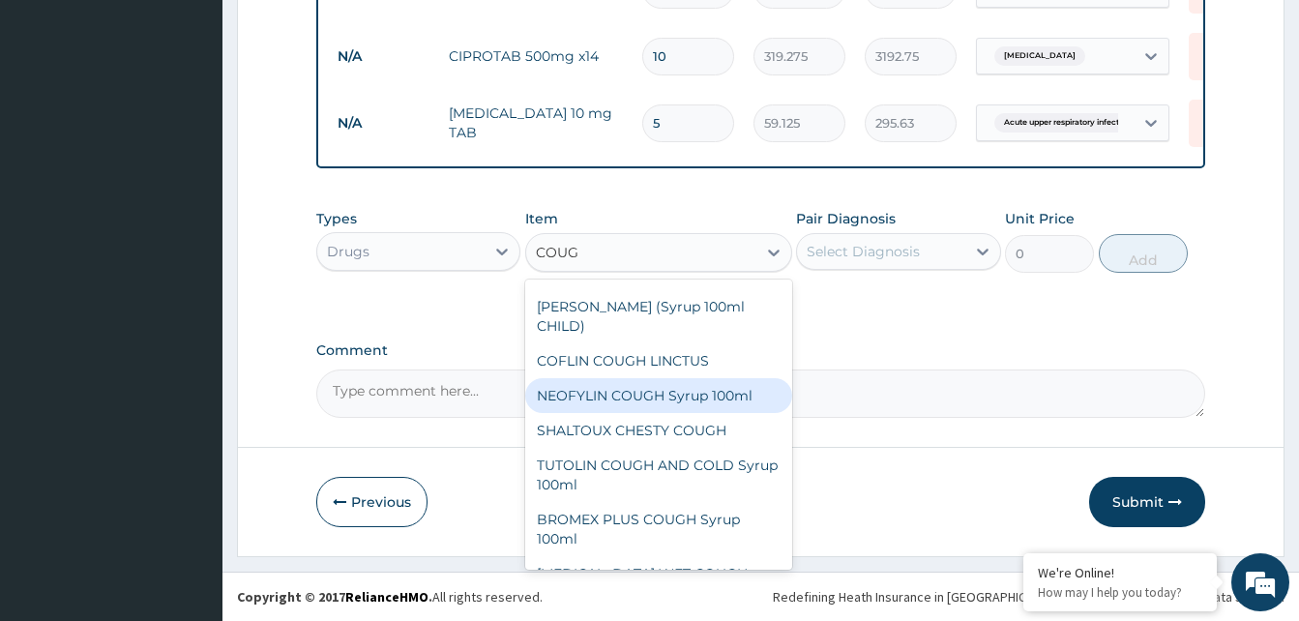
scroll to position [0, 0]
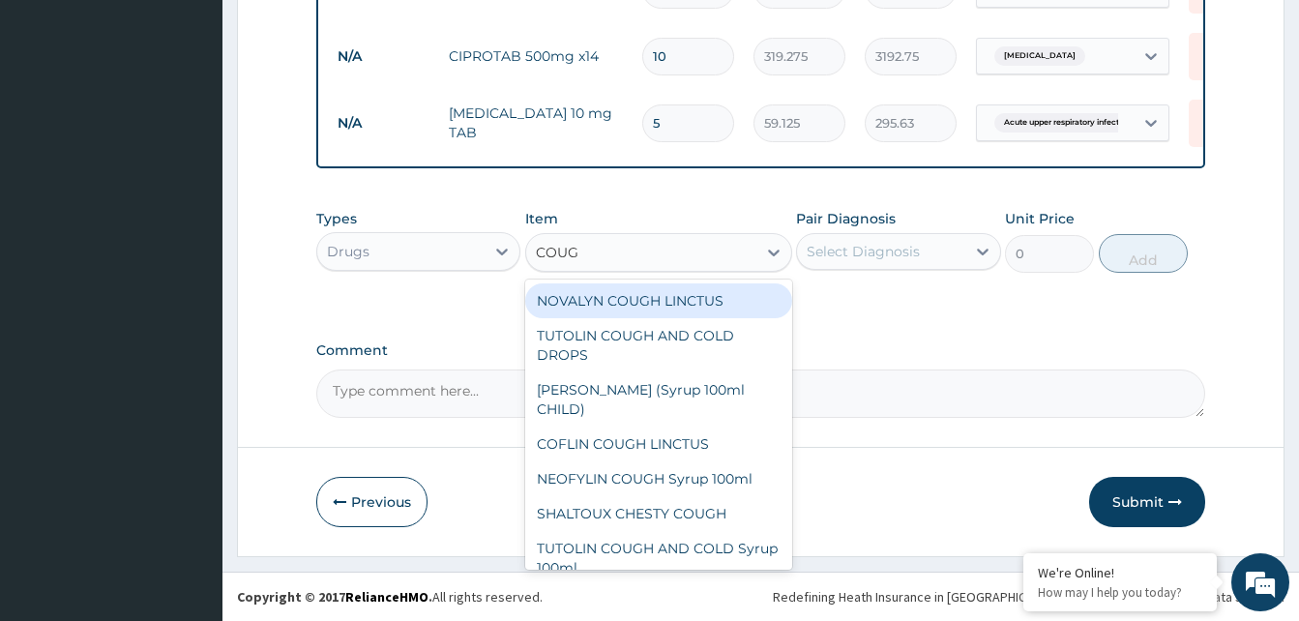
click at [655, 304] on div "NOVALYN COUGH LINCTUS" at bounding box center [658, 300] width 267 height 35
type input "1419"
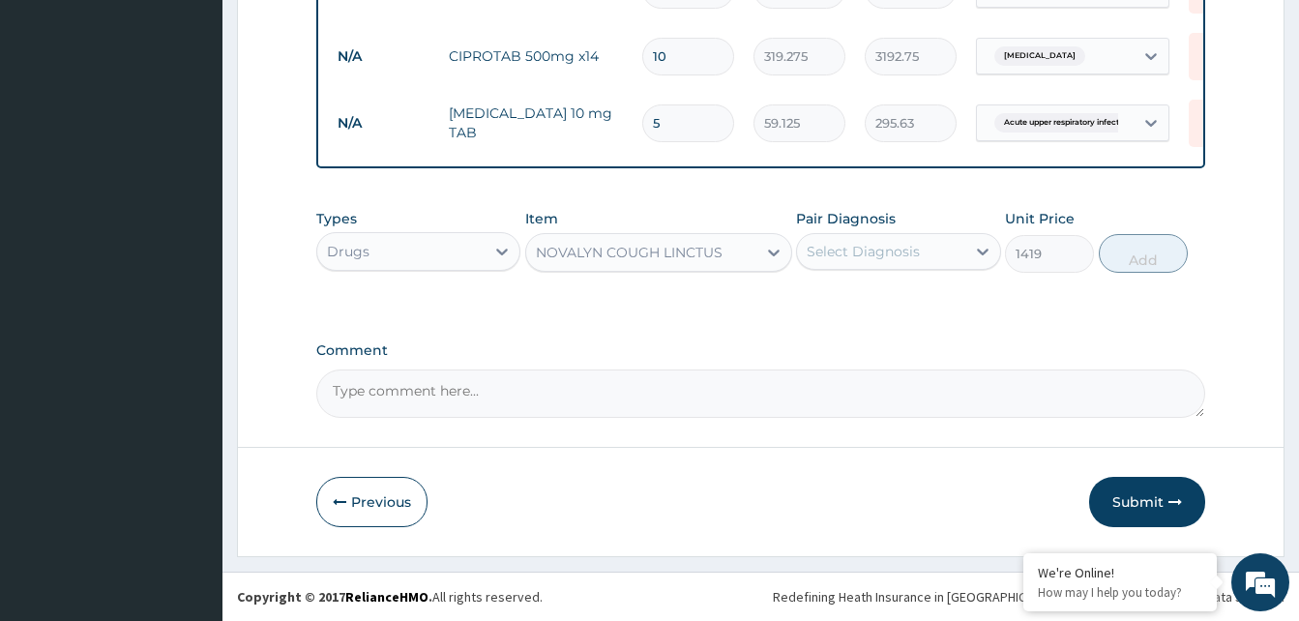
click at [890, 246] on div "Select Diagnosis" at bounding box center [863, 251] width 113 height 19
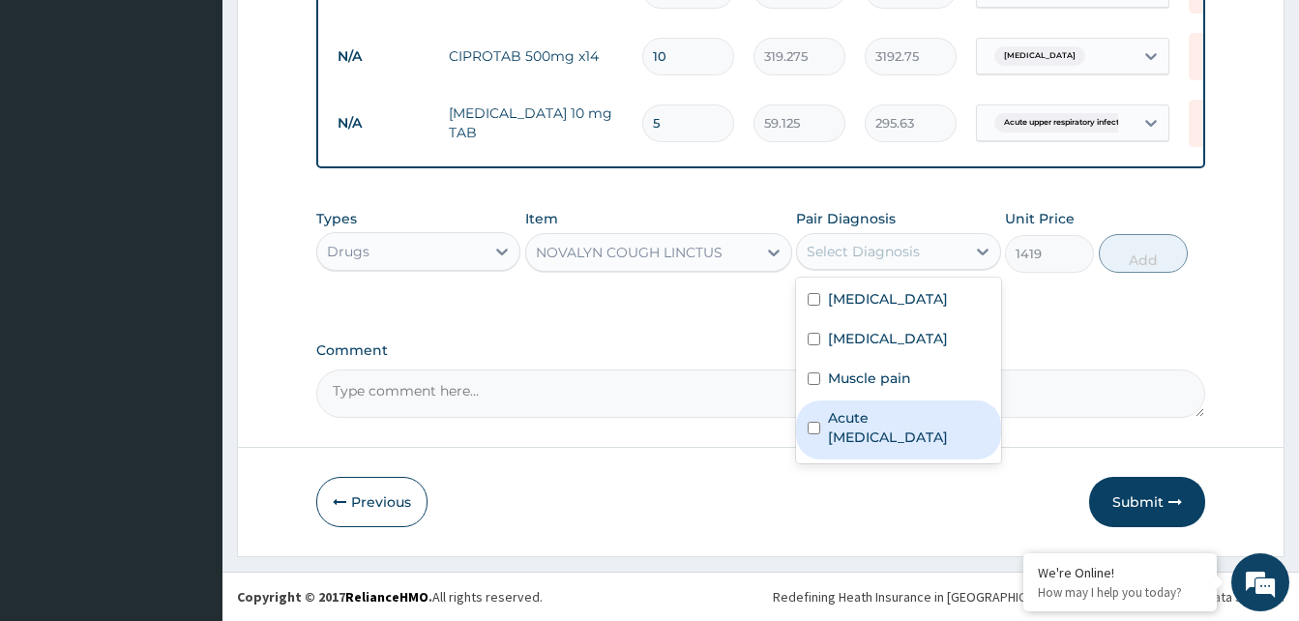
drag, startPoint x: 860, startPoint y: 434, endPoint x: 869, endPoint y: 423, distance: 15.1
click at [860, 429] on label "Acute upper respiratory infection" at bounding box center [908, 427] width 161 height 39
checkbox input "true"
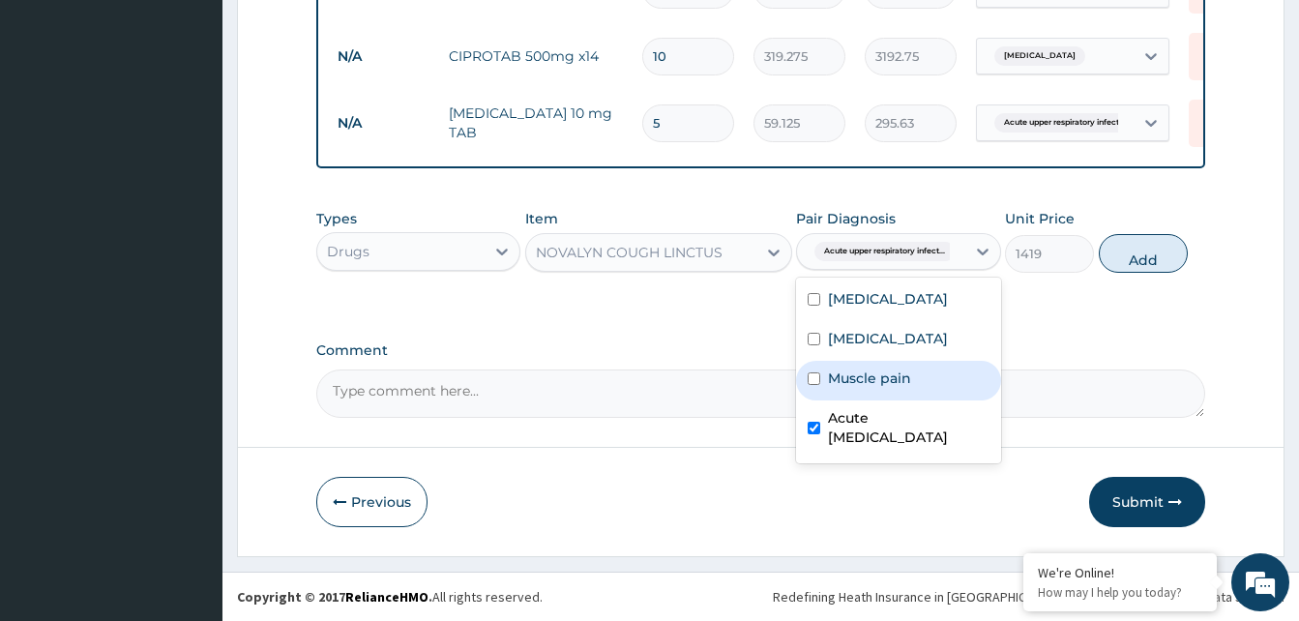
click at [1147, 264] on button "Add" at bounding box center [1143, 253] width 89 height 39
type input "0"
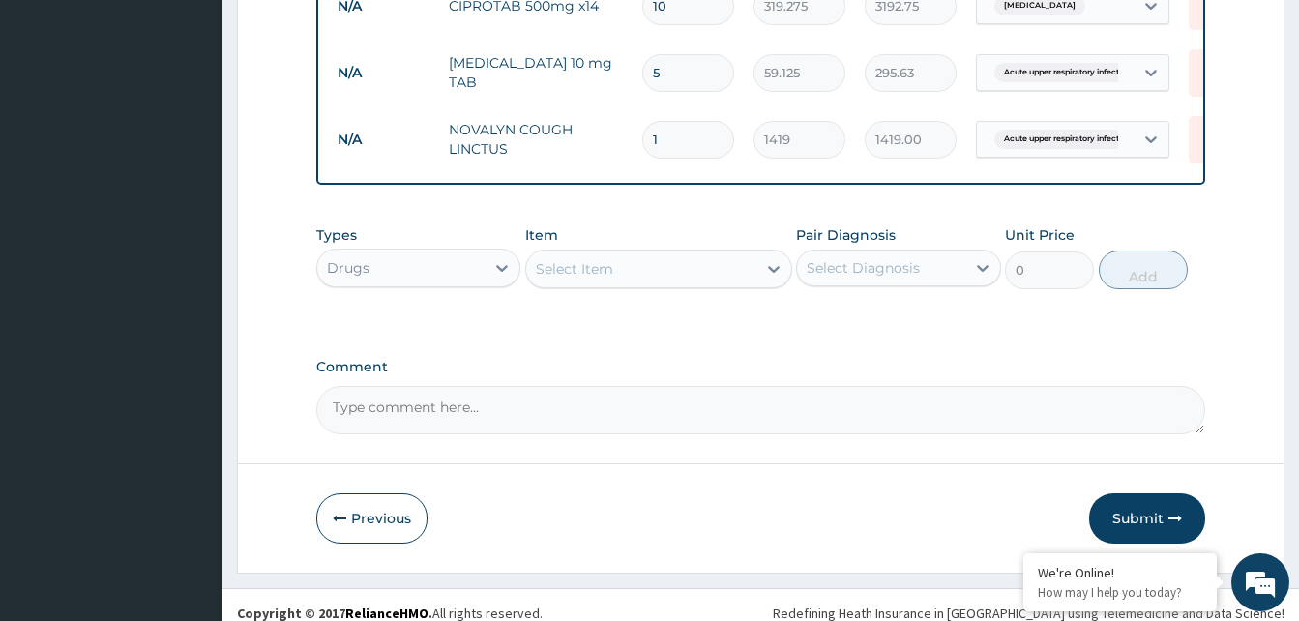
scroll to position [1043, 0]
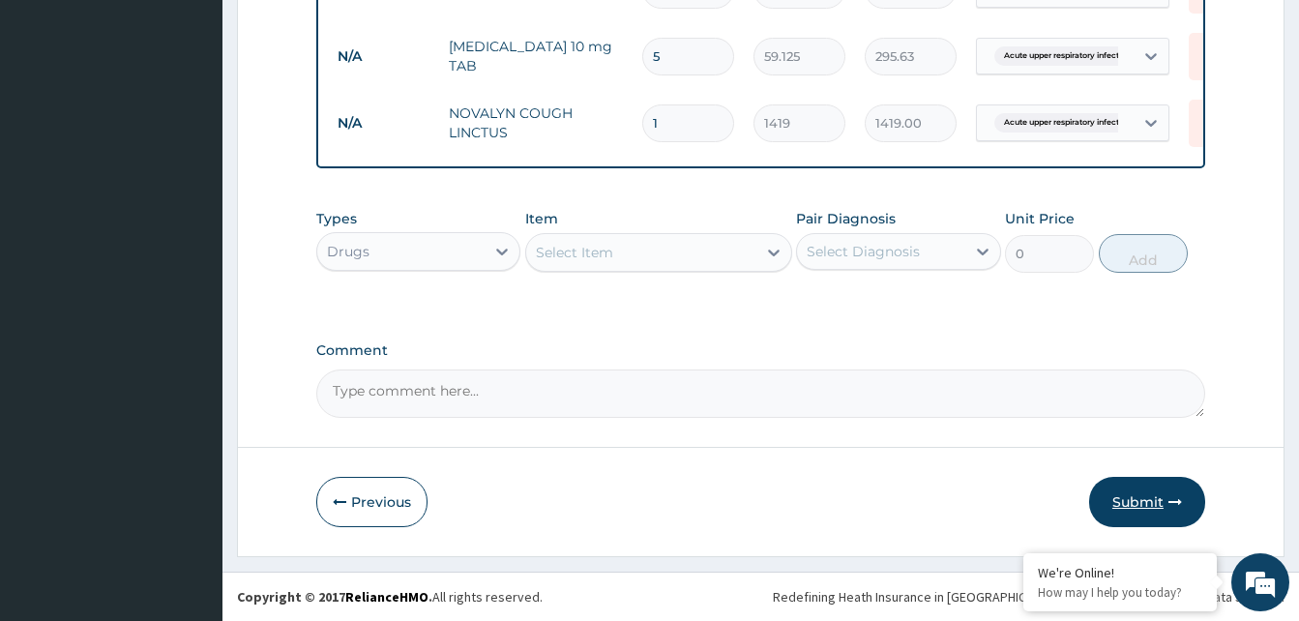
click at [1136, 498] on button "Submit" at bounding box center [1147, 502] width 116 height 50
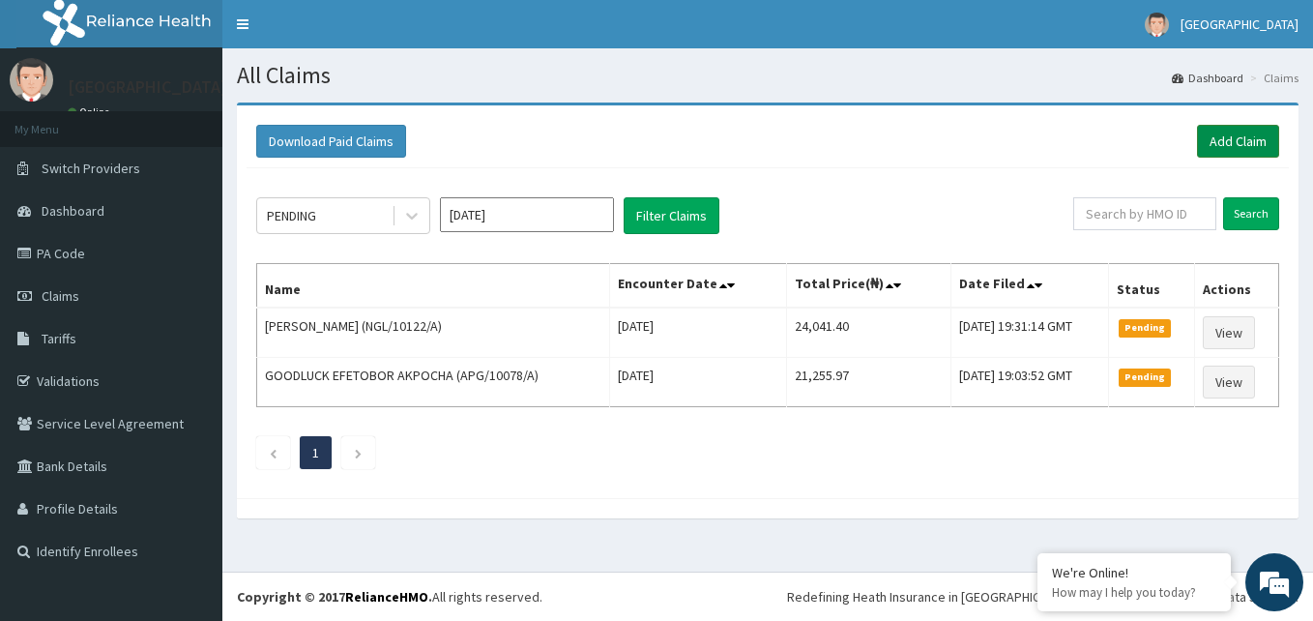
click at [1230, 138] on link "Add Claim" at bounding box center [1238, 141] width 82 height 33
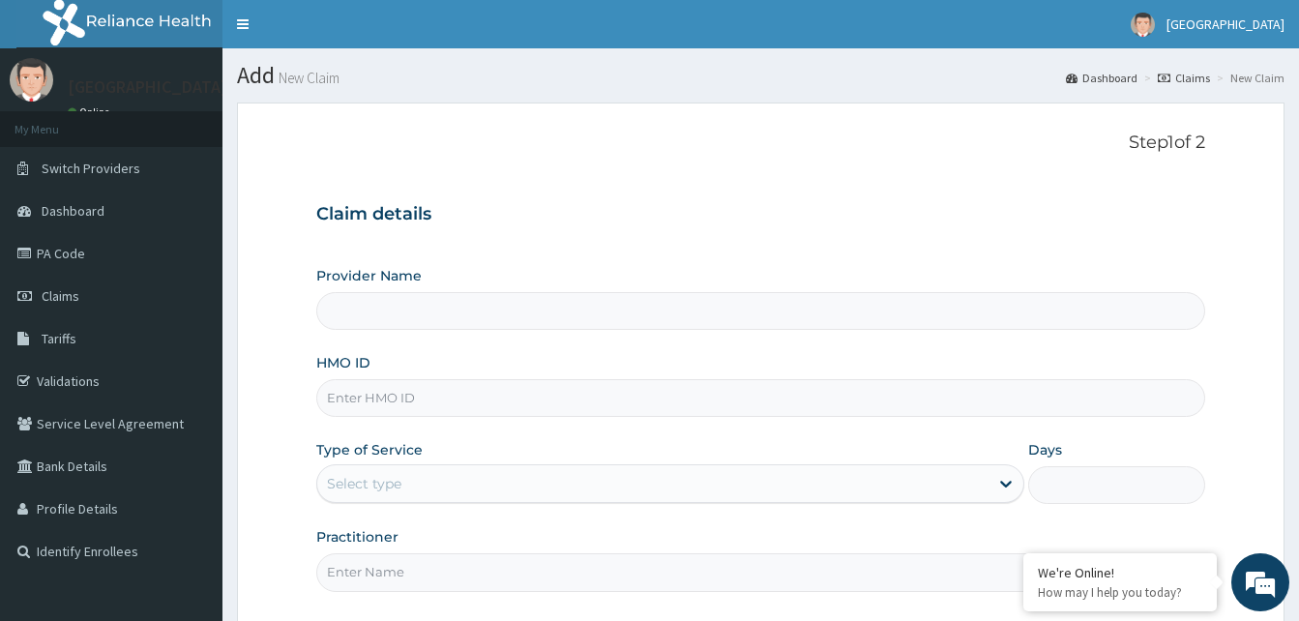
click at [432, 395] on input "HMO ID" at bounding box center [760, 398] width 889 height 38
type input "Dalet Medical service"
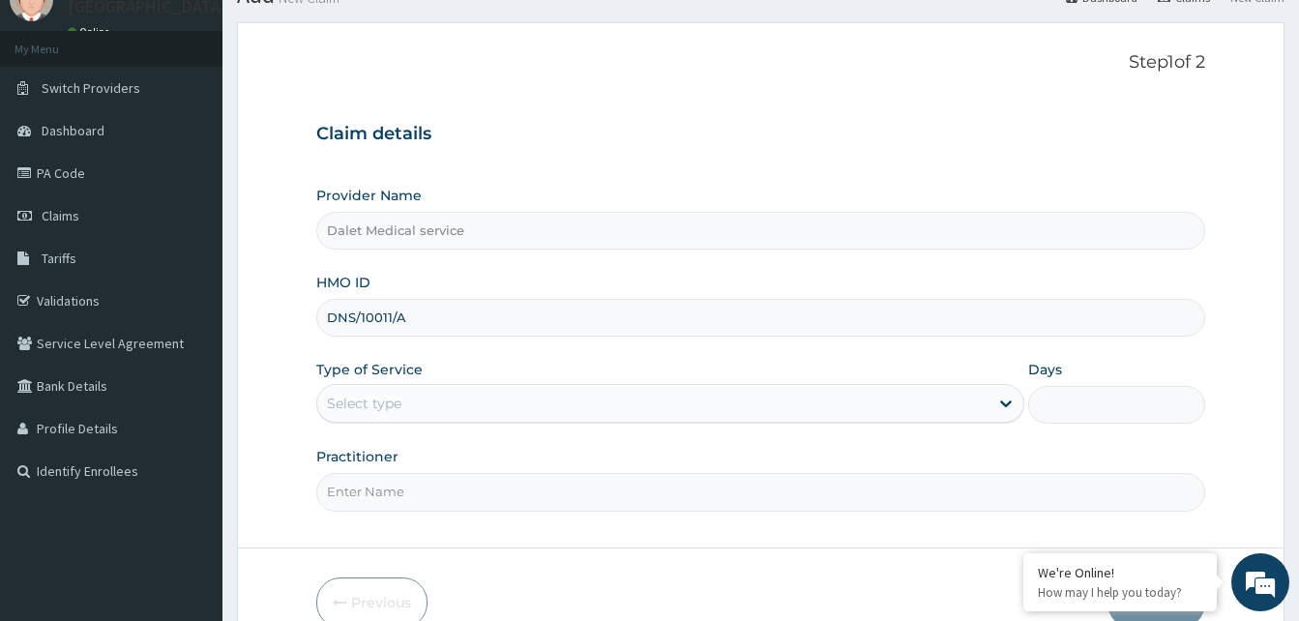
scroll to position [181, 0]
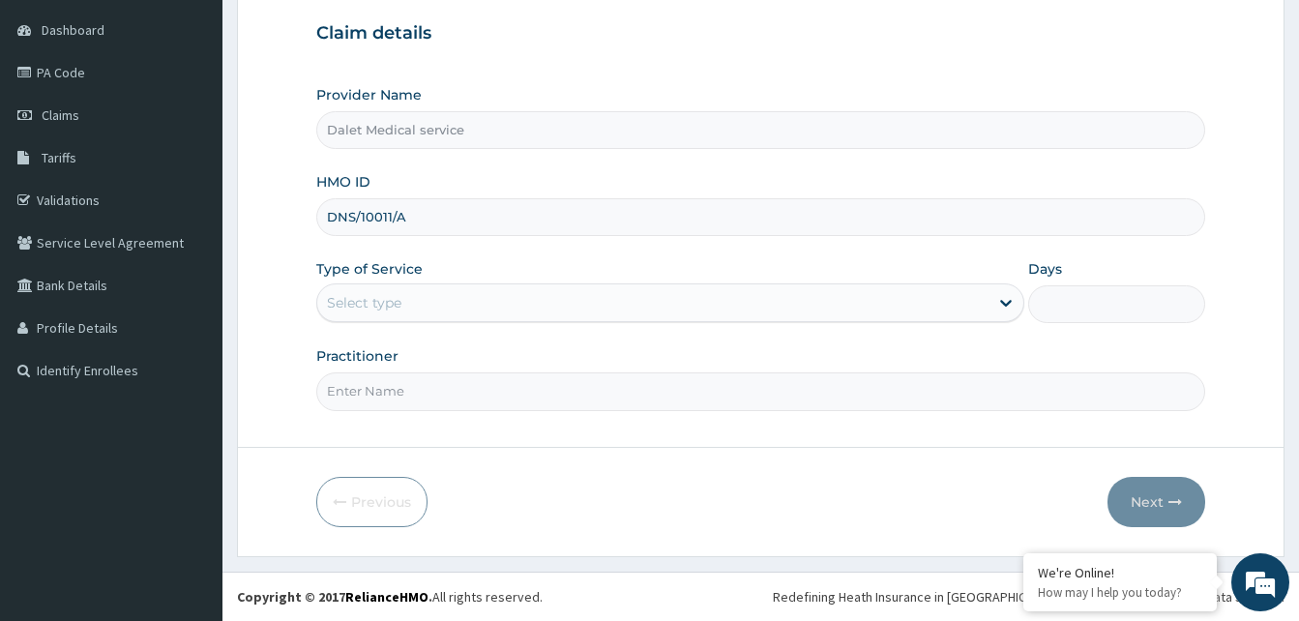
type input "DNS/10011/A"
drag, startPoint x: 675, startPoint y: 300, endPoint x: 639, endPoint y: 322, distance: 42.1
click at [671, 303] on div "Select type" at bounding box center [652, 302] width 671 height 31
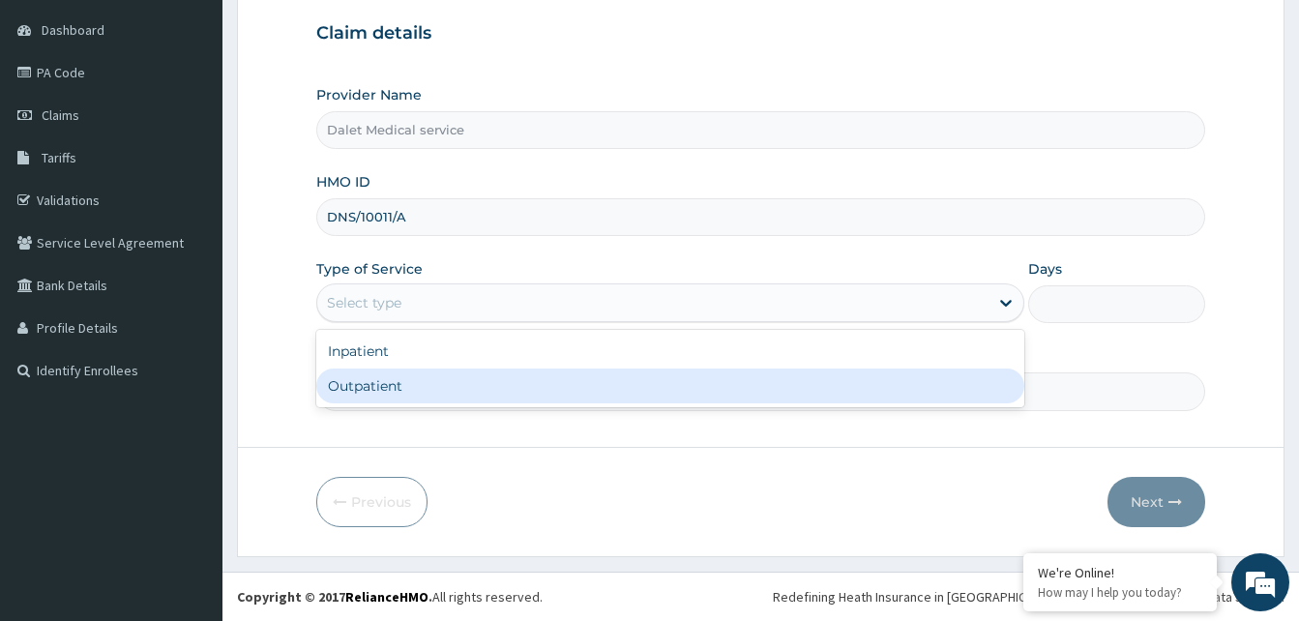
click at [447, 381] on div "Outpatient" at bounding box center [670, 385] width 708 height 35
type input "1"
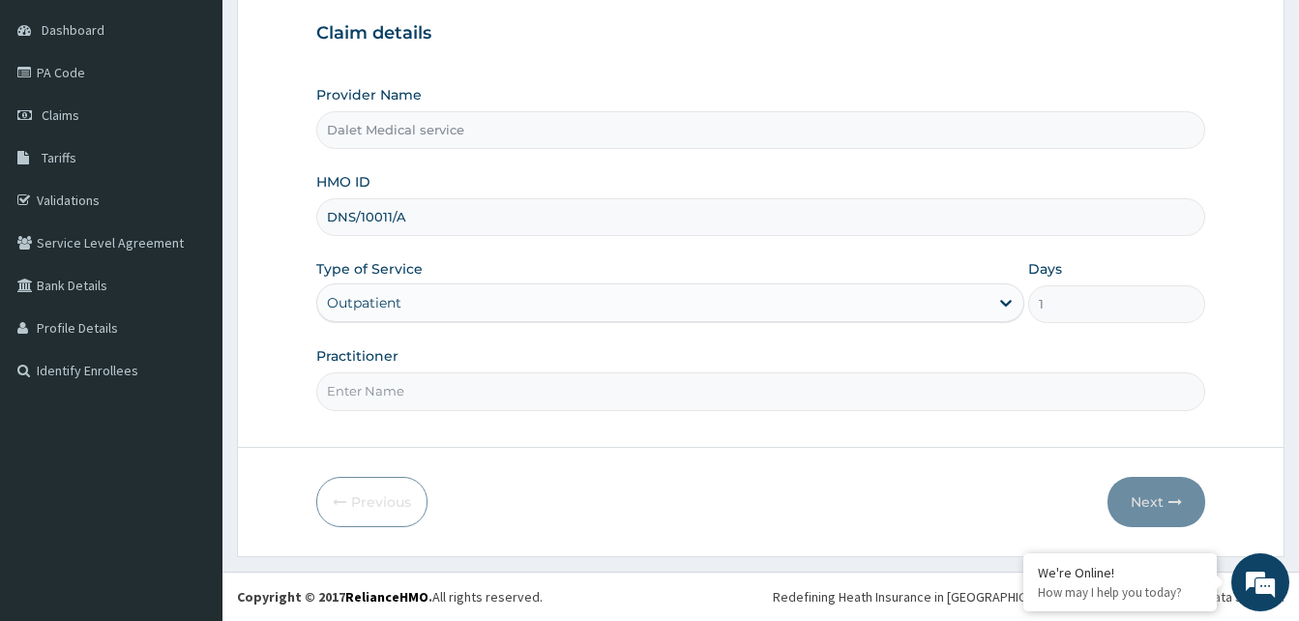
click at [397, 396] on input "Practitioner" at bounding box center [760, 391] width 889 height 38
type input "KOKO"
click at [1164, 497] on button "Next" at bounding box center [1156, 502] width 98 height 50
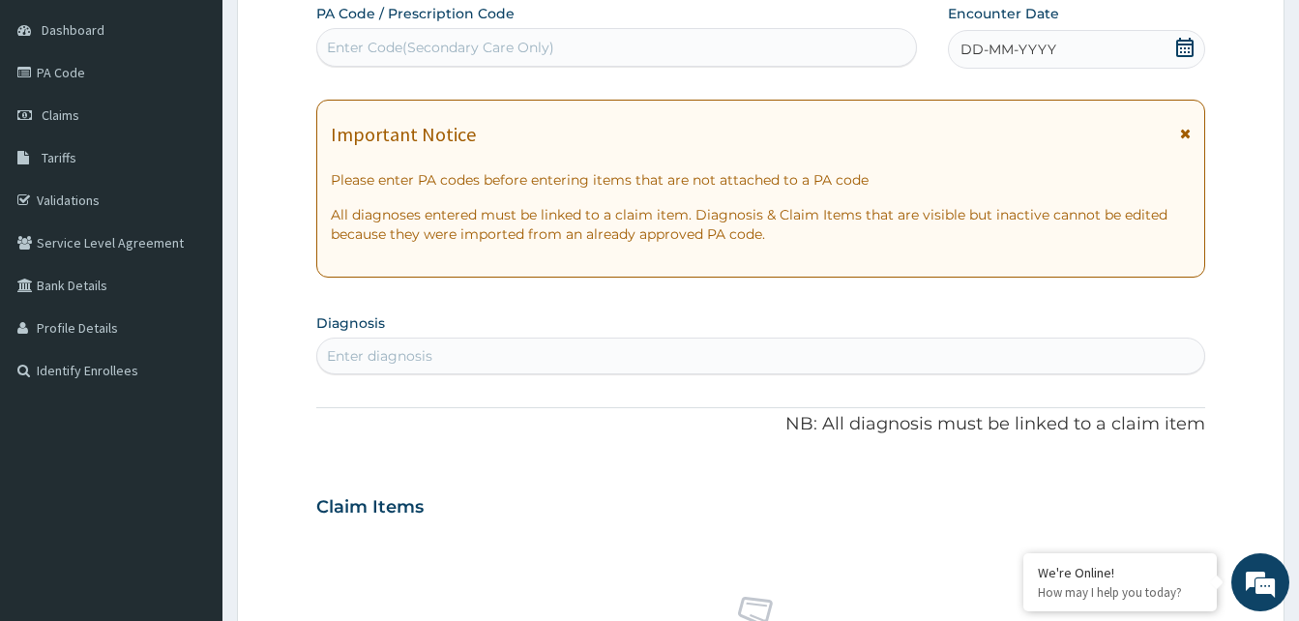
drag, startPoint x: 1190, startPoint y: 129, endPoint x: 1077, endPoint y: 57, distance: 133.9
click at [1190, 127] on icon at bounding box center [1185, 134] width 11 height 14
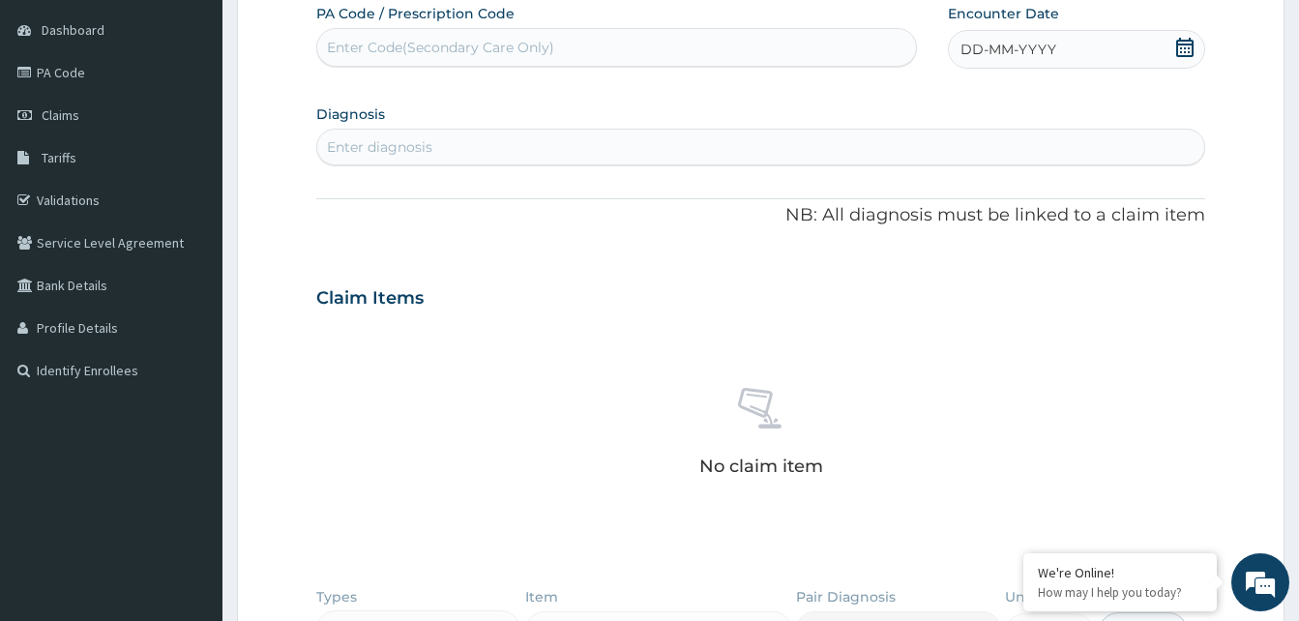
click at [982, 55] on span "DD-MM-YYYY" at bounding box center [1008, 49] width 96 height 19
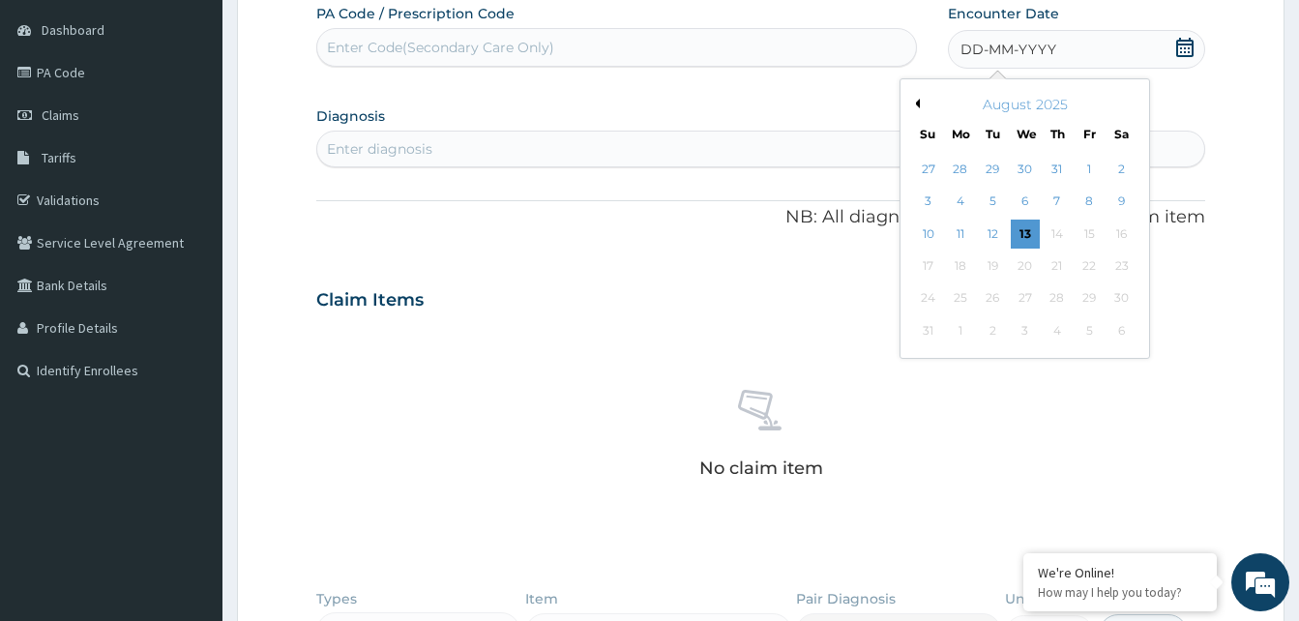
drag, startPoint x: 958, startPoint y: 203, endPoint x: 650, endPoint y: 146, distance: 313.7
click at [953, 200] on div "4" at bounding box center [960, 202] width 29 height 29
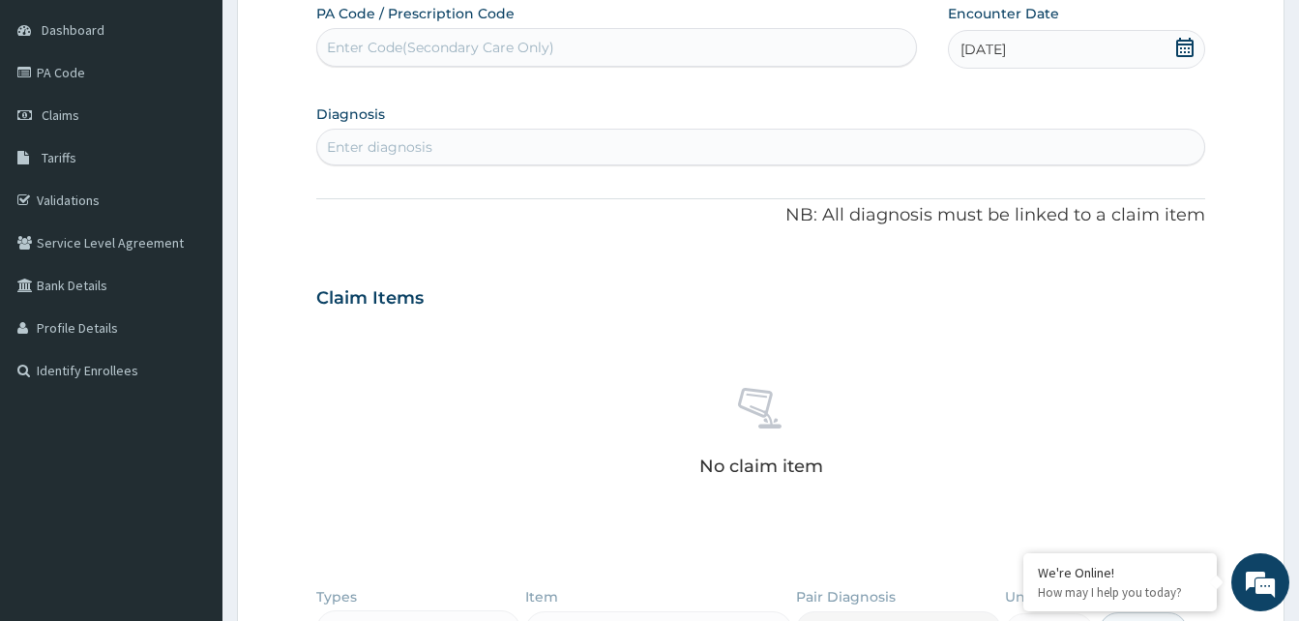
click at [456, 147] on div "Enter diagnosis" at bounding box center [760, 147] width 887 height 31
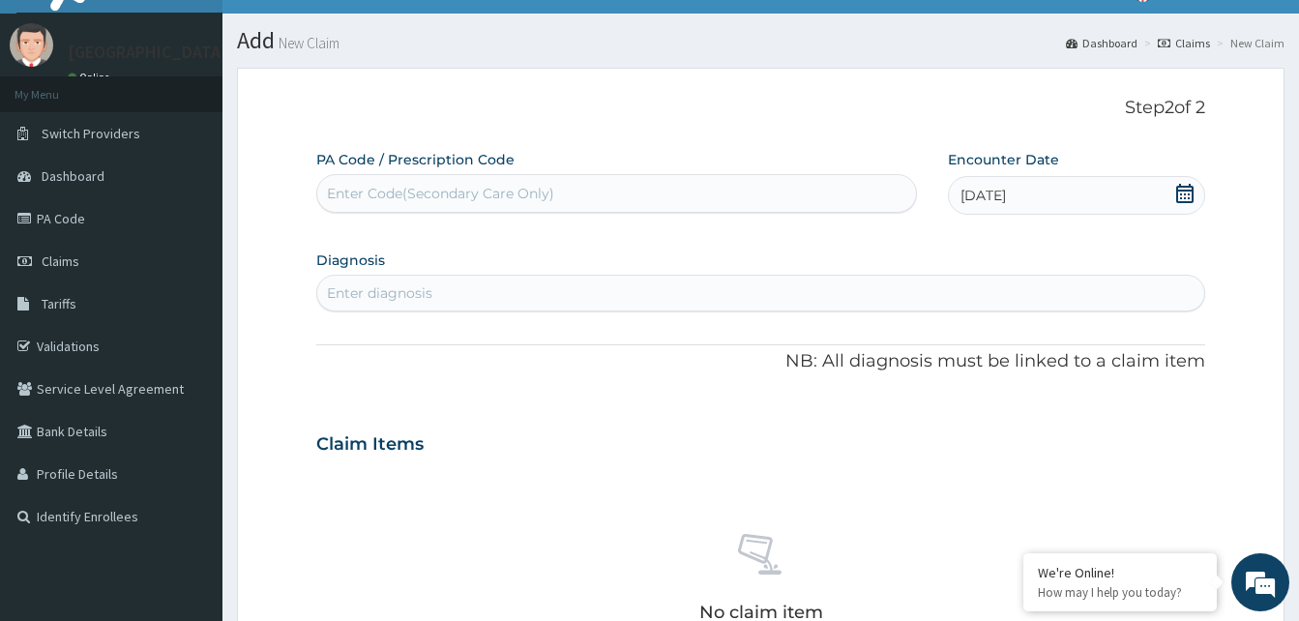
scroll to position [0, 0]
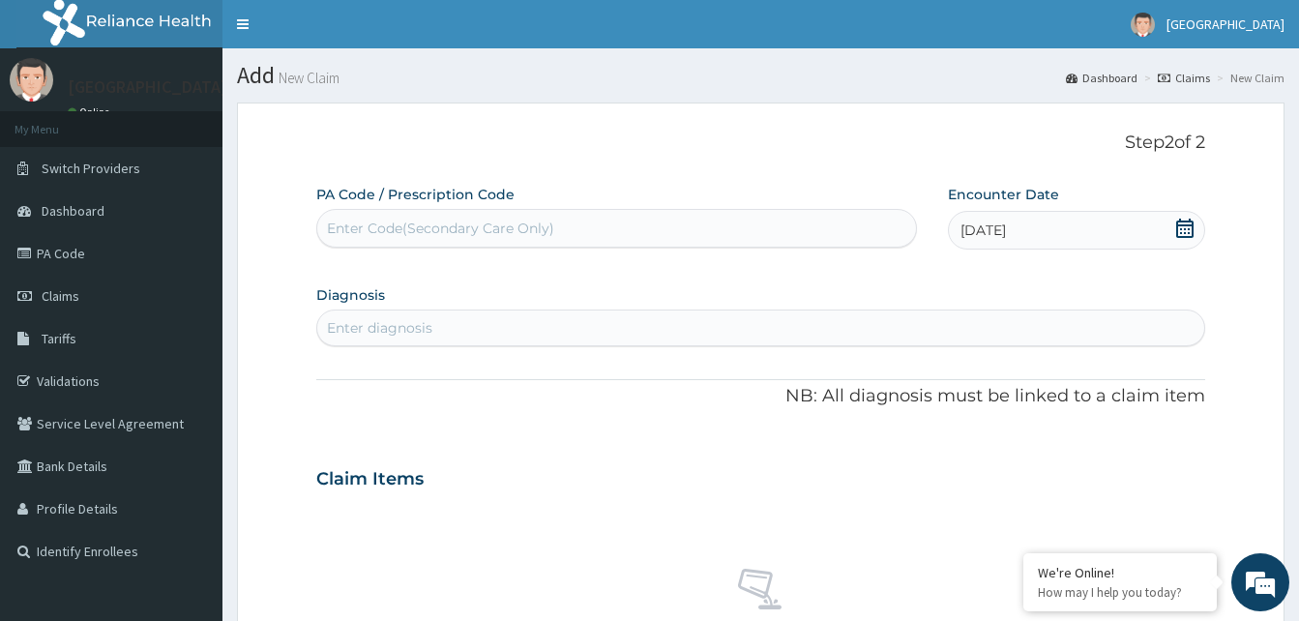
click at [429, 323] on div "Enter diagnosis" at bounding box center [379, 327] width 105 height 19
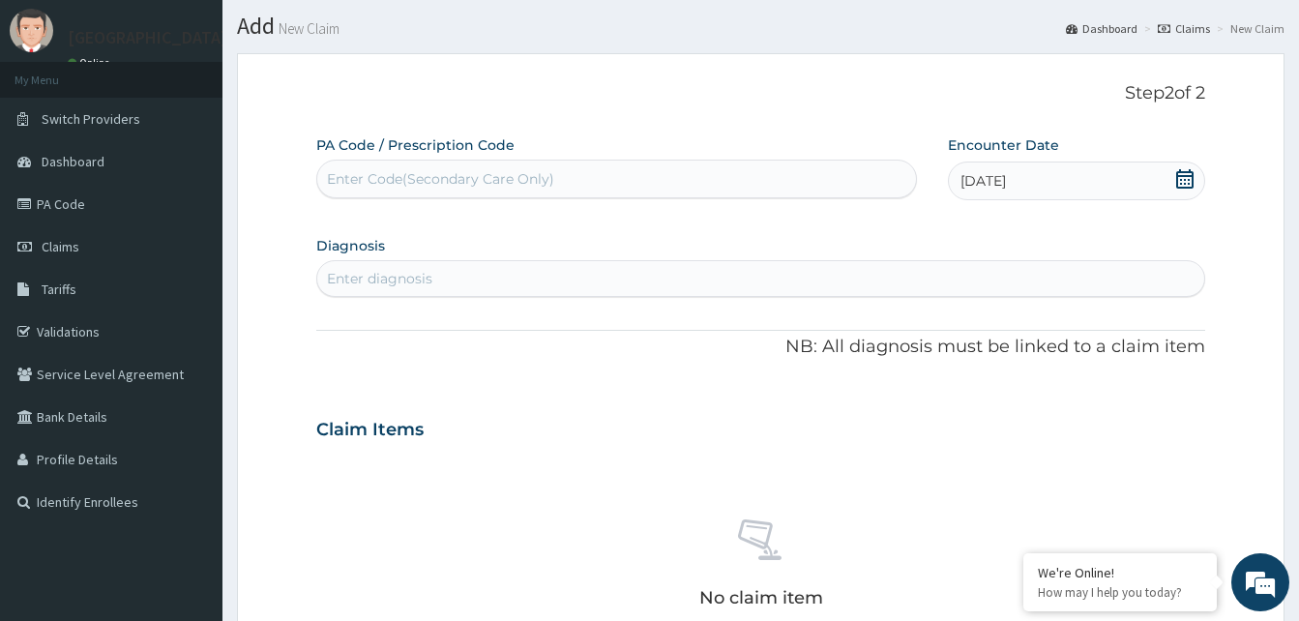
scroll to position [97, 0]
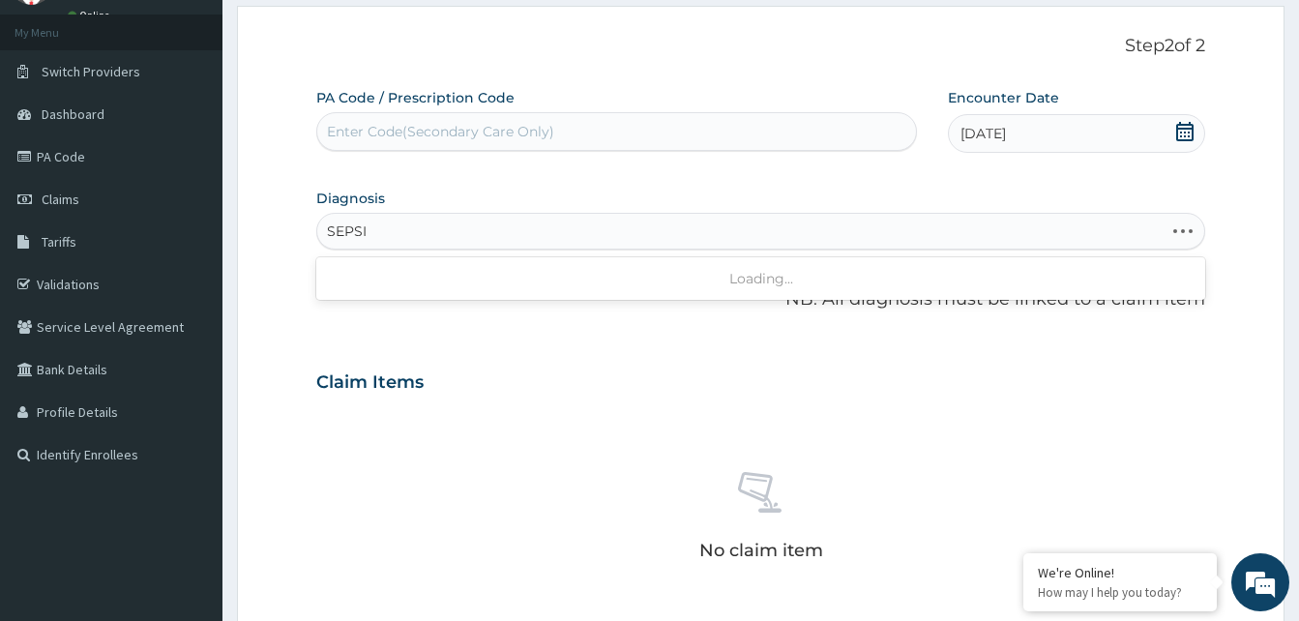
type input "SEPSIS"
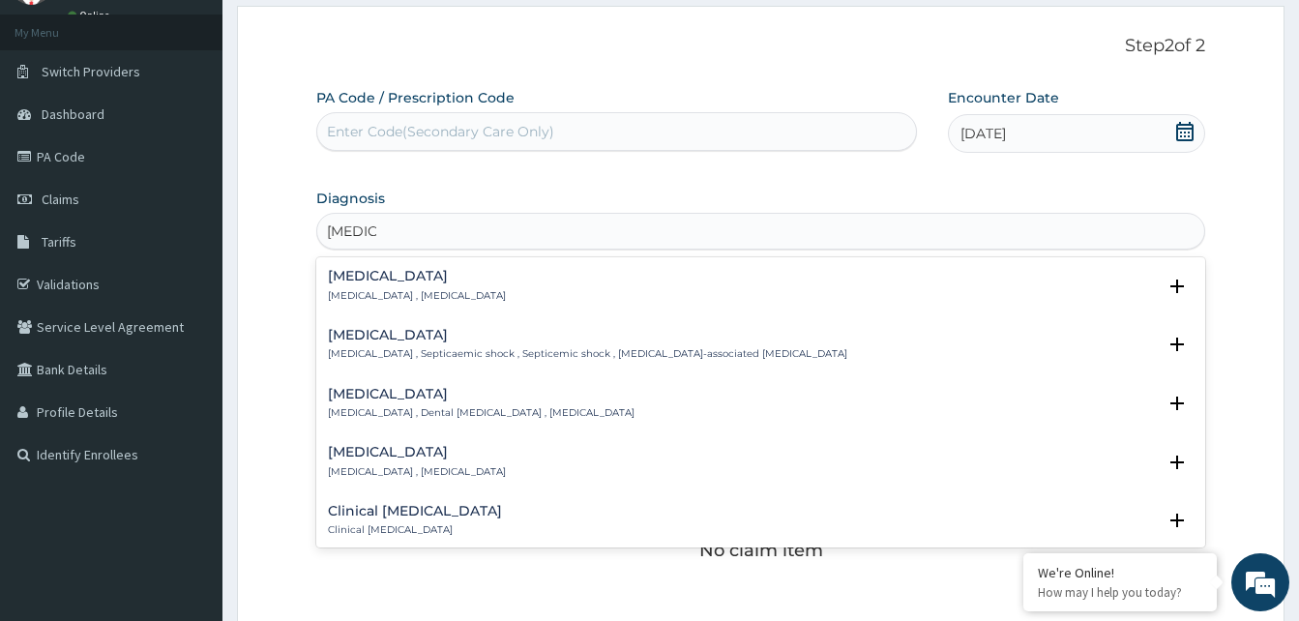
click at [390, 294] on p "Systemic infection , Sepsis" at bounding box center [417, 296] width 178 height 14
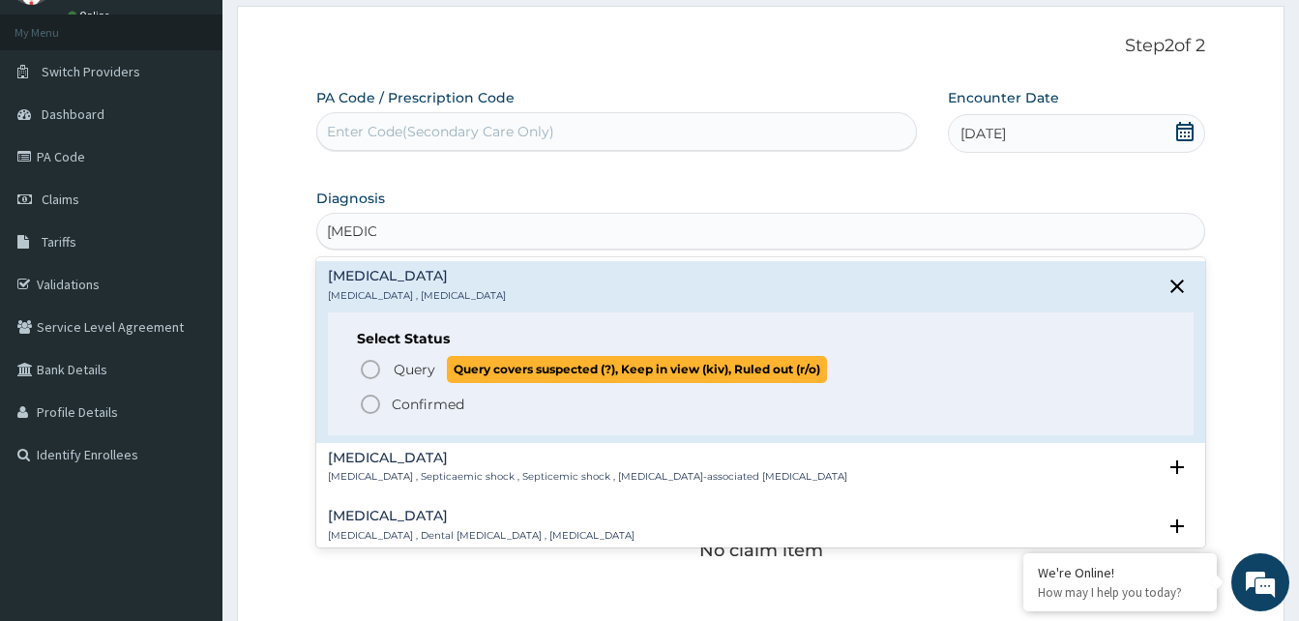
click at [372, 369] on icon "status option query" at bounding box center [370, 369] width 23 height 23
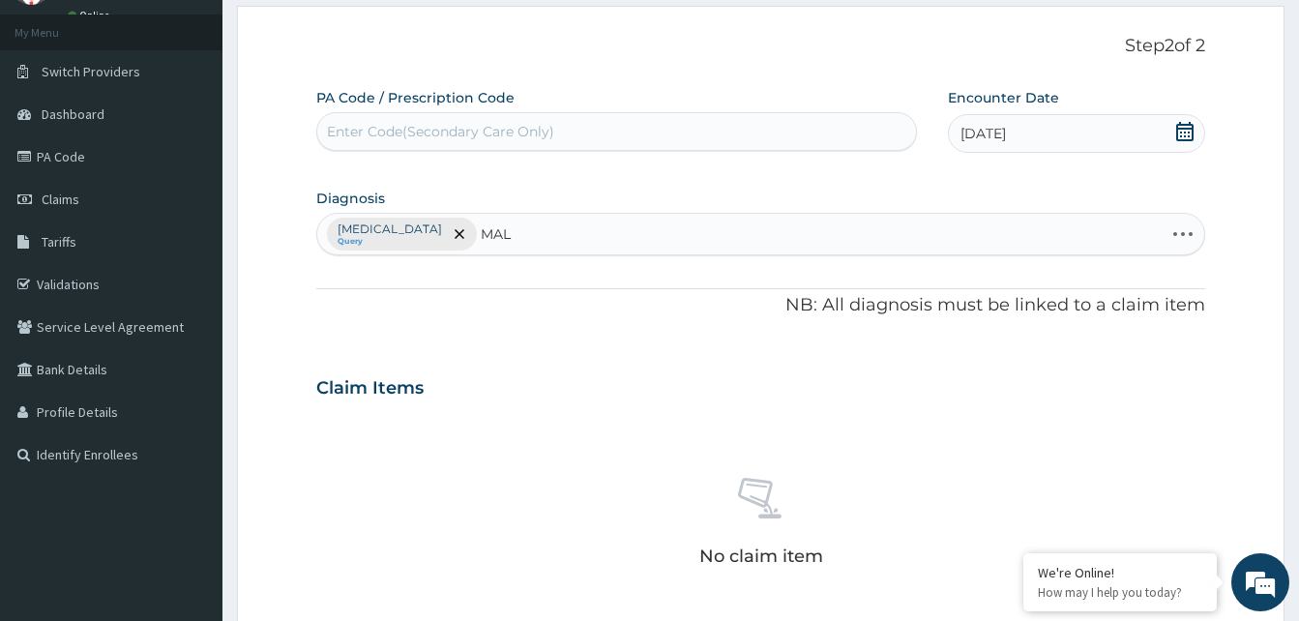
type input "MALA"
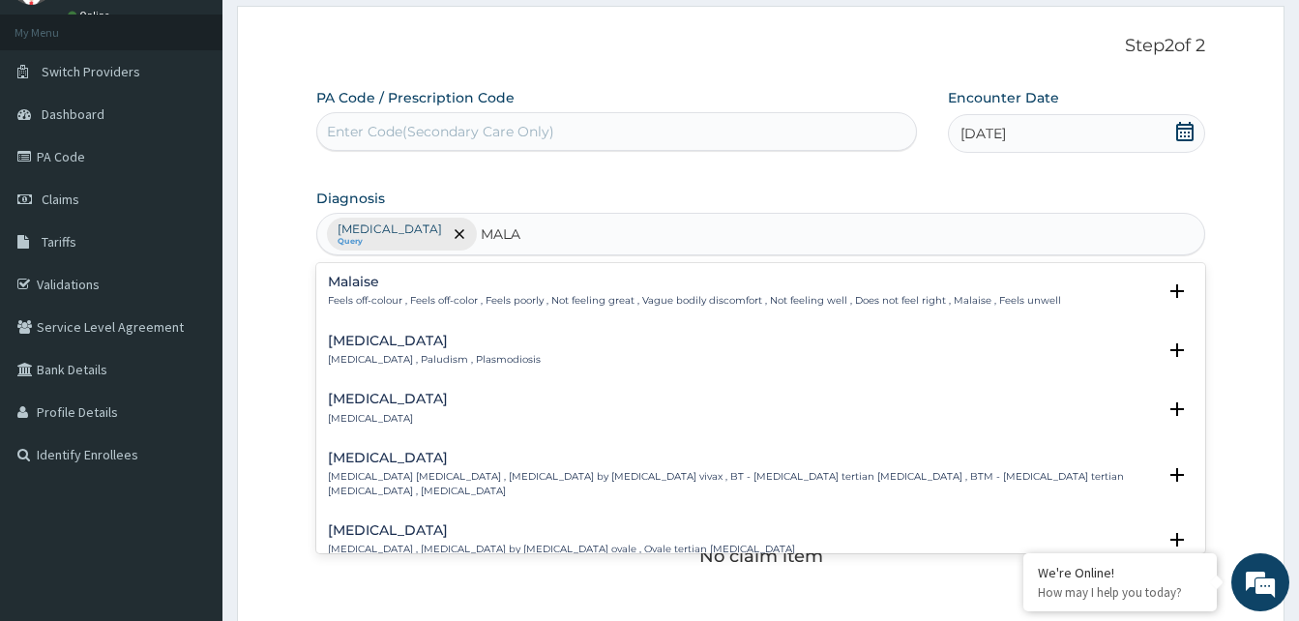
click at [367, 342] on h4 "Malaria" at bounding box center [434, 341] width 213 height 15
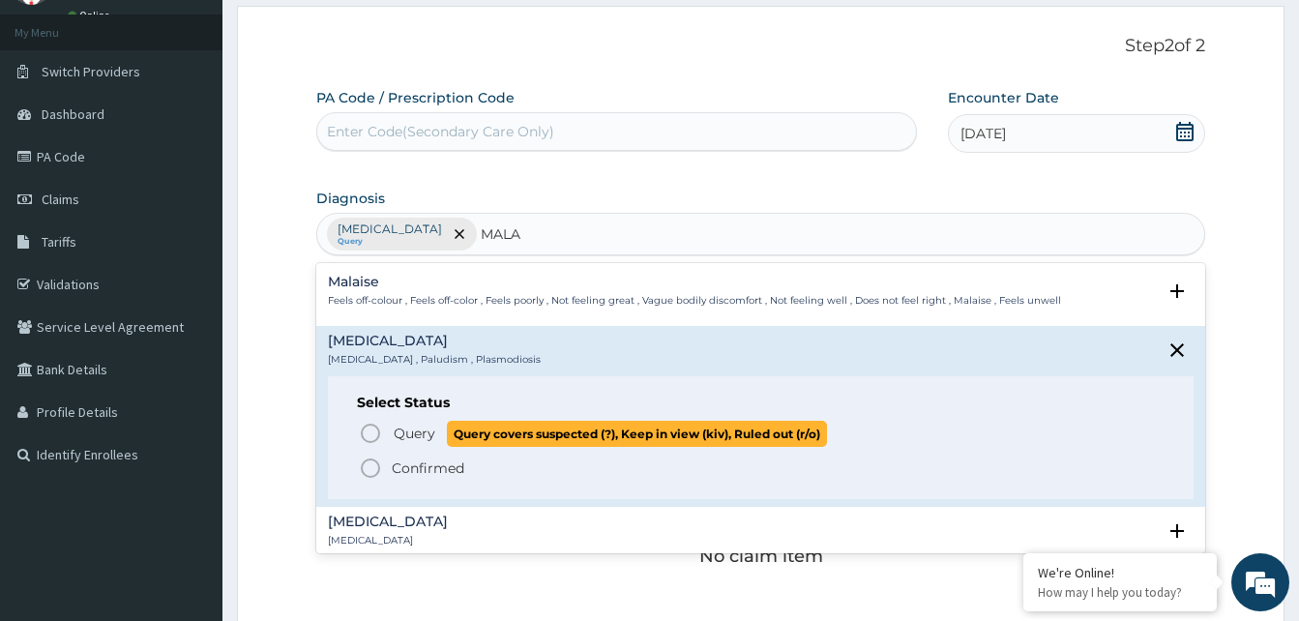
click at [369, 428] on icon "status option query" at bounding box center [370, 433] width 23 height 23
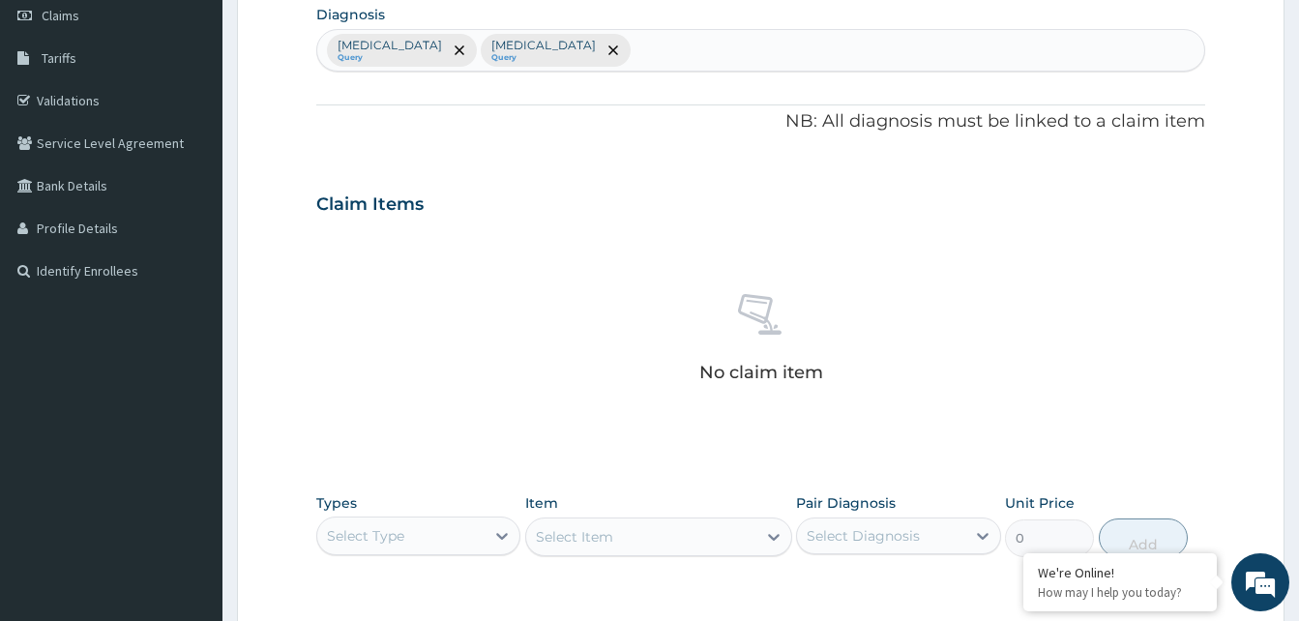
scroll to position [387, 0]
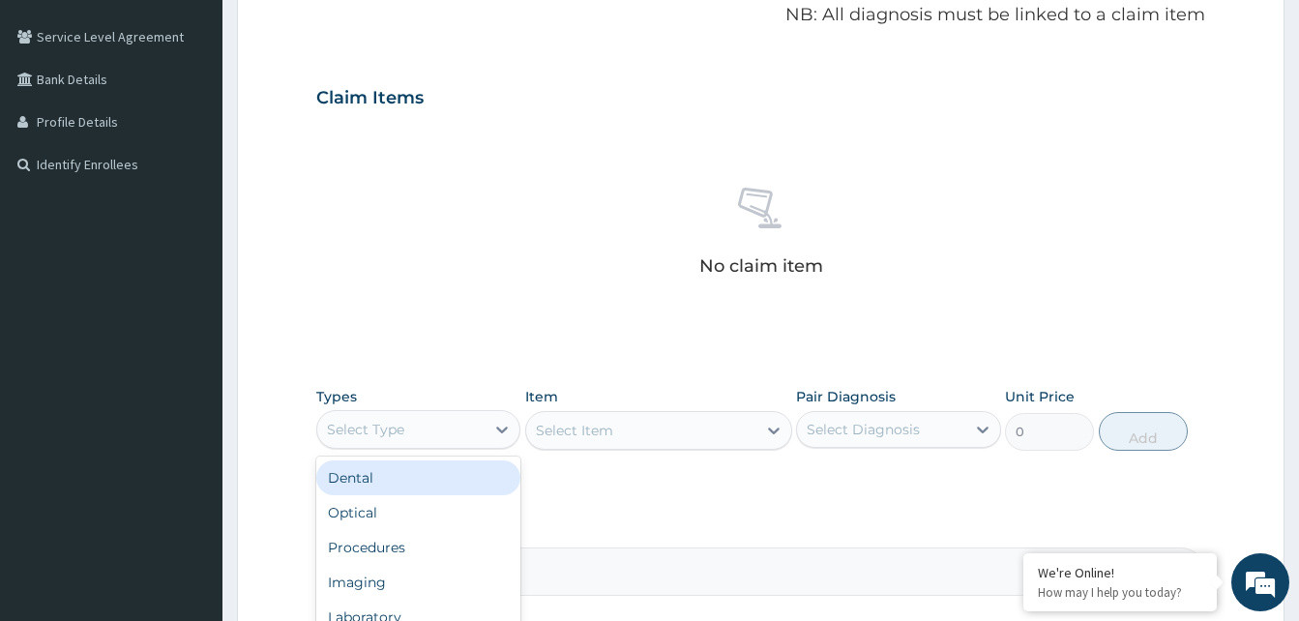
click at [416, 438] on div "Select Type" at bounding box center [400, 429] width 167 height 31
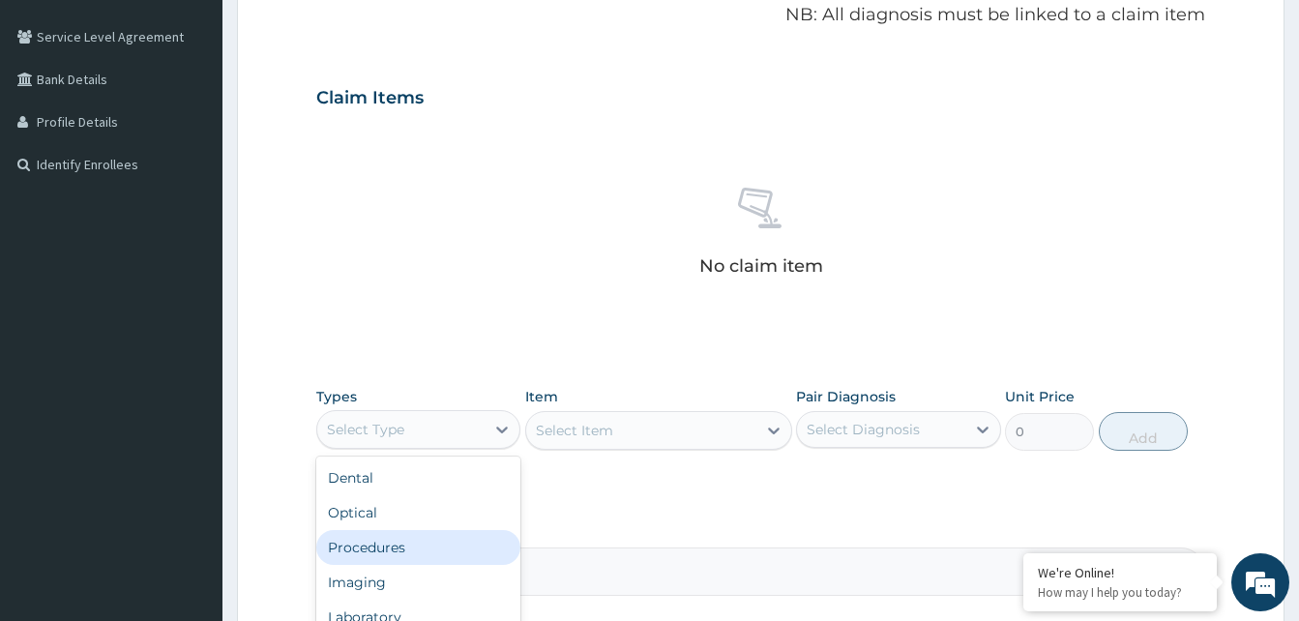
click at [408, 536] on div "Procedures" at bounding box center [418, 547] width 204 height 35
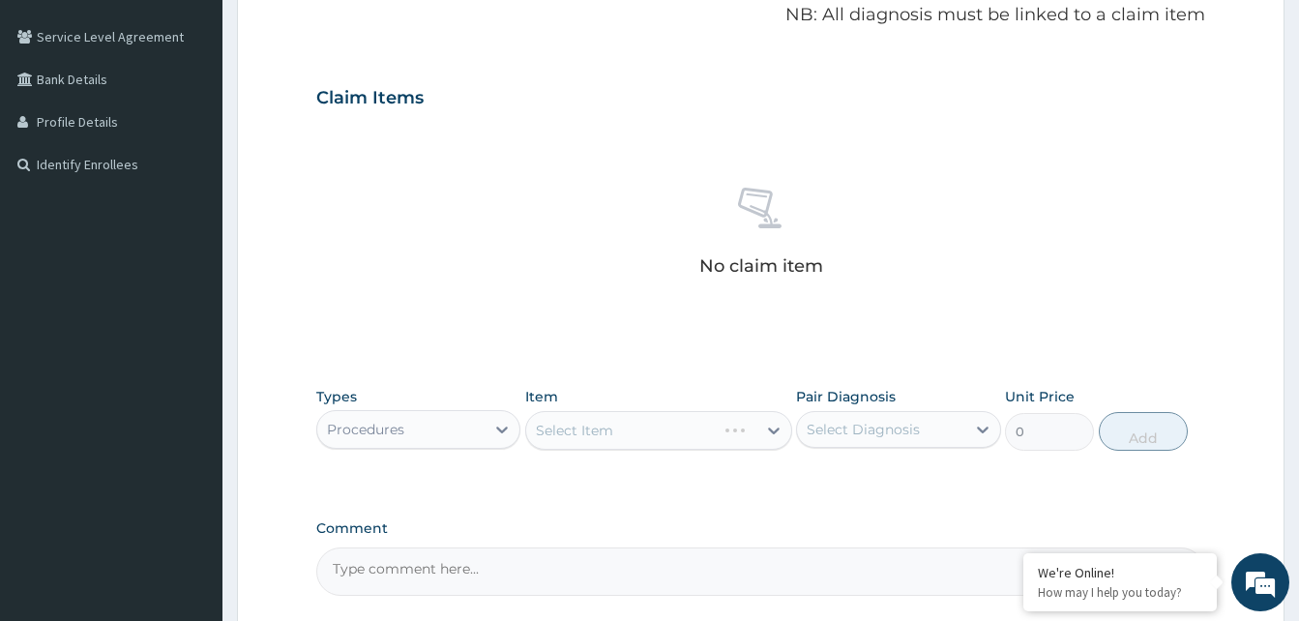
scroll to position [565, 0]
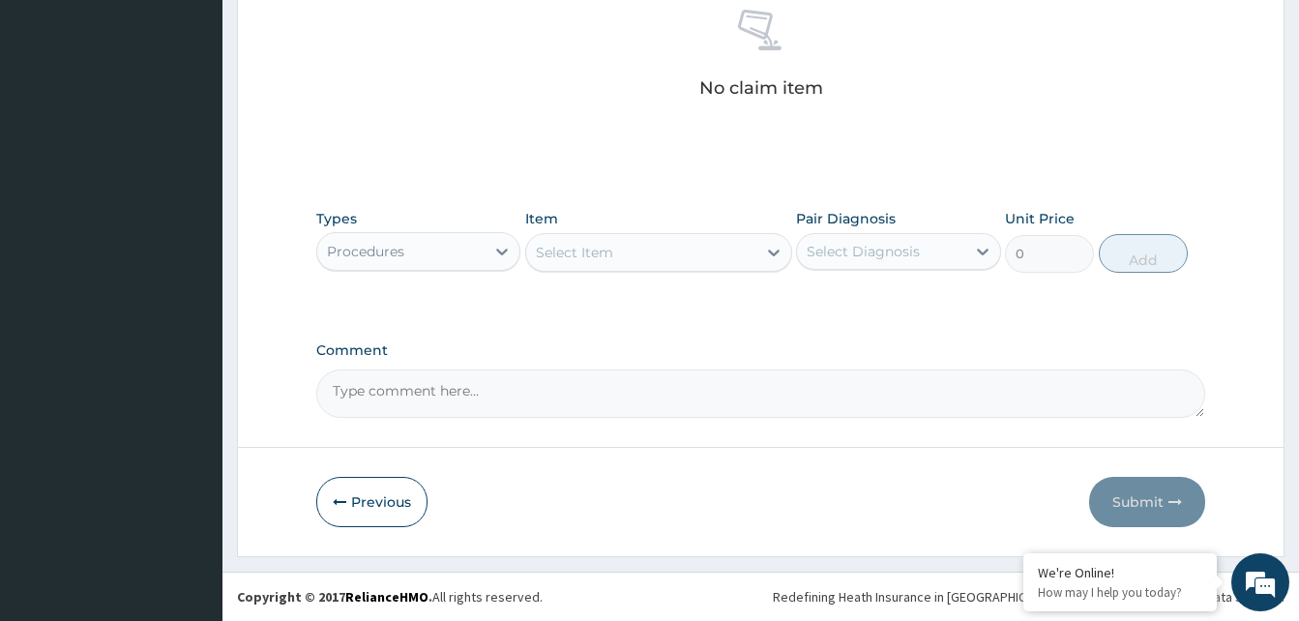
click at [620, 253] on div "Select Item" at bounding box center [641, 252] width 230 height 31
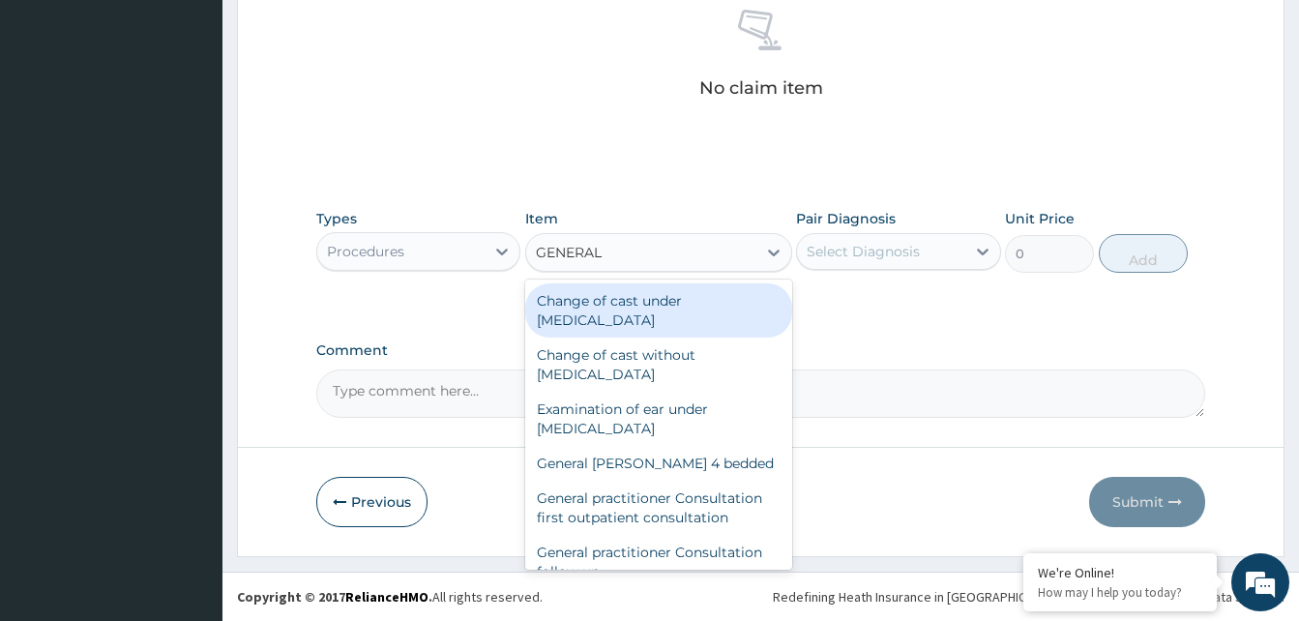
type input "GENERAL P"
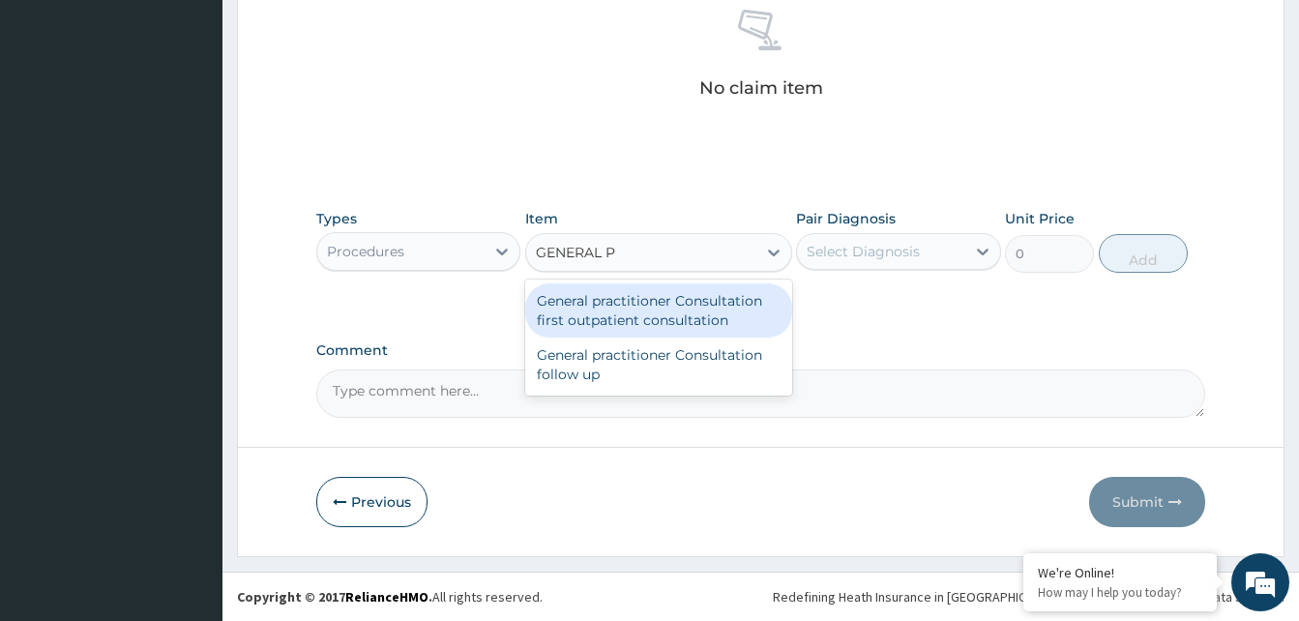
drag, startPoint x: 705, startPoint y: 305, endPoint x: 722, endPoint y: 316, distance: 20.9
click at [708, 310] on div "General practitioner Consultation first outpatient consultation" at bounding box center [658, 310] width 267 height 54
type input "3547.5"
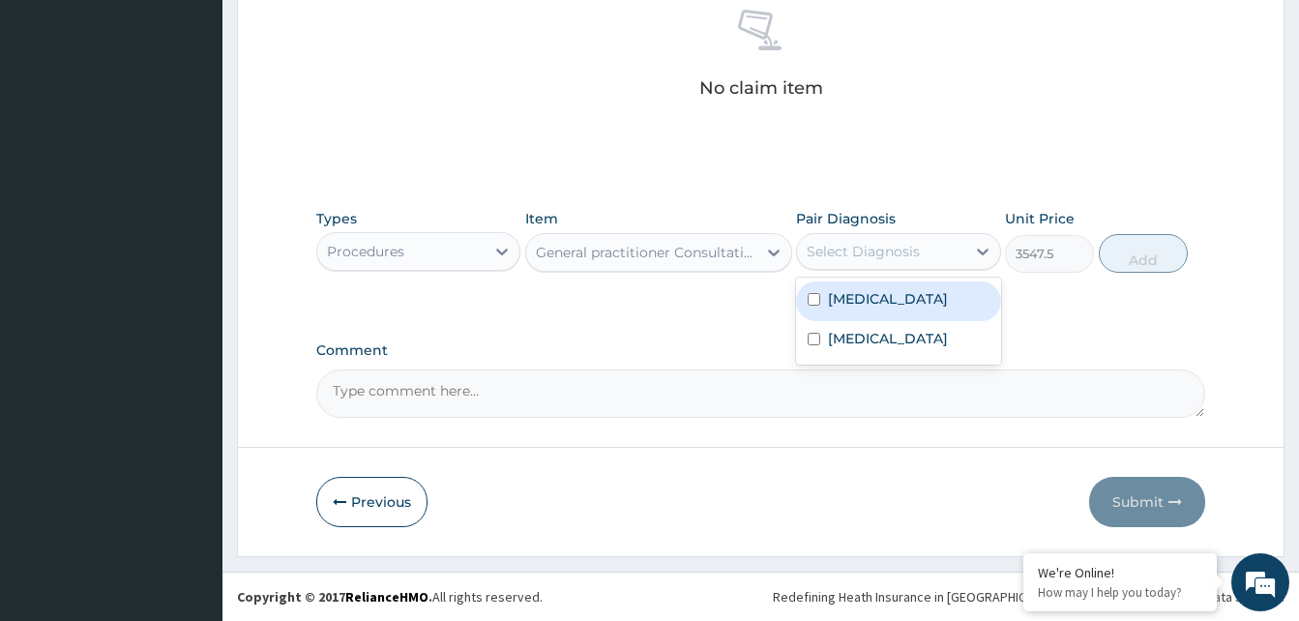
click at [848, 253] on div "Select Diagnosis" at bounding box center [863, 251] width 113 height 19
drag, startPoint x: 866, startPoint y: 305, endPoint x: 1163, endPoint y: 255, distance: 301.0
click at [914, 300] on div "[MEDICAL_DATA]" at bounding box center [898, 301] width 204 height 40
checkbox input "true"
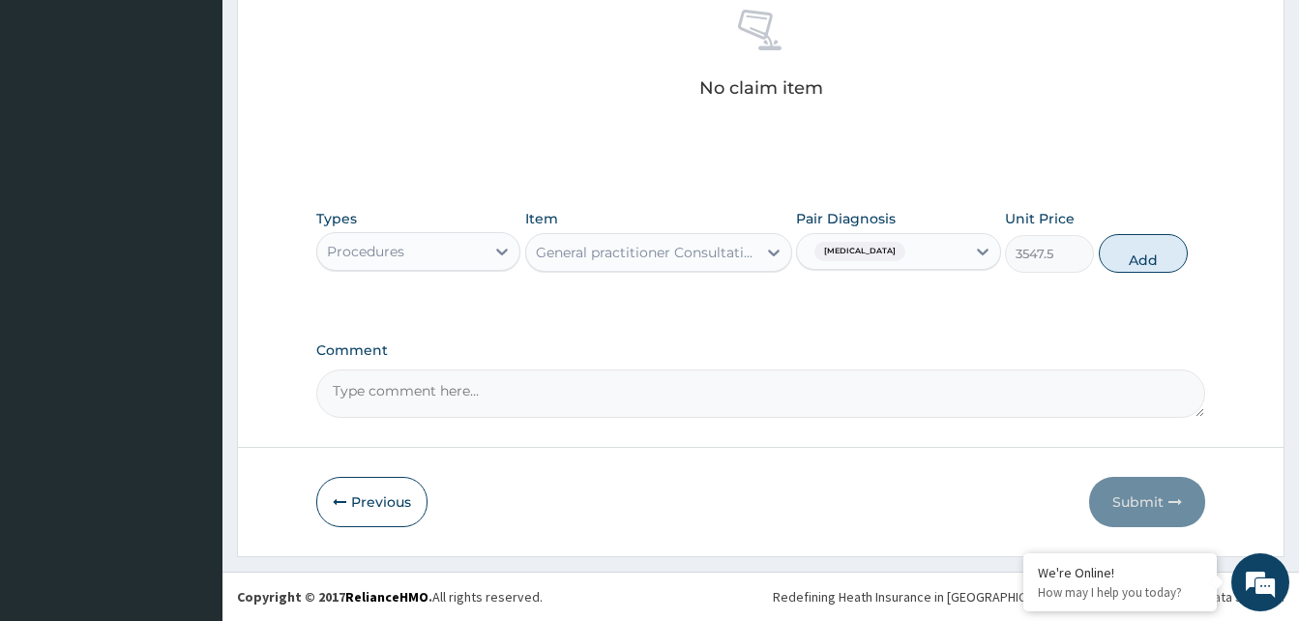
drag, startPoint x: 1177, startPoint y: 250, endPoint x: 858, endPoint y: 286, distance: 321.1
click at [1177, 251] on button "Add" at bounding box center [1143, 253] width 89 height 39
type input "0"
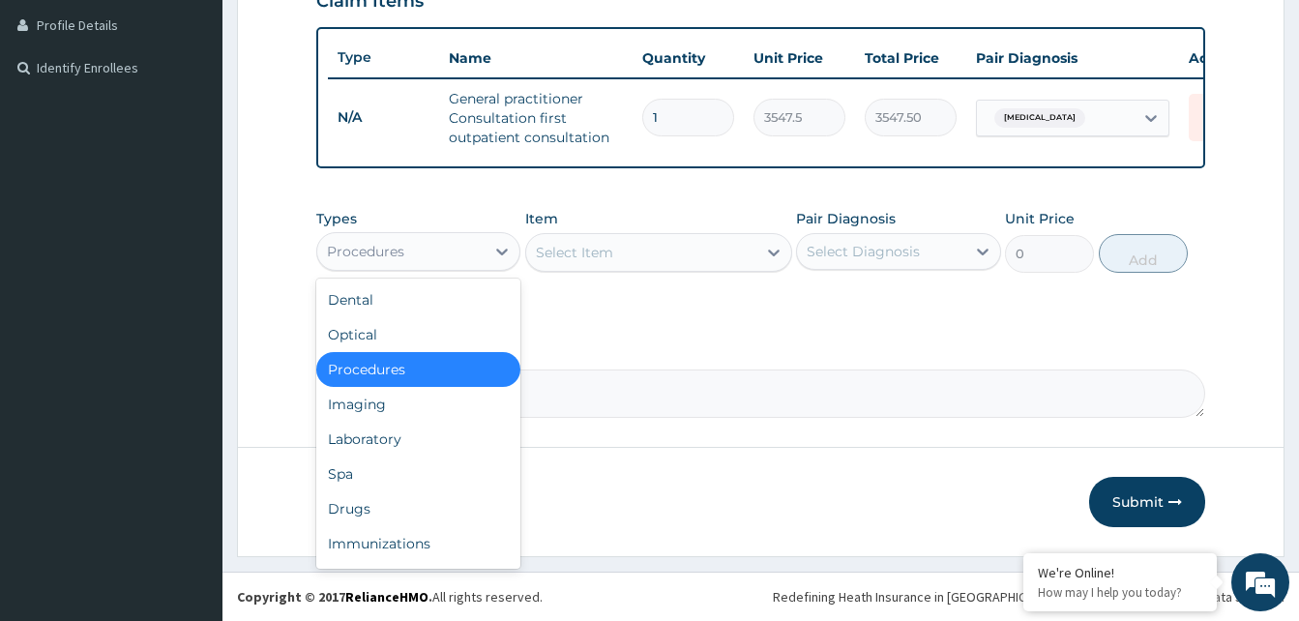
click at [390, 253] on div "Procedures" at bounding box center [365, 251] width 77 height 19
click at [367, 434] on div "Laboratory" at bounding box center [418, 439] width 204 height 35
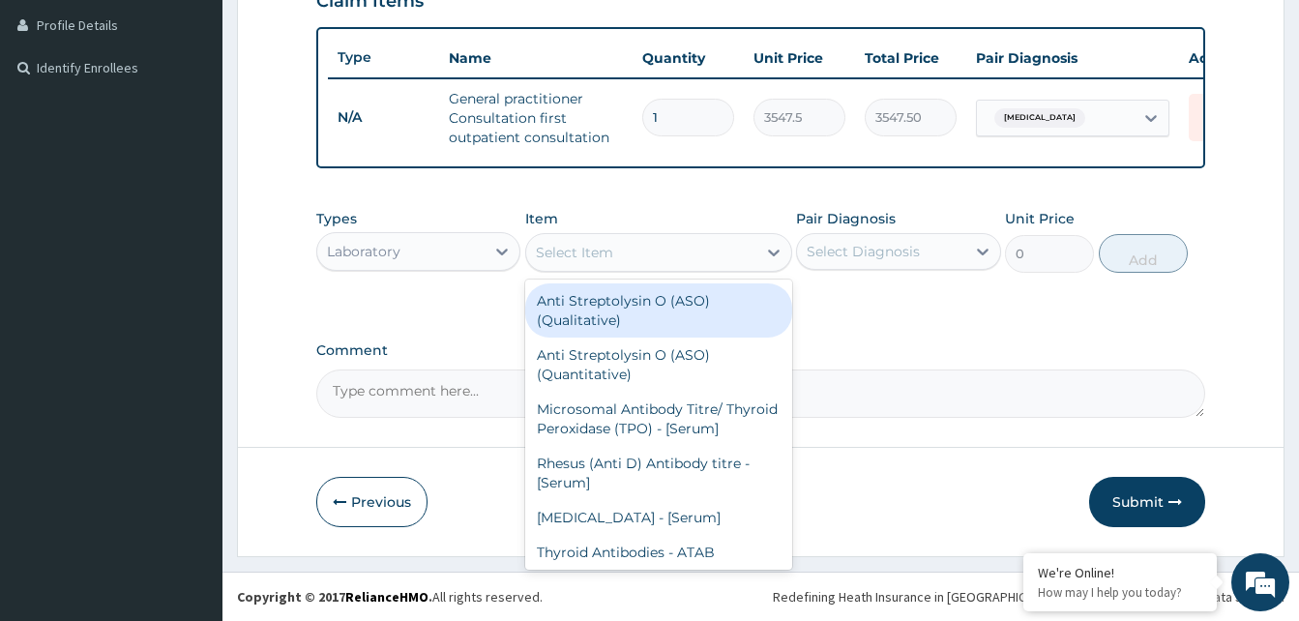
click at [655, 251] on div "Select Item" at bounding box center [641, 252] width 230 height 31
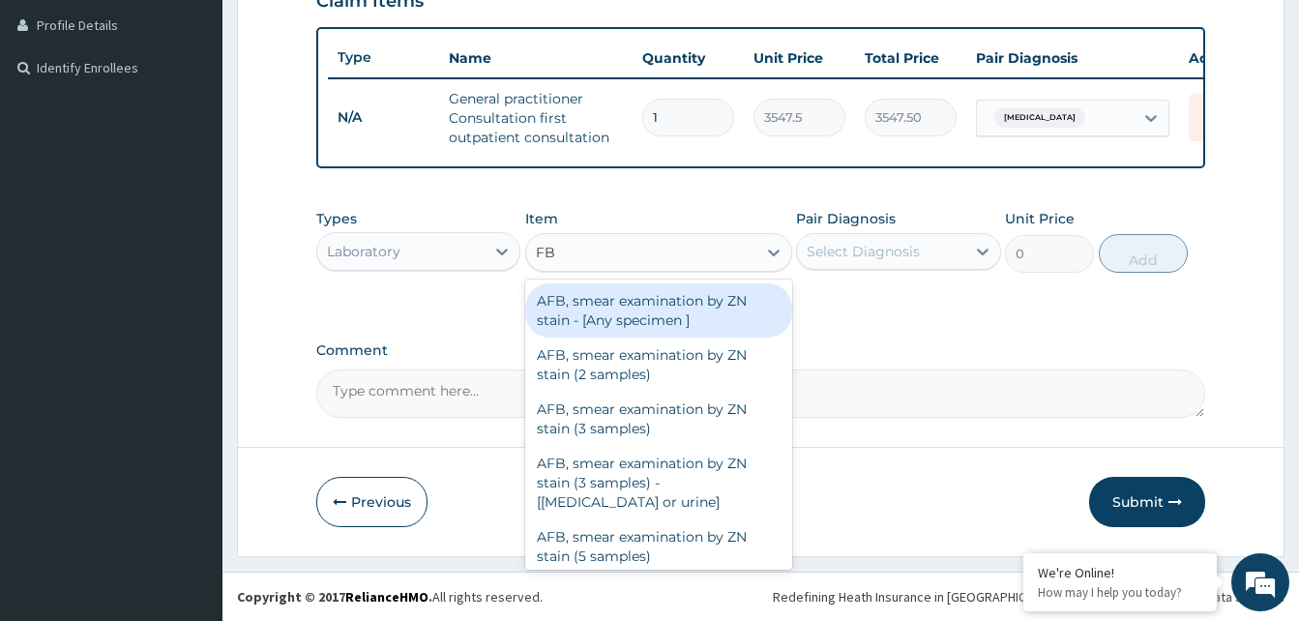
type input "FBC"
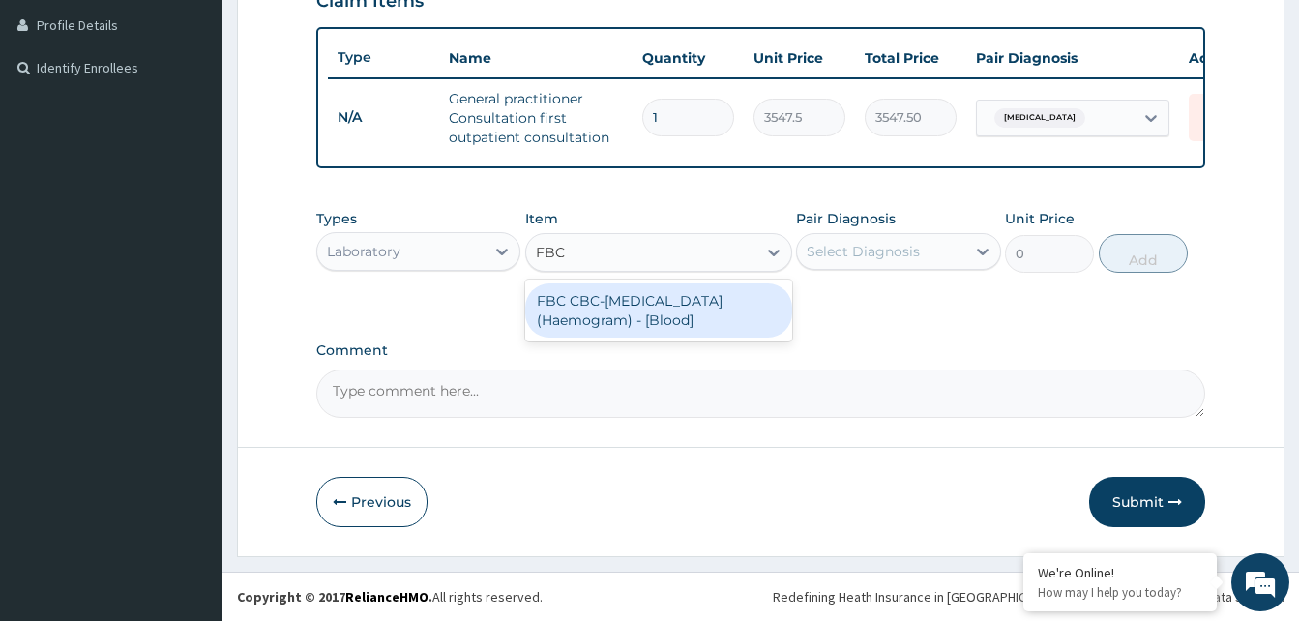
drag, startPoint x: 623, startPoint y: 302, endPoint x: 632, endPoint y: 296, distance: 11.3
click at [624, 302] on div "FBC CBC-Complete Blood Count (Haemogram) - [Blood]" at bounding box center [658, 310] width 267 height 54
type input "4300"
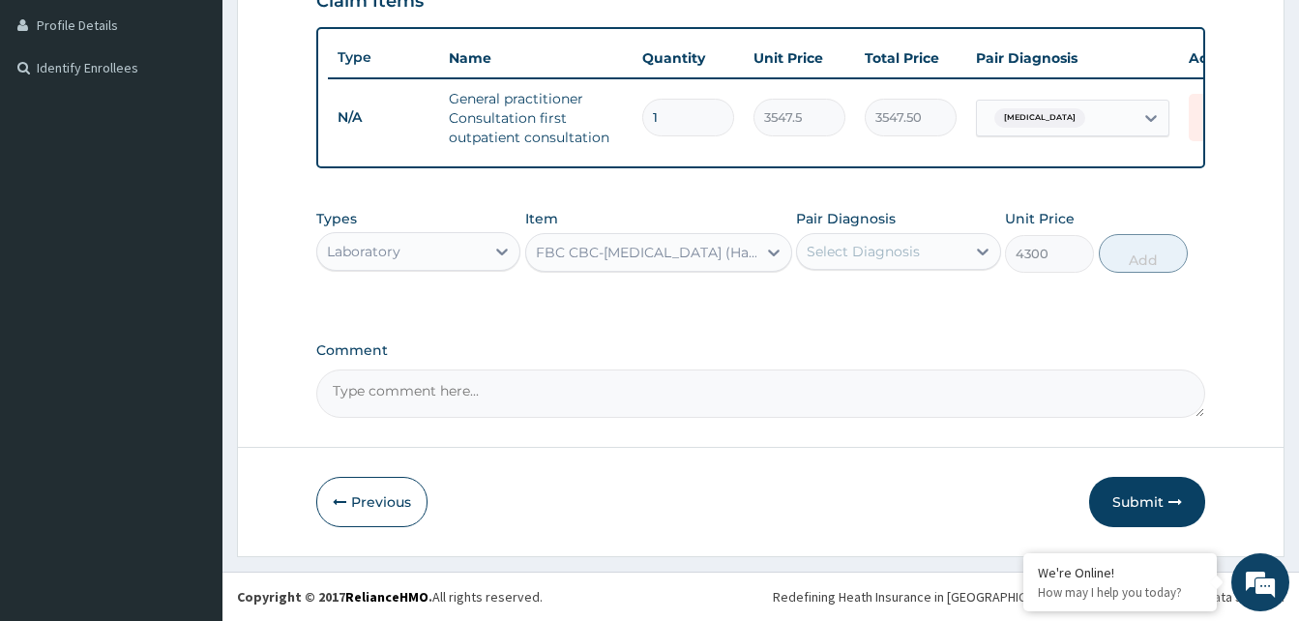
click at [840, 249] on div "Select Diagnosis" at bounding box center [863, 251] width 113 height 19
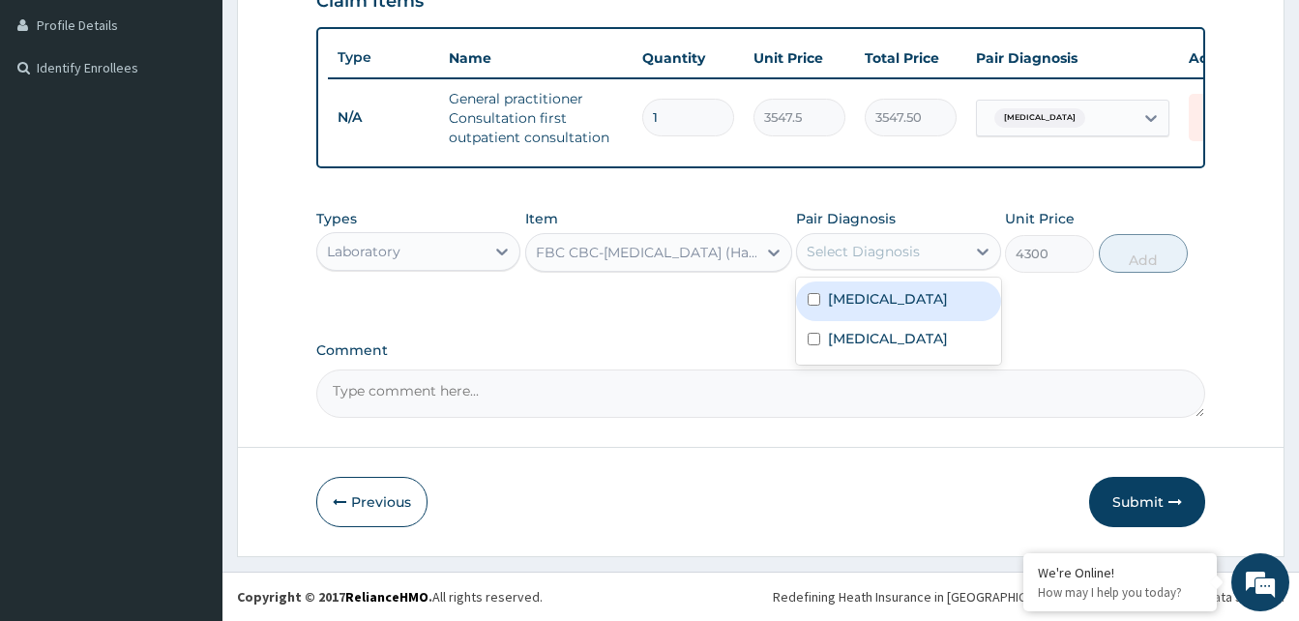
drag, startPoint x: 845, startPoint y: 308, endPoint x: 1103, endPoint y: 273, distance: 260.7
click at [865, 305] on div "Sepsis" at bounding box center [898, 301] width 204 height 40
checkbox input "true"
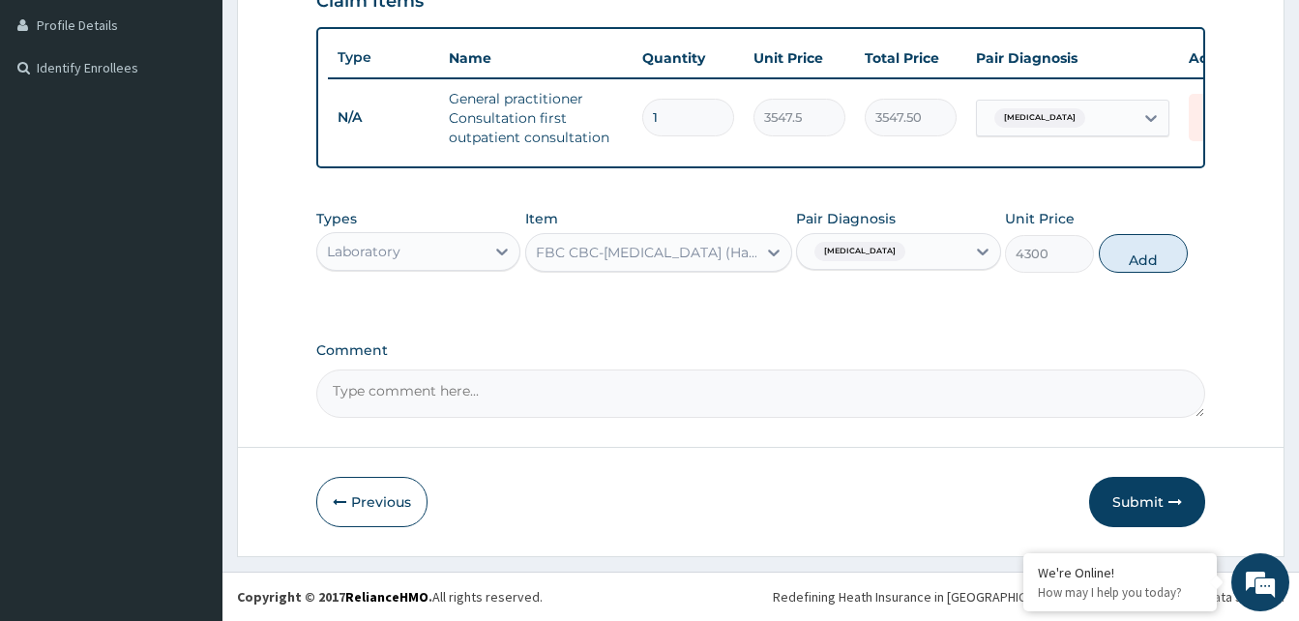
drag, startPoint x: 1112, startPoint y: 261, endPoint x: 707, endPoint y: 314, distance: 408.7
click at [1097, 267] on div "Types Laboratory Item FBC CBC-Complete Blood Count (Haemogram) - [Blood] Pair D…" at bounding box center [760, 240] width 889 height 83
drag, startPoint x: 1153, startPoint y: 253, endPoint x: 992, endPoint y: 271, distance: 161.5
click at [1138, 255] on button "Add" at bounding box center [1143, 253] width 89 height 39
type input "0"
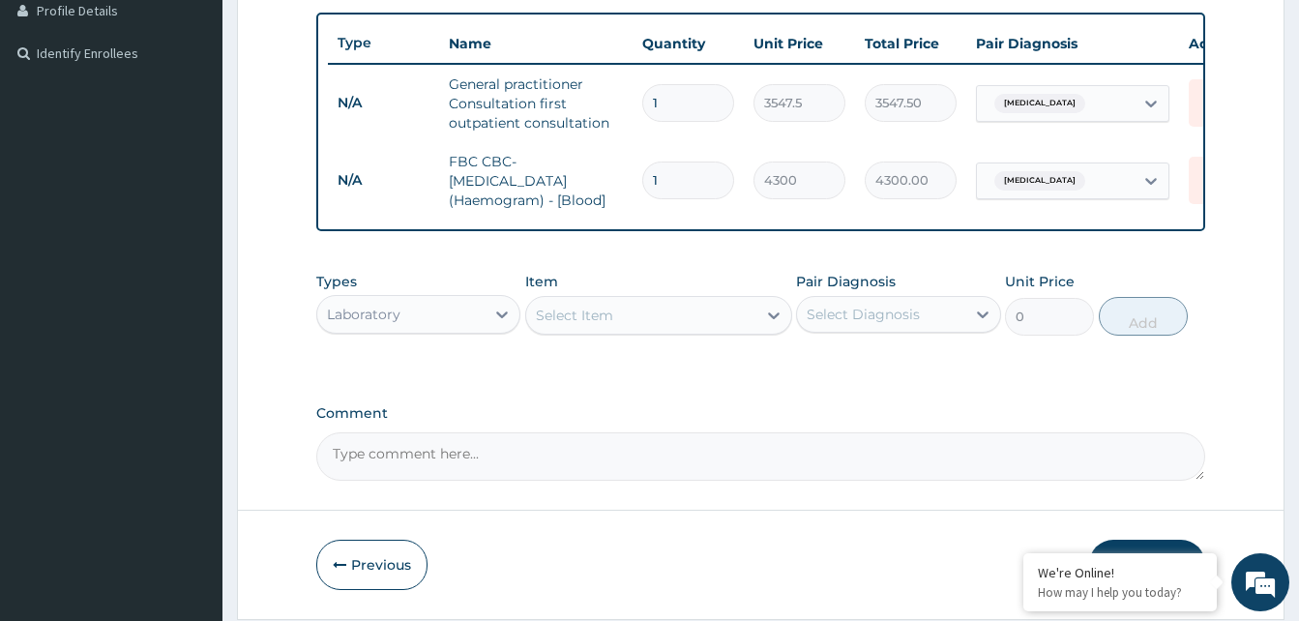
click at [657, 331] on div "Select Item" at bounding box center [641, 315] width 230 height 31
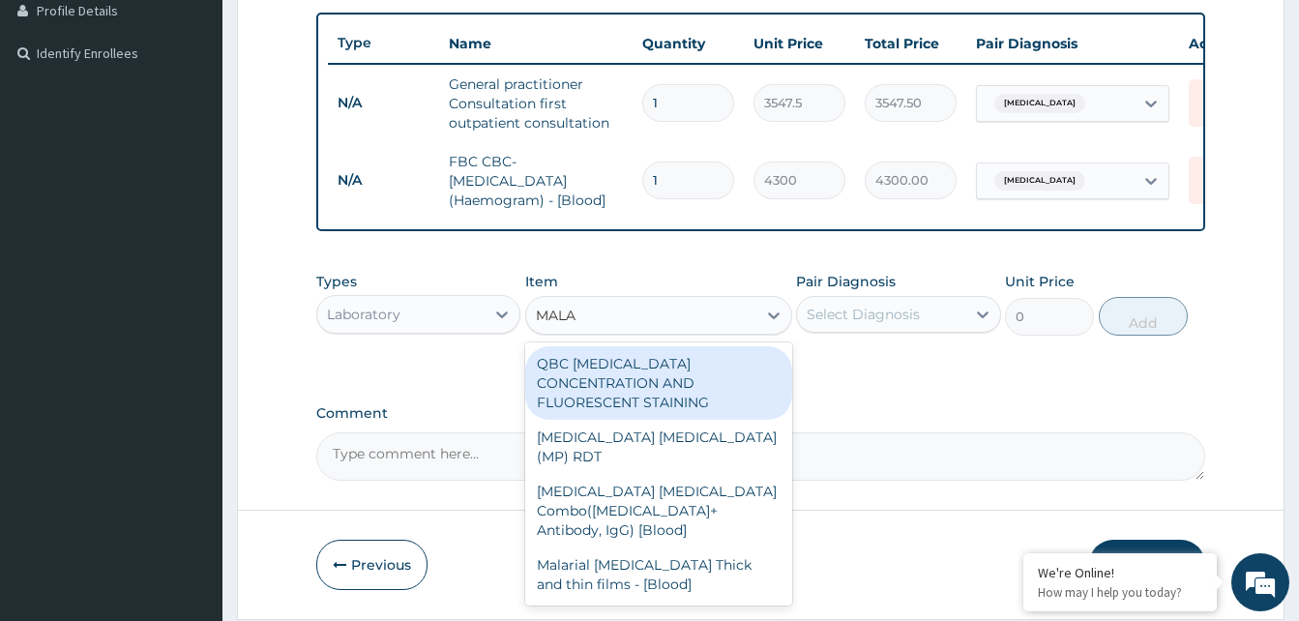
type input "MALAR"
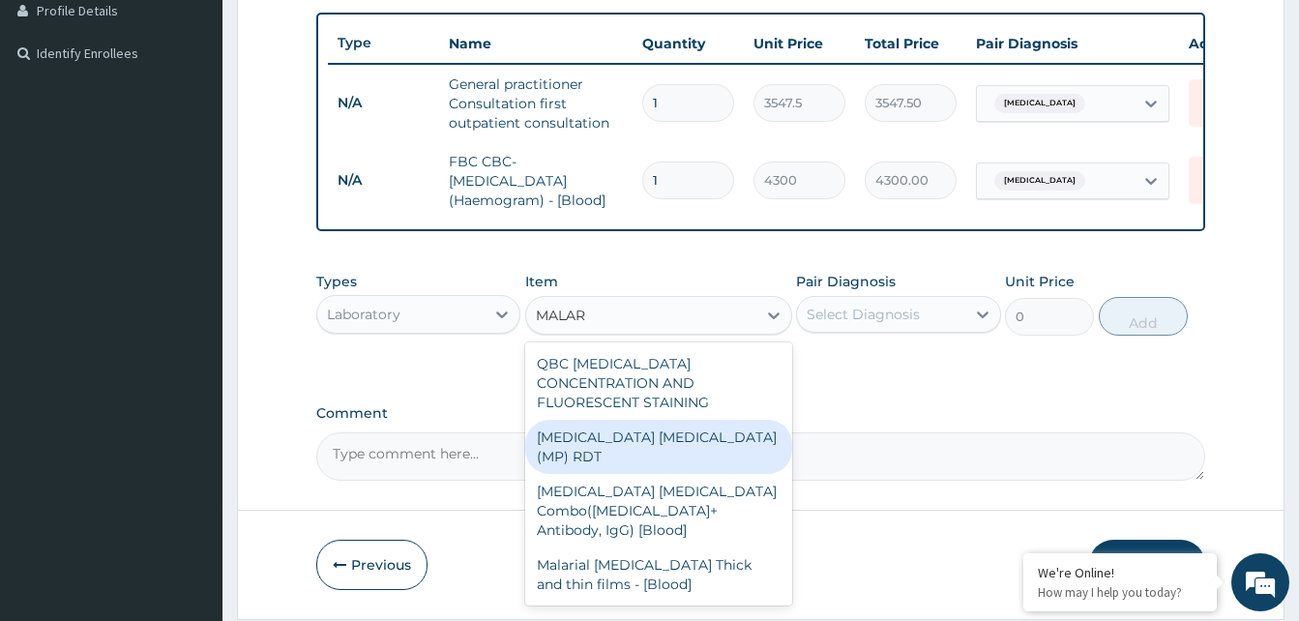
click at [651, 434] on div "MALARIA PARASITE (MP) RDT" at bounding box center [658, 447] width 267 height 54
type input "1612.5"
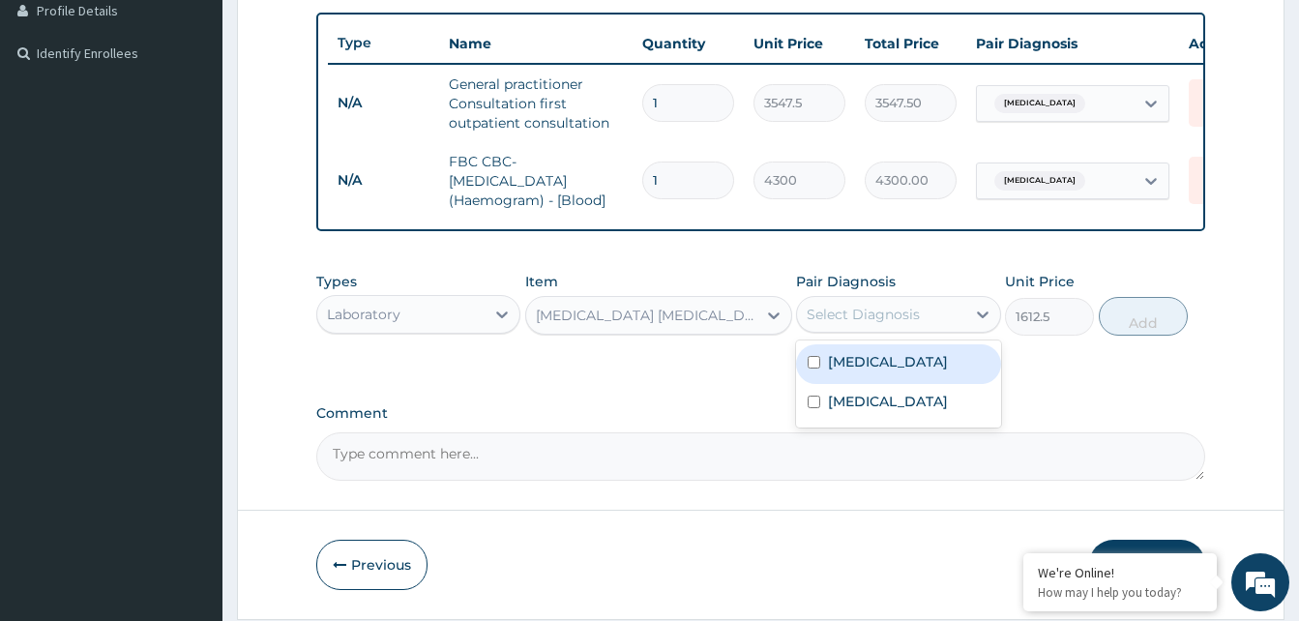
click at [882, 324] on div "Select Diagnosis" at bounding box center [863, 314] width 113 height 19
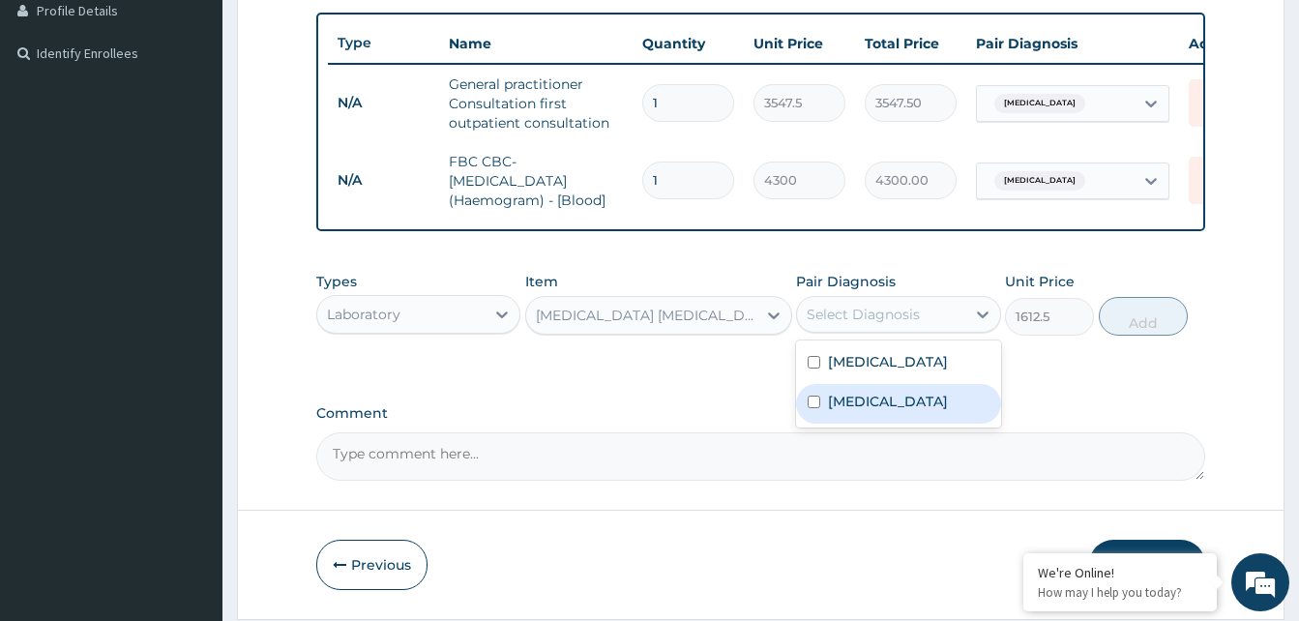
drag, startPoint x: 849, startPoint y: 417, endPoint x: 928, endPoint y: 390, distance: 83.8
click at [852, 411] on label "Malaria" at bounding box center [888, 401] width 120 height 19
checkbox input "true"
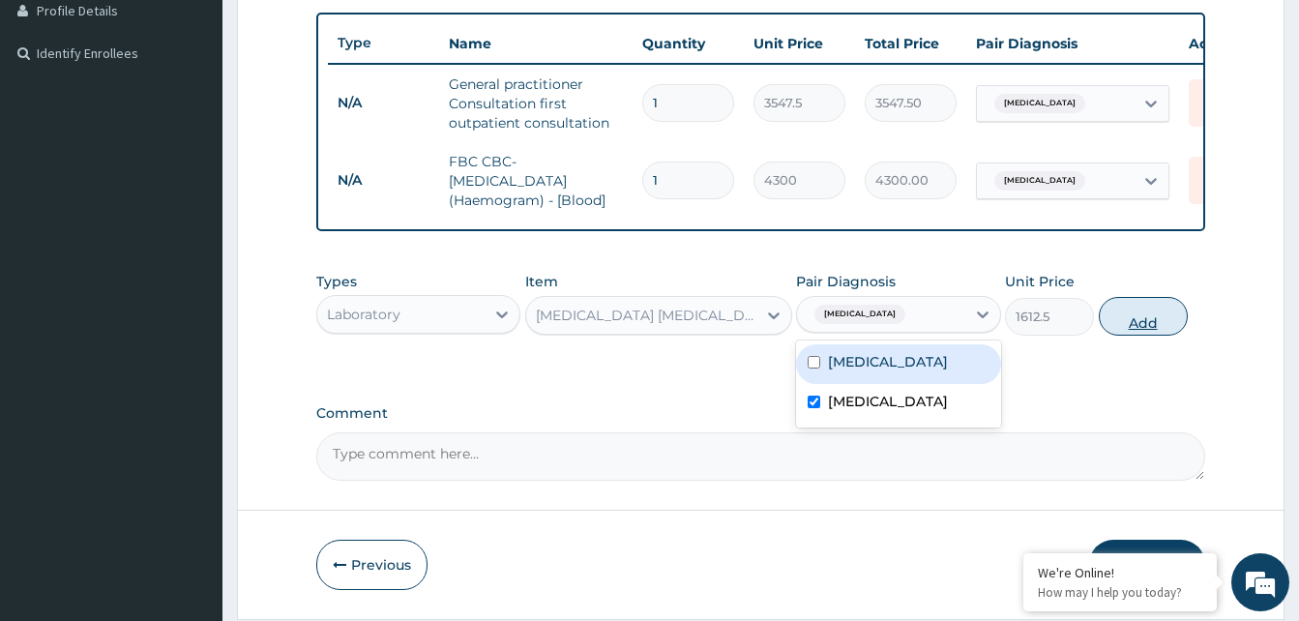
click at [1115, 336] on button "Add" at bounding box center [1143, 316] width 89 height 39
type input "0"
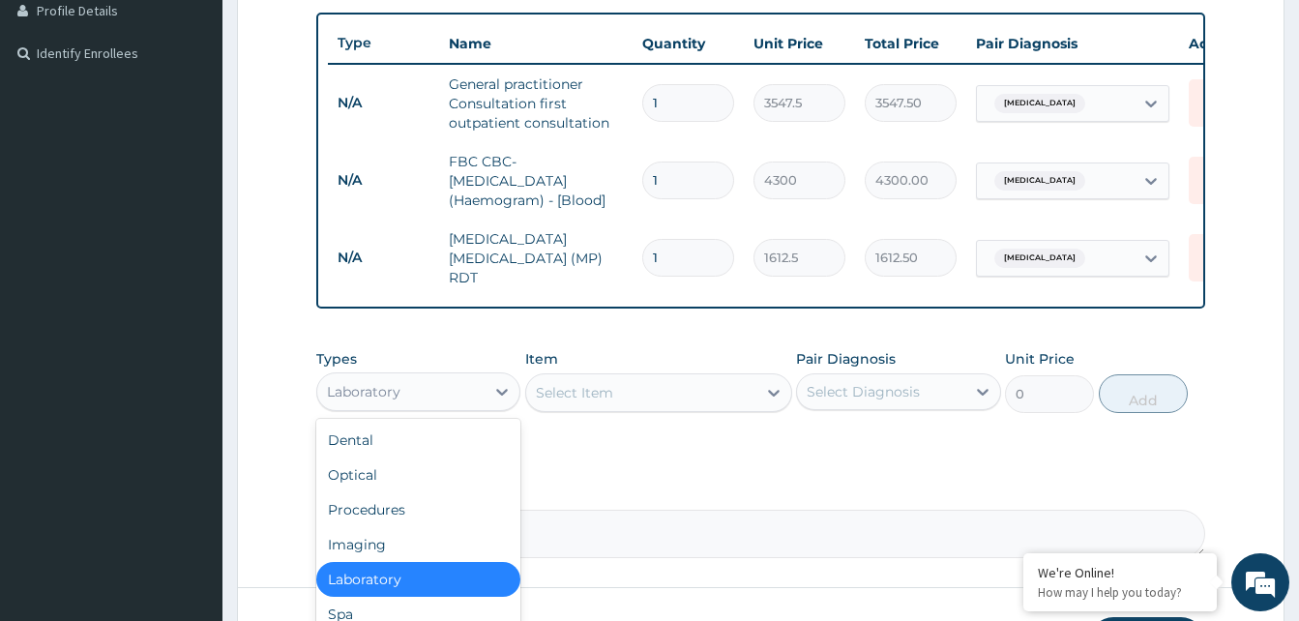
click at [396, 396] on div "Laboratory" at bounding box center [363, 391] width 73 height 19
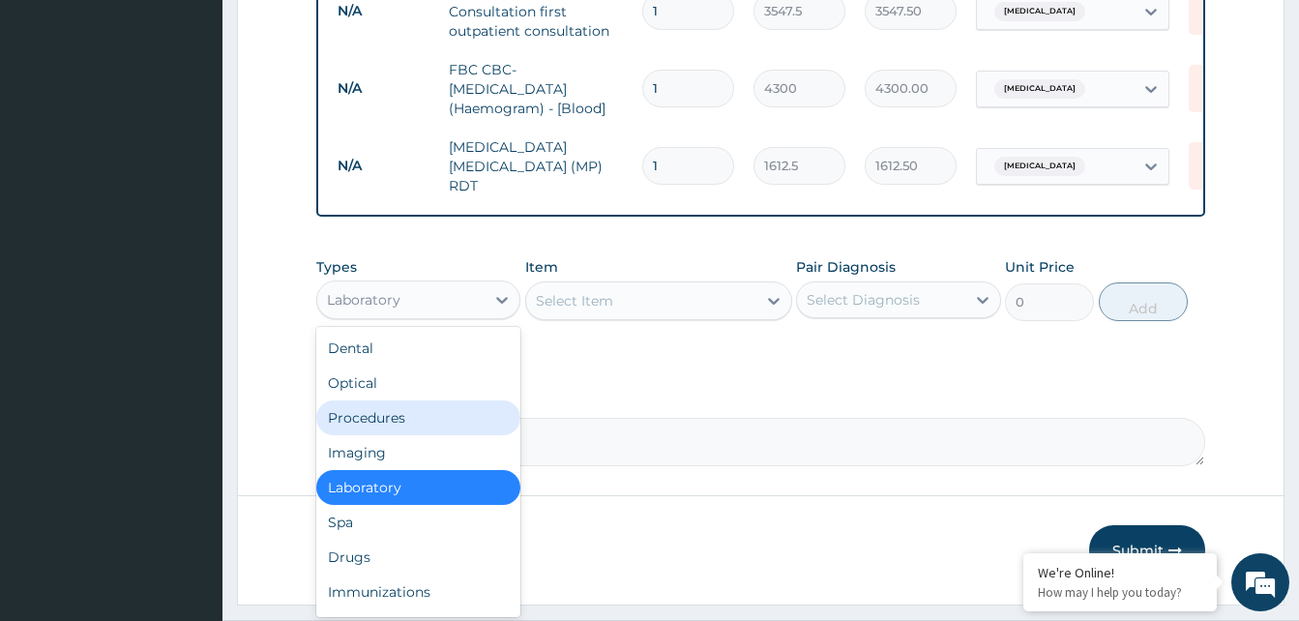
scroll to position [595, 0]
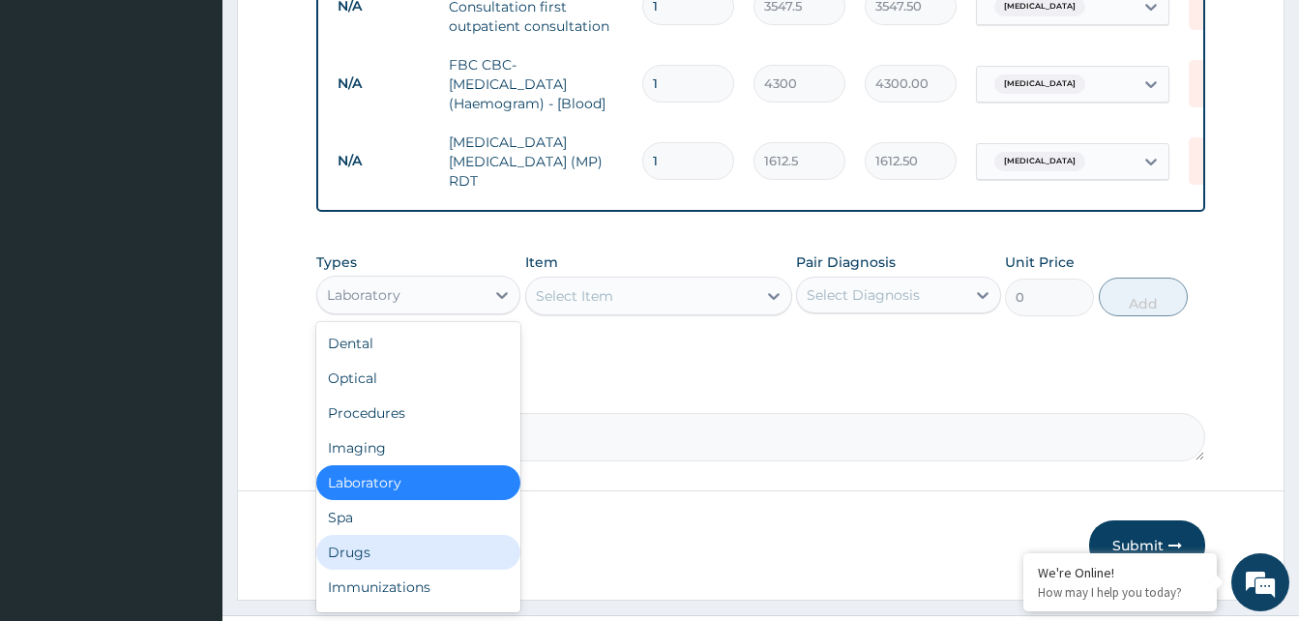
click at [345, 560] on div "Drugs" at bounding box center [418, 552] width 204 height 35
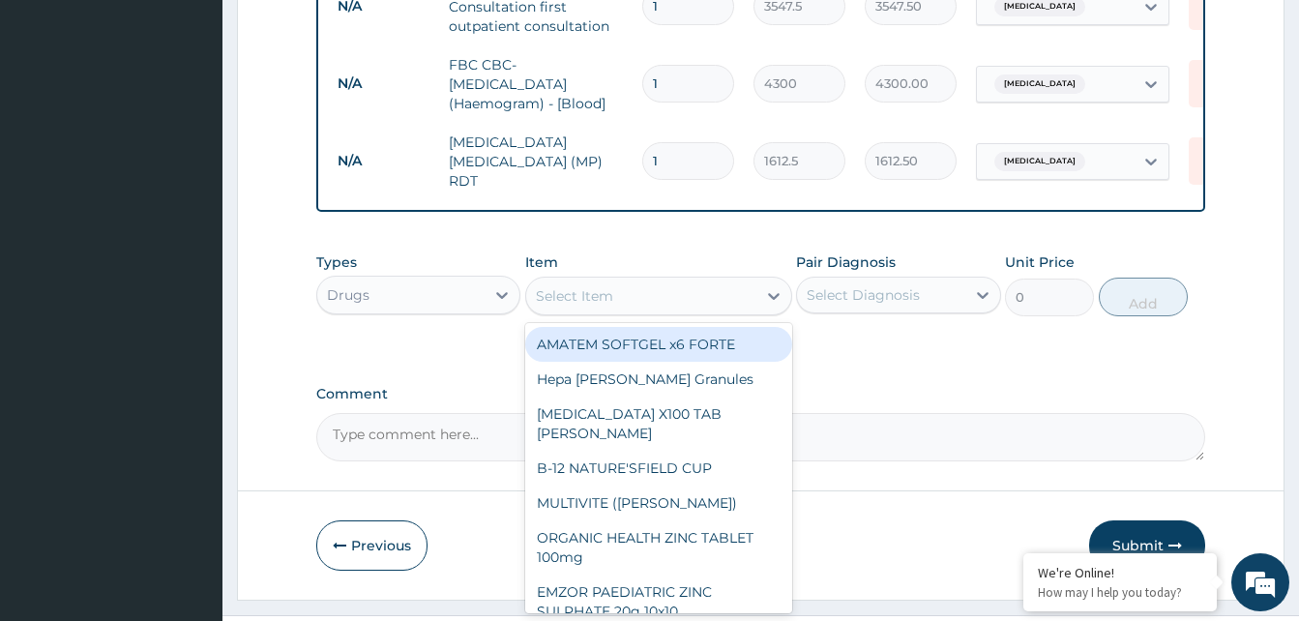
click at [606, 302] on div "Select Item" at bounding box center [574, 295] width 77 height 19
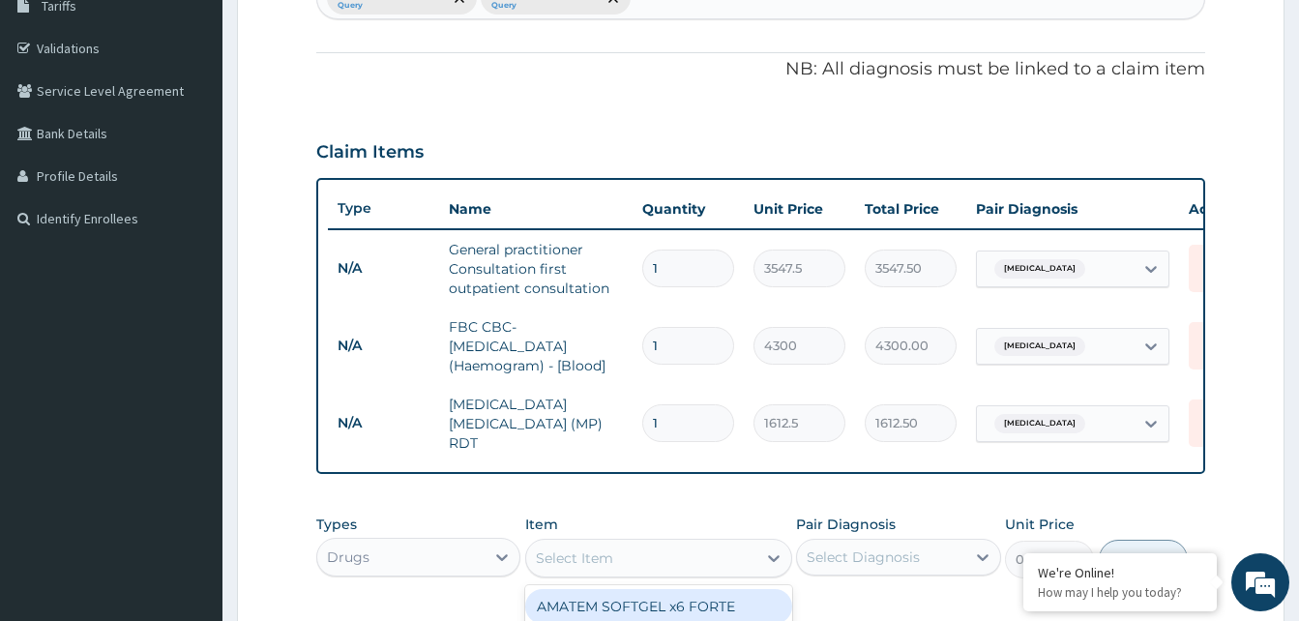
scroll to position [305, 0]
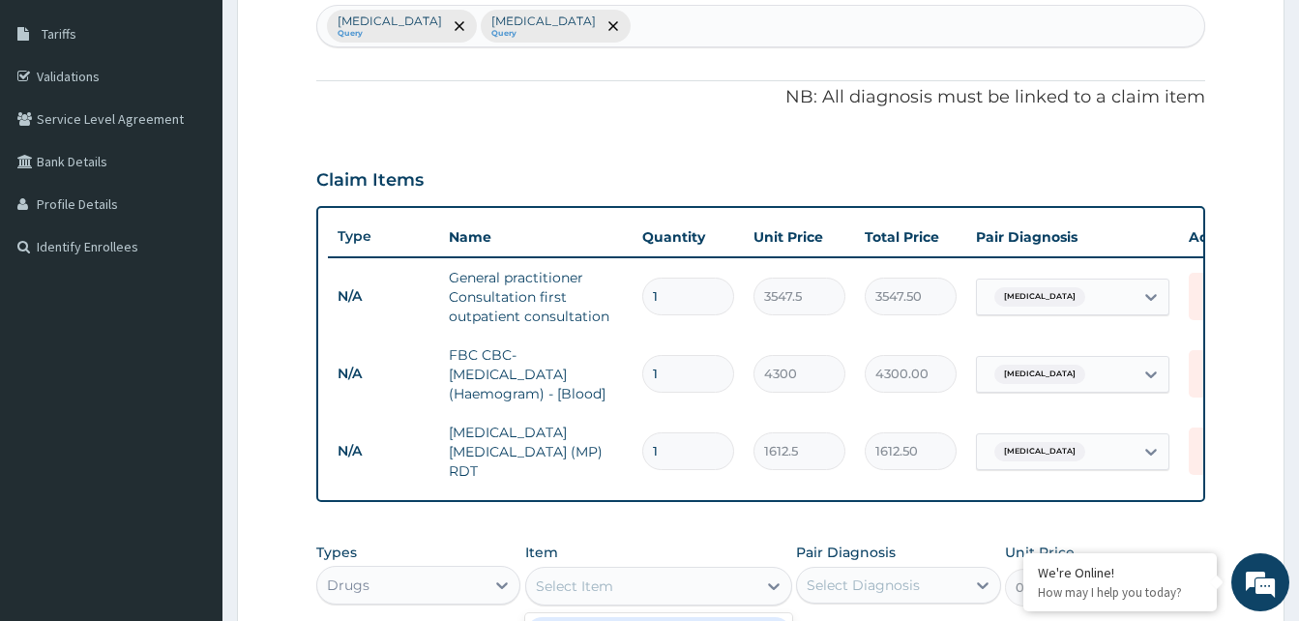
drag, startPoint x: 549, startPoint y: 27, endPoint x: 528, endPoint y: 0, distance: 34.4
click at [546, 25] on div "Sepsis Query Malaria Query" at bounding box center [760, 26] width 887 height 41
type input "MUSCL"
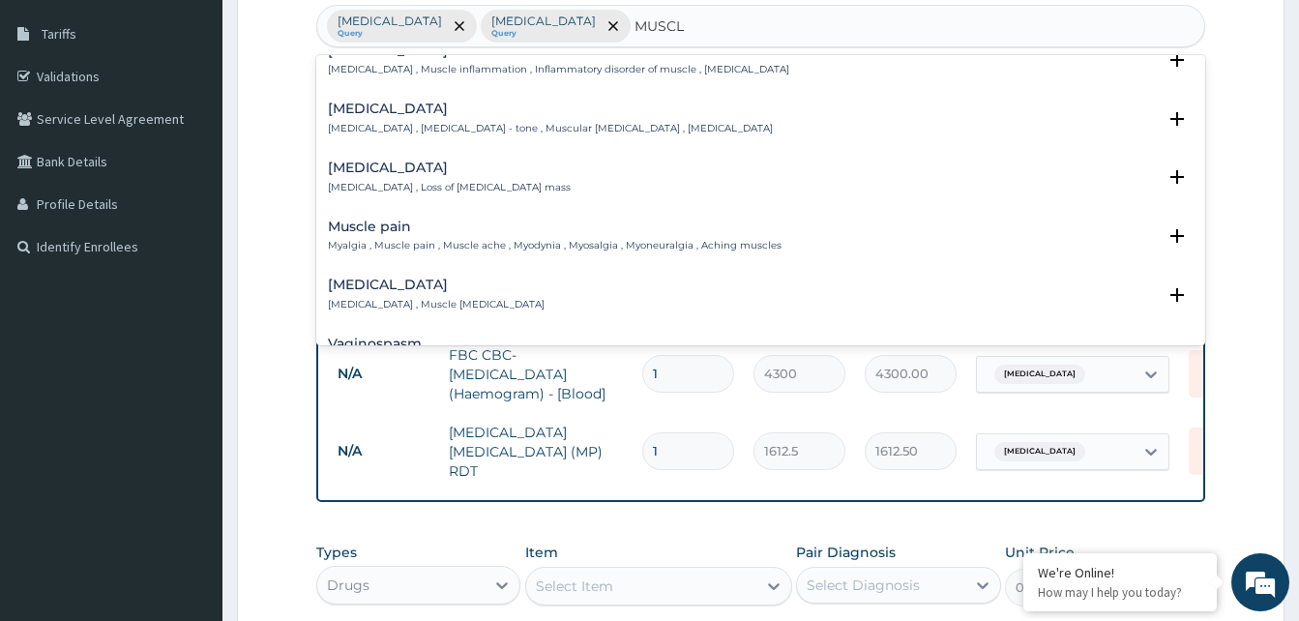
scroll to position [290, 0]
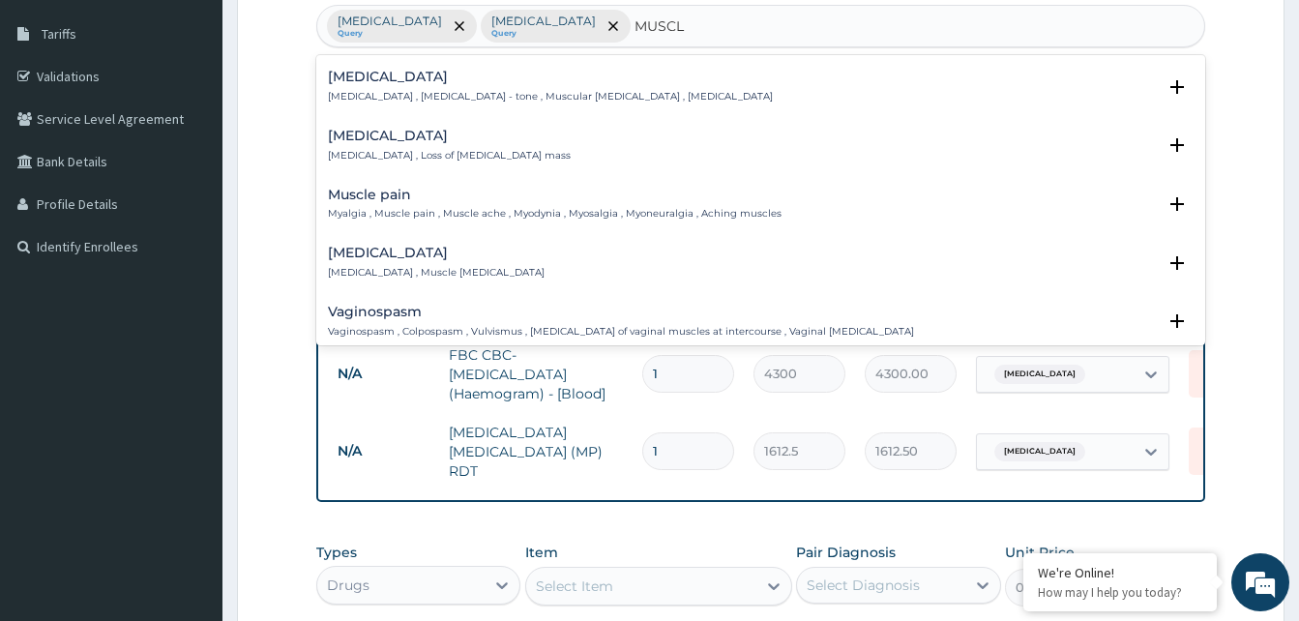
click at [365, 206] on div "Muscle pain Myalgia , Muscle pain , Muscle ache , Myodynia , Myosalgia , Myoneu…" at bounding box center [555, 205] width 454 height 34
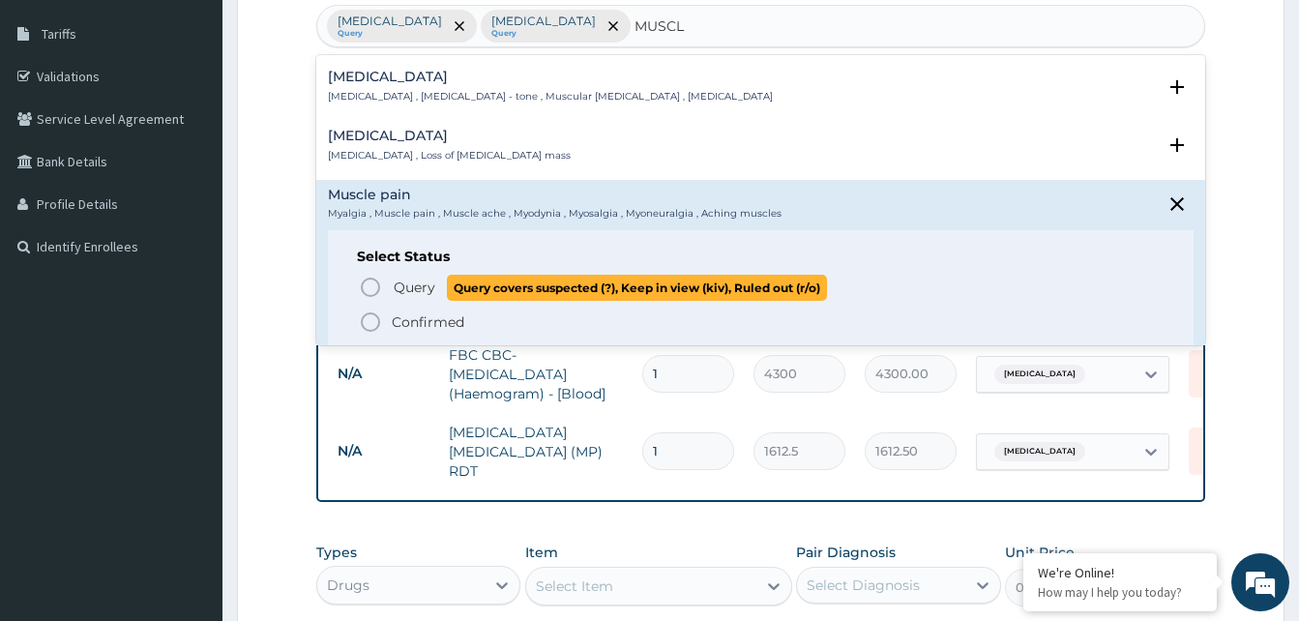
drag, startPoint x: 366, startPoint y: 285, endPoint x: 709, endPoint y: 338, distance: 347.4
click at [366, 284] on icon "status option query" at bounding box center [370, 287] width 23 height 23
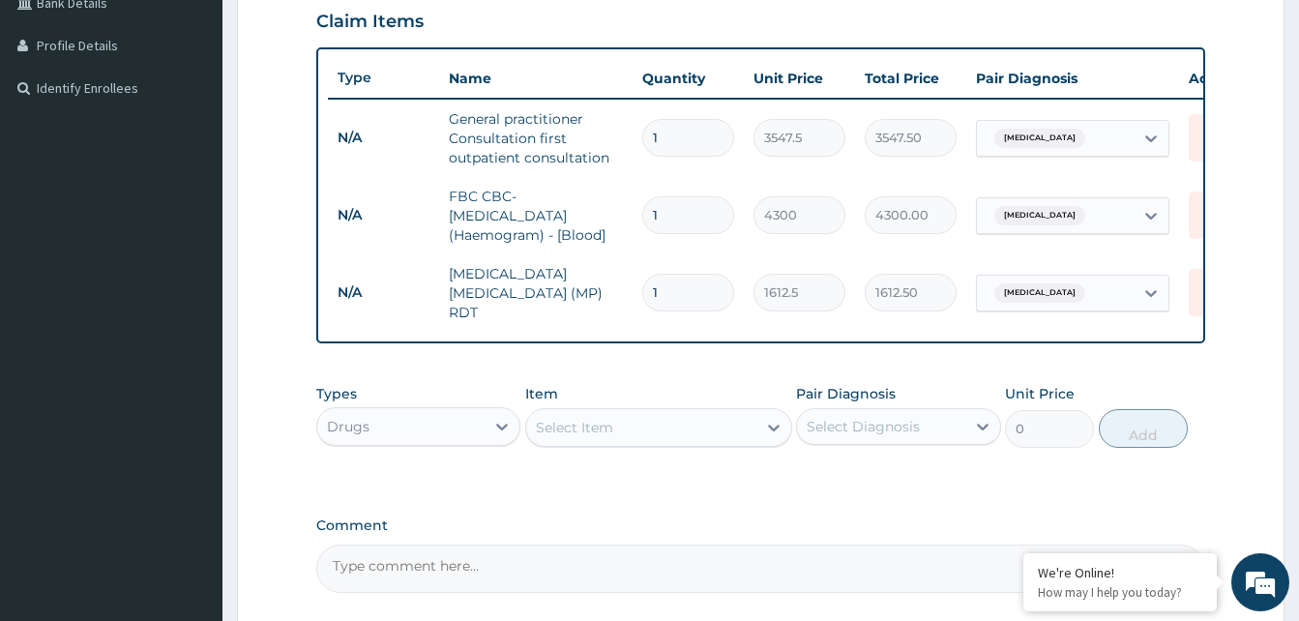
scroll to position [642, 0]
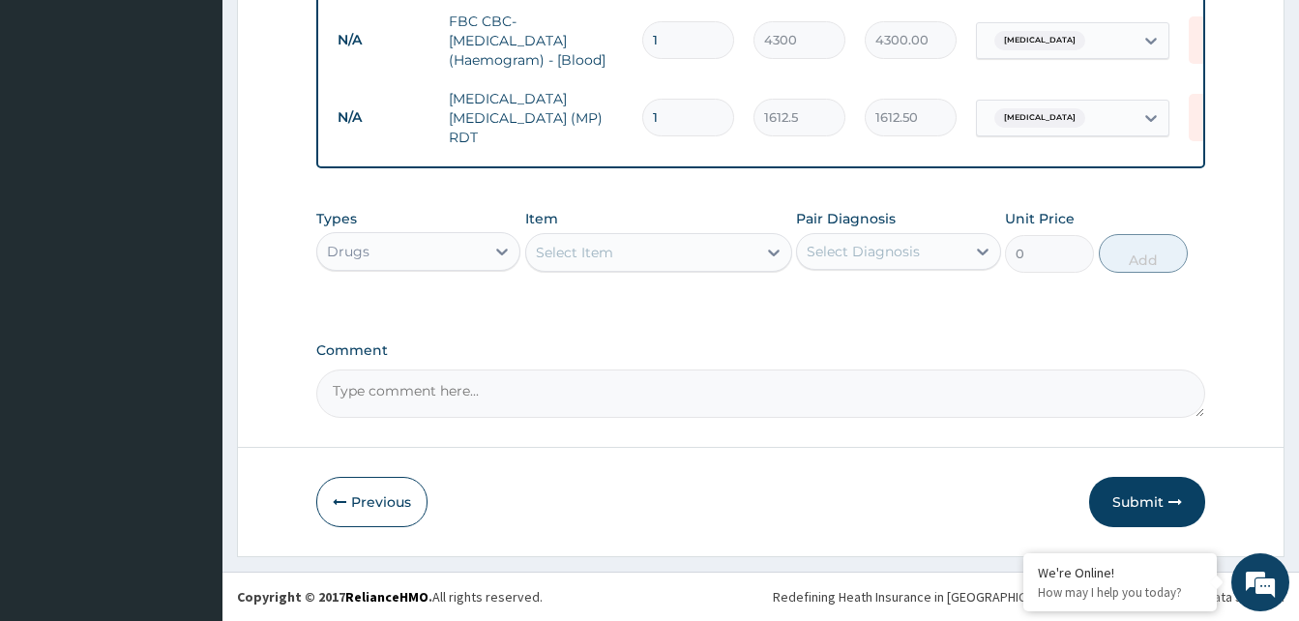
click at [571, 251] on div "Select Item" at bounding box center [574, 252] width 77 height 19
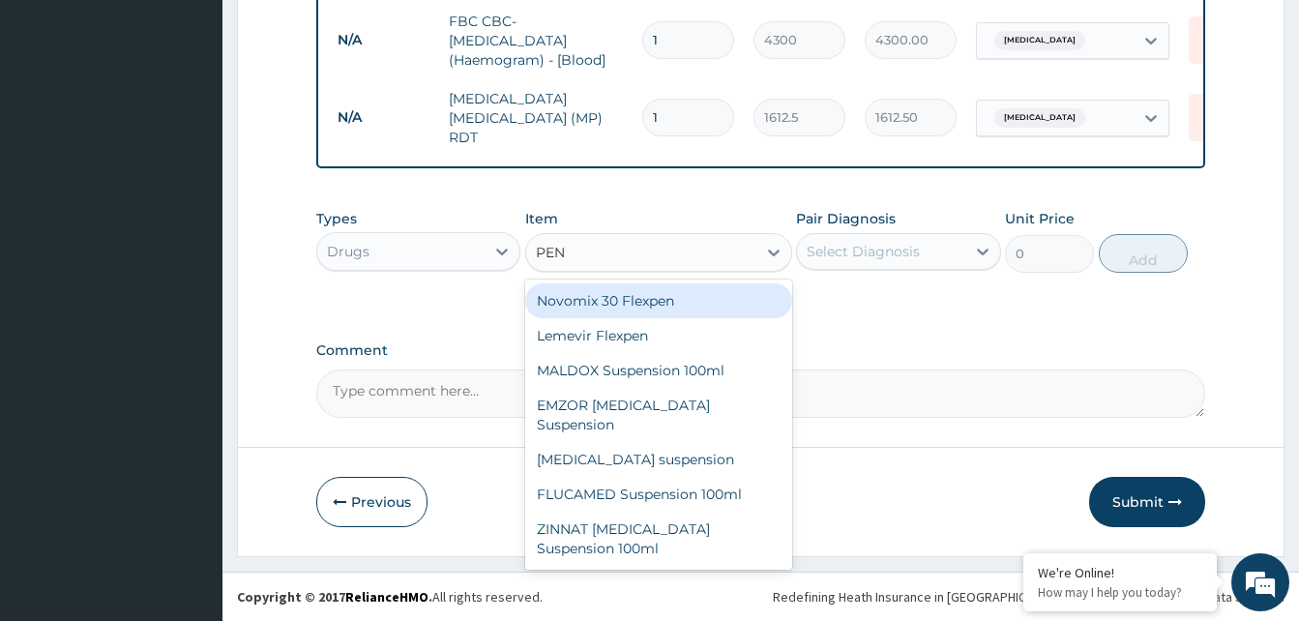
type input "PENT"
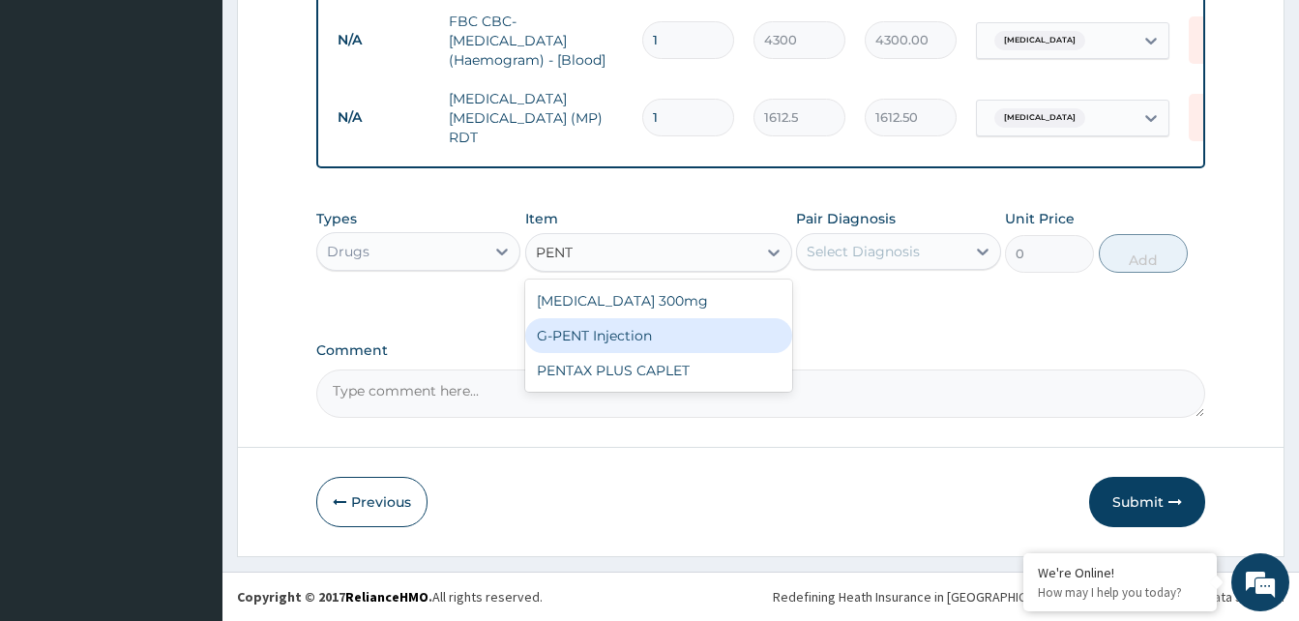
click at [634, 335] on div "G-PENT Injection" at bounding box center [658, 335] width 267 height 35
type input "455.2625"
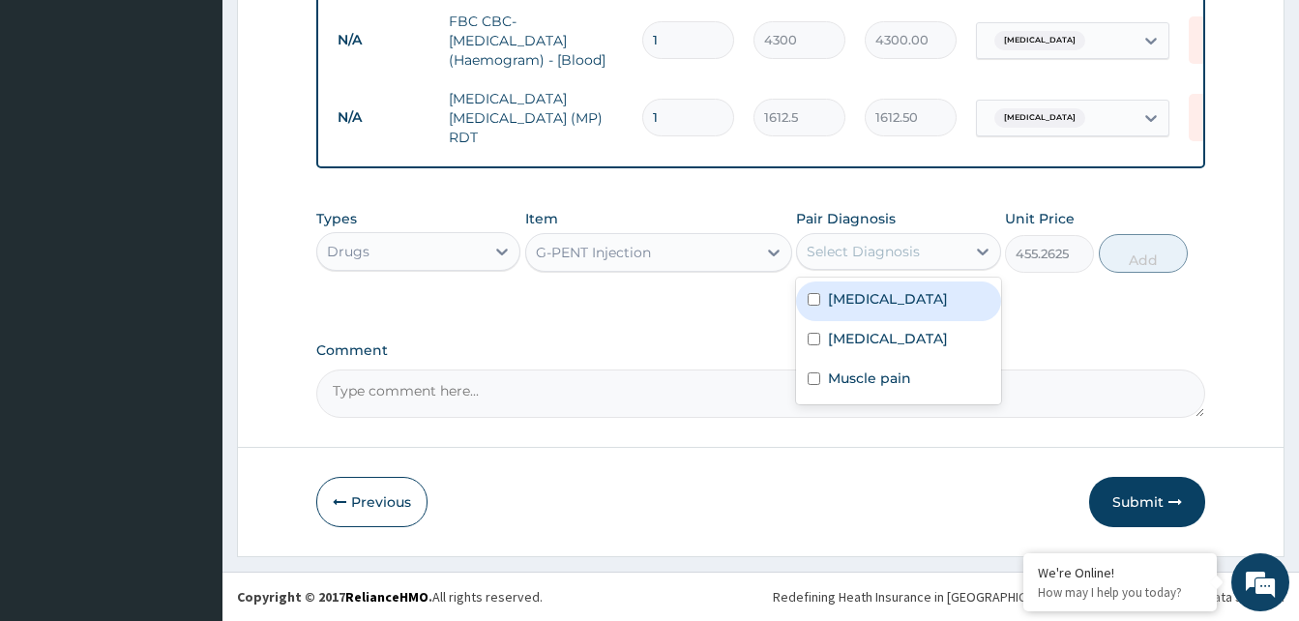
click at [864, 252] on div "Select Diagnosis" at bounding box center [863, 251] width 113 height 19
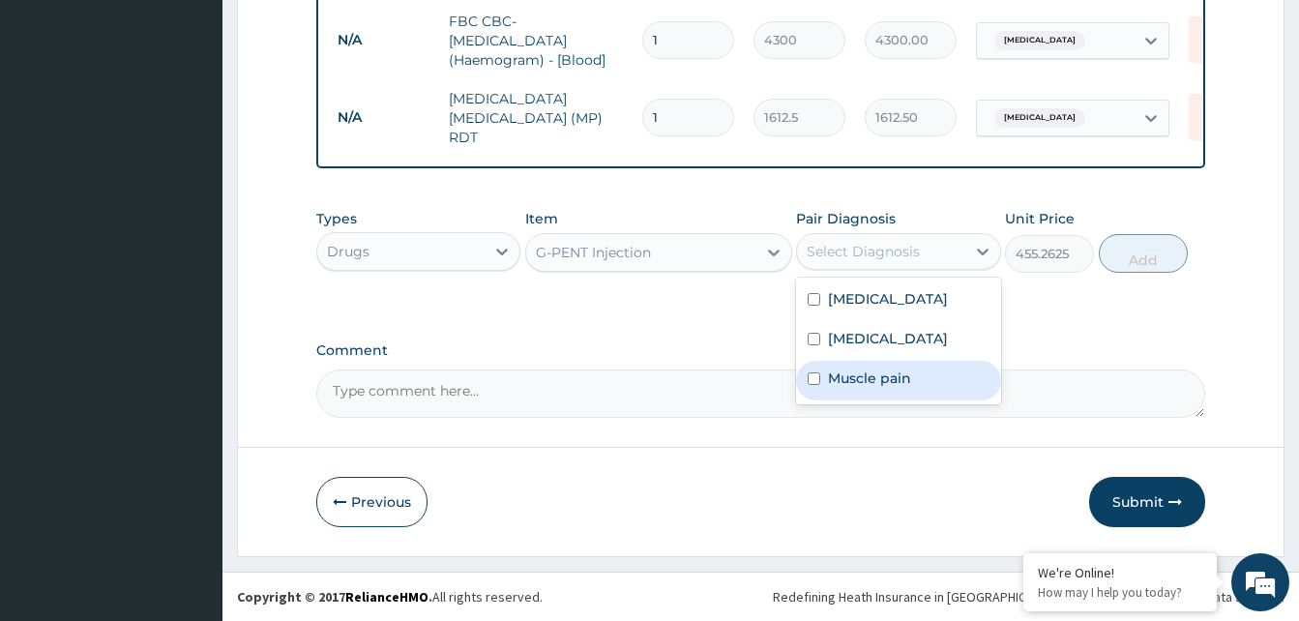
drag, startPoint x: 869, startPoint y: 376, endPoint x: 1013, endPoint y: 317, distance: 154.8
click at [873, 368] on label "Muscle pain" at bounding box center [869, 377] width 83 height 19
checkbox input "true"
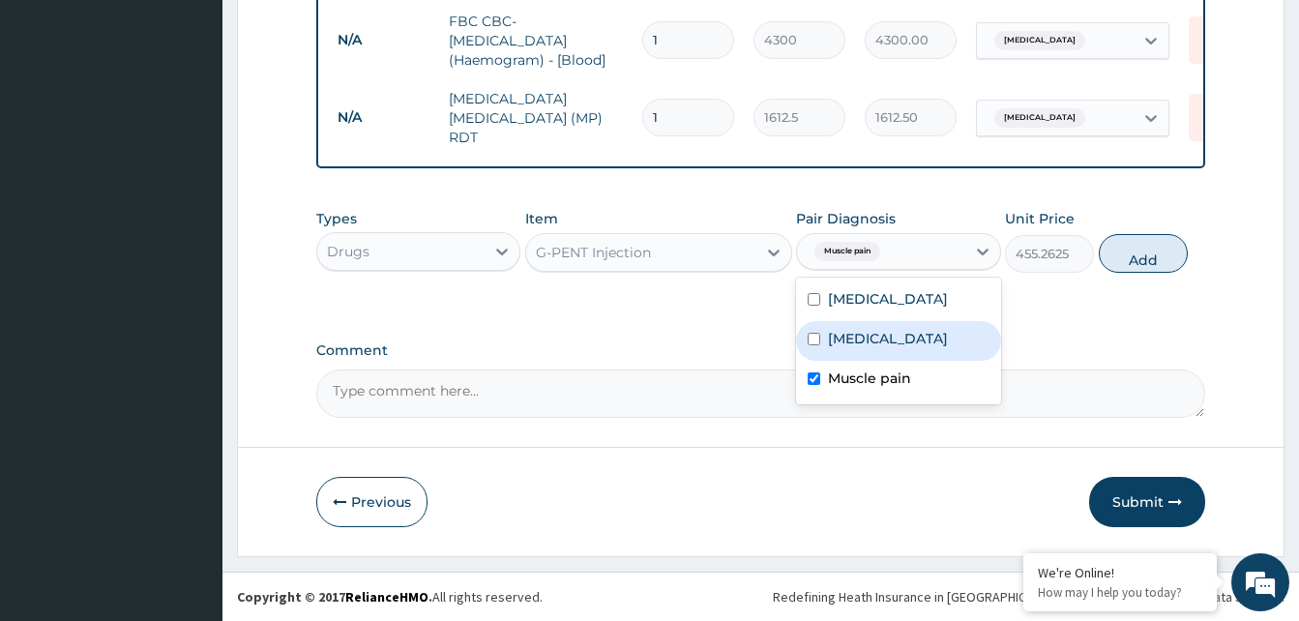
drag, startPoint x: 1160, startPoint y: 256, endPoint x: 834, endPoint y: 301, distance: 328.9
click at [1139, 259] on button "Add" at bounding box center [1143, 253] width 89 height 39
type input "0"
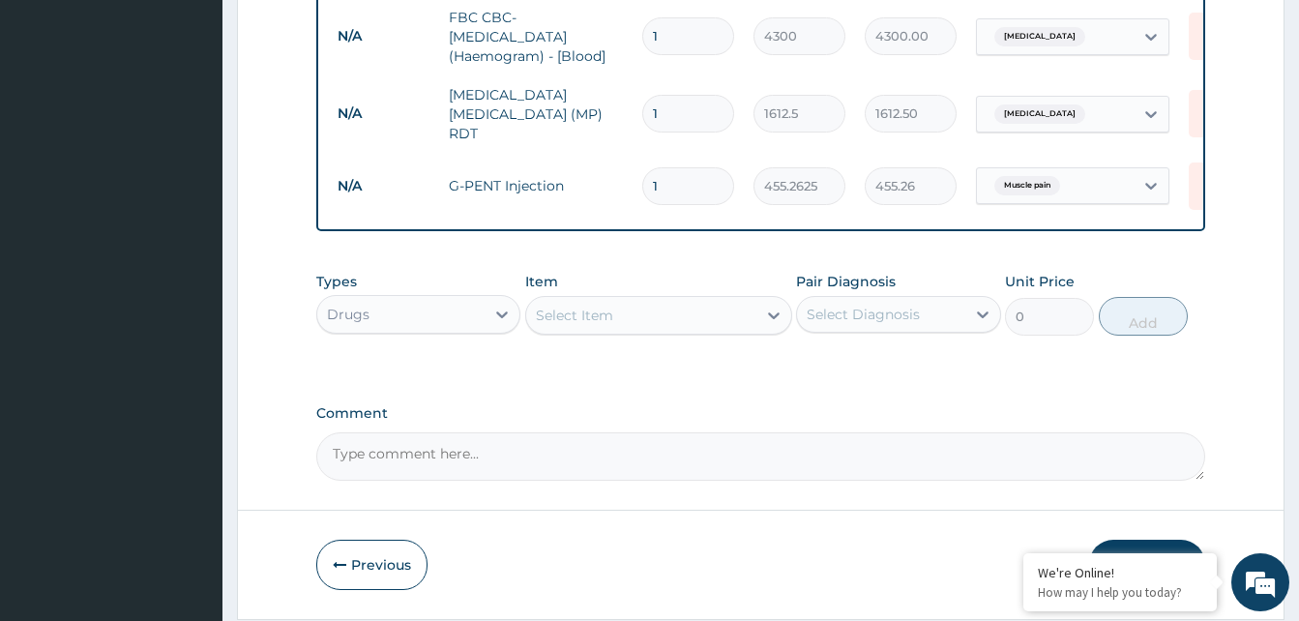
click at [602, 315] on div "Select Item" at bounding box center [574, 315] width 77 height 19
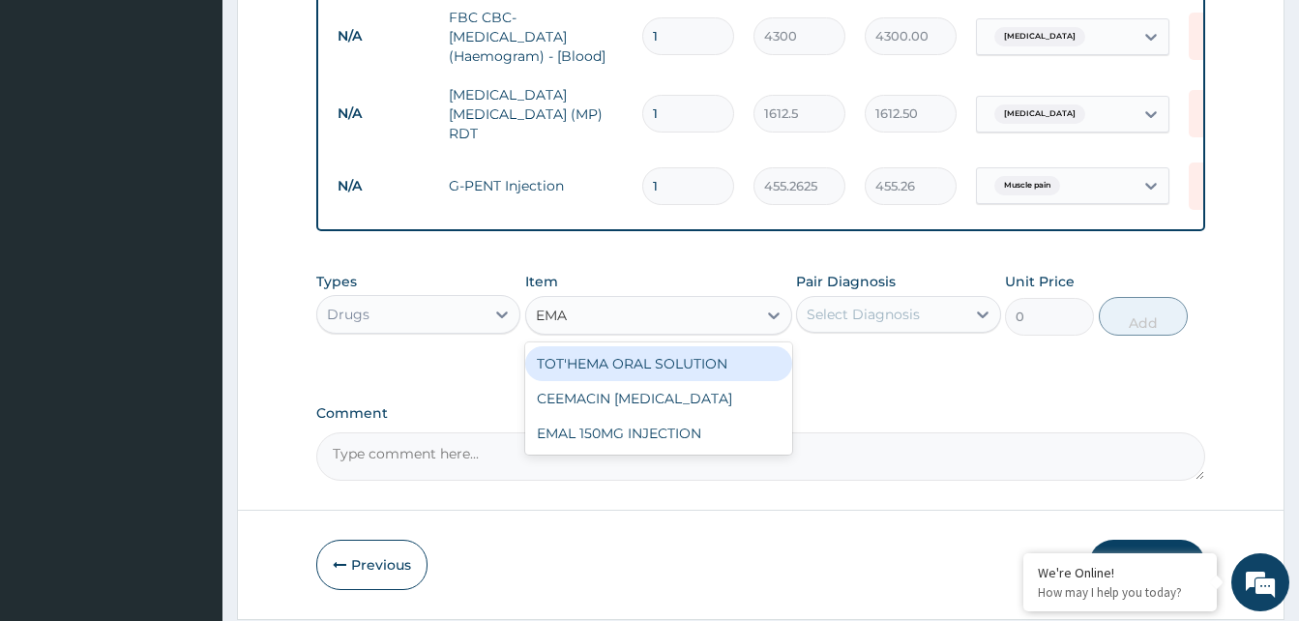
type input "EMAL"
click at [632, 357] on div "EMAL 150MG INJECTION" at bounding box center [658, 363] width 267 height 35
type input "3000"
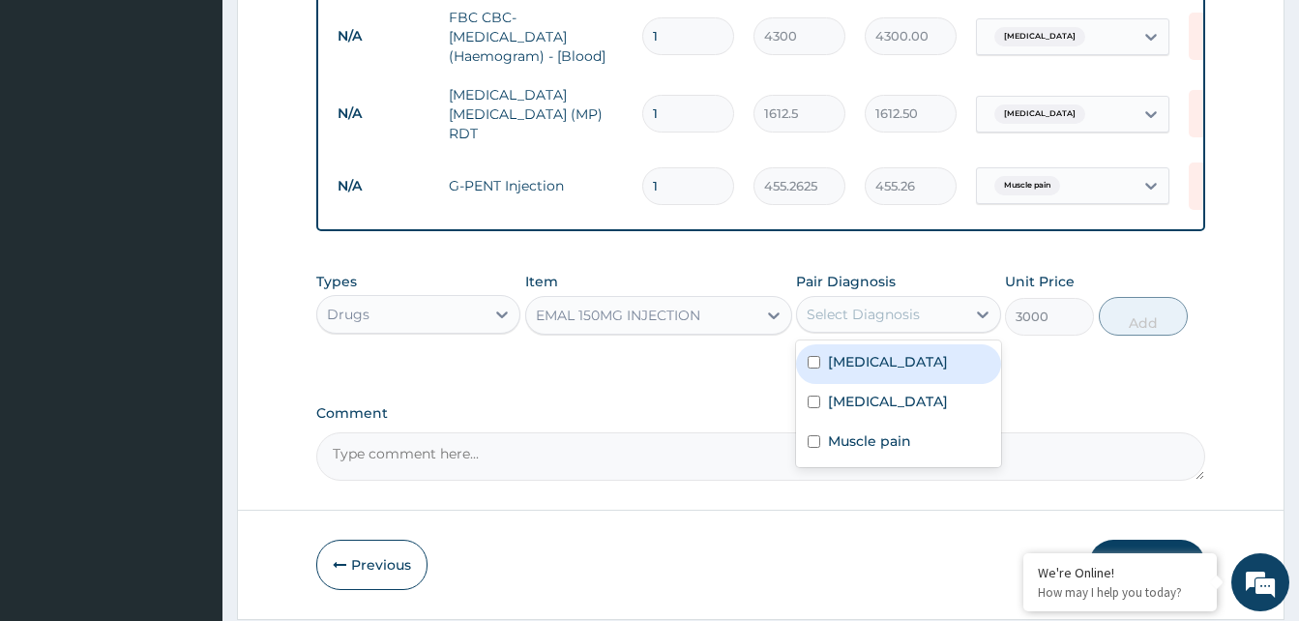
drag, startPoint x: 920, startPoint y: 318, endPoint x: 869, endPoint y: 419, distance: 112.4
click at [920, 323] on div "Select Diagnosis" at bounding box center [880, 314] width 167 height 31
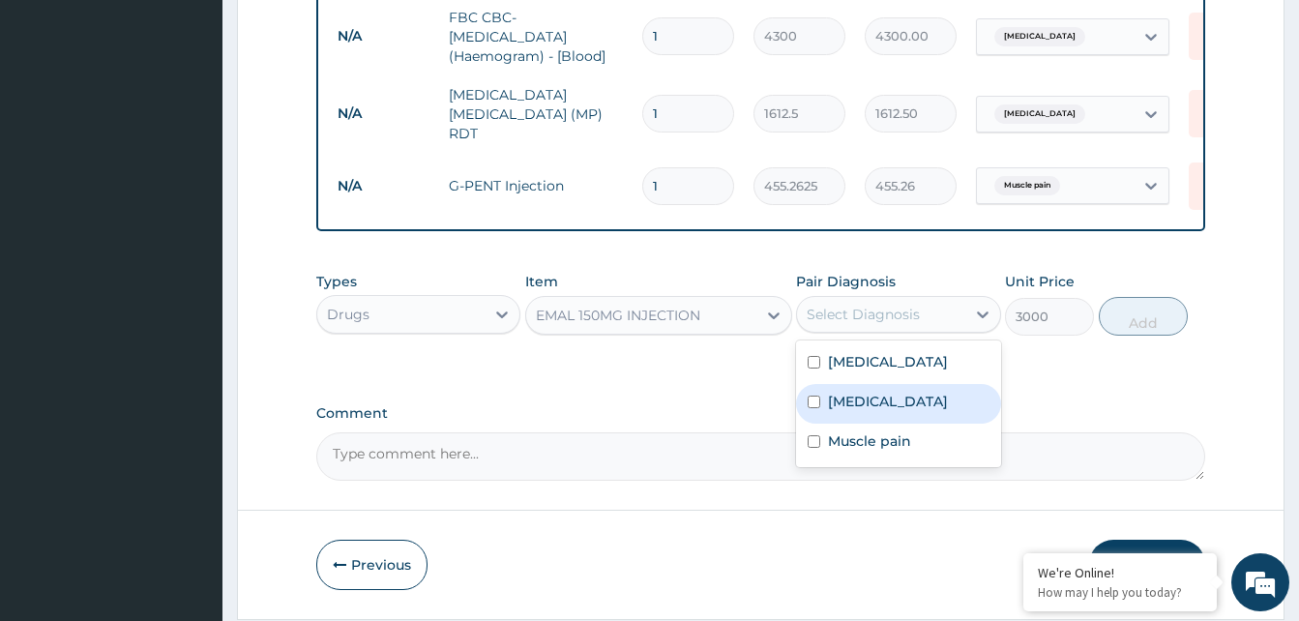
drag, startPoint x: 856, startPoint y: 411, endPoint x: 1063, endPoint y: 355, distance: 214.4
click at [858, 410] on label "Malaria" at bounding box center [888, 401] width 120 height 19
checkbox input "true"
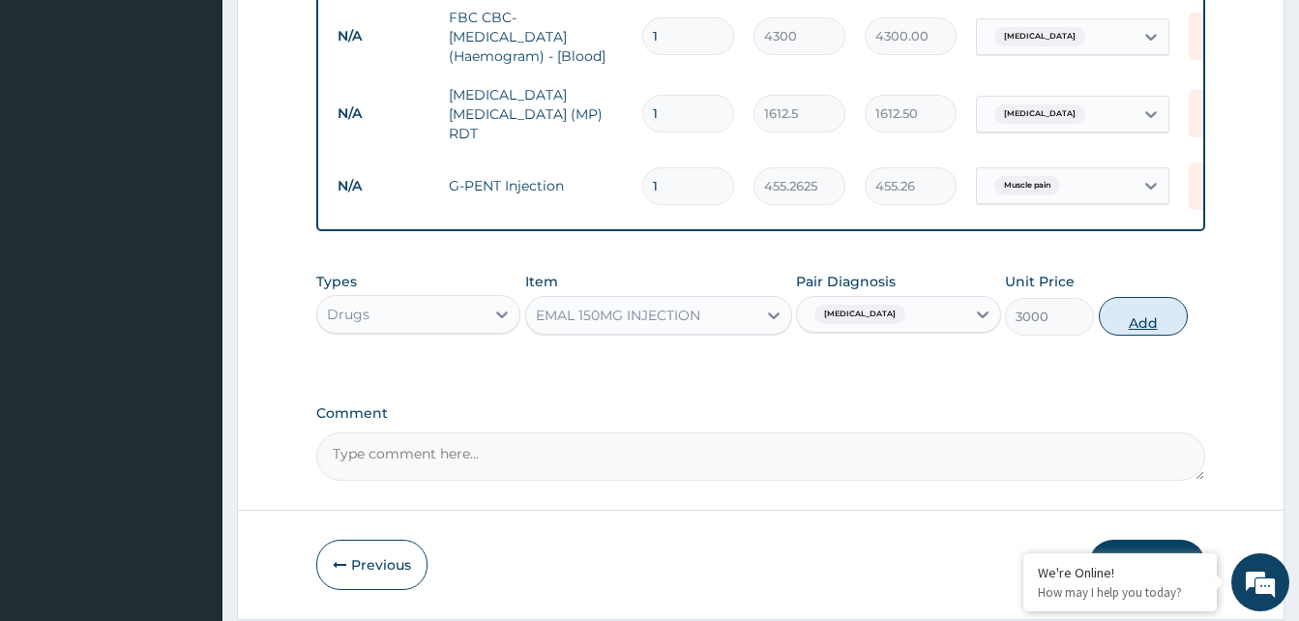
click at [1125, 325] on button "Add" at bounding box center [1143, 316] width 89 height 39
type input "0"
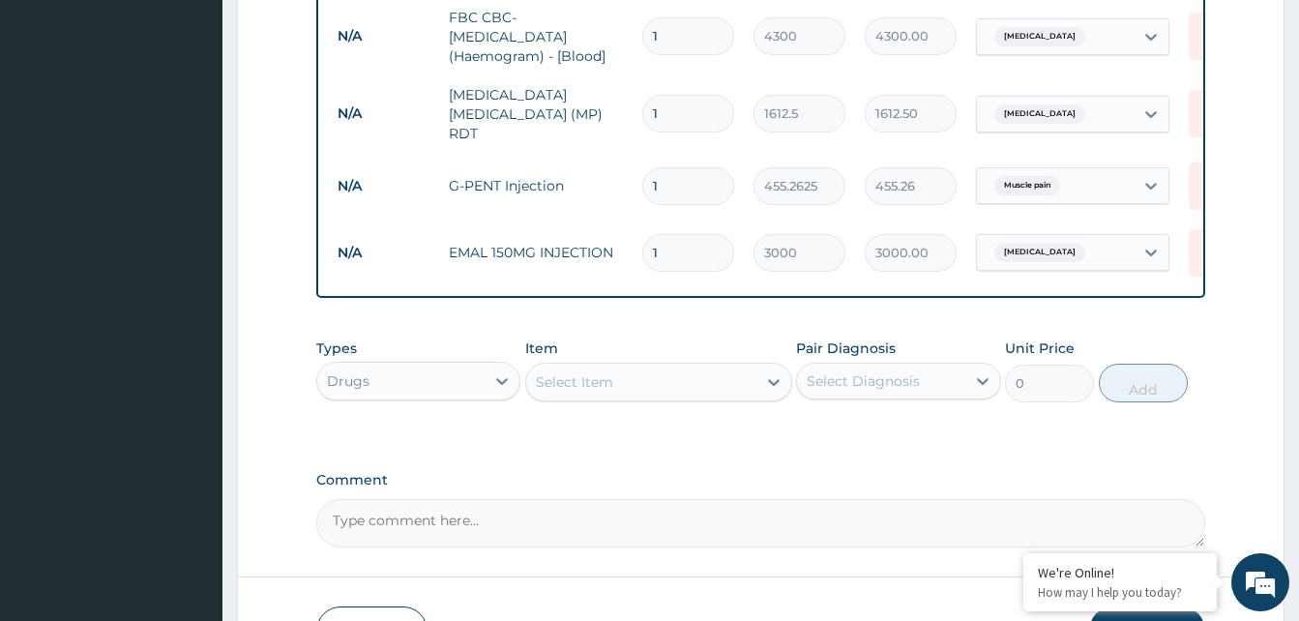
type input "0.00"
type input "3"
type input "9000.00"
type input "3"
drag, startPoint x: 639, startPoint y: 394, endPoint x: 650, endPoint y: 388, distance: 12.1
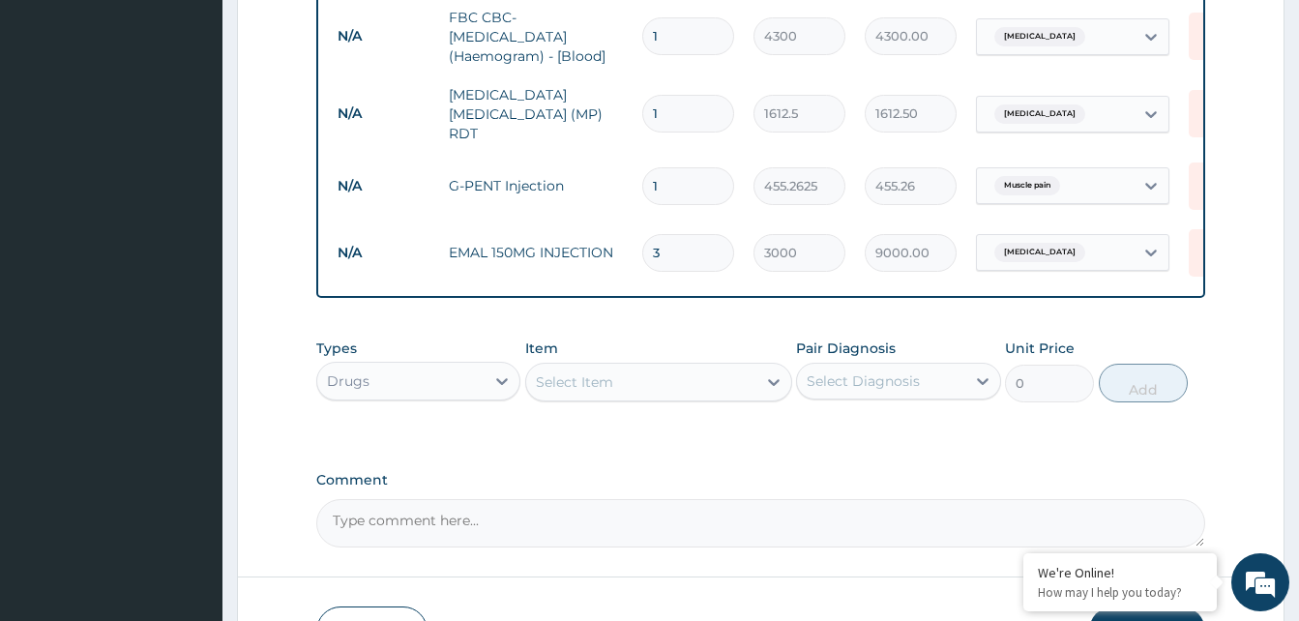
click at [639, 393] on div "Select Item" at bounding box center [641, 382] width 230 height 31
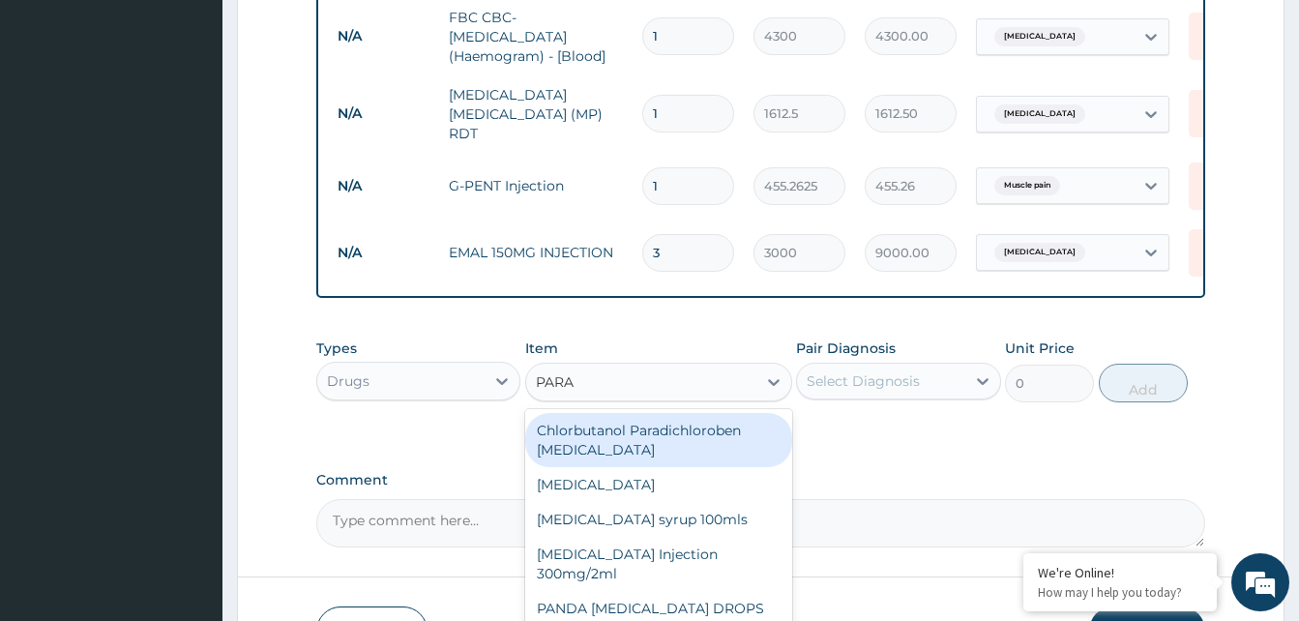
type input "PARAC"
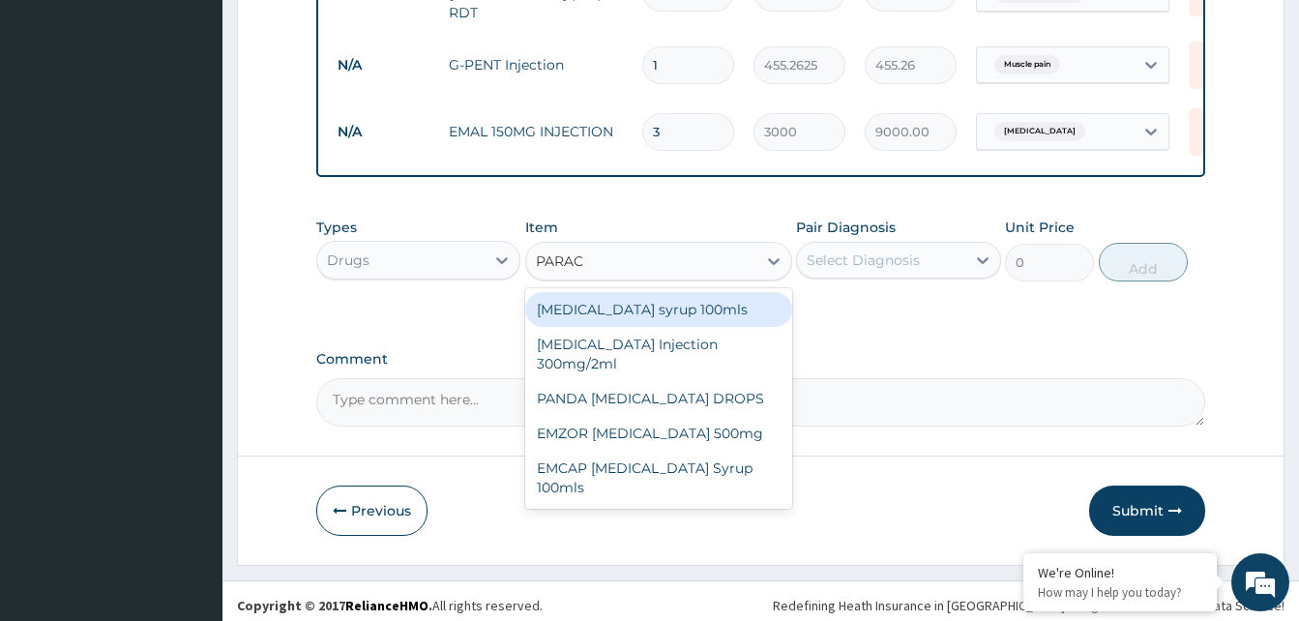
scroll to position [776, 0]
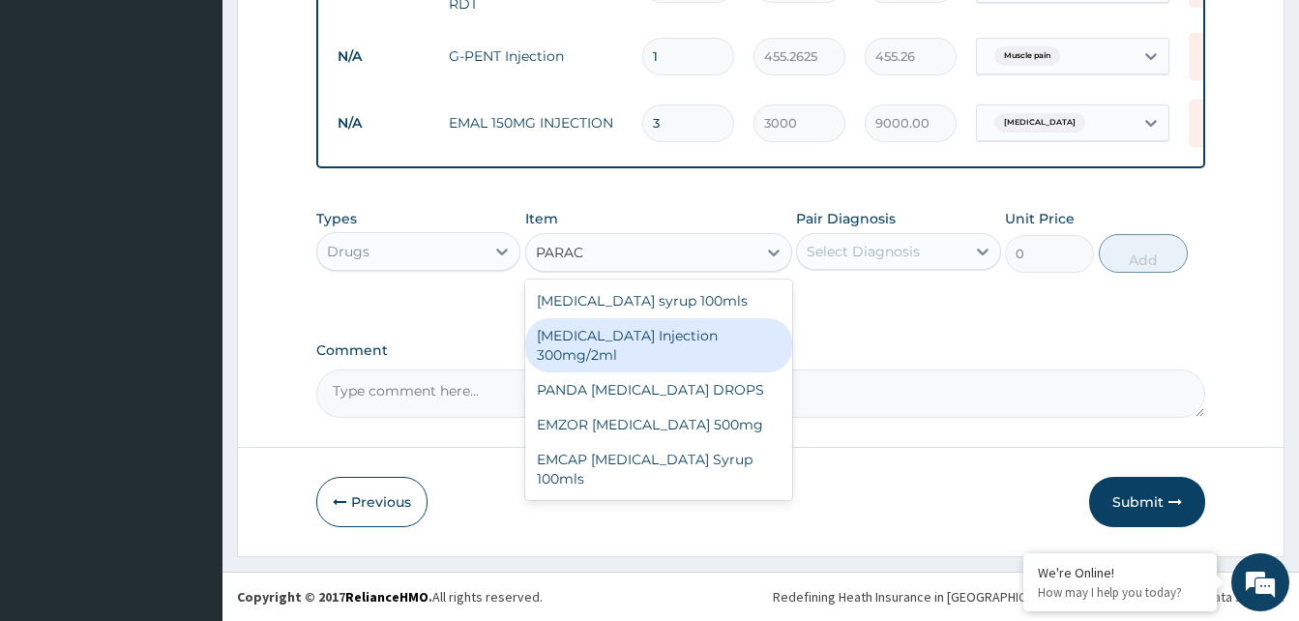
click at [636, 351] on div "PARACETAMOL Injection 300mg/2ml" at bounding box center [658, 345] width 267 height 54
type input "260.15"
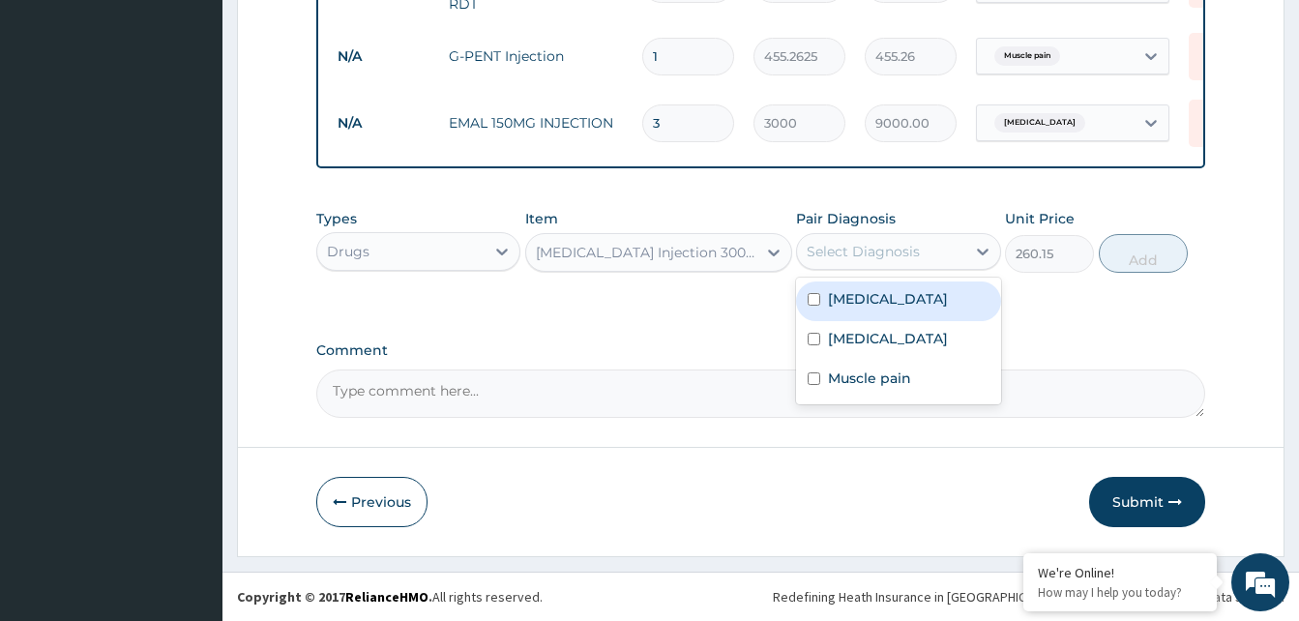
click at [856, 260] on div "Select Diagnosis" at bounding box center [863, 251] width 113 height 19
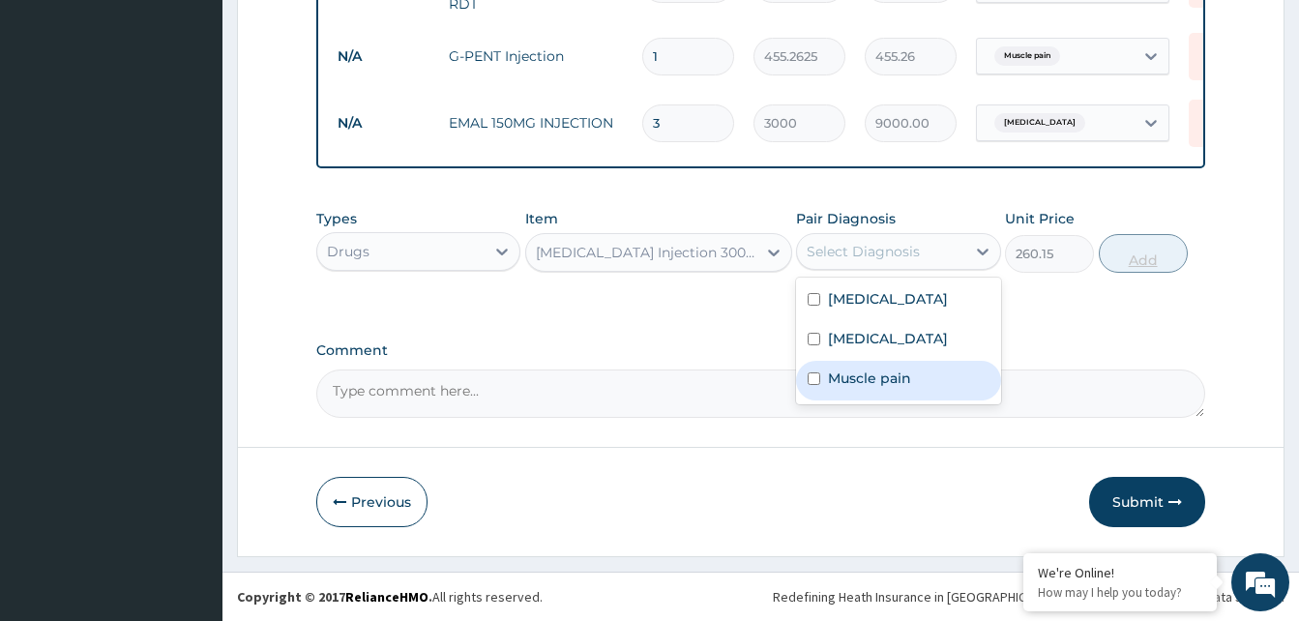
drag, startPoint x: 868, startPoint y: 375, endPoint x: 1119, endPoint y: 269, distance: 272.1
click at [883, 368] on label "Muscle pain" at bounding box center [869, 377] width 83 height 19
checkbox input "true"
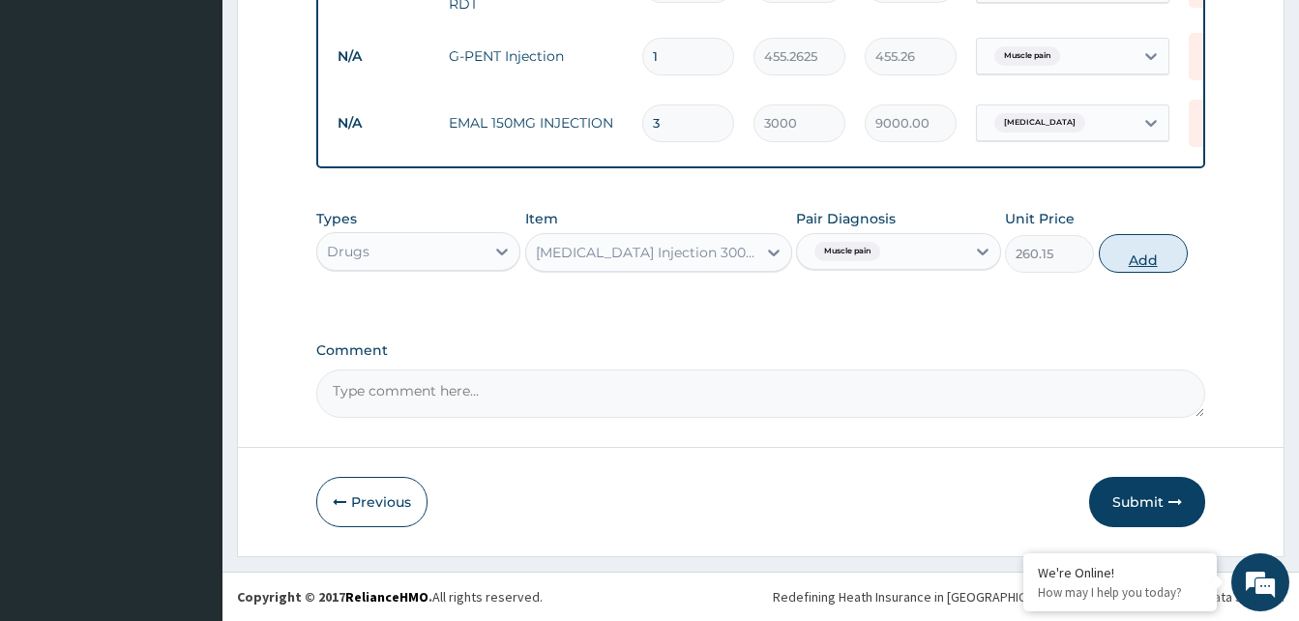
click at [1157, 251] on button "Add" at bounding box center [1143, 253] width 89 height 39
type input "0"
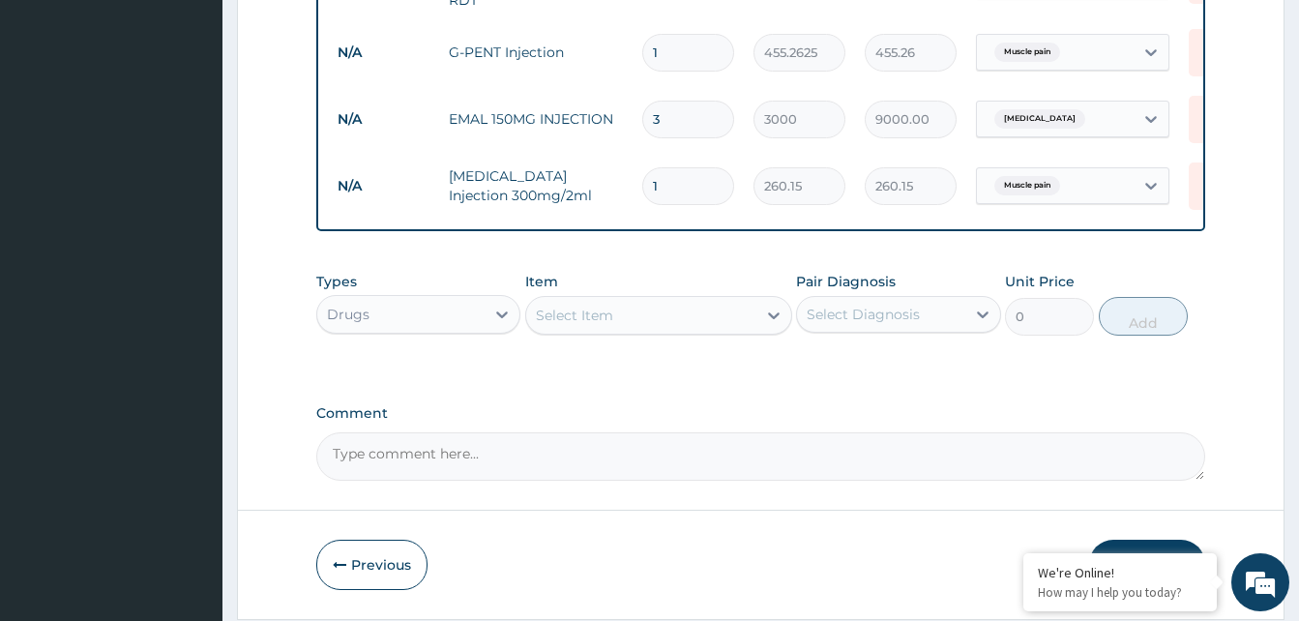
type input "0.00"
type input "2"
type input "520.30"
type input "2"
drag, startPoint x: 666, startPoint y: 316, endPoint x: 713, endPoint y: 300, distance: 49.2
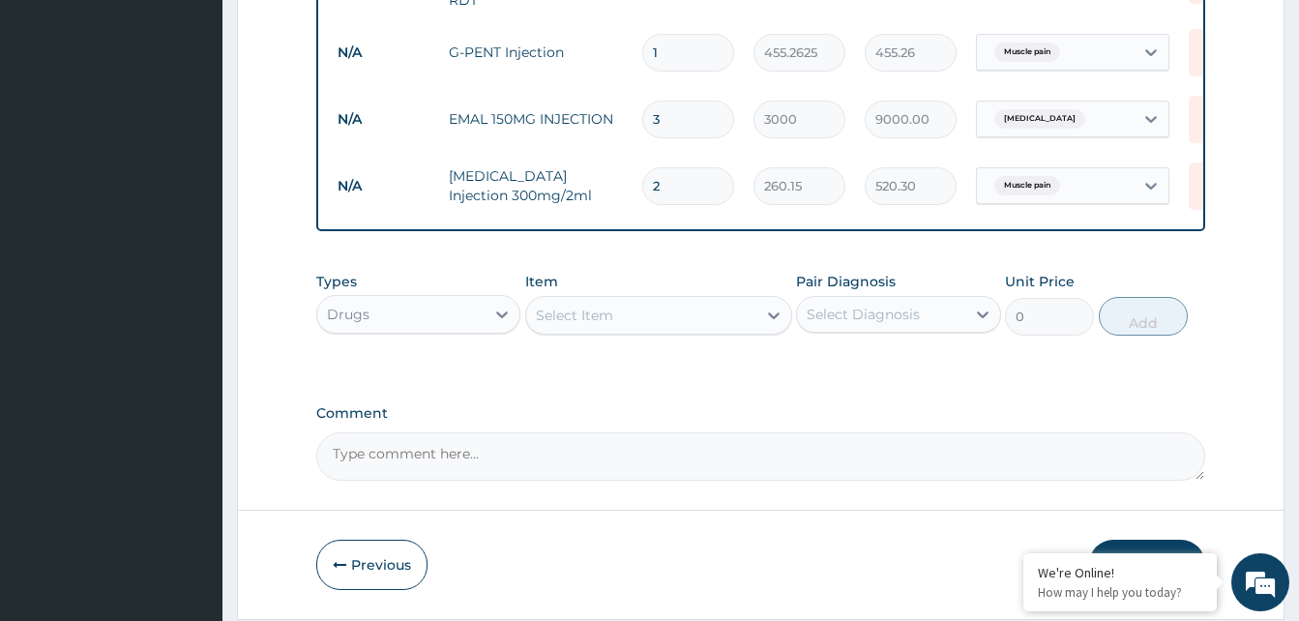
click at [662, 317] on div "Select Item" at bounding box center [641, 315] width 230 height 31
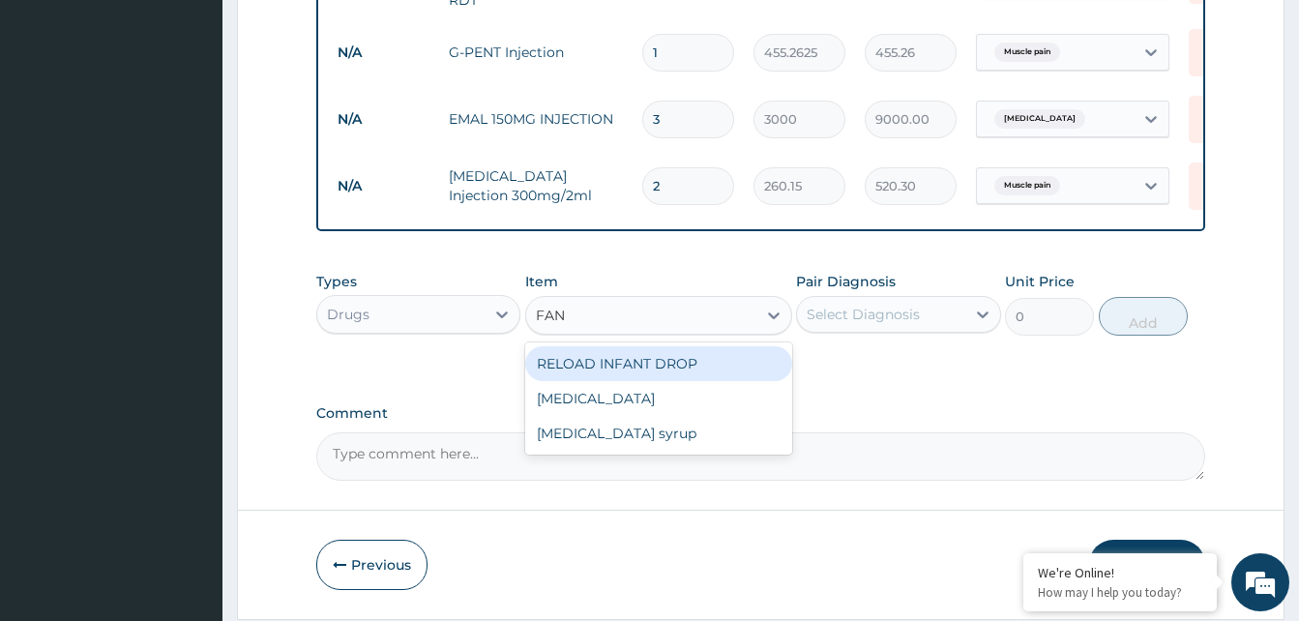
type input "FANS"
drag, startPoint x: 618, startPoint y: 367, endPoint x: 724, endPoint y: 324, distance: 114.6
click at [623, 358] on div "Fansidar" at bounding box center [658, 363] width 267 height 35
type input "212.85"
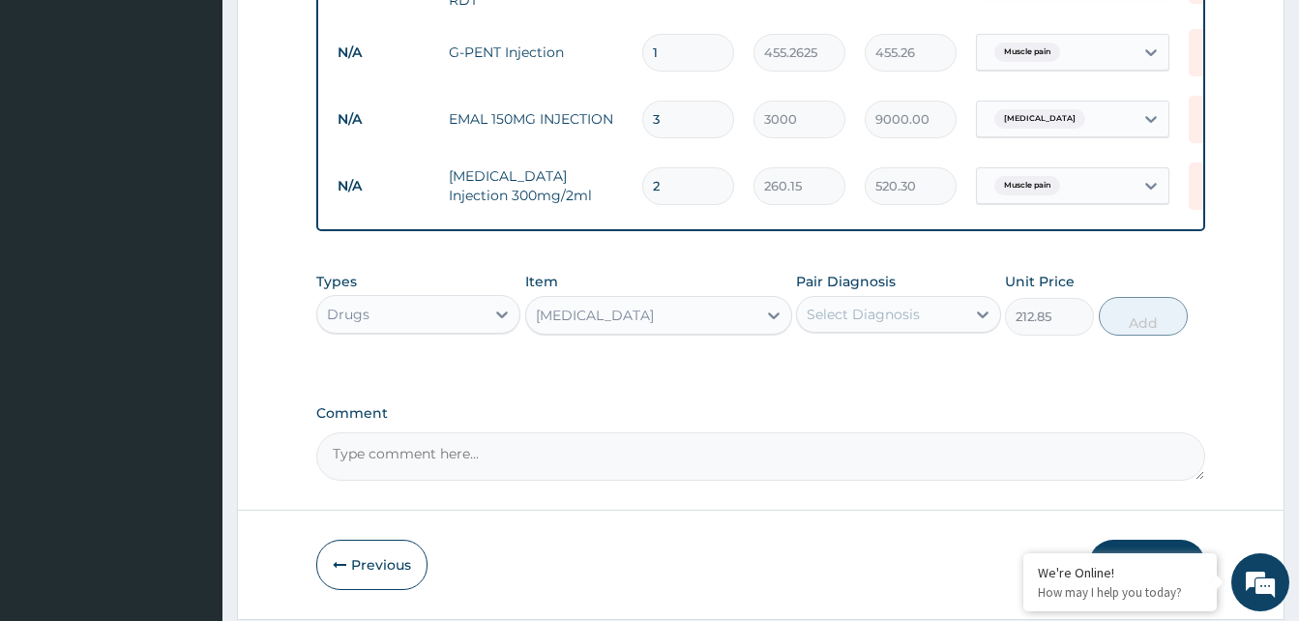
click at [923, 322] on div "Select Diagnosis" at bounding box center [880, 314] width 167 height 31
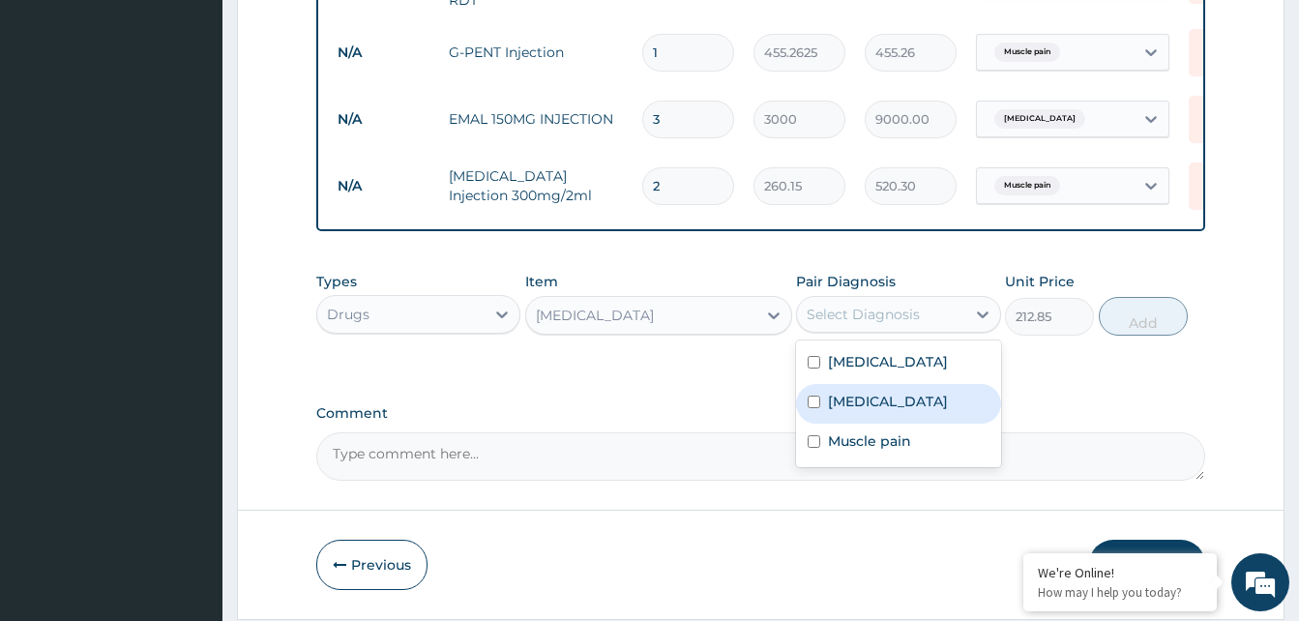
drag, startPoint x: 882, startPoint y: 409, endPoint x: 1120, endPoint y: 348, distance: 245.6
click at [891, 403] on div "Malaria" at bounding box center [898, 404] width 204 height 40
checkbox input "true"
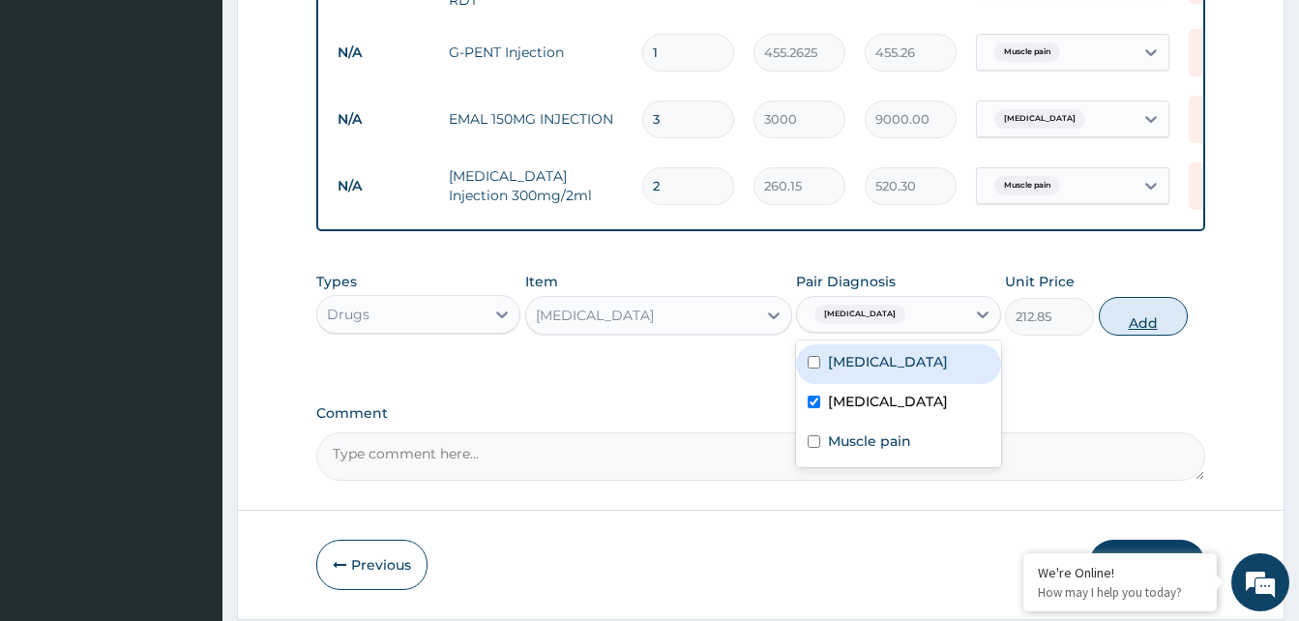
drag, startPoint x: 1138, startPoint y: 333, endPoint x: 1129, endPoint y: 331, distance: 9.9
click at [1131, 331] on button "Add" at bounding box center [1143, 316] width 89 height 39
type input "0"
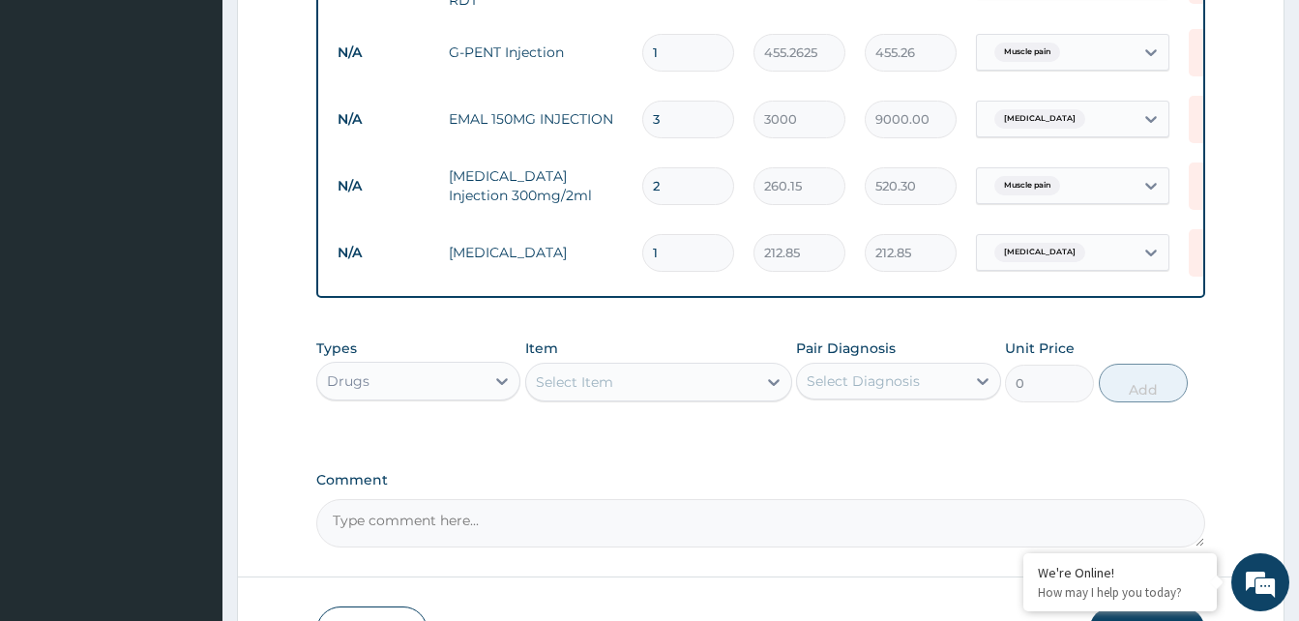
type input "0.00"
type input "3"
type input "638.55"
type input "3"
click at [604, 379] on div "Select Item" at bounding box center [574, 381] width 77 height 19
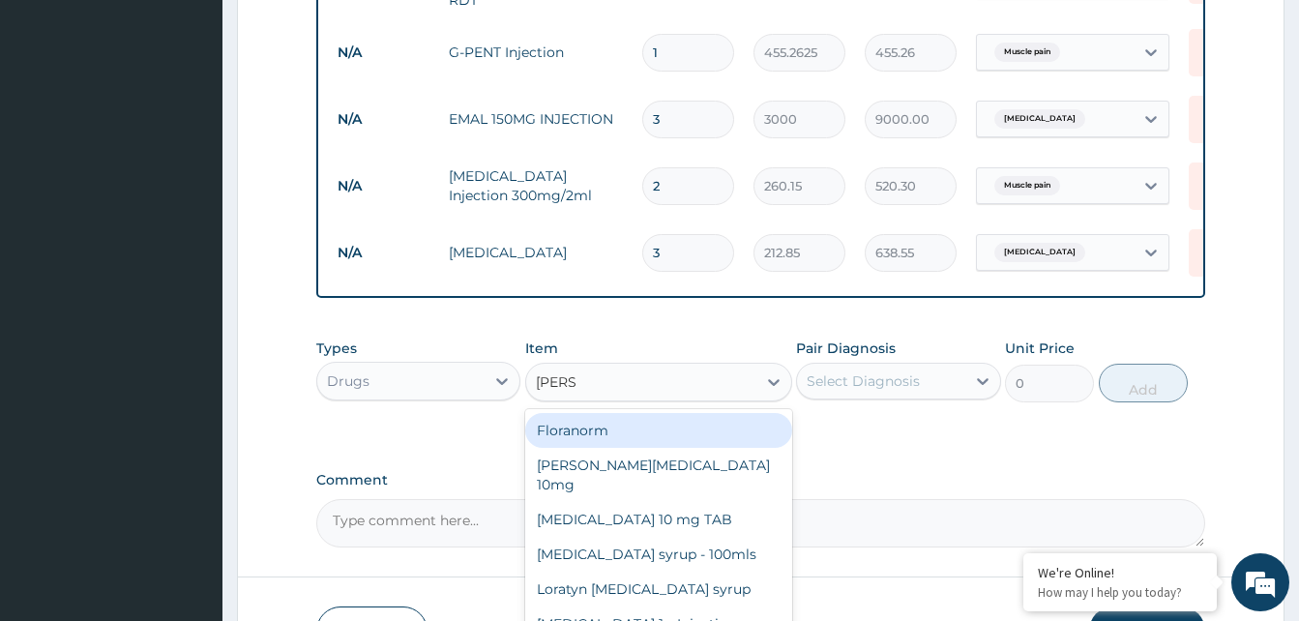
type input "LORAT"
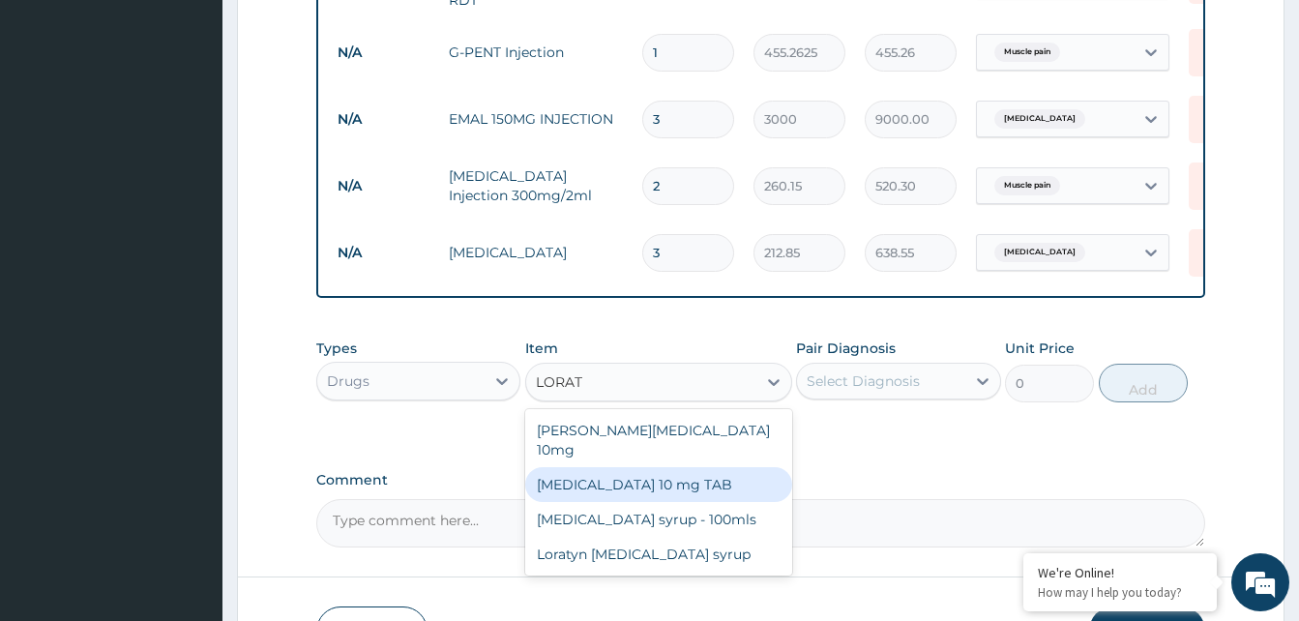
click at [638, 472] on div "LORATADINE 10 mg TAB" at bounding box center [658, 484] width 267 height 35
type input "59.125"
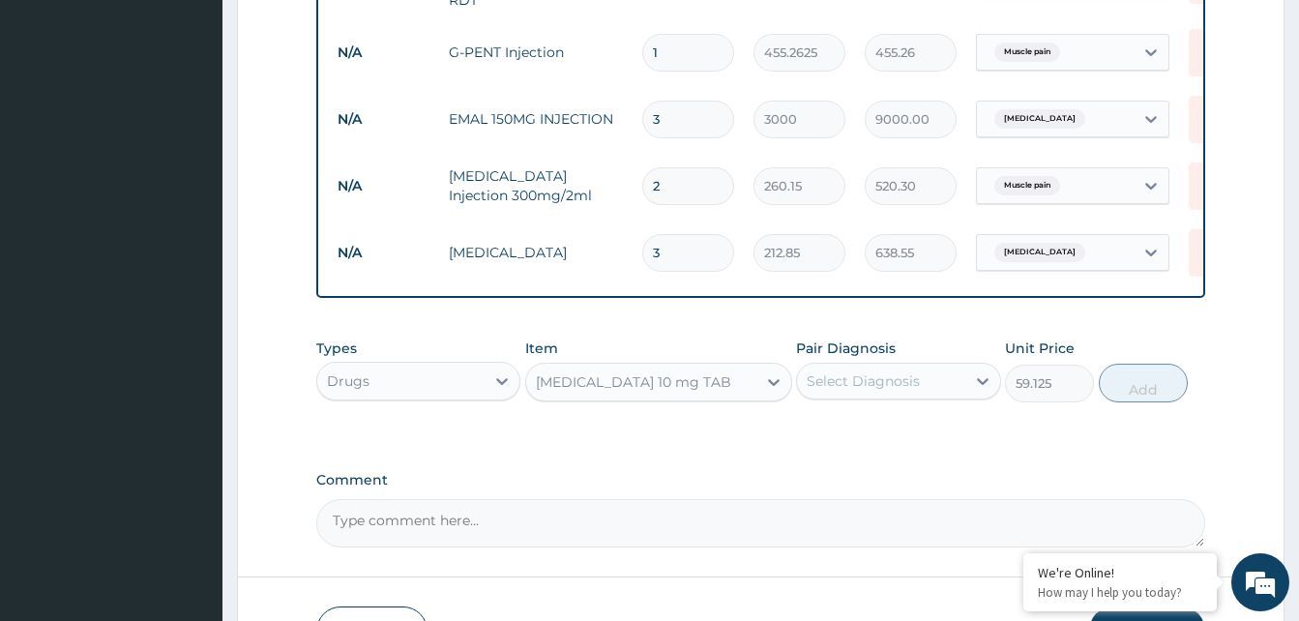
click at [864, 386] on div "Select Diagnosis" at bounding box center [863, 380] width 113 height 19
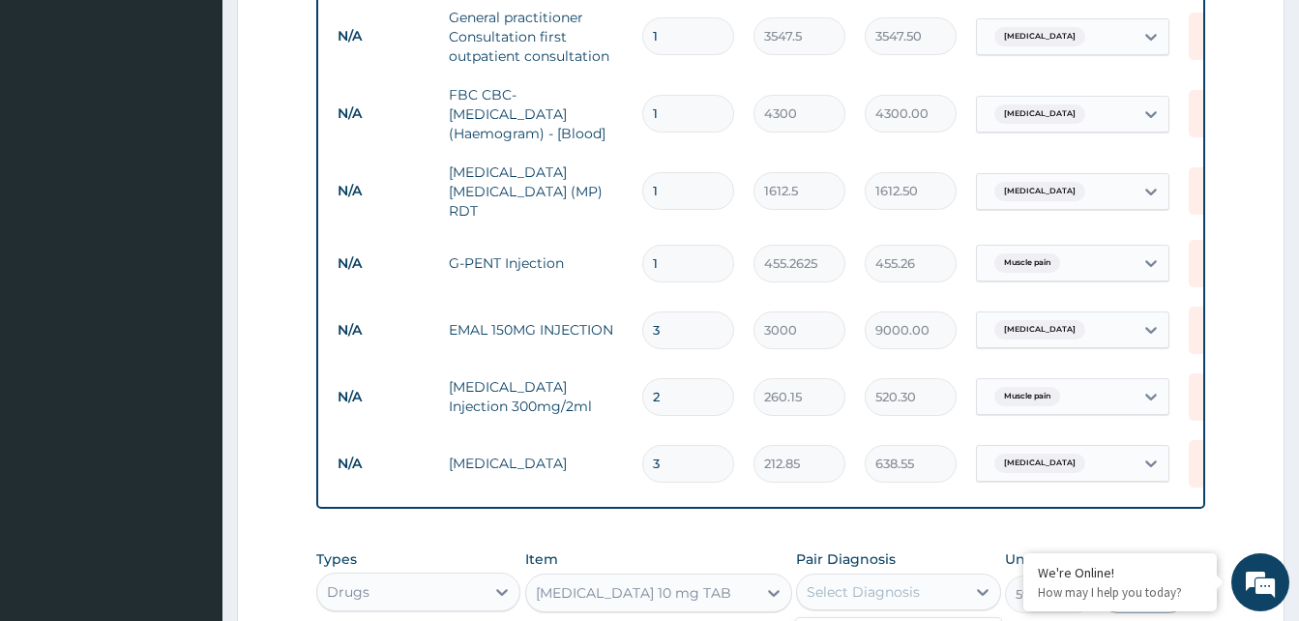
scroll to position [292, 0]
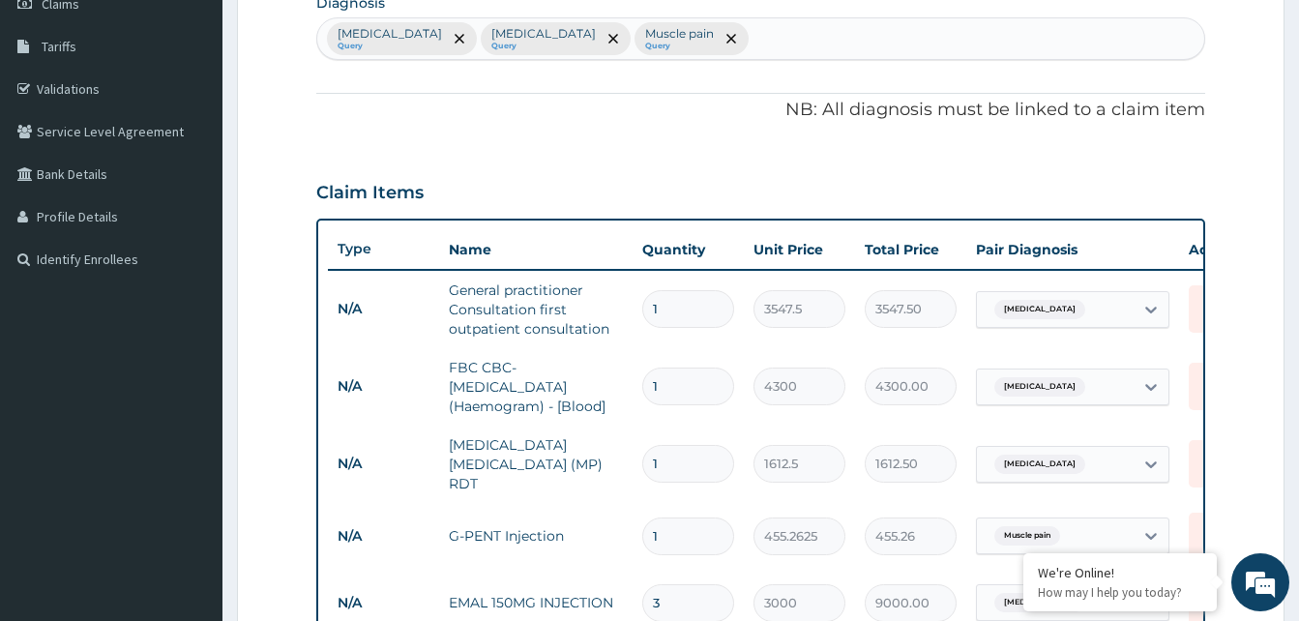
click at [665, 29] on div "Sepsis Query Malaria Query Muscle pain Query" at bounding box center [760, 38] width 887 height 41
type input "UPPER RESPIR"
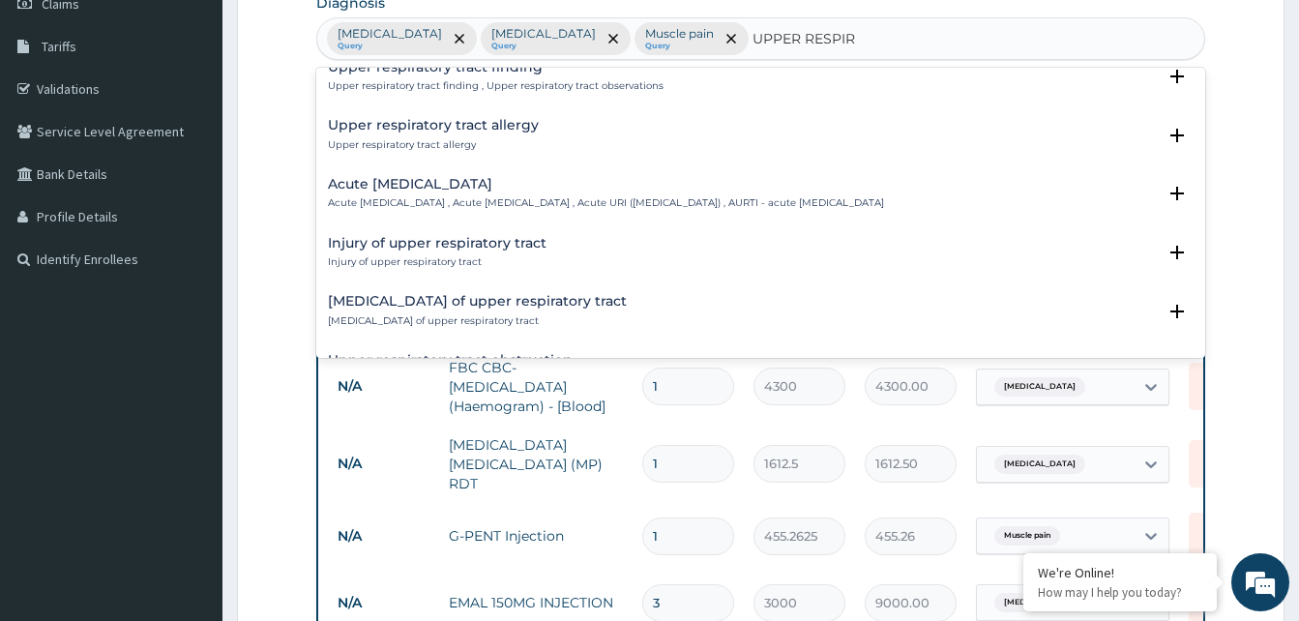
scroll to position [97, 0]
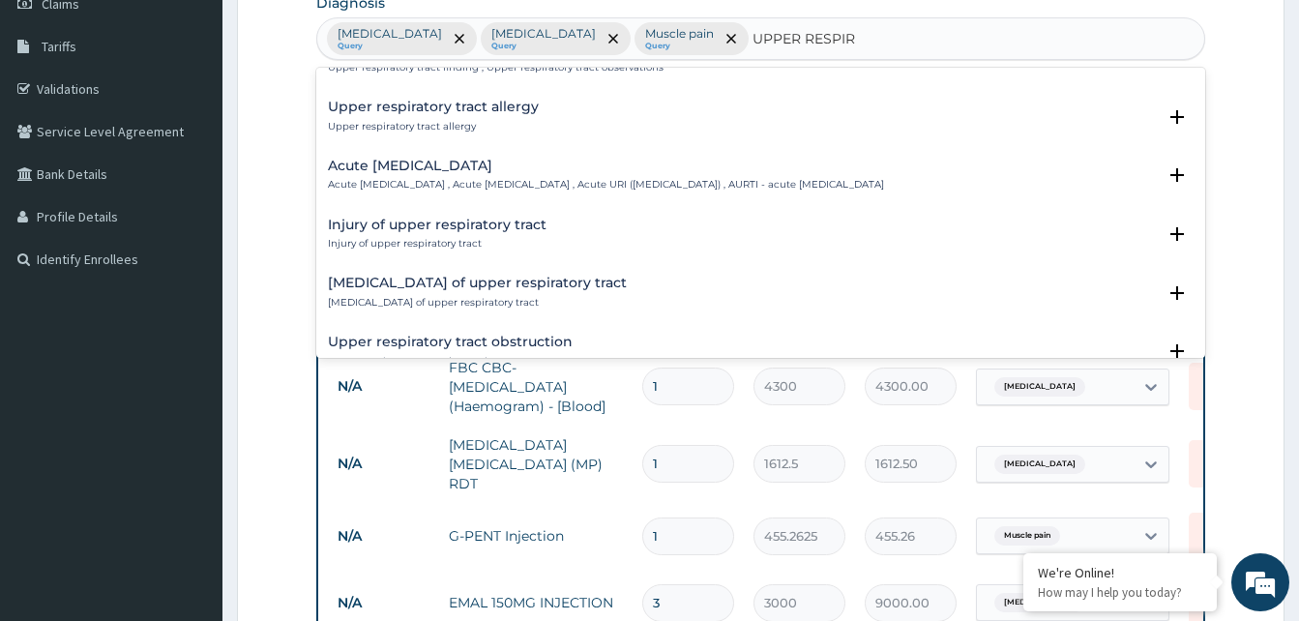
click at [424, 176] on div "Acute upper respiratory infection Acute upper respiratory infection , Acute upp…" at bounding box center [606, 176] width 556 height 34
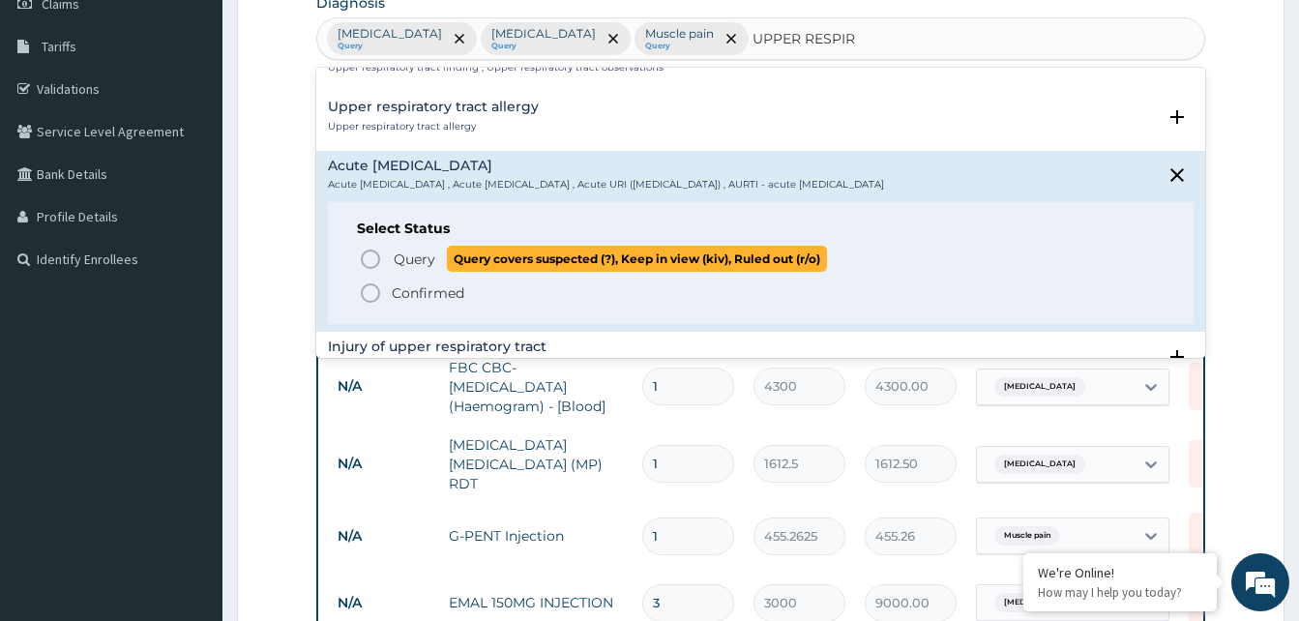
drag, startPoint x: 373, startPoint y: 263, endPoint x: 451, endPoint y: 268, distance: 77.5
click at [373, 261] on icon "status option query" at bounding box center [370, 259] width 23 height 23
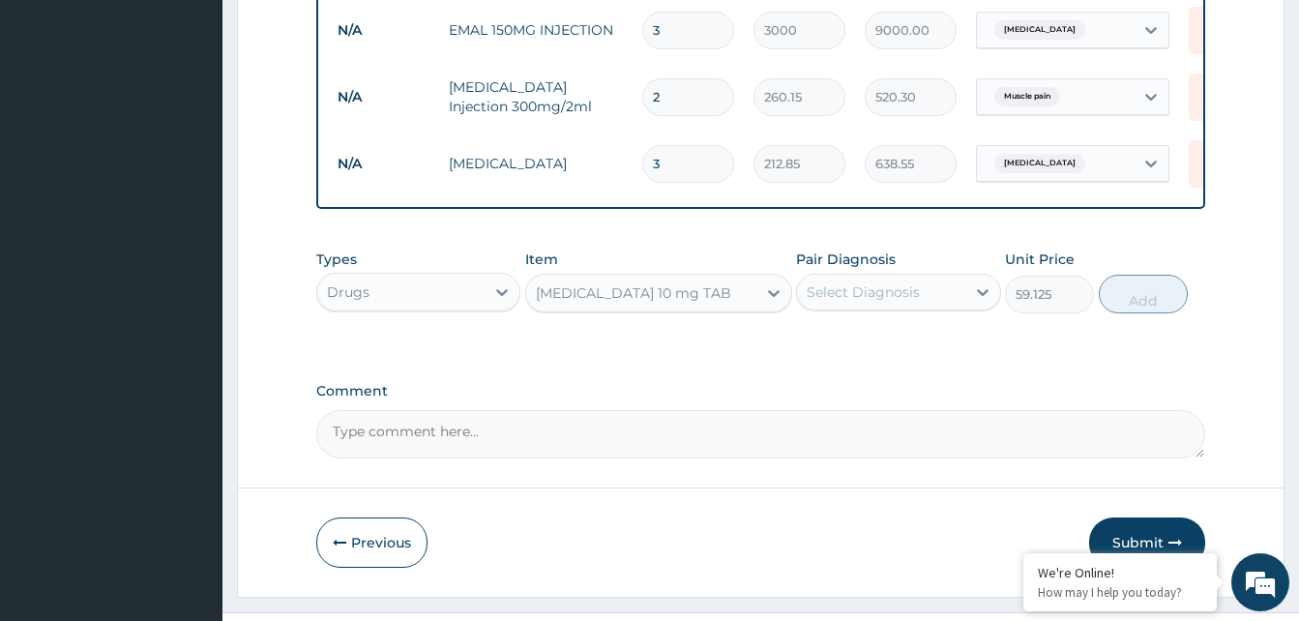
scroll to position [872, 0]
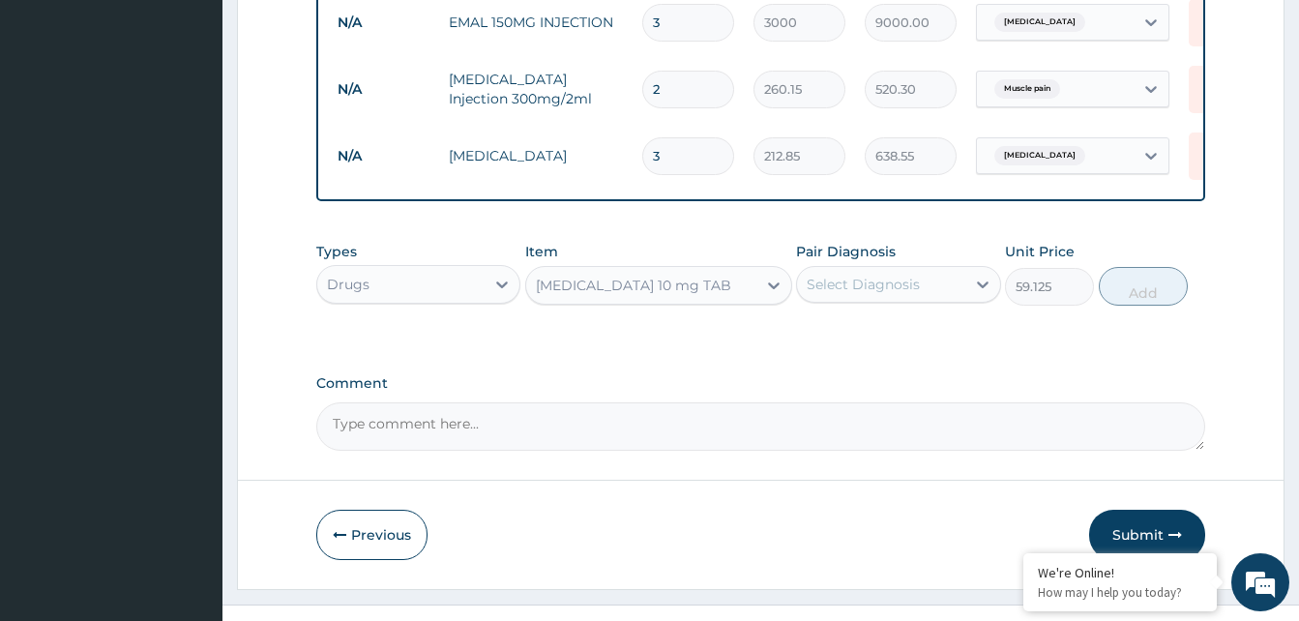
click at [871, 283] on div "Select Diagnosis" at bounding box center [863, 284] width 113 height 19
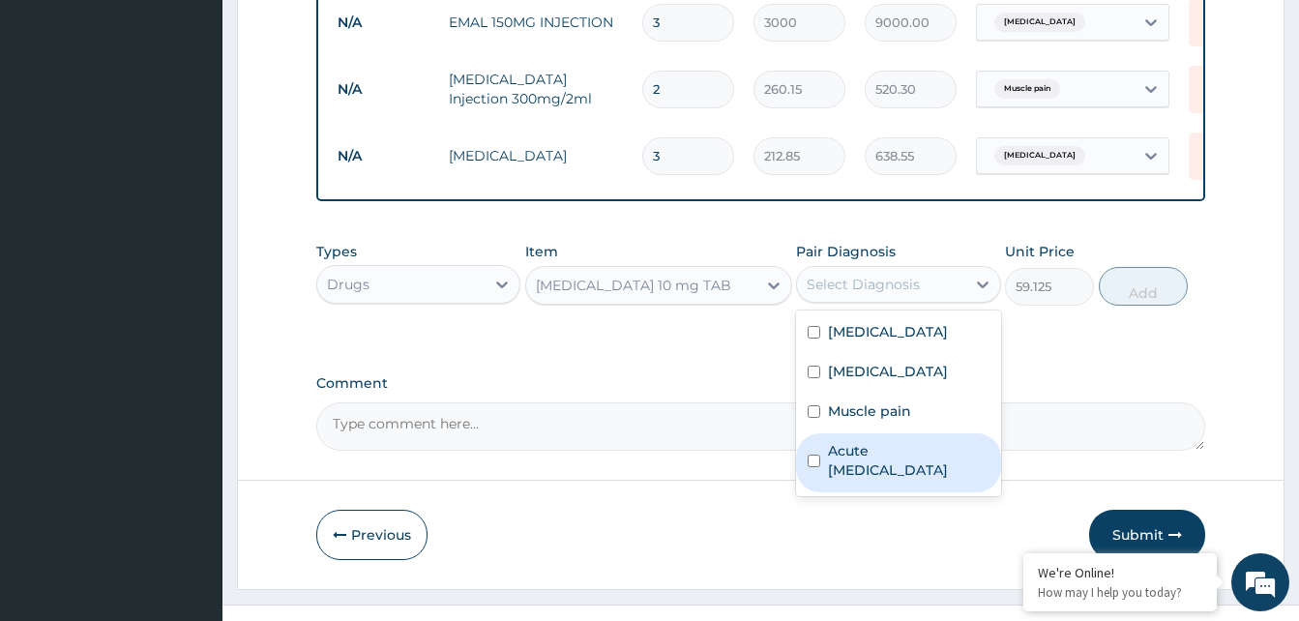
drag, startPoint x: 889, startPoint y: 469, endPoint x: 1140, endPoint y: 341, distance: 282.0
click at [894, 463] on label "Acute upper respiratory infection" at bounding box center [908, 460] width 161 height 39
checkbox input "true"
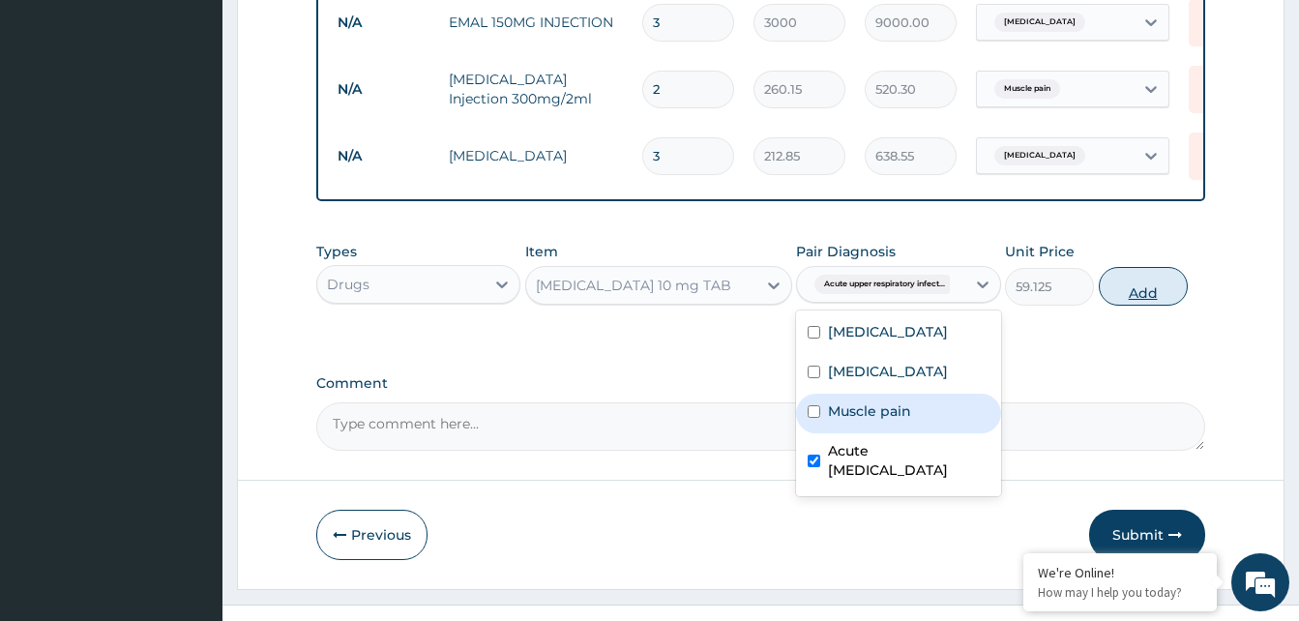
click at [1150, 301] on button "Add" at bounding box center [1143, 286] width 89 height 39
type input "0"
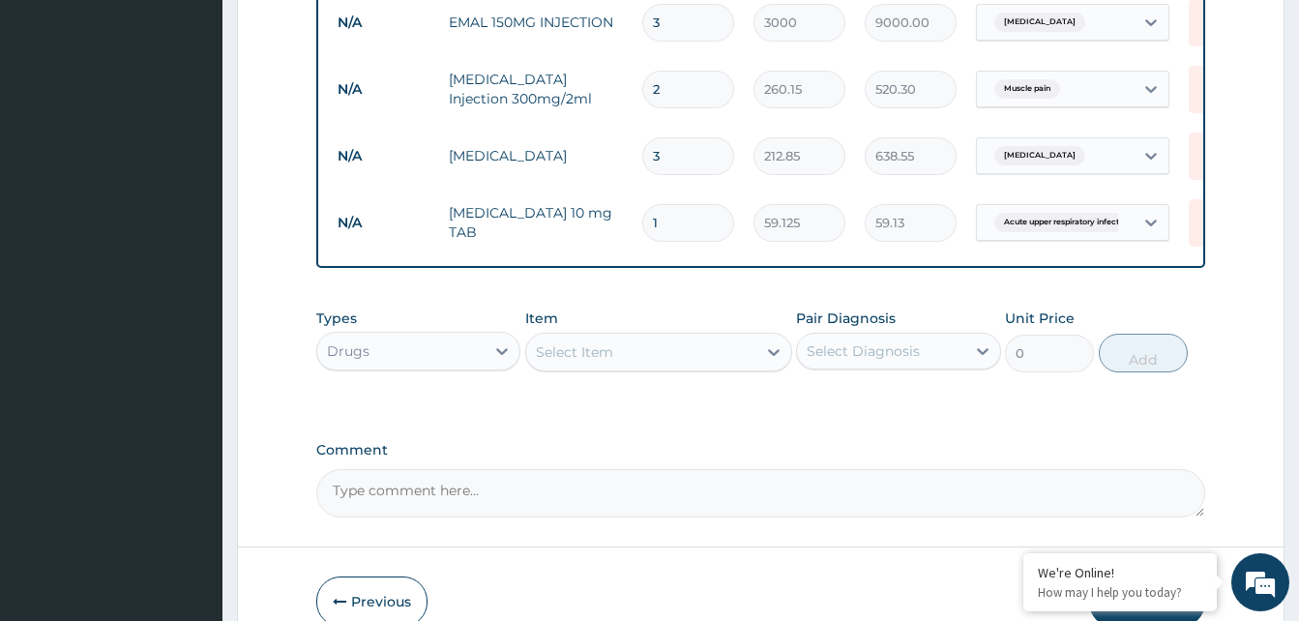
type input "0.00"
type input "5"
type input "295.63"
type input "5"
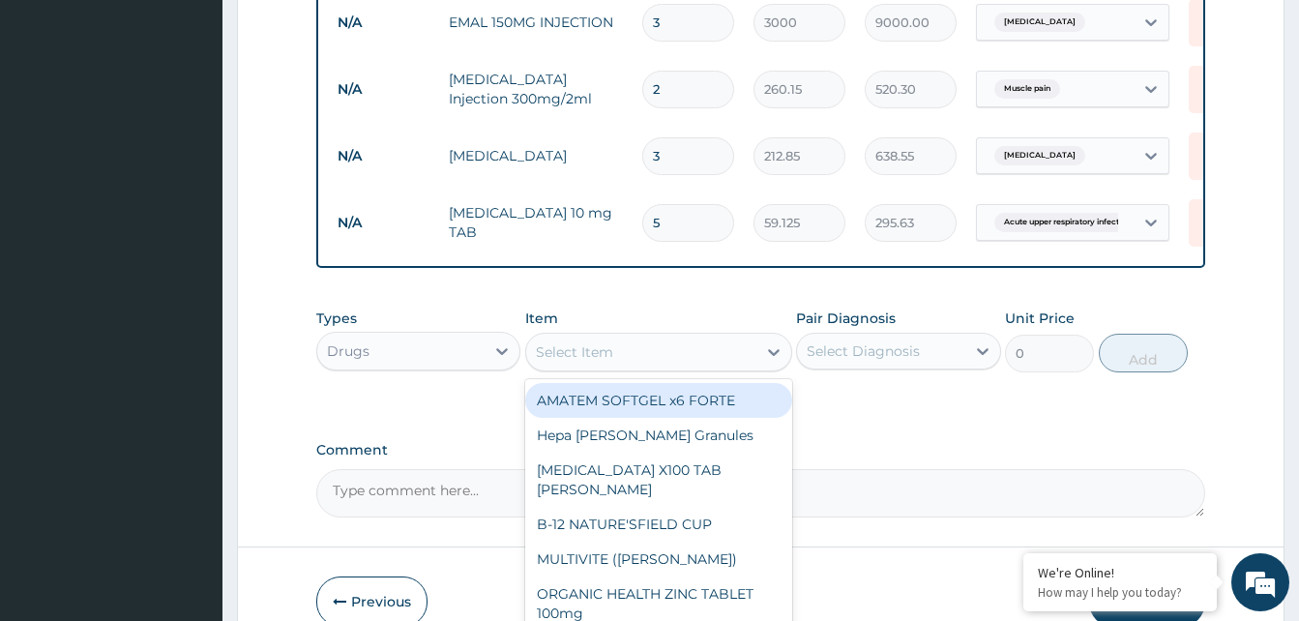
click at [623, 358] on div "Select Item" at bounding box center [641, 352] width 230 height 31
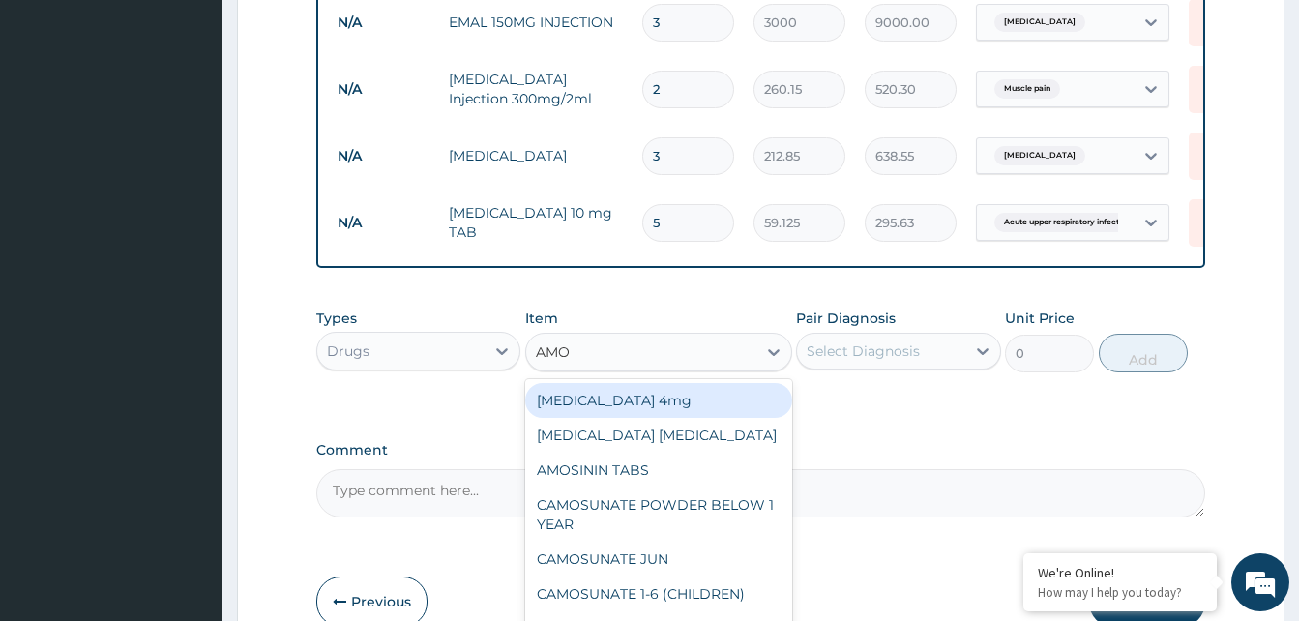
type input "AMOX"
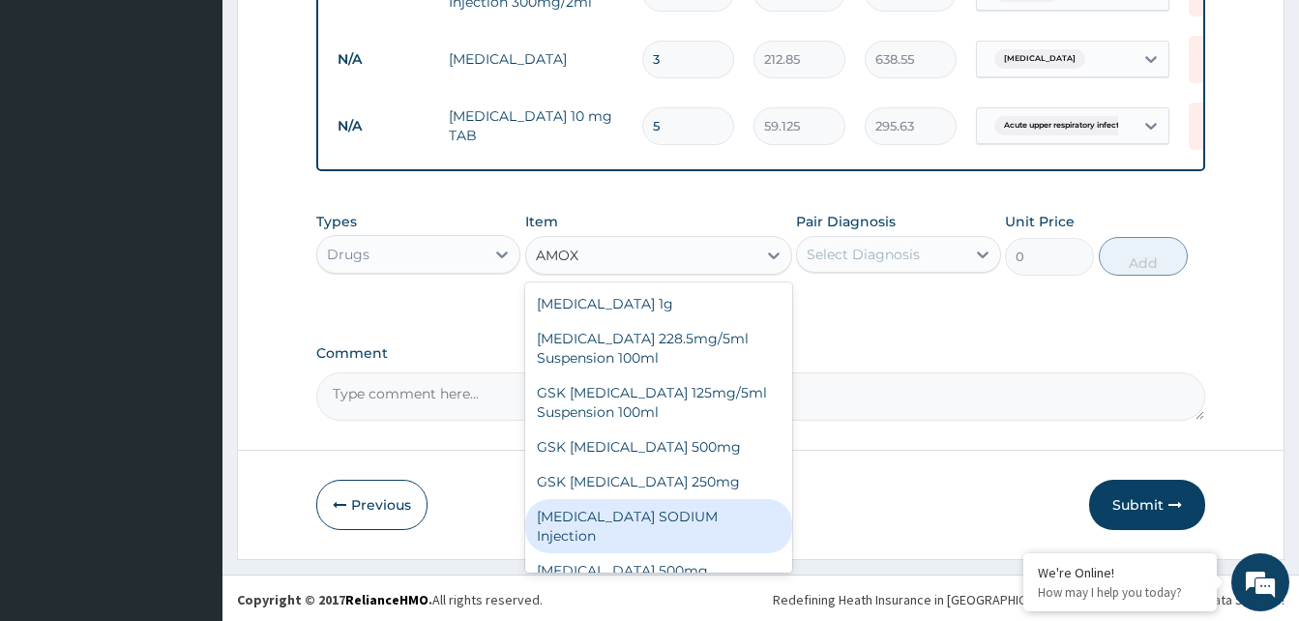
scroll to position [35, 0]
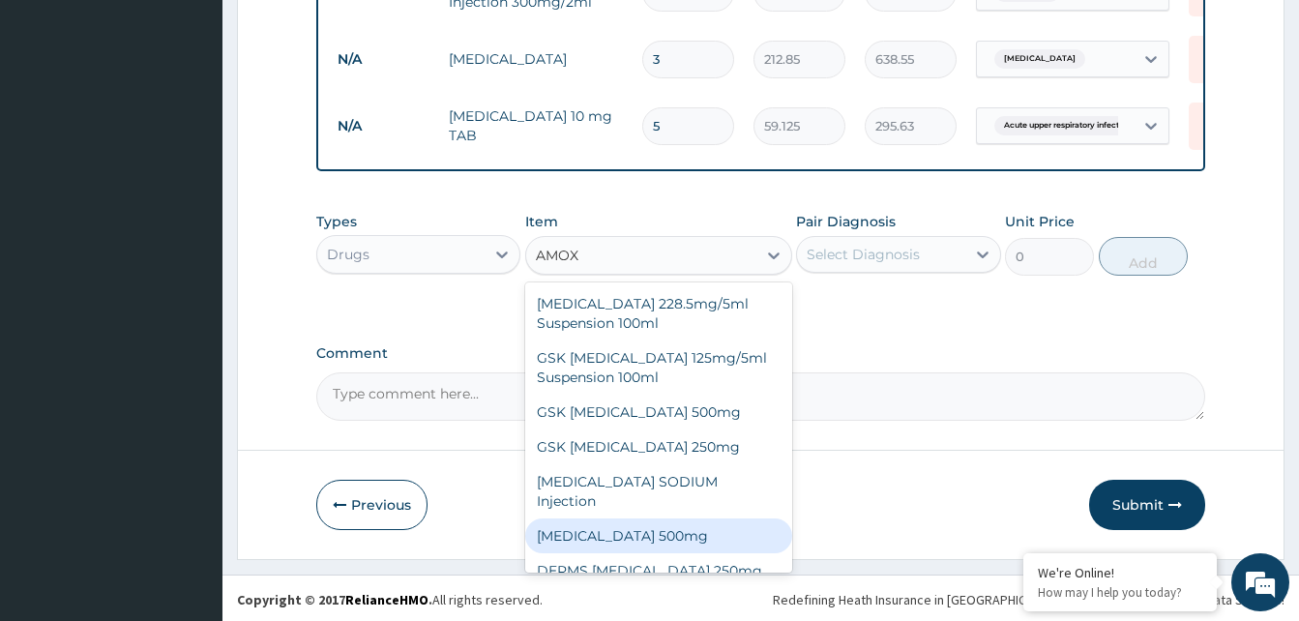
drag, startPoint x: 643, startPoint y: 519, endPoint x: 671, endPoint y: 505, distance: 31.6
click at [645, 518] on div "AMOXICILLIN 500mg" at bounding box center [658, 535] width 267 height 35
type input "70.95"
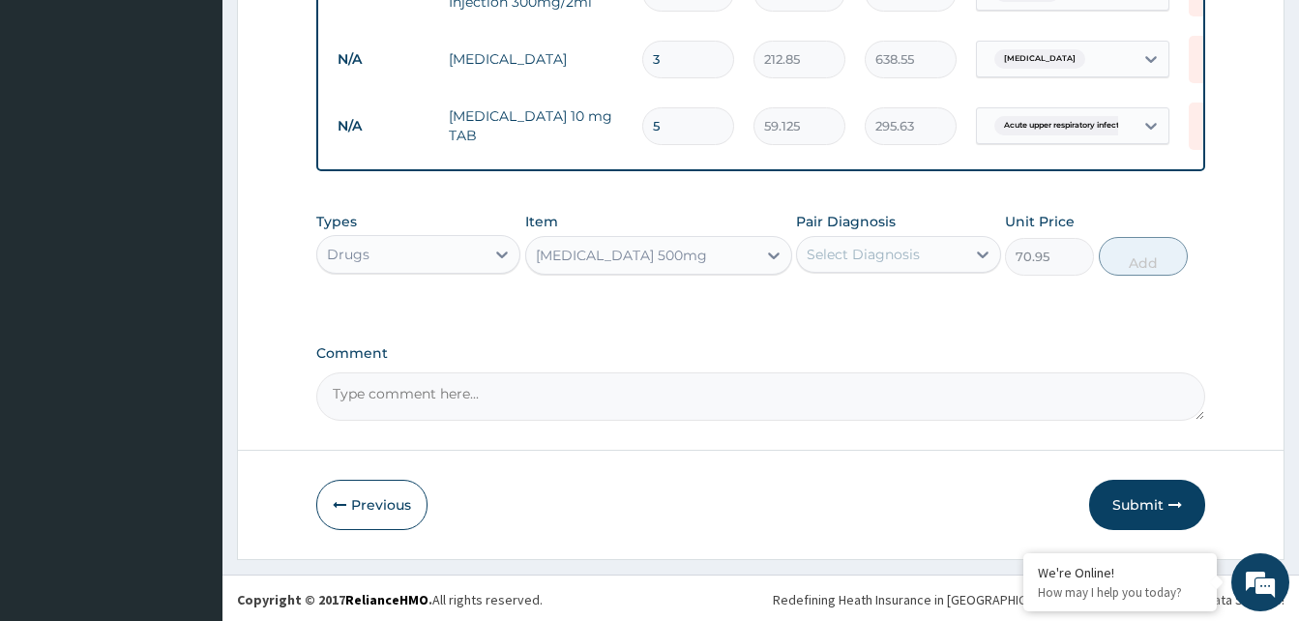
click at [898, 257] on div "Select Diagnosis" at bounding box center [863, 254] width 113 height 19
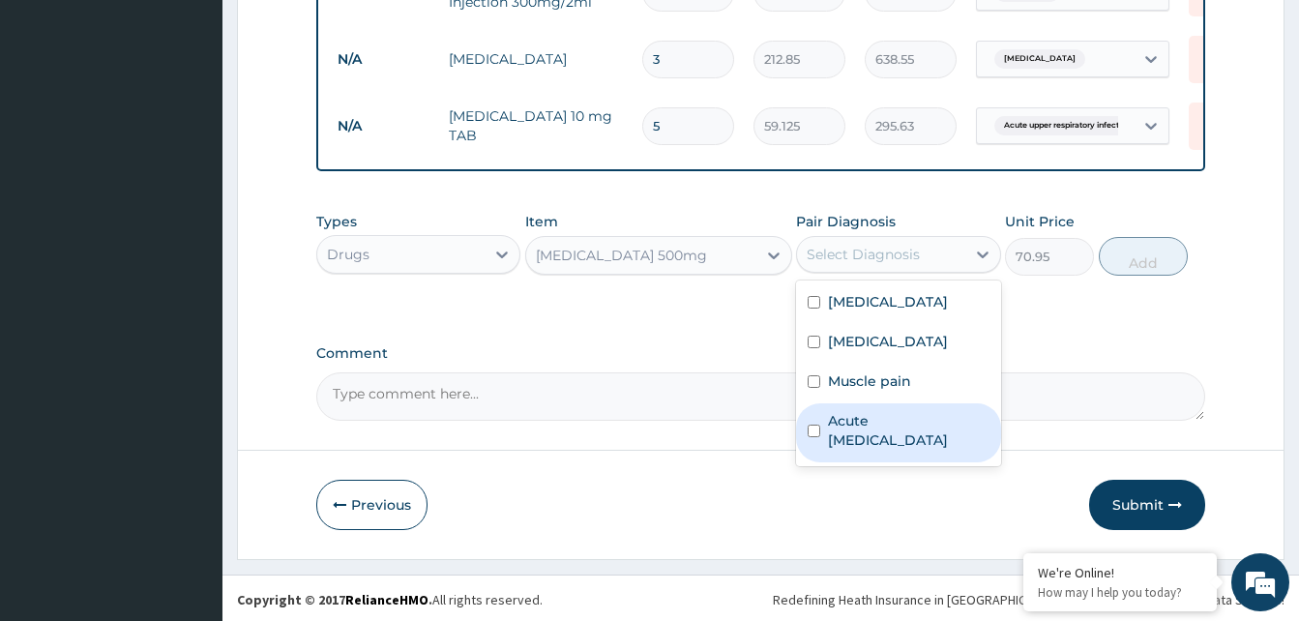
drag, startPoint x: 866, startPoint y: 435, endPoint x: 897, endPoint y: 427, distance: 31.9
click at [875, 433] on label "Acute upper respiratory infection" at bounding box center [908, 430] width 161 height 39
checkbox input "true"
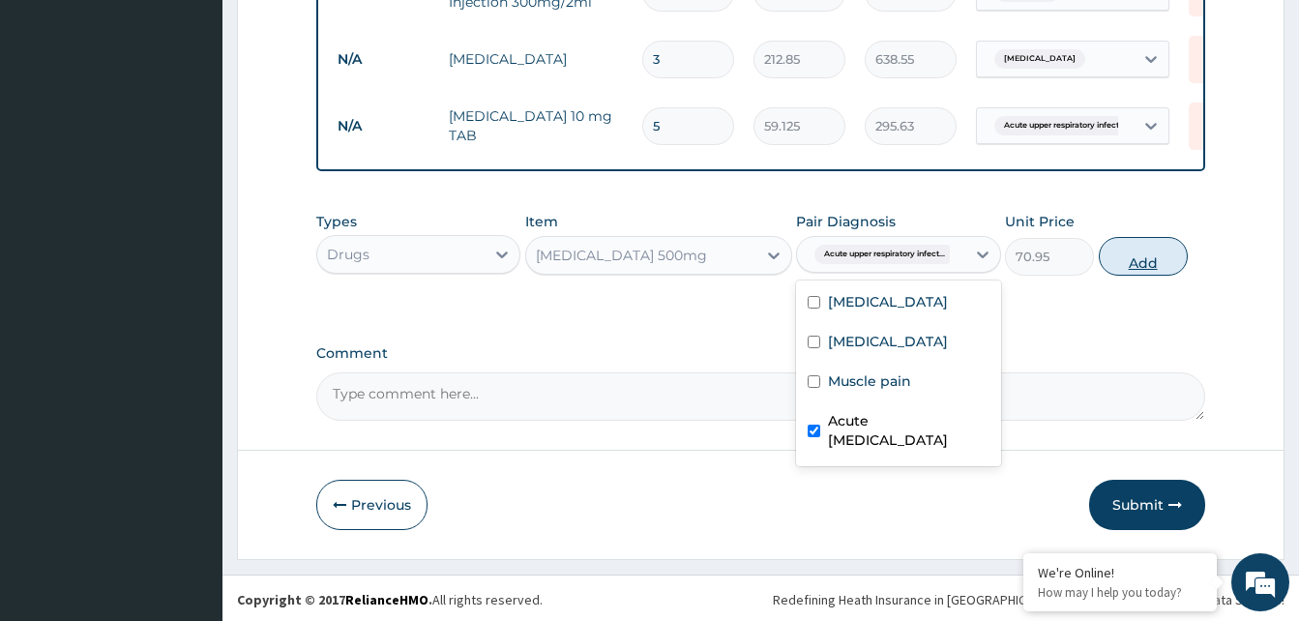
click at [1131, 269] on button "Add" at bounding box center [1143, 256] width 89 height 39
type input "0"
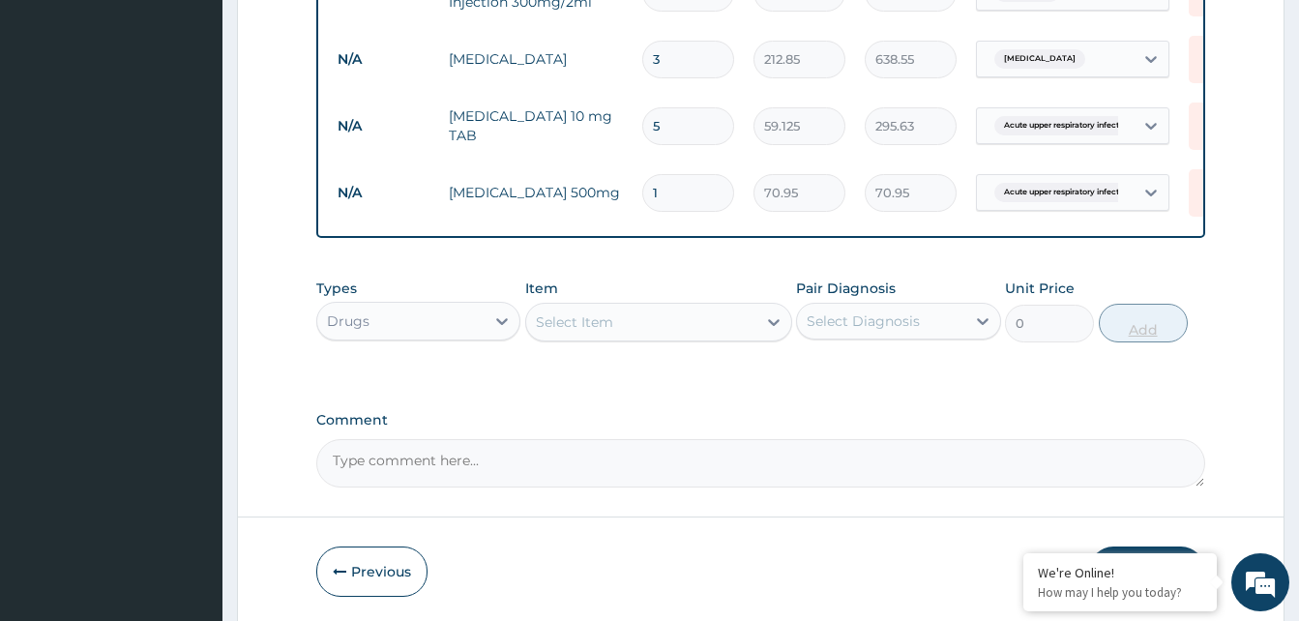
type input "15"
type input "1064.25"
type input "15"
click at [608, 339] on div "Item Select Item" at bounding box center [658, 311] width 267 height 64
click at [614, 331] on div "Select Item" at bounding box center [641, 322] width 230 height 31
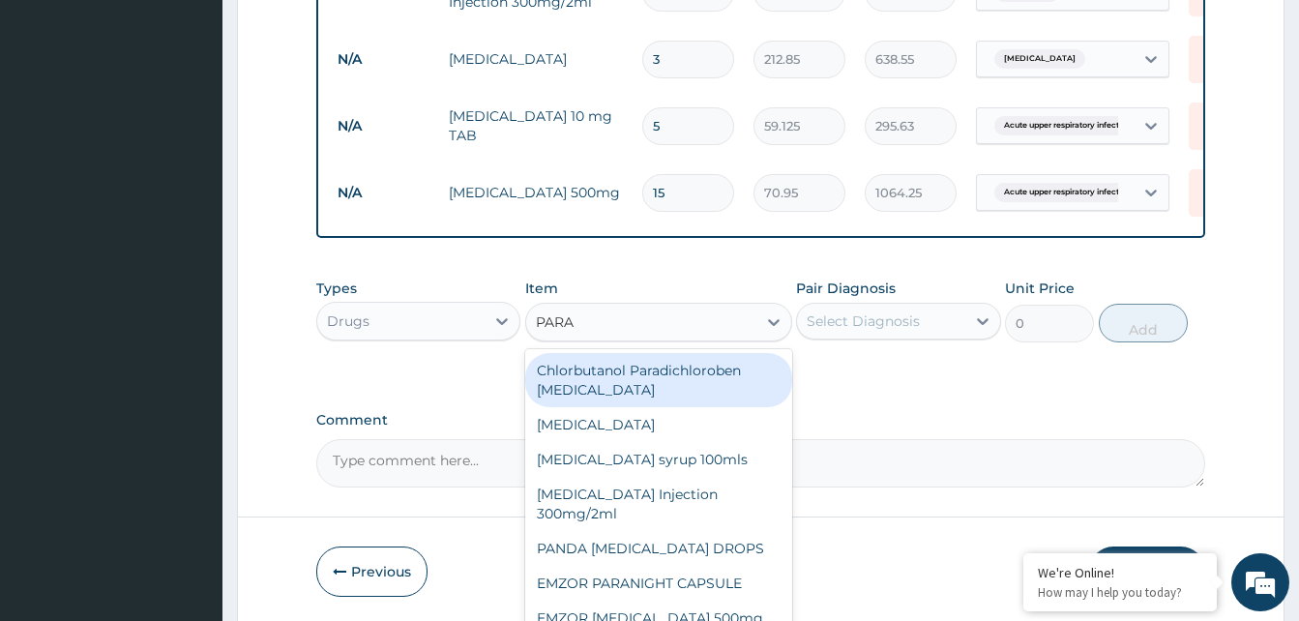
type input "PARAC"
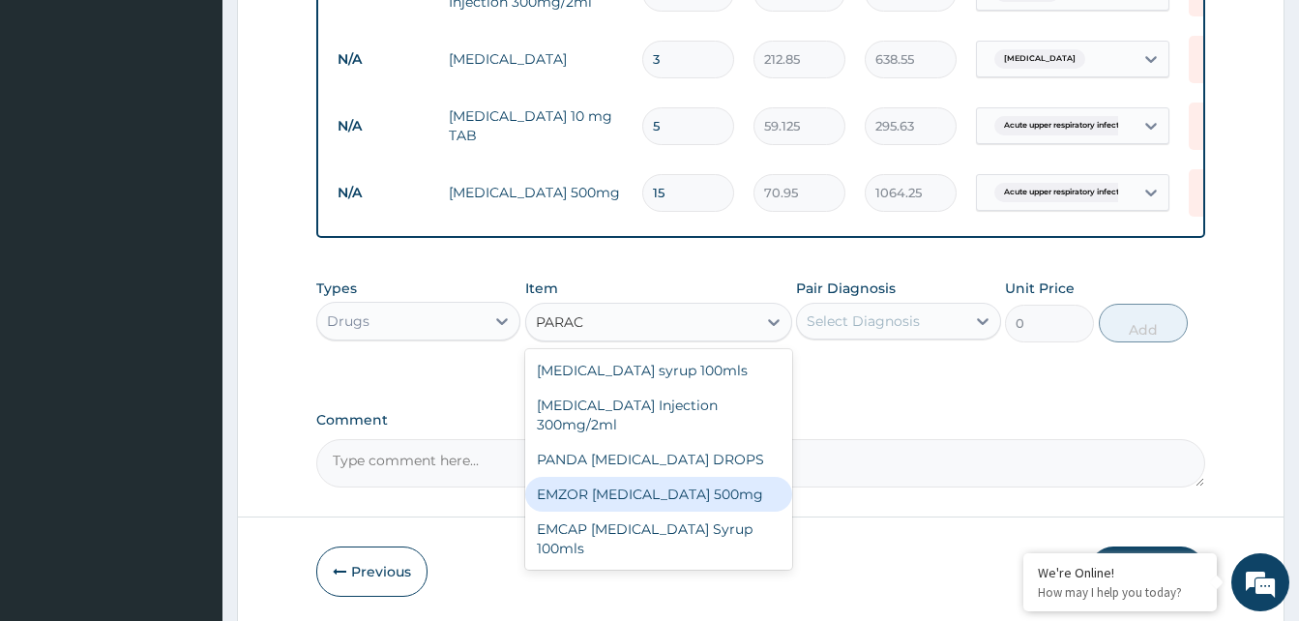
click at [653, 502] on div "EMZOR PARACETAMOL 500mg" at bounding box center [658, 494] width 267 height 35
type input "23.65"
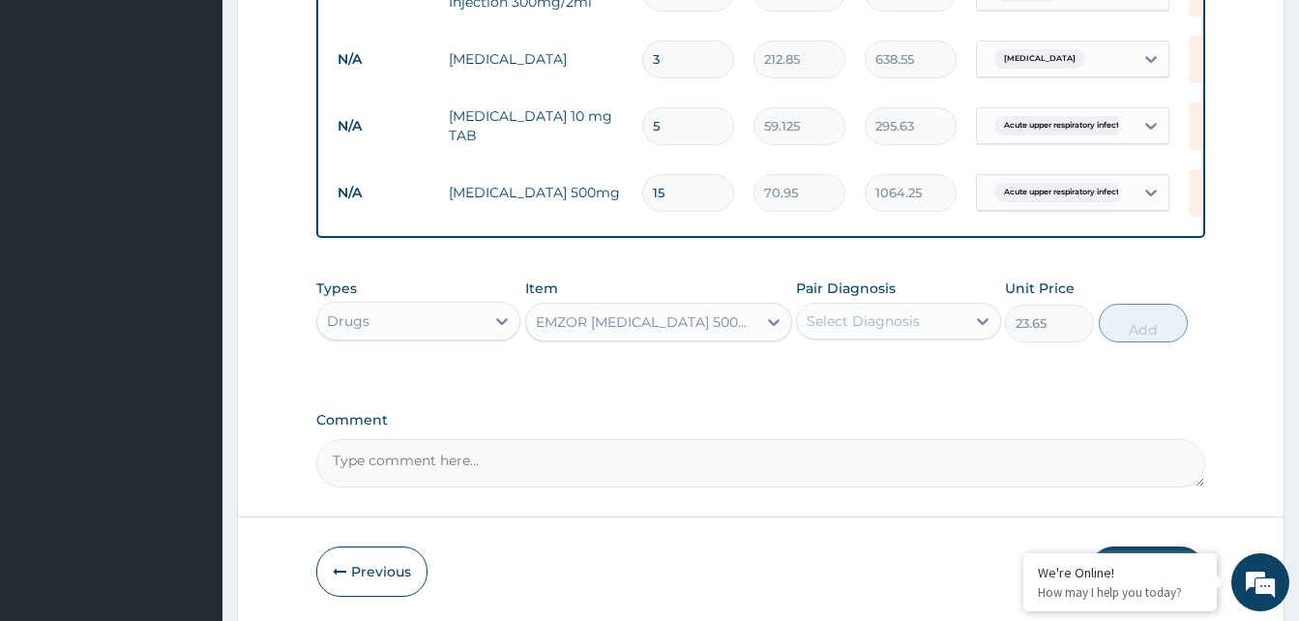
click at [890, 331] on div "Select Diagnosis" at bounding box center [863, 320] width 113 height 19
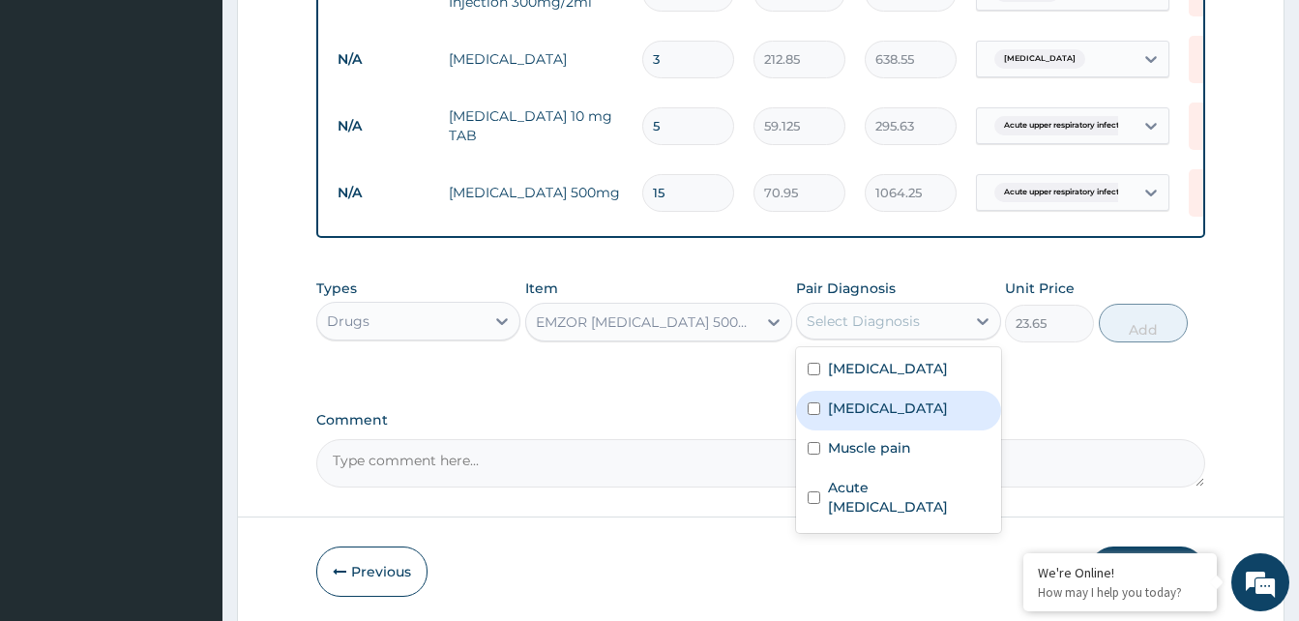
drag, startPoint x: 872, startPoint y: 415, endPoint x: 1081, endPoint y: 345, distance: 220.2
click at [903, 408] on div "Malaria" at bounding box center [898, 411] width 204 height 40
checkbox input "true"
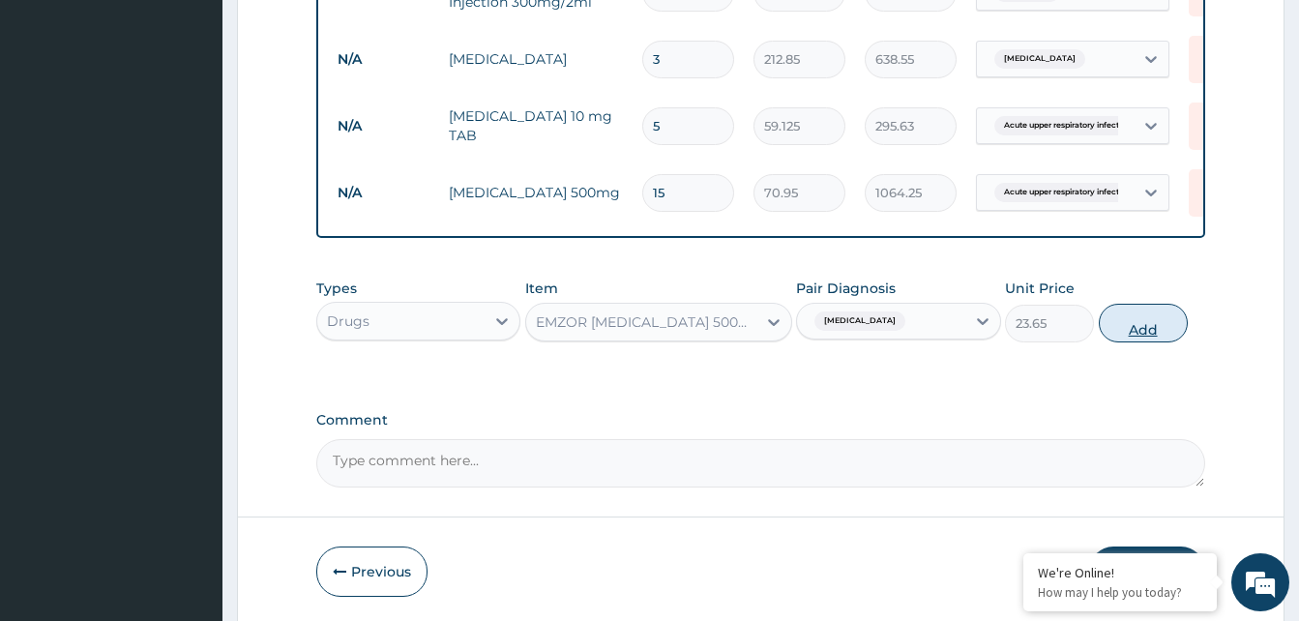
click at [1135, 323] on button "Add" at bounding box center [1143, 323] width 89 height 39
type input "0"
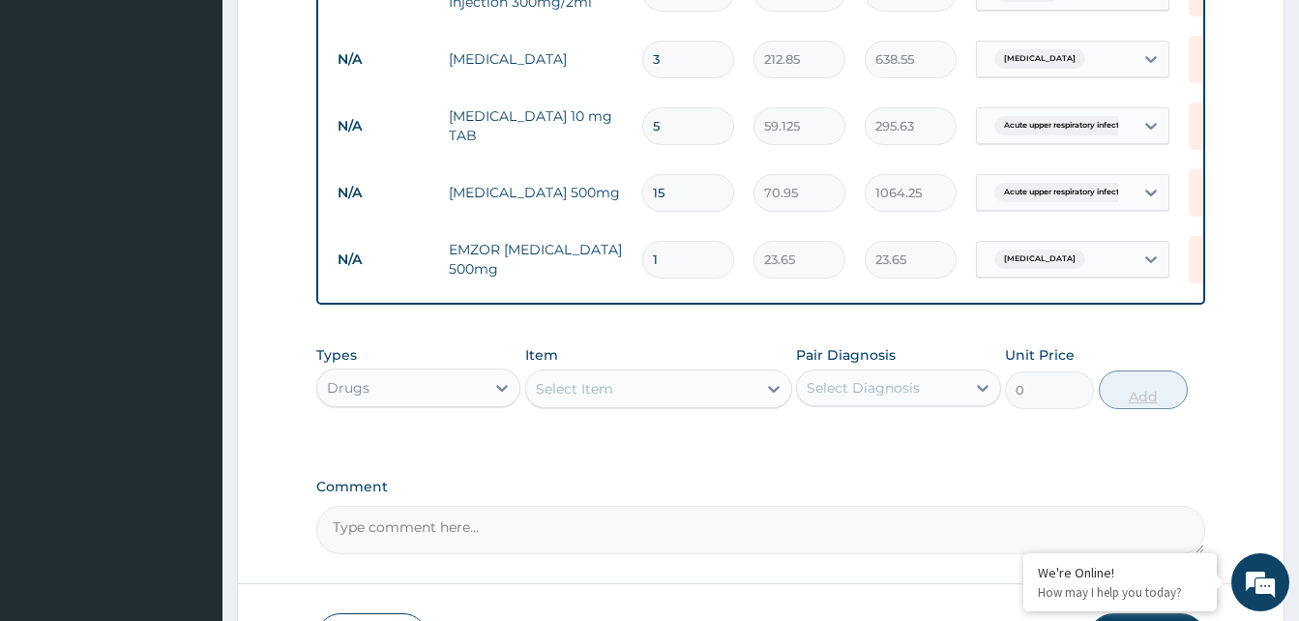
type input "19"
type input "449.35"
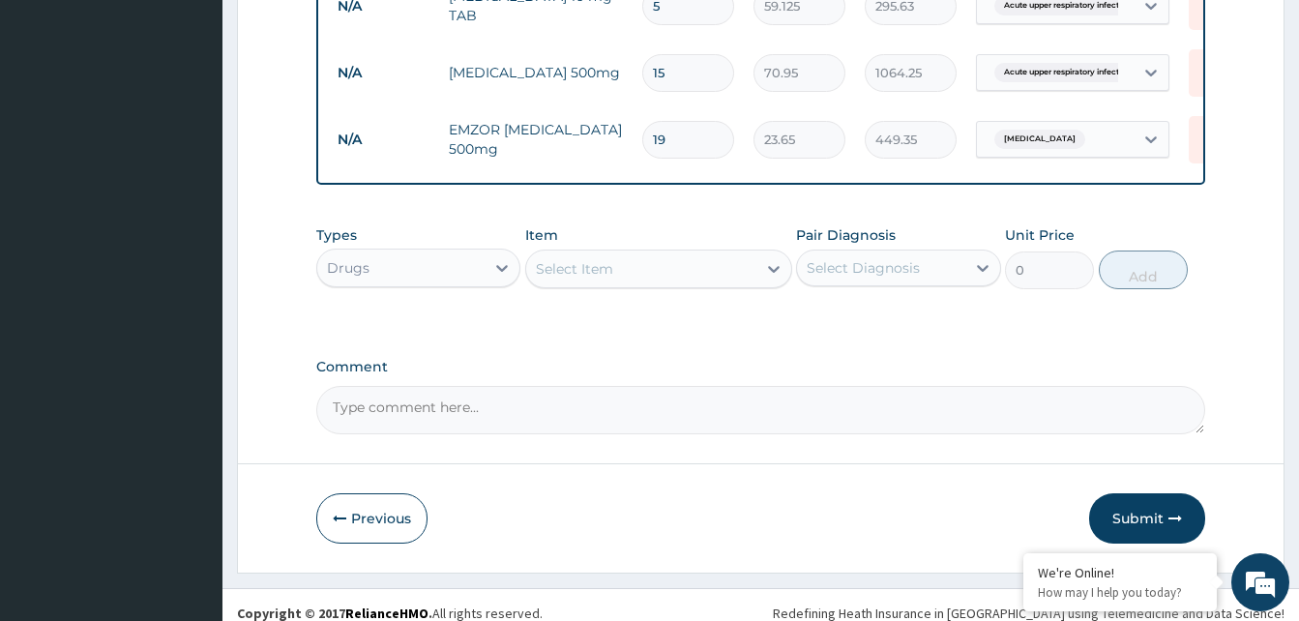
scroll to position [1109, 0]
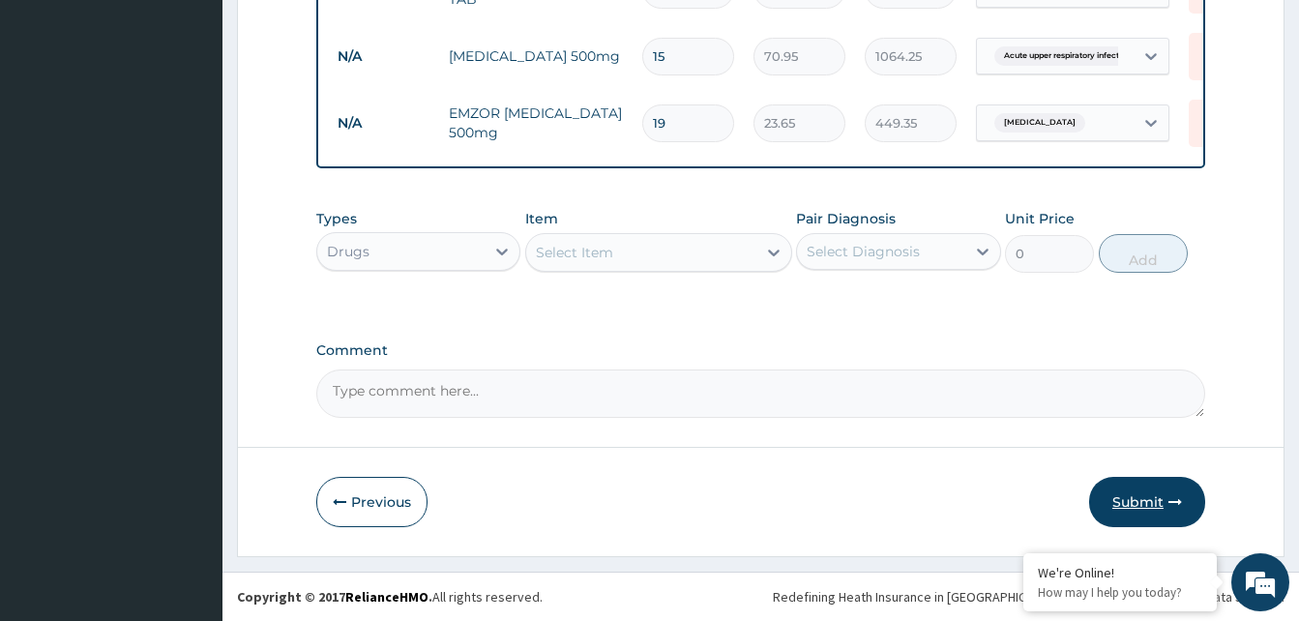
type input "19"
click at [1144, 499] on button "Submit" at bounding box center [1147, 502] width 116 height 50
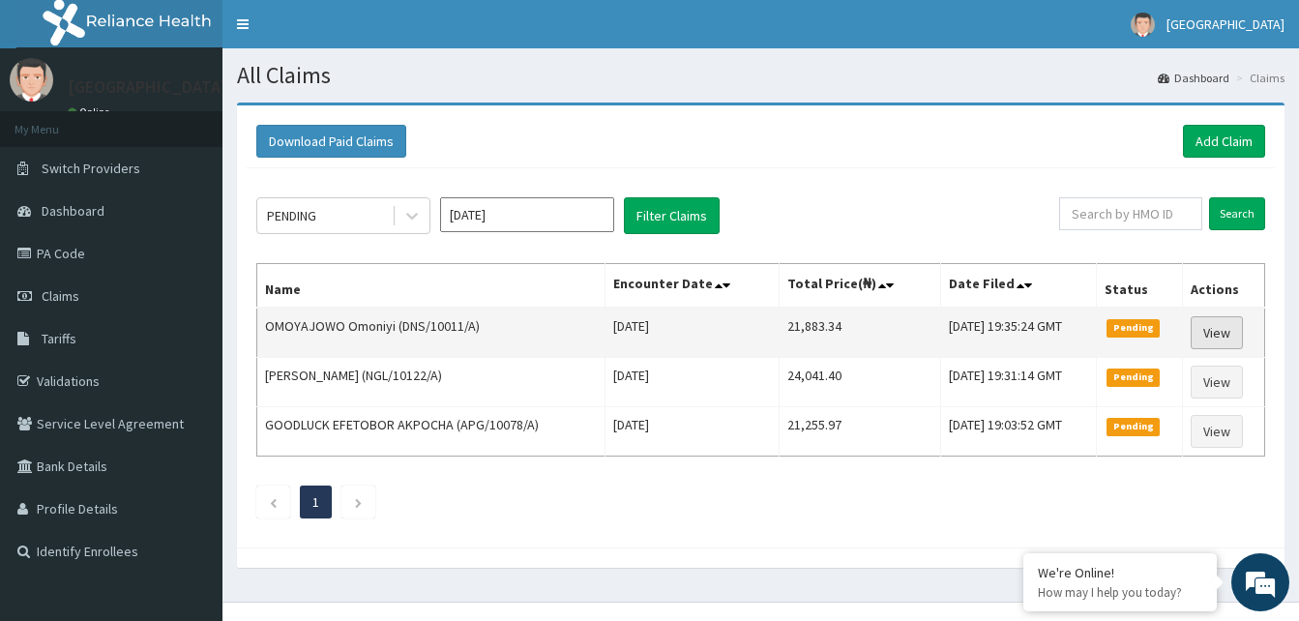
click at [1230, 333] on link "View" at bounding box center [1216, 332] width 52 height 33
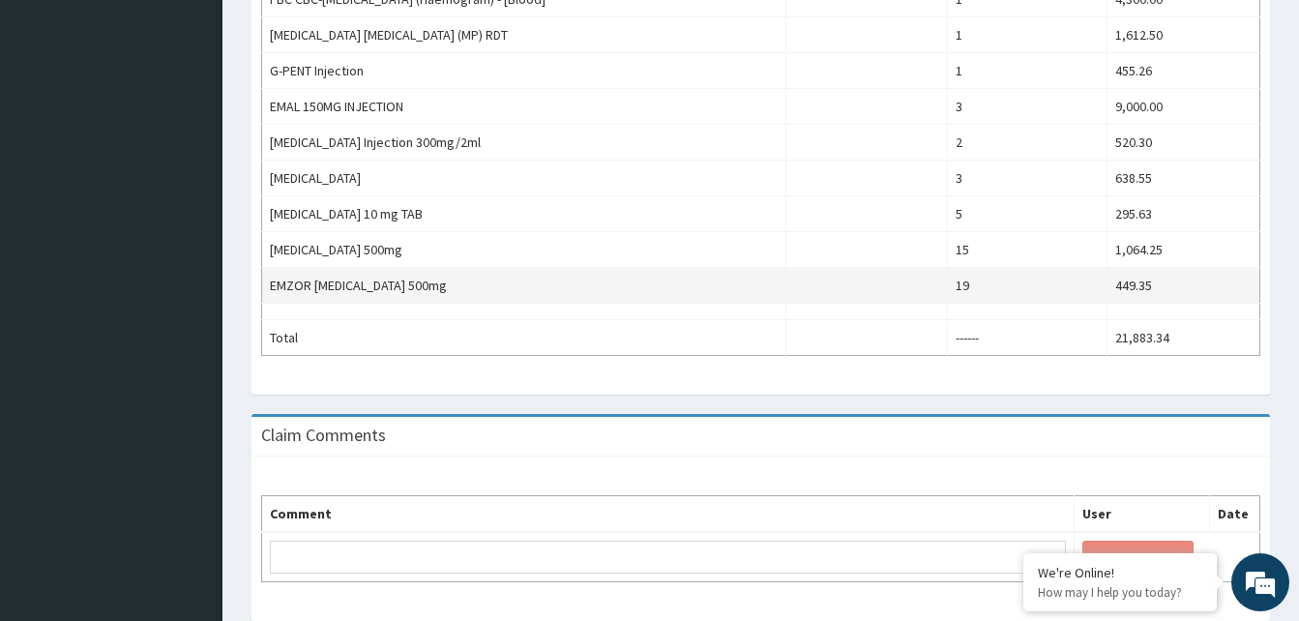
scroll to position [809, 0]
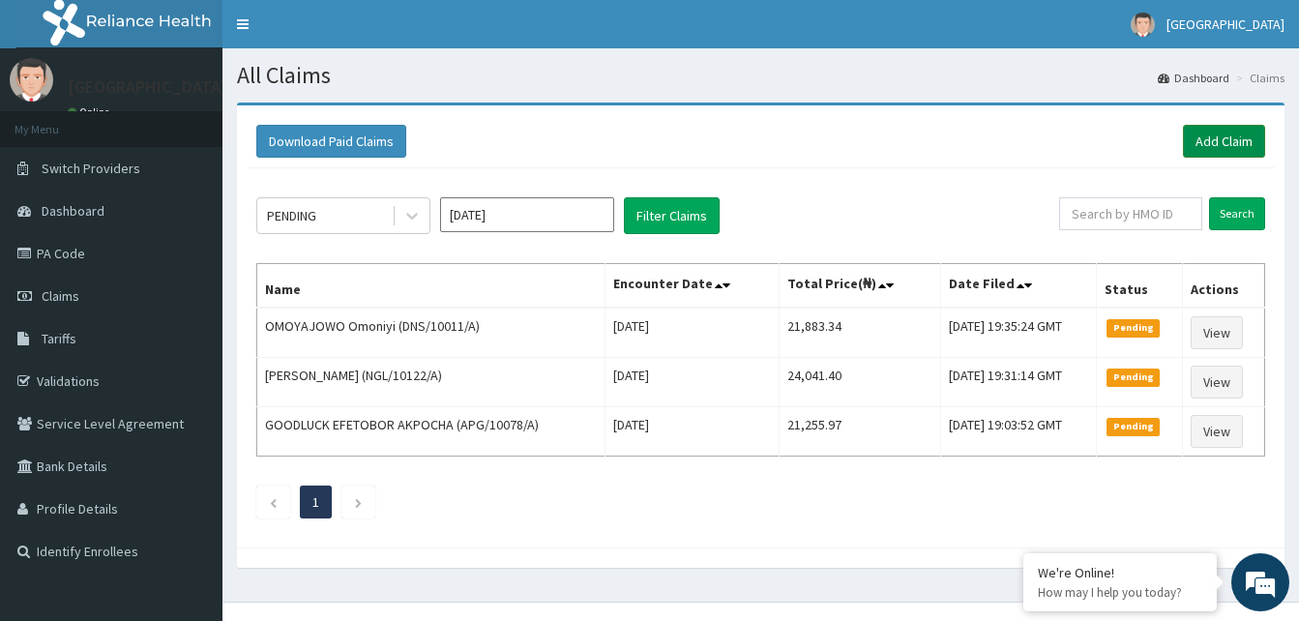
click at [1222, 137] on link "Add Claim" at bounding box center [1224, 141] width 82 height 33
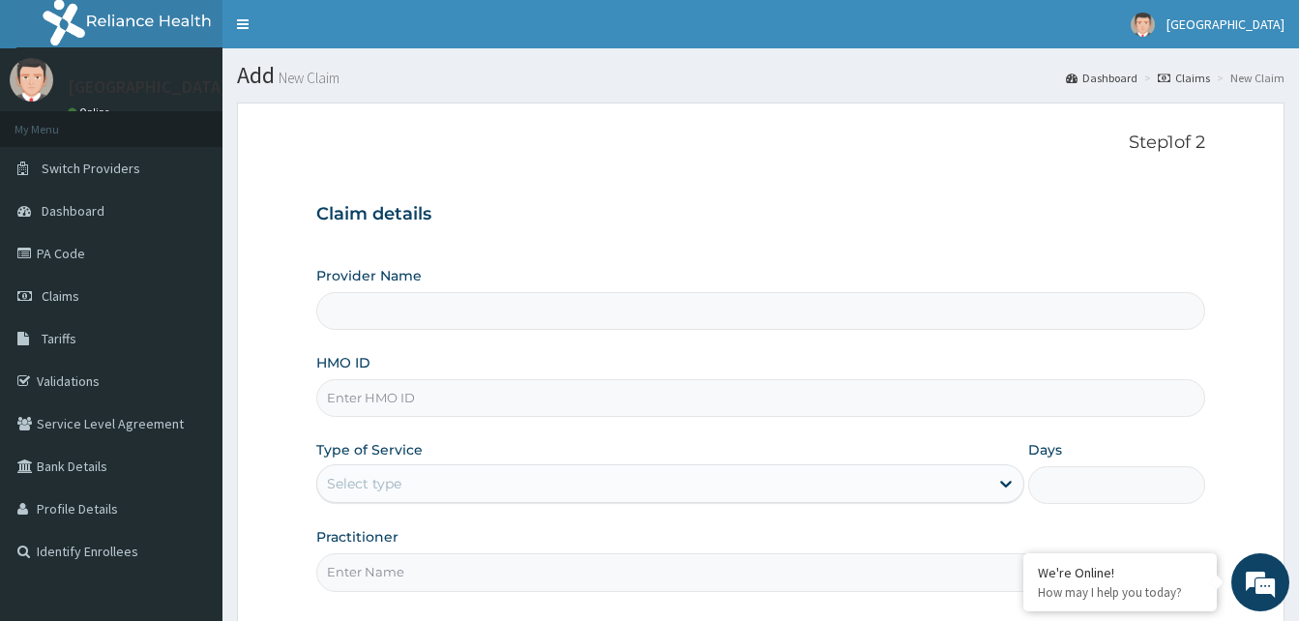
type input "Dalet Medical service"
click at [380, 397] on input "HMO ID" at bounding box center [760, 398] width 889 height 38
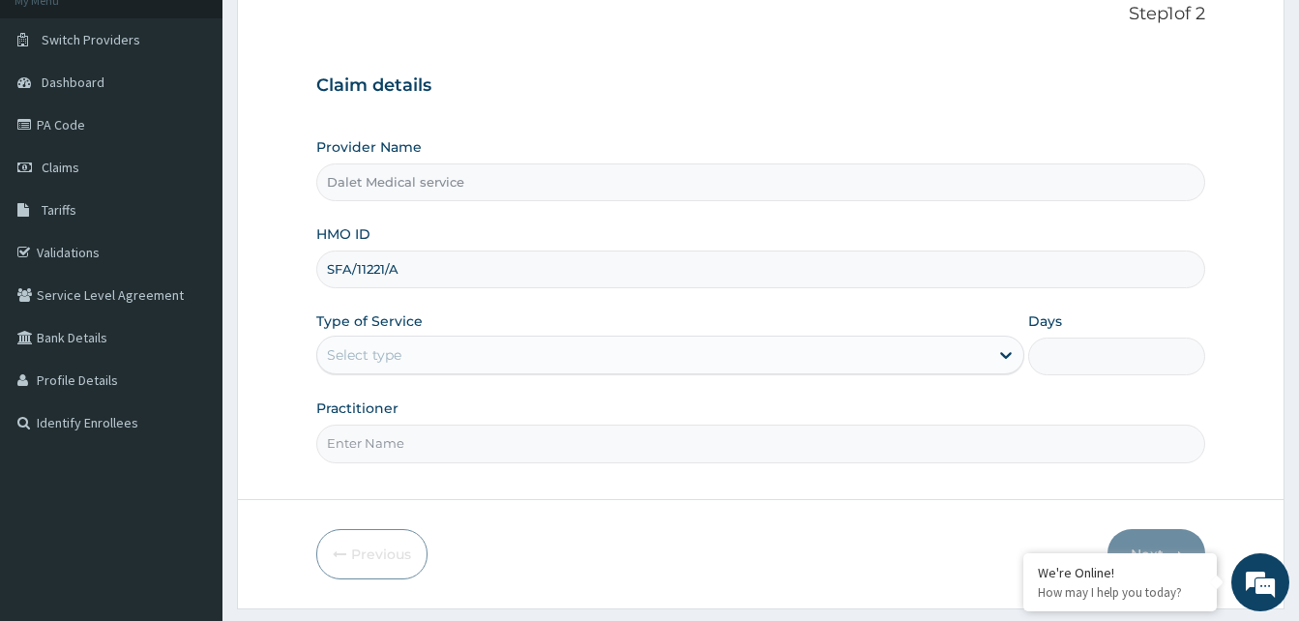
scroll to position [181, 0]
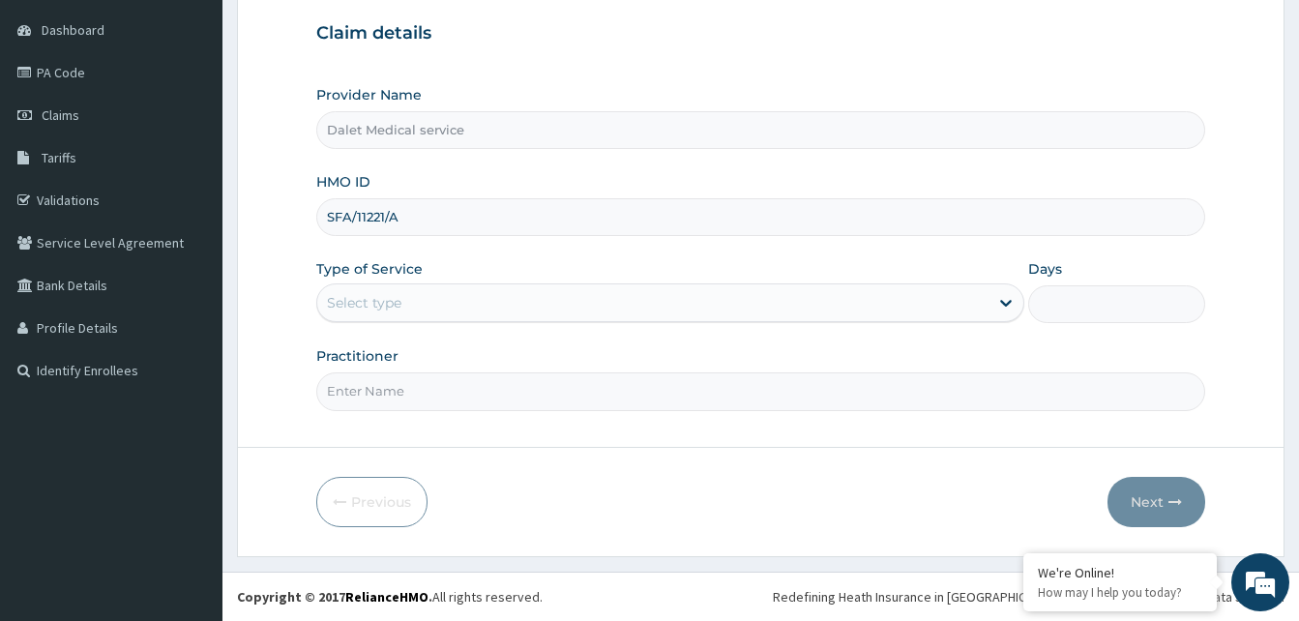
type input "SFA/11221/A"
click at [536, 302] on div "Select type" at bounding box center [652, 302] width 671 height 31
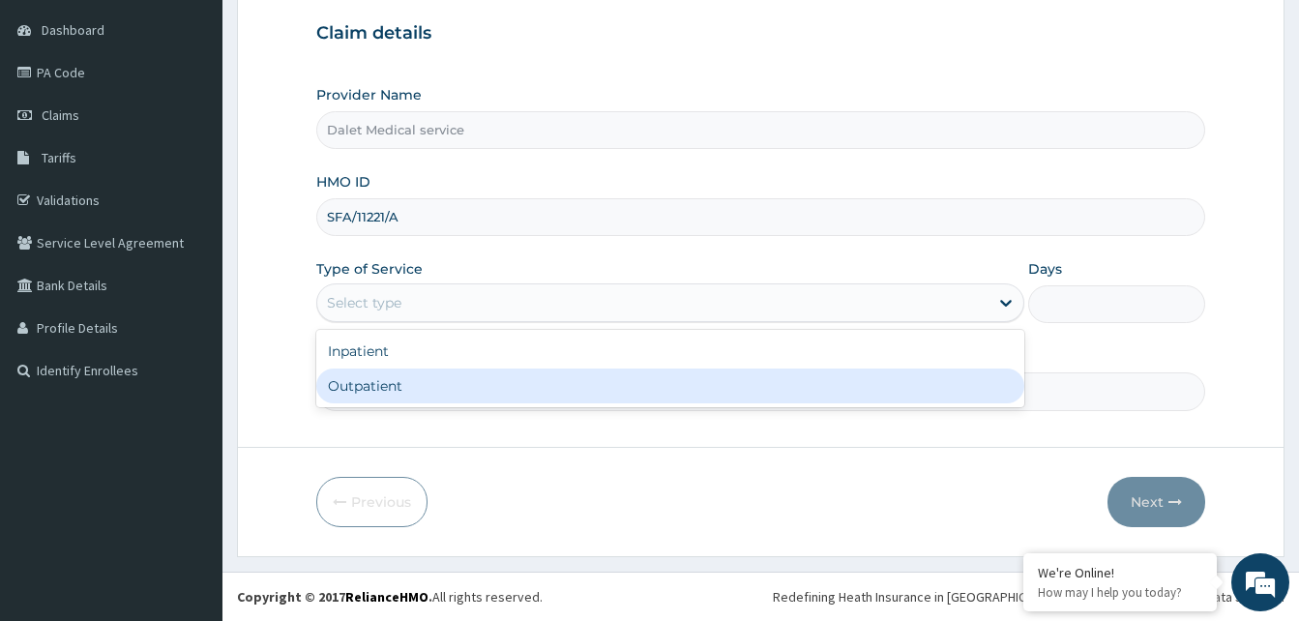
click at [454, 382] on div "Outpatient" at bounding box center [670, 385] width 708 height 35
type input "1"
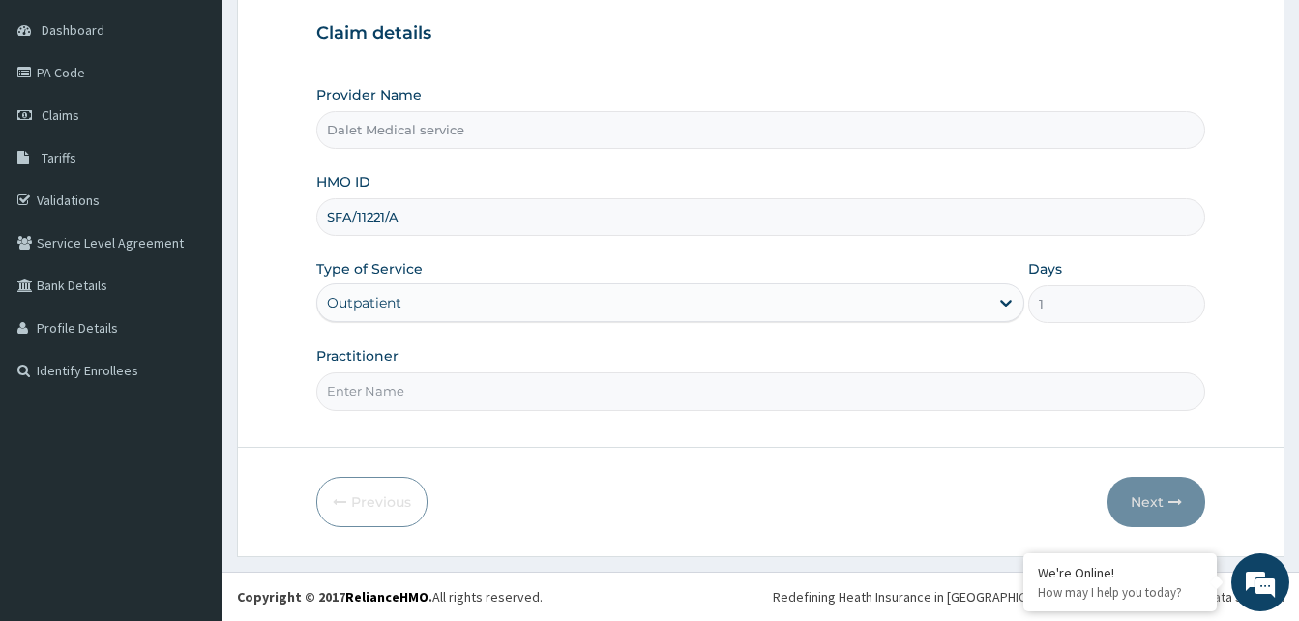
click at [435, 395] on input "Practitioner" at bounding box center [760, 391] width 889 height 38
type input "KOKO"
click at [1140, 494] on button "Next" at bounding box center [1156, 502] width 98 height 50
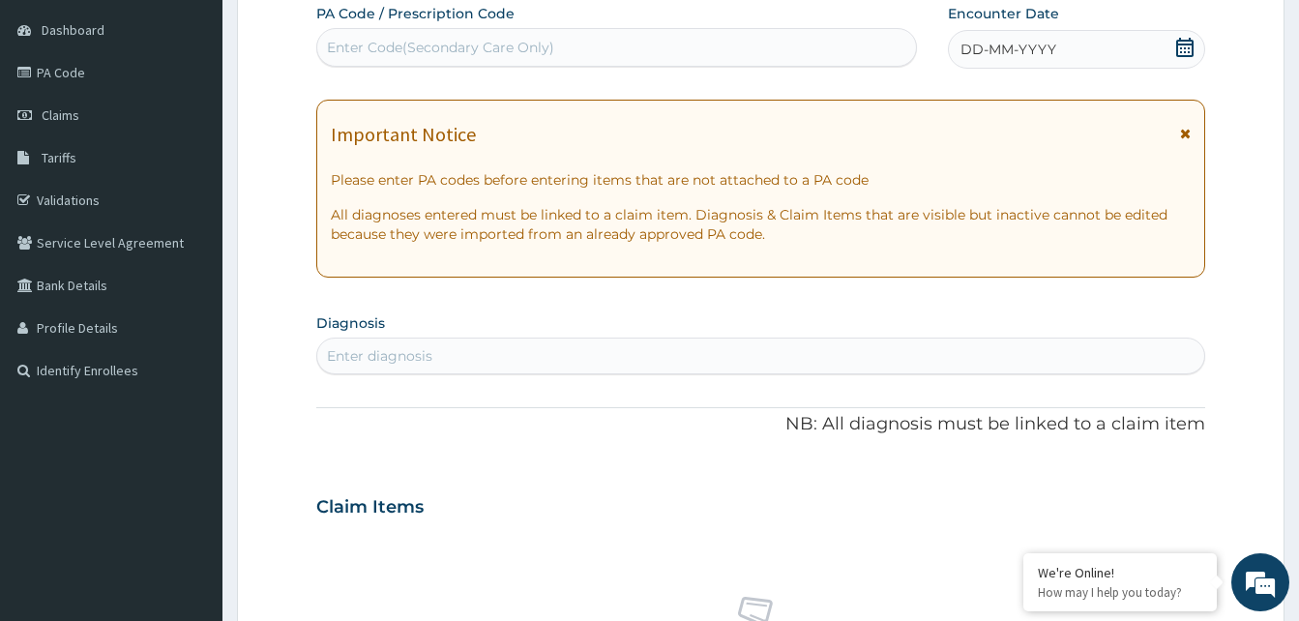
drag, startPoint x: 1185, startPoint y: 134, endPoint x: 1071, endPoint y: 95, distance: 120.8
click at [1184, 134] on icon at bounding box center [1185, 134] width 11 height 14
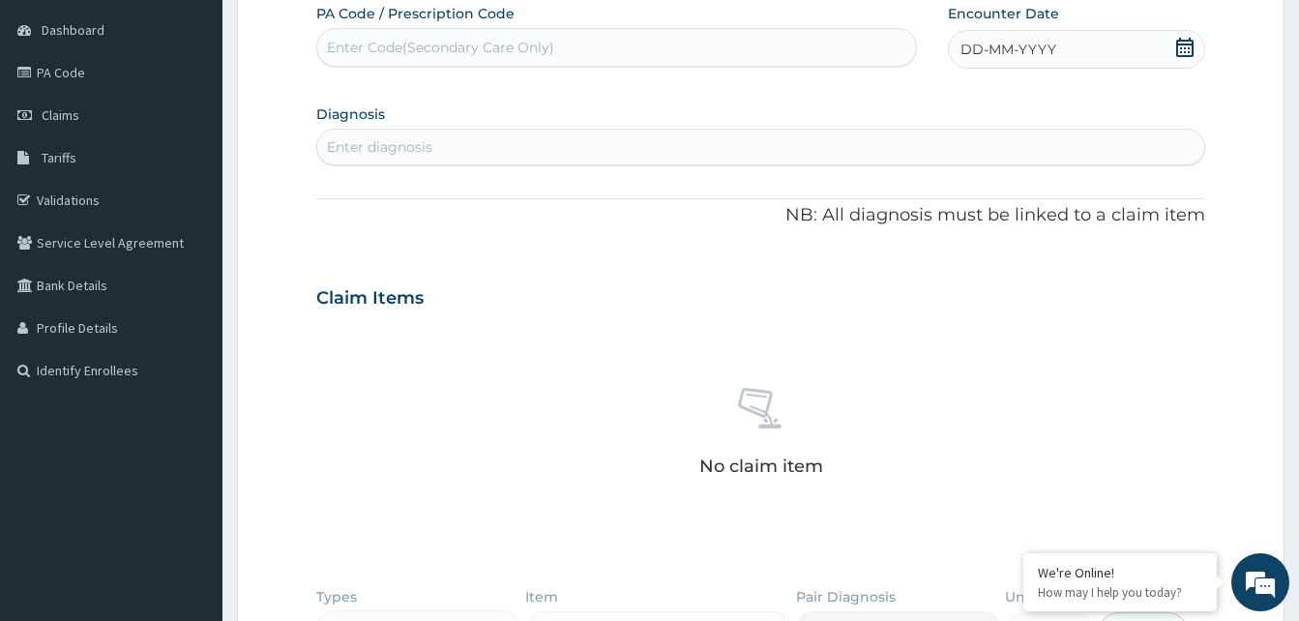
click at [999, 44] on span "DD-MM-YYYY" at bounding box center [1008, 49] width 96 height 19
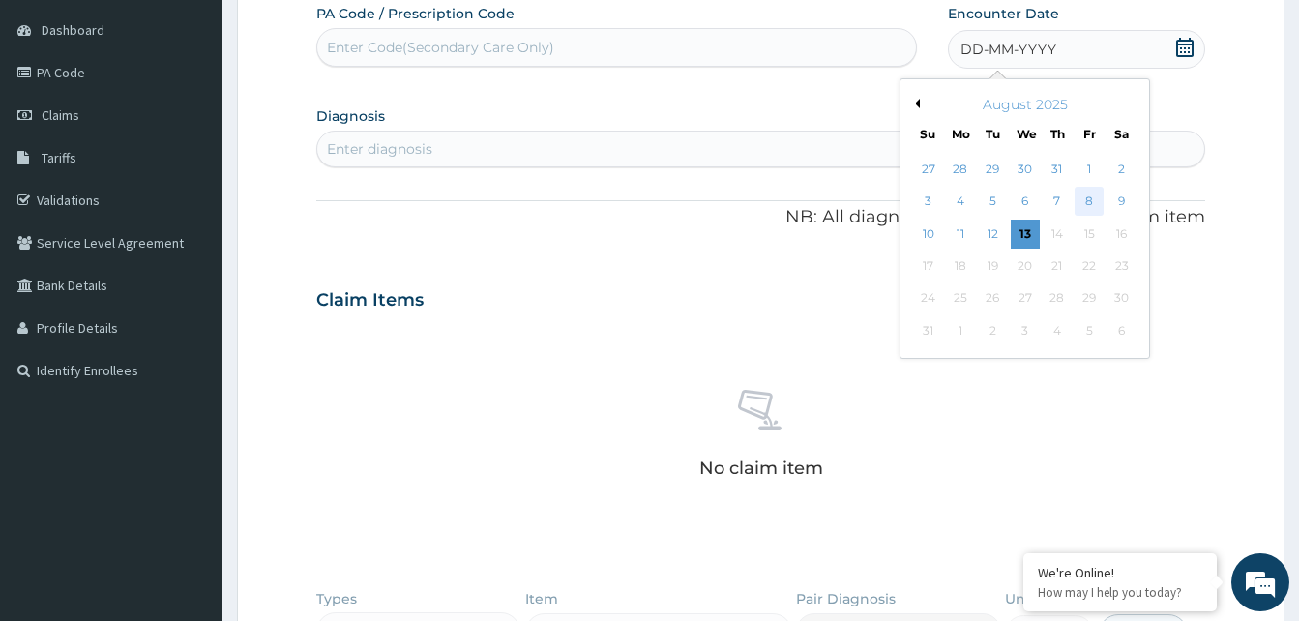
click at [1087, 198] on div "8" at bounding box center [1088, 202] width 29 height 29
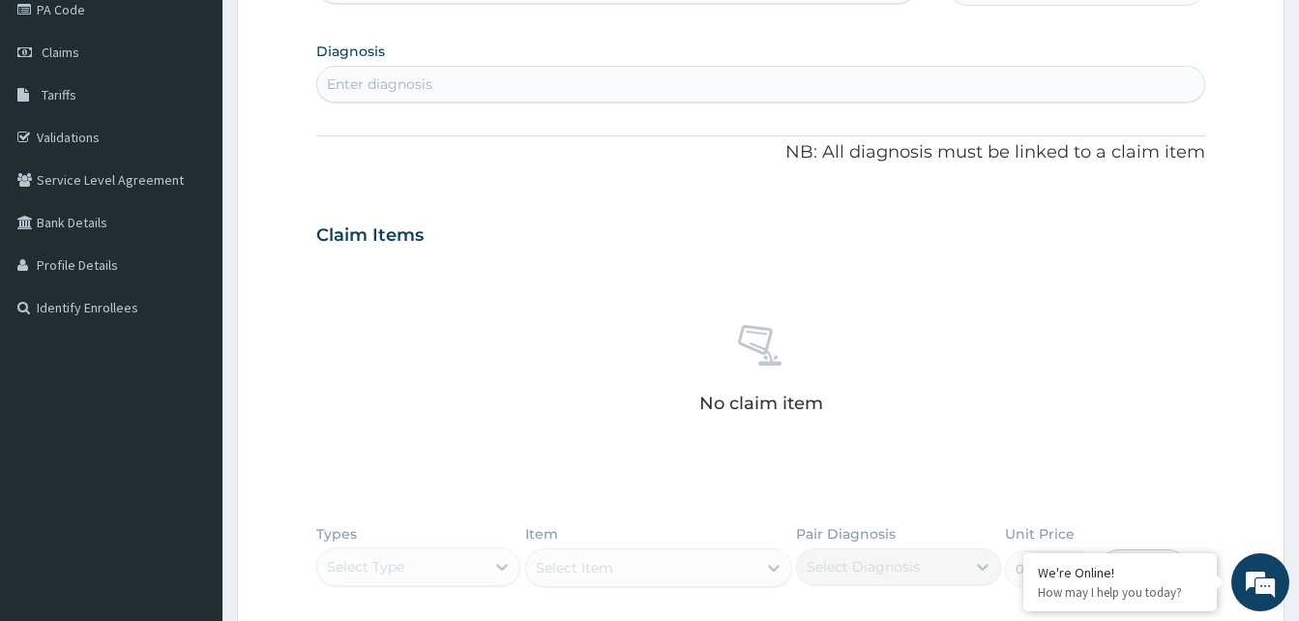
scroll to position [278, 0]
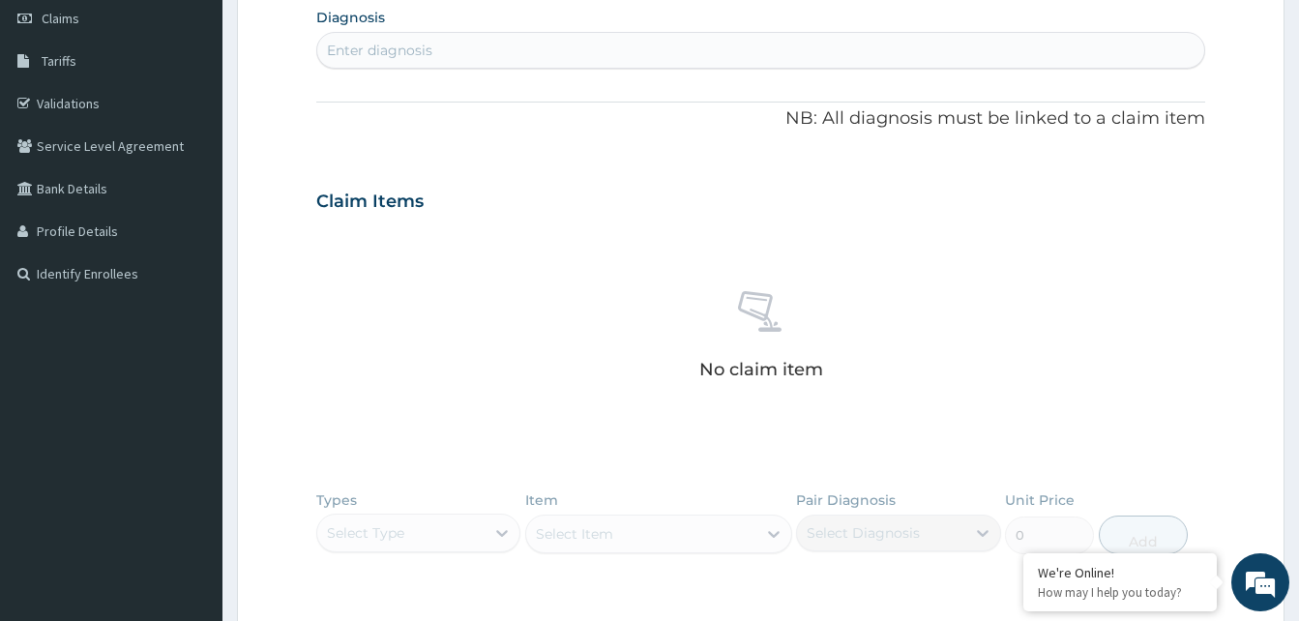
click at [440, 49] on div "Enter diagnosis" at bounding box center [760, 50] width 887 height 31
type input "MALAR"
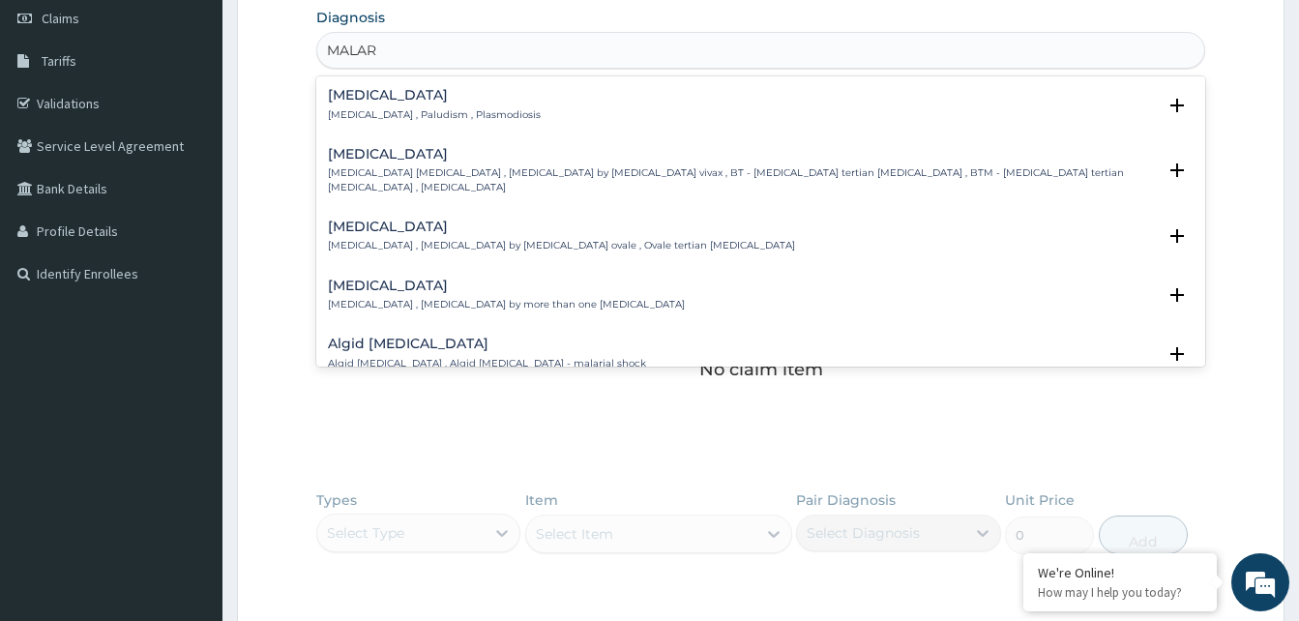
click at [360, 107] on div "[MEDICAL_DATA] [MEDICAL_DATA] , Paludism , Plasmodiosis" at bounding box center [434, 105] width 213 height 34
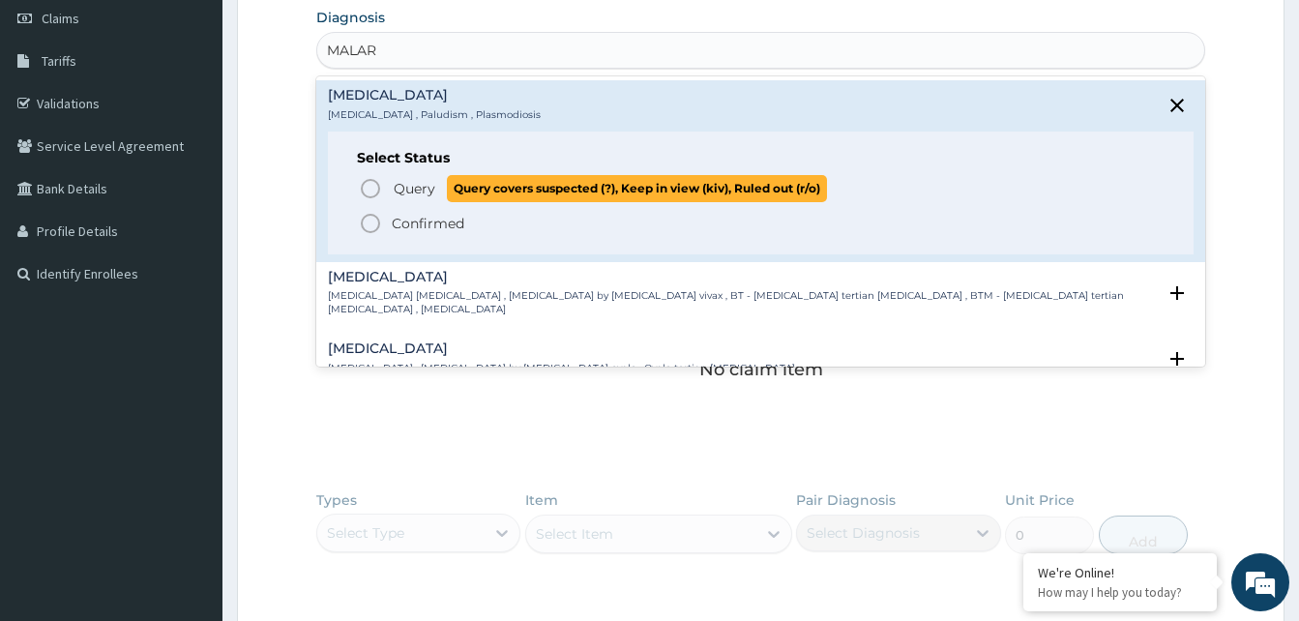
click at [371, 181] on circle "status option query" at bounding box center [370, 188] width 17 height 17
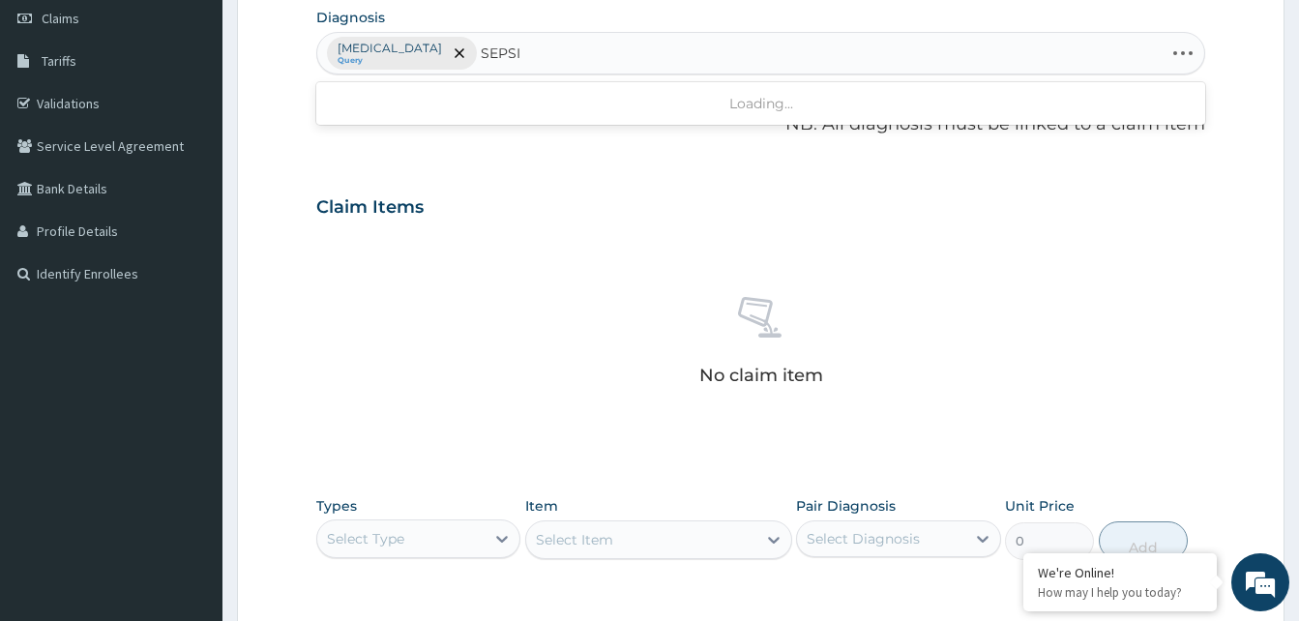
type input "[MEDICAL_DATA]"
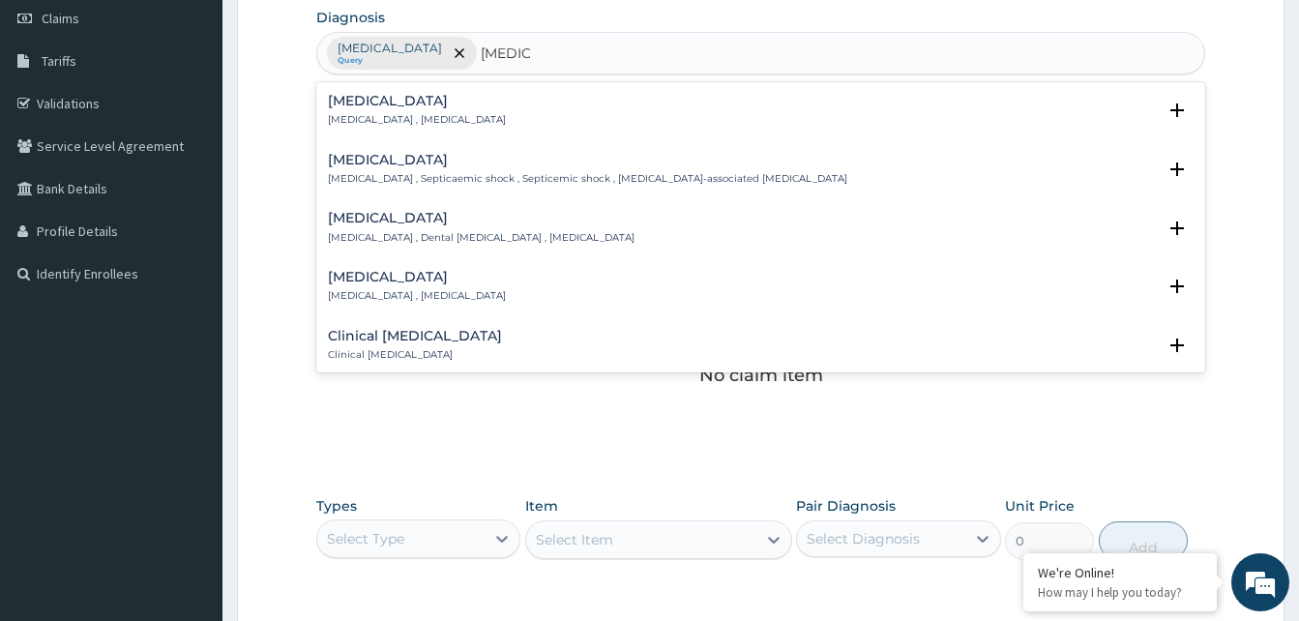
click at [352, 111] on div "Sepsis Systemic infection , Sepsis" at bounding box center [417, 111] width 178 height 34
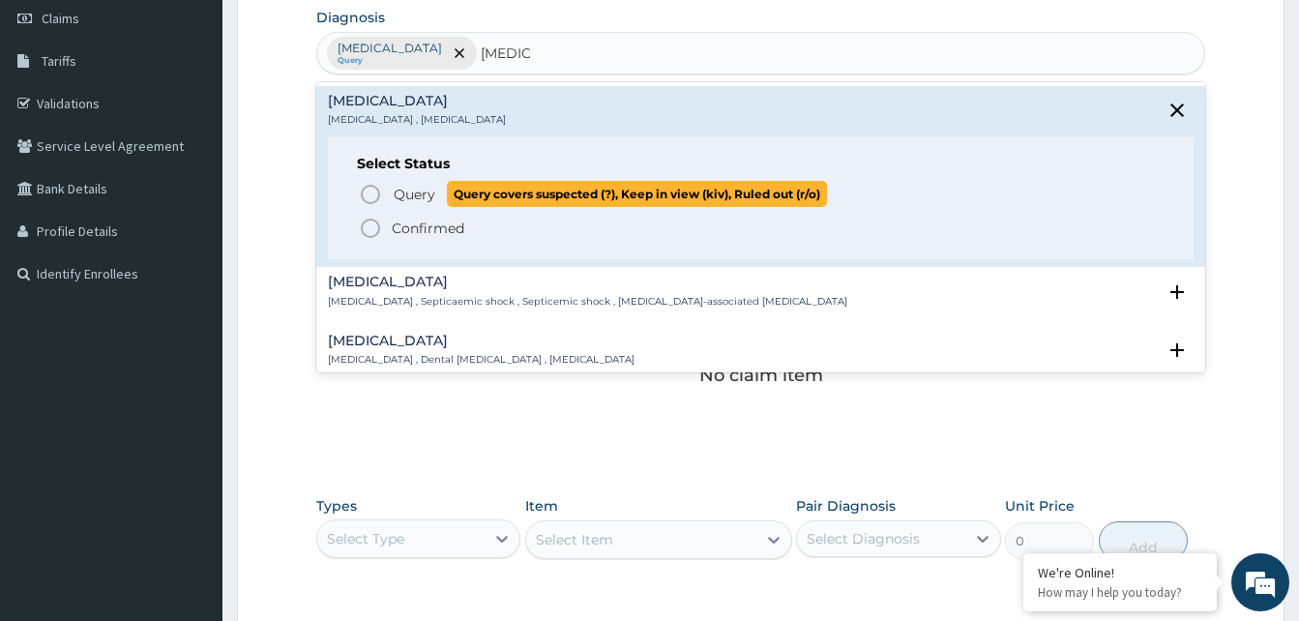
click at [371, 189] on icon "status option query" at bounding box center [370, 194] width 23 height 23
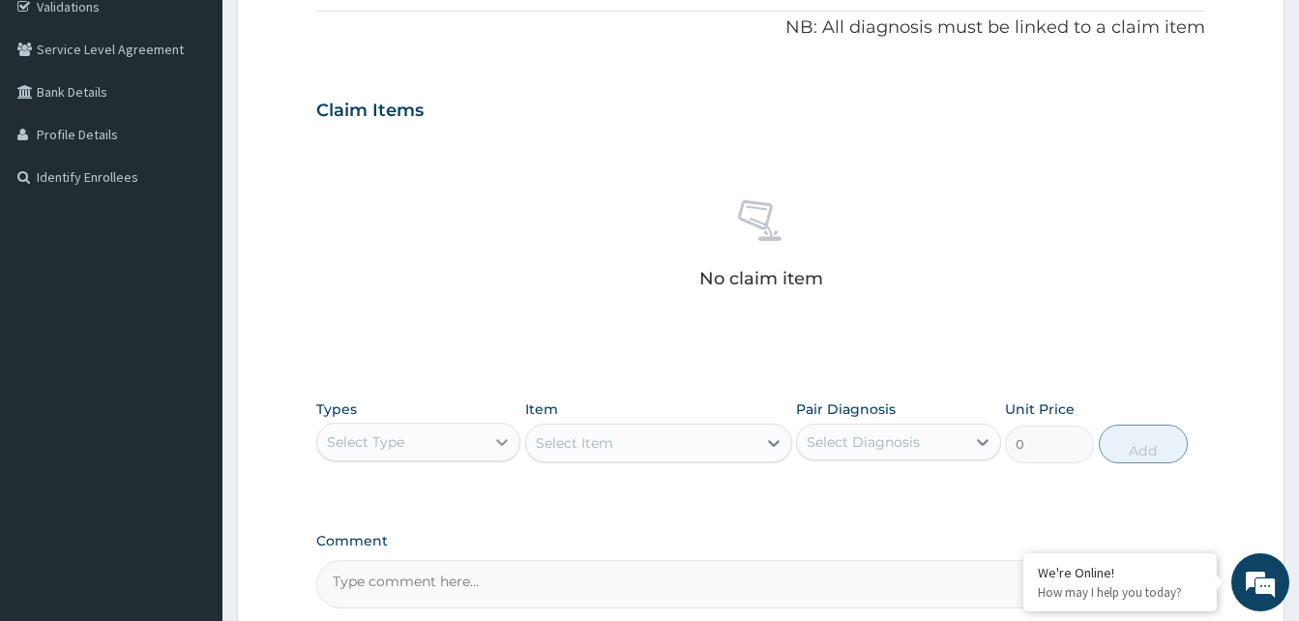
scroll to position [565, 0]
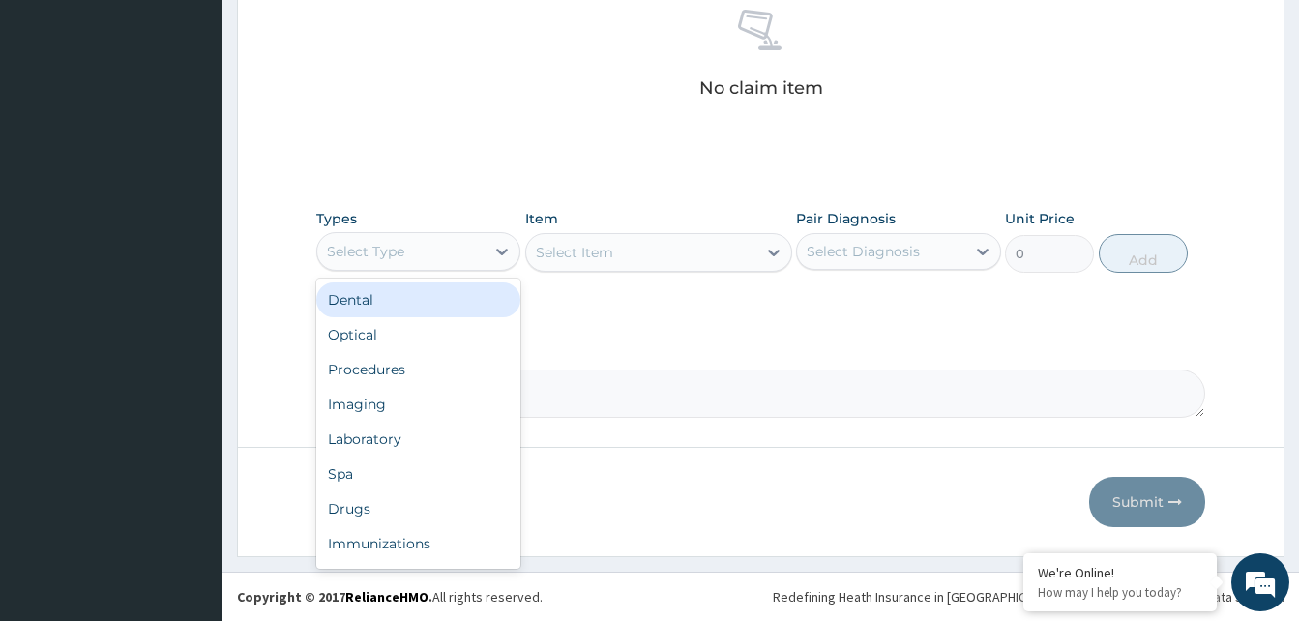
click at [446, 238] on div "Select Type" at bounding box center [400, 251] width 167 height 31
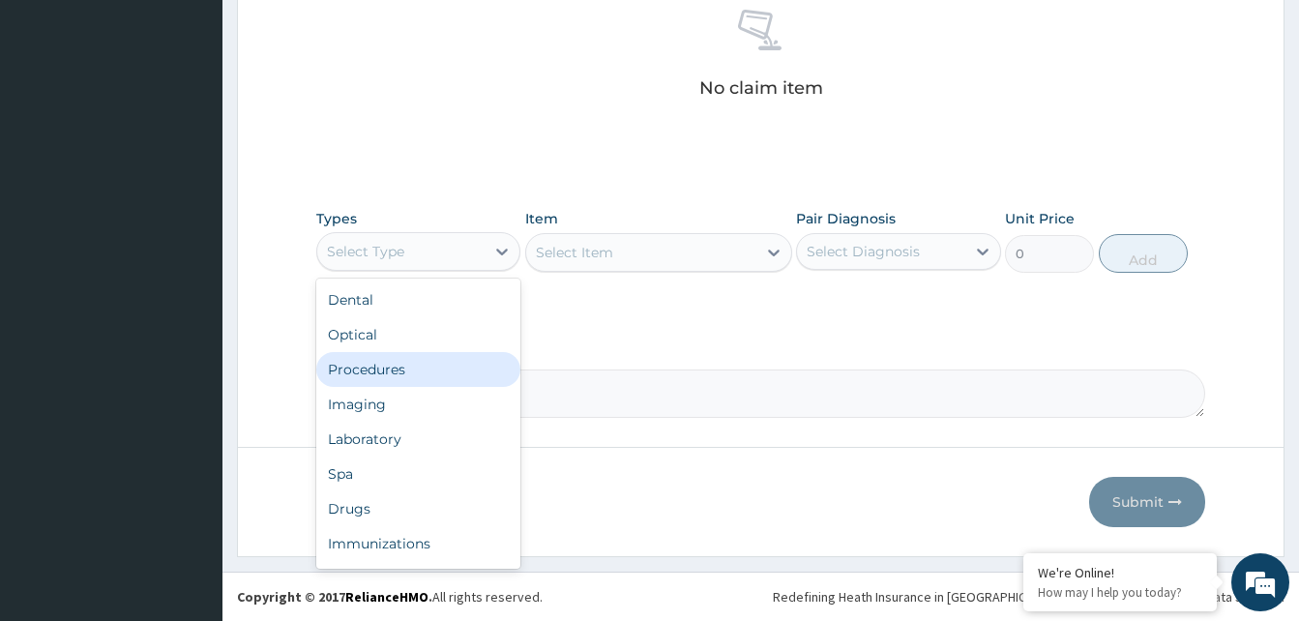
click at [398, 375] on div "Procedures" at bounding box center [418, 369] width 204 height 35
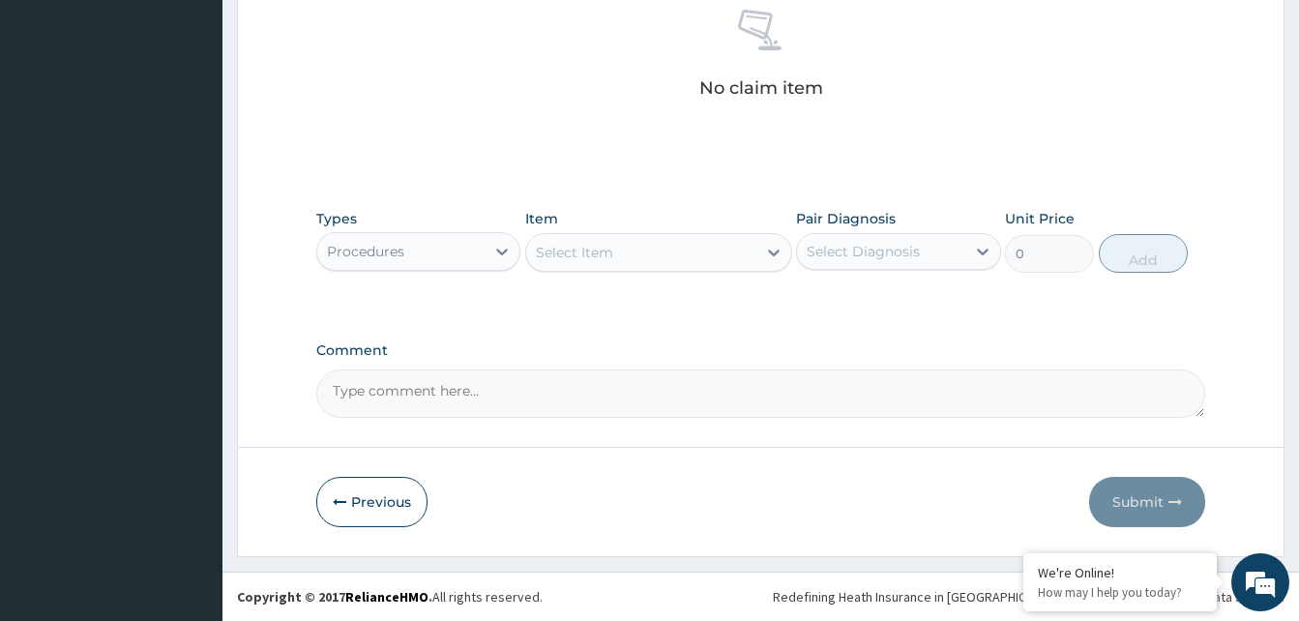
click at [623, 255] on div "Select Item" at bounding box center [641, 252] width 230 height 31
type input "DICLO"
drag, startPoint x: 464, startPoint y: 252, endPoint x: 459, endPoint y: 267, distance: 15.3
click at [462, 254] on div "Procedures" at bounding box center [400, 251] width 167 height 31
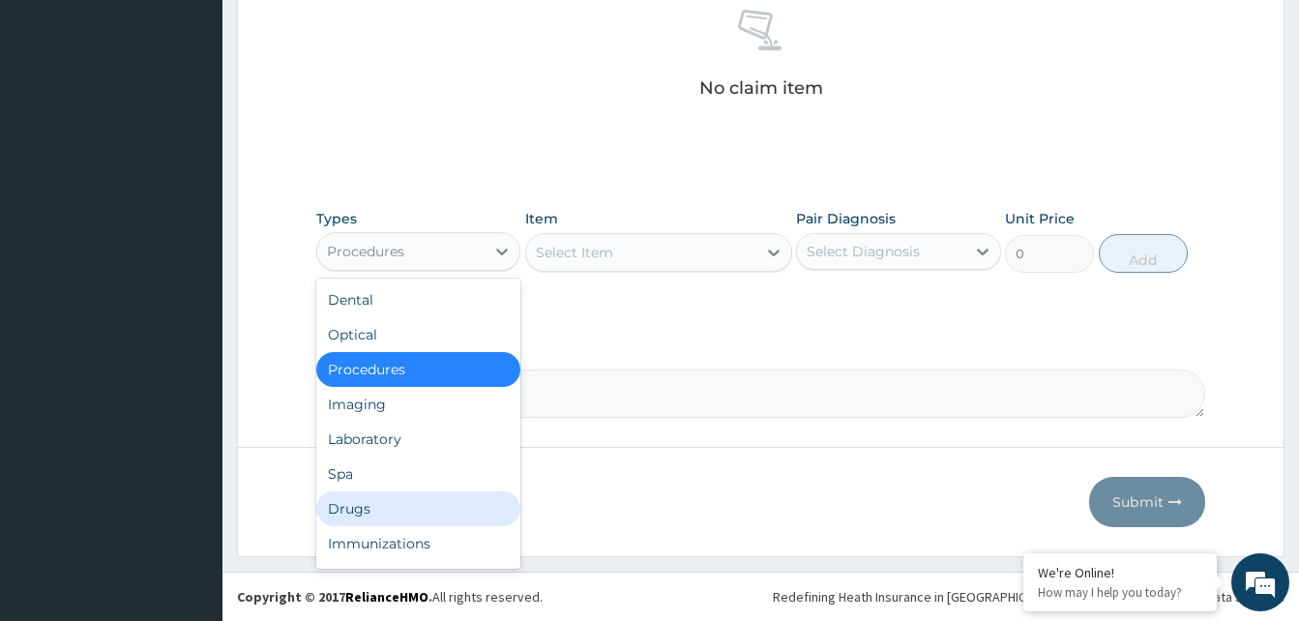
click at [368, 517] on div "Drugs" at bounding box center [418, 508] width 204 height 35
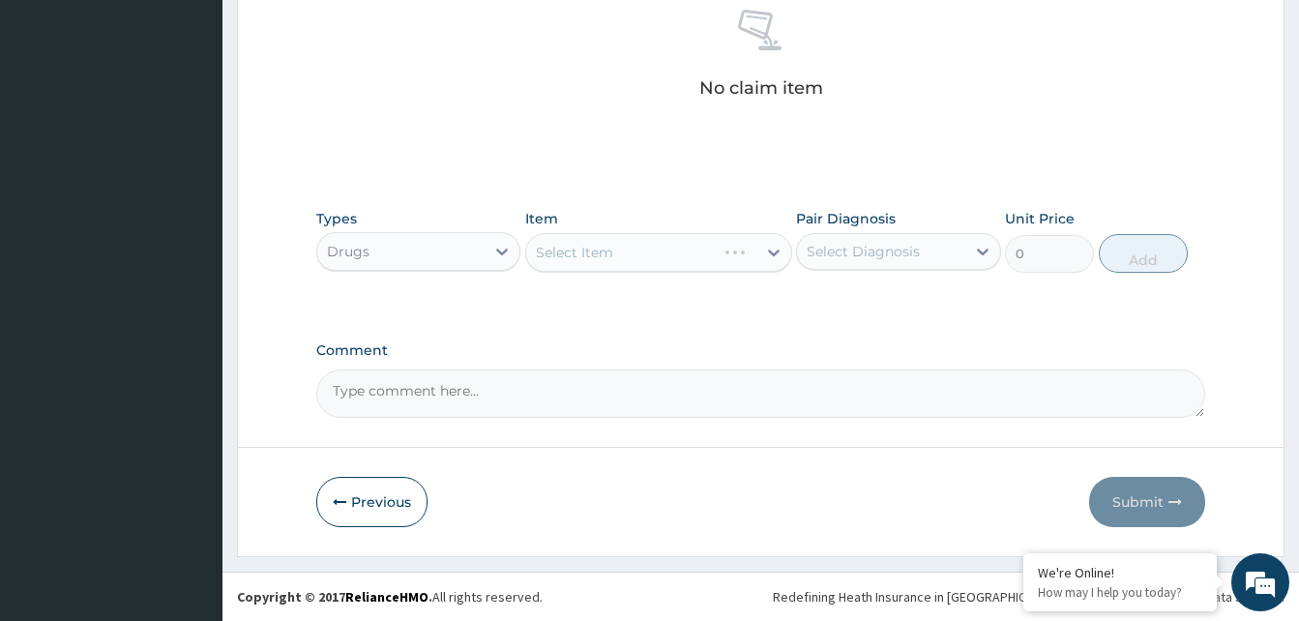
click at [636, 250] on div "Select Item" at bounding box center [658, 252] width 267 height 39
click at [636, 250] on div "Select Item" at bounding box center [641, 252] width 230 height 31
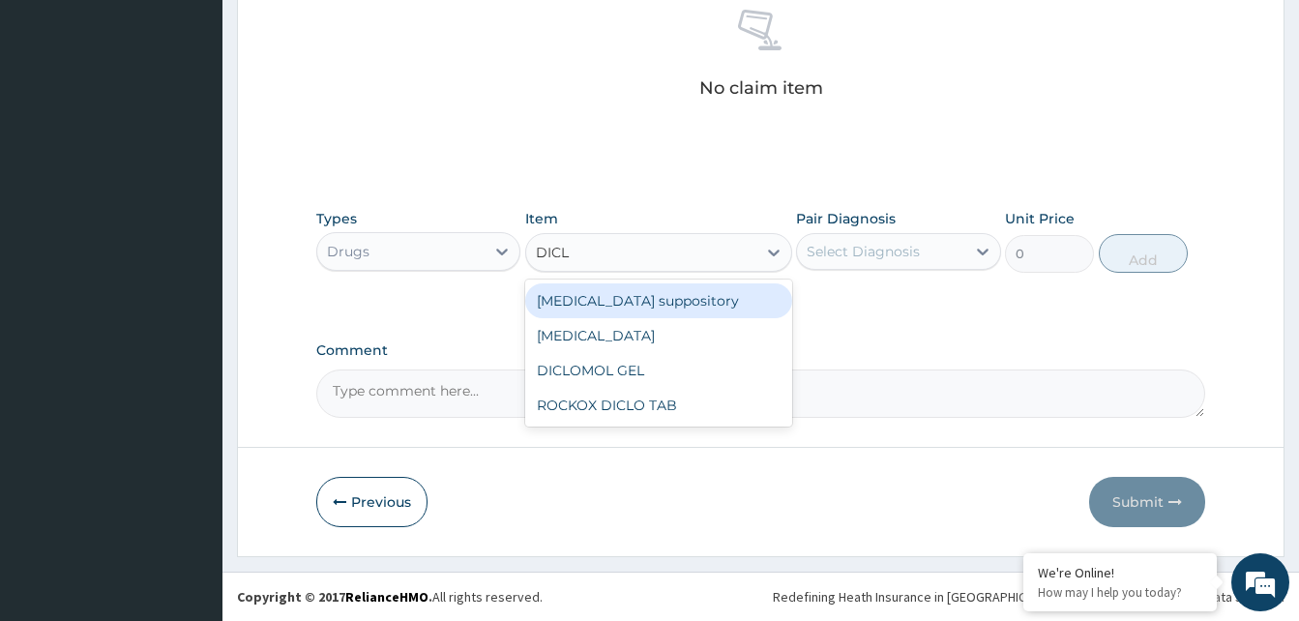
type input "DICLO"
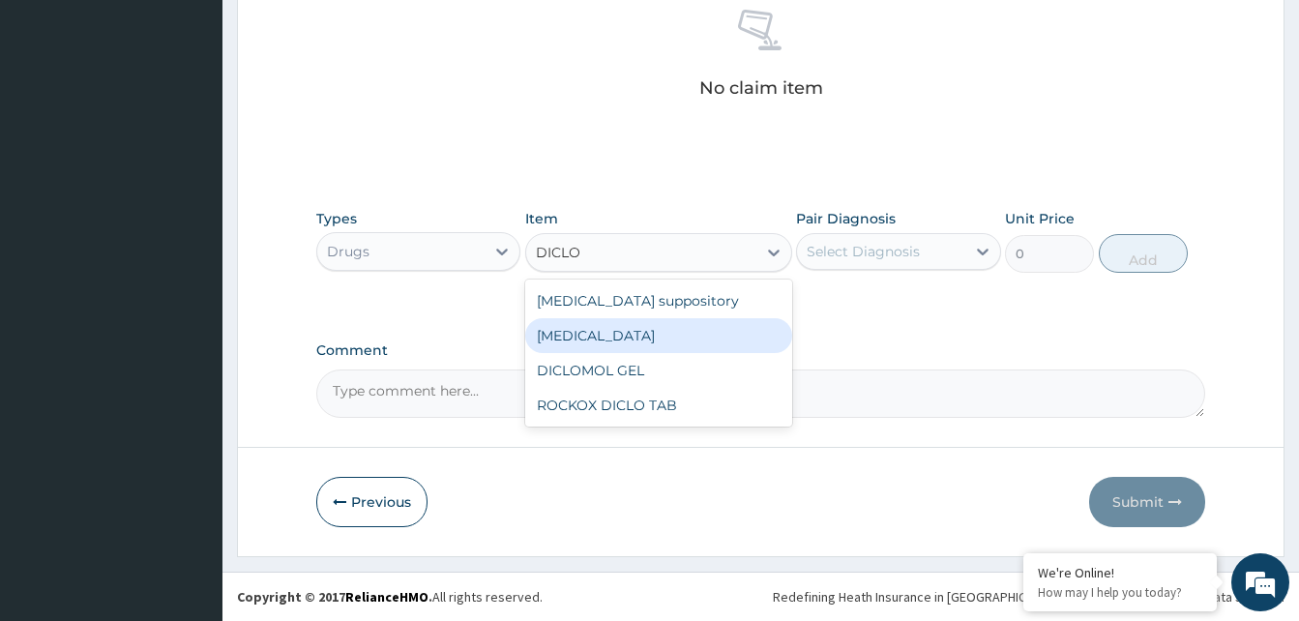
drag, startPoint x: 587, startPoint y: 328, endPoint x: 911, endPoint y: 263, distance: 330.4
click at [591, 326] on div "Diclofenac" at bounding box center [658, 335] width 267 height 35
type input "591.25"
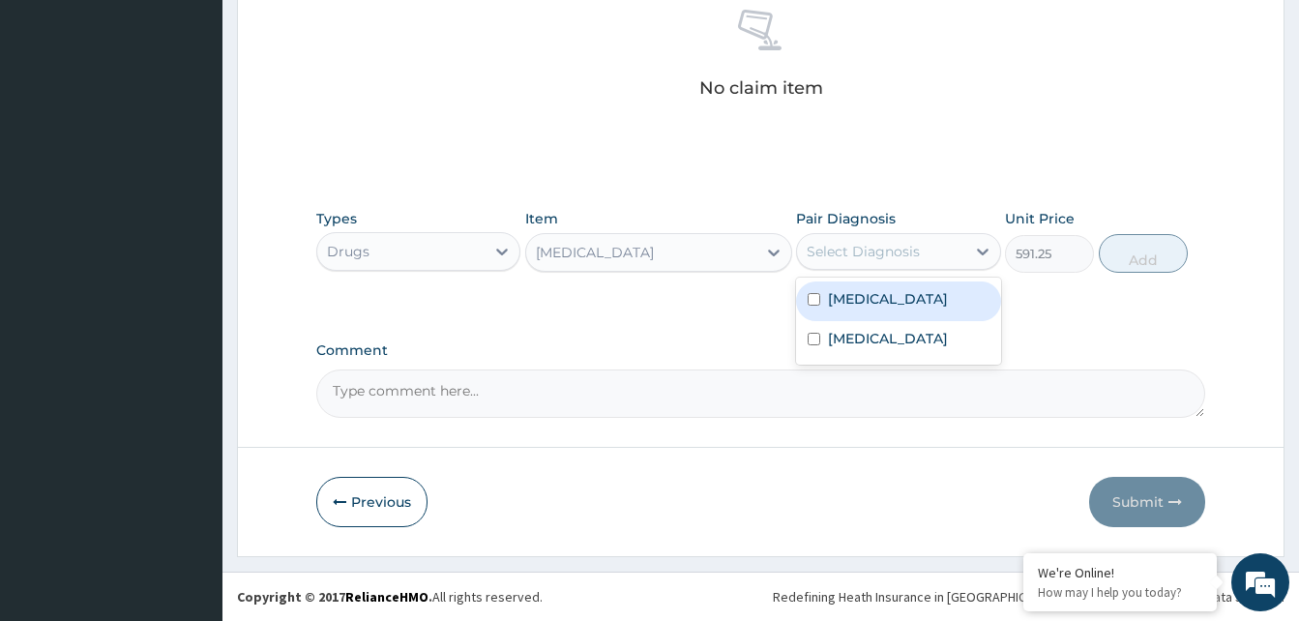
click at [921, 248] on div "Select Diagnosis" at bounding box center [880, 251] width 167 height 31
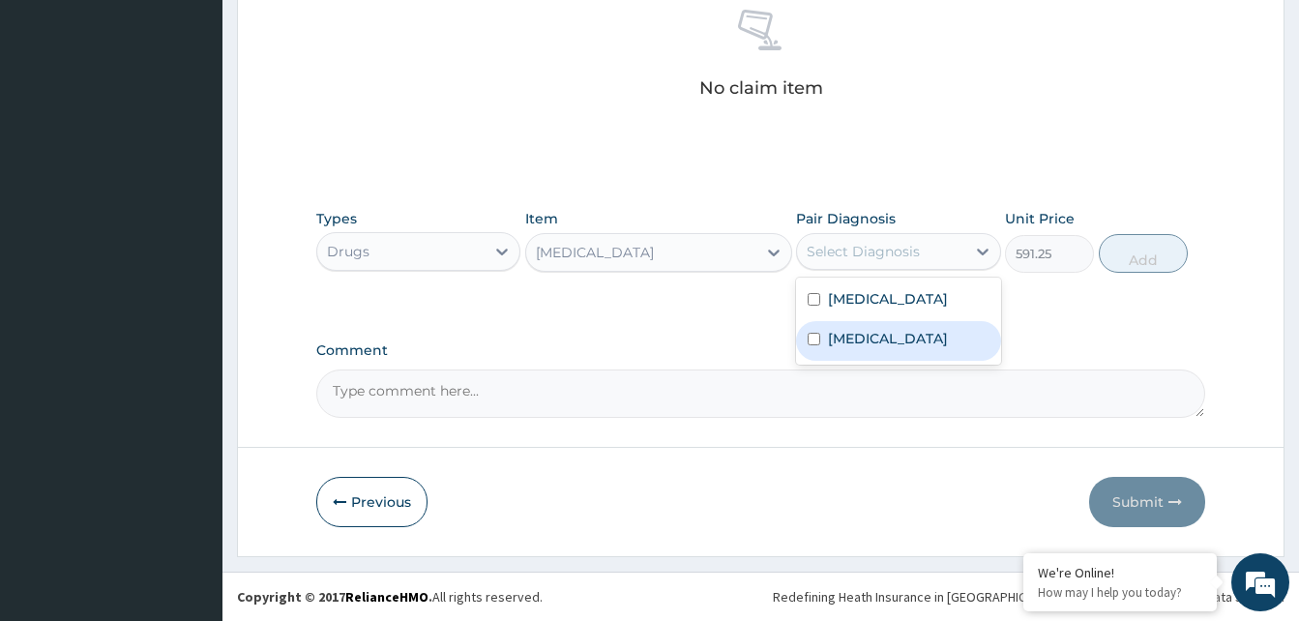
drag, startPoint x: 882, startPoint y: 332, endPoint x: 1098, endPoint y: 283, distance: 221.0
click at [893, 324] on div "Sepsis" at bounding box center [898, 341] width 204 height 40
checkbox input "true"
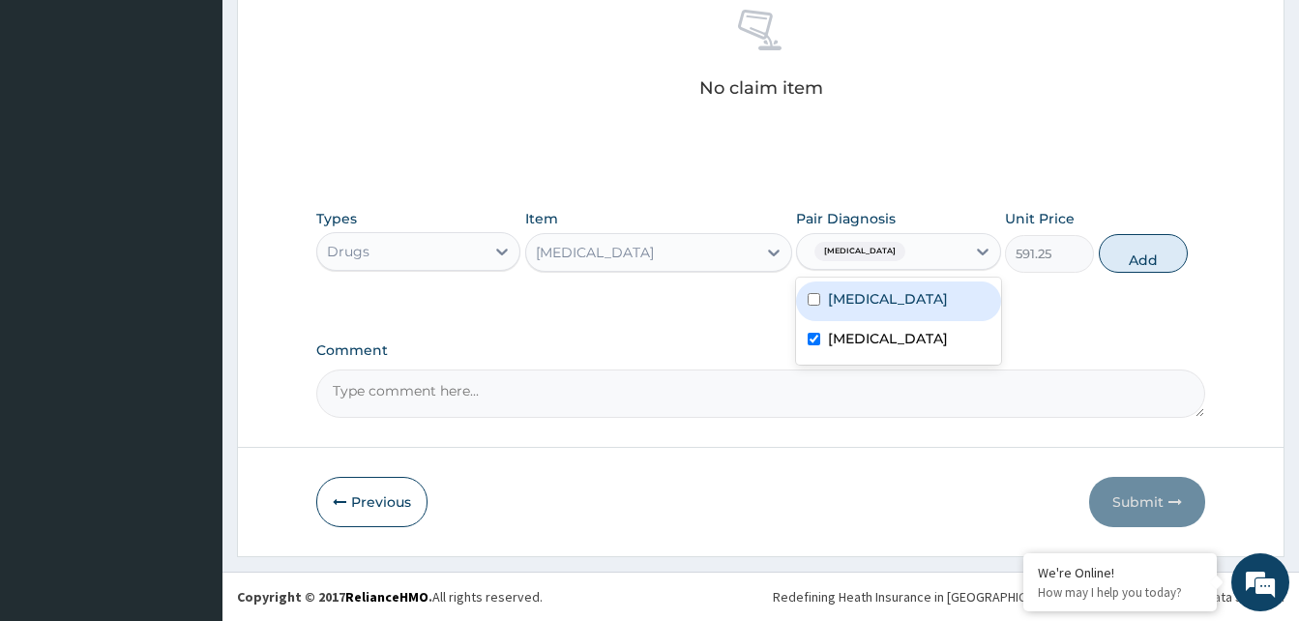
drag, startPoint x: 1154, startPoint y: 256, endPoint x: 953, endPoint y: 266, distance: 201.4
click at [1146, 256] on button "Add" at bounding box center [1143, 253] width 89 height 39
type input "0"
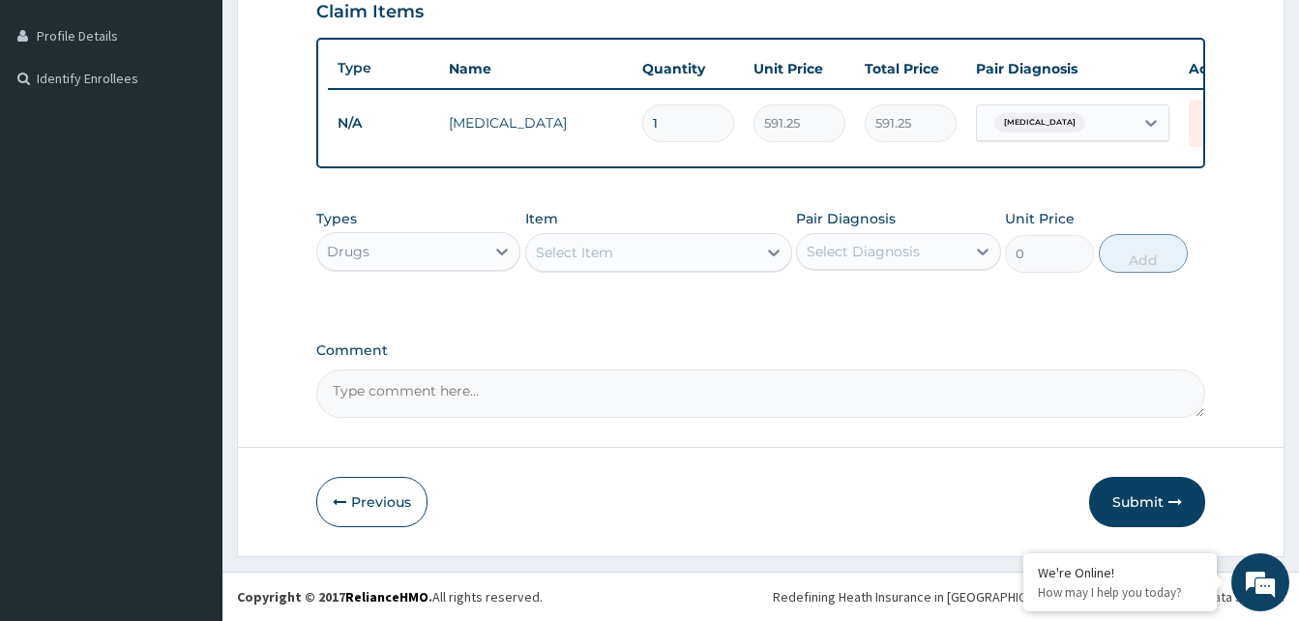
scroll to position [487, 0]
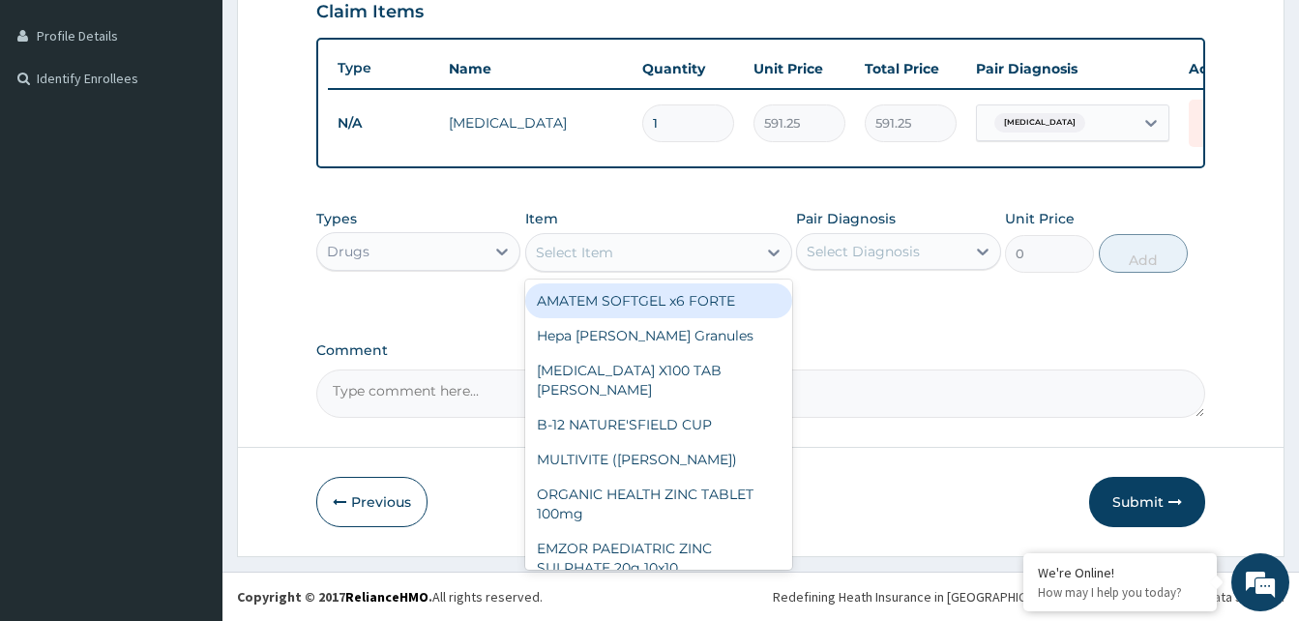
click at [562, 262] on div "Select Item" at bounding box center [641, 252] width 230 height 31
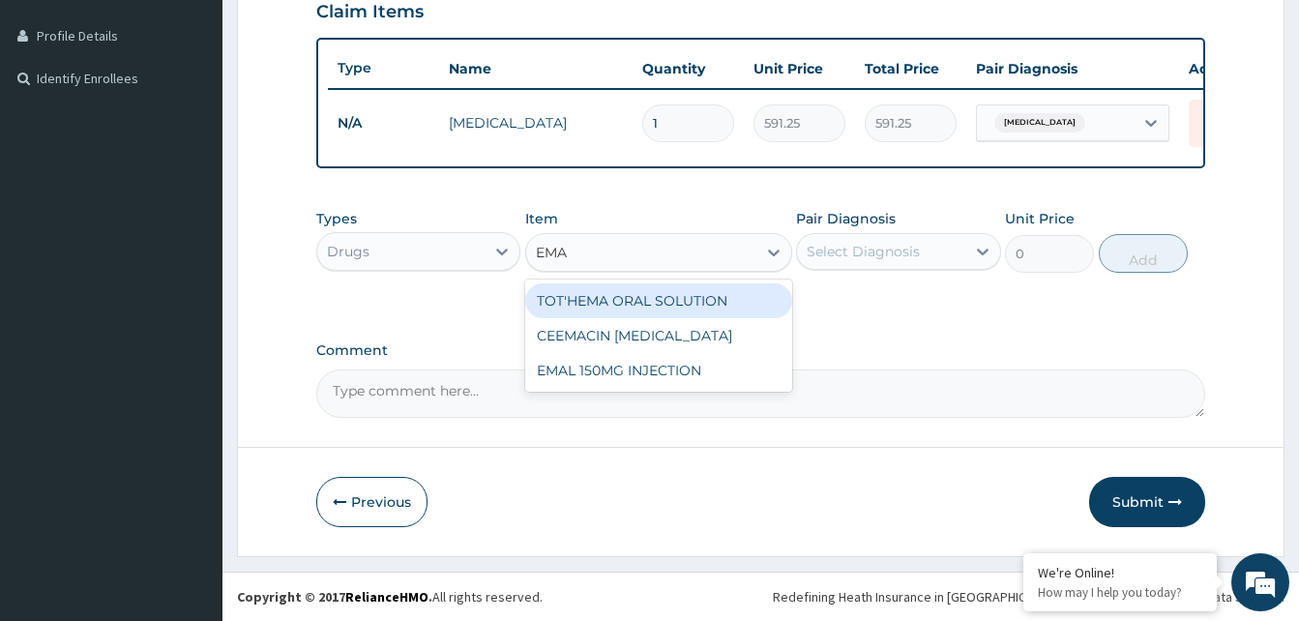
type input "EMAL"
drag, startPoint x: 690, startPoint y: 306, endPoint x: 826, endPoint y: 282, distance: 137.4
click at [691, 304] on div "EMAL 150MG INJECTION" at bounding box center [658, 300] width 267 height 35
type input "3000"
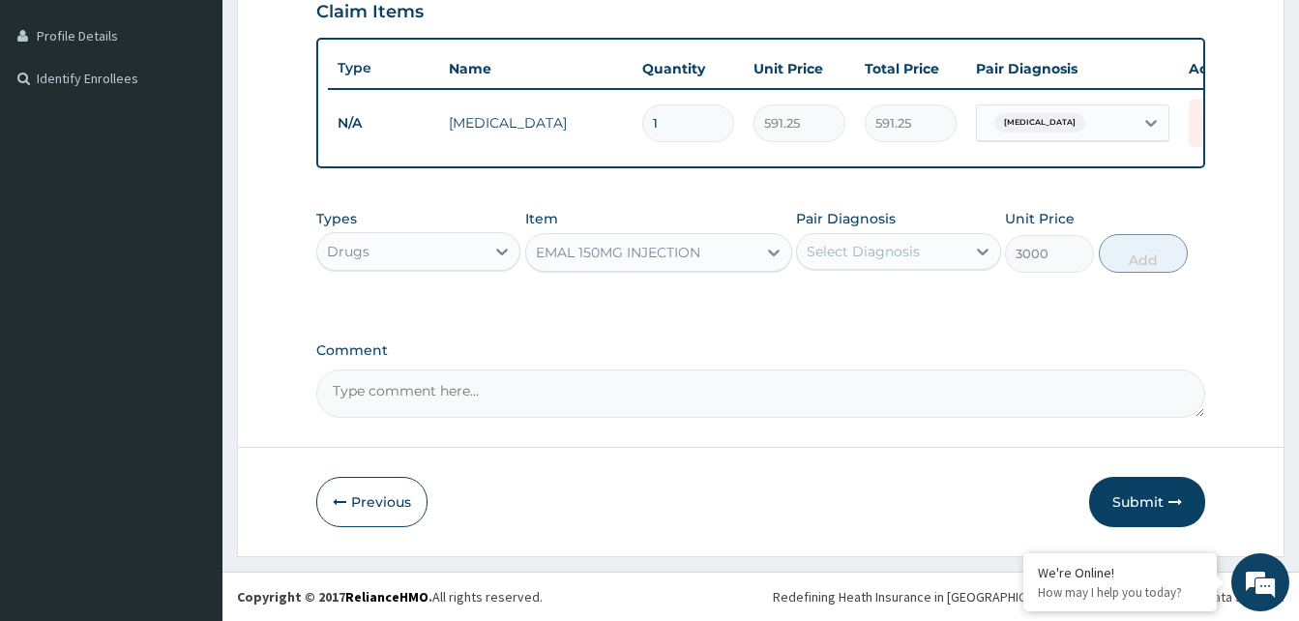
click at [858, 250] on div "Select Diagnosis" at bounding box center [863, 251] width 113 height 19
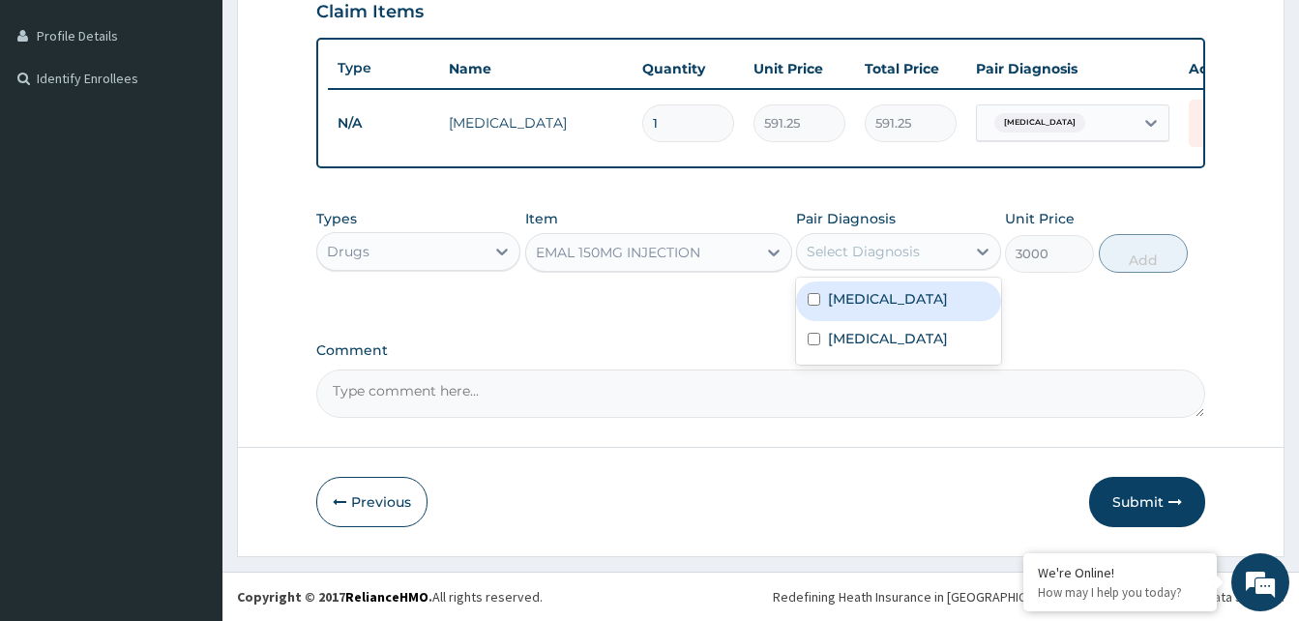
drag, startPoint x: 860, startPoint y: 305, endPoint x: 1010, endPoint y: 304, distance: 149.9
click at [876, 305] on label "Malaria" at bounding box center [888, 298] width 120 height 19
checkbox input "true"
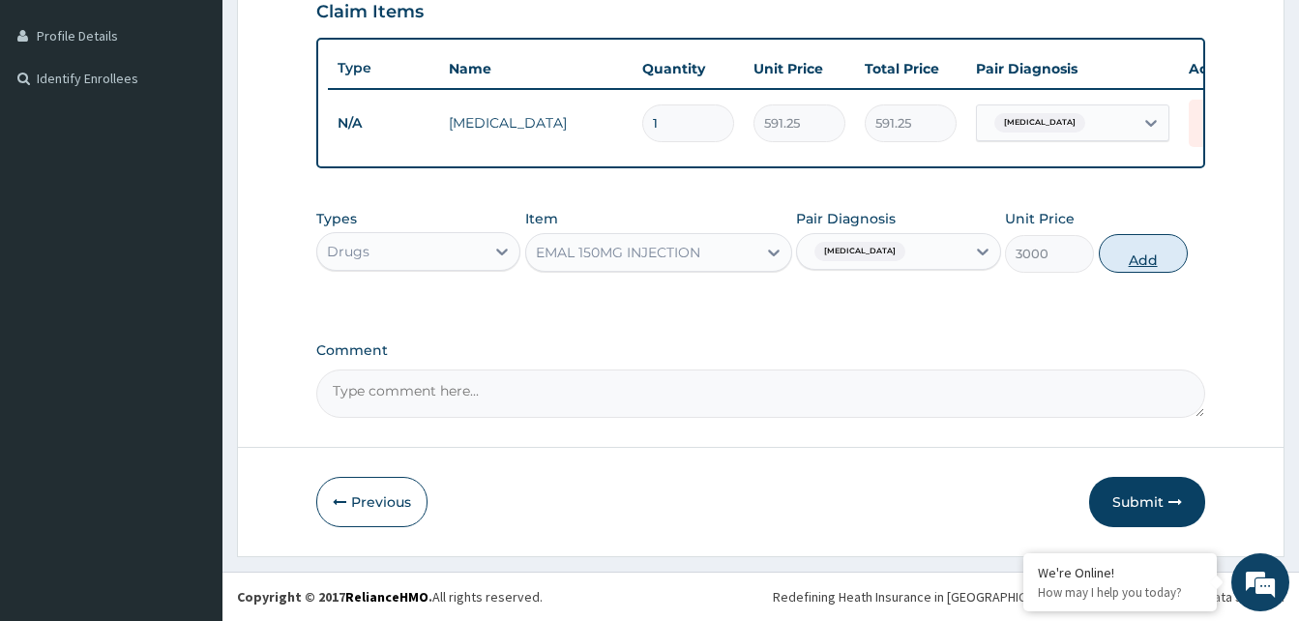
click at [1155, 269] on button "Add" at bounding box center [1143, 253] width 89 height 39
type input "0"
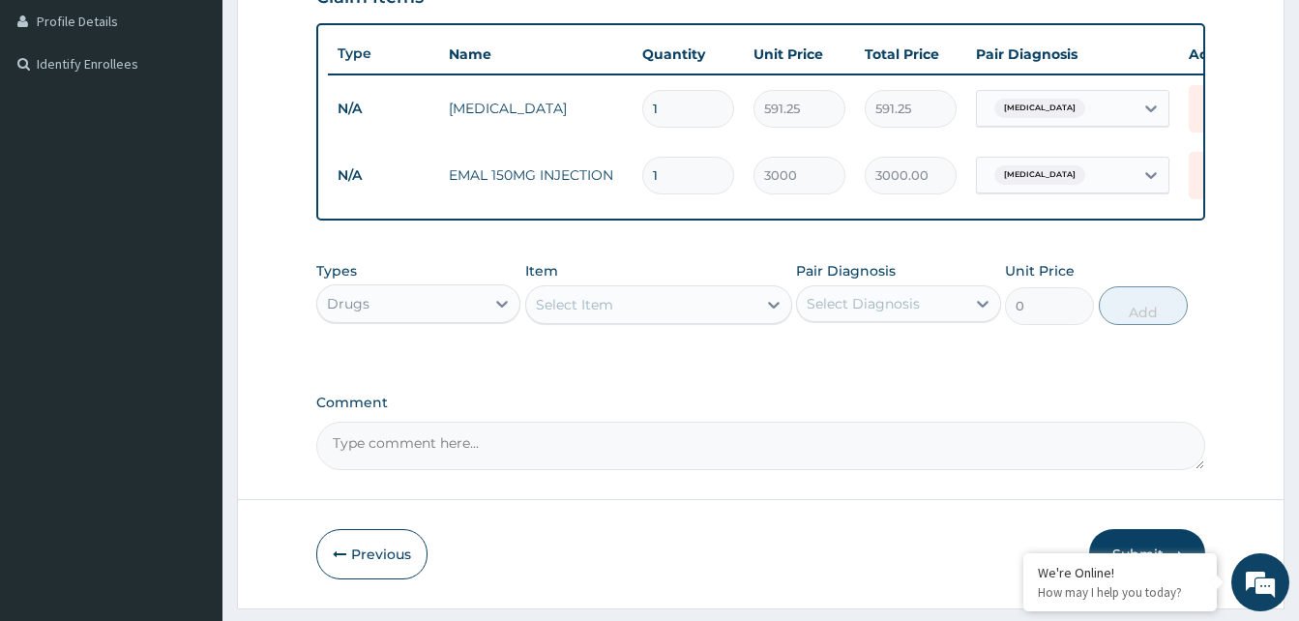
type input "0.00"
type input "3"
type input "9000.00"
type input "3"
click at [660, 314] on div "Select Item" at bounding box center [641, 304] width 230 height 31
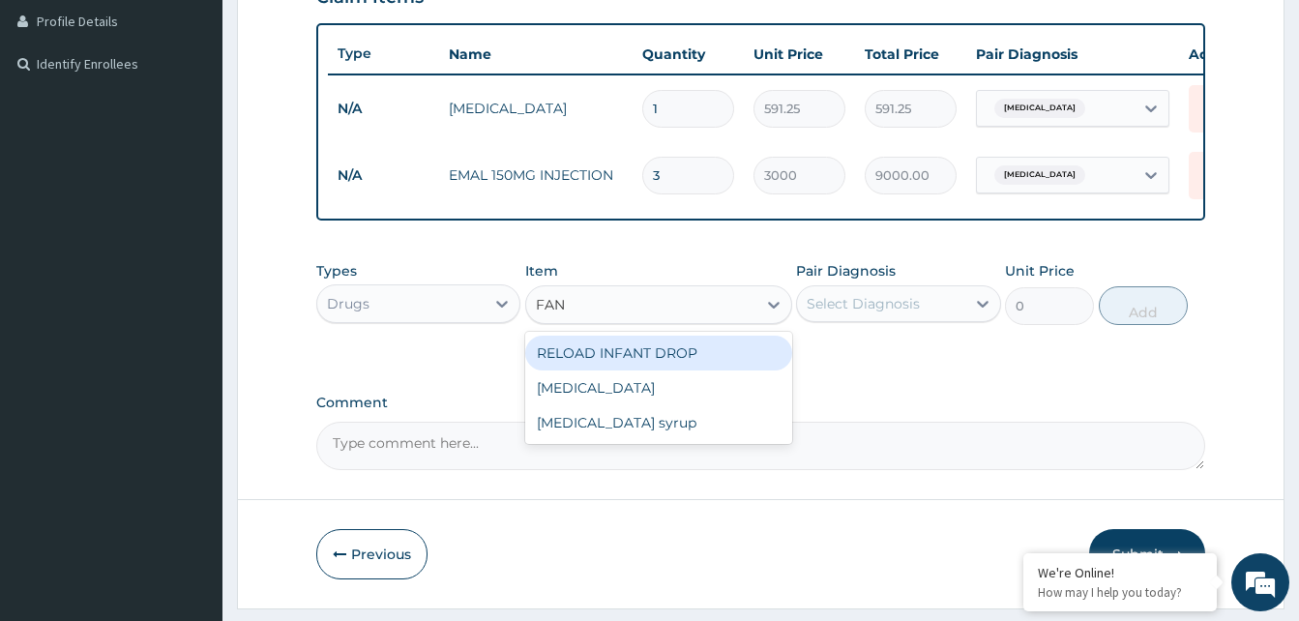
type input "FANS"
drag, startPoint x: 611, startPoint y: 367, endPoint x: 880, endPoint y: 313, distance: 274.2
click at [644, 358] on div "Fansidar" at bounding box center [658, 353] width 267 height 35
type input "212.85"
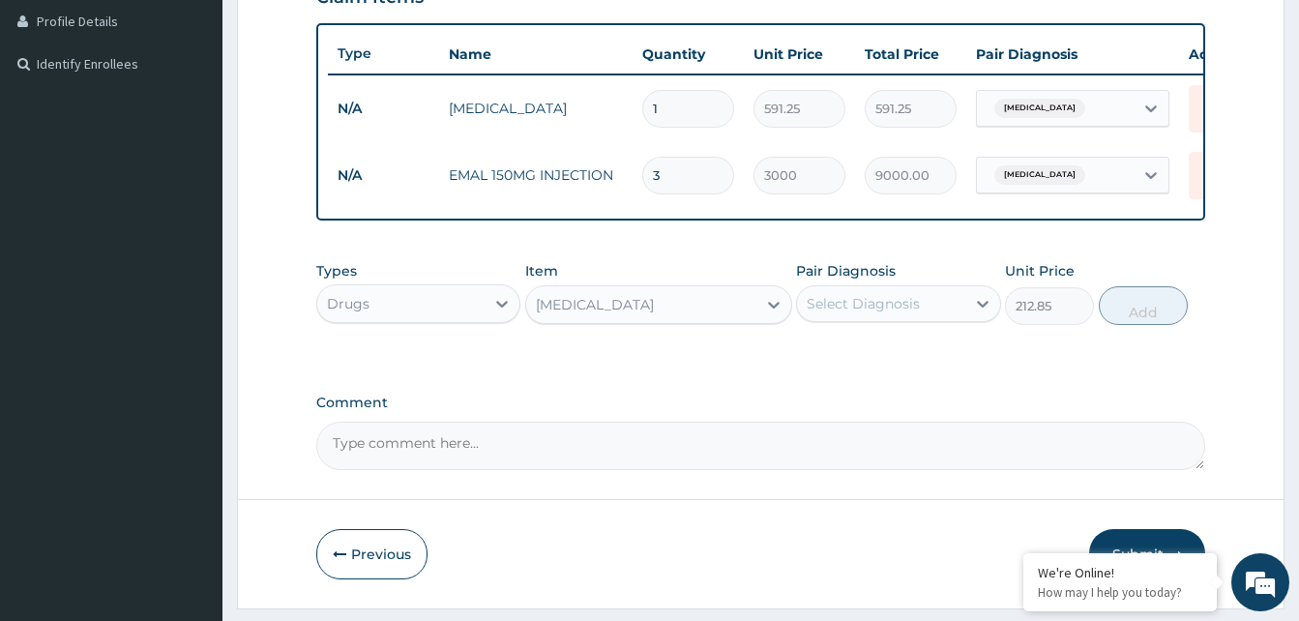
click at [887, 307] on div "Select Diagnosis" at bounding box center [880, 303] width 167 height 31
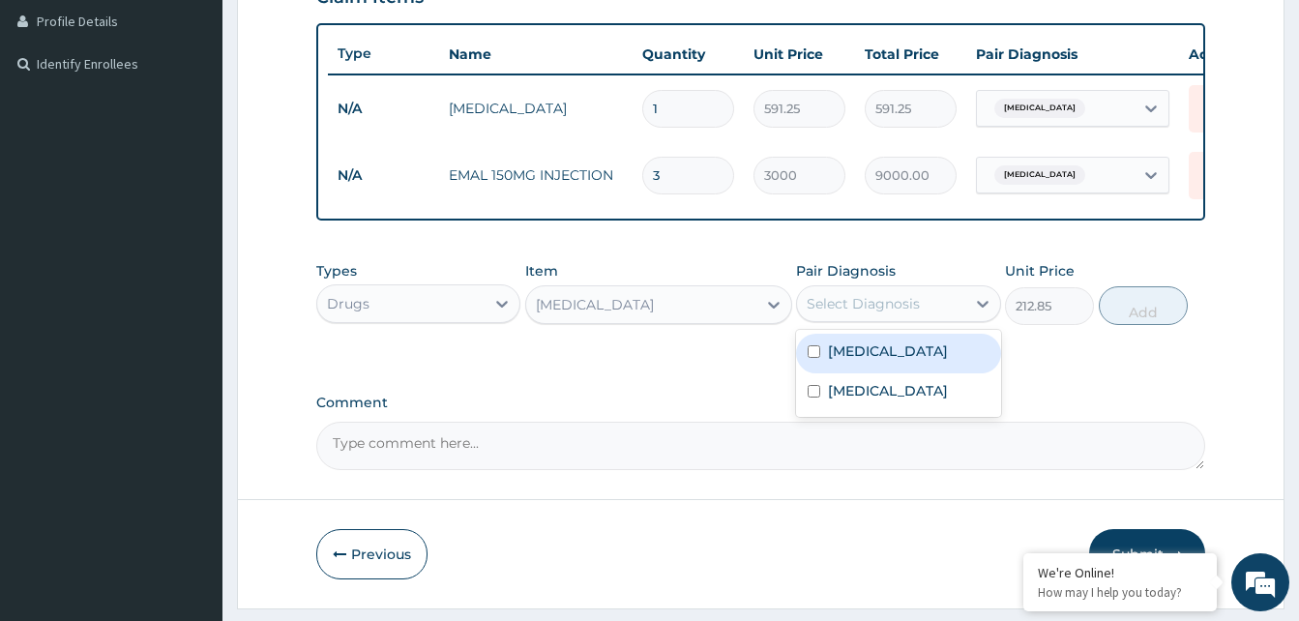
drag, startPoint x: 874, startPoint y: 367, endPoint x: 1067, endPoint y: 348, distance: 193.4
click at [904, 361] on div "Malaria" at bounding box center [898, 354] width 204 height 40
checkbox input "true"
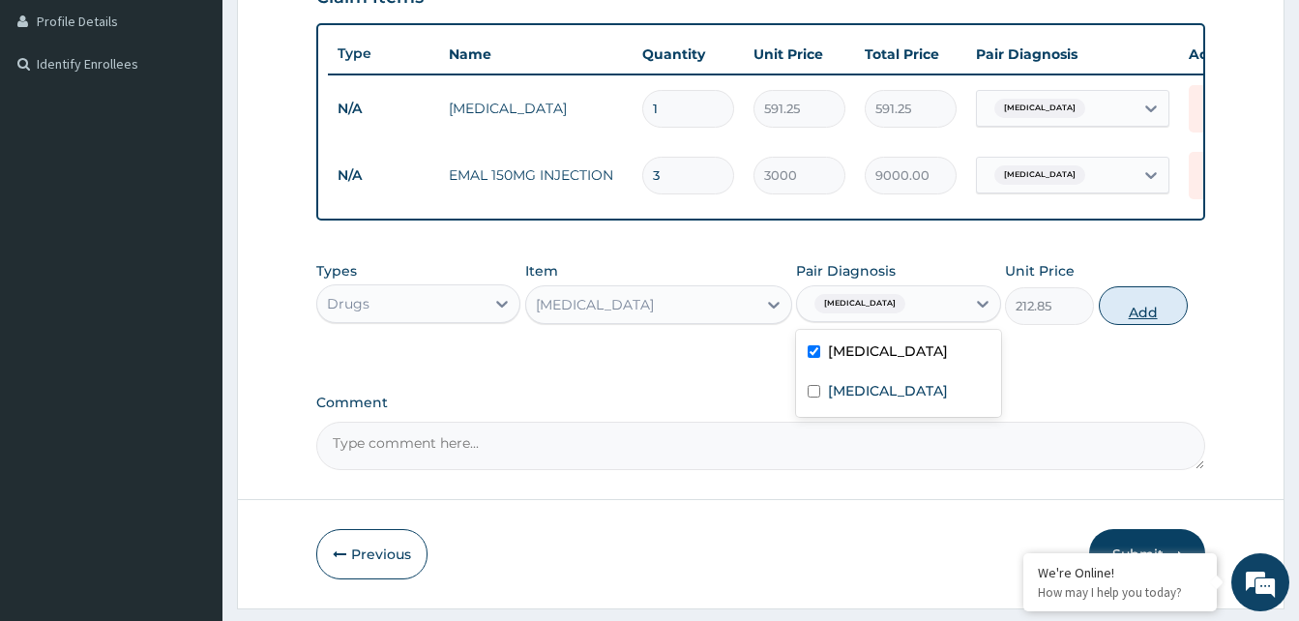
click at [1157, 325] on button "Add" at bounding box center [1143, 305] width 89 height 39
type input "0"
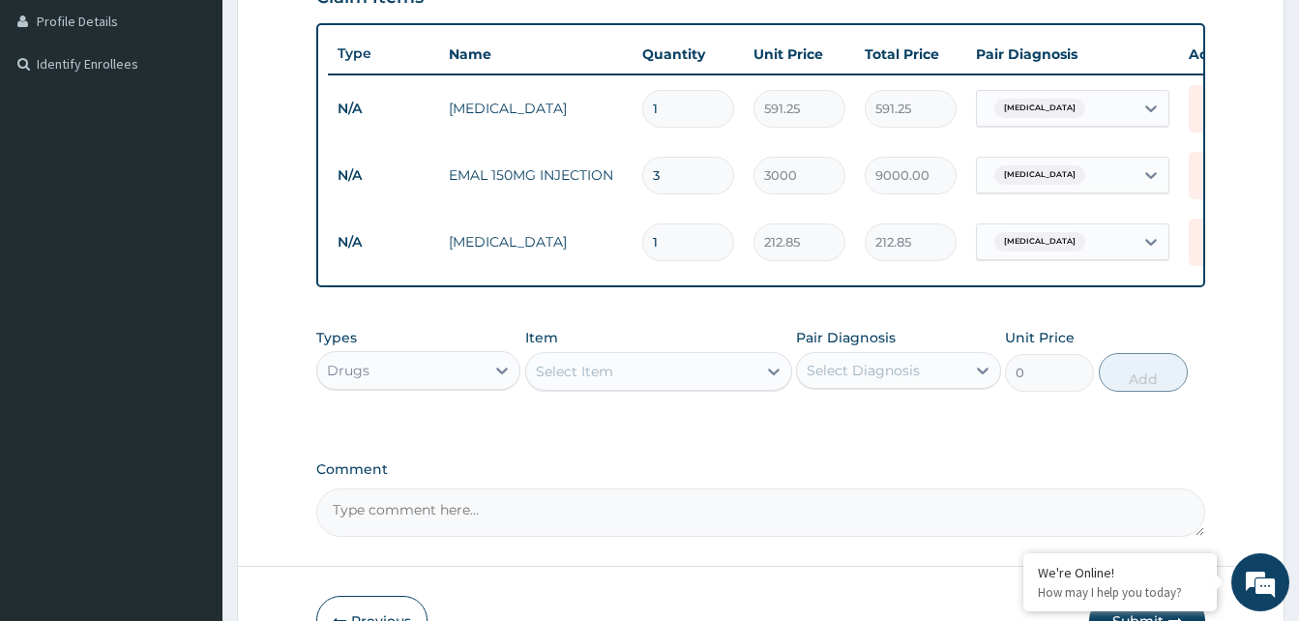
type input "0.00"
type input "3"
type input "638.55"
type input "3"
click at [576, 381] on div "Select Item" at bounding box center [574, 371] width 77 height 19
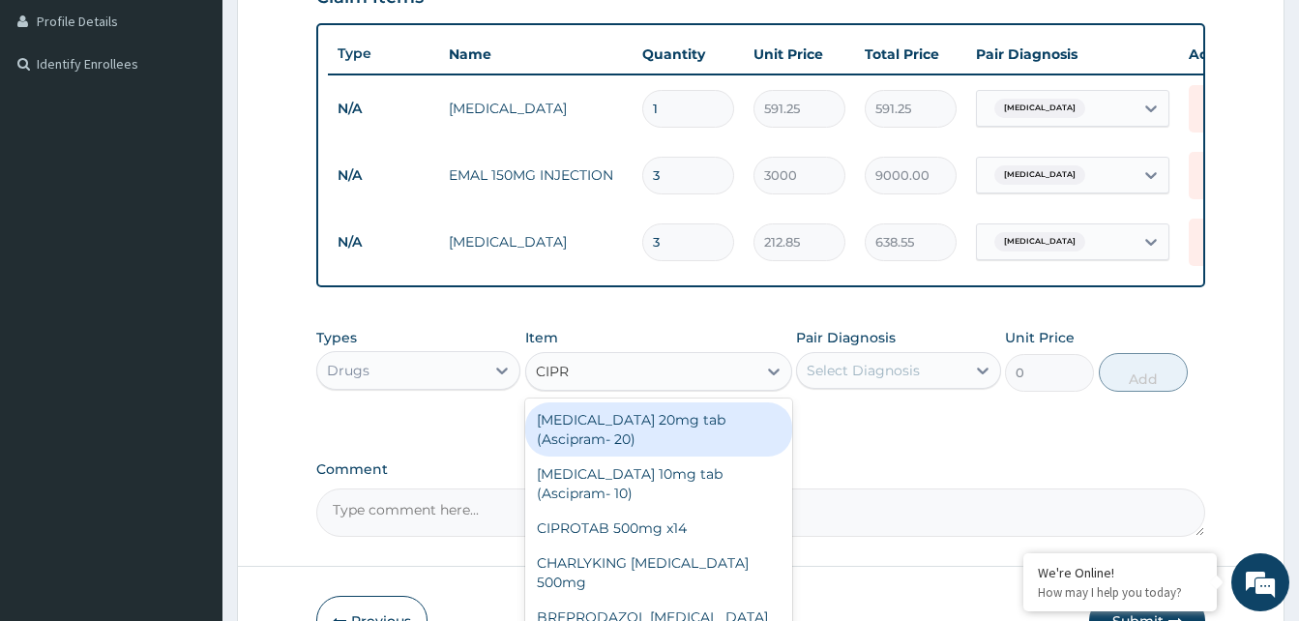
type input "CIPRO"
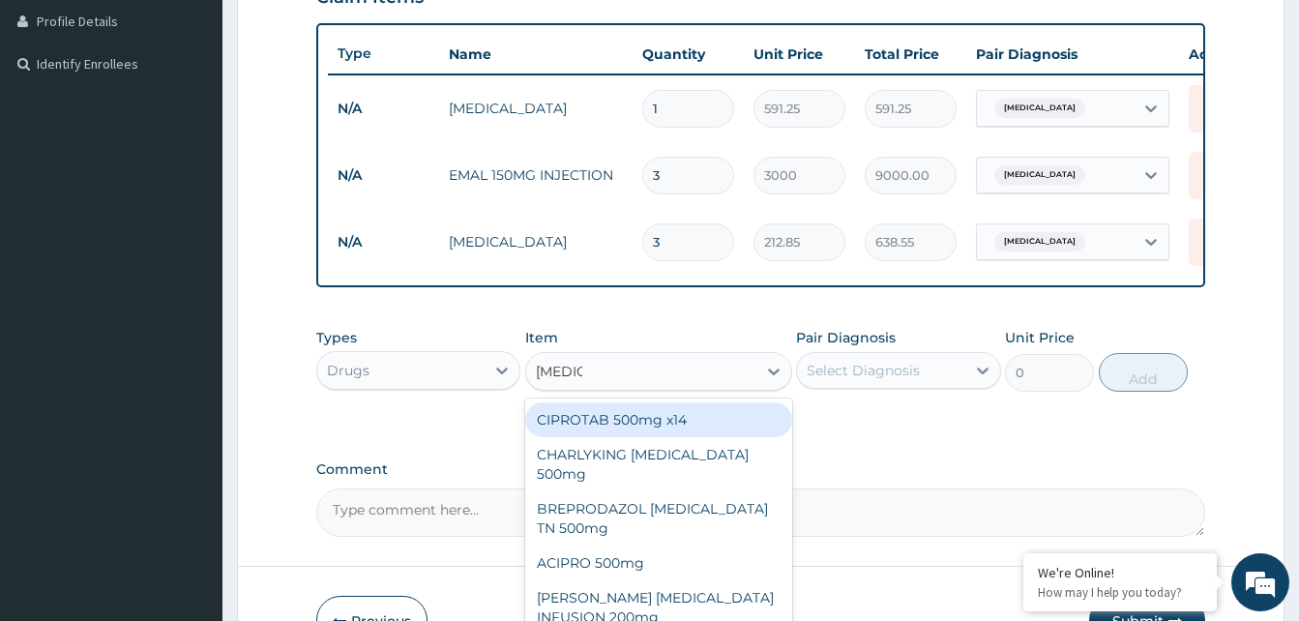
scroll to position [584, 0]
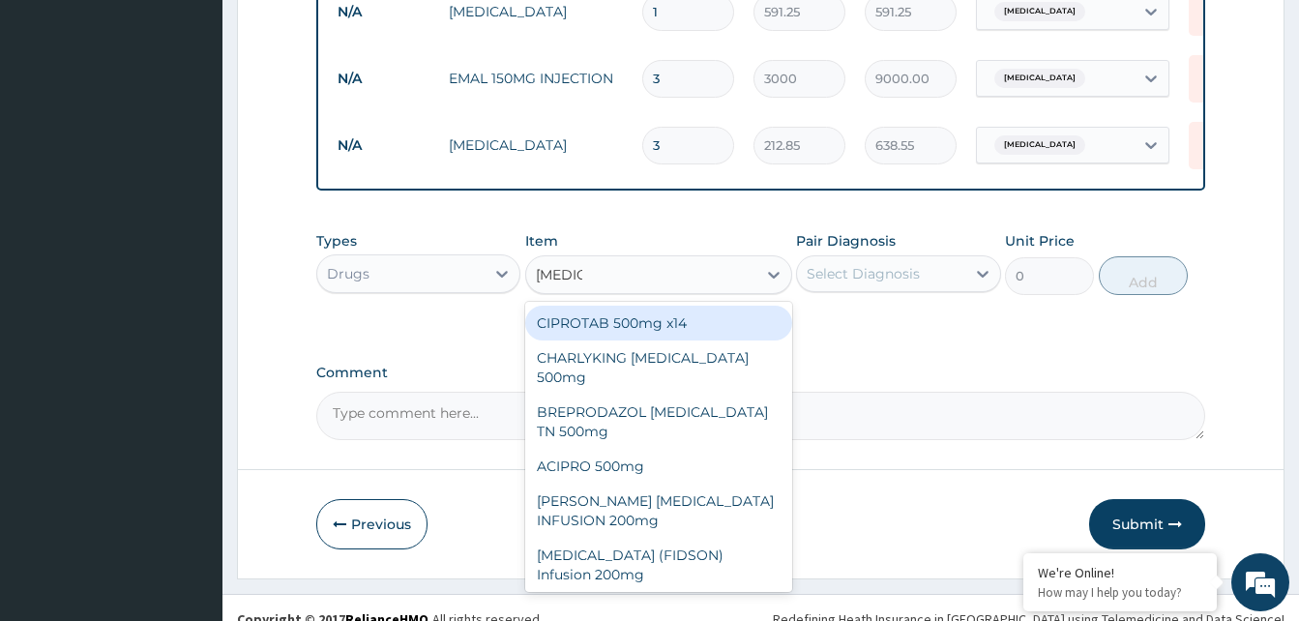
click at [635, 338] on div "CIPROTAB 500mg x14" at bounding box center [658, 323] width 267 height 35
type input "319.275"
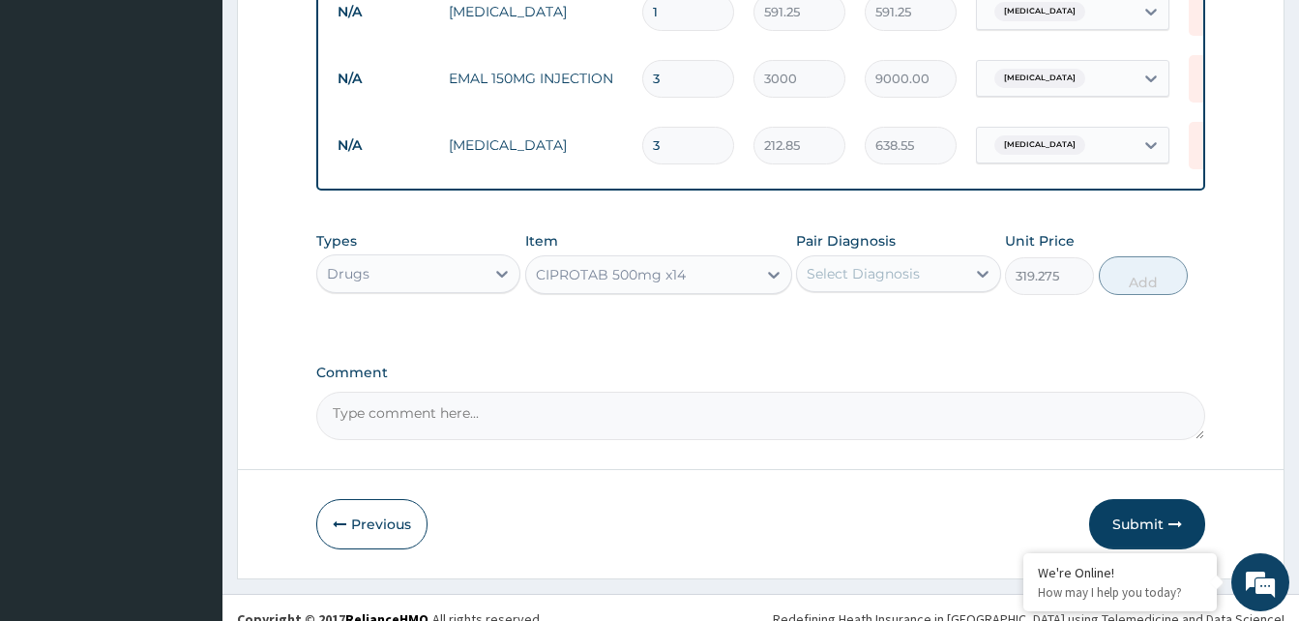
click at [876, 283] on div "Select Diagnosis" at bounding box center [863, 273] width 113 height 19
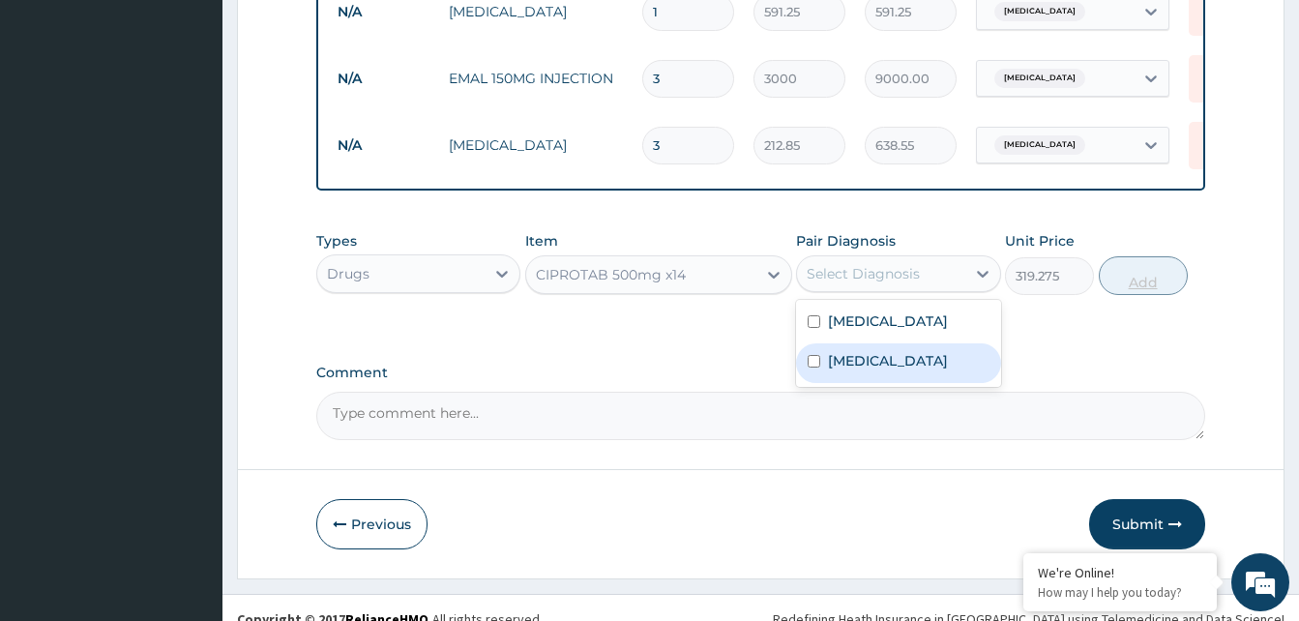
drag, startPoint x: 830, startPoint y: 371, endPoint x: 1168, endPoint y: 308, distance: 344.3
click at [835, 368] on label "Sepsis" at bounding box center [888, 360] width 120 height 19
checkbox input "true"
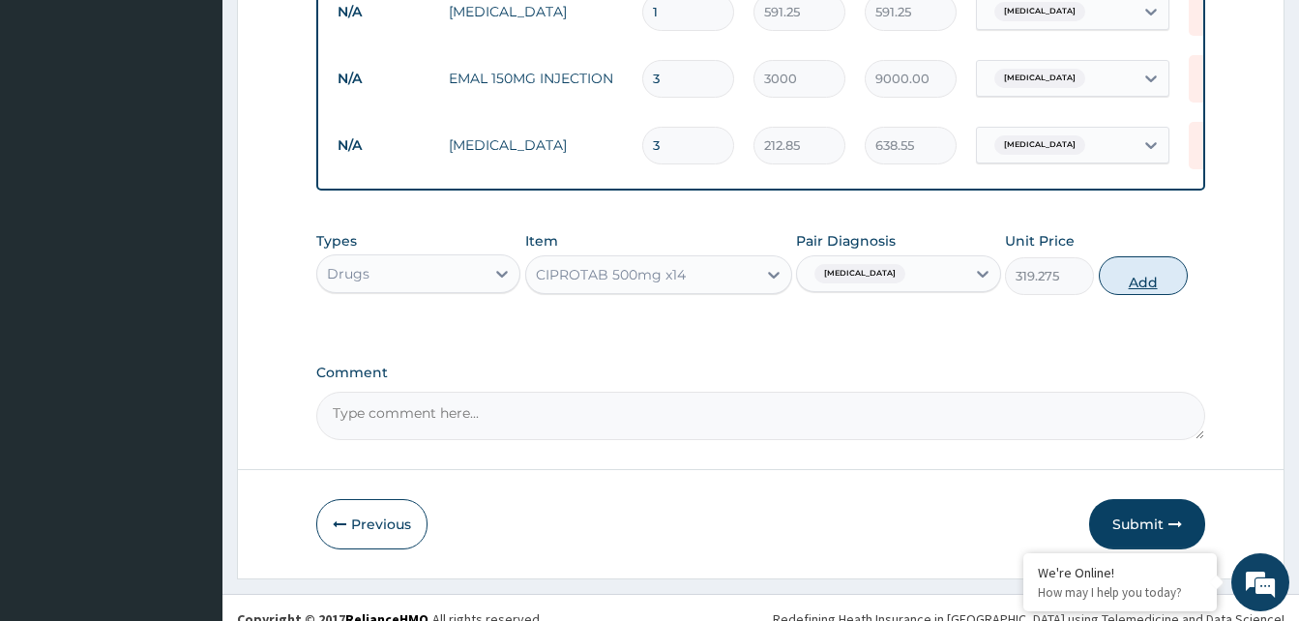
click at [1164, 295] on button "Add" at bounding box center [1143, 275] width 89 height 39
type input "0"
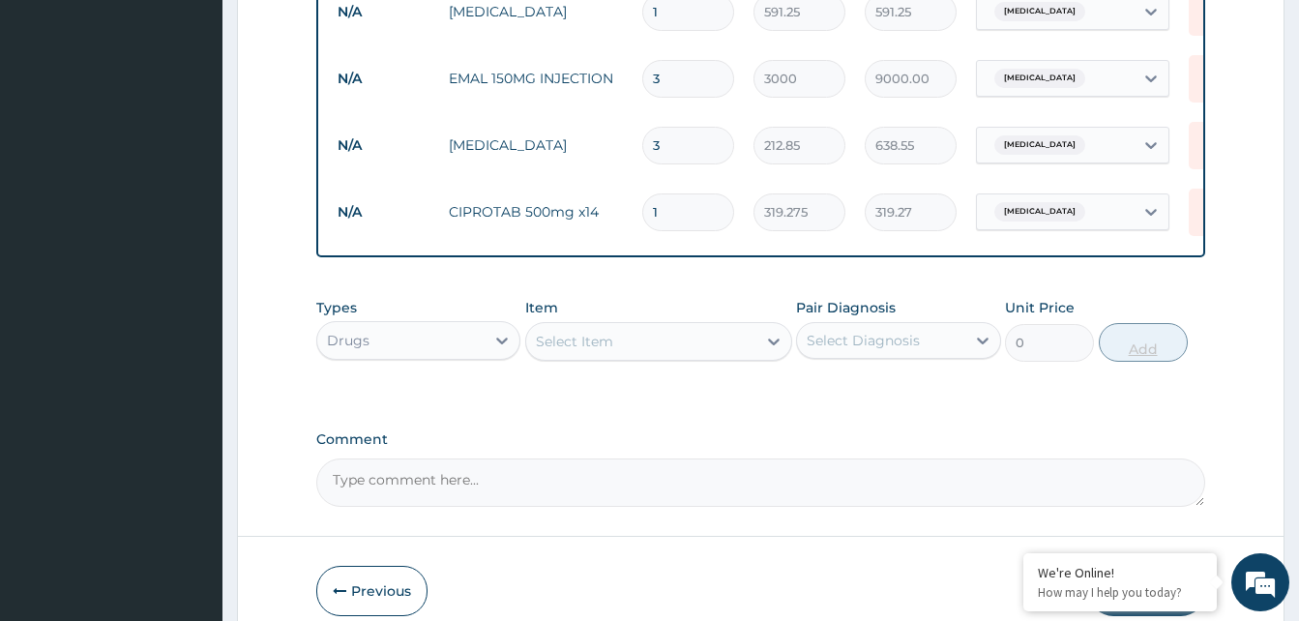
type input "10"
type input "3192.75"
type input "10"
click at [602, 351] on div "Select Item" at bounding box center [574, 341] width 77 height 19
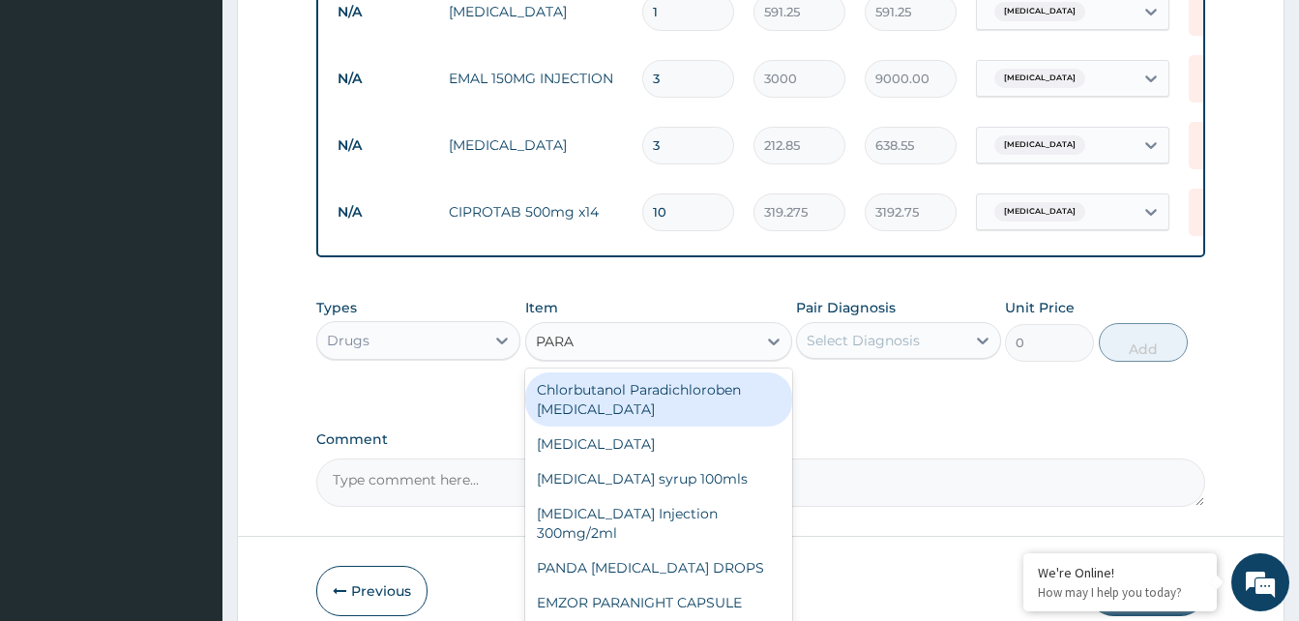
type input "PARAC"
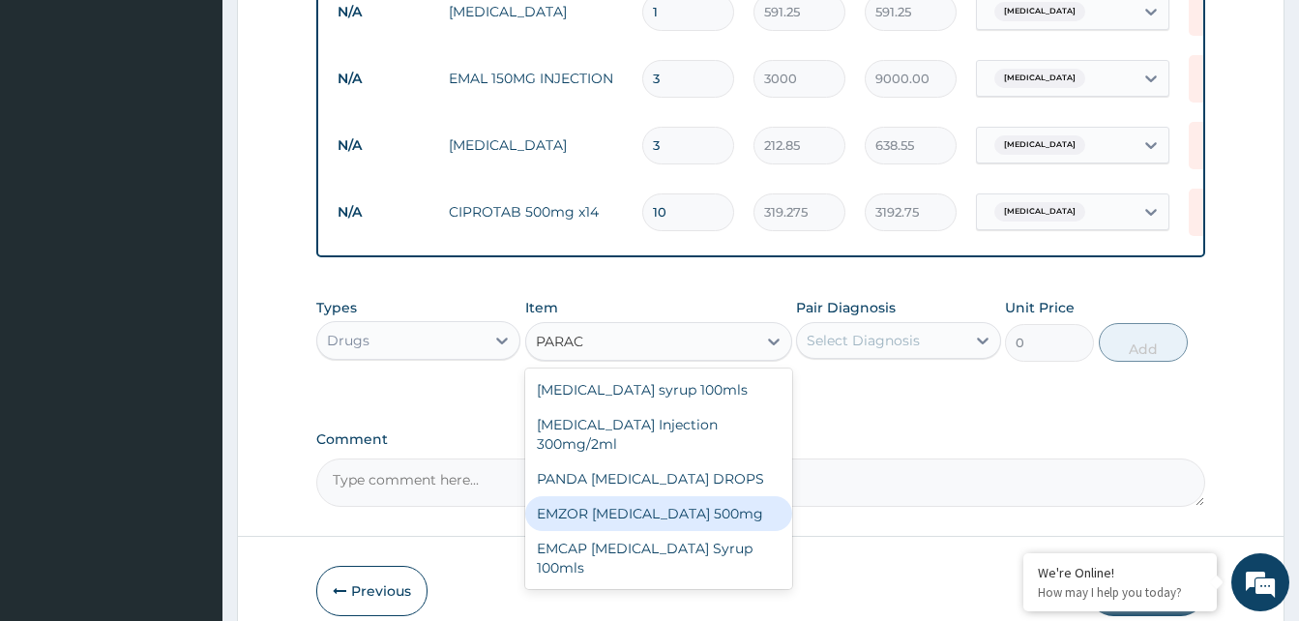
click at [658, 526] on div "EMZOR PARACETAMOL 500mg" at bounding box center [658, 513] width 267 height 35
type input "23.65"
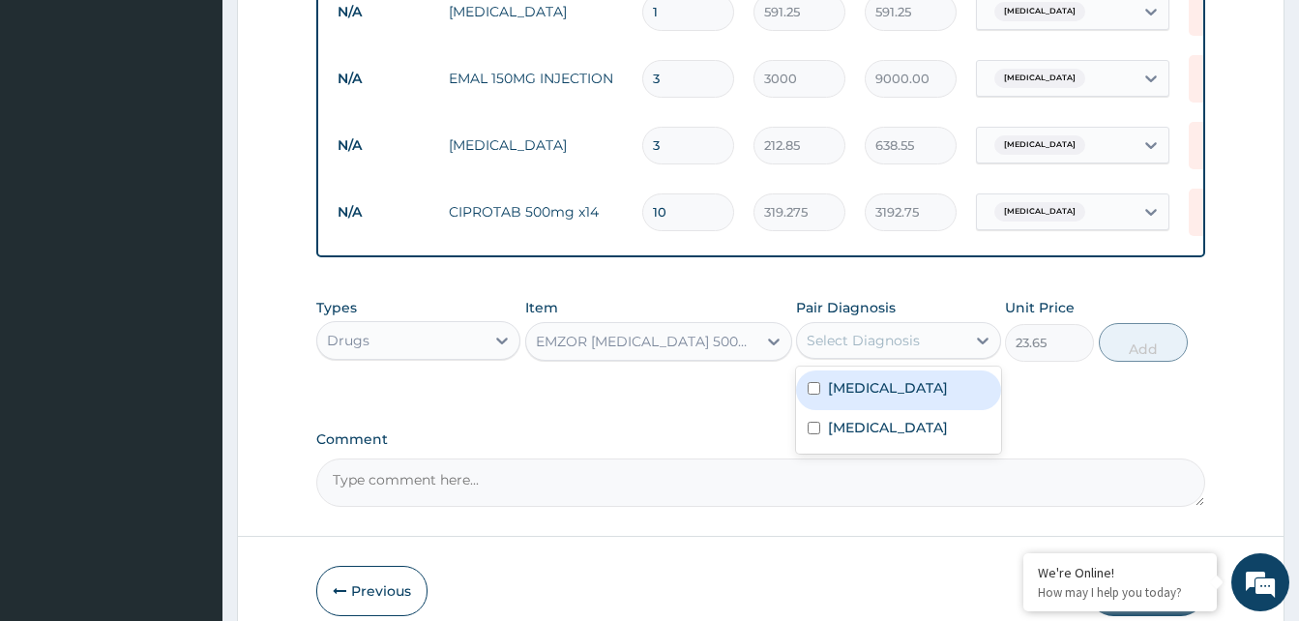
click at [909, 349] on div "Select Diagnosis" at bounding box center [863, 340] width 113 height 19
drag, startPoint x: 872, startPoint y: 408, endPoint x: 1233, endPoint y: 345, distance: 366.2
click at [884, 405] on div "Malaria" at bounding box center [898, 390] width 204 height 40
checkbox input "true"
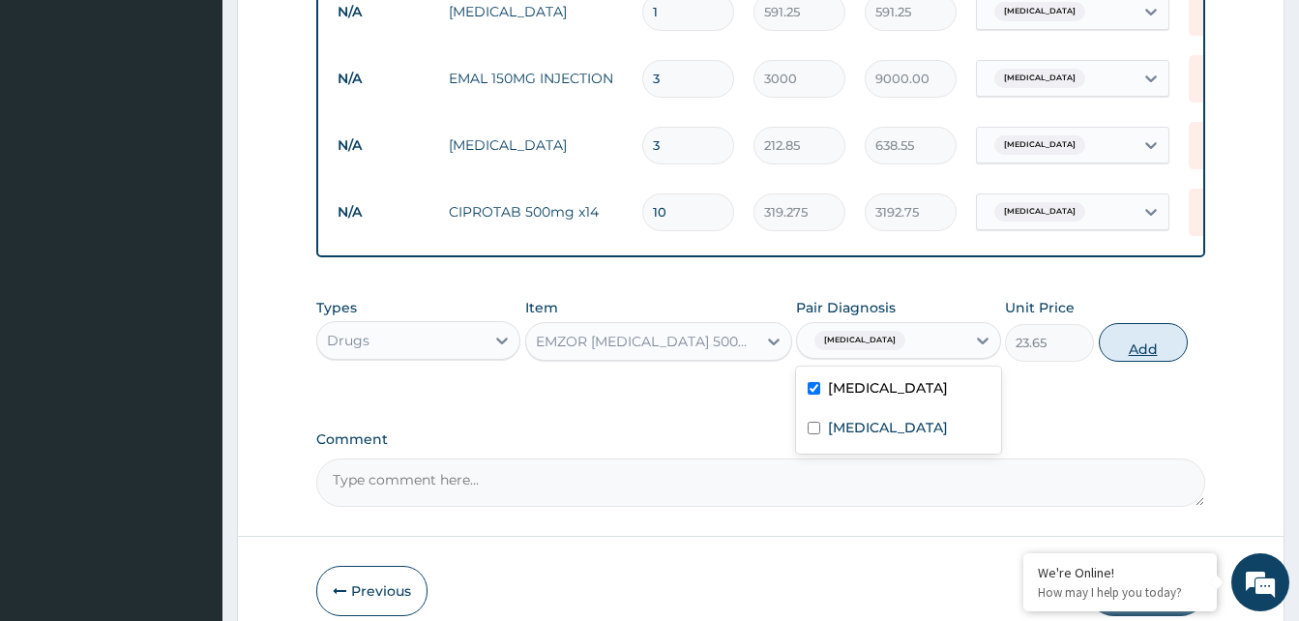
click at [1145, 357] on button "Add" at bounding box center [1143, 342] width 89 height 39
type input "0"
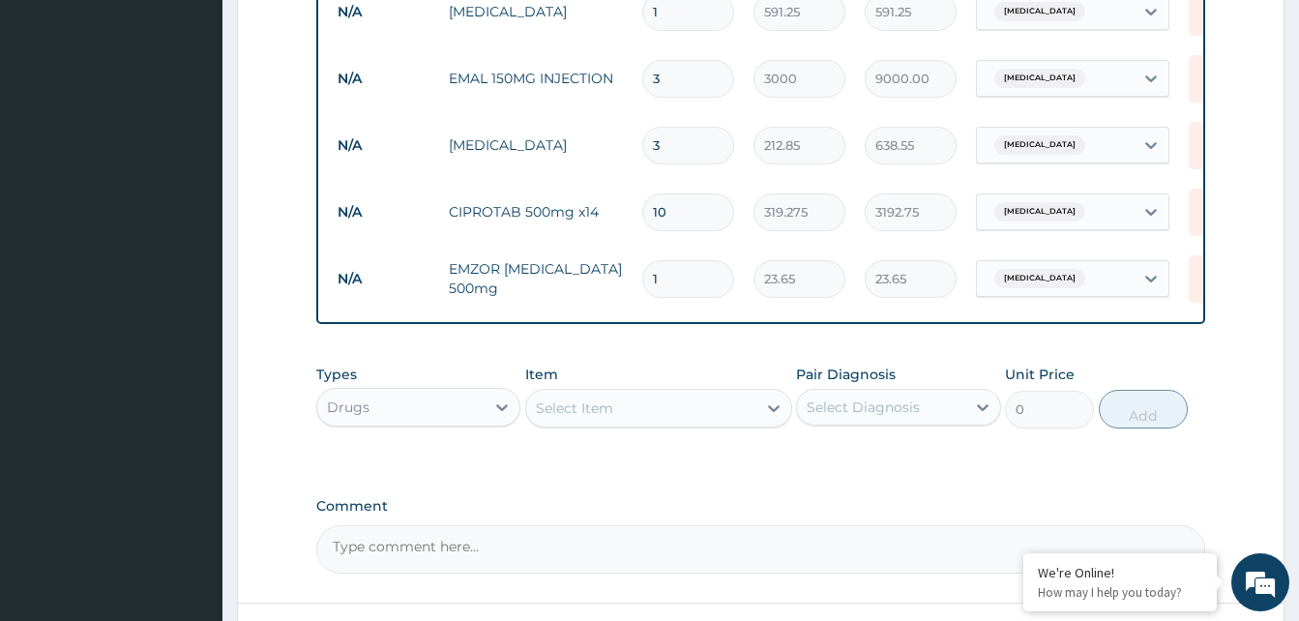
type input "18"
type input "425.70"
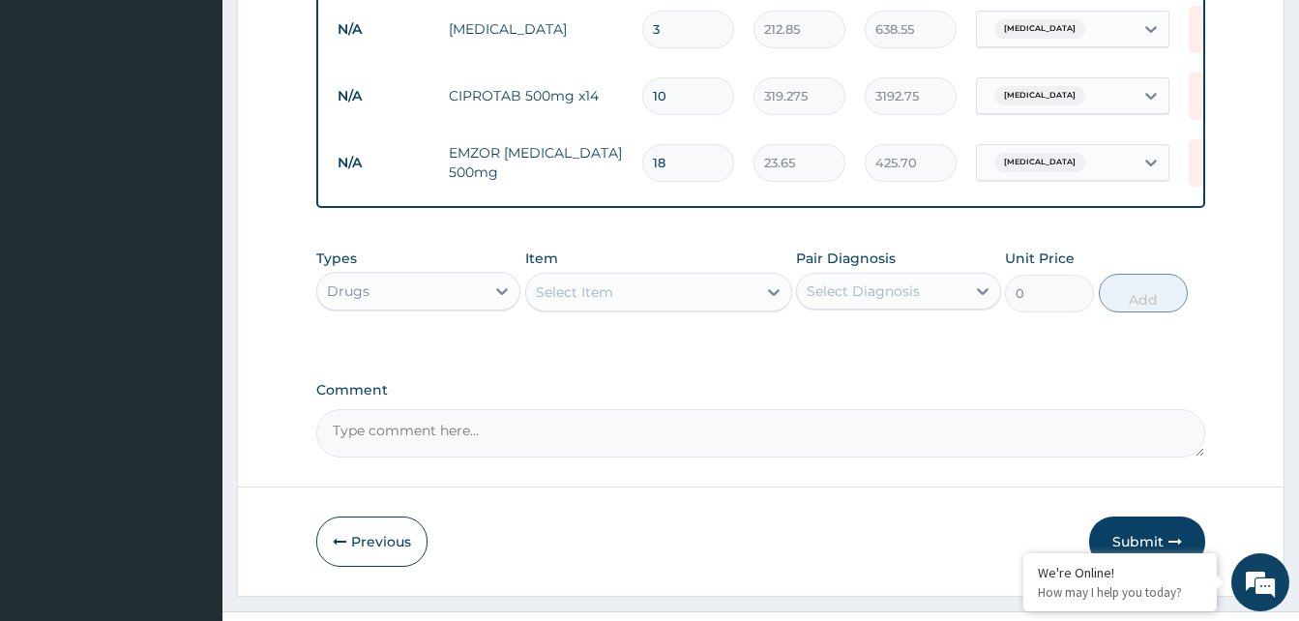
scroll to position [754, 0]
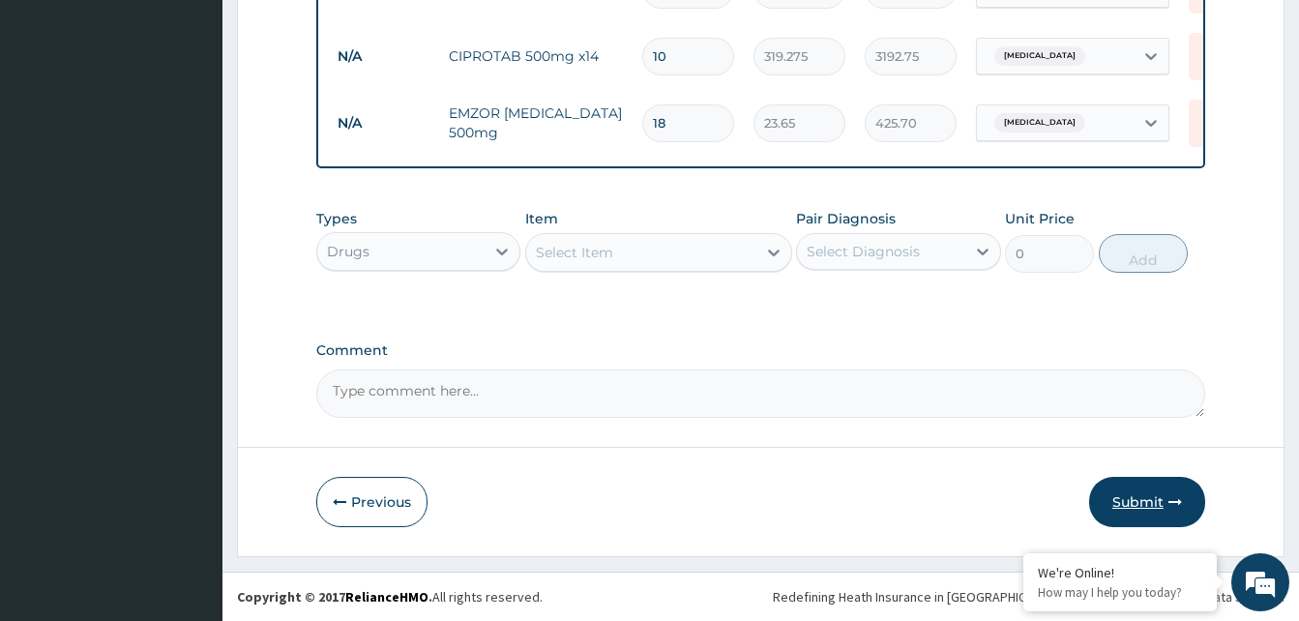
type input "18"
click at [1141, 504] on button "Submit" at bounding box center [1147, 502] width 116 height 50
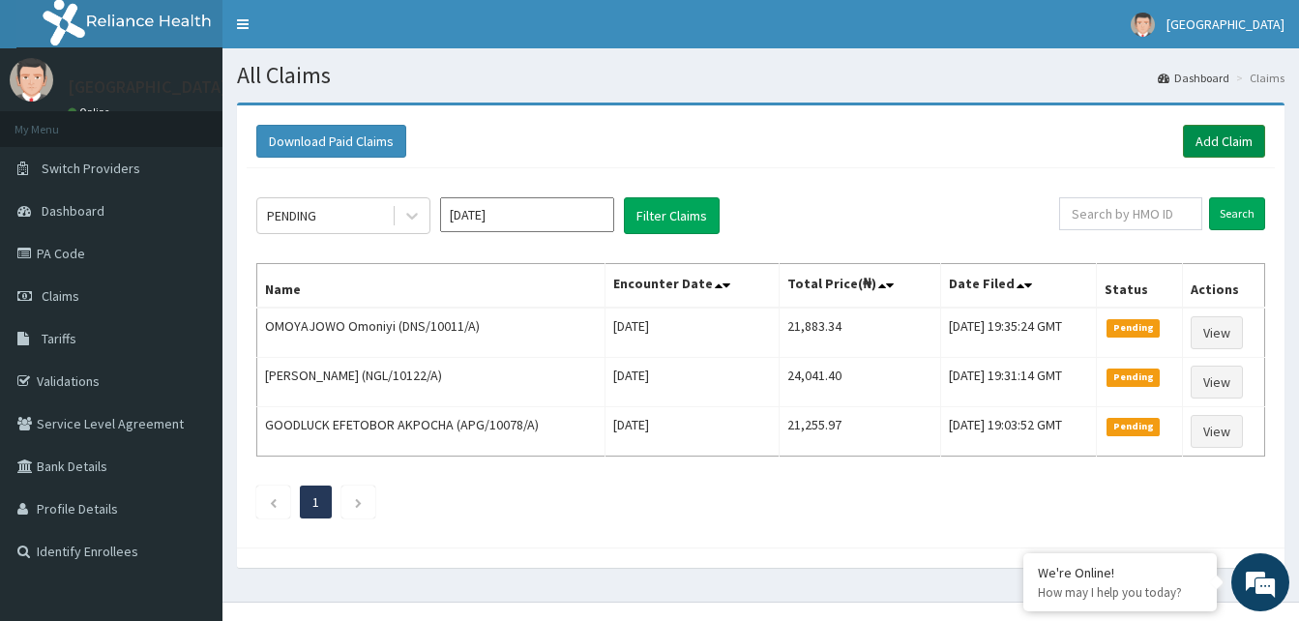
click at [1217, 133] on link "Add Claim" at bounding box center [1224, 141] width 82 height 33
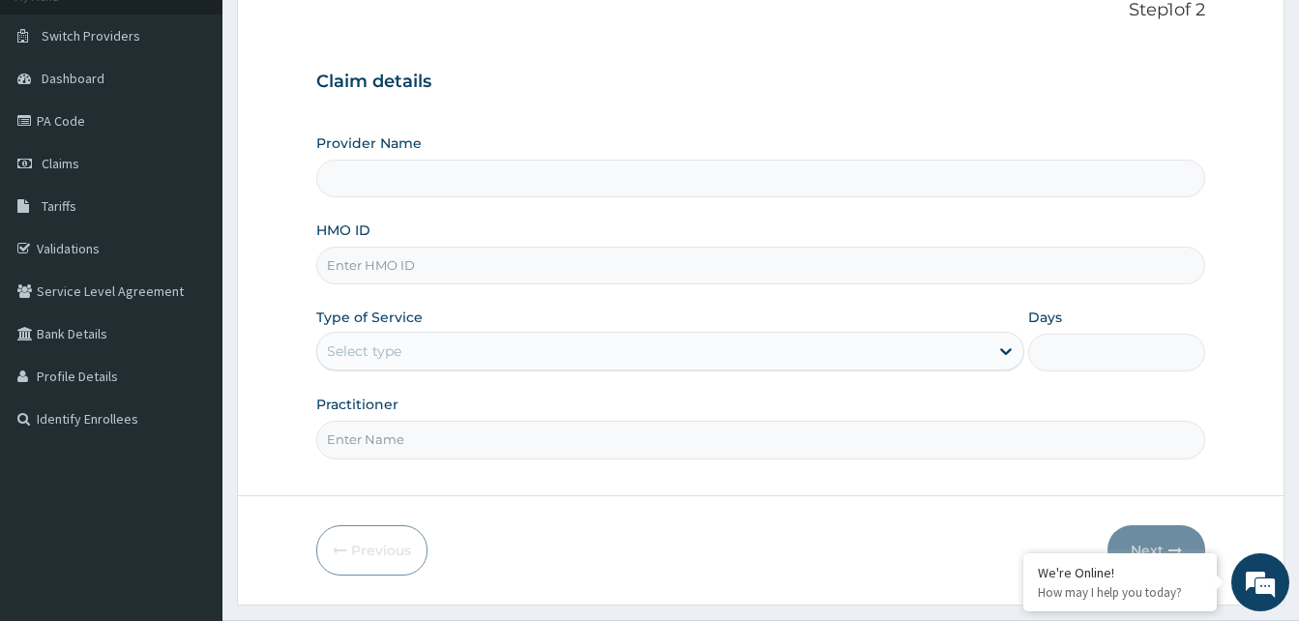
scroll to position [181, 0]
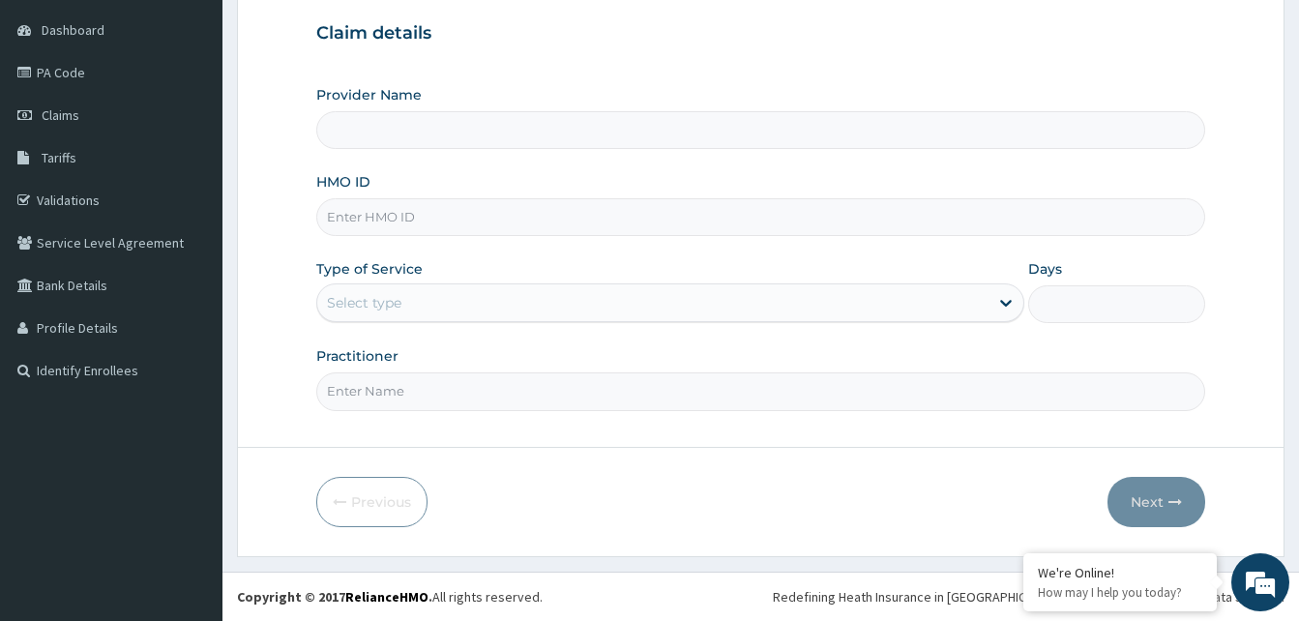
click at [361, 228] on input "HMO ID" at bounding box center [760, 217] width 889 height 38
type input "Dalet Medical service"
drag, startPoint x: 423, startPoint y: 219, endPoint x: 254, endPoint y: 229, distance: 168.6
click at [254, 229] on form "Step 1 of 2 Claim details Provider Name Dalet Medical service HMO ID AIO/10272/…" at bounding box center [760, 239] width 1047 height 635
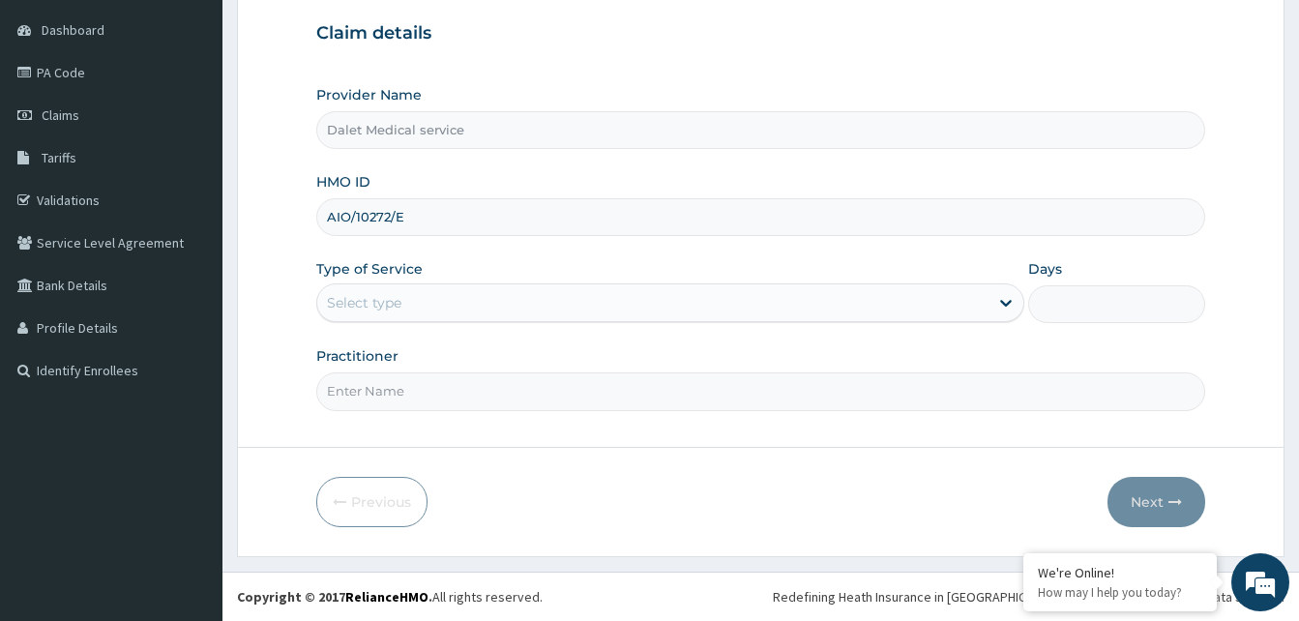
type input "AIO/10272/E"
